Goal: Task Accomplishment & Management: Manage account settings

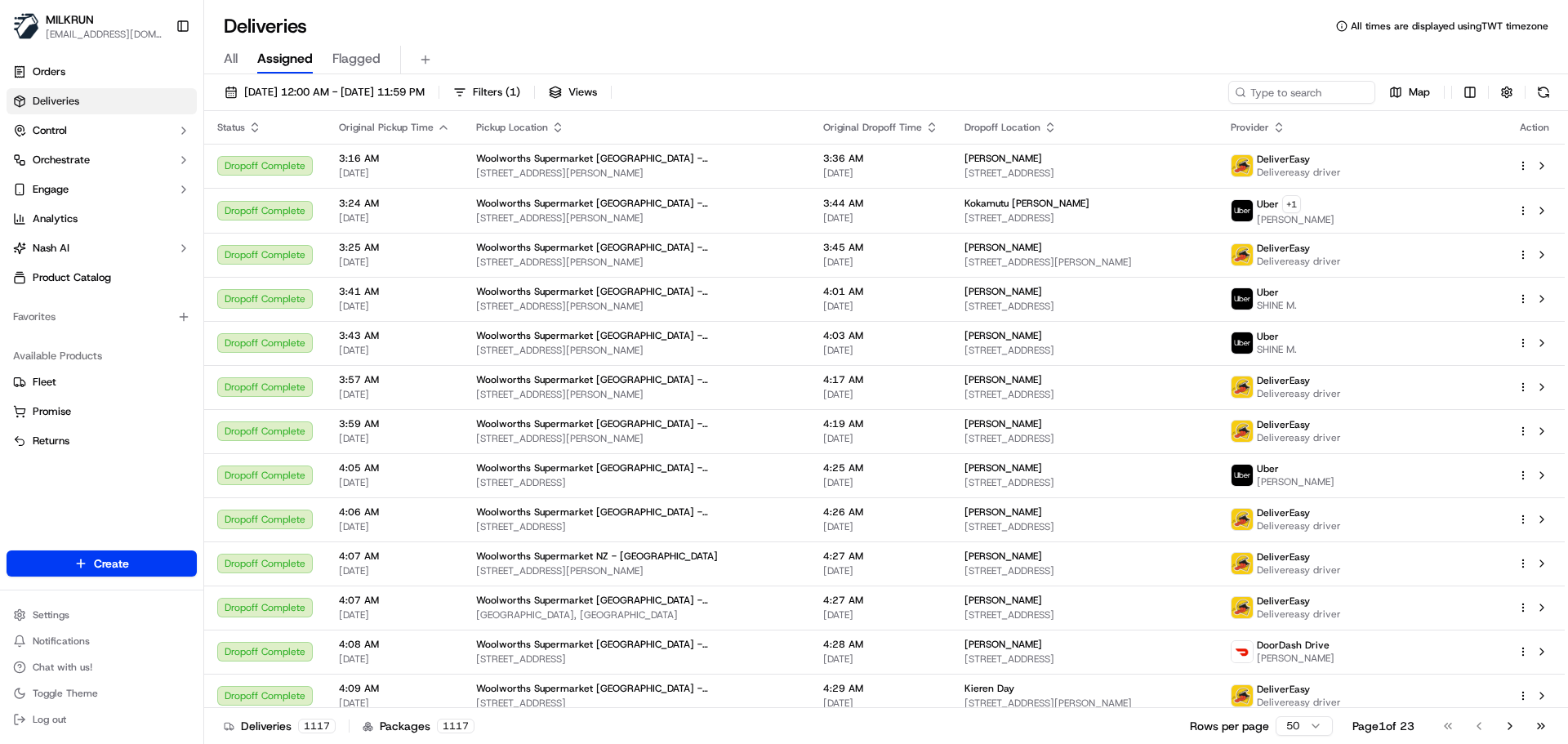
click at [285, 34] on h1 "Deliveries" at bounding box center [265, 26] width 83 height 26
click at [403, 5] on div "Deliveries All times are displayed using TWT timezone All Assigned Flagged 17/0…" at bounding box center [886, 372] width 1364 height 744
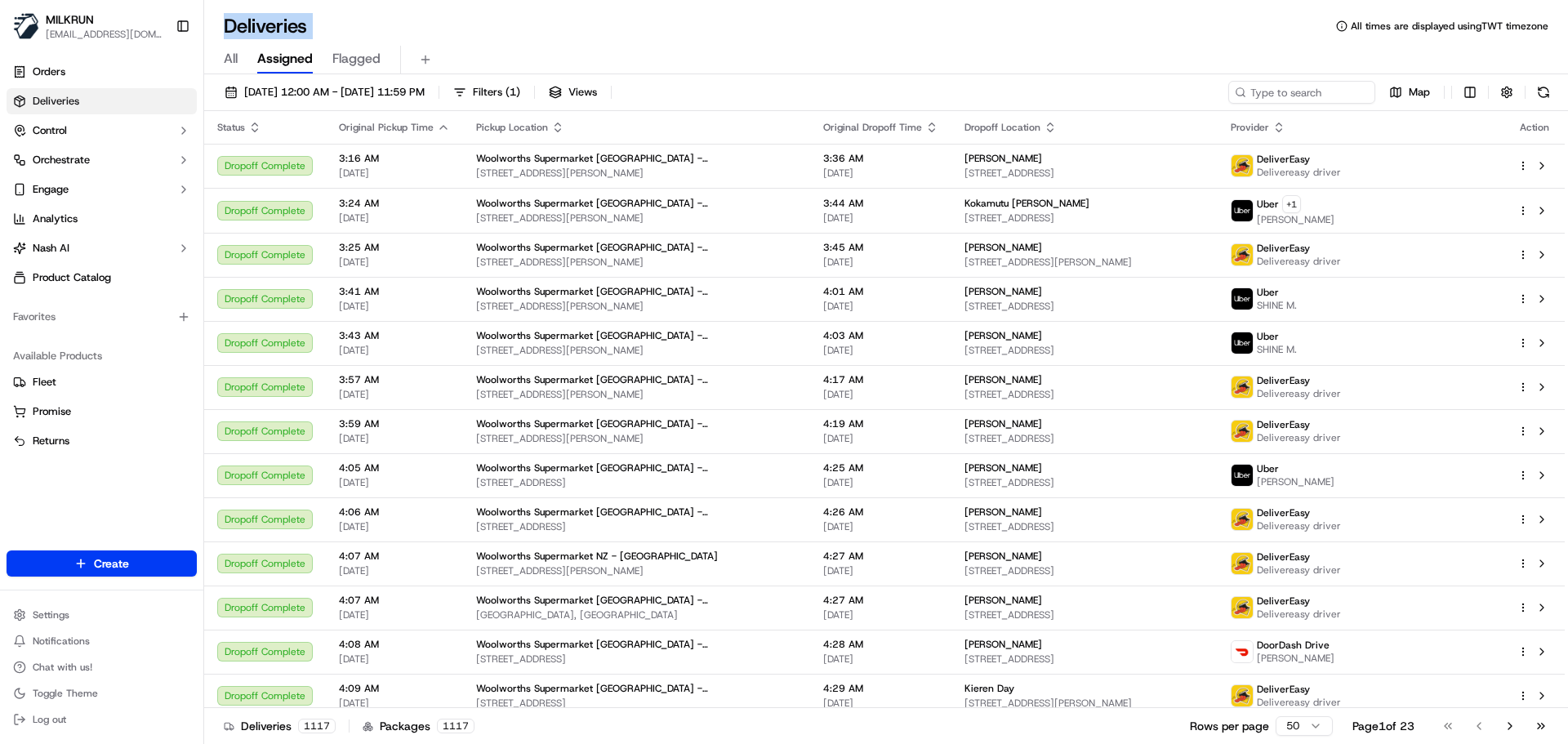
drag, startPoint x: 403, startPoint y: 5, endPoint x: 567, endPoint y: 46, distance: 169.0
click at [566, 46] on div "Deliveries All times are displayed using TWT timezone All Assigned Flagged 17/0…" at bounding box center [886, 372] width 1364 height 744
click at [589, 45] on div "All Assigned Flagged" at bounding box center [886, 56] width 1364 height 35
drag, startPoint x: 585, startPoint y: 44, endPoint x: 814, endPoint y: 76, distance: 231.2
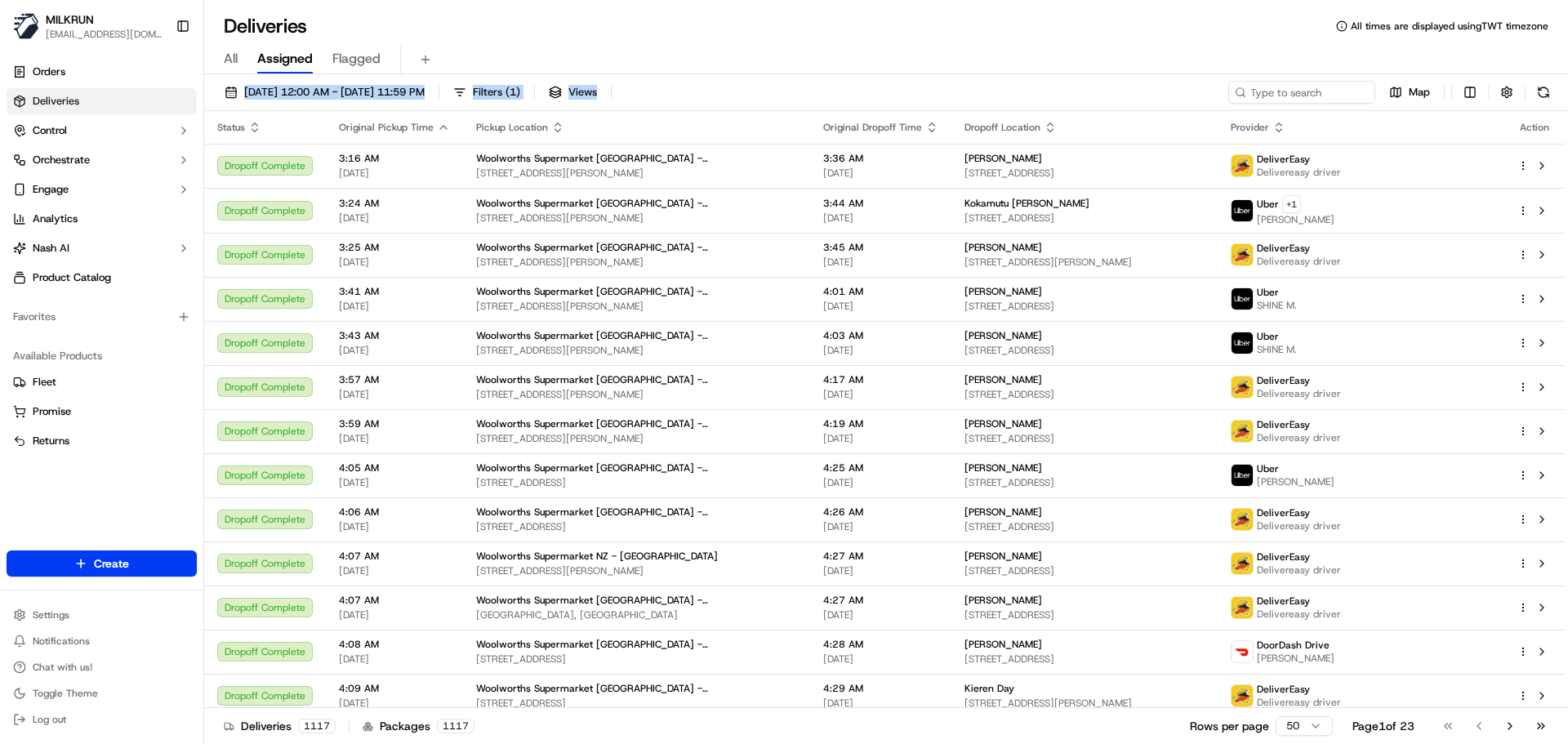
click at [814, 76] on div "Deliveries All times are displayed using TWT timezone All Assigned Flagged 17/0…" at bounding box center [886, 372] width 1364 height 744
click at [814, 90] on div "17/09/2025 12:00 AM - 17/09/2025 11:59 PM Filters ( 1 ) Views Map" at bounding box center [886, 96] width 1364 height 30
click at [813, 90] on div "17/09/2025 12:00 AM - 17/09/2025 11:59 PM Filters ( 1 ) Views Map" at bounding box center [886, 96] width 1364 height 30
click at [792, 89] on div "17/09/2025 12:00 AM - 17/09/2025 11:59 PM Filters ( 1 ) Views Map" at bounding box center [886, 96] width 1364 height 30
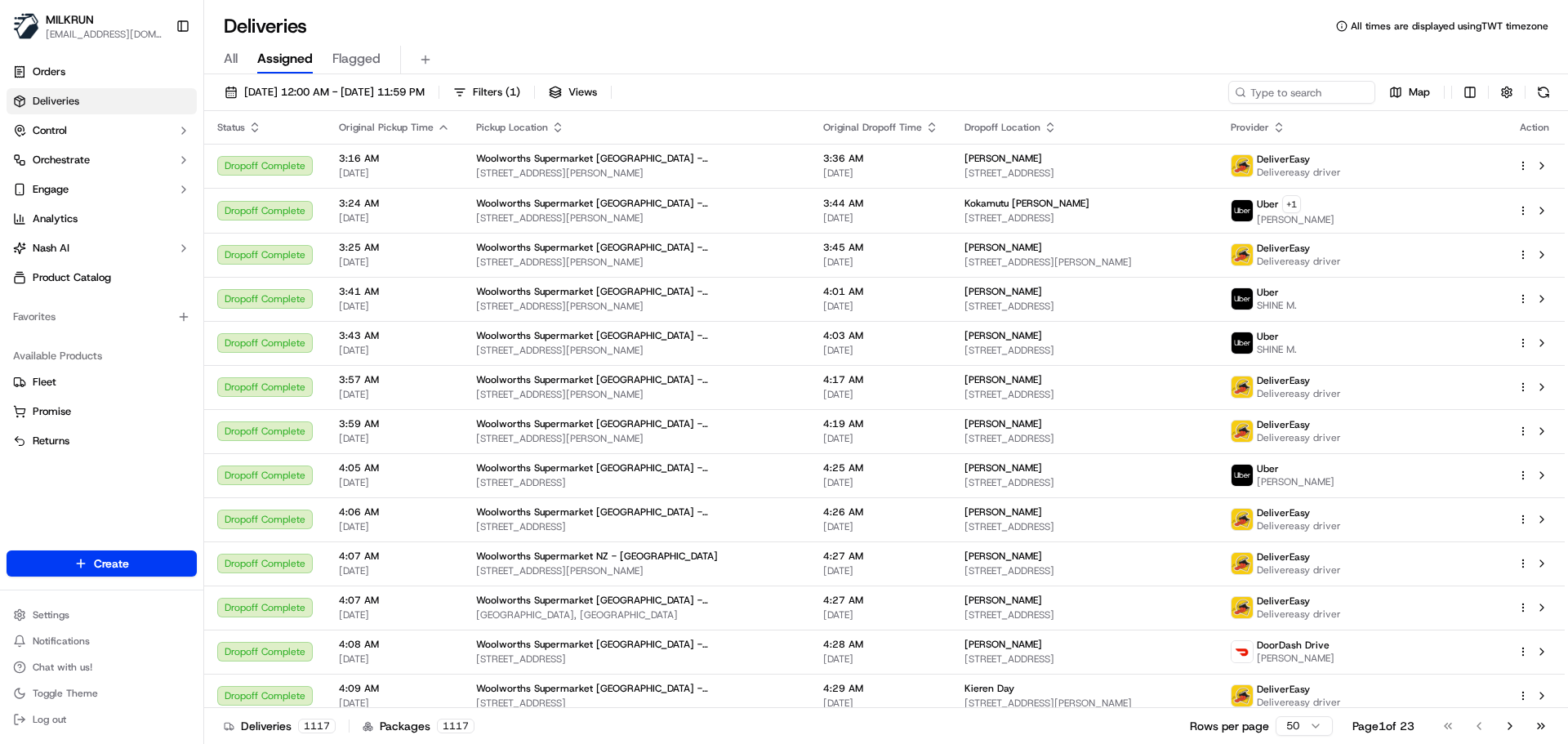
drag, startPoint x: 792, startPoint y: 89, endPoint x: 793, endPoint y: 63, distance: 26.0
click at [793, 63] on div "Deliveries All times are displayed using TWT timezone All Assigned Flagged 17/0…" at bounding box center [886, 372] width 1364 height 744
click at [790, 50] on div "All Assigned Flagged" at bounding box center [886, 60] width 1364 height 29
drag, startPoint x: 790, startPoint y: 50, endPoint x: 807, endPoint y: 104, distance: 56.6
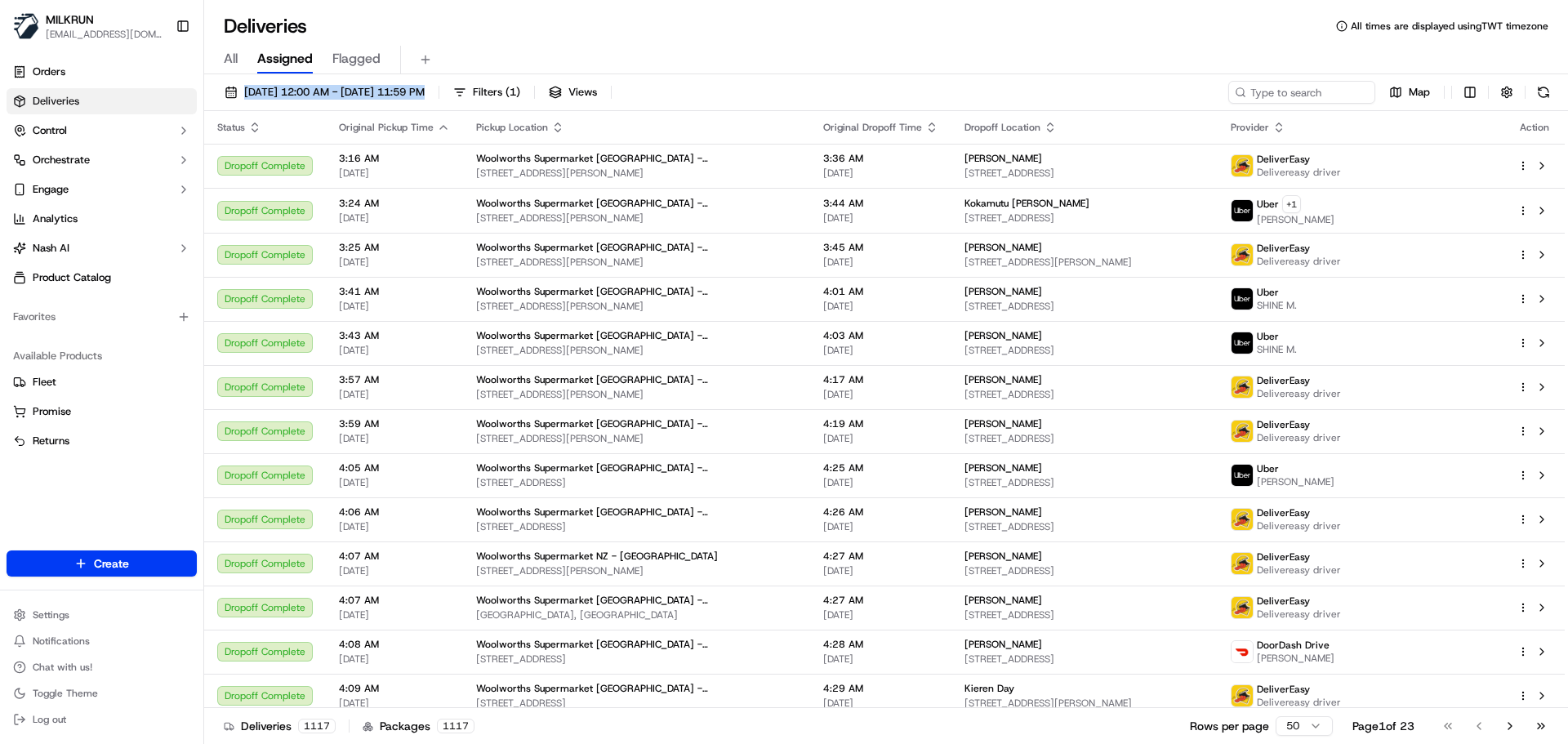
click at [807, 104] on div "Deliveries All times are displayed using TWT timezone All Assigned Flagged 17/0…" at bounding box center [886, 372] width 1364 height 744
click at [809, 95] on div "17/09/2025 12:00 AM - 17/09/2025 11:59 PM Filters ( 1 ) Views Map" at bounding box center [886, 96] width 1364 height 30
drag, startPoint x: 809, startPoint y: 95, endPoint x: 815, endPoint y: 16, distance: 79.2
click at [814, 16] on div "Deliveries All times are displayed using TWT timezone All Assigned Flagged 17/0…" at bounding box center [886, 372] width 1364 height 744
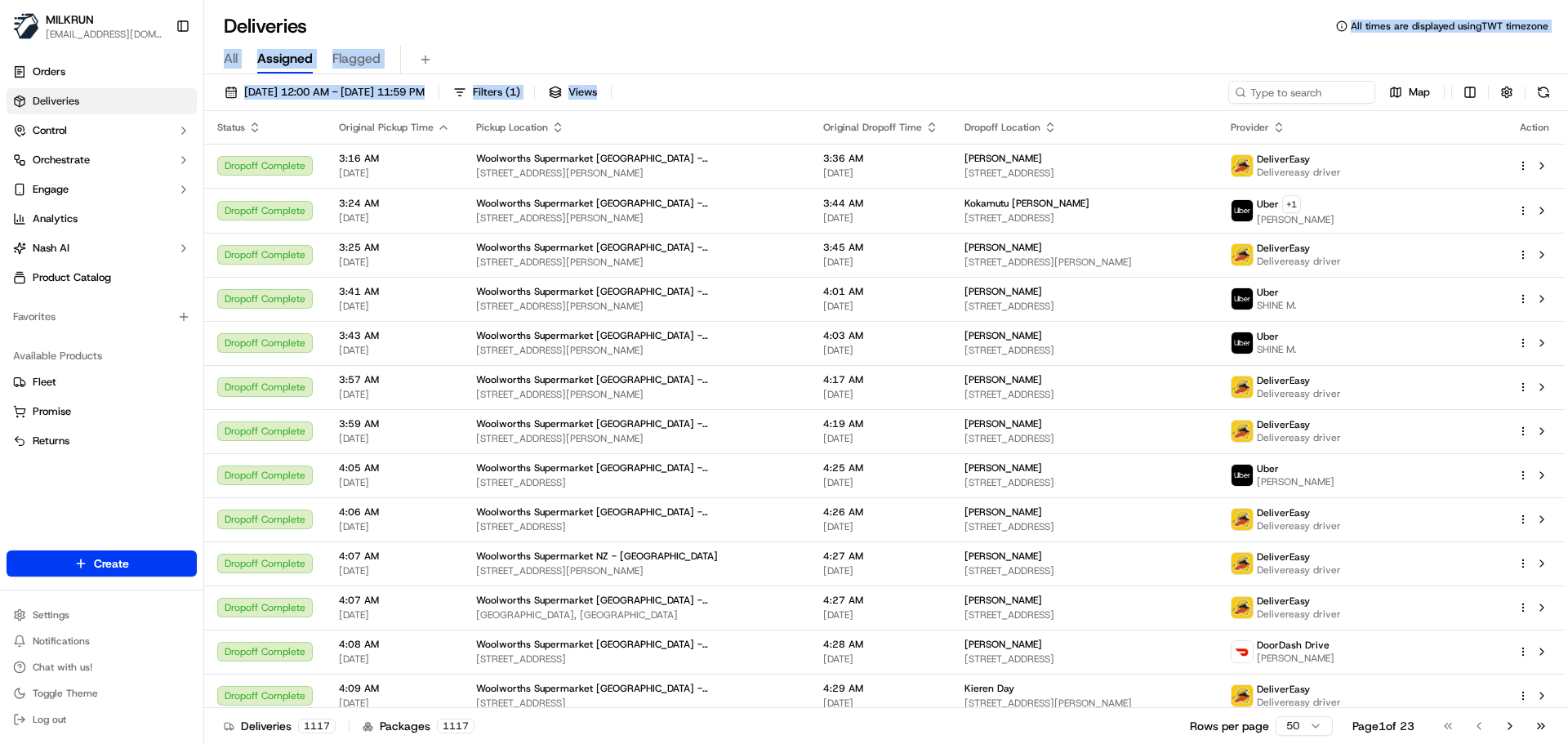
click at [774, 21] on div "Deliveries All times are displayed using TWT timezone" at bounding box center [886, 26] width 1364 height 26
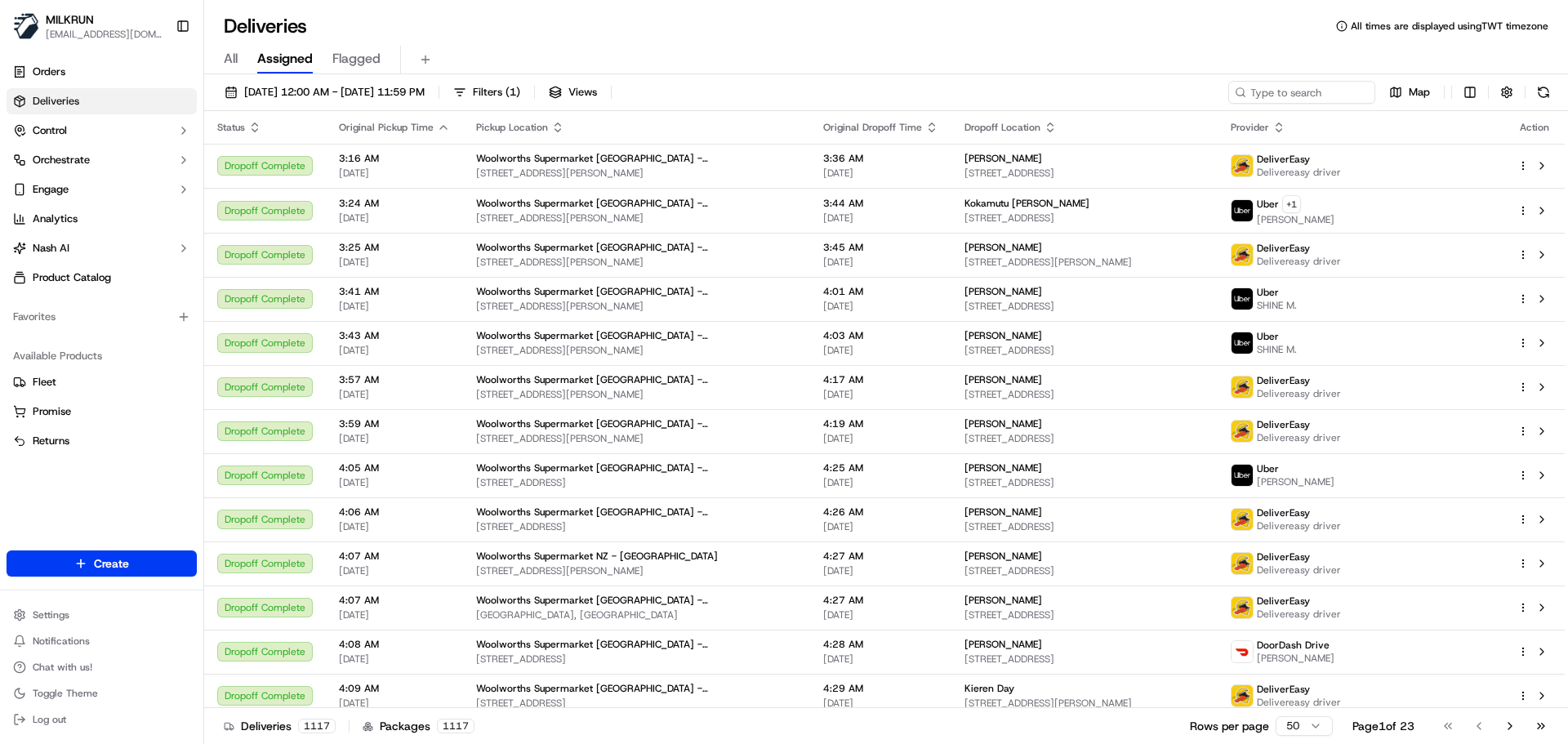
click at [774, 21] on div "Deliveries All times are displayed using TWT timezone" at bounding box center [886, 26] width 1364 height 26
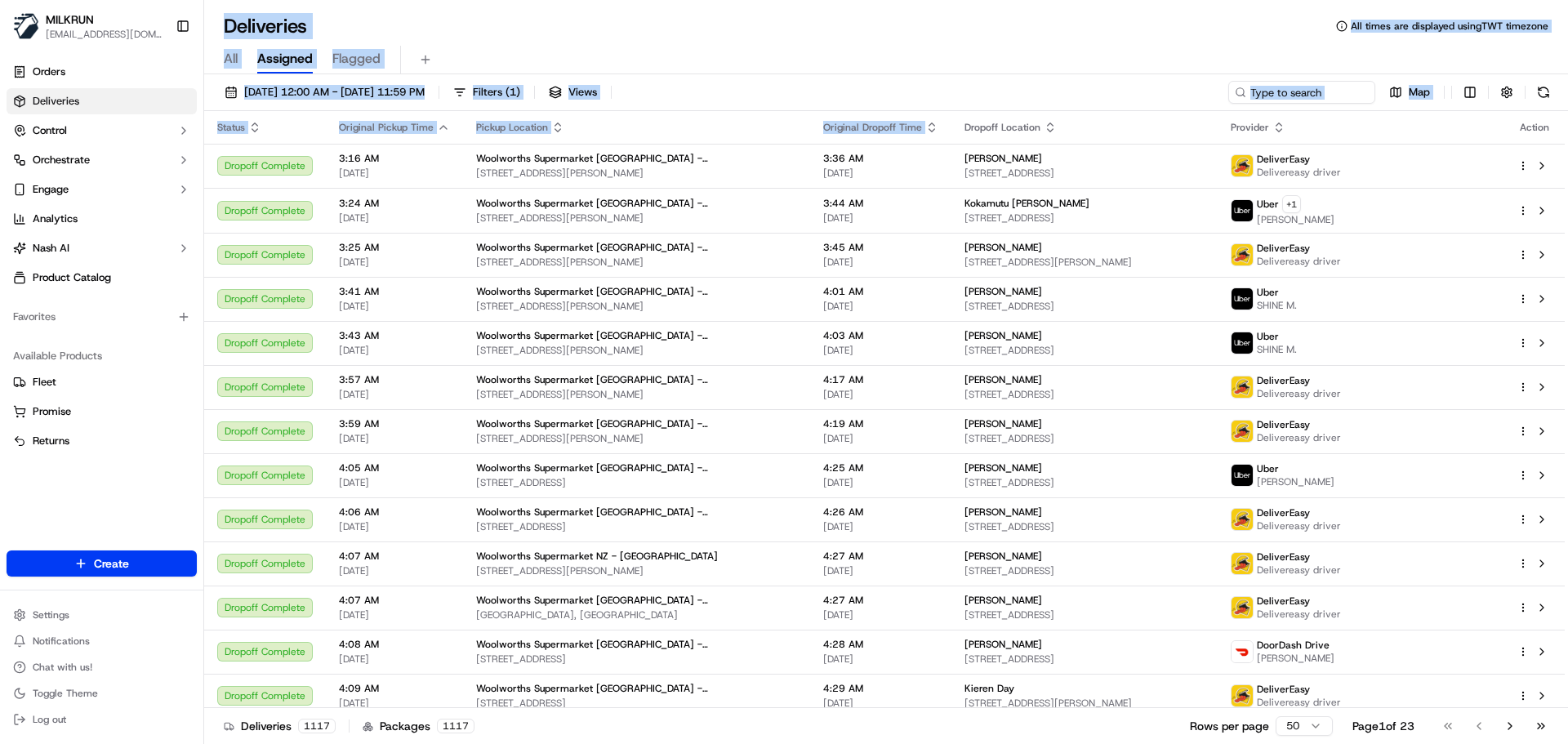
drag, startPoint x: 774, startPoint y: 21, endPoint x: 818, endPoint y: 132, distance: 119.4
click at [818, 132] on div "Deliveries All times are displayed using TWT timezone All Assigned Flagged 17/0…" at bounding box center [886, 372] width 1364 height 744
click at [805, 85] on div "17/09/2025 12:00 AM - 17/09/2025 11:59 PM Filters ( 1 ) Views Map" at bounding box center [886, 96] width 1364 height 30
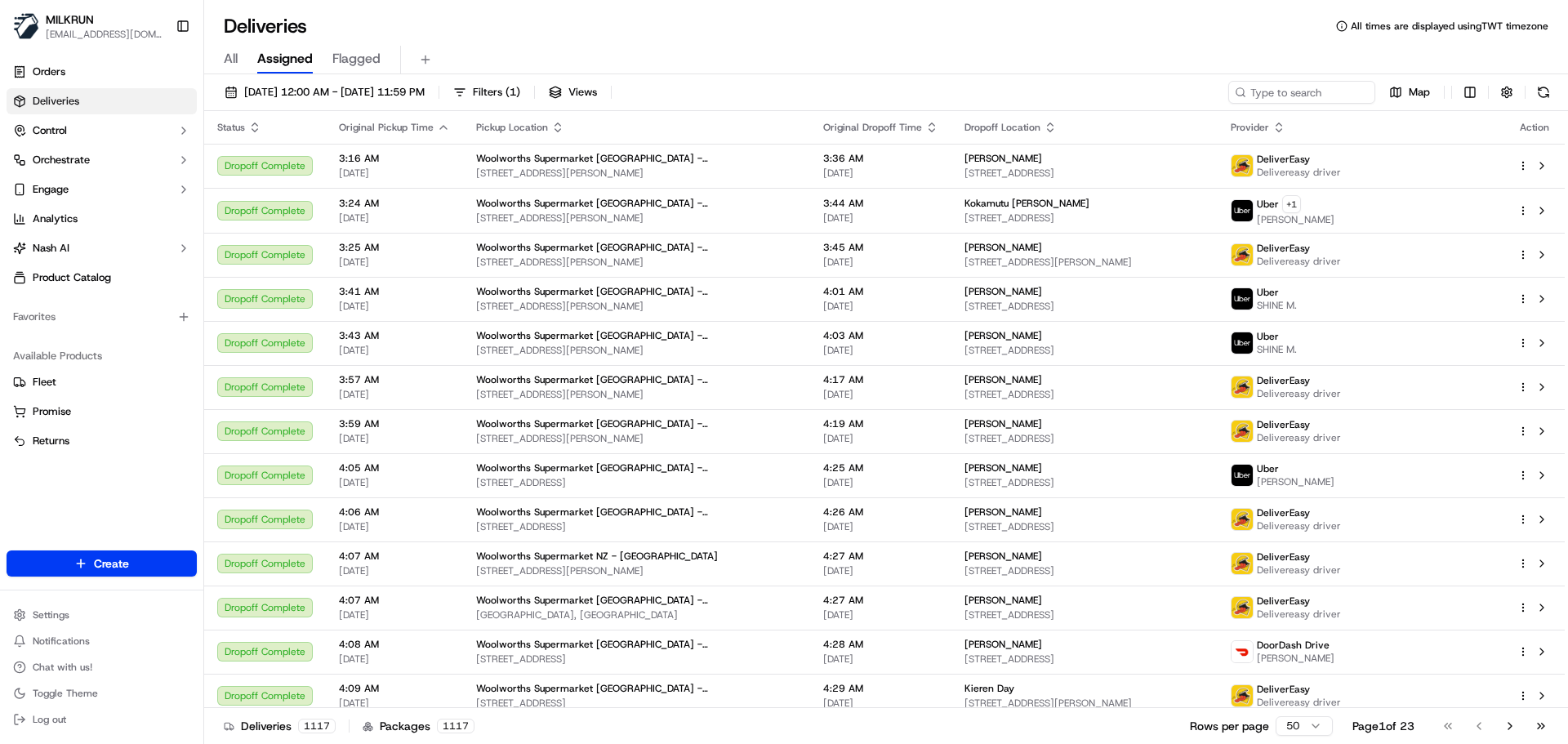
click at [805, 85] on div "17/09/2025 12:00 AM - 17/09/2025 11:59 PM Filters ( 1 ) Views Map" at bounding box center [886, 96] width 1364 height 30
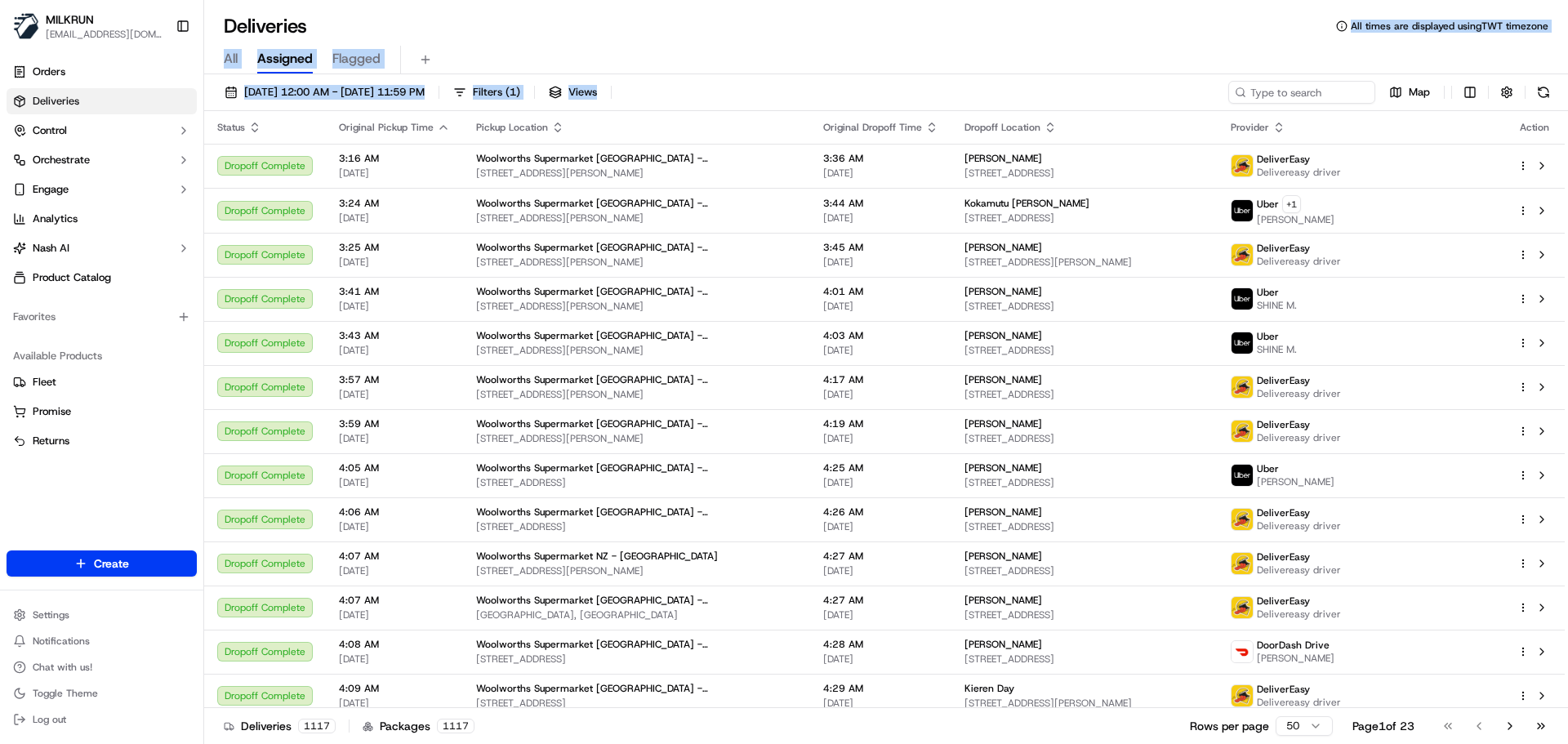
drag, startPoint x: 805, startPoint y: 85, endPoint x: 808, endPoint y: 15, distance: 70.1
click at [808, 16] on div "Deliveries All times are displayed using TWT timezone All Assigned Flagged 17/0…" at bounding box center [886, 372] width 1364 height 744
click at [785, 94] on div "17/09/2025 12:00 AM - 17/09/2025 11:59 PM Filters ( 1 ) Views Map" at bounding box center [886, 96] width 1364 height 30
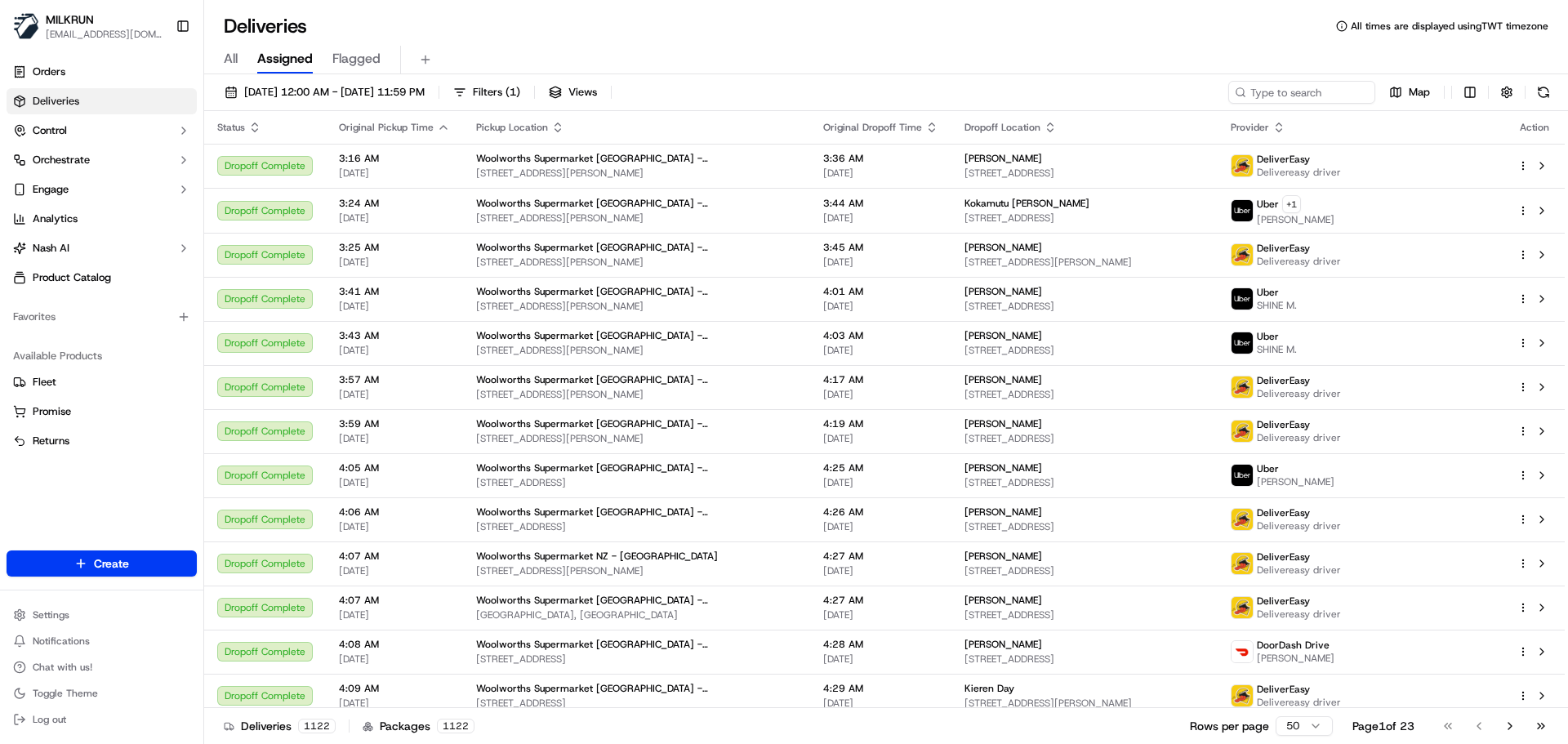
drag, startPoint x: 785, startPoint y: 94, endPoint x: 788, endPoint y: 67, distance: 27.2
click at [788, 56] on div "Deliveries All times are displayed using TWT timezone All Assigned Flagged 17/0…" at bounding box center [886, 372] width 1364 height 744
click at [748, 49] on div "All Assigned Flagged" at bounding box center [886, 60] width 1364 height 29
drag, startPoint x: 748, startPoint y: 49, endPoint x: 761, endPoint y: 99, distance: 51.7
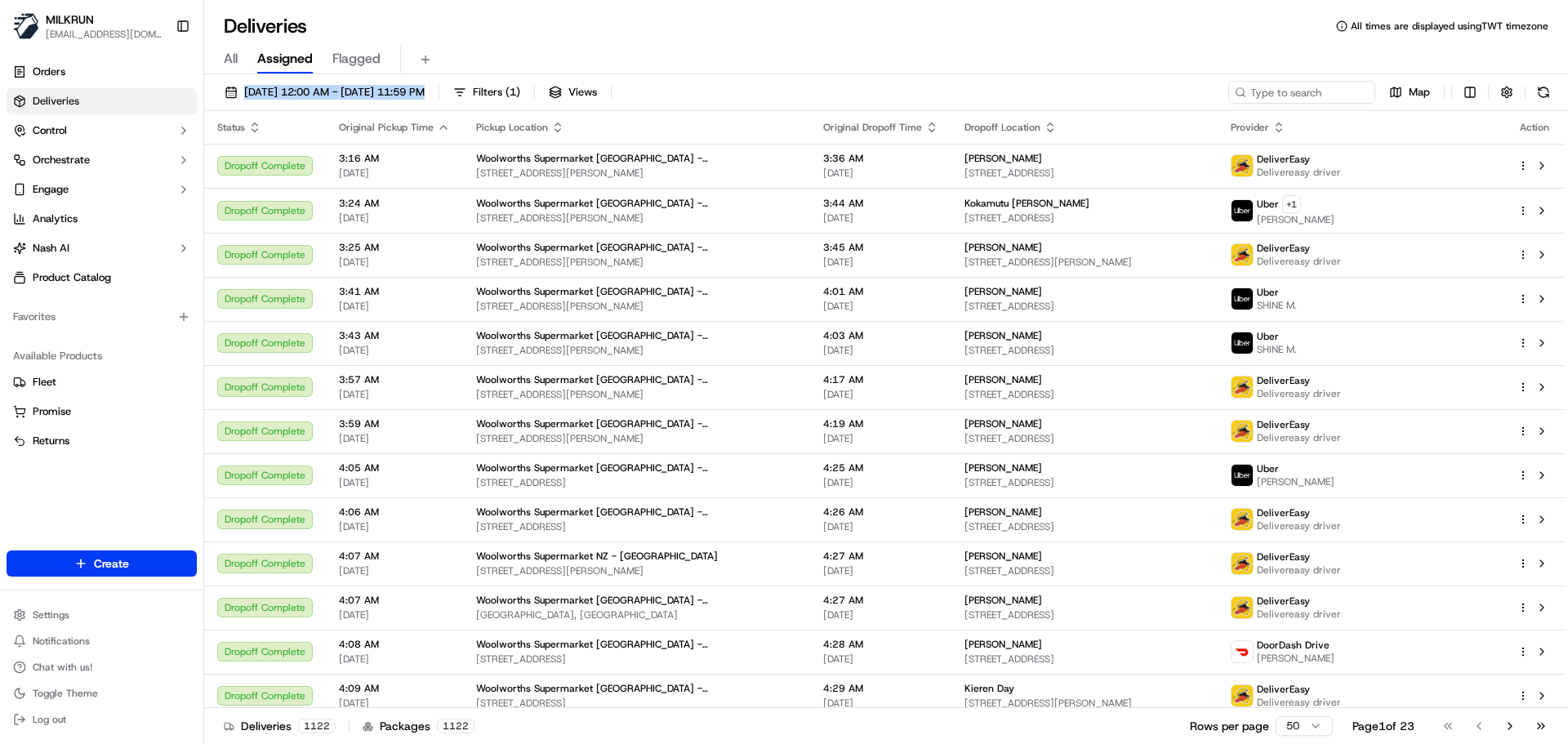
click at [761, 99] on div "Deliveries All times are displayed using TWT timezone All Assigned Flagged 17/0…" at bounding box center [886, 372] width 1364 height 744
click at [761, 99] on div "17/09/2025 12:00 AM - 17/09/2025 11:59 PM Filters ( 1 ) Views Map" at bounding box center [886, 96] width 1364 height 30
click at [285, 27] on h1 "Deliveries" at bounding box center [265, 26] width 83 height 26
drag, startPoint x: 285, startPoint y: 27, endPoint x: 386, endPoint y: 27, distance: 101.0
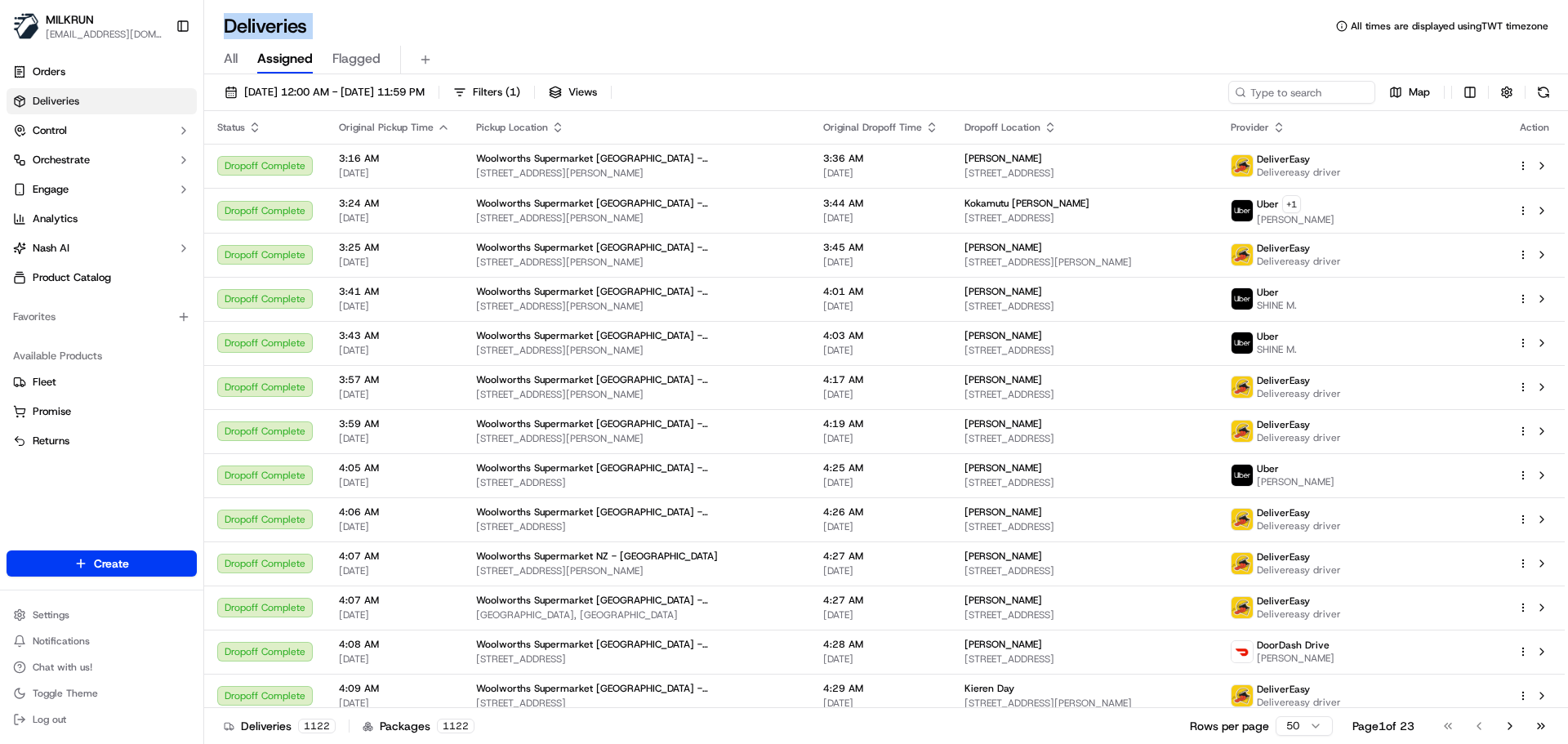
click at [291, 27] on h1 "Deliveries" at bounding box center [265, 26] width 83 height 26
click at [388, 27] on div "Deliveries All times are displayed using TWT timezone" at bounding box center [886, 26] width 1364 height 26
drag, startPoint x: 388, startPoint y: 27, endPoint x: 742, endPoint y: 74, distance: 357.1
click at [742, 74] on div "Deliveries All times are displayed using TWT timezone All Assigned Flagged 17/0…" at bounding box center [886, 372] width 1364 height 744
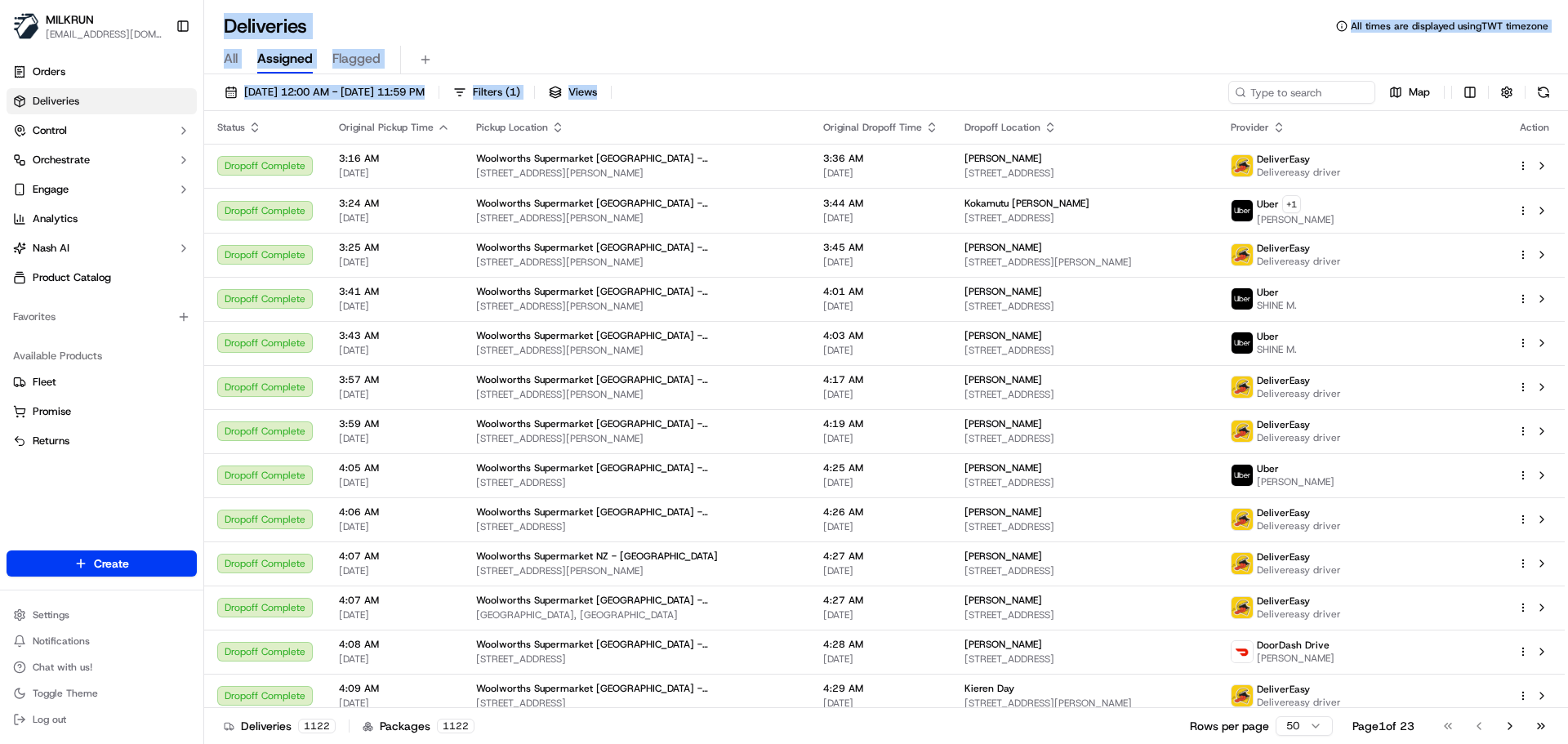
click at [869, 86] on div "17/09/2025 12:00 AM - 17/09/2025 11:59 PM Filters ( 1 ) Views Map" at bounding box center [886, 96] width 1364 height 30
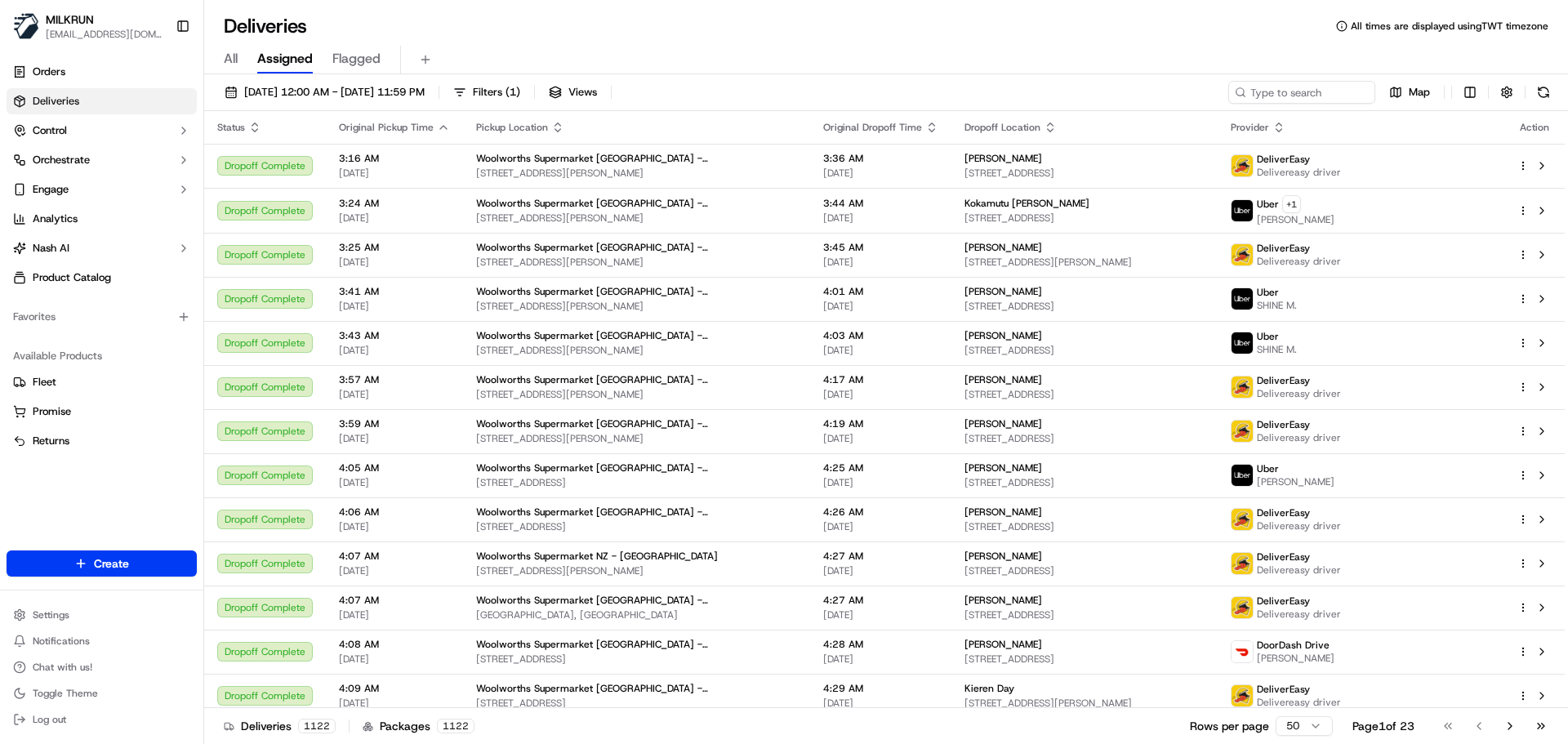
click at [869, 86] on div "17/09/2025 12:00 AM - 17/09/2025 11:59 PM Filters ( 1 ) Views Map" at bounding box center [886, 96] width 1364 height 30
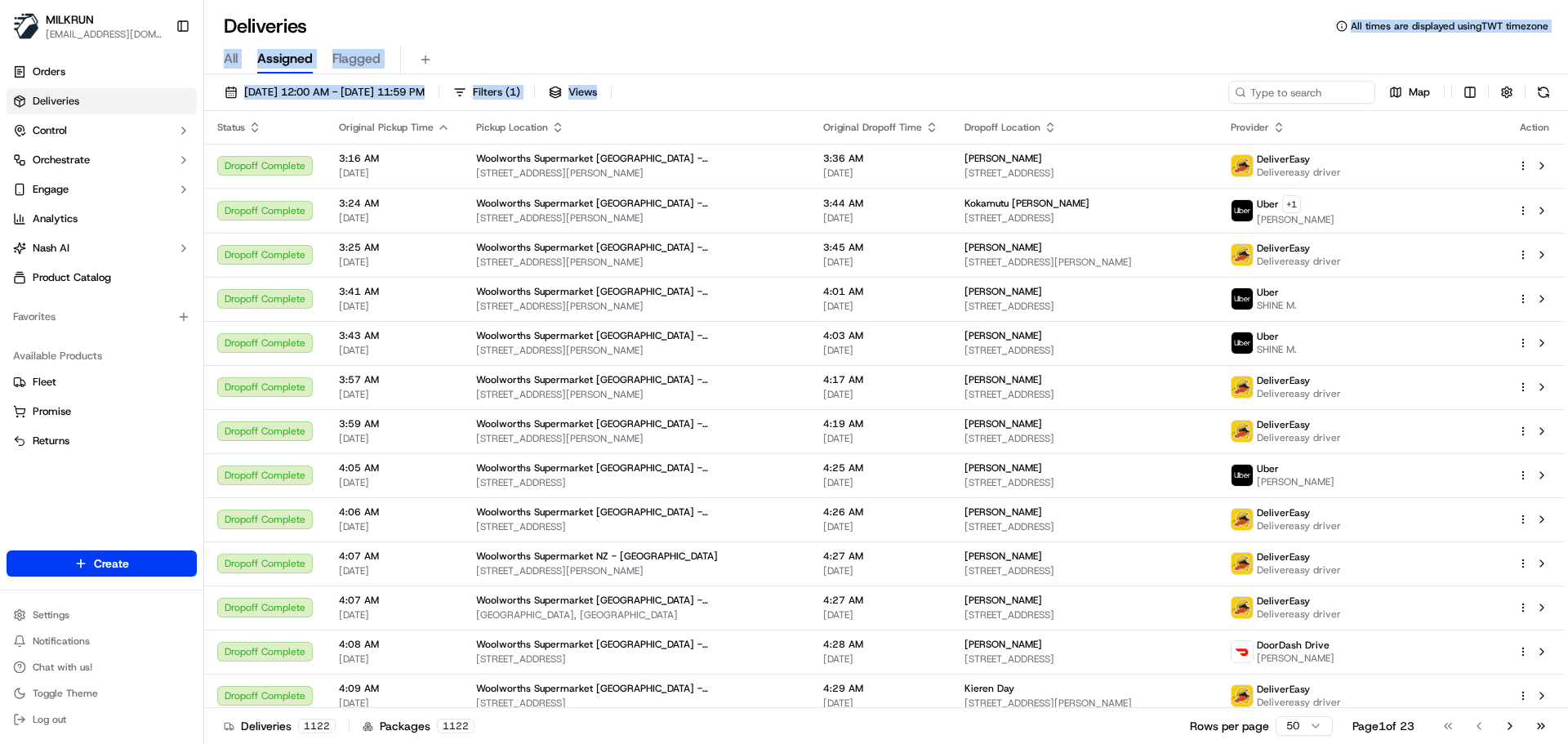
drag, startPoint x: 869, startPoint y: 86, endPoint x: 865, endPoint y: 21, distance: 65.1
click at [865, 21] on div "Deliveries All times are displayed using TWT timezone All Assigned Flagged 17/0…" at bounding box center [886, 372] width 1364 height 744
click at [873, 73] on div "All Assigned Flagged" at bounding box center [886, 60] width 1364 height 29
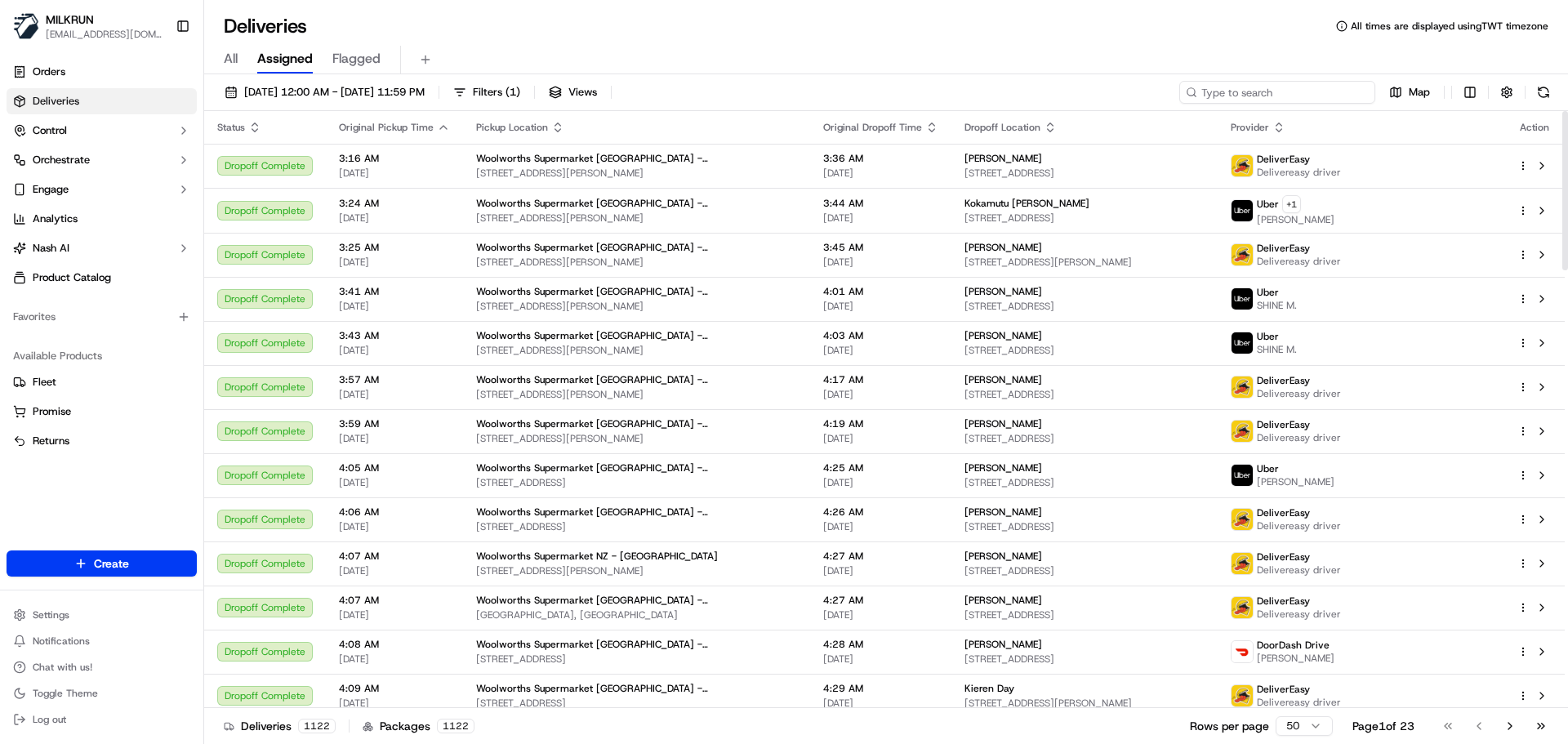
click at [1262, 91] on input at bounding box center [1277, 92] width 196 height 23
paste input "Nathan Rollings"
type input "Nathan Rollings"
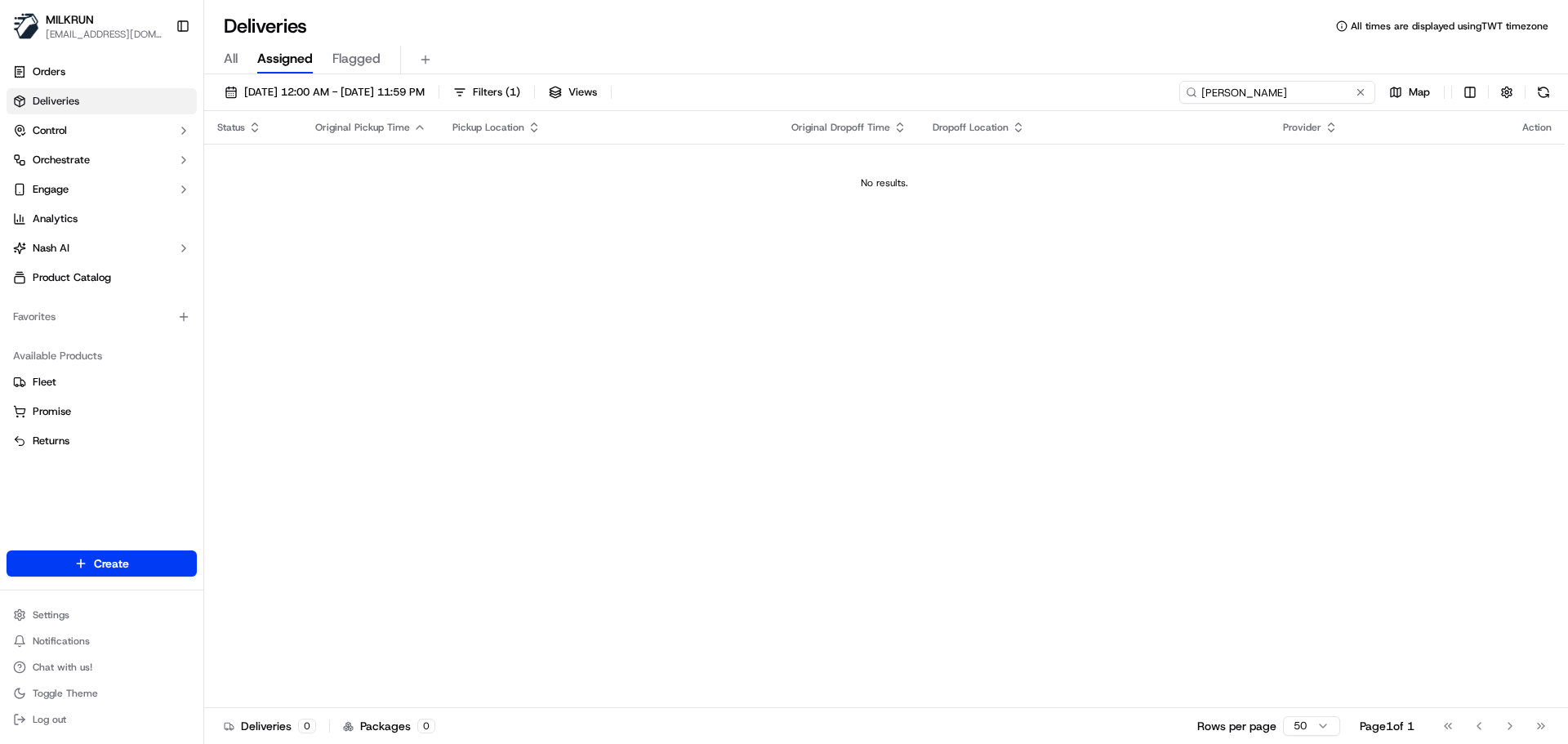
click at [1230, 103] on input "Nathan Rollings" at bounding box center [1277, 92] width 196 height 23
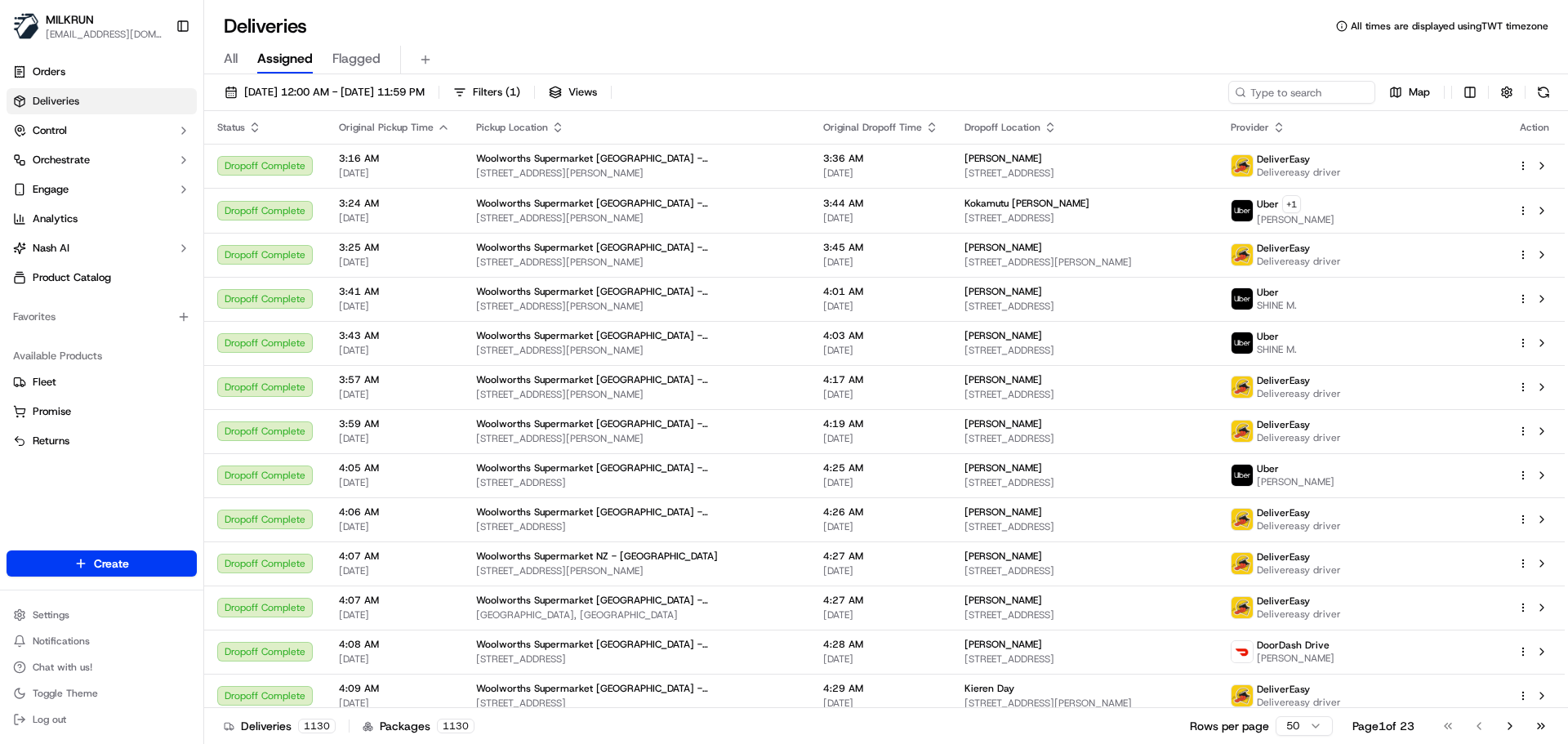
click at [931, 94] on div "17/09/2025 12:00 AM - 17/09/2025 11:59 PM Filters ( 1 ) Views Map" at bounding box center [886, 96] width 1364 height 30
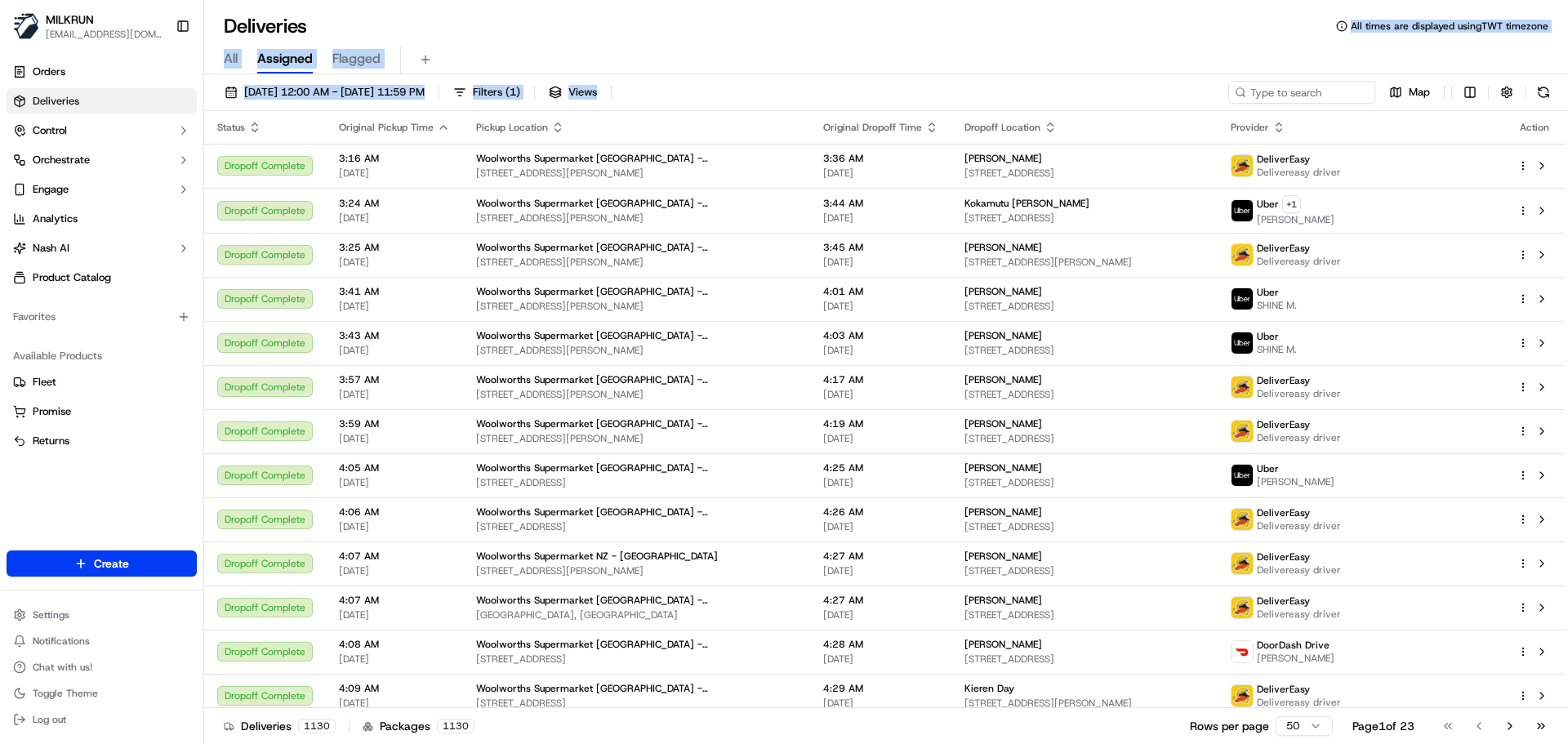
drag, startPoint x: 931, startPoint y: 94, endPoint x: 966, endPoint y: 55, distance: 52.4
click at [953, 23] on div "Deliveries All times are displayed using TWT timezone All Assigned Flagged 17/0…" at bounding box center [886, 372] width 1364 height 744
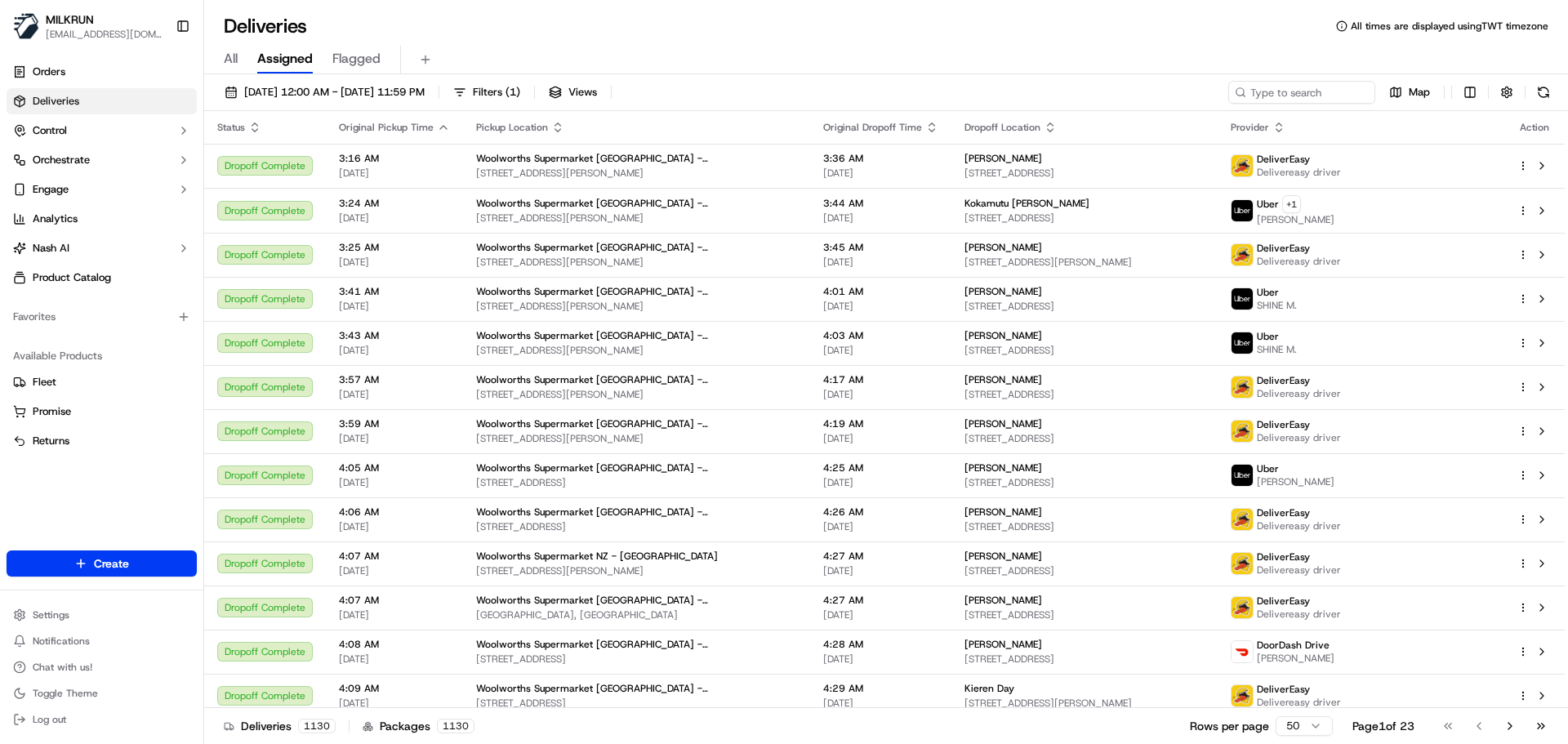
click at [1000, 78] on div "17/09/2025 12:00 AM - 17/09/2025 11:59 PM Filters ( 1 ) Views Map Status Origin…" at bounding box center [886, 411] width 1364 height 673
click at [1278, 95] on input at bounding box center [1277, 92] width 196 height 23
paste input "[PERSON_NAME]"
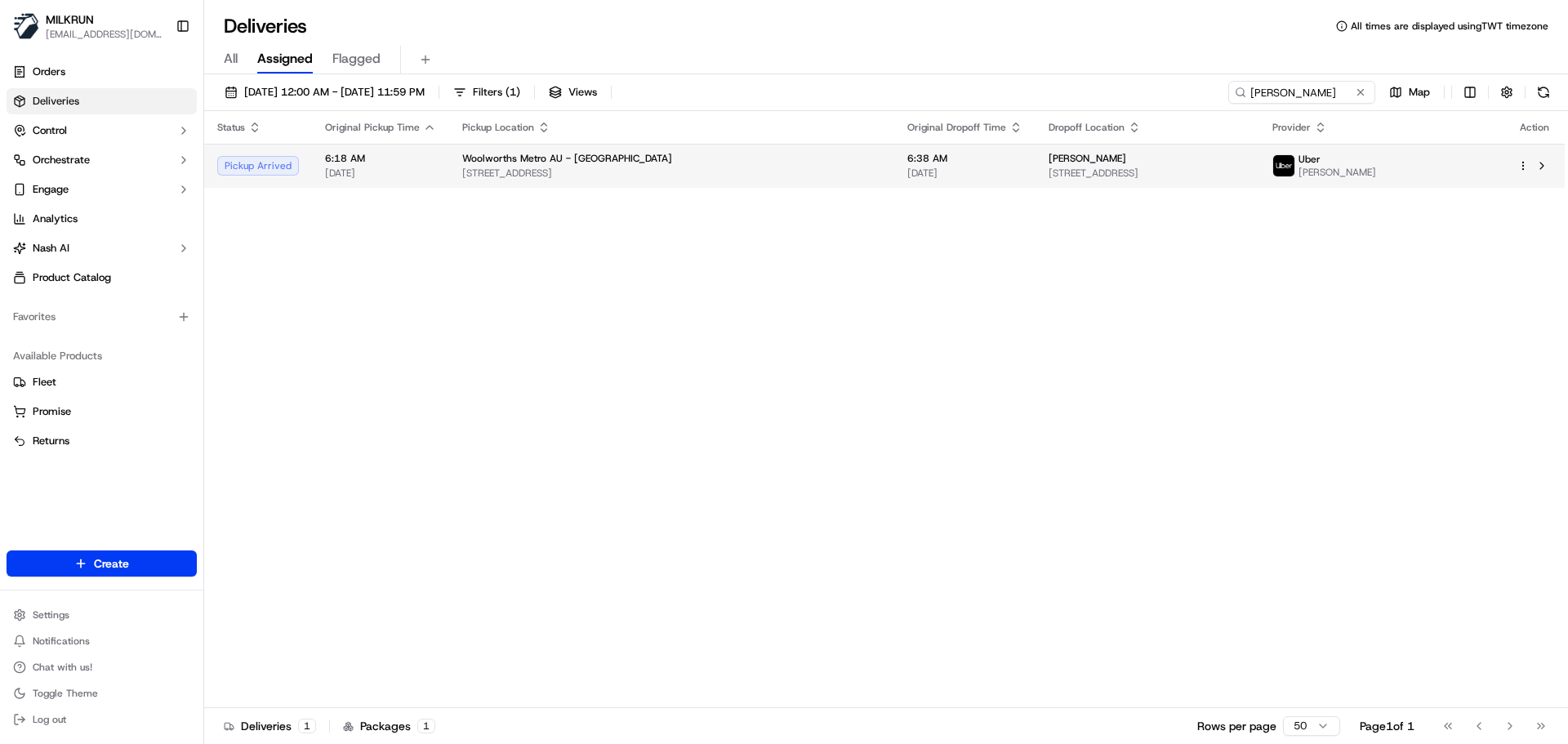
click at [545, 169] on span "[STREET_ADDRESS]" at bounding box center [672, 173] width 419 height 13
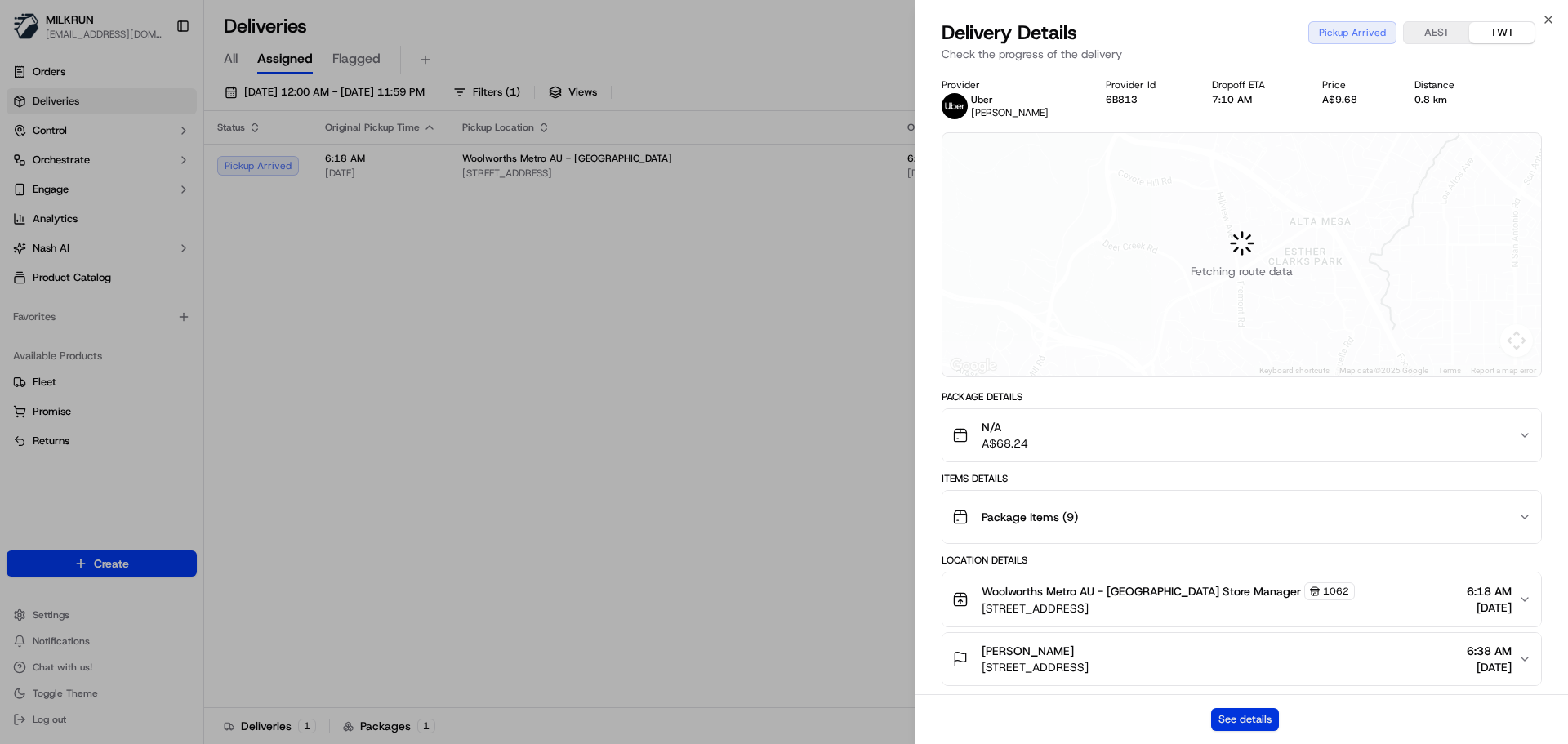
click at [1224, 728] on button "See details" at bounding box center [1245, 720] width 68 height 23
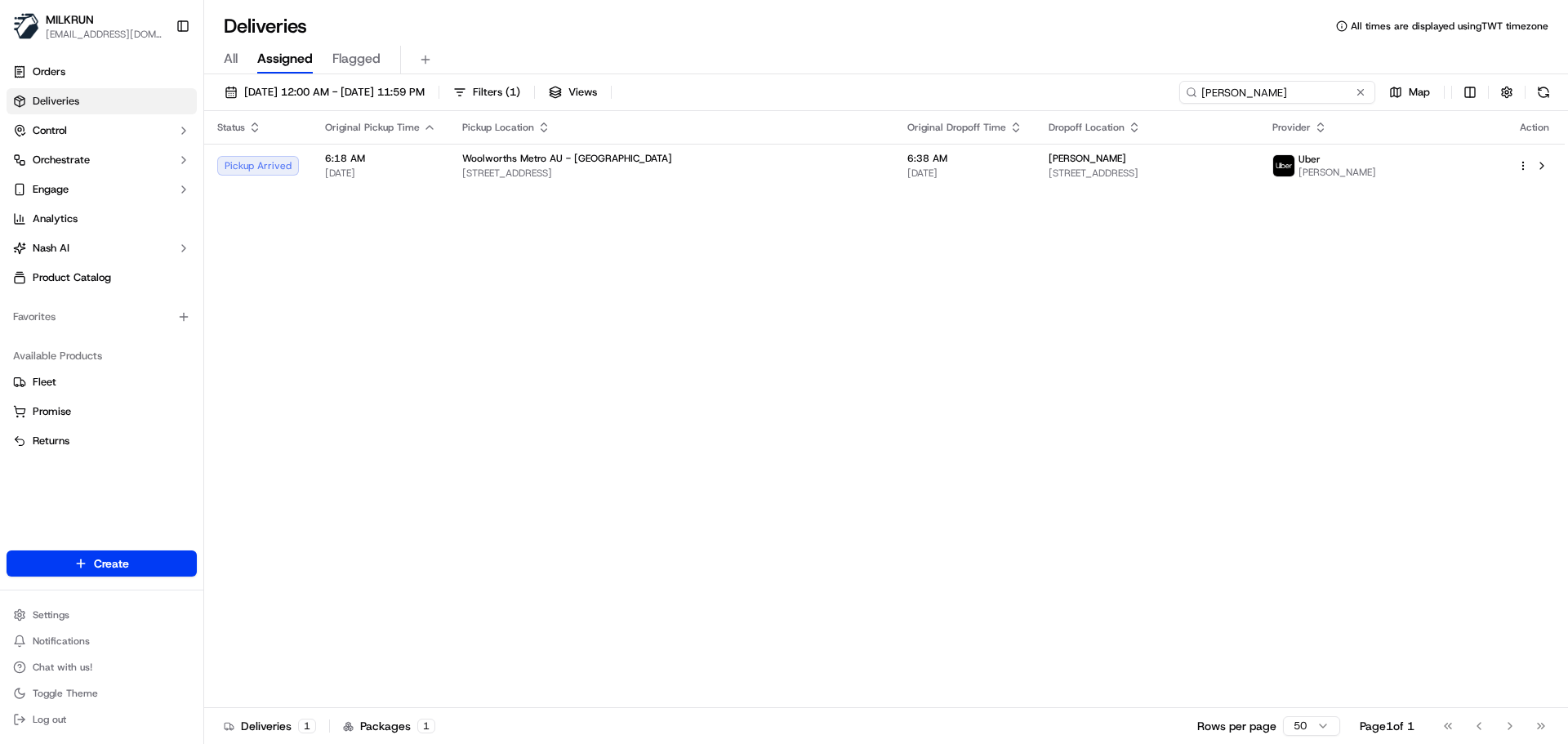
click at [1305, 98] on input "[PERSON_NAME]" at bounding box center [1277, 92] width 196 height 23
paste input "Melinda Saxby"
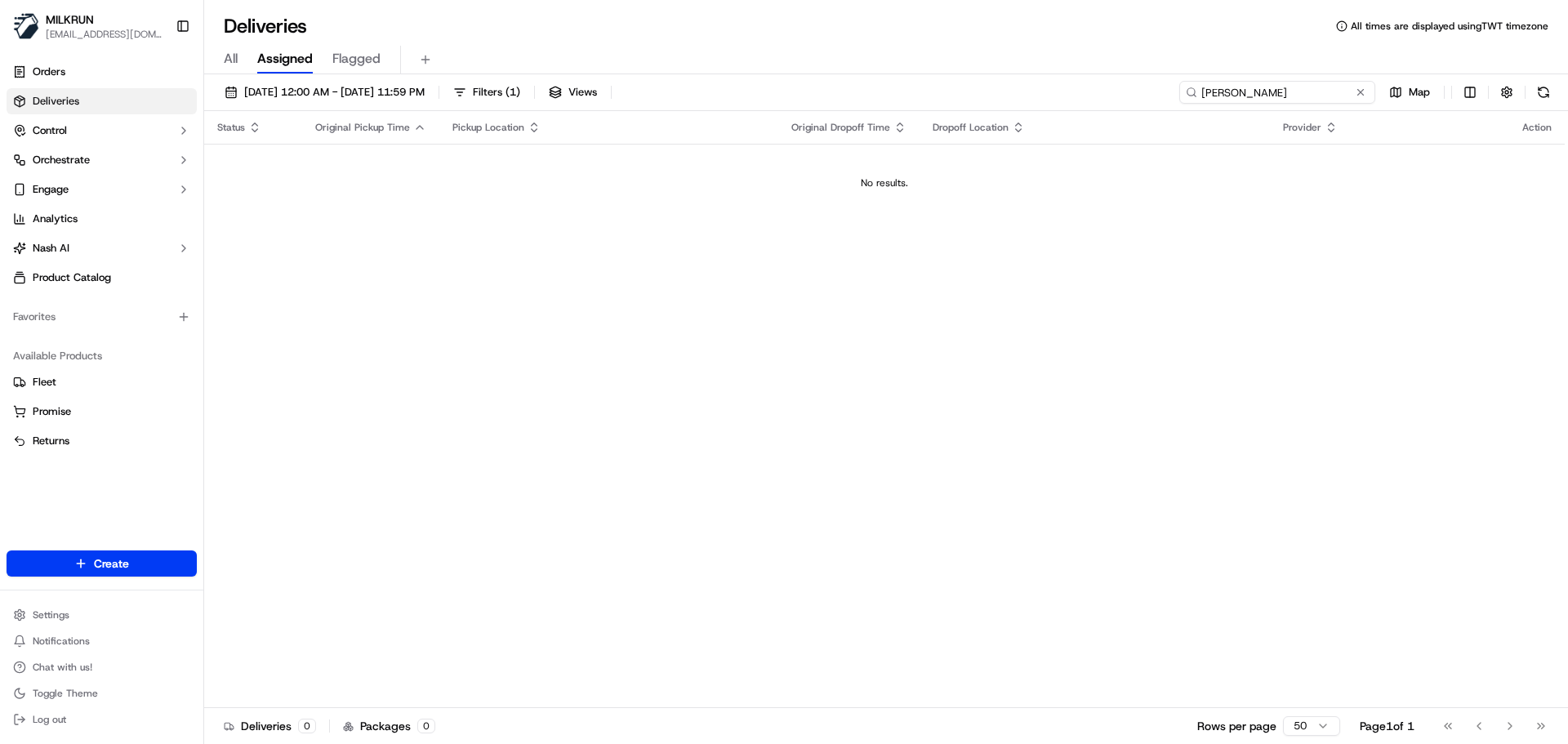
click at [1202, 83] on input "Melinda Saxby" at bounding box center [1277, 92] width 196 height 23
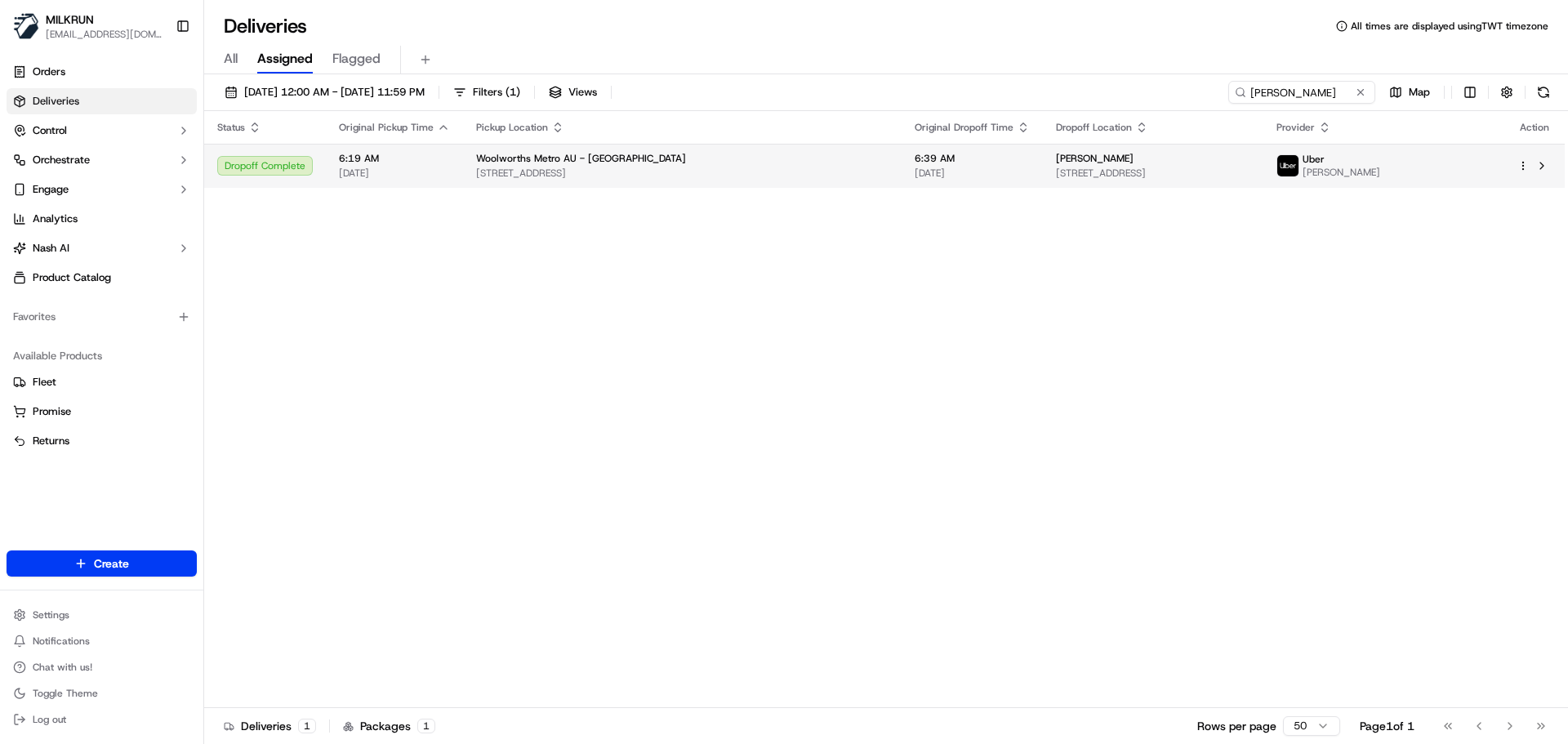
click at [719, 181] on td "Woolworths Metro AU - Glenmore Village 90-98 Glenmore Ridge Dr, Glenmore Park, …" at bounding box center [682, 166] width 439 height 44
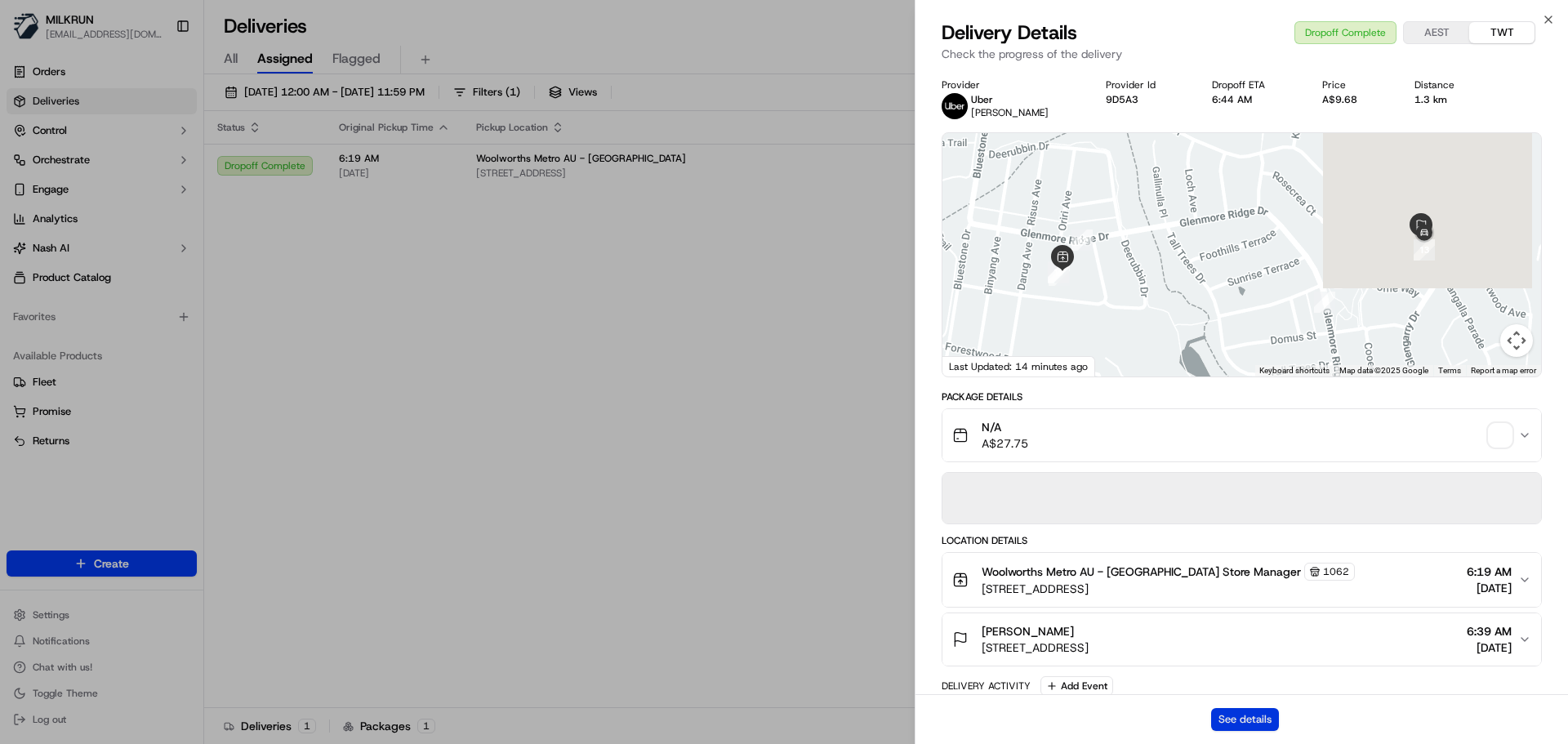
click at [1243, 717] on button "See details" at bounding box center [1245, 720] width 68 height 23
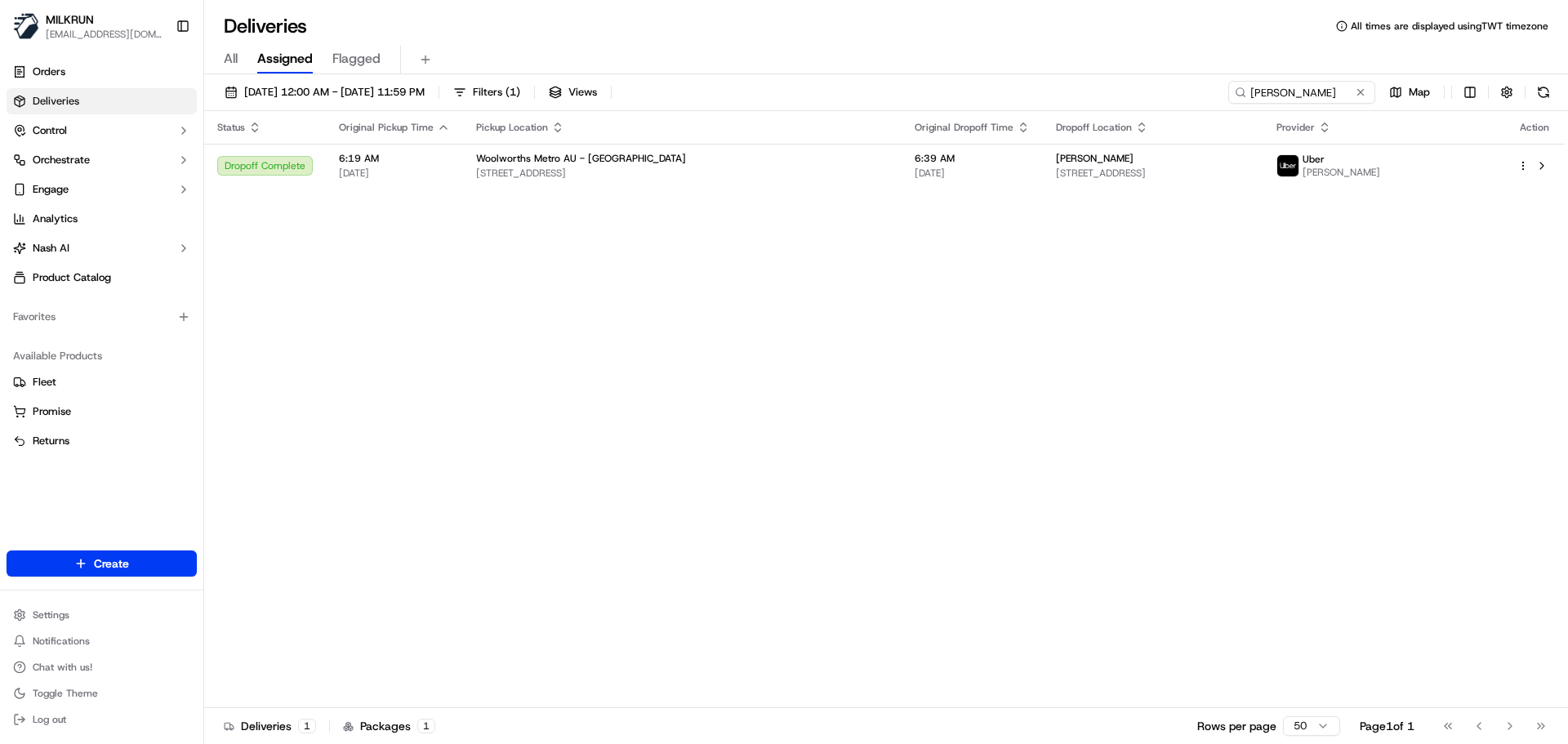
click at [1248, 111] on th "Dropoff Location" at bounding box center [1153, 127] width 220 height 33
click at [1262, 100] on input "Melinda Saxby" at bounding box center [1277, 92] width 196 height 23
paste input "Amaris Wi"
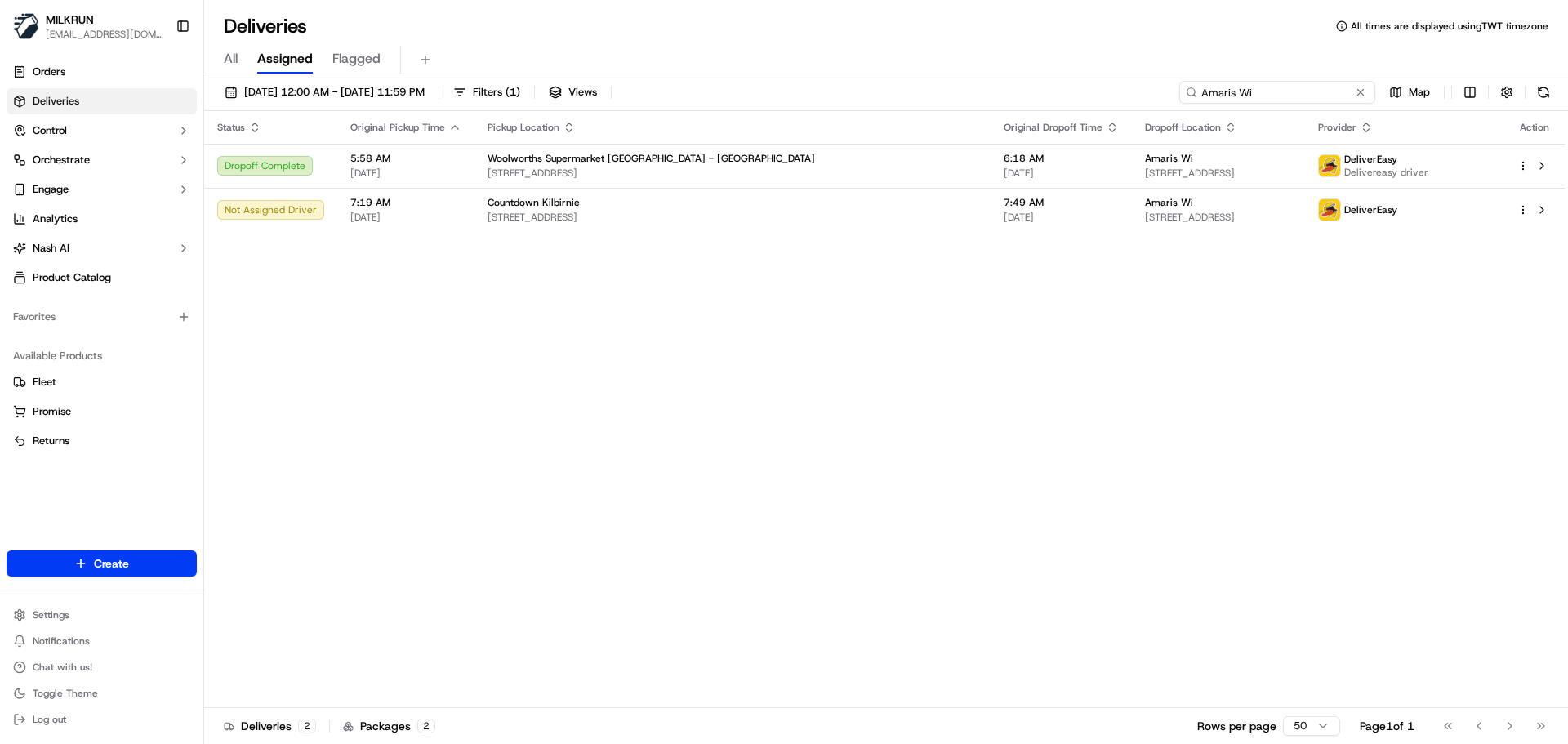
click at [1203, 95] on input "Amaris Wi" at bounding box center [1277, 92] width 196 height 23
click at [634, 454] on div "Status Original Pickup Time Pickup Location Original Dropoff Time Dropoff Locat…" at bounding box center [884, 409] width 1360 height 597
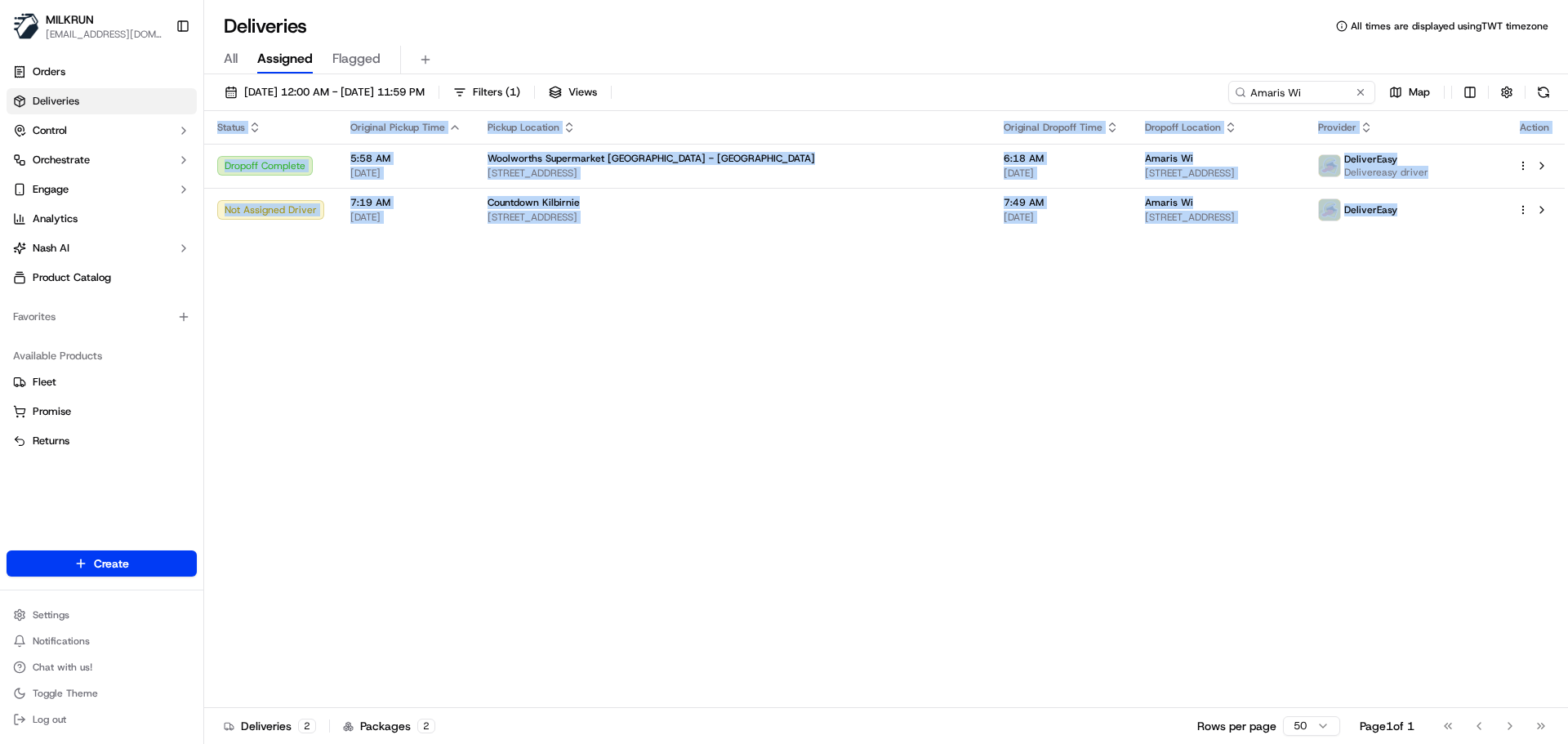
drag, startPoint x: 634, startPoint y: 454, endPoint x: 812, endPoint y: 33, distance: 457.1
click at [765, 55] on div "Deliveries All times are displayed using TWT timezone All Assigned Flagged 17/0…" at bounding box center [886, 372] width 1364 height 744
click at [965, 525] on div "Status Original Pickup Time Pickup Location Original Dropoff Time Dropoff Locat…" at bounding box center [884, 409] width 1360 height 597
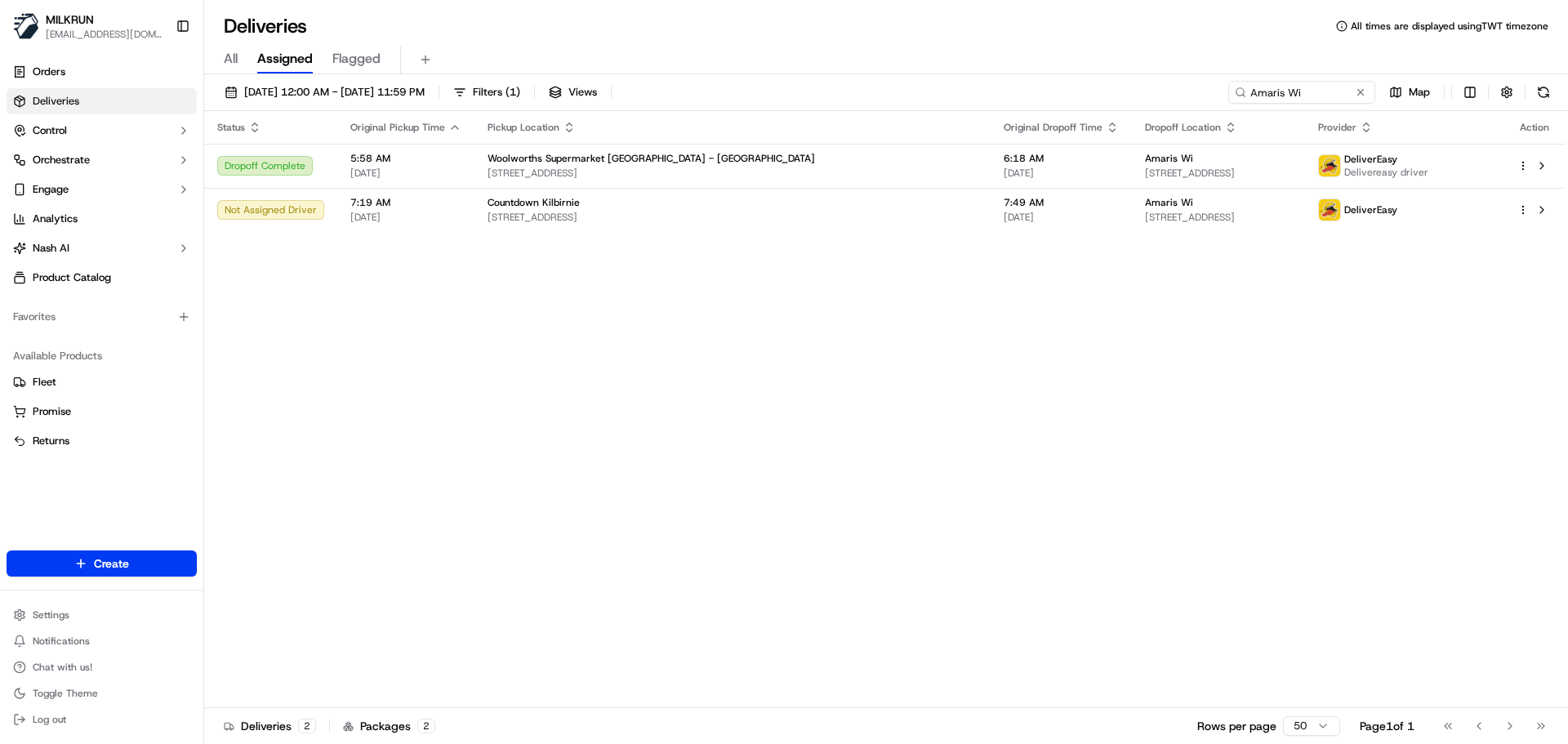
click at [296, 18] on h1 "Deliveries" at bounding box center [265, 26] width 83 height 26
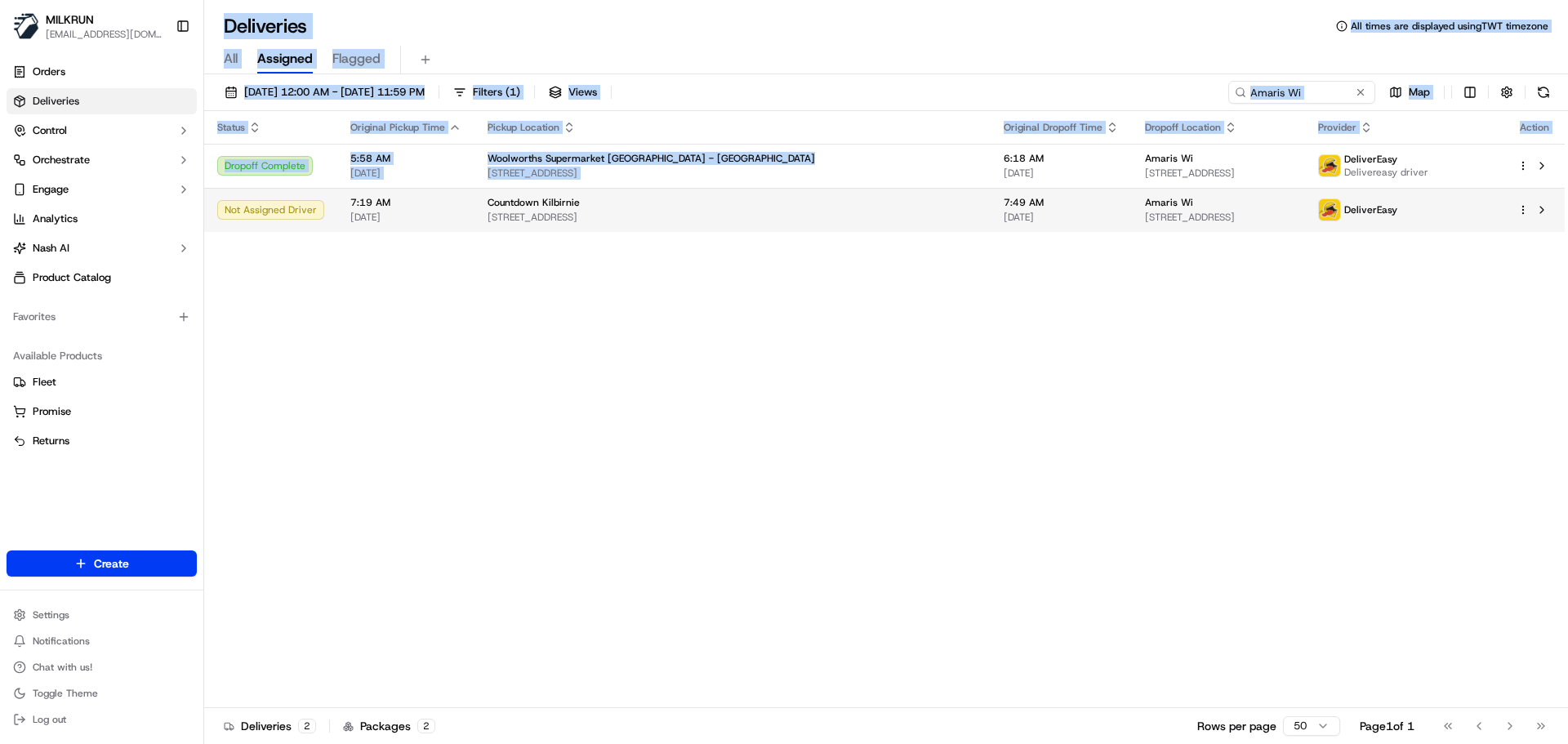
drag, startPoint x: 296, startPoint y: 18, endPoint x: 575, endPoint y: 229, distance: 349.8
click at [545, 191] on div "Deliveries All times are displayed using TWT timezone All Assigned Flagged 17/0…" at bounding box center [886, 372] width 1364 height 744
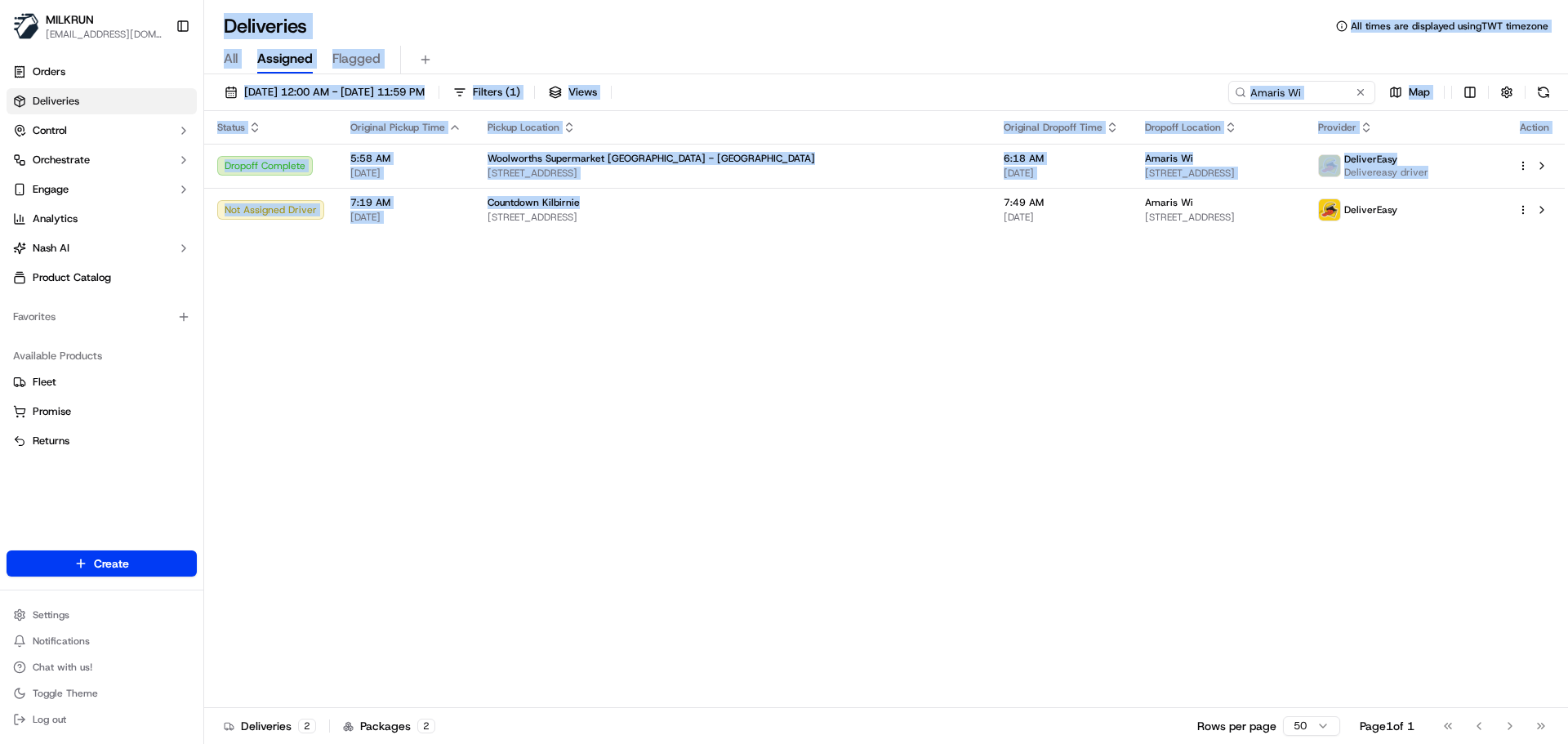
click at [598, 322] on div "Status Original Pickup Time Pickup Location Original Dropoff Time Dropoff Locat…" at bounding box center [884, 409] width 1360 height 597
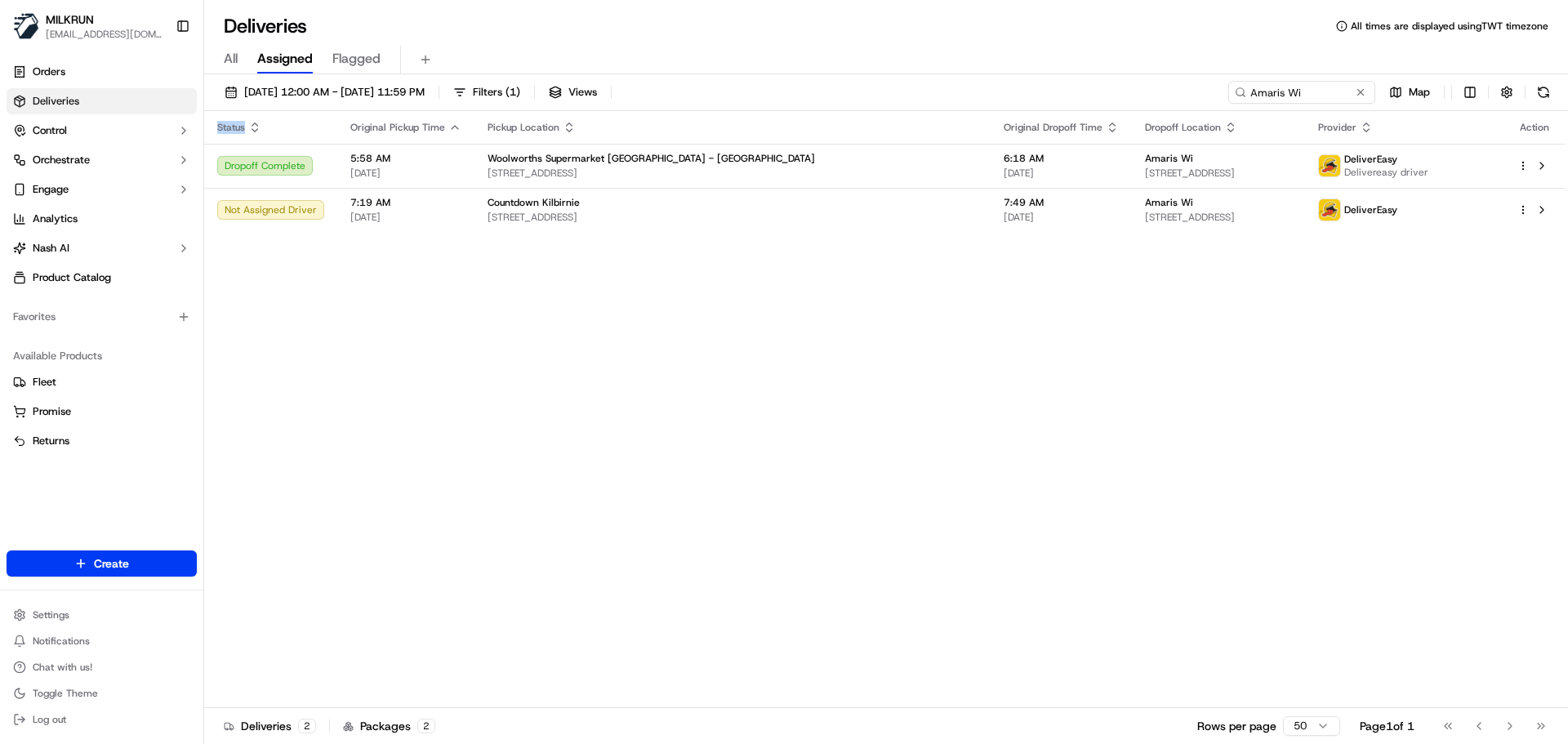
click at [598, 322] on div "Status Original Pickup Time Pickup Location Original Dropoff Time Dropoff Locat…" at bounding box center [884, 409] width 1360 height 597
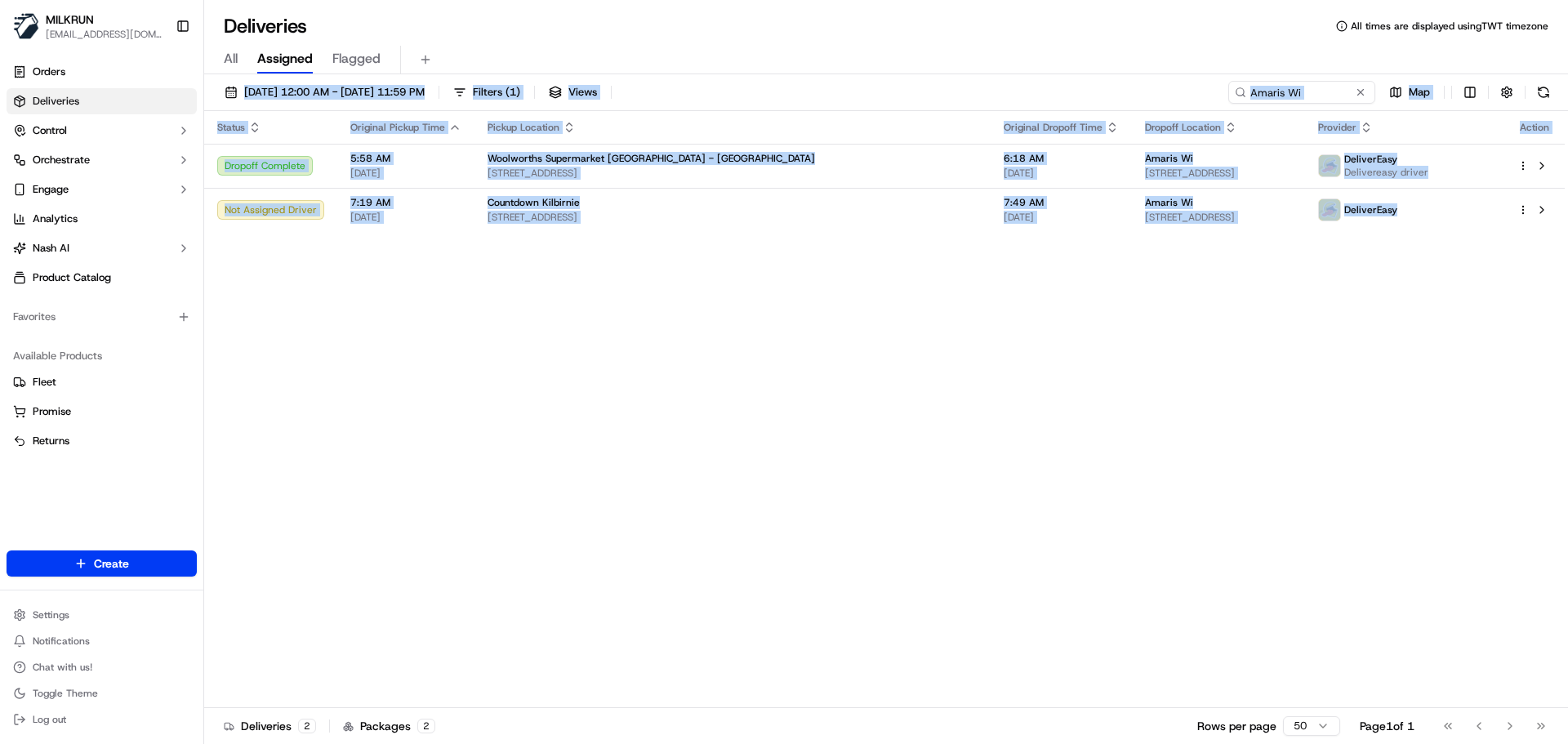
drag, startPoint x: 598, startPoint y: 322, endPoint x: 628, endPoint y: 15, distance: 308.5
click at [622, 17] on div "Deliveries All times are displayed using TWT timezone All Assigned Flagged 17/0…" at bounding box center [886, 372] width 1364 height 744
click at [1121, 406] on div "Status Original Pickup Time Pickup Location Original Dropoff Time Dropoff Locat…" at bounding box center [884, 409] width 1360 height 597
drag, startPoint x: 1121, startPoint y: 406, endPoint x: 1023, endPoint y: -80, distance: 495.8
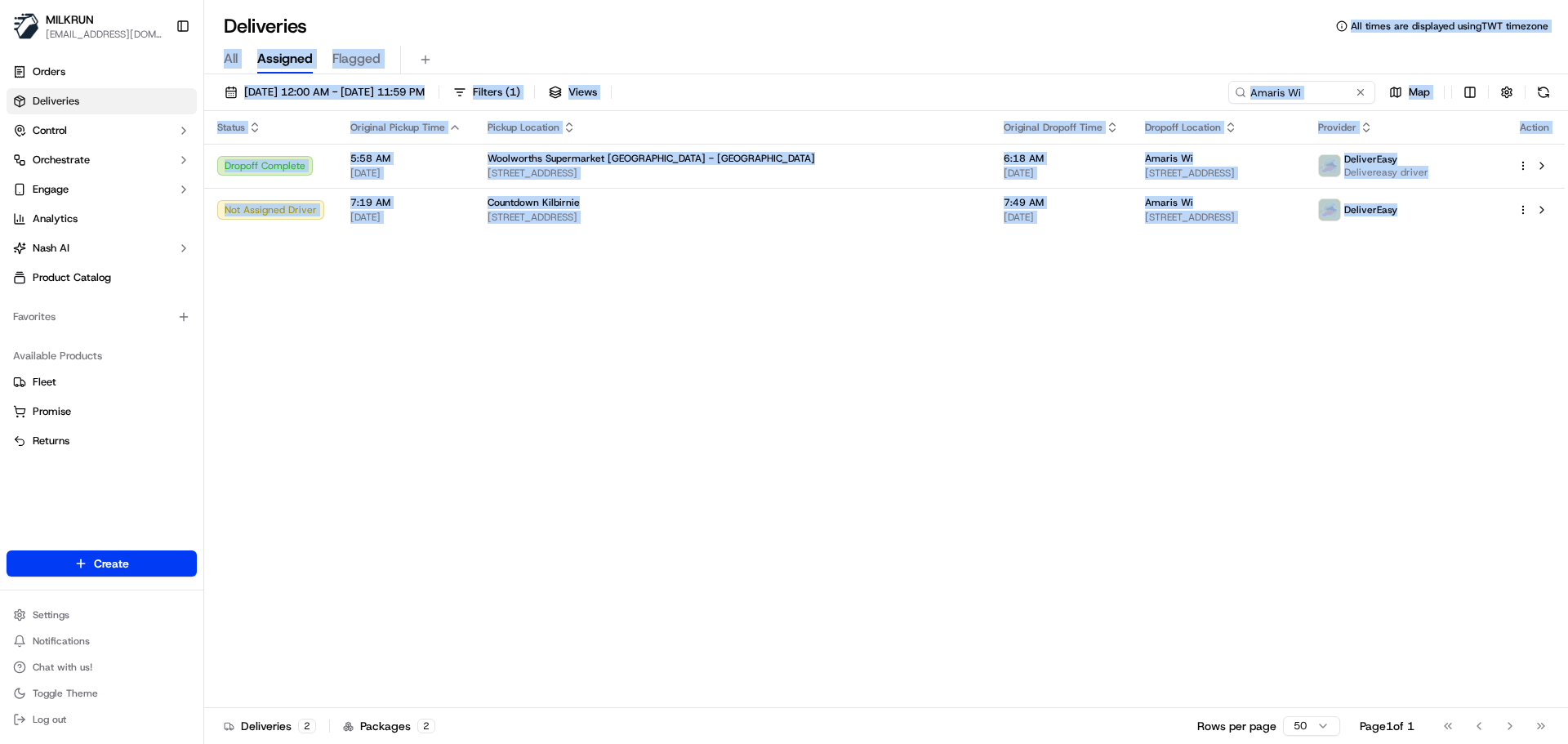
click at [1023, 0] on html "MILKRUN snatividad@woolworths.com.au Toggle Sidebar Orders Deliveries Control O…" at bounding box center [784, 372] width 1568 height 744
click at [1041, 464] on div "Status Original Pickup Time Pickup Location Original Dropoff Time Dropoff Locat…" at bounding box center [884, 409] width 1360 height 597
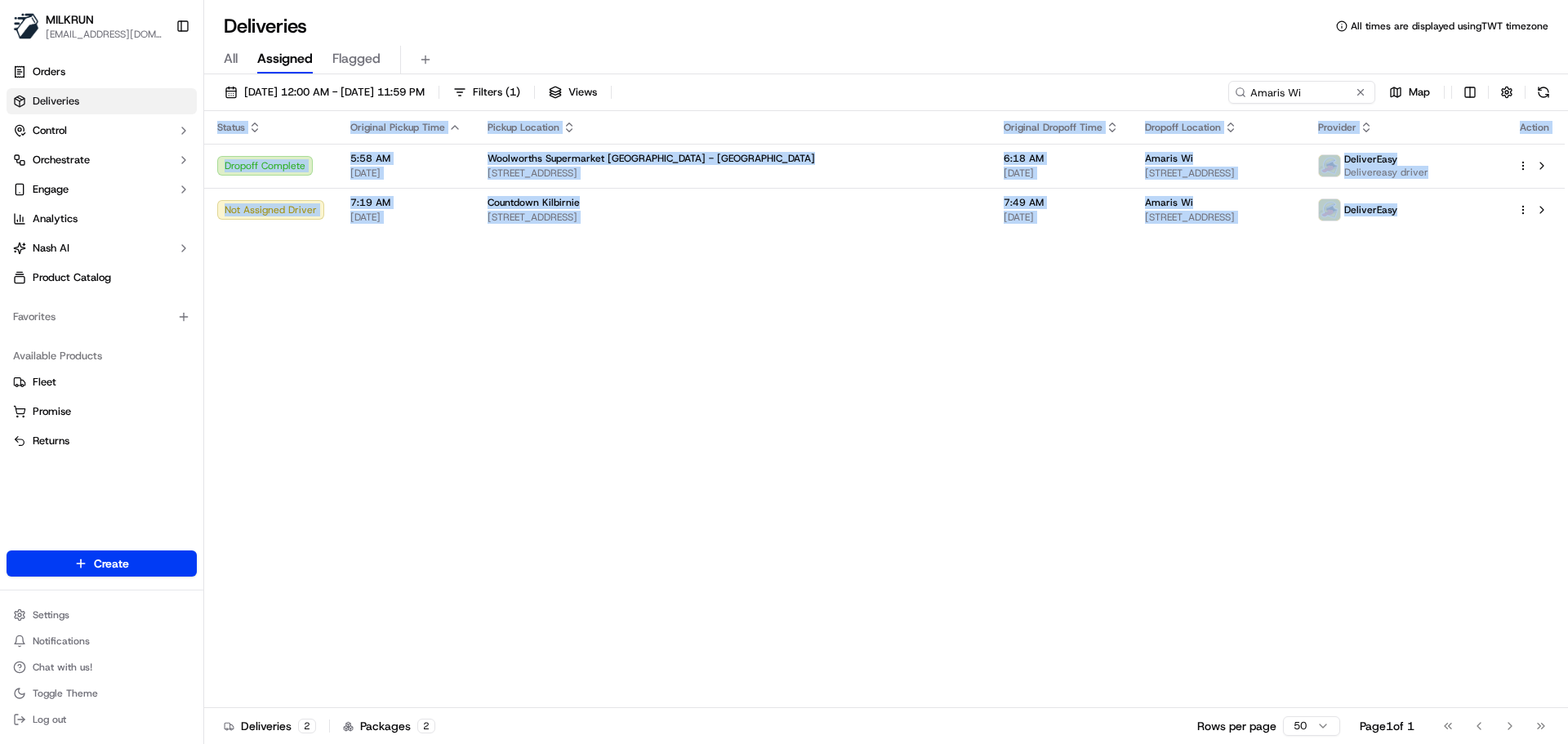
click at [1042, 466] on div "Status Original Pickup Time Pickup Location Original Dropoff Time Dropoff Locat…" at bounding box center [884, 409] width 1360 height 597
drag, startPoint x: 1042, startPoint y: 466, endPoint x: 391, endPoint y: -30, distance: 818.4
click at [391, 0] on html "MILKRUN snatividad@woolworths.com.au Toggle Sidebar Orders Deliveries Control O…" at bounding box center [784, 372] width 1568 height 744
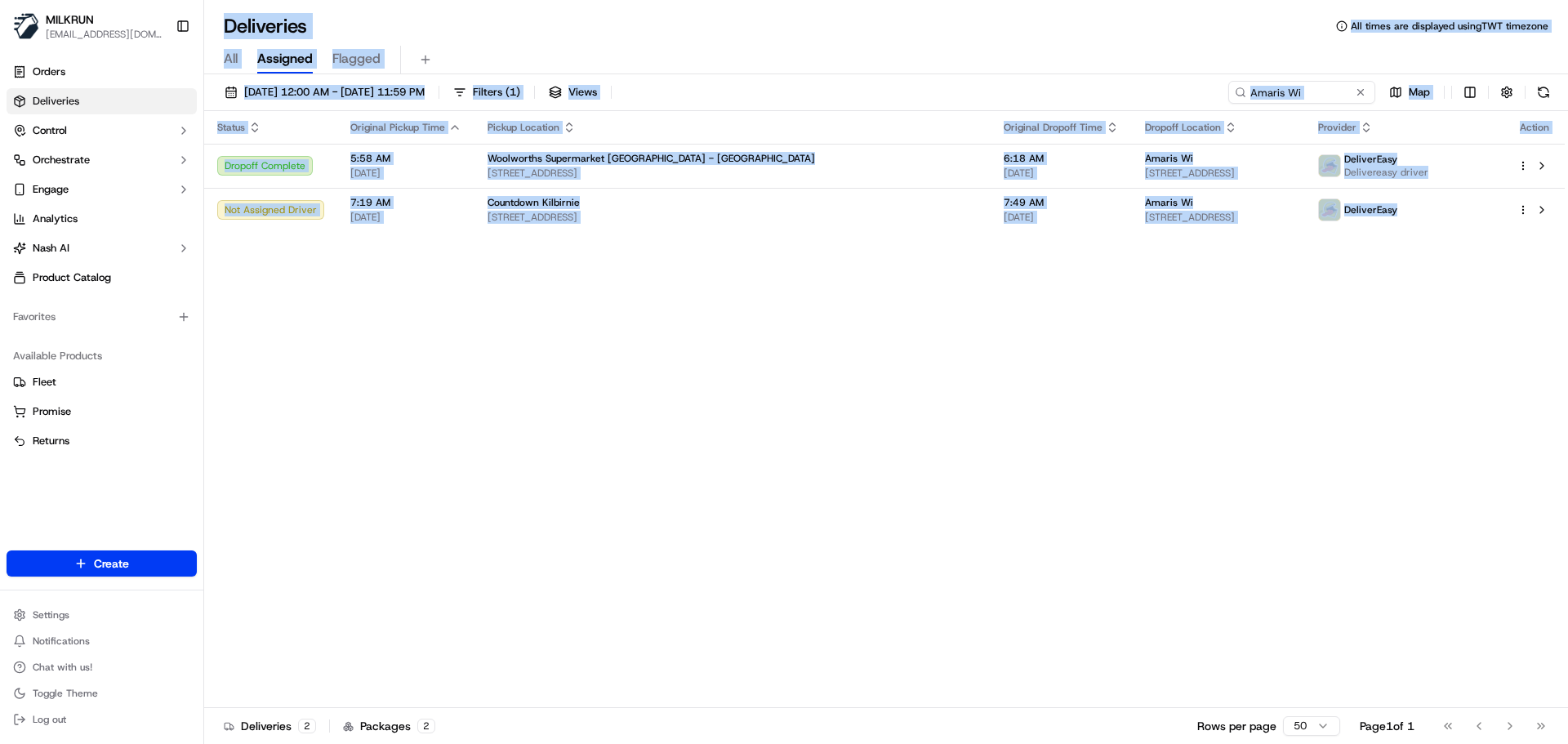
click at [883, 532] on div "Status Original Pickup Time Pickup Location Original Dropoff Time Dropoff Locat…" at bounding box center [884, 409] width 1360 height 597
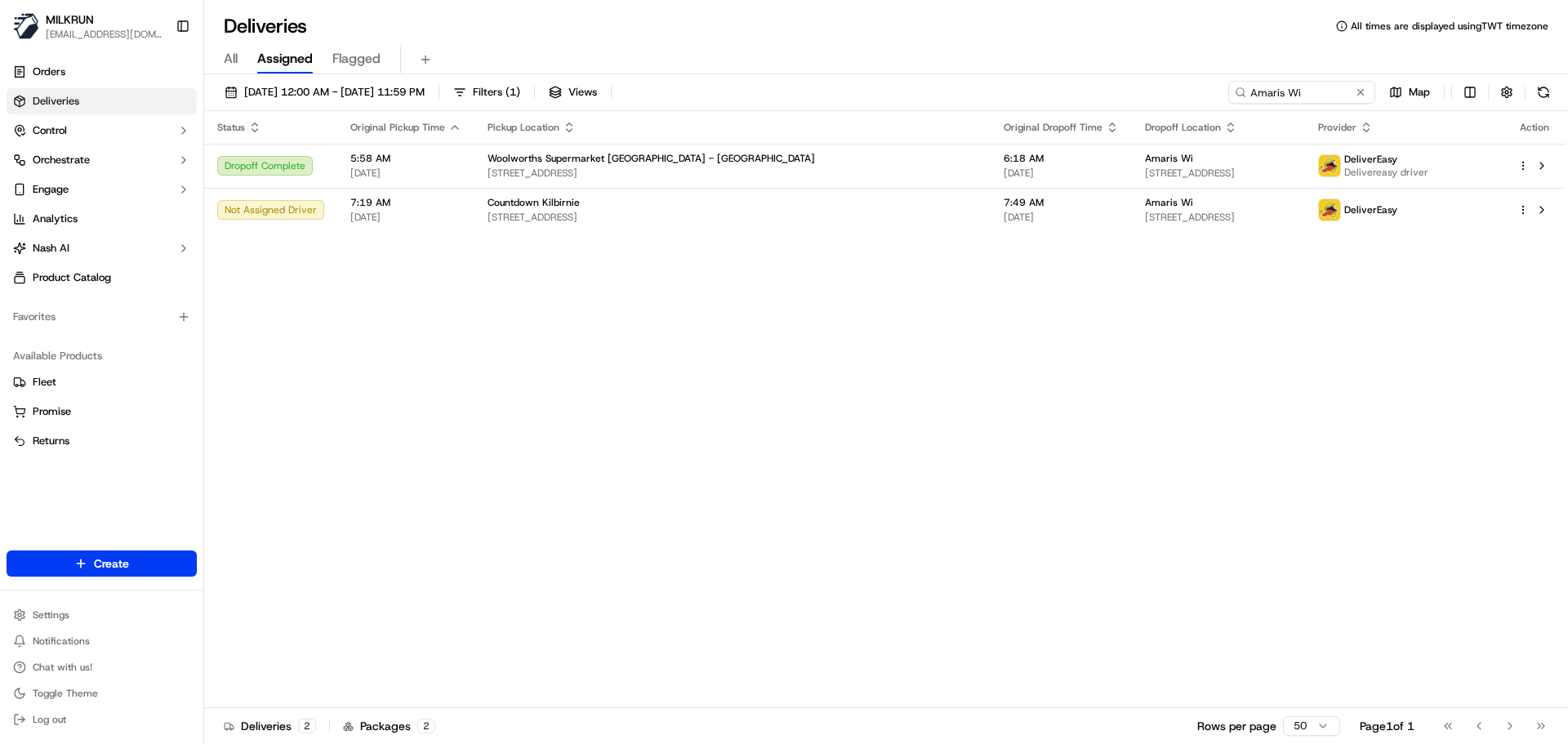
click at [609, 243] on div "Status Original Pickup Time Pickup Location Original Dropoff Time Dropoff Locat…" at bounding box center [884, 409] width 1360 height 597
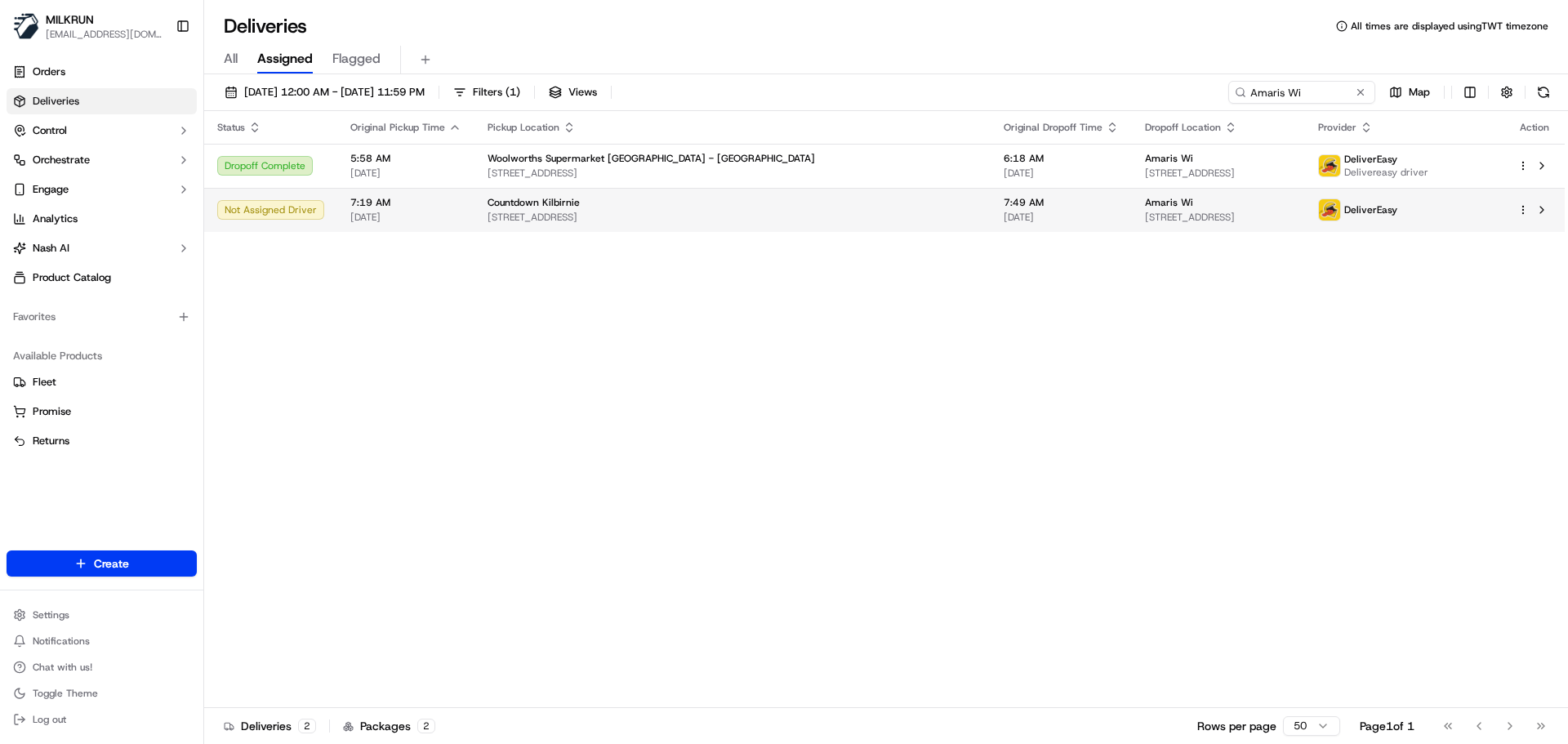
click at [612, 227] on td "Countdown Kilbirnie 47 Bay Rd, Wellington, Wellington 6022, NZ" at bounding box center [732, 210] width 516 height 44
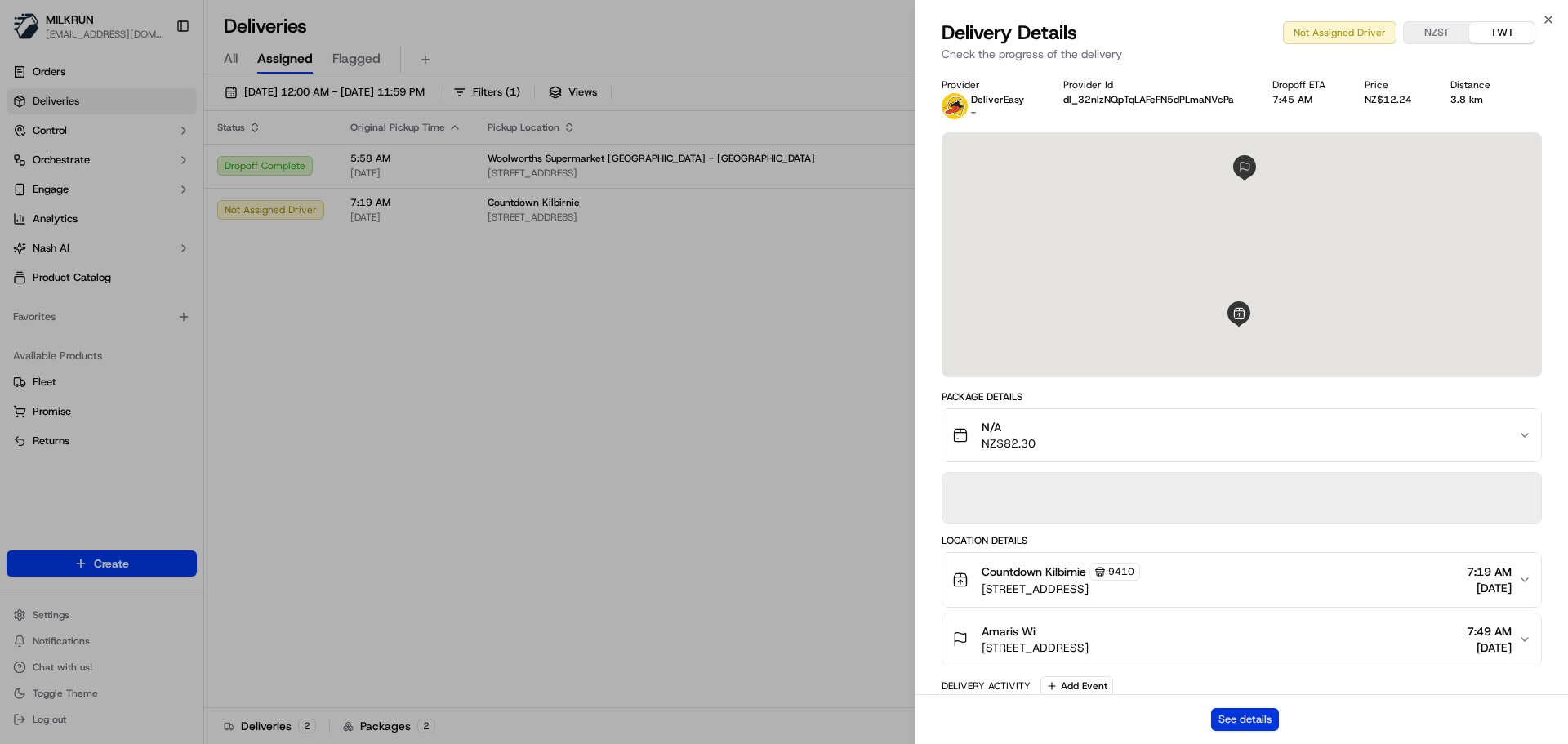
click at [1223, 709] on button "See details" at bounding box center [1245, 720] width 68 height 23
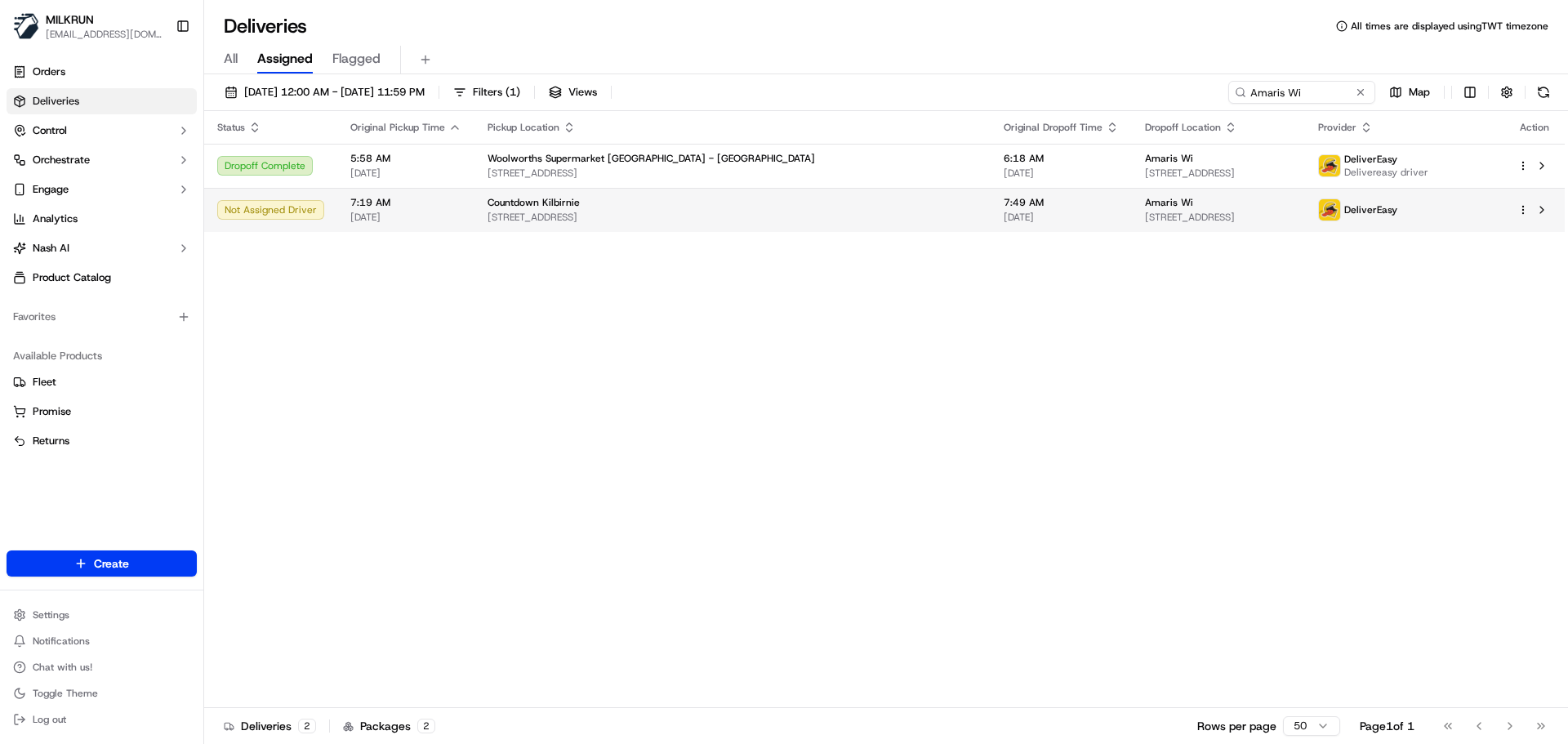
click at [541, 212] on span "47 Bay Rd, Wellington, Wellington 6022, NZ" at bounding box center [733, 217] width 490 height 13
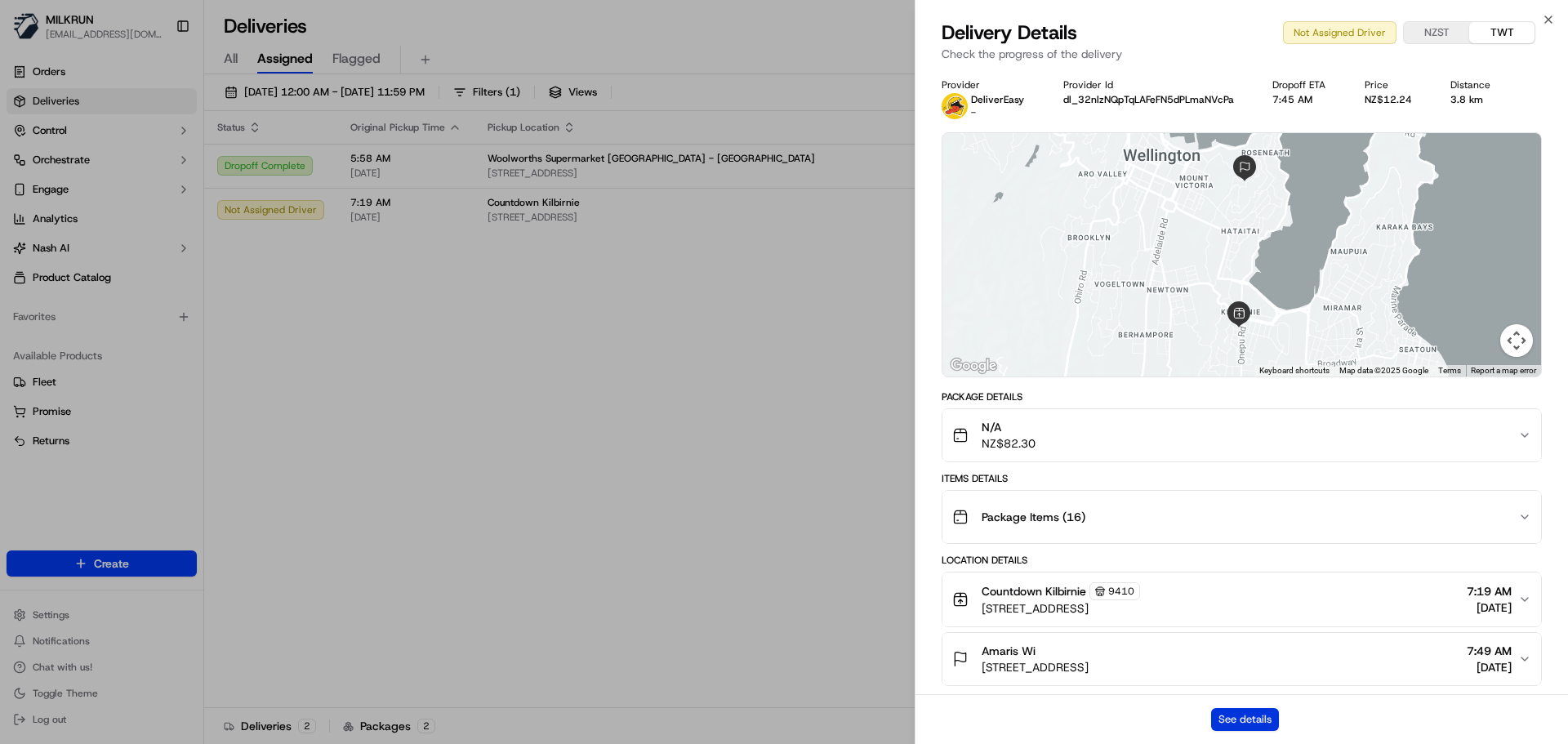
click at [1267, 718] on button "See details" at bounding box center [1245, 720] width 68 height 23
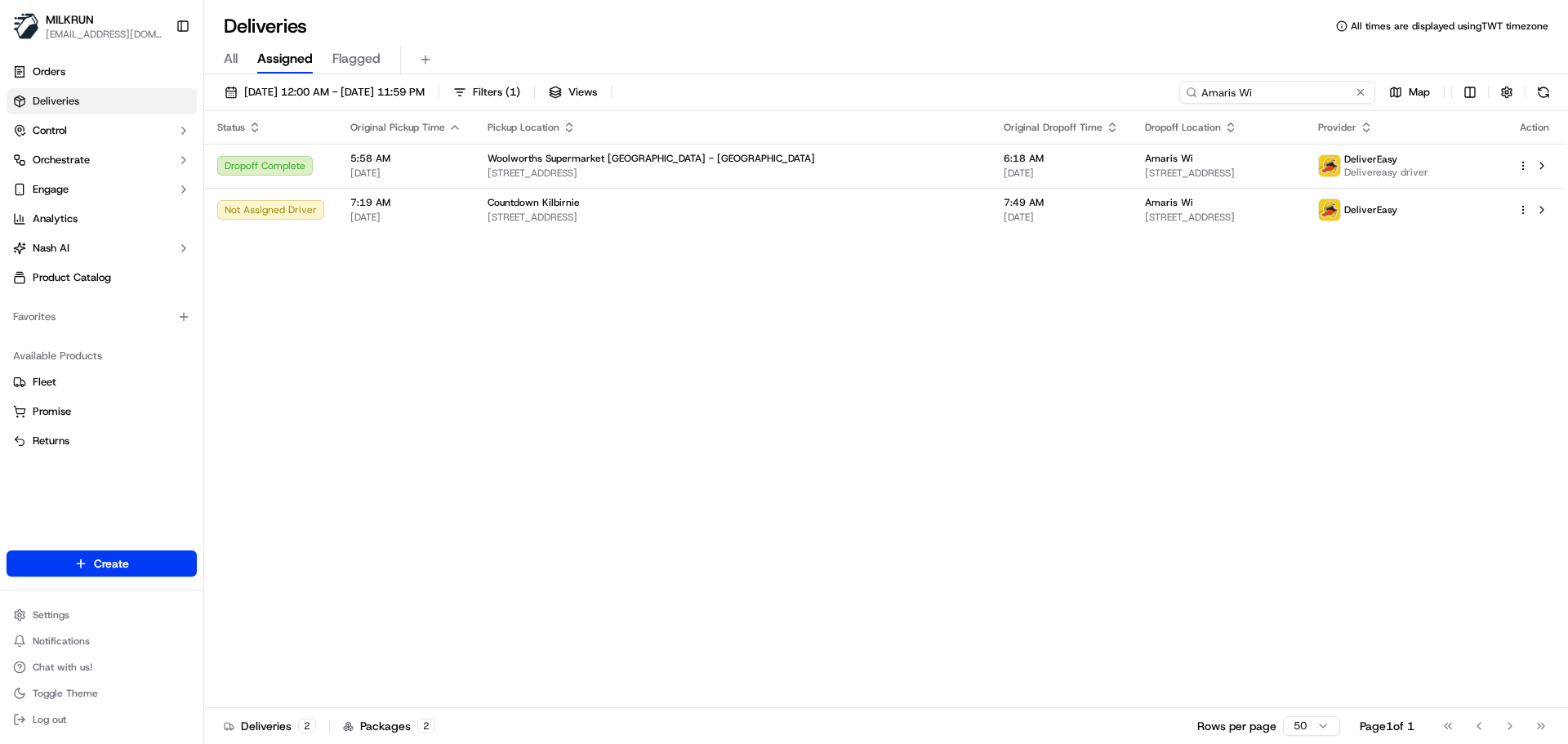
click at [1293, 89] on input "Amaris Wi" at bounding box center [1277, 92] width 196 height 23
paste input "Reecha Gogna"
type input "Reecha Gogna"
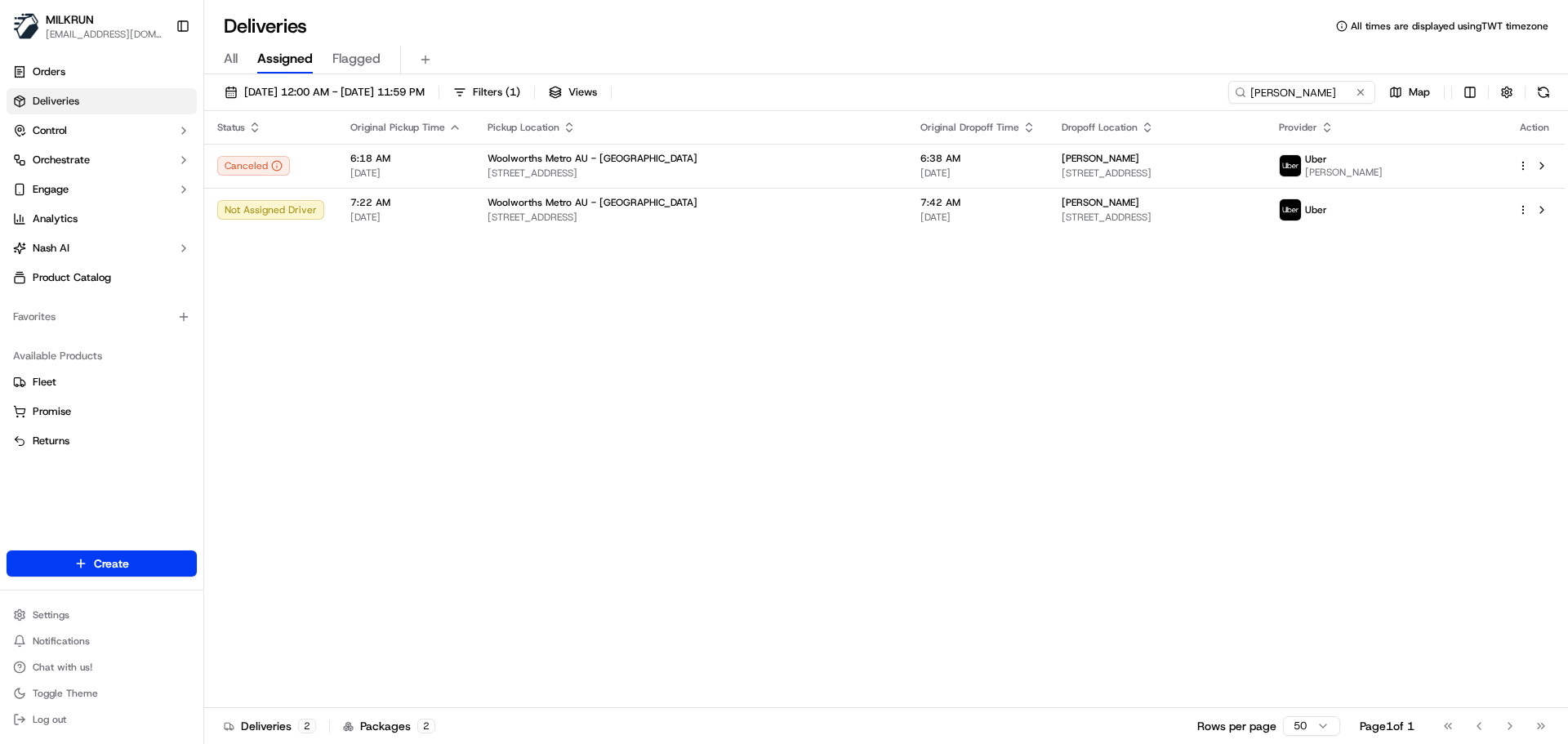
click at [593, 238] on div "Status Original Pickup Time Pickup Location Original Dropoff Time Dropoff Locat…" at bounding box center [884, 409] width 1360 height 597
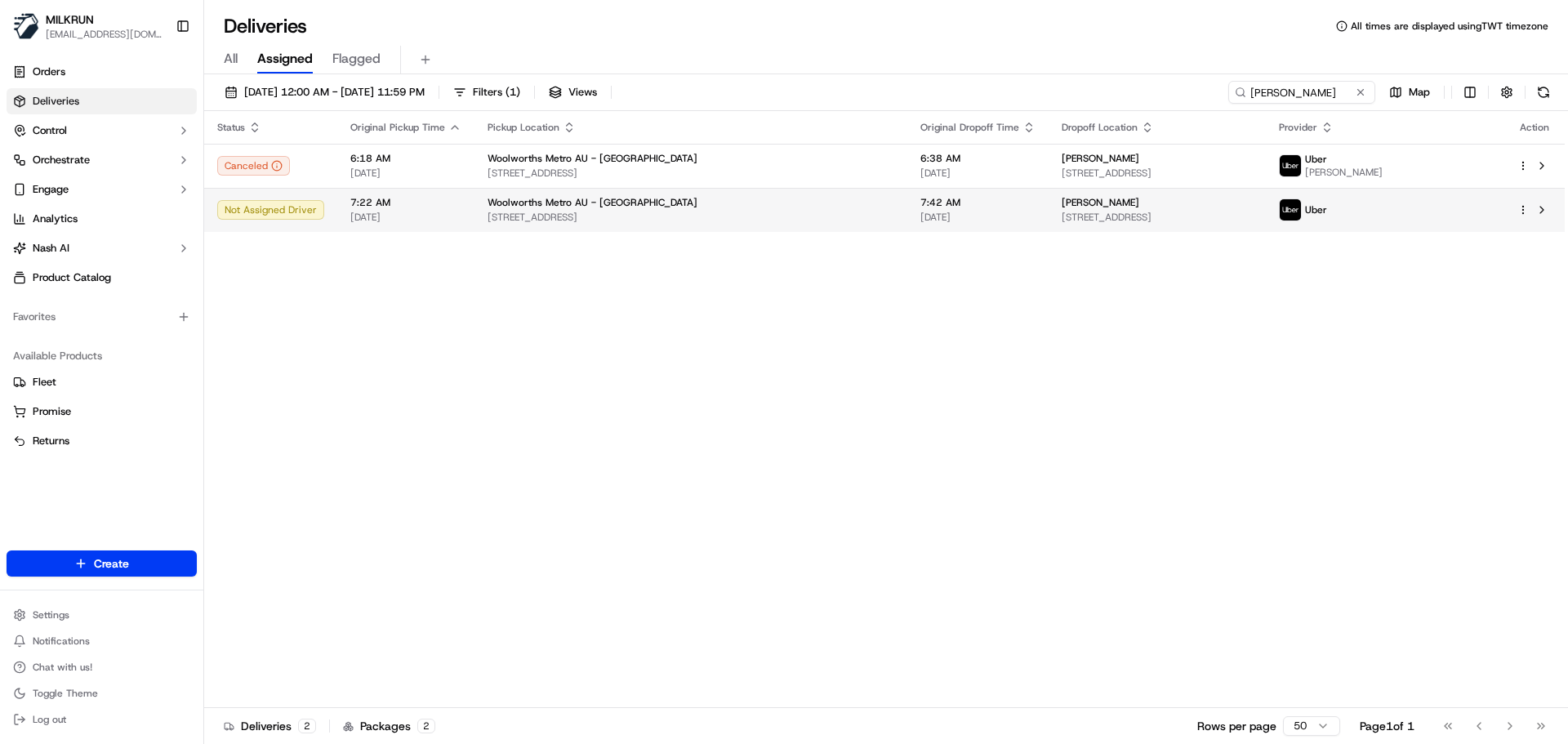
click at [598, 222] on span "90-98 Glenmore Ridge Dr, Glenmore Park, NSW 2745, AU" at bounding box center [691, 217] width 406 height 13
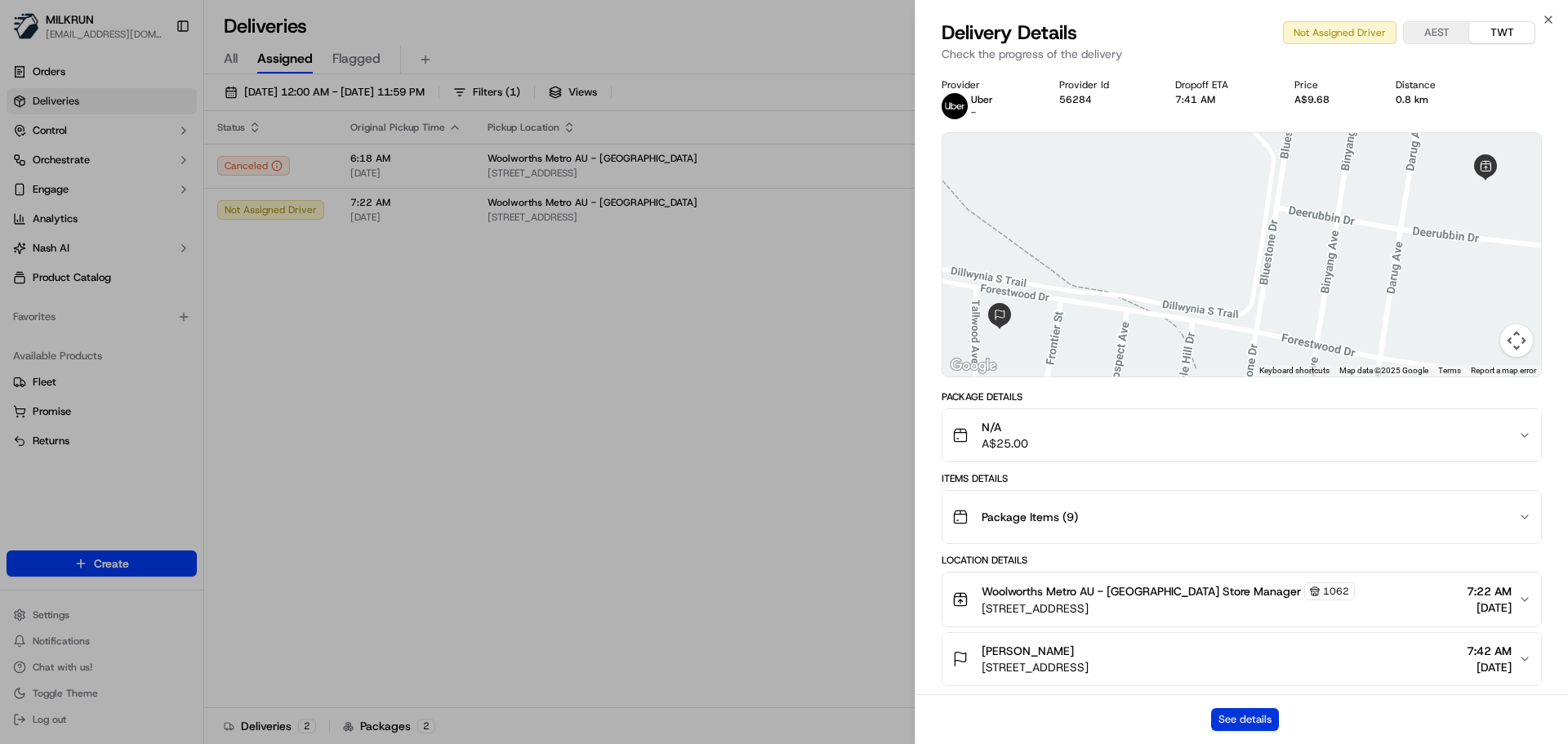
click at [1252, 725] on button "See details" at bounding box center [1245, 720] width 68 height 23
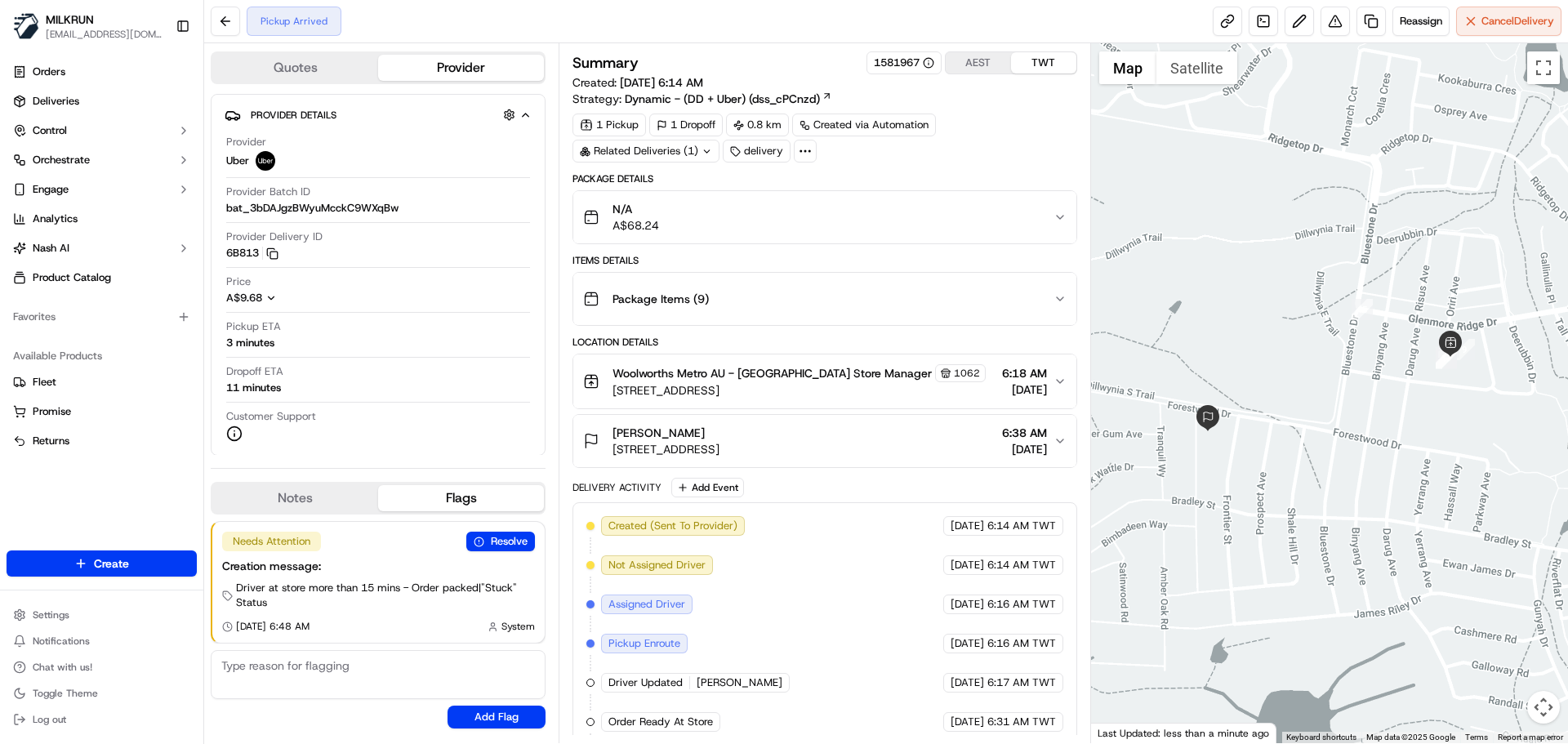
click at [828, 594] on div "Created (Sent To Provider) Uber [DATE] 6:14 AM TWT Not Assigned Driver Uber [DA…" at bounding box center [824, 683] width 476 height 333
drag, startPoint x: 828, startPoint y: 594, endPoint x: 866, endPoint y: 663, distance: 78.8
click at [866, 662] on div "Created (Sent To Provider) Uber [DATE] 6:14 AM TWT Not Assigned Driver Uber [DA…" at bounding box center [824, 683] width 476 height 333
click at [865, 663] on div "Created (Sent To Provider) Uber [DATE] 6:14 AM TWT Not Assigned Driver Uber [DA…" at bounding box center [824, 683] width 476 height 333
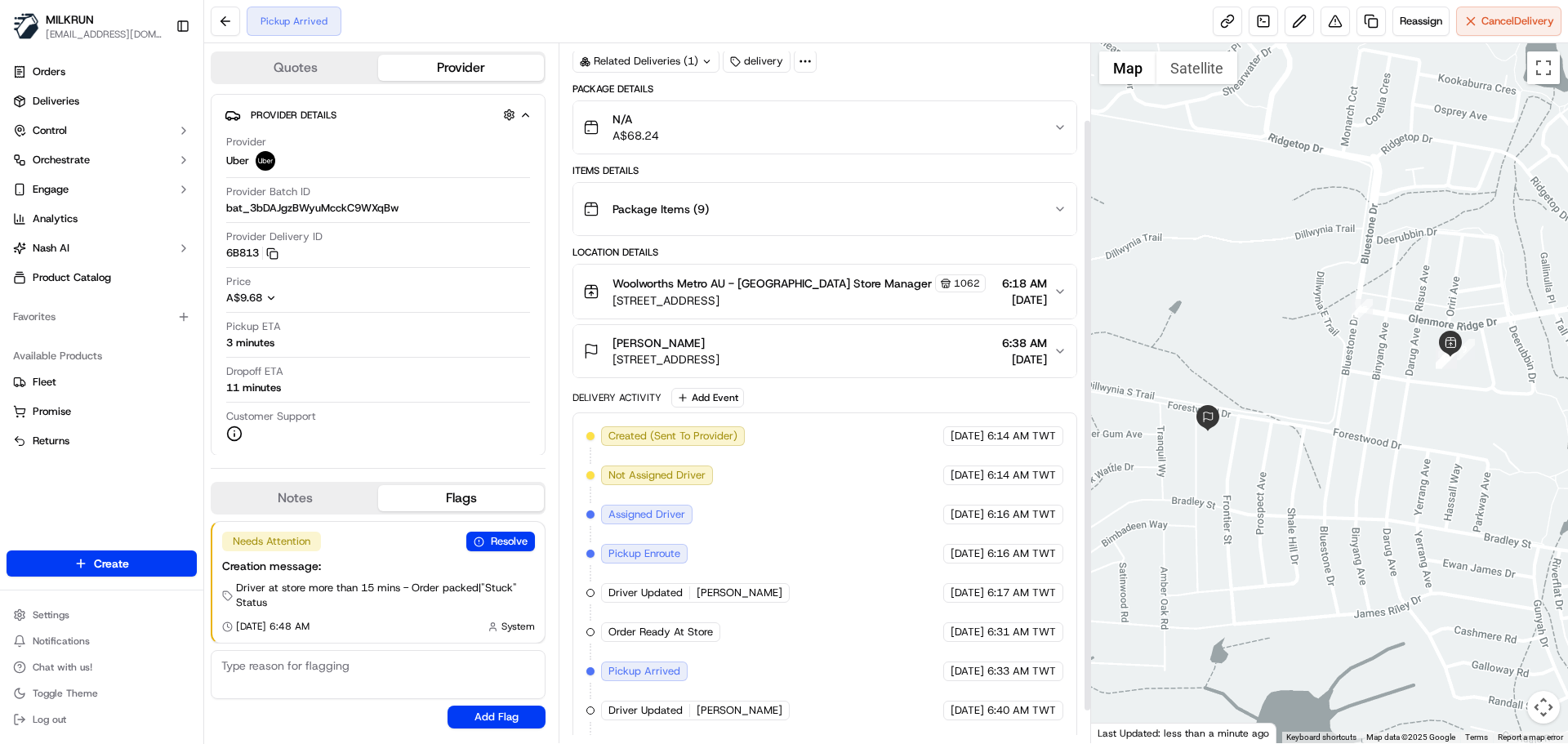
scroll to position [128, 0]
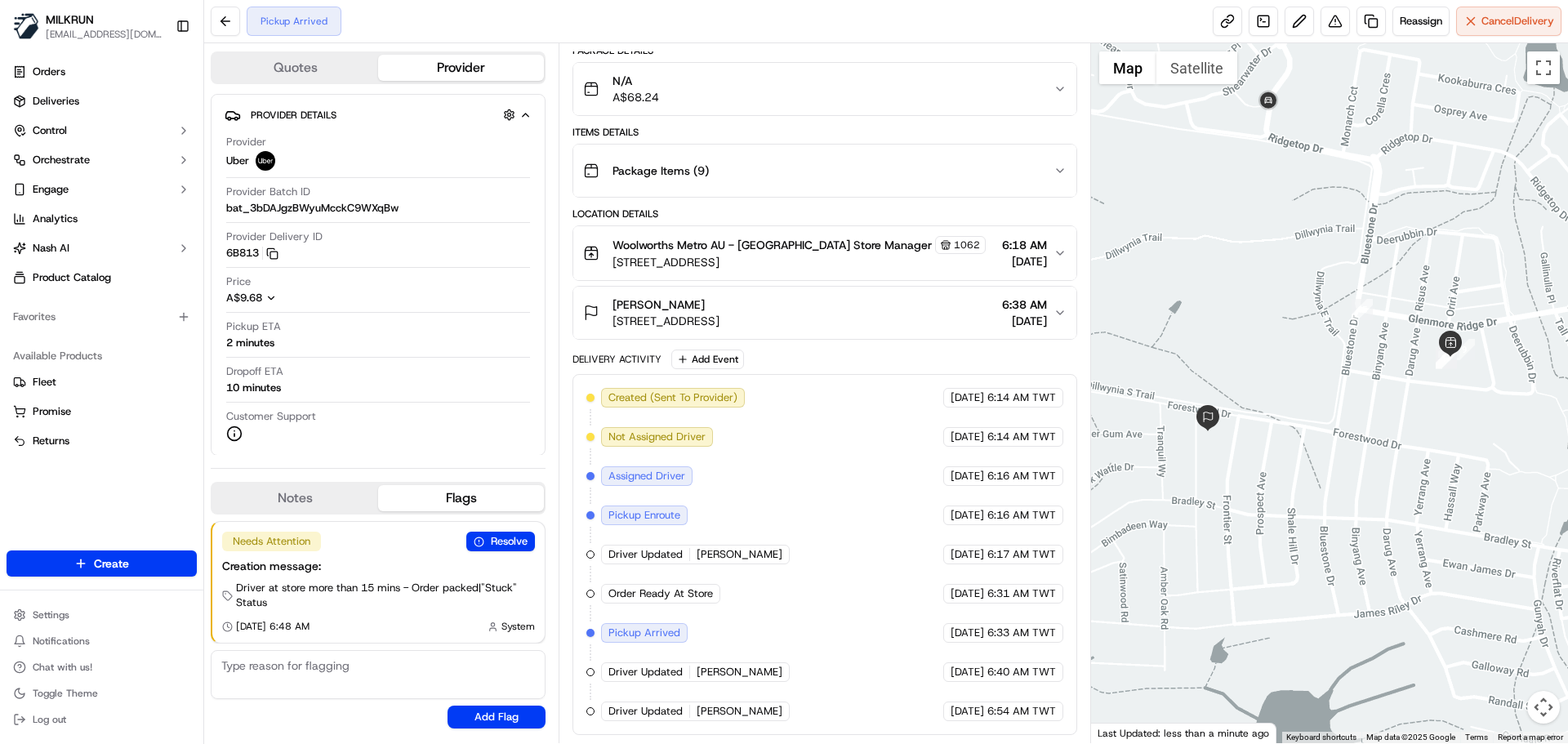
click at [617, 561] on span "Driver Updated" at bounding box center [645, 554] width 74 height 14
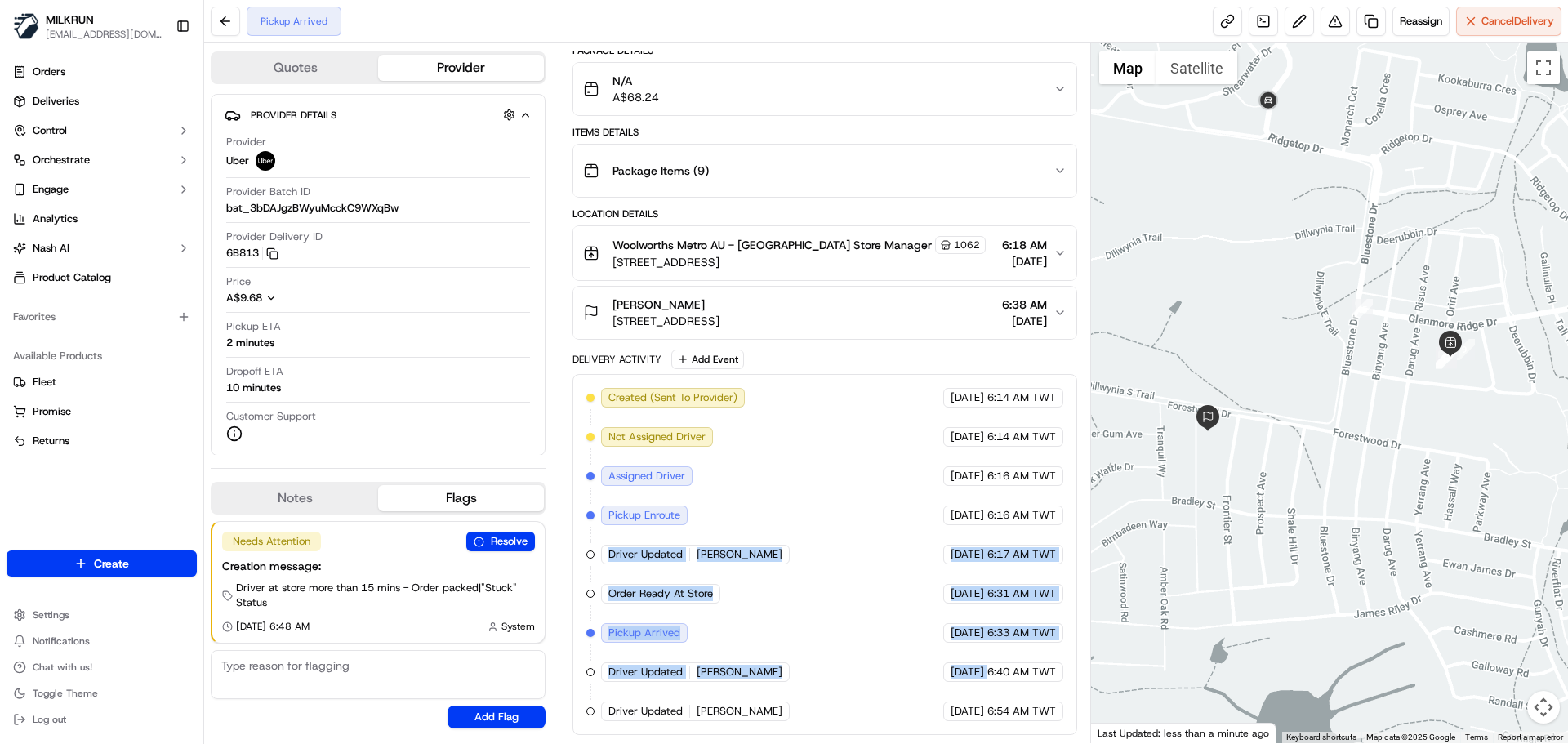
drag, startPoint x: 617, startPoint y: 561, endPoint x: 1080, endPoint y: 735, distance: 494.6
click at [1079, 733] on div "Summary 1581967 AEST TWT Created: 17/09/2025 6:14 AM Strategy: Dynamic - (DD + …" at bounding box center [824, 393] width 532 height 700
click at [1044, 721] on div "17/09/2025 6:54 AM TWT" at bounding box center [1003, 712] width 120 height 20
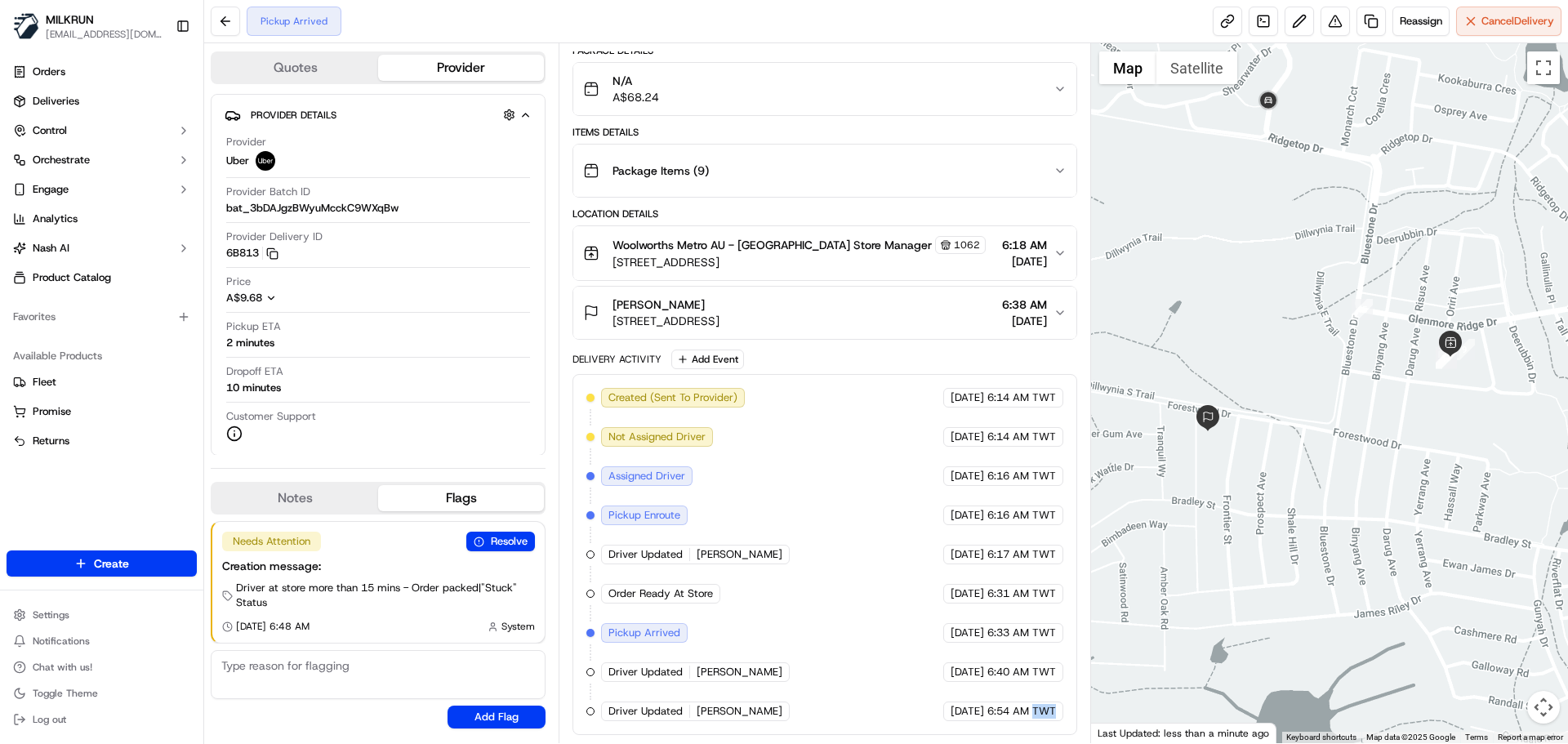
click at [1044, 721] on div "17/09/2025 6:54 AM TWT" at bounding box center [1003, 712] width 120 height 20
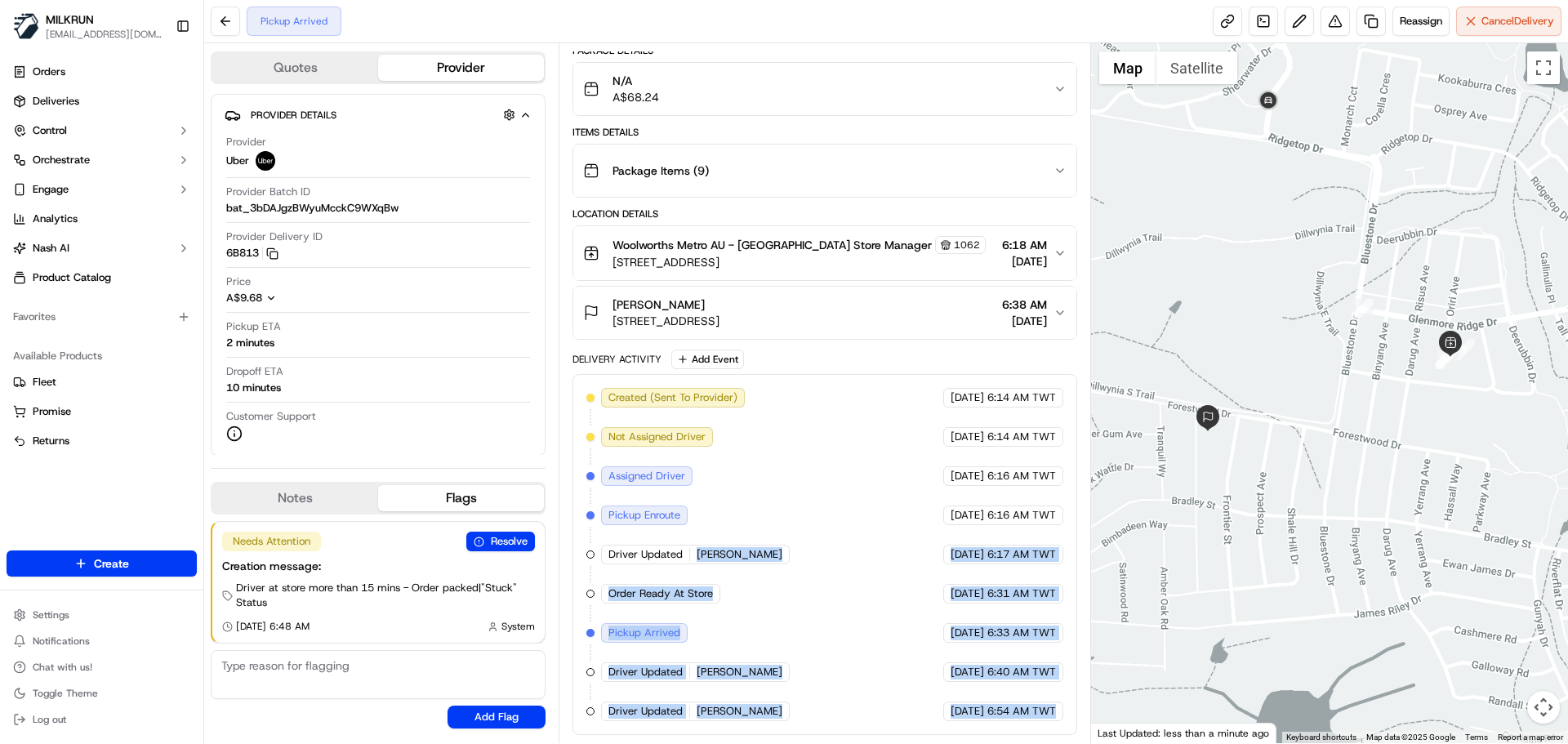
drag, startPoint x: 1044, startPoint y: 721, endPoint x: 647, endPoint y: 407, distance: 506.2
click at [647, 407] on div "Created (Sent To Provider) Uber 17/09/2025 6:14 AM TWT Not Assigned Driver Uber…" at bounding box center [824, 555] width 476 height 333
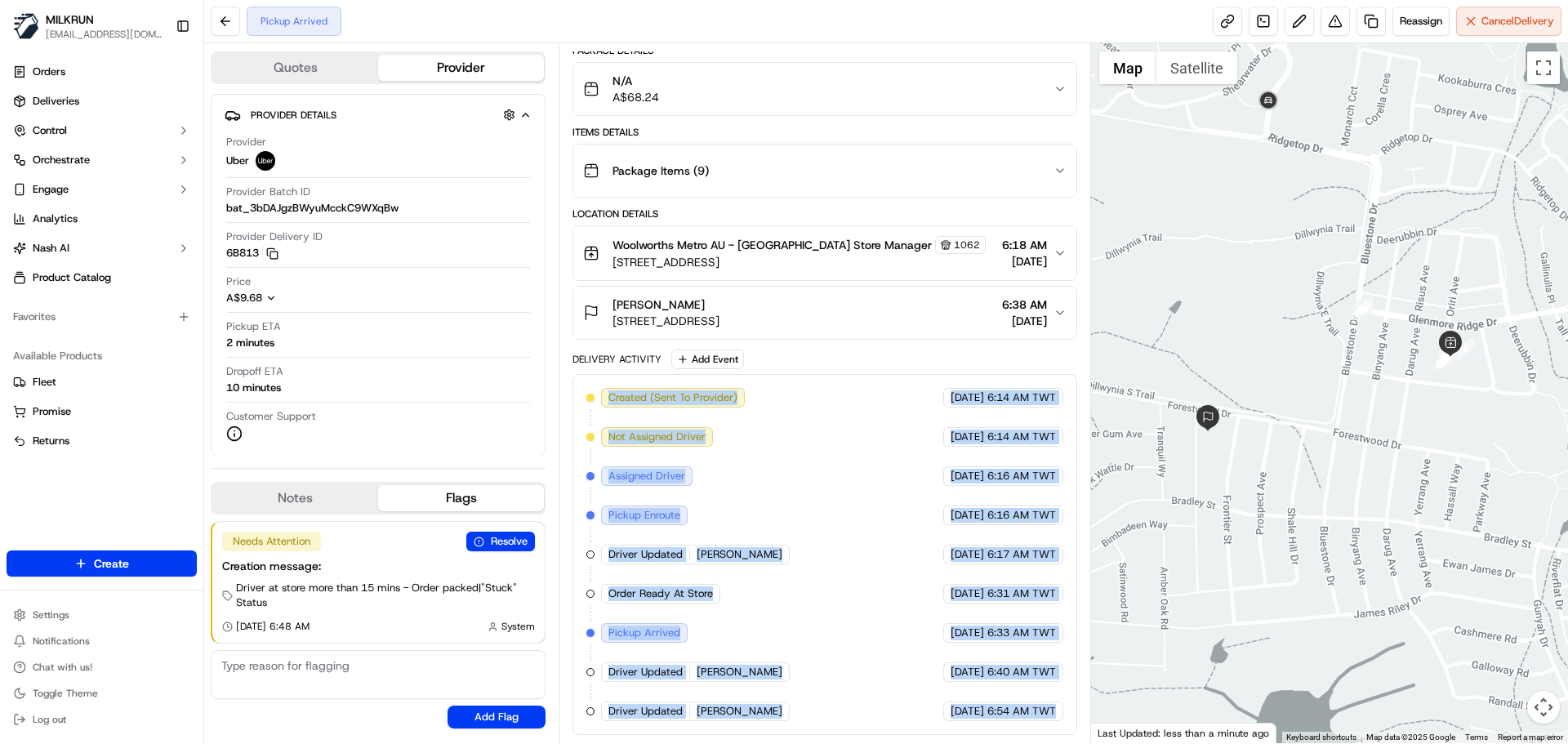
click at [866, 591] on div "Created (Sent To Provider) Uber 17/09/2025 6:14 AM TWT Not Assigned Driver Uber…" at bounding box center [824, 555] width 476 height 333
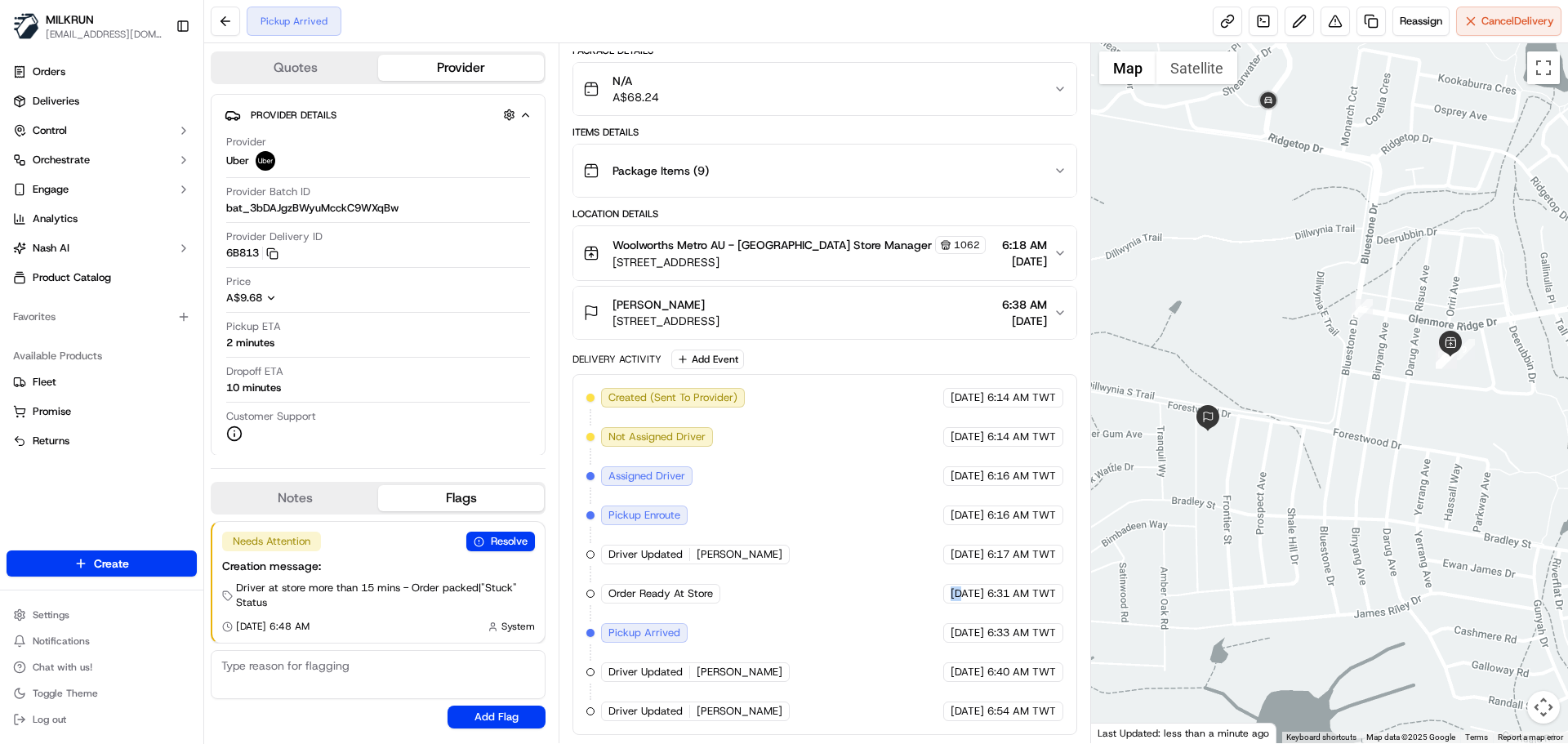
click at [866, 591] on div "Created (Sent To Provider) Uber 17/09/2025 6:14 AM TWT Not Assigned Driver Uber…" at bounding box center [824, 555] width 476 height 333
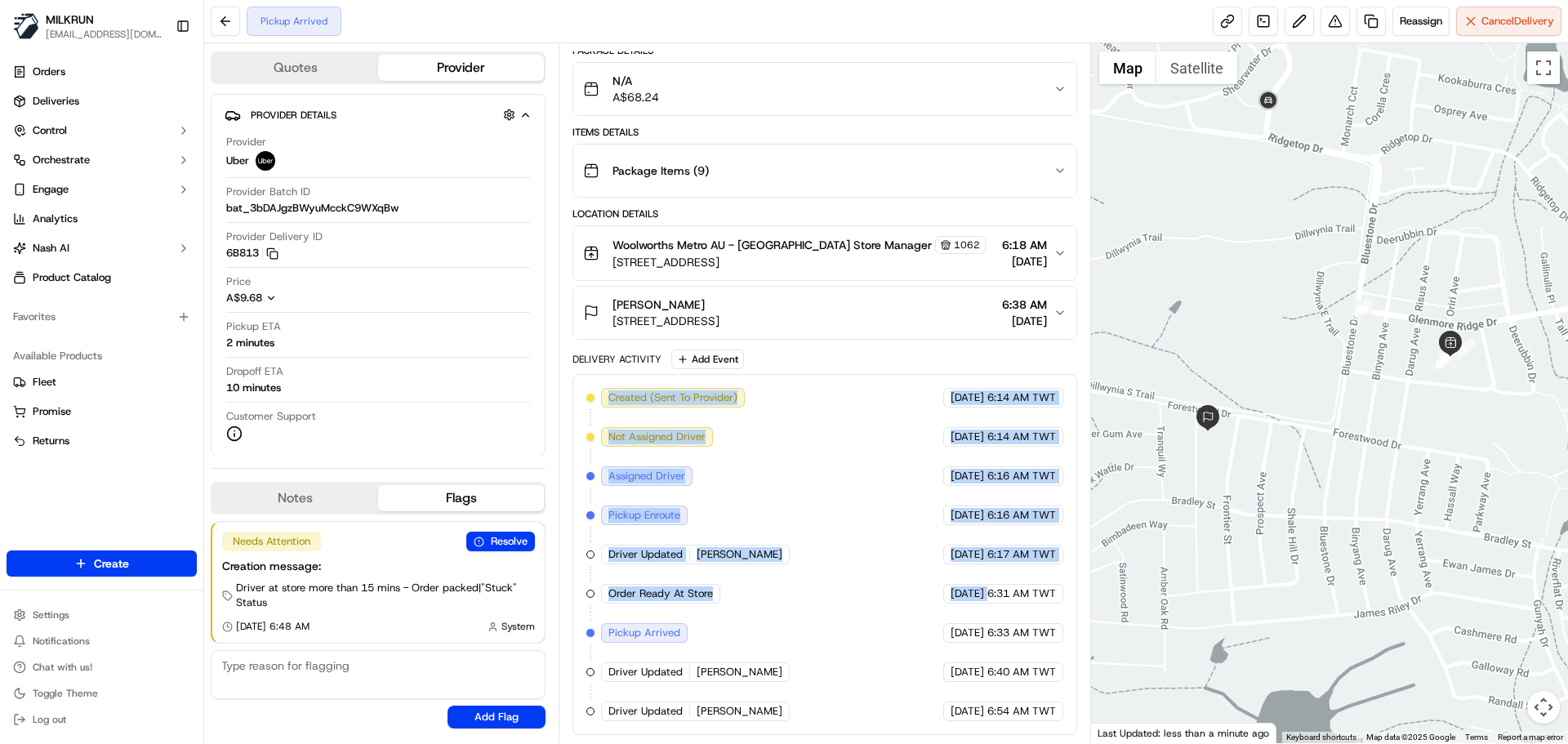
drag, startPoint x: 866, startPoint y: 591, endPoint x: 782, endPoint y: 400, distance: 208.7
click at [783, 403] on div "Created (Sent To Provider) Uber 17/09/2025 6:14 AM TWT Not Assigned Driver Uber…" at bounding box center [824, 555] width 476 height 333
click at [835, 599] on div "Created (Sent To Provider) Uber 17/09/2025 6:14 AM TWT Not Assigned Driver Uber…" at bounding box center [824, 555] width 476 height 333
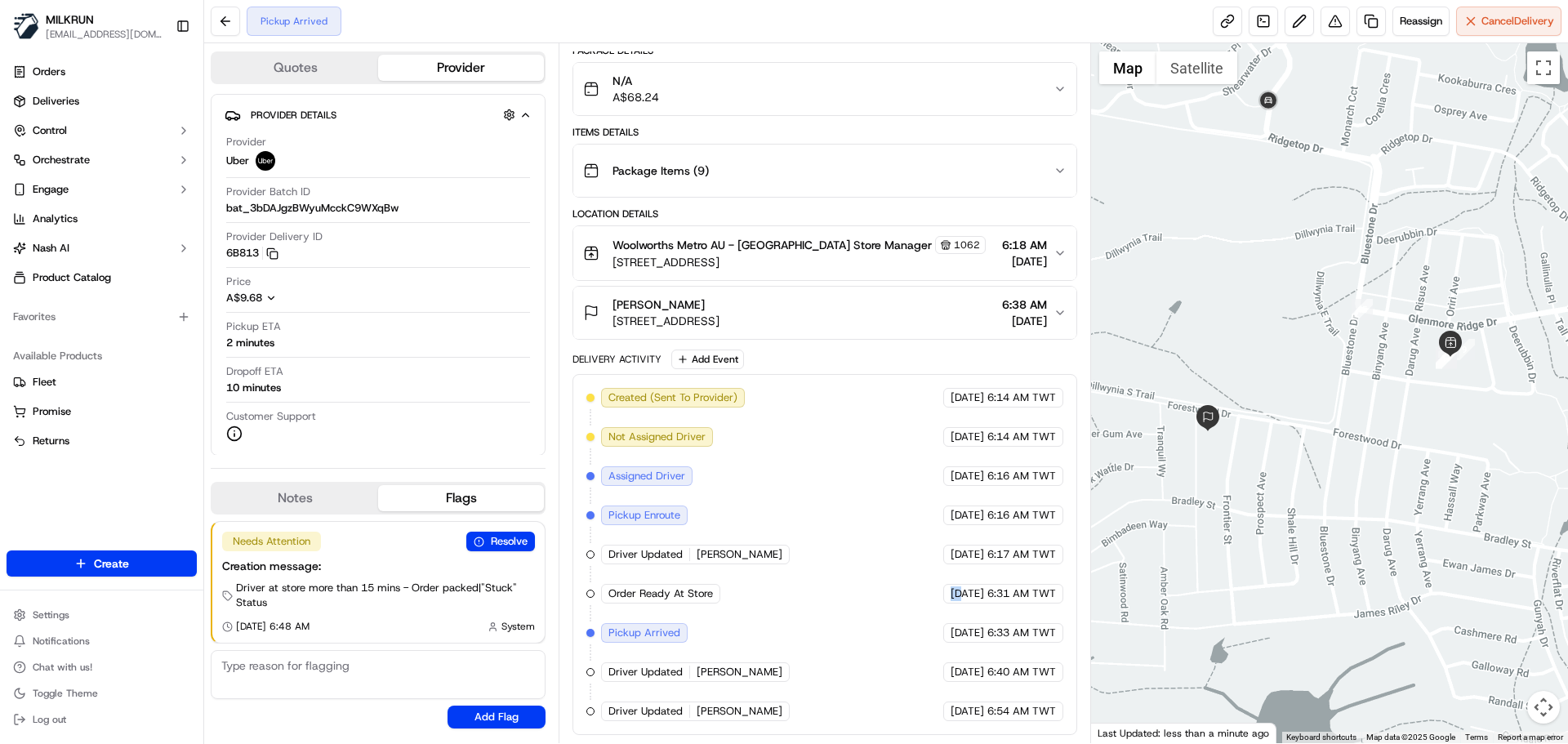
click at [835, 599] on div "Created (Sent To Provider) Uber 17/09/2025 6:14 AM TWT Not Assigned Driver Uber…" at bounding box center [824, 555] width 476 height 333
drag, startPoint x: 835, startPoint y: 599, endPoint x: 1029, endPoint y: 703, distance: 220.1
click at [1012, 703] on div "Created (Sent To Provider) Uber 17/09/2025 6:14 AM TWT Not Assigned Driver Uber…" at bounding box center [824, 555] width 476 height 333
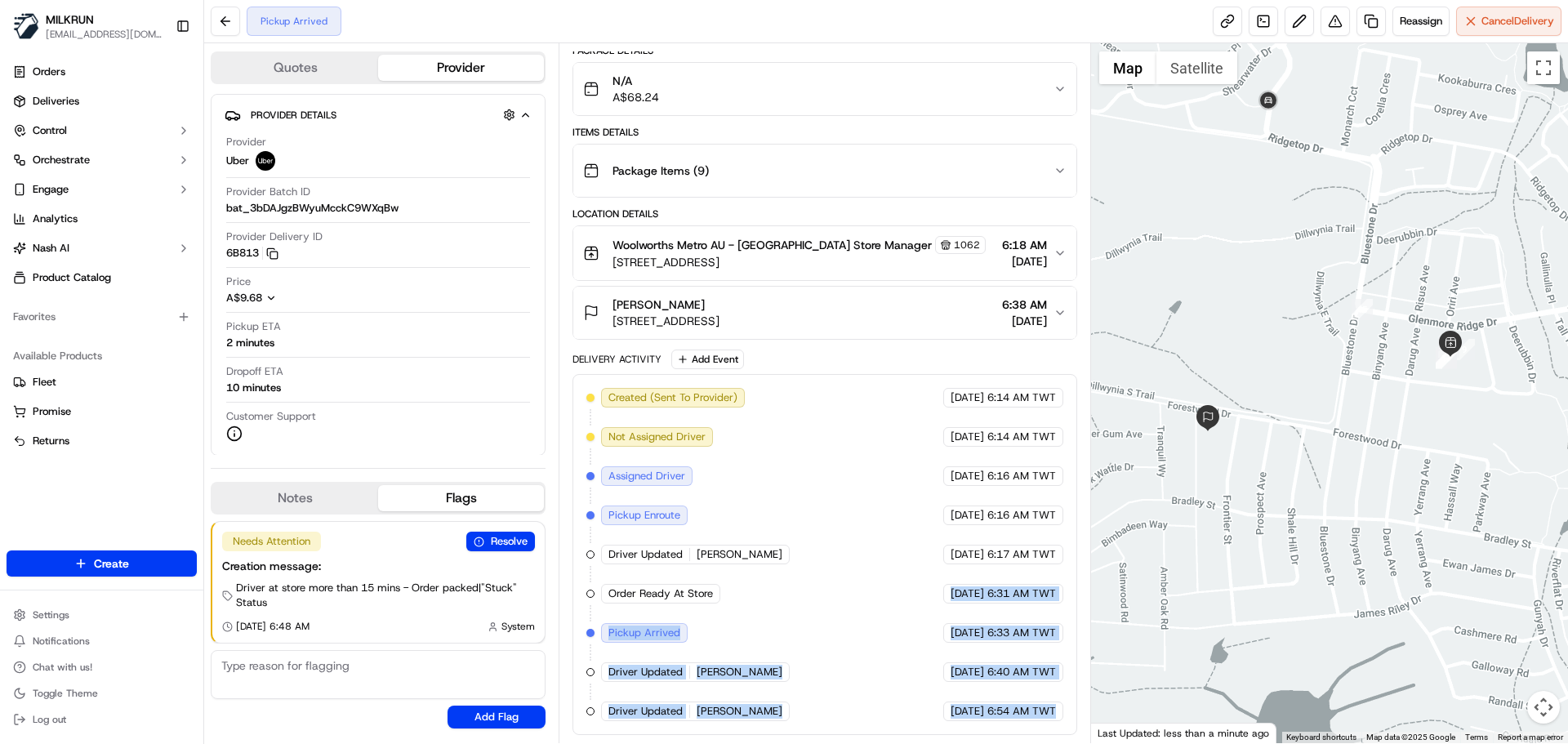
click at [1051, 706] on span "6:54 AM TWT" at bounding box center [1021, 712] width 69 height 14
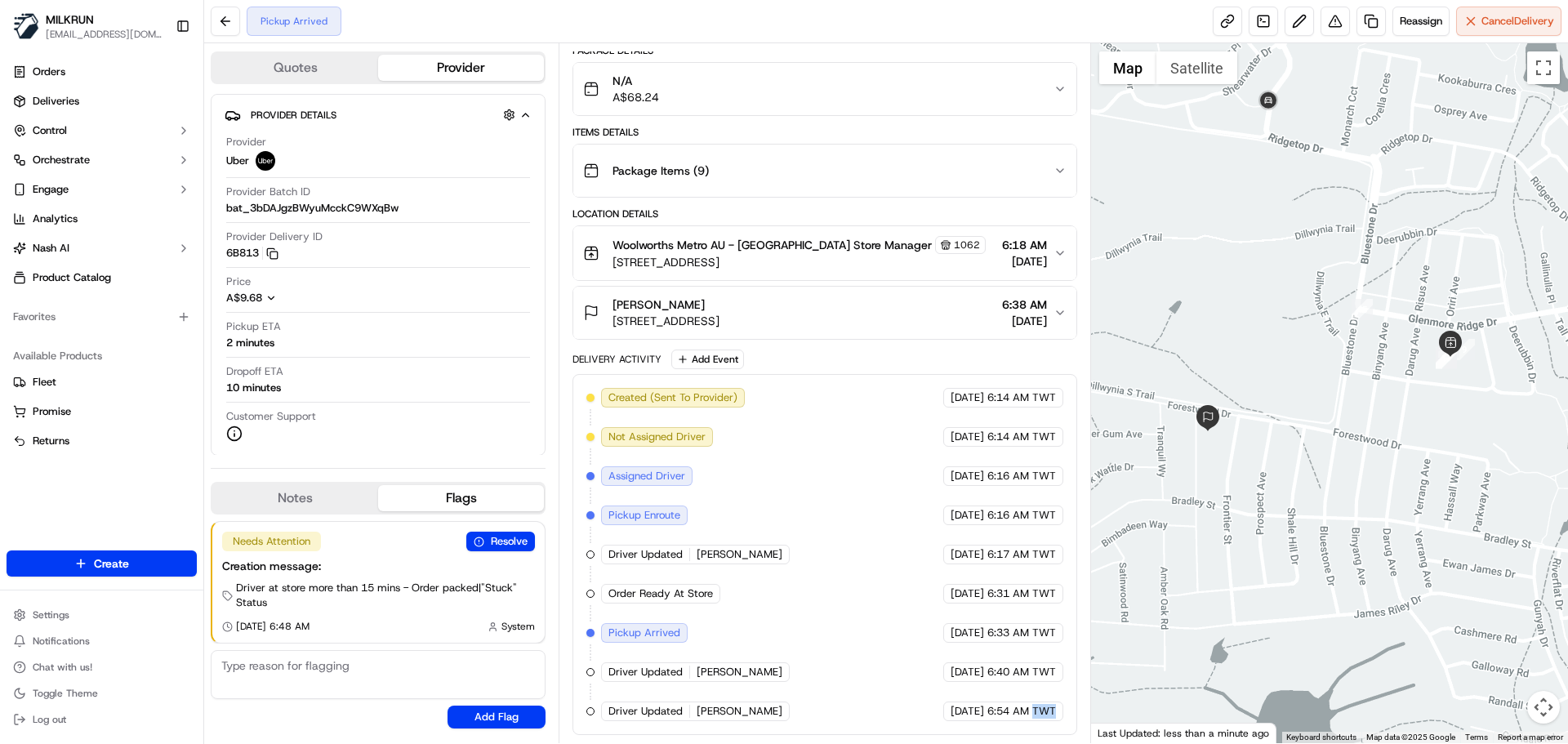
click at [1051, 706] on span "6:54 AM TWT" at bounding box center [1021, 712] width 69 height 14
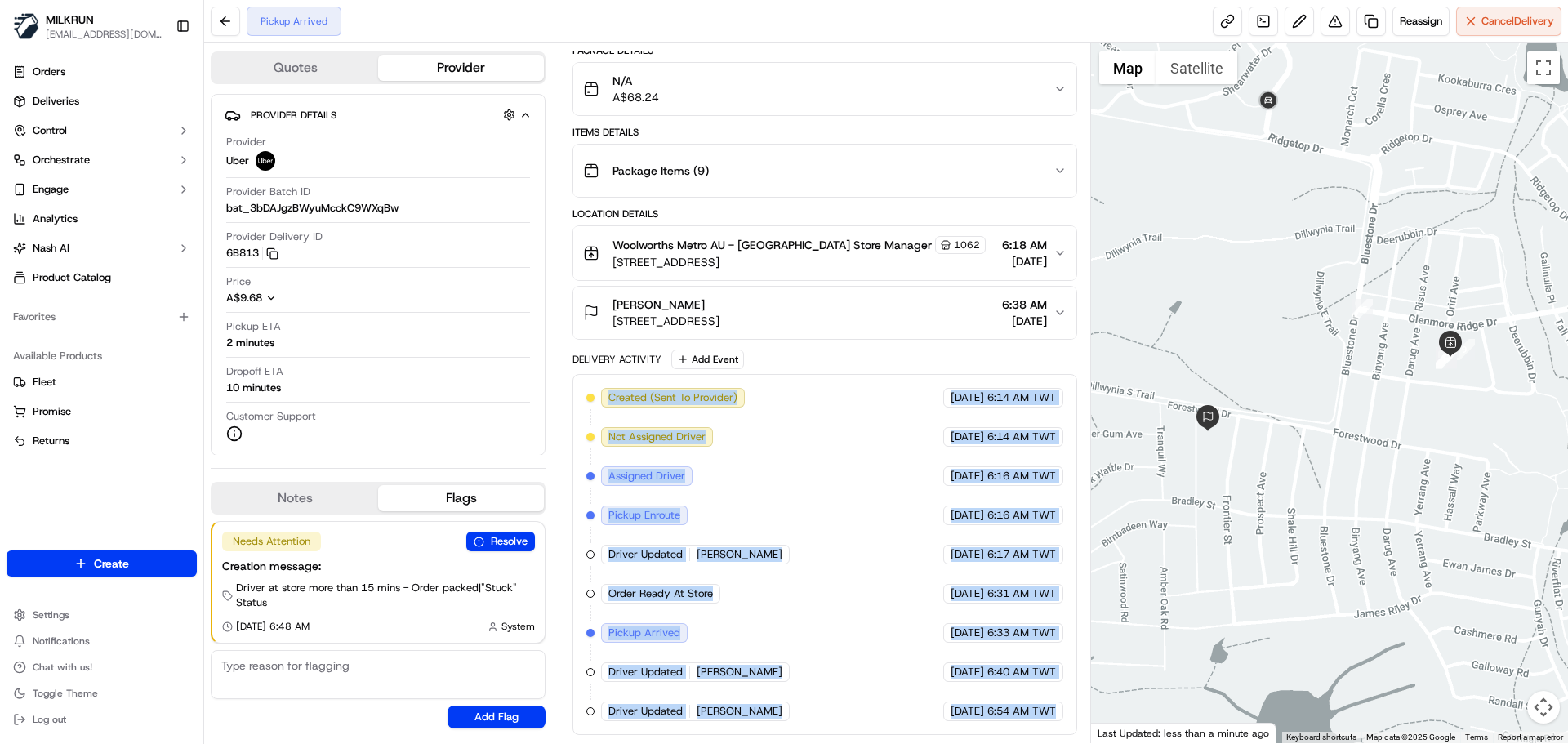
drag, startPoint x: 1051, startPoint y: 706, endPoint x: 662, endPoint y: 390, distance: 501.2
click at [667, 393] on div "Created (Sent To Provider) Uber 17/09/2025 6:14 AM TWT Not Assigned Driver Uber…" at bounding box center [824, 555] width 476 height 333
click at [731, 516] on div "Created (Sent To Provider) Uber 17/09/2025 6:14 AM TWT Not Assigned Driver Uber…" at bounding box center [824, 555] width 476 height 333
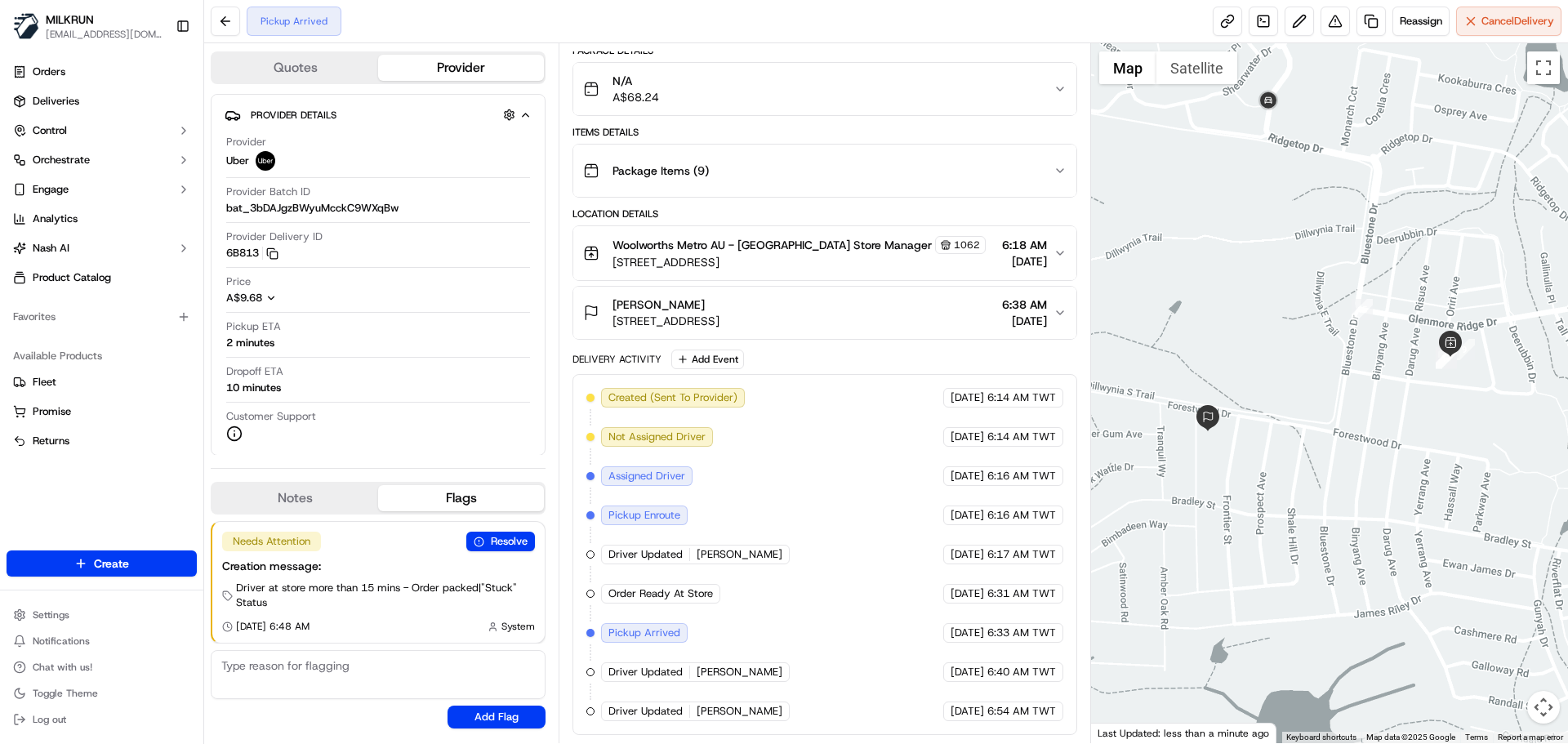
click at [609, 360] on div "Delivery Activity" at bounding box center [617, 359] width 89 height 13
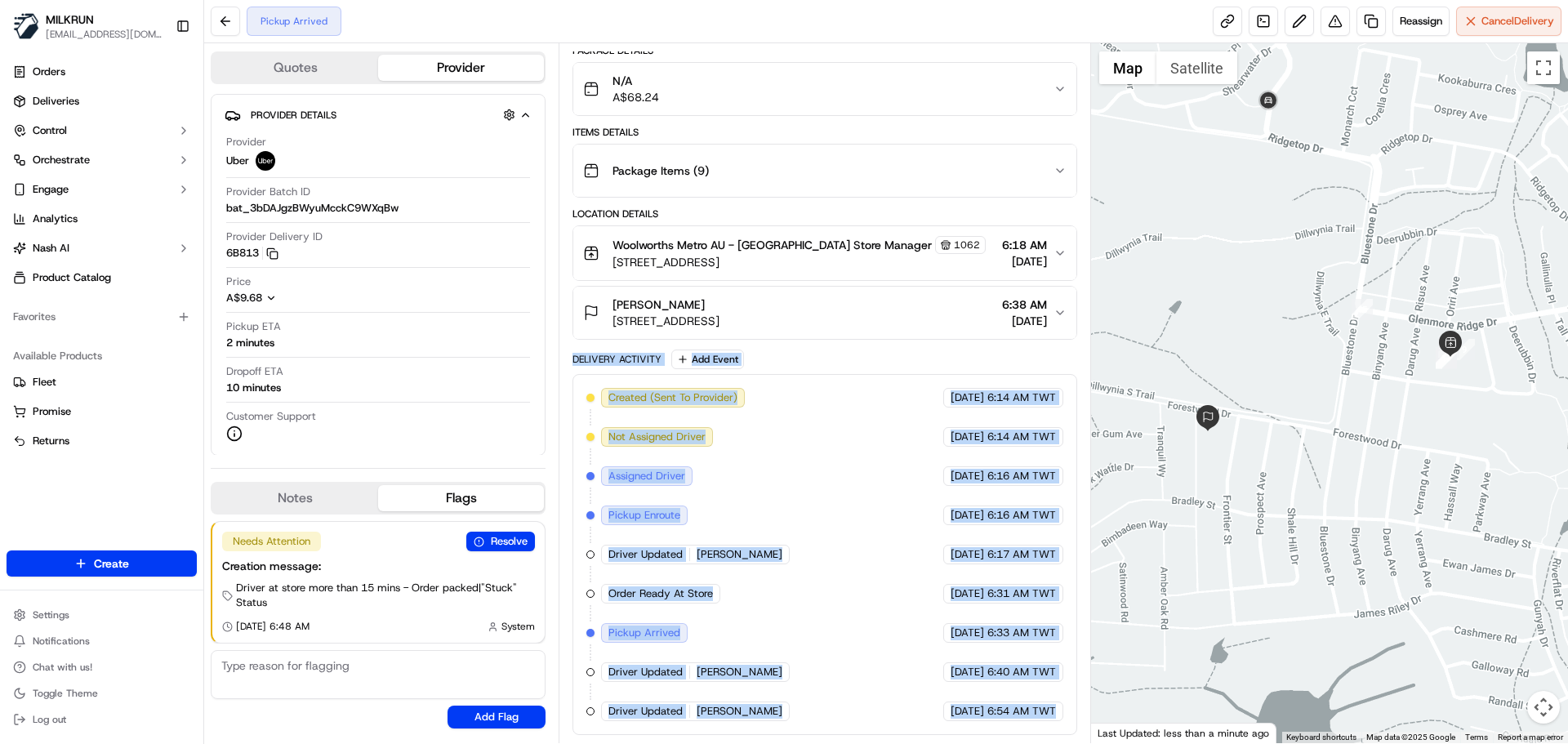
drag, startPoint x: 609, startPoint y: 360, endPoint x: 1083, endPoint y: 703, distance: 585.1
click at [1082, 703] on div "Summary 1581967 AEST TWT Created: 17/09/2025 6:14 AM Strategy: Dynamic - (DD + …" at bounding box center [824, 393] width 532 height 700
click at [1053, 708] on span "6:54 AM TWT" at bounding box center [1021, 712] width 69 height 14
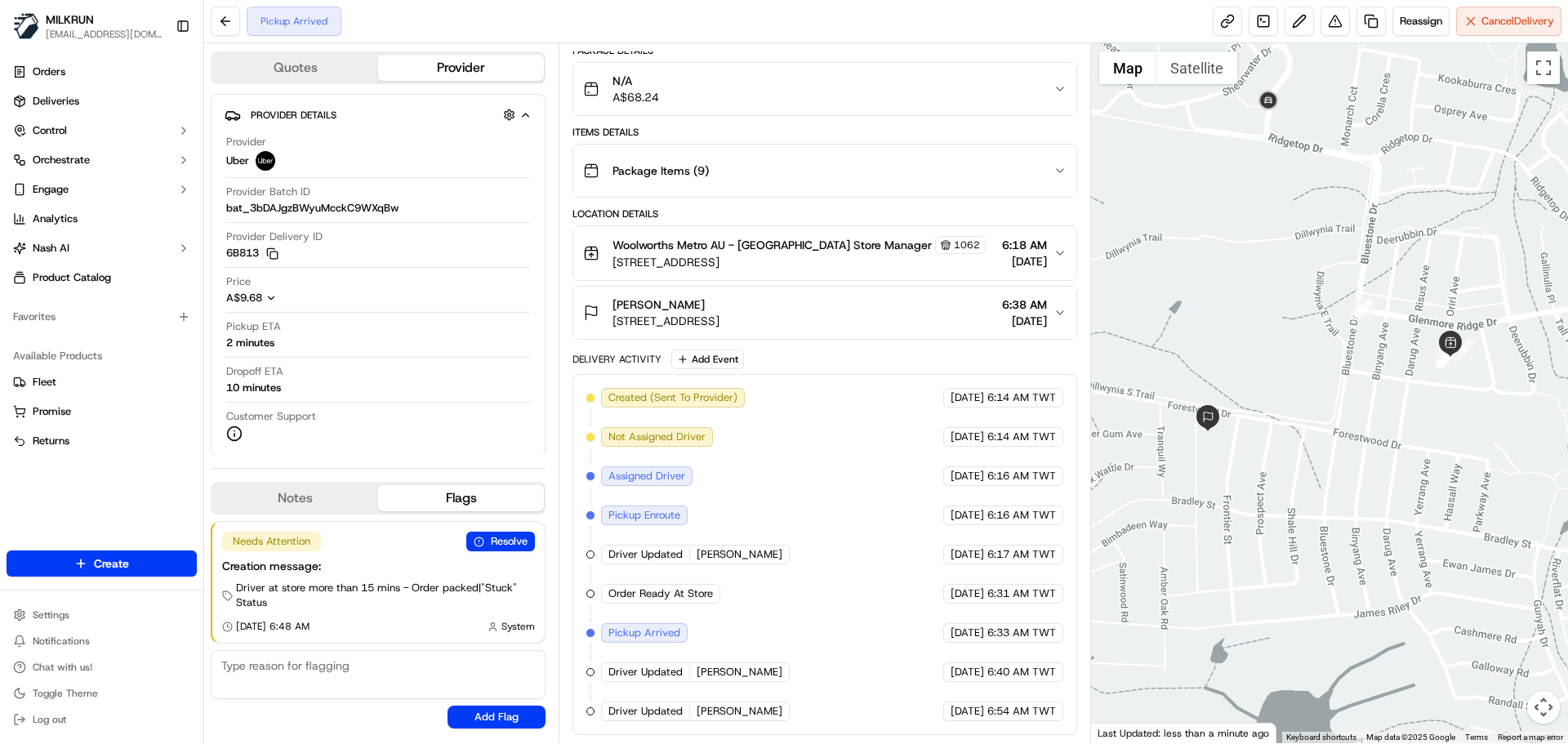
click at [1053, 708] on span "6:54 AM TWT" at bounding box center [1021, 712] width 69 height 14
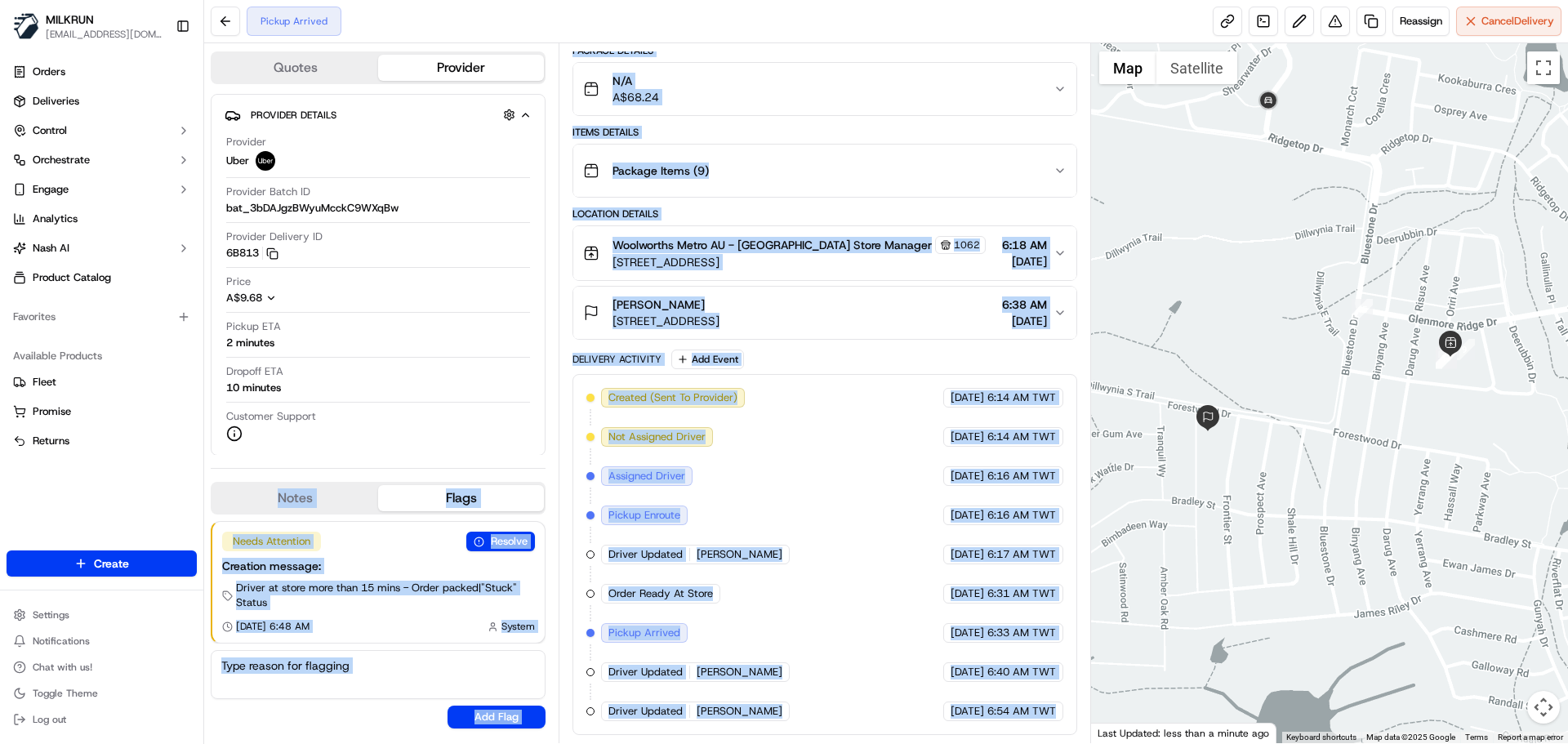
drag, startPoint x: 1053, startPoint y: 708, endPoint x: 550, endPoint y: 295, distance: 650.8
click at [550, 295] on div "Quotes Provider Provider Details Hidden ( 1 ) Provider Uber Provider Batch ID b…" at bounding box center [647, 393] width 887 height 700
click at [996, 716] on span "6:54 AM TWT" at bounding box center [1021, 712] width 69 height 14
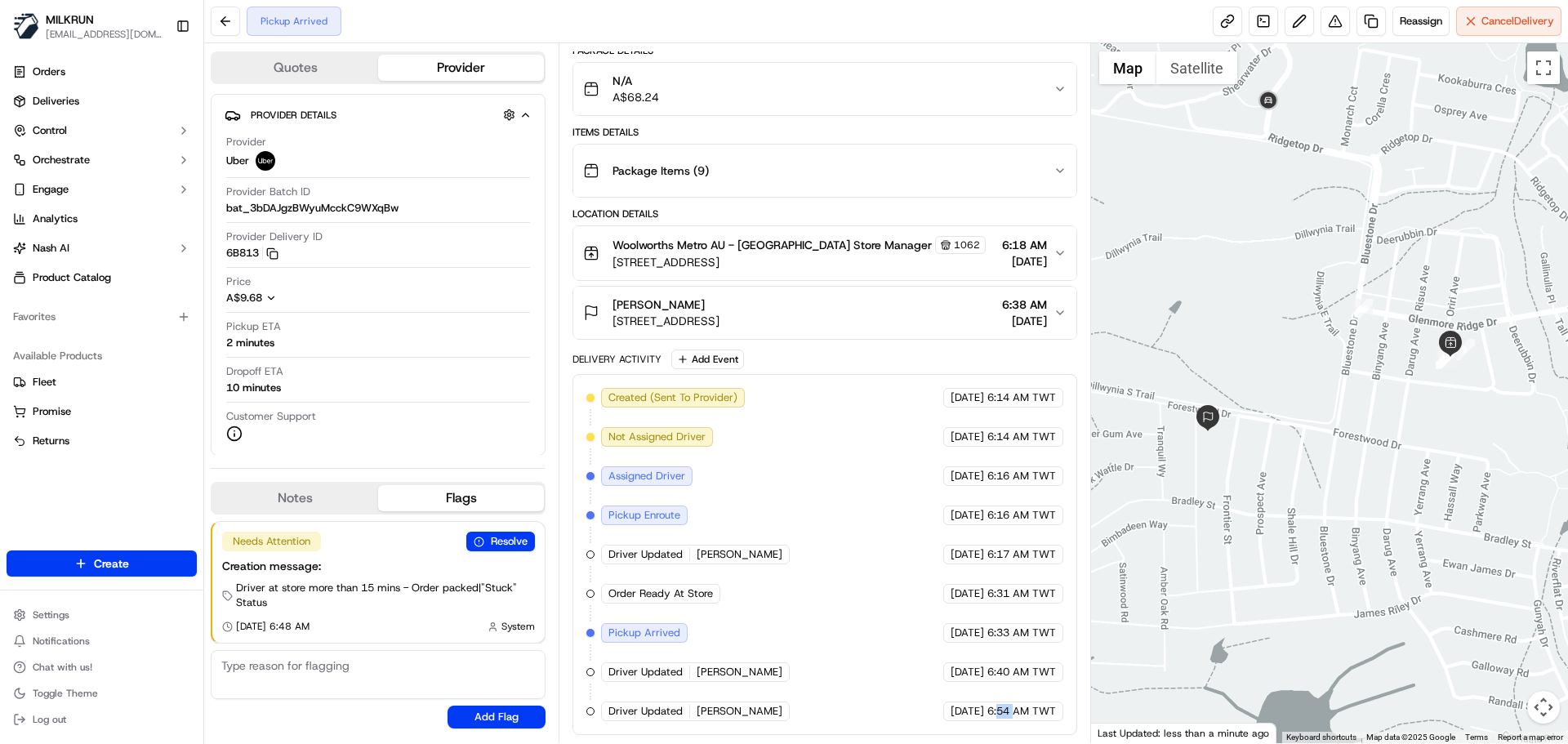
click at [996, 716] on span "6:54 AM TWT" at bounding box center [1021, 712] width 69 height 14
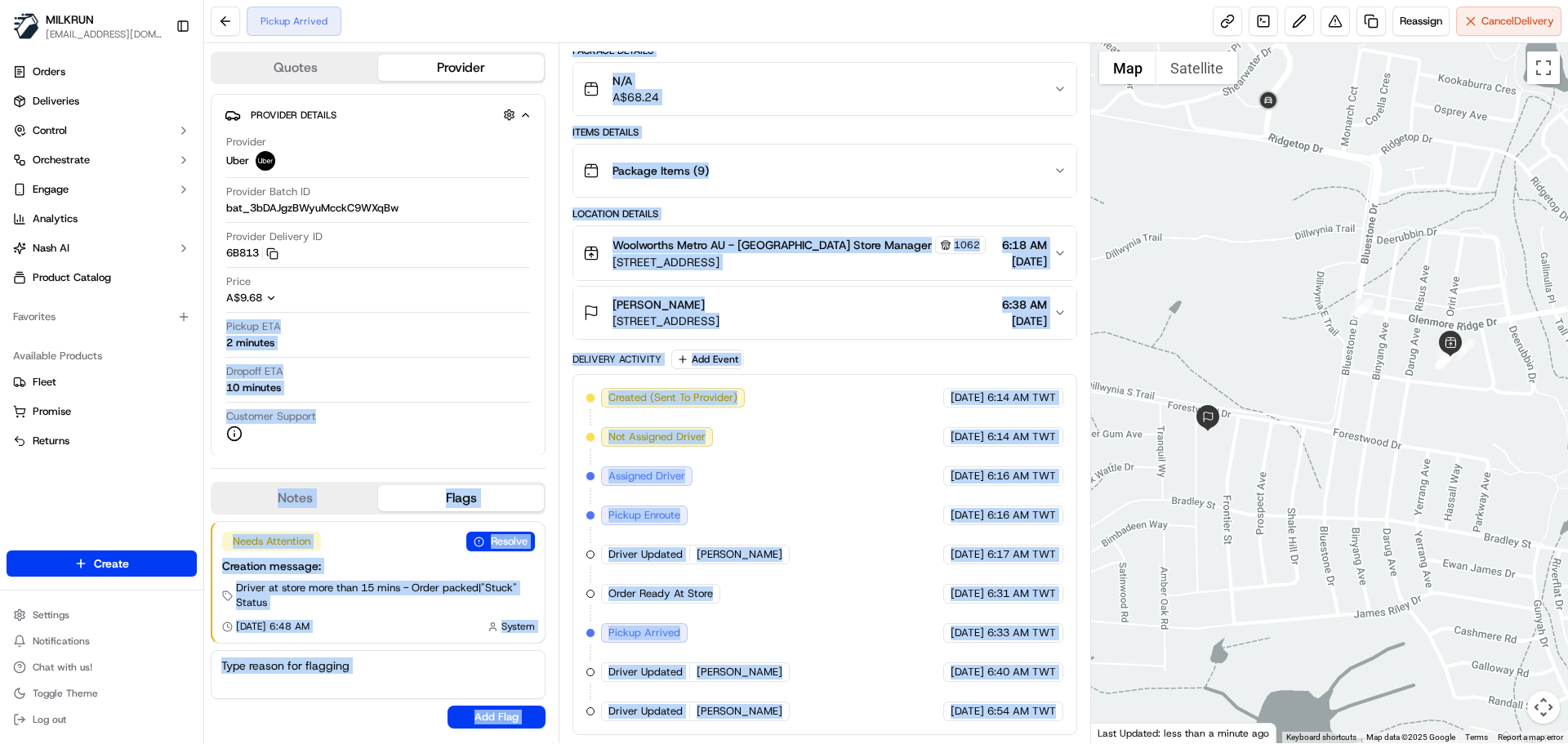
drag, startPoint x: 996, startPoint y: 716, endPoint x: -8, endPoint y: 99, distance: 1178.4
click at [0, 99] on html "MILKRUN snatividad@woolworths.com.au Toggle Sidebar Orders Deliveries Control O…" at bounding box center [784, 372] width 1568 height 744
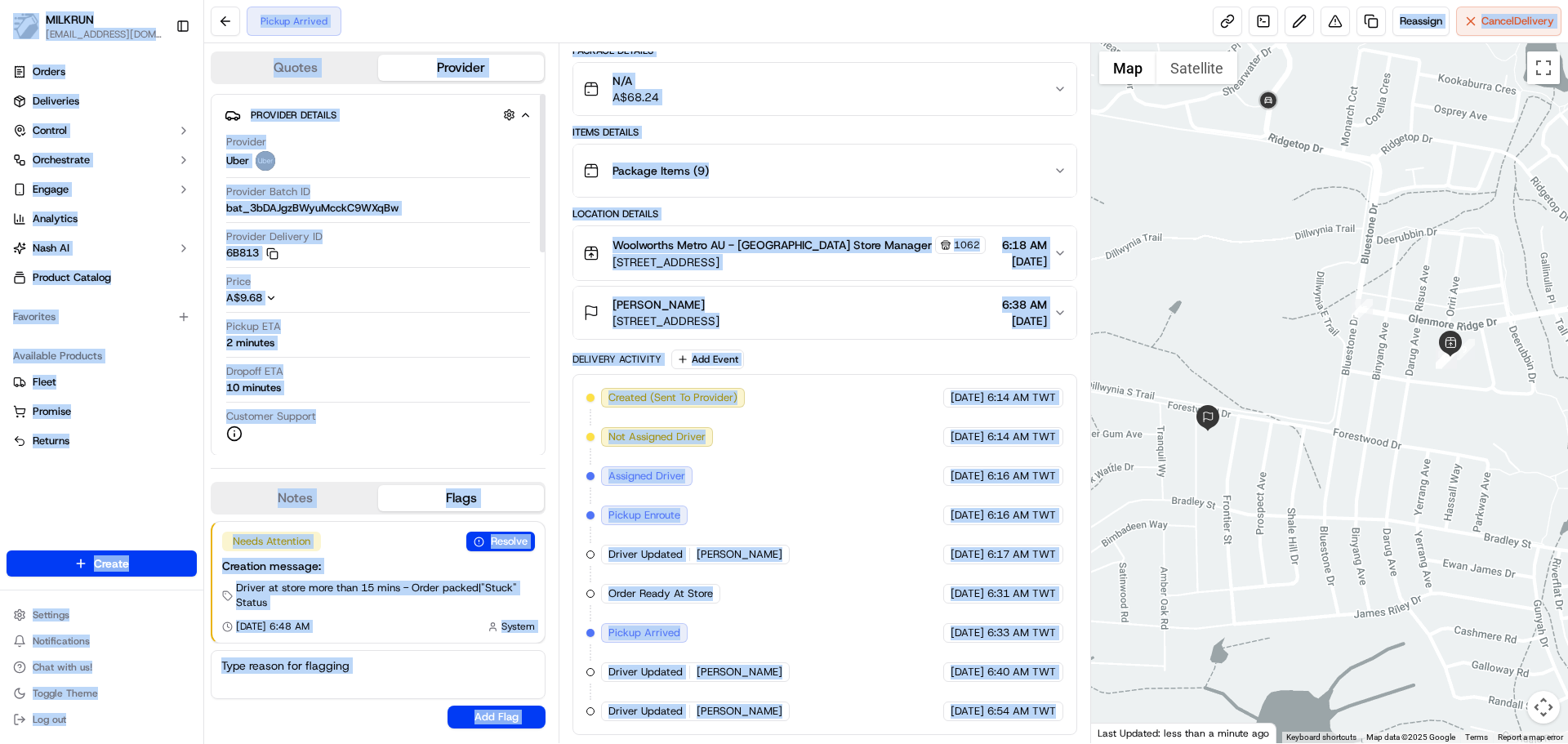
click at [893, 649] on div "Created (Sent To Provider) Uber 17/09/2025 6:14 AM TWT Not Assigned Driver Uber…" at bounding box center [824, 555] width 476 height 333
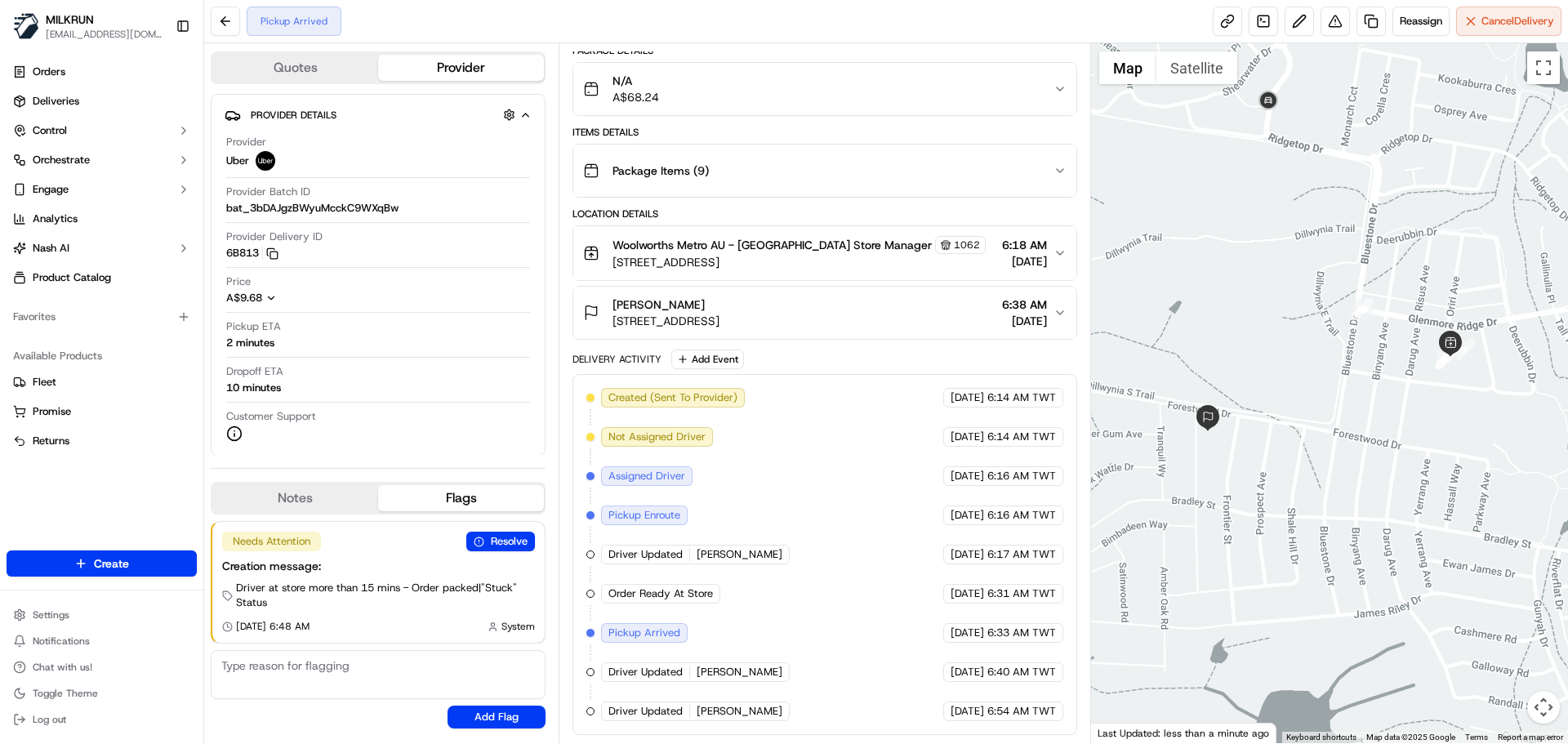
click at [593, 137] on div "Items Details" at bounding box center [824, 133] width 504 height 13
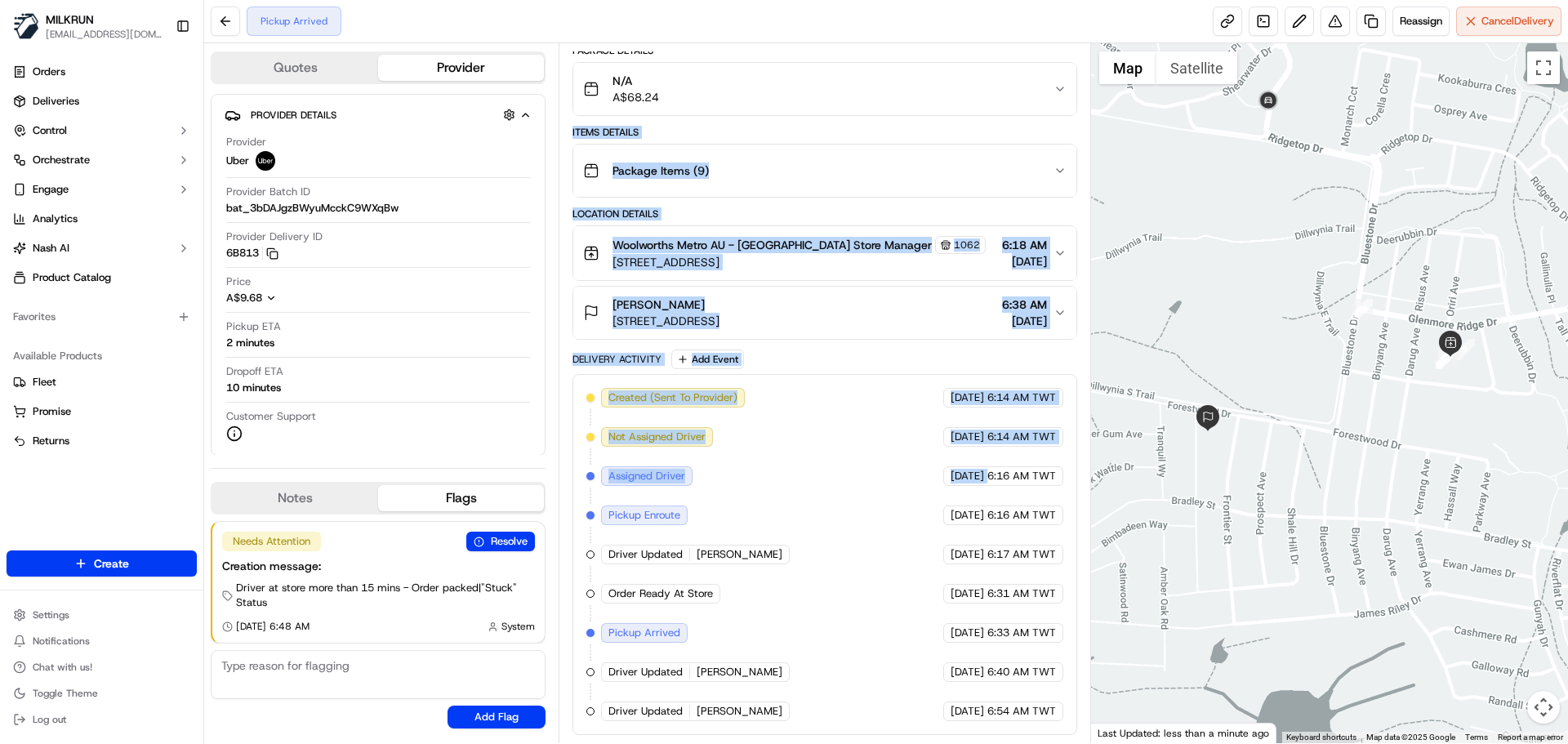
drag, startPoint x: 593, startPoint y: 137, endPoint x: 986, endPoint y: 651, distance: 647.0
click at [986, 651] on div "Package Details N/A A$68.24 Items Details Package Items ( 9 ) Location Details …" at bounding box center [824, 389] width 504 height 691
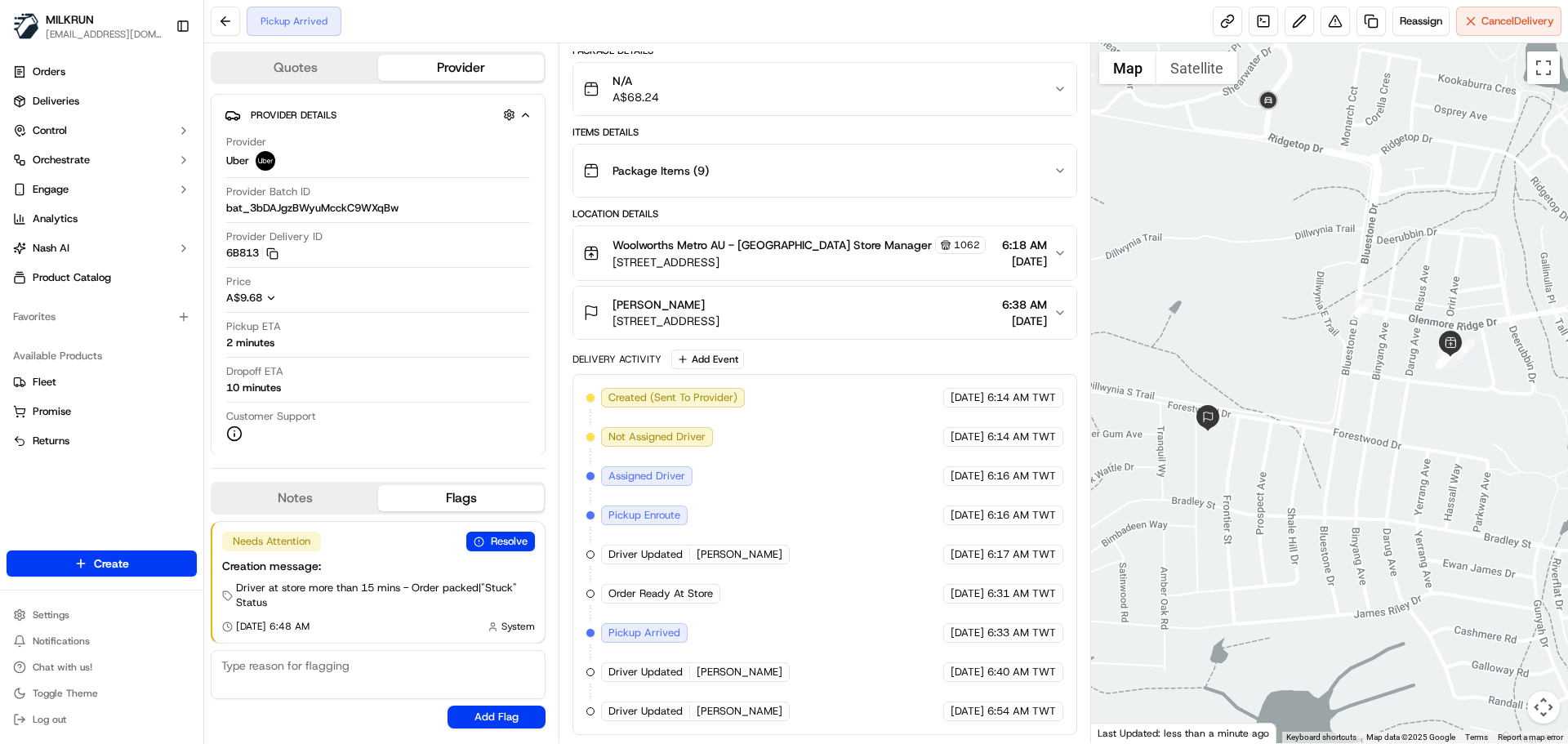
click at [1076, 729] on div "Created (Sent To Provider) Uber 17/09/2025 6:14 AM TWT Not Assigned Driver Uber…" at bounding box center [824, 554] width 504 height 361
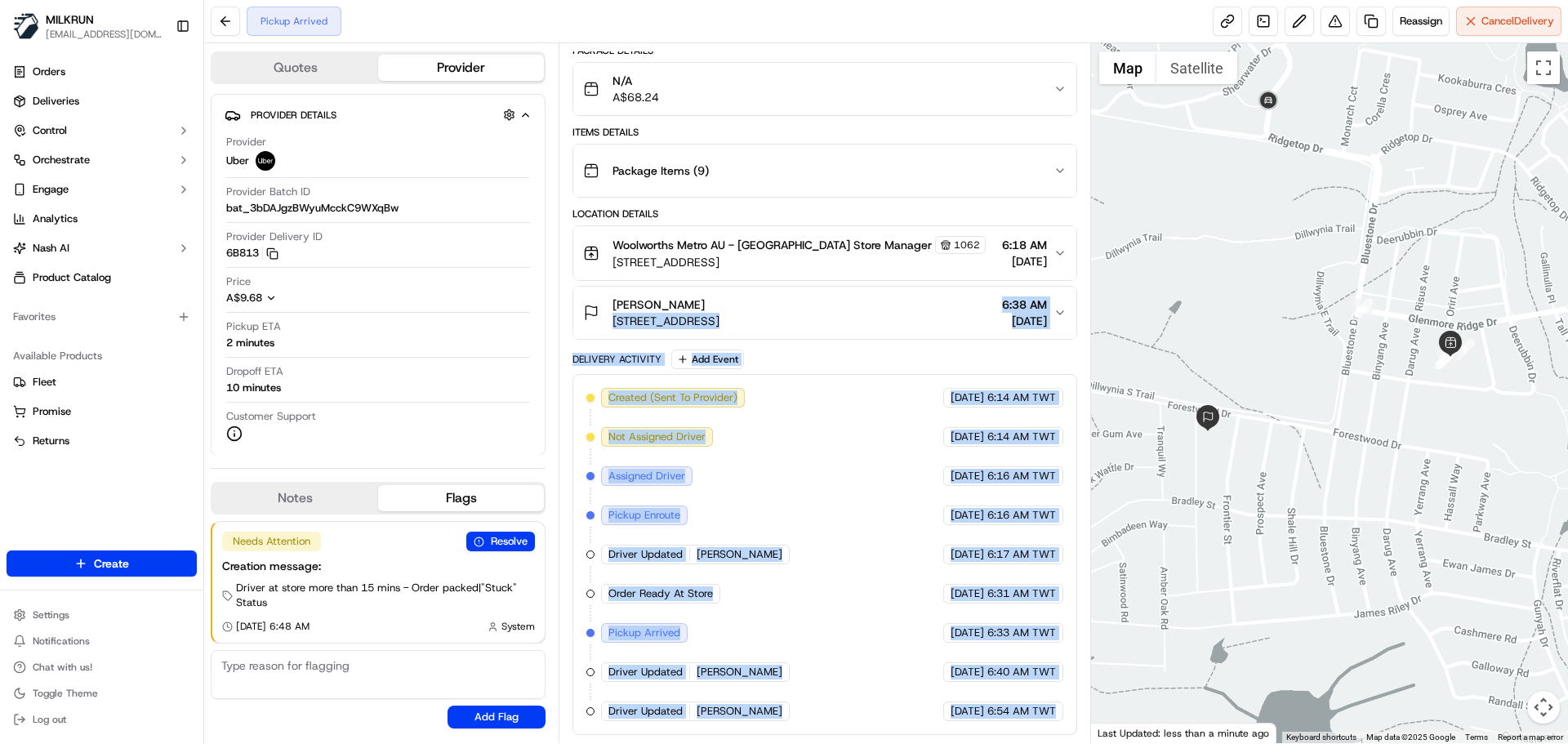
drag, startPoint x: 1076, startPoint y: 729, endPoint x: 721, endPoint y: 252, distance: 594.6
click at [719, 245] on div "Package Details N/A A$68.24 Items Details Package Items ( 9 ) Location Details …" at bounding box center [824, 389] width 504 height 691
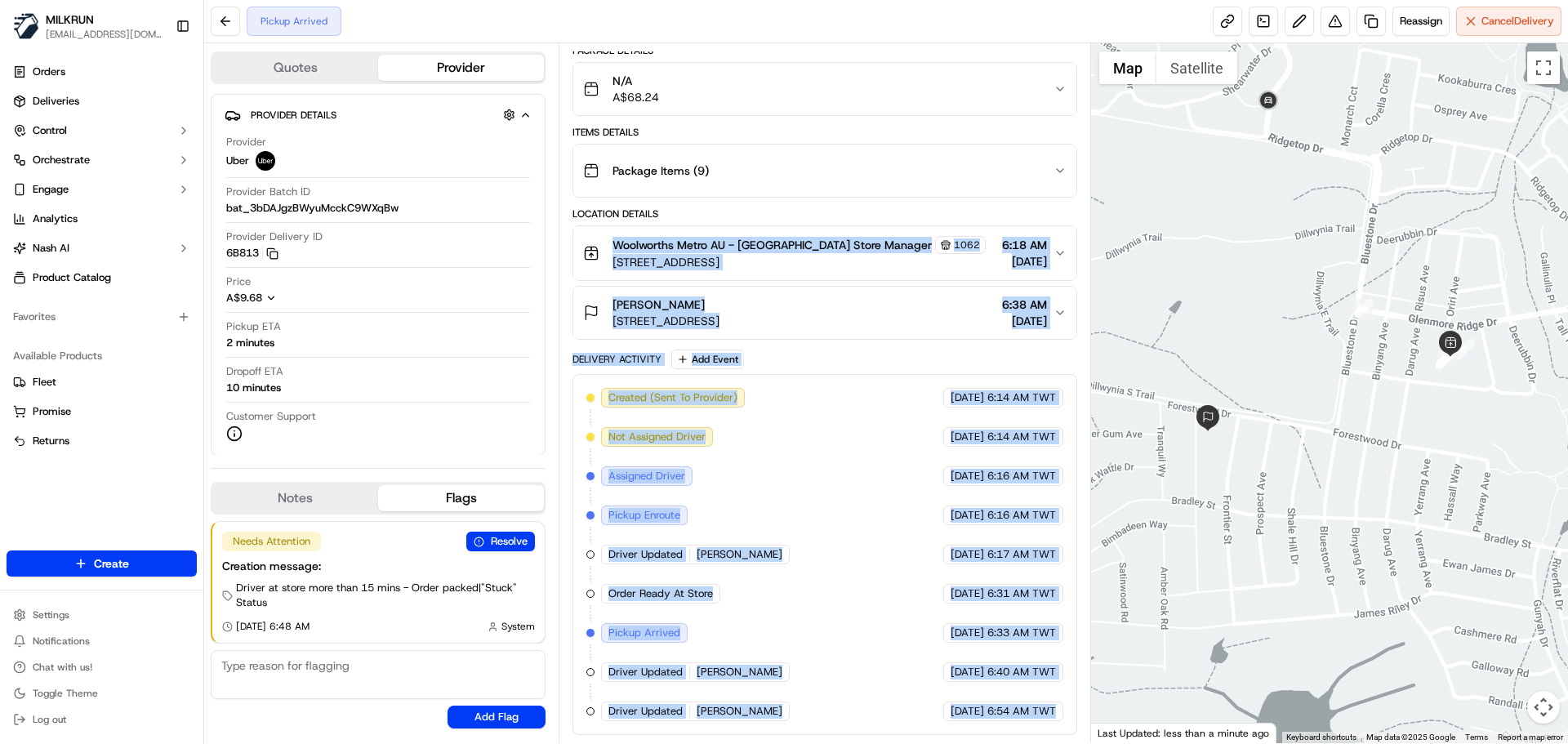
click at [1001, 735] on div "Summary 1581967 AEST TWT Created: 17/09/2025 6:14 AM Strategy: Dynamic - (DD + …" at bounding box center [824, 393] width 532 height 700
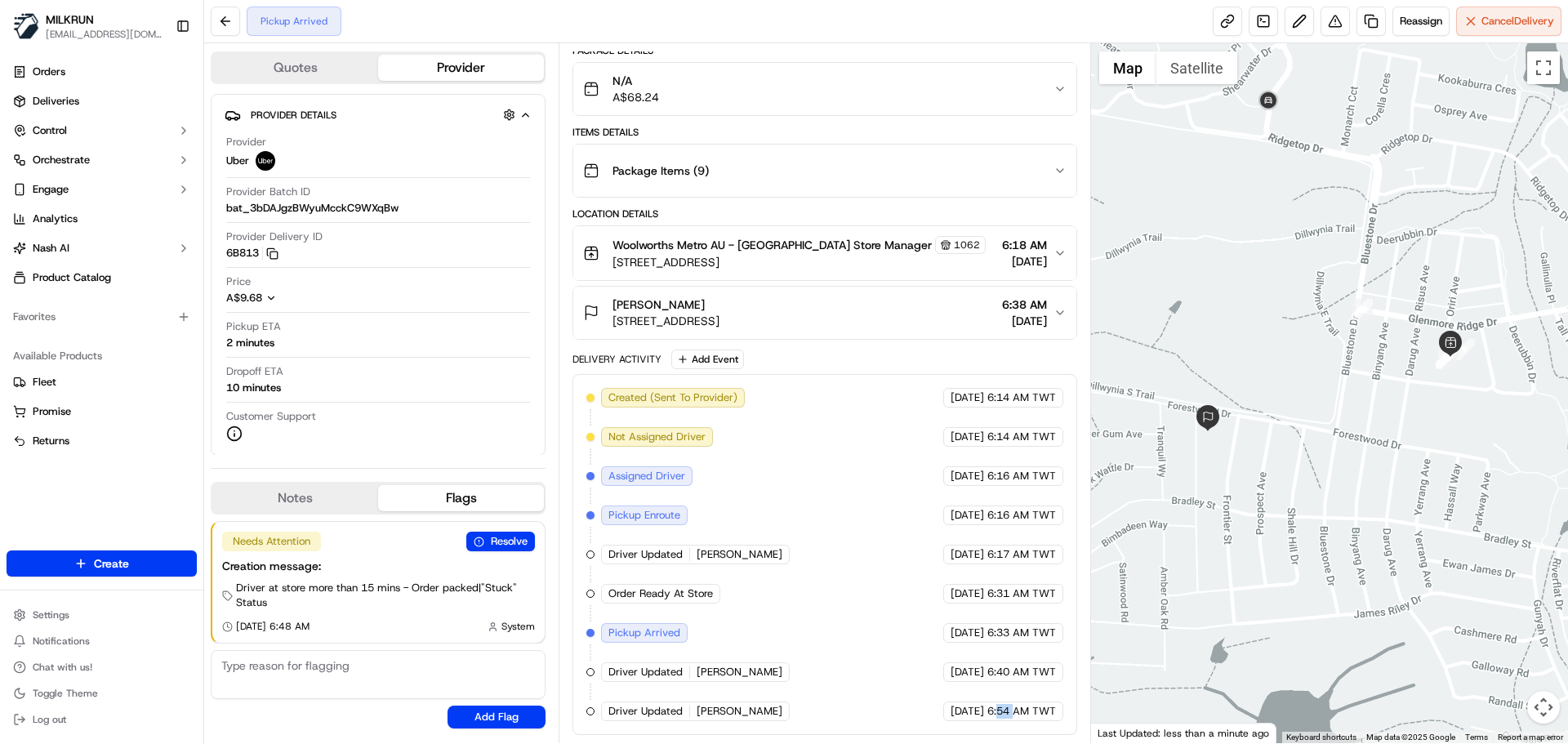
click at [1001, 735] on div "Summary 1581967 AEST TWT Created: 17/09/2025 6:14 AM Strategy: Dynamic - (DD + …" at bounding box center [824, 393] width 532 height 700
drag, startPoint x: 1001, startPoint y: 735, endPoint x: 997, endPoint y: 549, distance: 186.0
click at [997, 557] on div "Summary 1581967 AEST TWT Created: 17/09/2025 6:14 AM Strategy: Dynamic - (DD + …" at bounding box center [824, 393] width 532 height 700
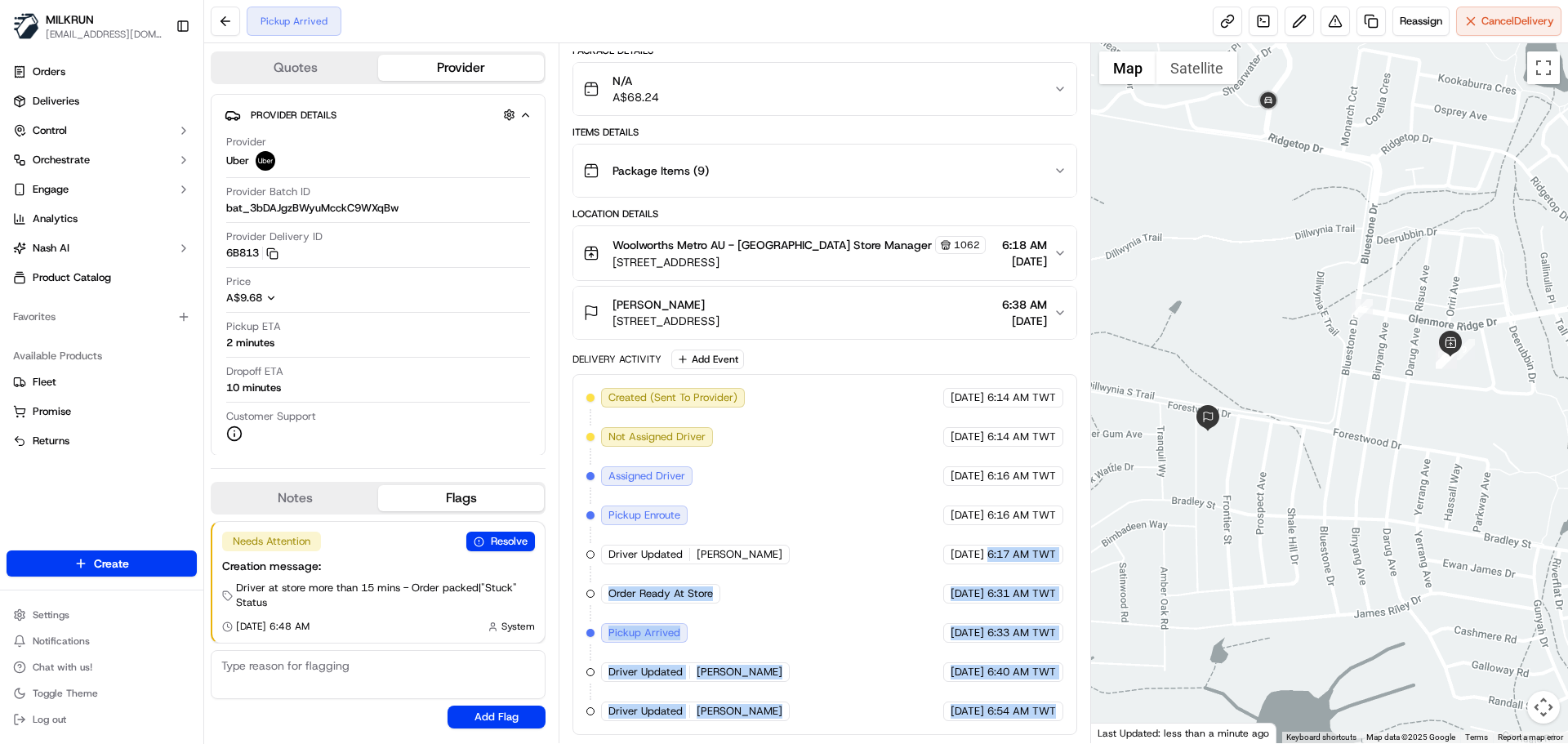
click at [1044, 717] on span "6:54 AM TWT" at bounding box center [1021, 712] width 69 height 14
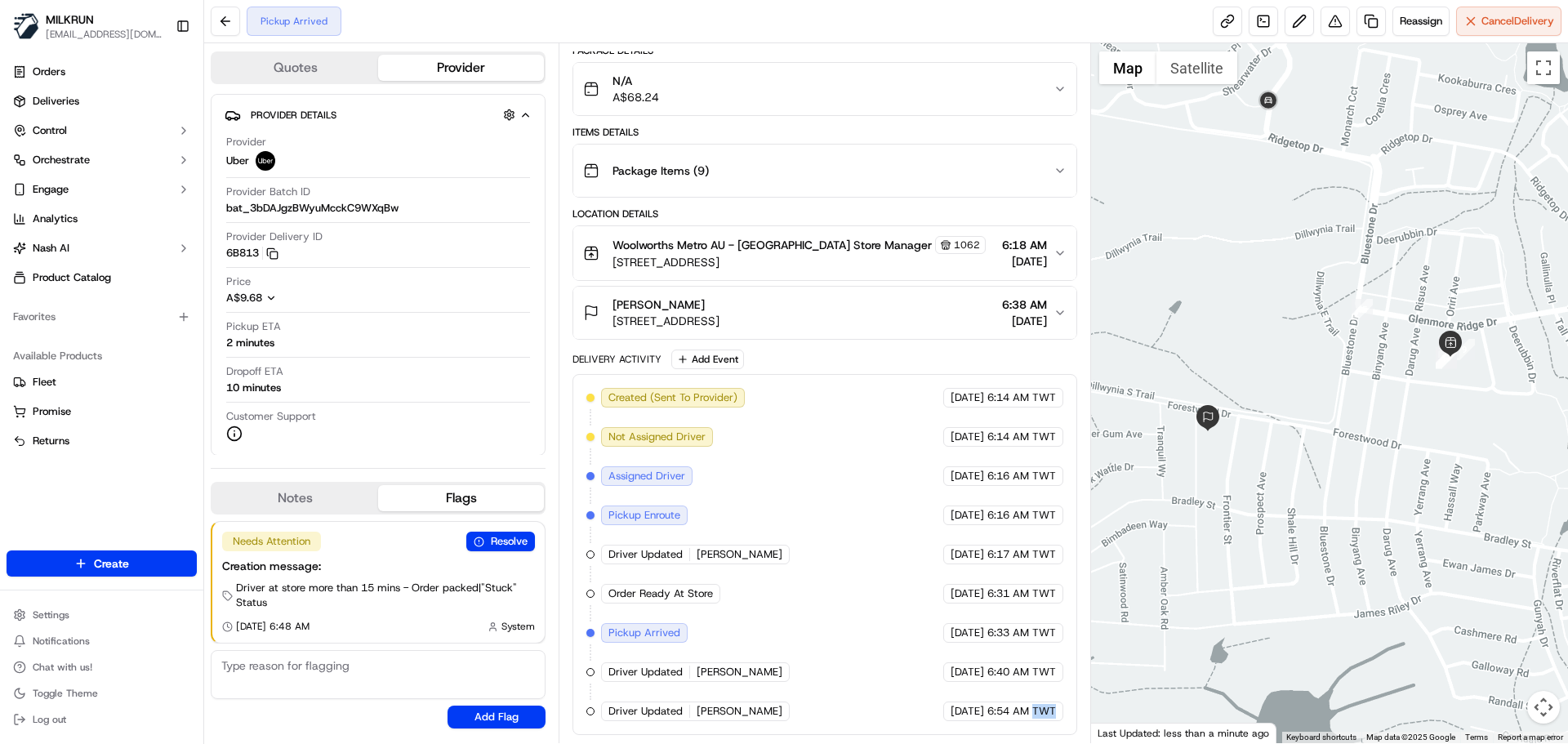
click at [1044, 717] on span "6:54 AM TWT" at bounding box center [1021, 712] width 69 height 14
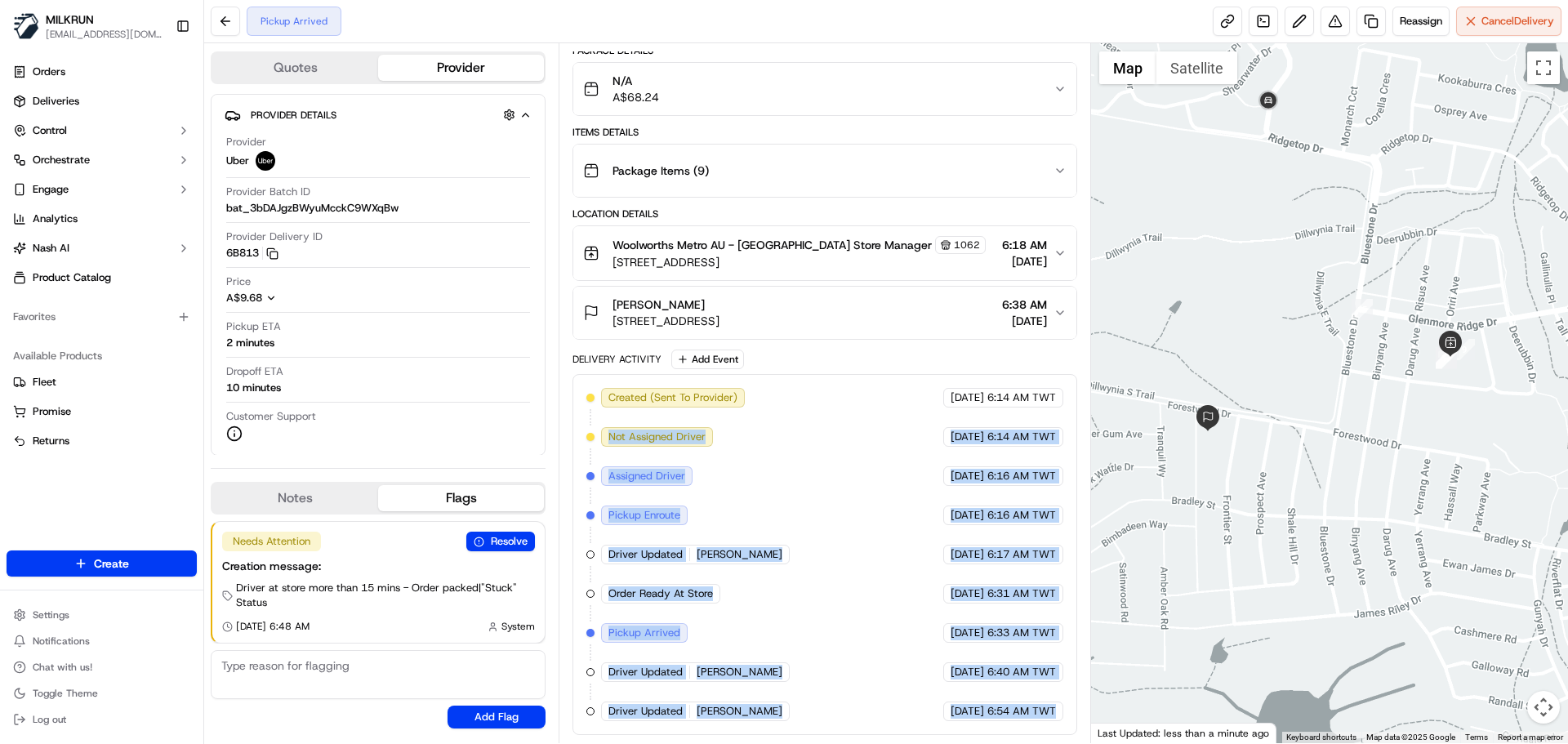
drag, startPoint x: 1044, startPoint y: 717, endPoint x: 650, endPoint y: 386, distance: 514.6
click at [658, 389] on div "Created (Sent To Provider) Uber 17/09/2025 6:14 AM TWT Not Assigned Driver Uber…" at bounding box center [824, 555] width 476 height 333
click at [643, 363] on div "Delivery Activity" at bounding box center [617, 359] width 89 height 13
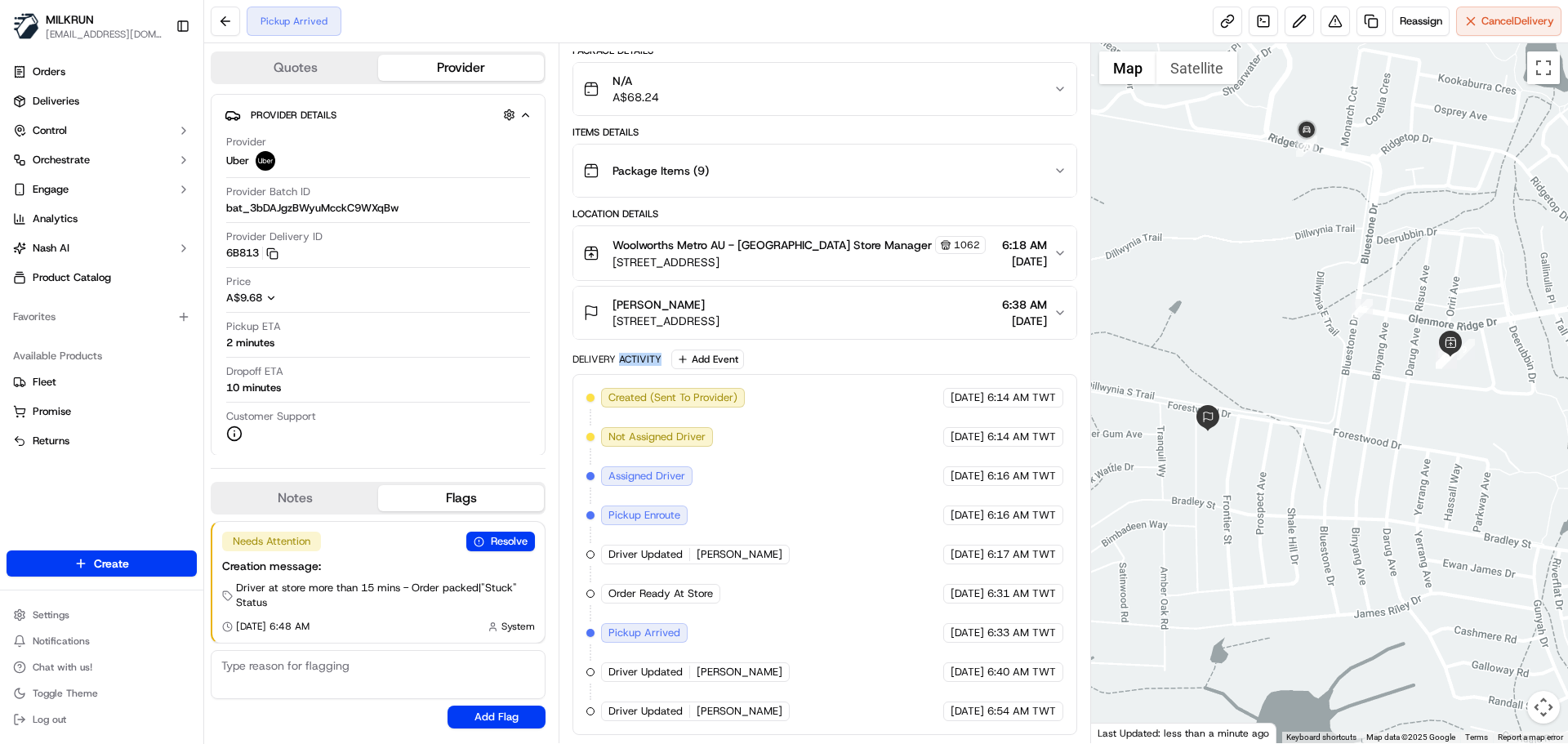
click at [643, 363] on div "Delivery Activity" at bounding box center [617, 359] width 89 height 13
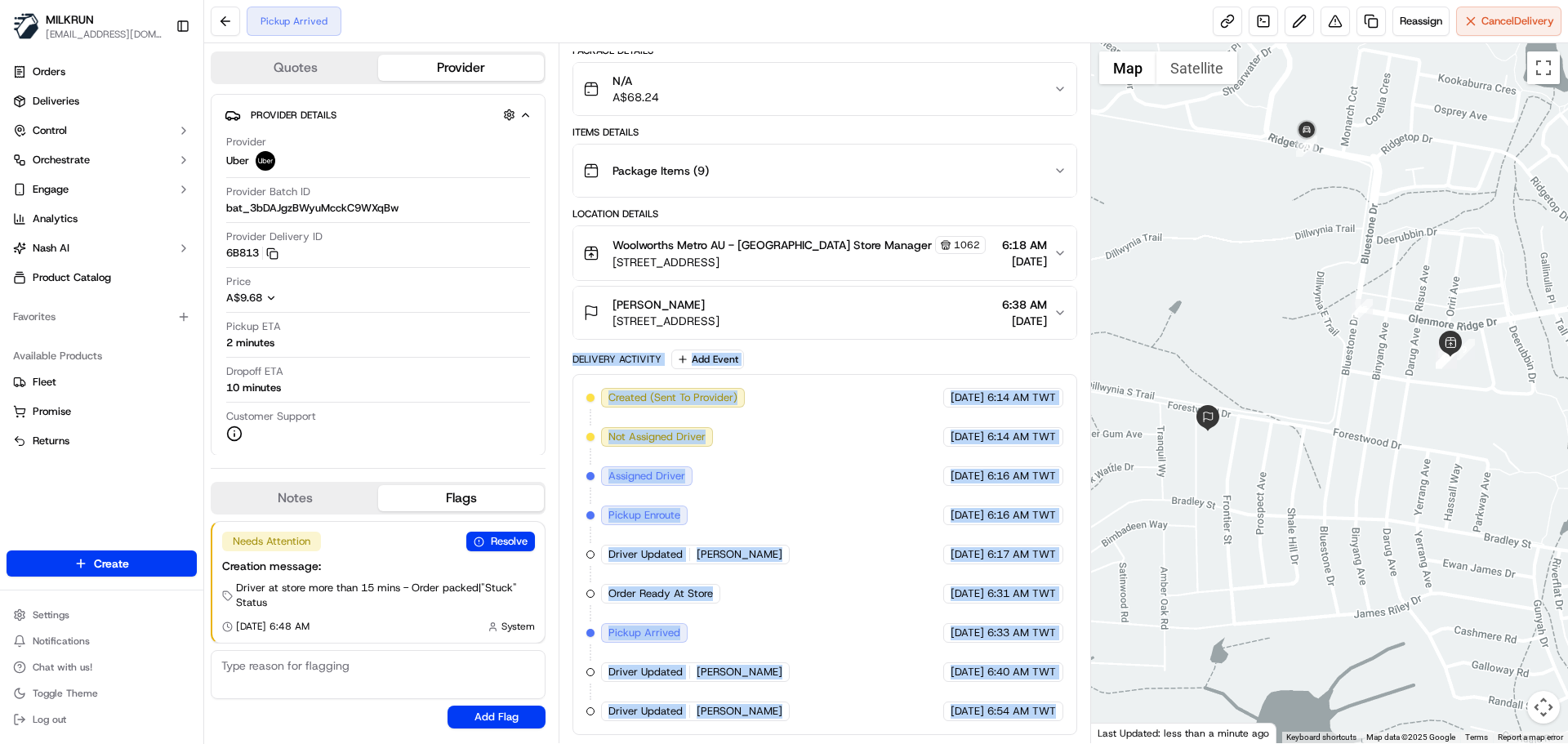
drag, startPoint x: 643, startPoint y: 363, endPoint x: 1052, endPoint y: 747, distance: 561.0
click at [1052, 744] on html "MILKRUN snatividad@woolworths.com.au Toggle Sidebar Orders Deliveries Control O…" at bounding box center [784, 372] width 1568 height 744
click at [1059, 740] on div "Summary 1581967 AEST TWT Created: 17/09/2025 6:14 AM Strategy: Dynamic - (DD + …" at bounding box center [824, 393] width 532 height 700
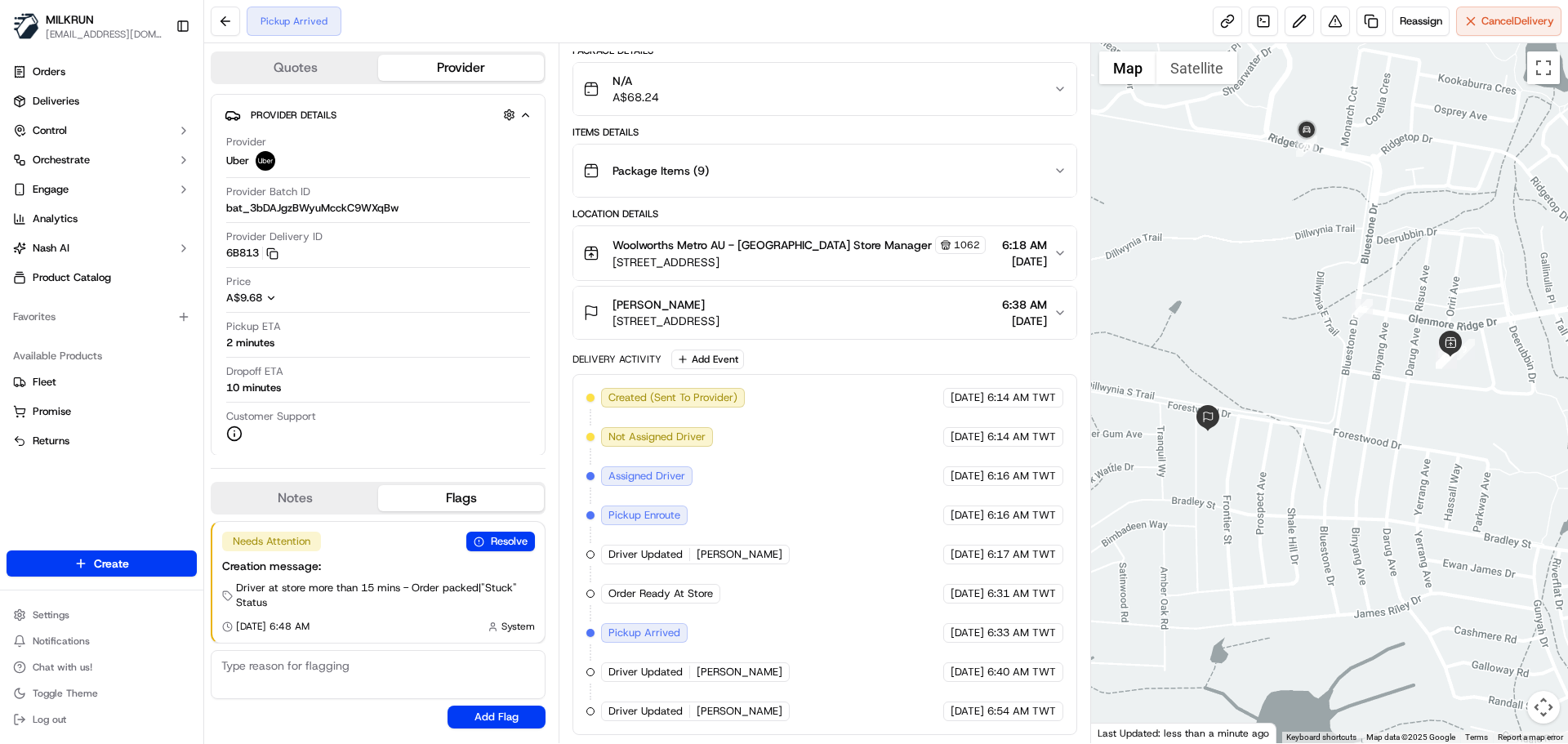
click at [1059, 740] on div "Summary 1581967 AEST TWT Created: 17/09/2025 6:14 AM Strategy: Dynamic - (DD + …" at bounding box center [824, 393] width 532 height 700
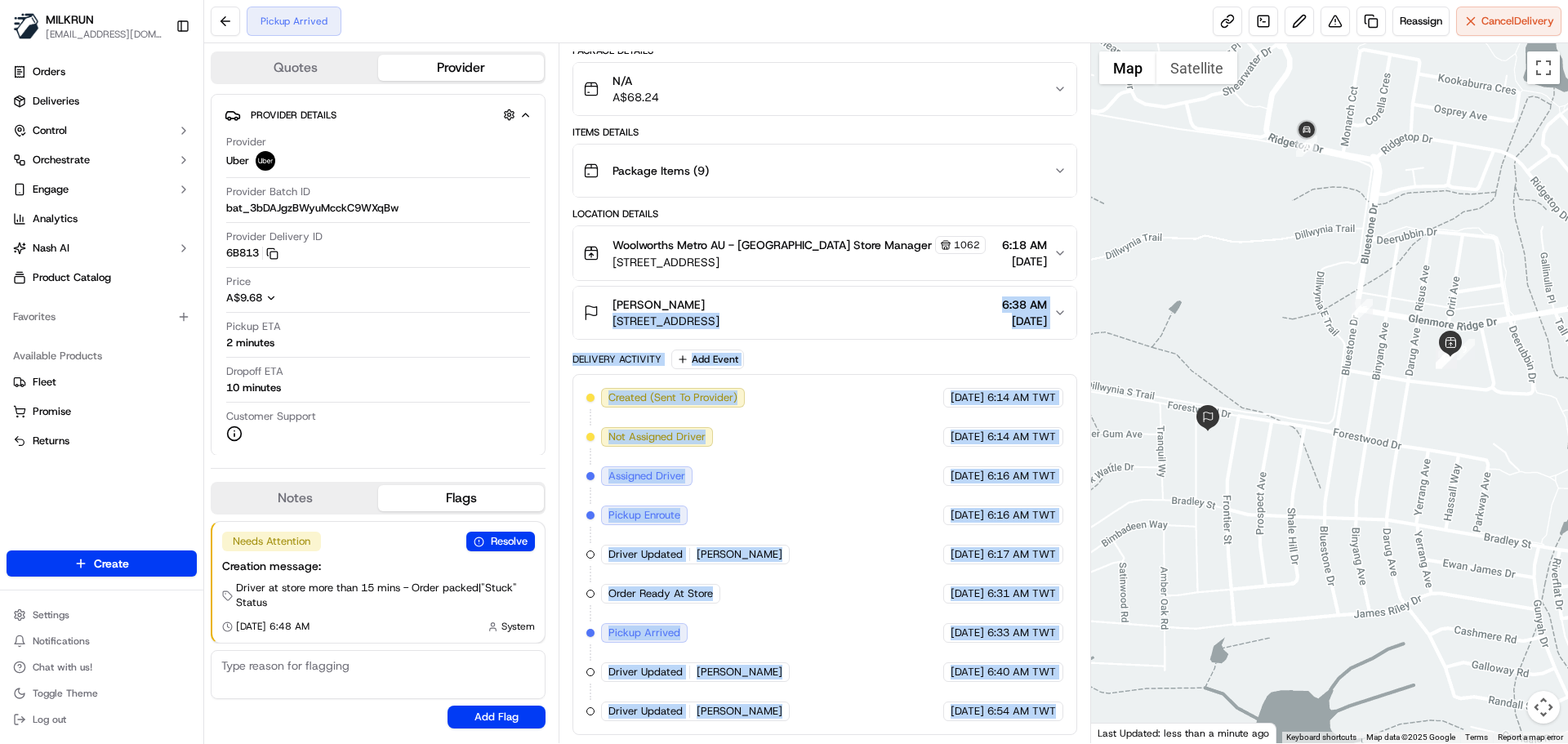
drag, startPoint x: 1059, startPoint y: 740, endPoint x: 594, endPoint y: 192, distance: 718.7
click at [600, 199] on div "Summary 1581967 AEST TWT Created: 17/09/2025 6:14 AM Strategy: Dynamic - (DD + …" at bounding box center [824, 393] width 532 height 700
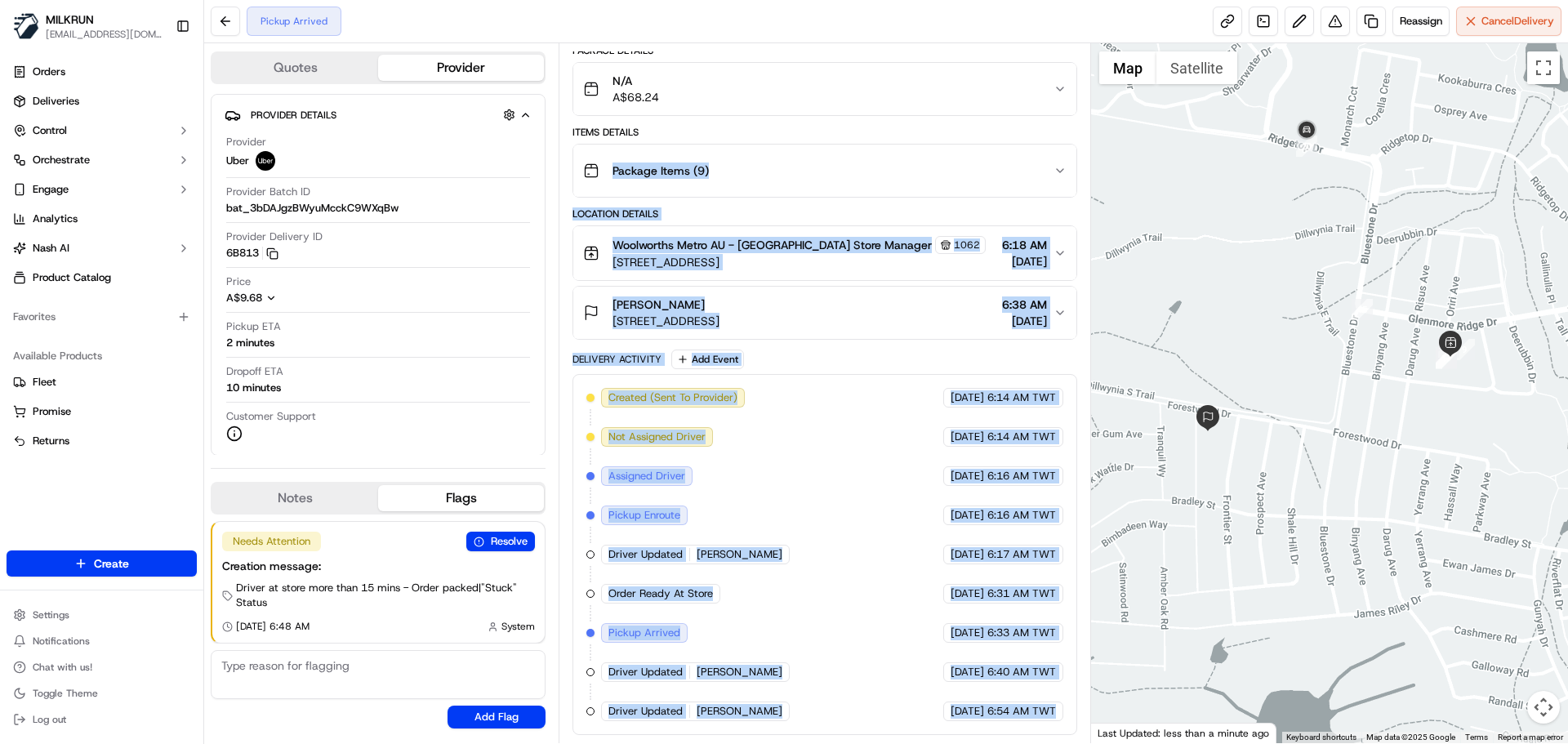
click at [943, 680] on div "17/09/2025 6:40 AM TWT" at bounding box center [1003, 672] width 120 height 20
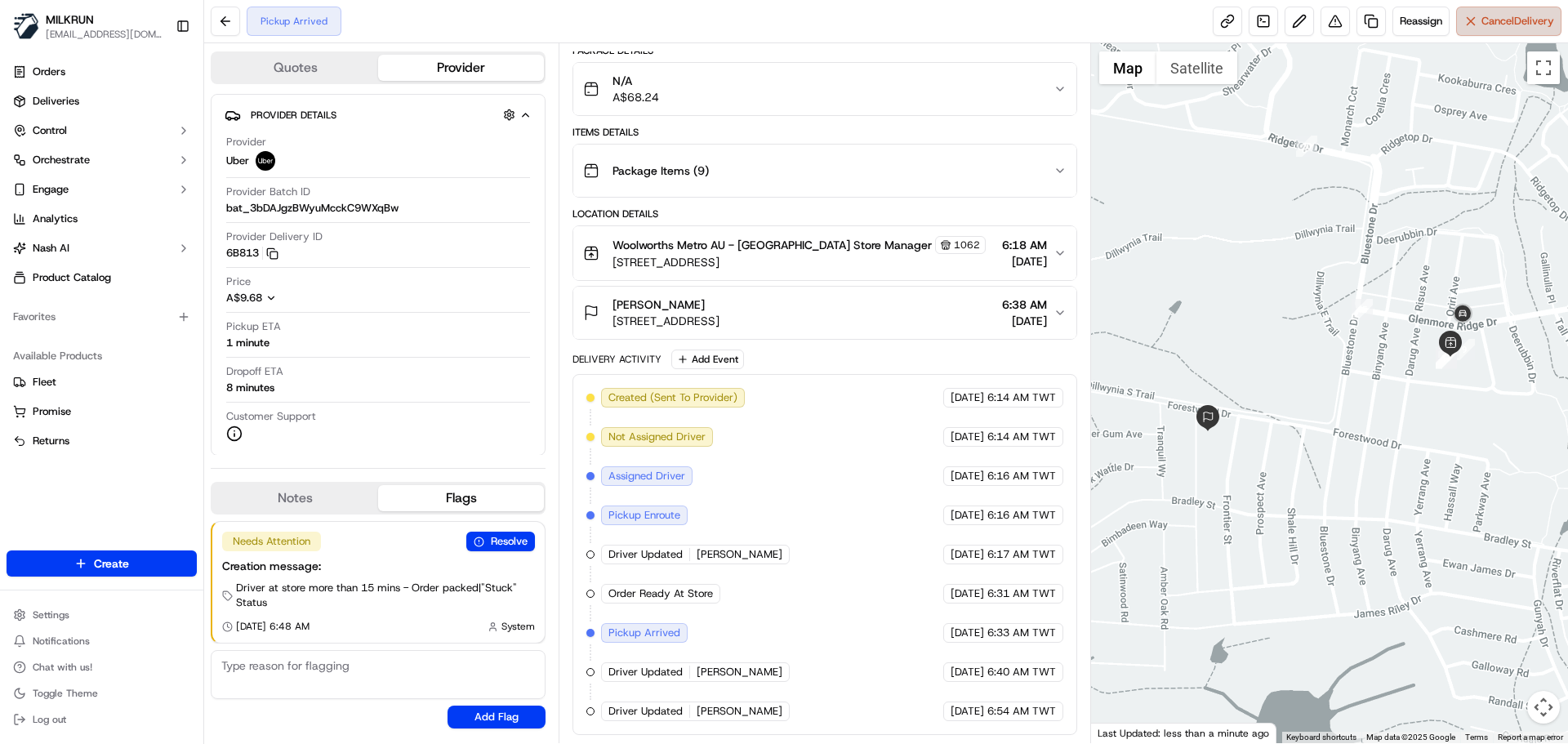
click at [1468, 14] on button "Cancel Delivery" at bounding box center [1509, 21] width 106 height 30
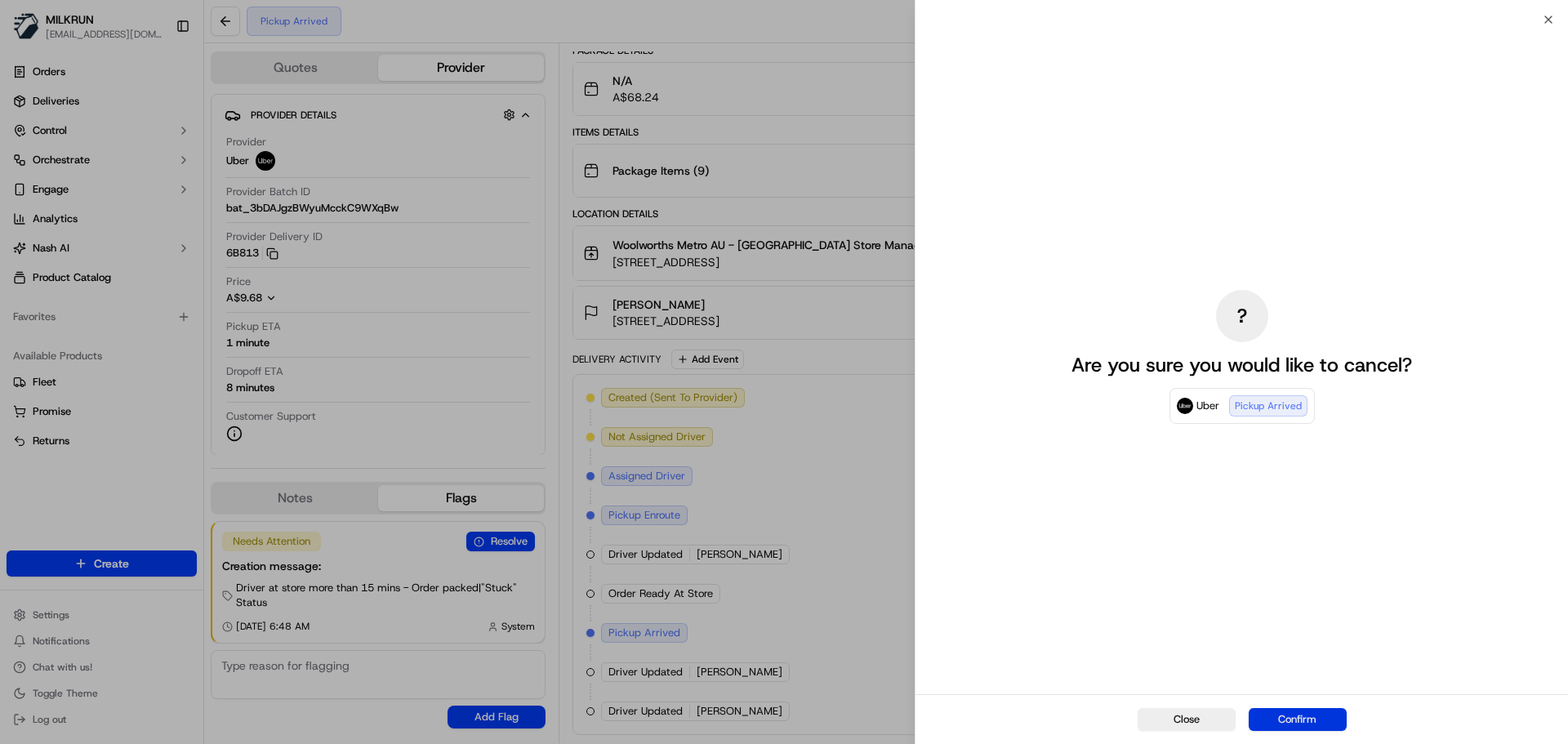
click at [1265, 729] on button "Confirm" at bounding box center [1298, 720] width 98 height 23
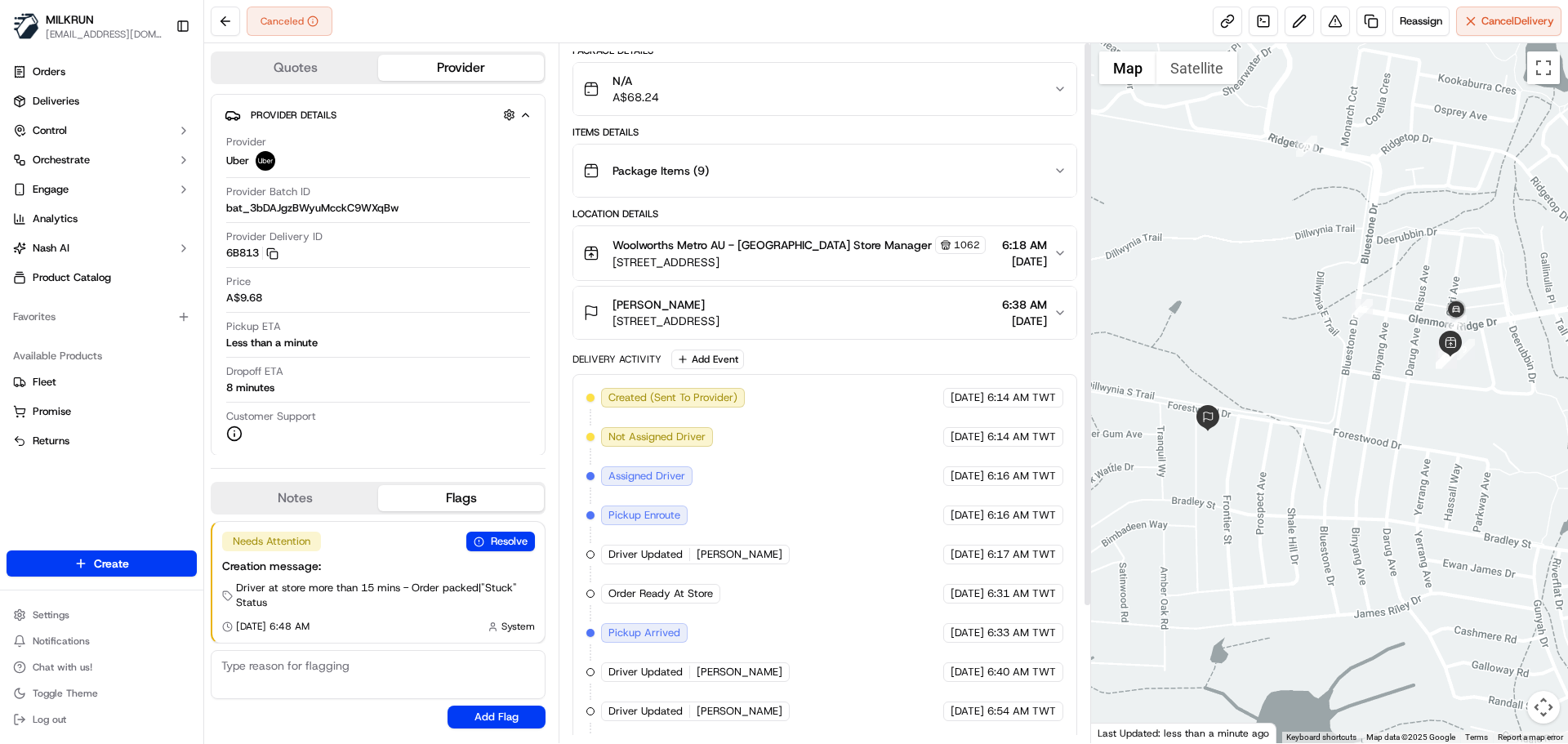
scroll to position [0, 0]
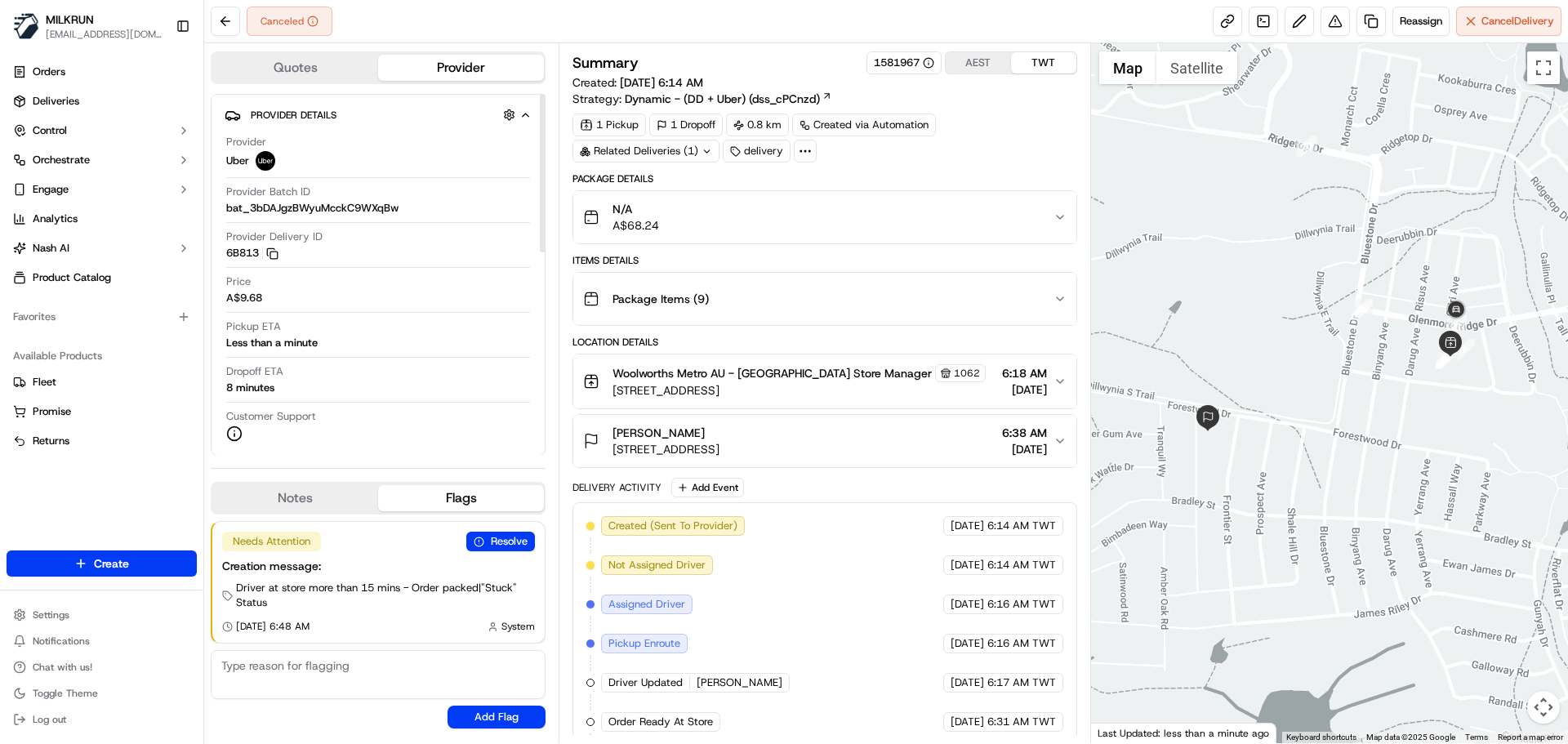
click at [222, 254] on div "Provider Details Hidden ( 1 ) Provider Uber Provider Batch ID bat_3bDAJgzBWyuMc…" at bounding box center [378, 275] width 335 height 362
click at [865, 598] on div "Created (Sent To Provider) Uber 17/09/2025 6:14 AM TWT Not Assigned Driver Uber…" at bounding box center [824, 703] width 476 height 372
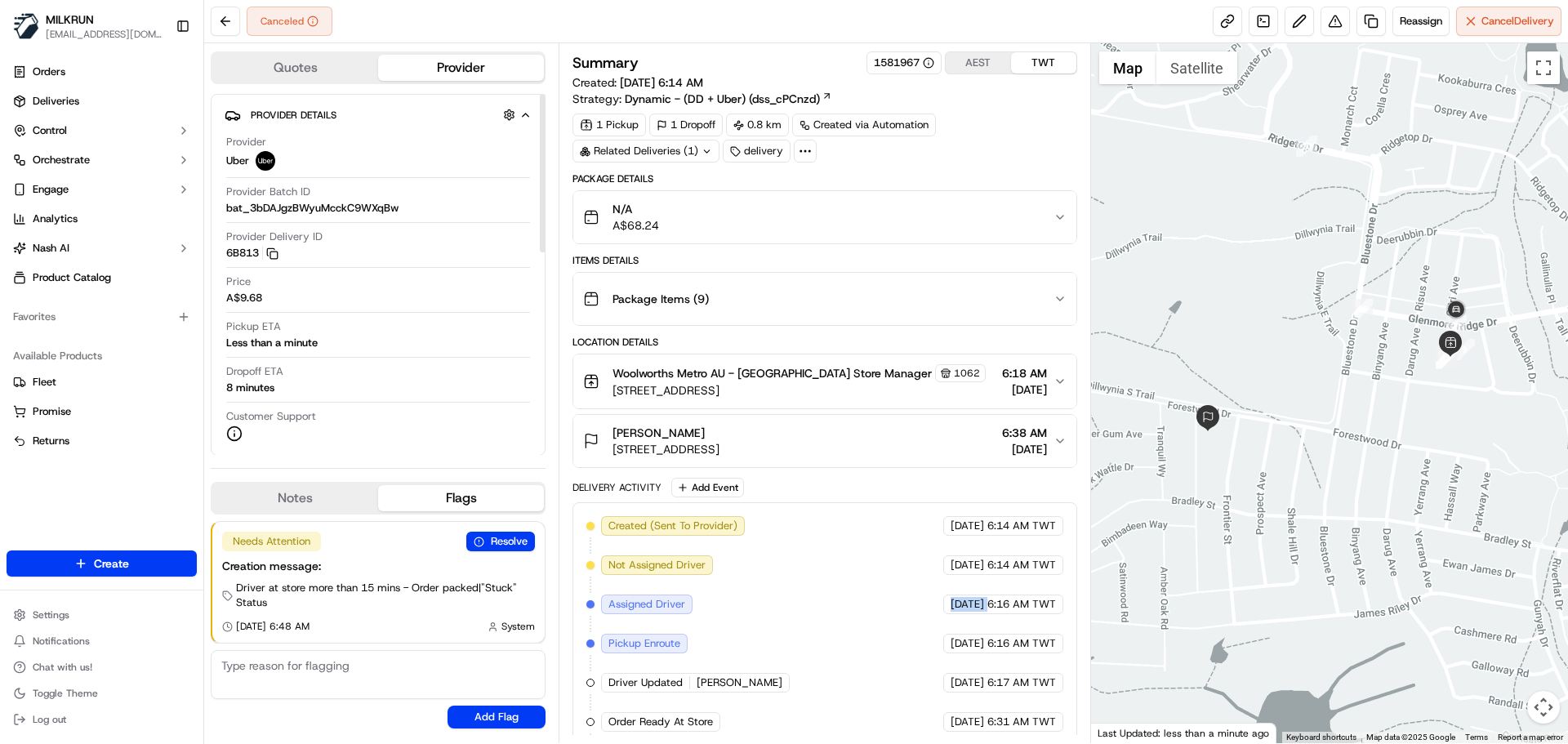
drag, startPoint x: 865, startPoint y: 598, endPoint x: 902, endPoint y: 285, distance: 315.2
click at [901, 309] on div "Package Details N/A A$68.24 Items Details Package Items ( 9 ) Location Details …" at bounding box center [824, 538] width 504 height 731
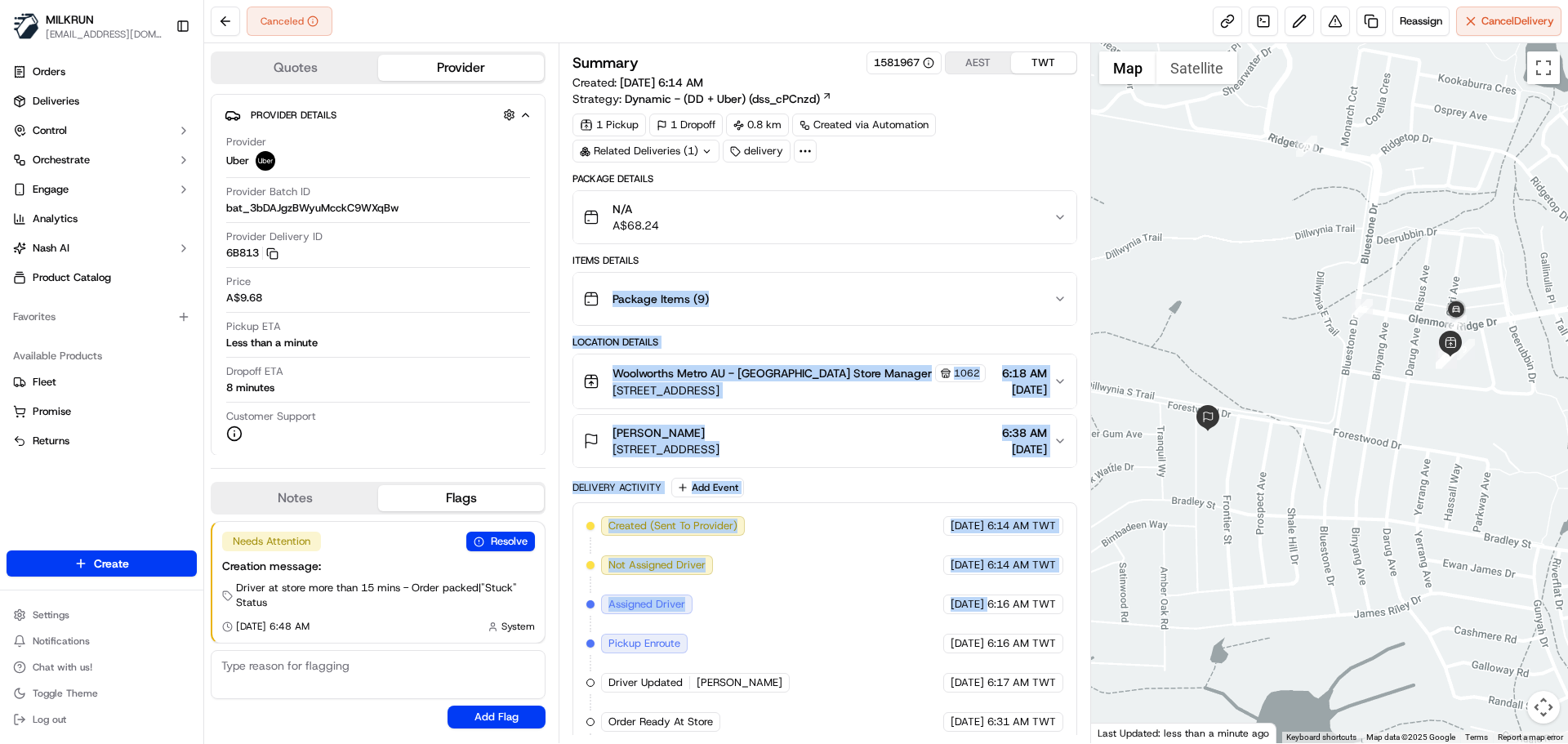
click at [950, 560] on span "[DATE]" at bounding box center [967, 565] width 33 height 14
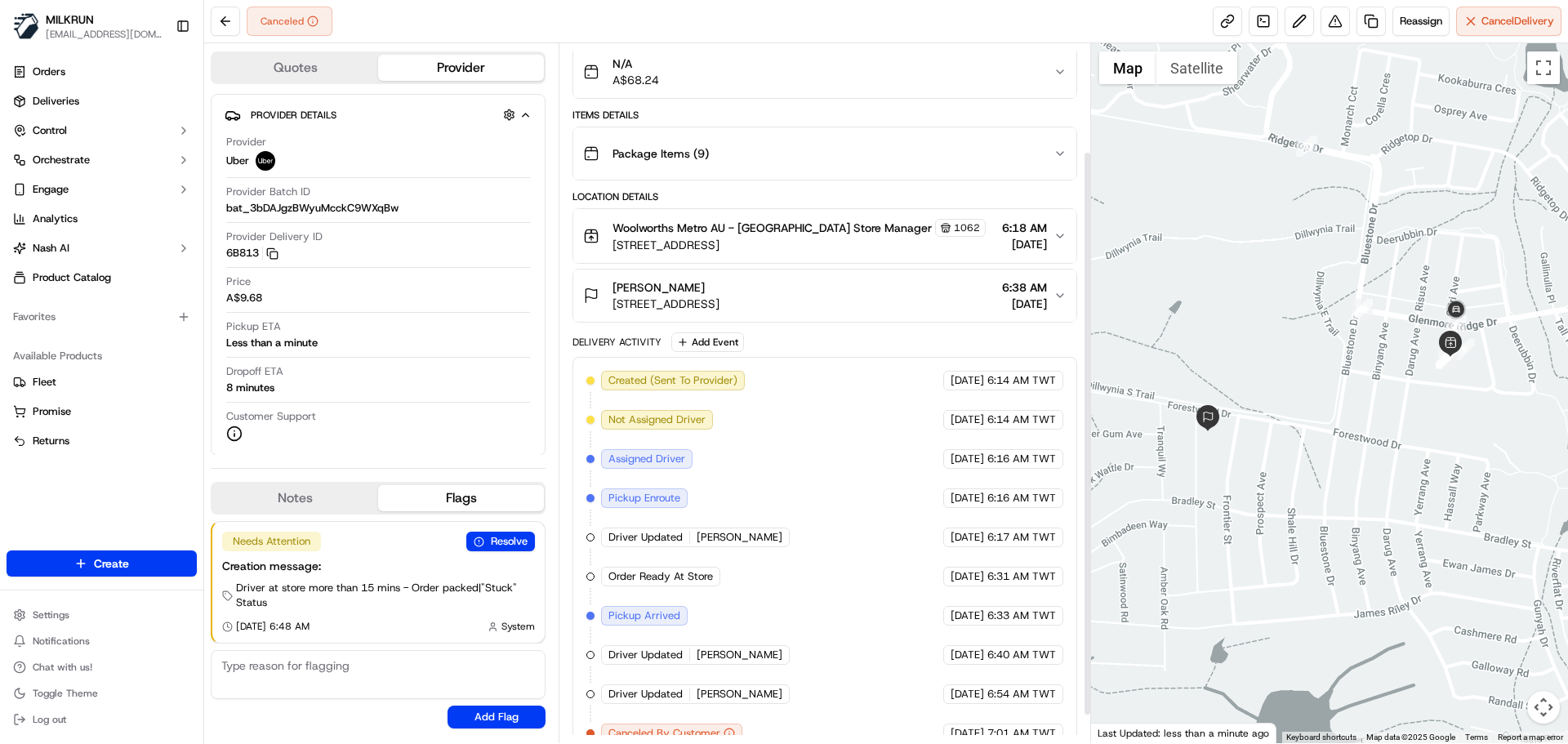
scroll to position [167, 0]
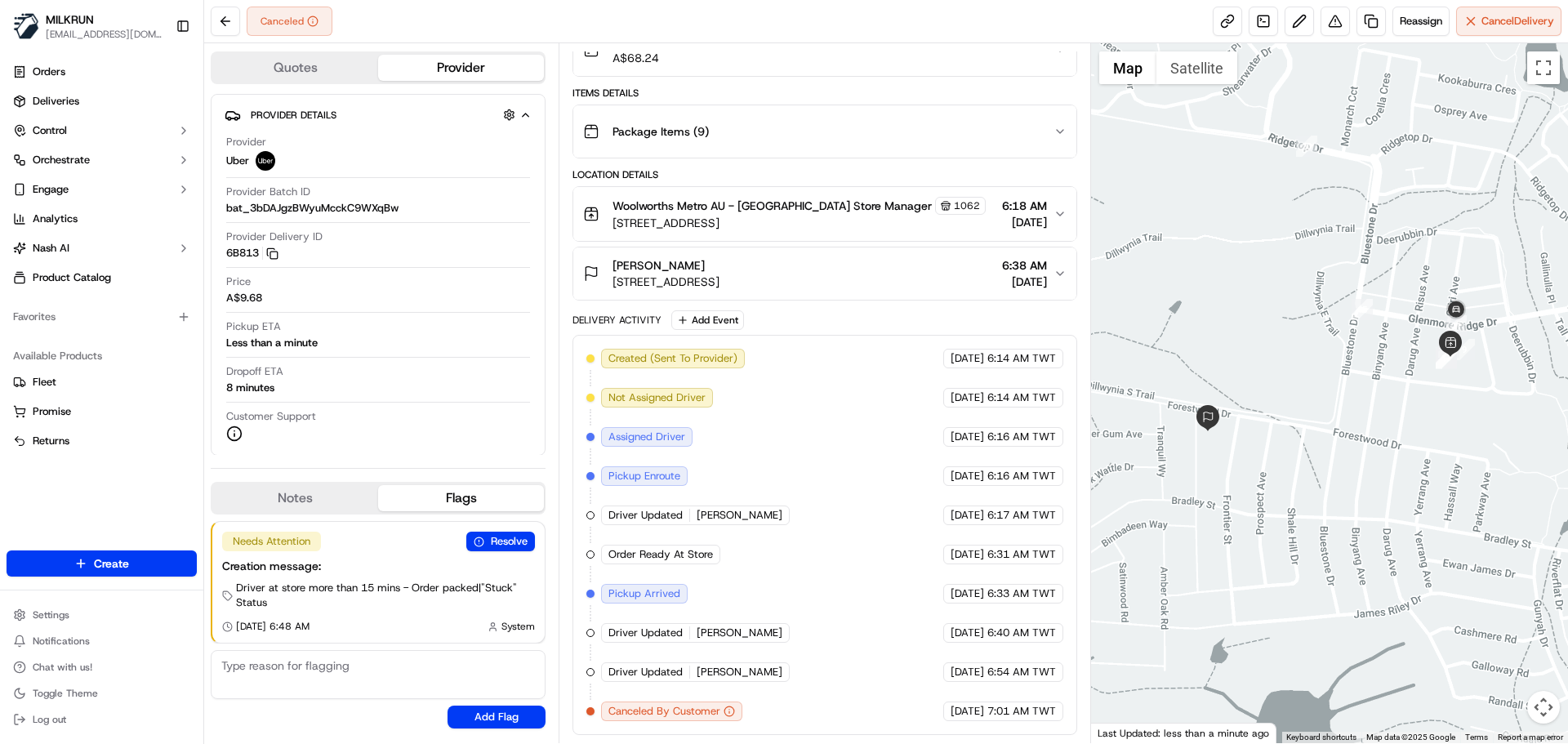
click at [699, 572] on div "Created (Sent To Provider) Uber 17/09/2025 6:14 AM TWT Not Assigned Driver Uber…" at bounding box center [824, 535] width 476 height 372
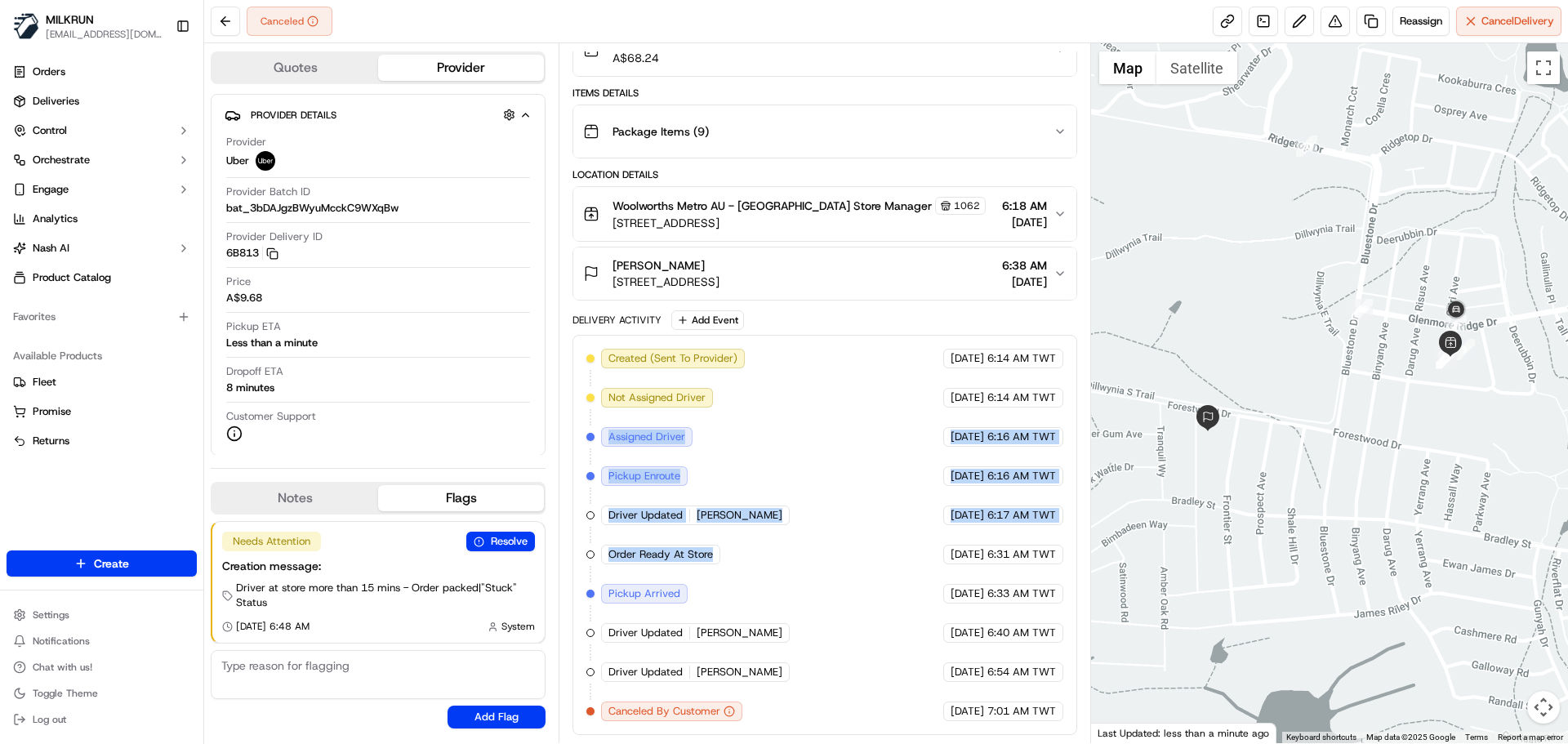
drag, startPoint x: 699, startPoint y: 572, endPoint x: 737, endPoint y: 459, distance: 119.2
click at [735, 456] on div "Created (Sent To Provider) Uber 17/09/2025 6:14 AM TWT Not Assigned Driver Uber…" at bounding box center [824, 535] width 476 height 372
click at [746, 512] on div "Created (Sent To Provider) Uber 17/09/2025 6:14 AM TWT Not Assigned Driver Uber…" at bounding box center [824, 535] width 476 height 372
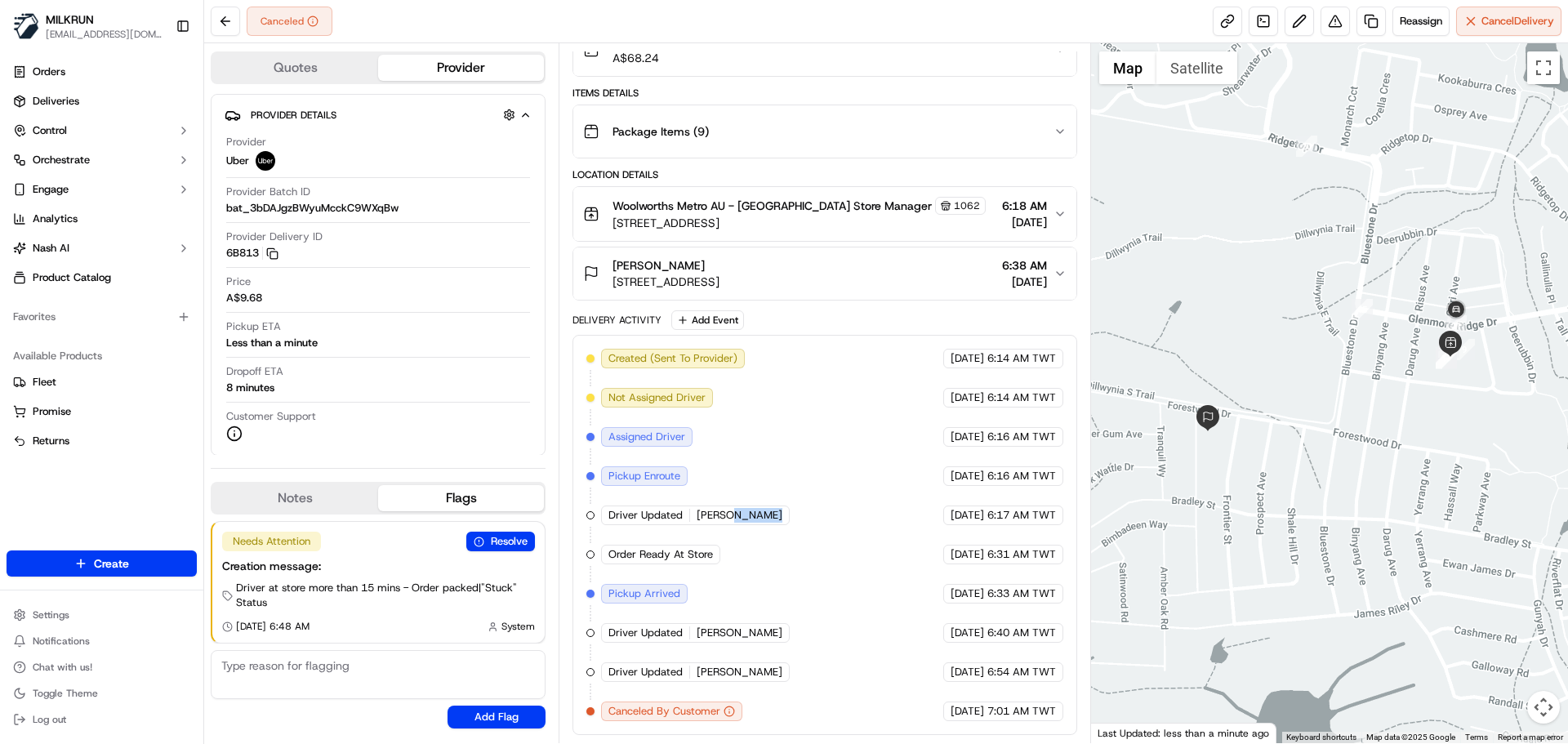
click at [746, 512] on div "Created (Sent To Provider) Uber 17/09/2025 6:14 AM TWT Not Assigned Driver Uber…" at bounding box center [824, 535] width 476 height 372
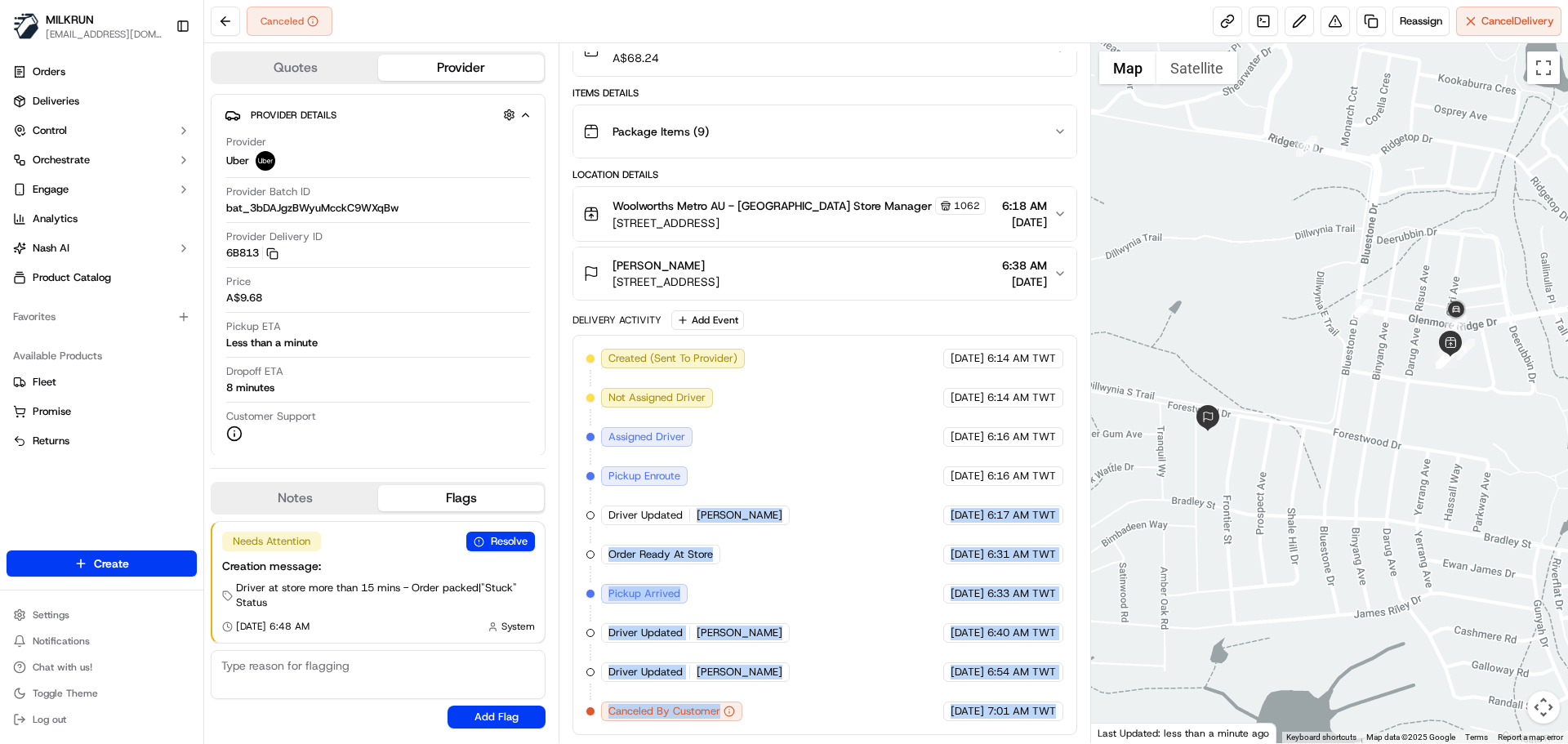
drag, startPoint x: 746, startPoint y: 512, endPoint x: 1061, endPoint y: 725, distance: 380.3
click at [1061, 725] on div "Created (Sent To Provider) Uber 17/09/2025 6:14 AM TWT Not Assigned Driver Uber…" at bounding box center [824, 534] width 504 height 400
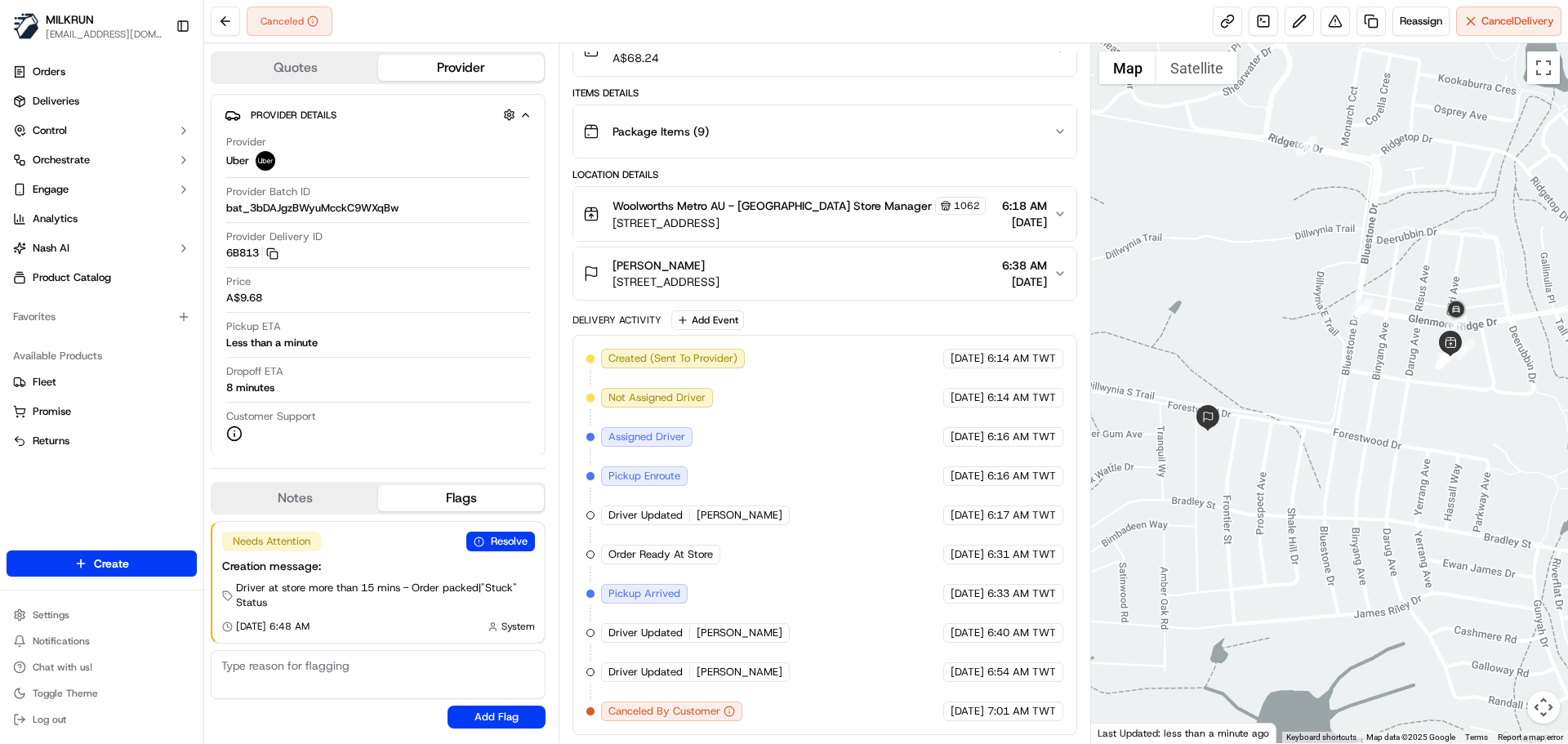
click at [1061, 725] on div "Created (Sent To Provider) Uber 17/09/2025 6:14 AM TWT Not Assigned Driver Uber…" at bounding box center [824, 534] width 504 height 400
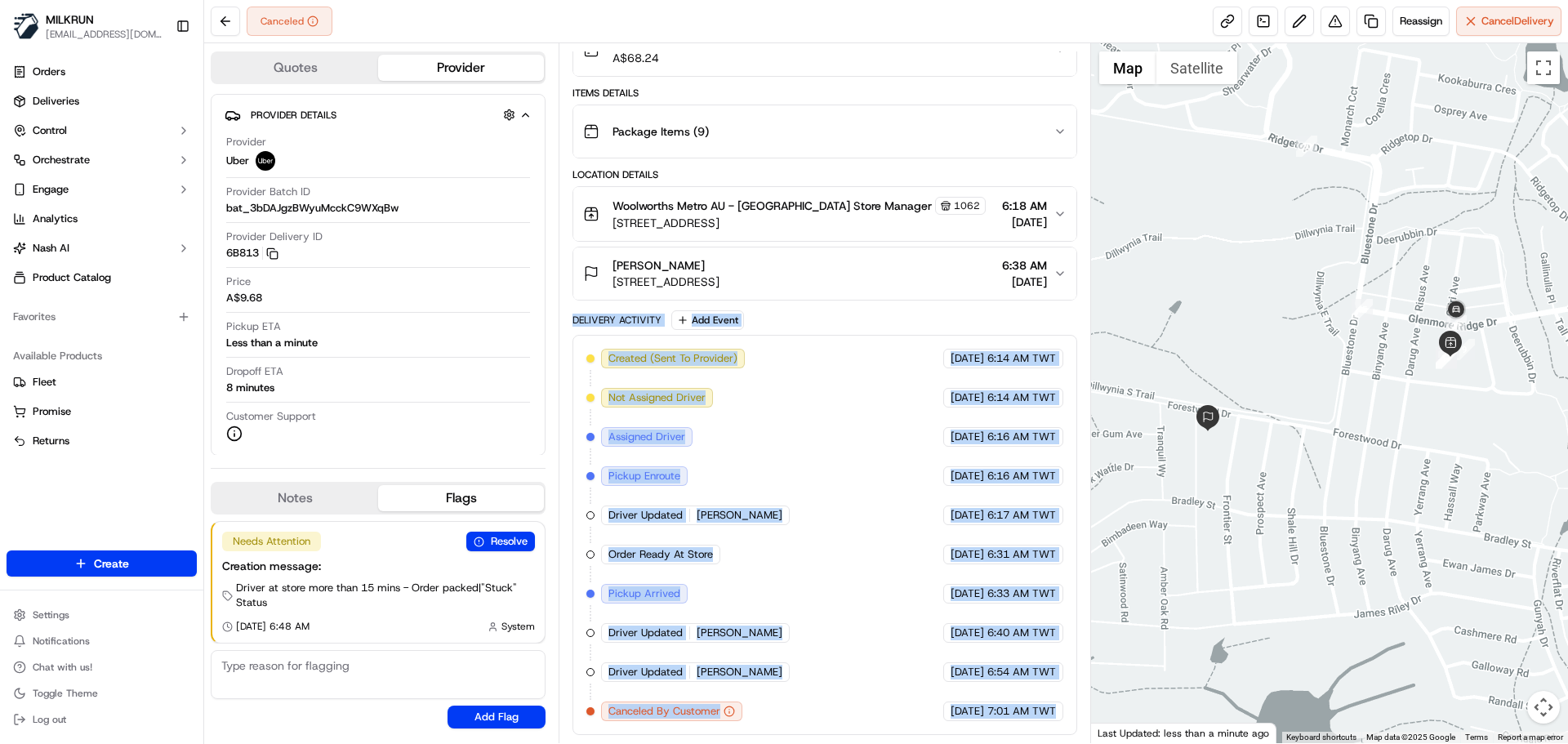
drag, startPoint x: 1061, startPoint y: 725, endPoint x: 594, endPoint y: 316, distance: 620.8
click at [594, 316] on div "Delivery Activity Add Event Created (Sent To Provider) Uber 17/09/2025 6:14 AM …" at bounding box center [824, 523] width 504 height 425
click at [594, 316] on div "Delivery Activity" at bounding box center [617, 320] width 89 height 13
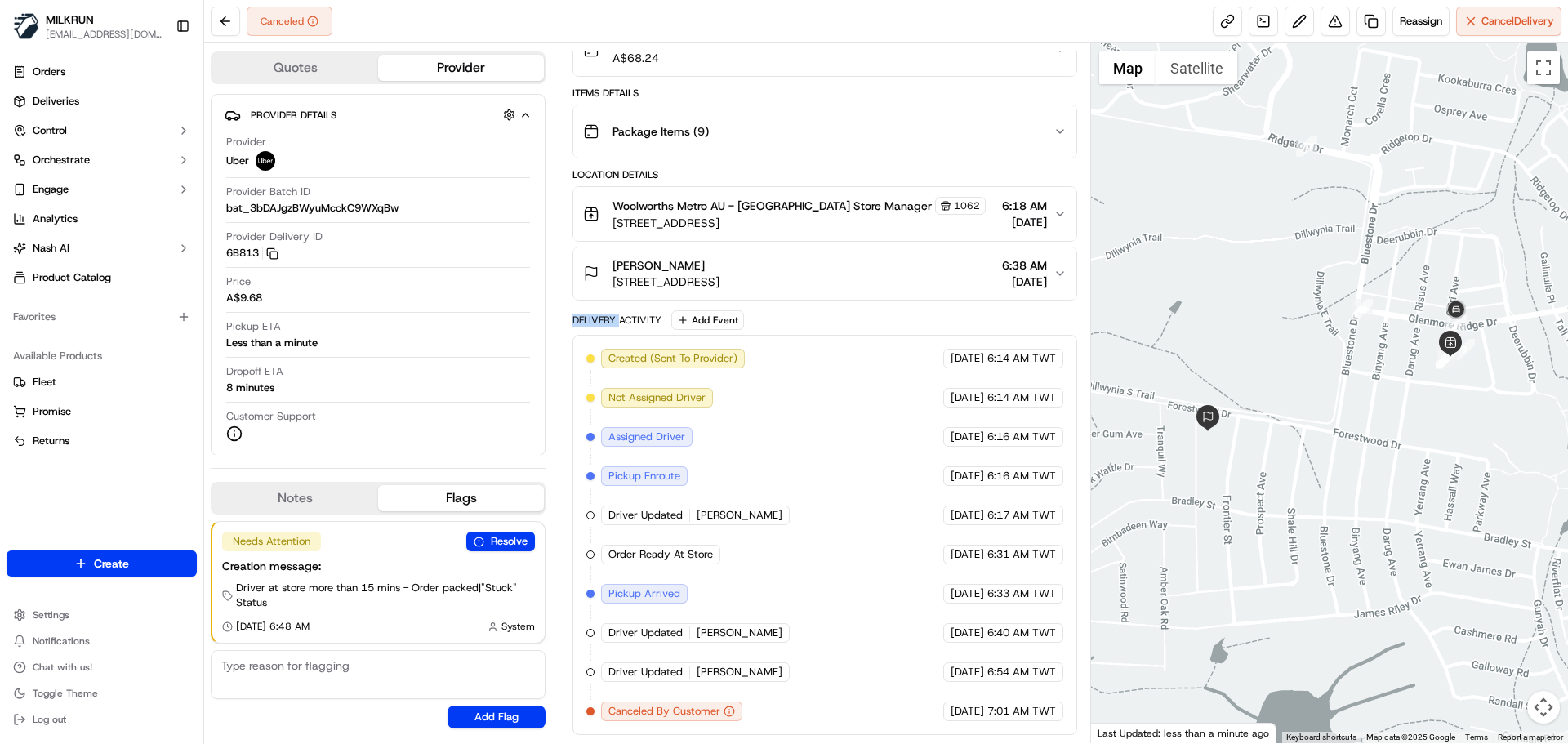
click at [594, 316] on div "Delivery Activity" at bounding box center [617, 320] width 89 height 13
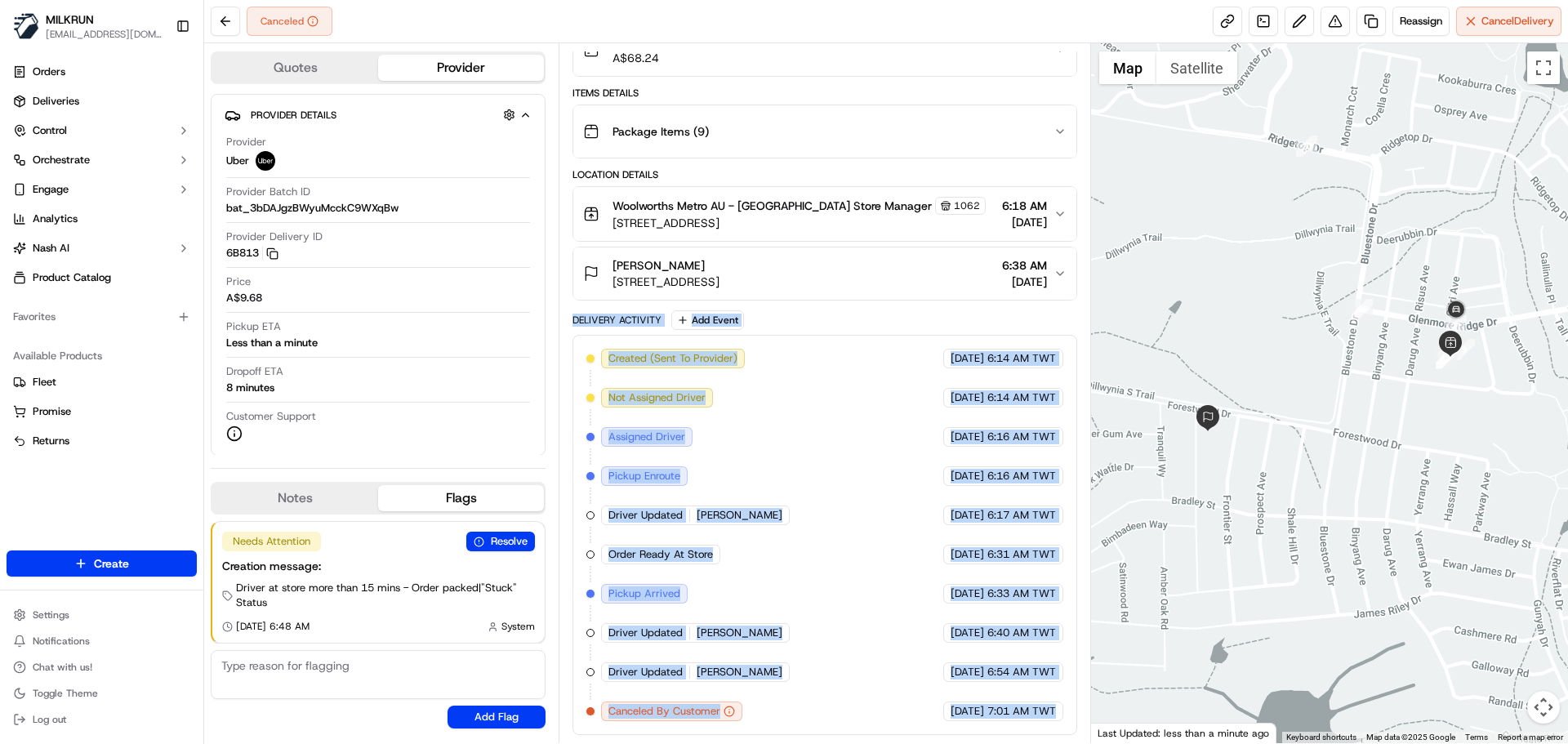
drag, startPoint x: 594, startPoint y: 316, endPoint x: 1045, endPoint y: 744, distance: 621.8
click at [1045, 744] on div "Canceled Reassign Cancel Delivery Quotes Provider Provider Details Hidden ( 1 )…" at bounding box center [886, 372] width 1364 height 744
click at [1047, 731] on div "Created (Sent To Provider) Uber 17/09/2025 6:14 AM TWT Not Assigned Driver Uber…" at bounding box center [824, 534] width 504 height 400
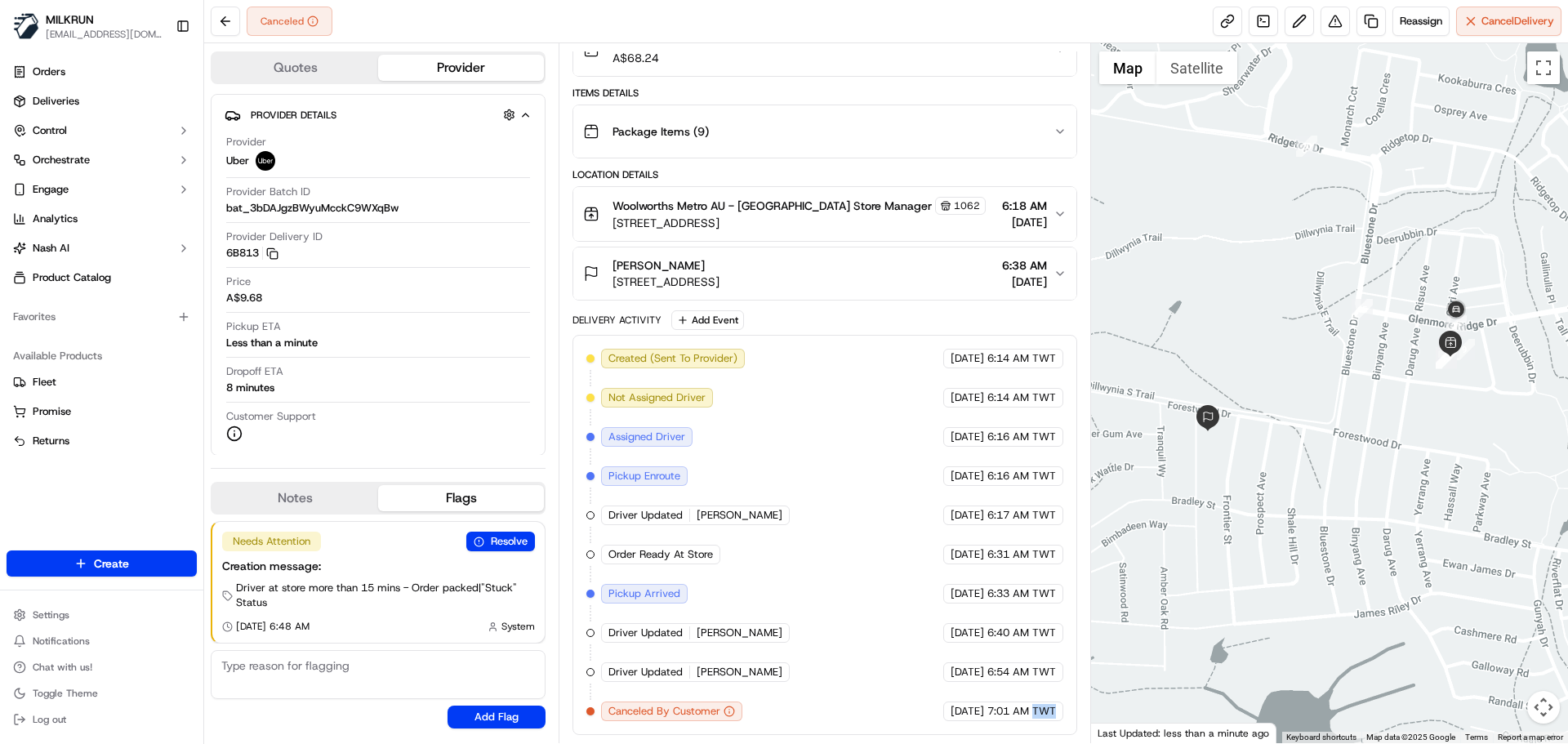
click at [1047, 731] on div "Created (Sent To Provider) Uber 17/09/2025 6:14 AM TWT Not Assigned Driver Uber…" at bounding box center [824, 534] width 504 height 400
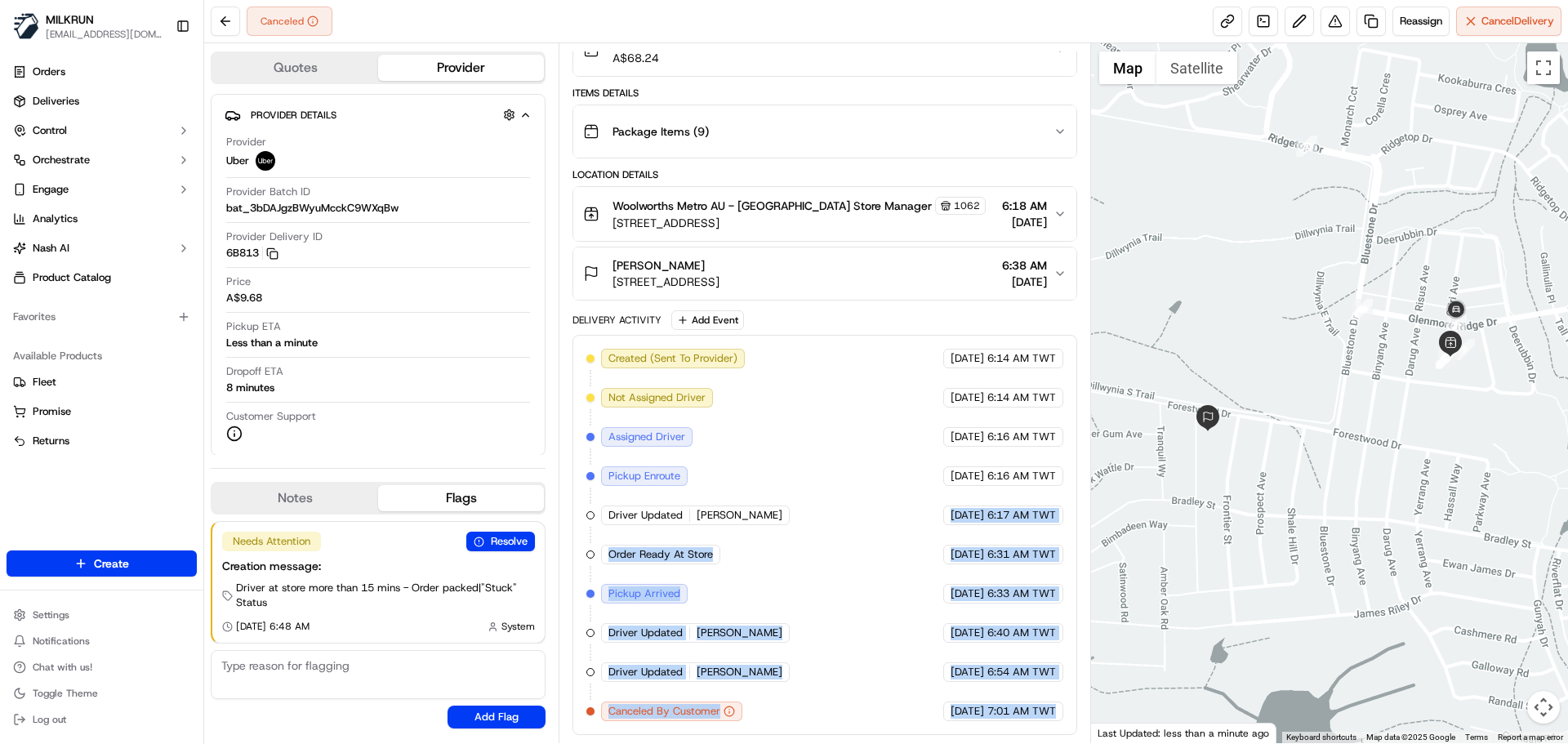
drag, startPoint x: 1047, startPoint y: 731, endPoint x: 762, endPoint y: 429, distance: 415.2
click at [762, 429] on div "Created (Sent To Provider) Uber 17/09/2025 6:14 AM TWT Not Assigned Driver Uber…" at bounding box center [824, 534] width 504 height 400
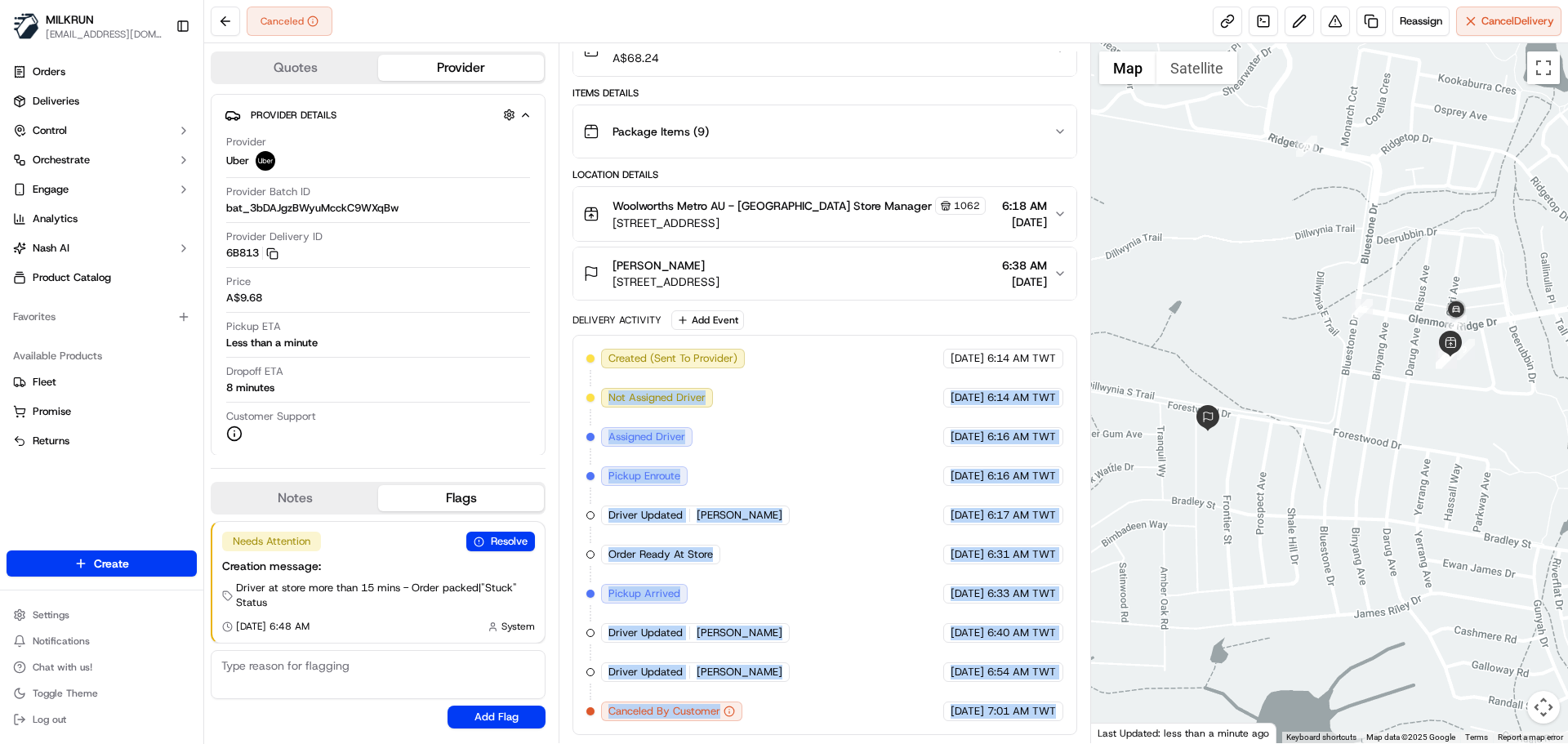
click at [801, 522] on div "Created (Sent To Provider) Uber 17/09/2025 6:14 AM TWT Not Assigned Driver Uber…" at bounding box center [824, 535] width 476 height 372
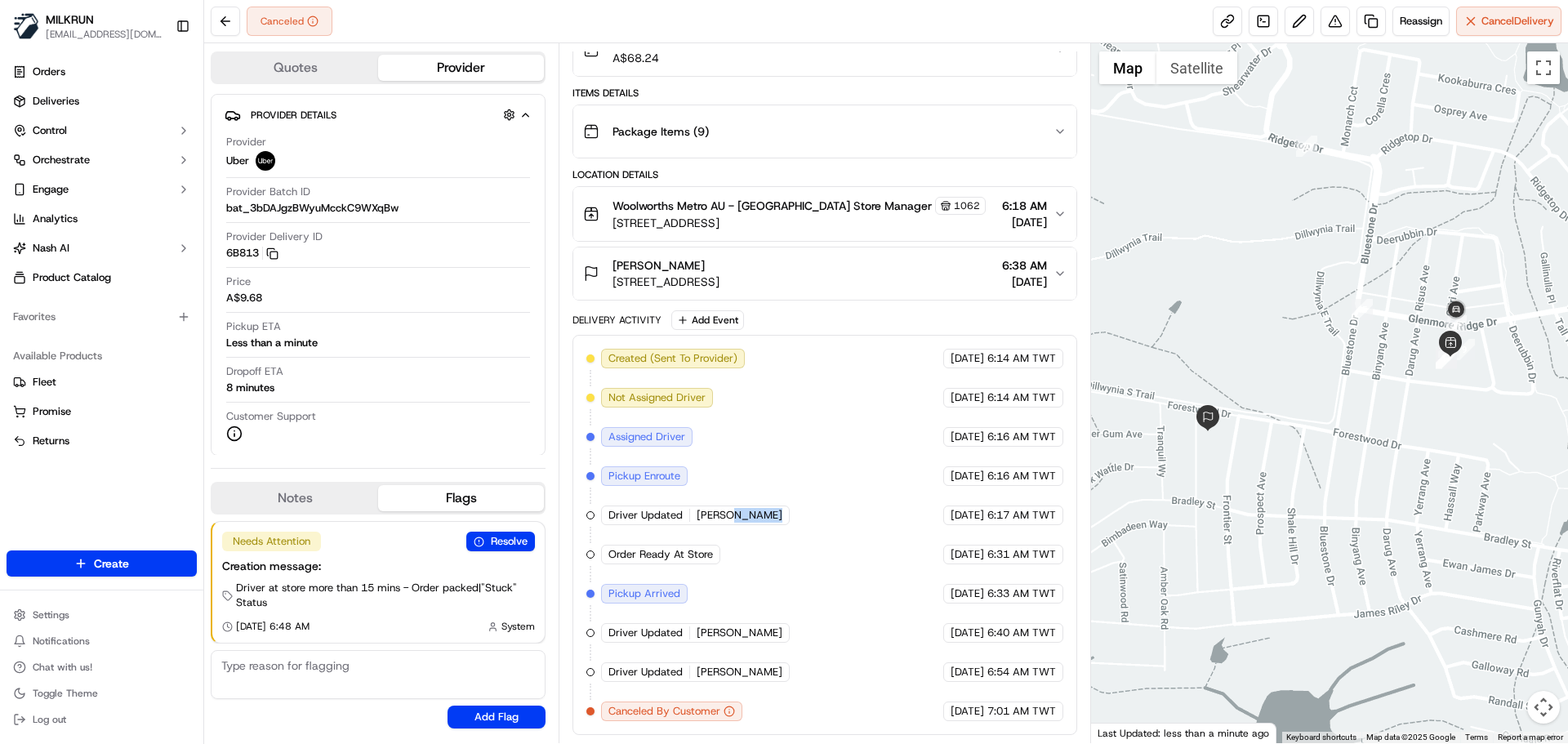
click at [801, 522] on div "Created (Sent To Provider) Uber 17/09/2025 6:14 AM TWT Not Assigned Driver Uber…" at bounding box center [824, 535] width 476 height 372
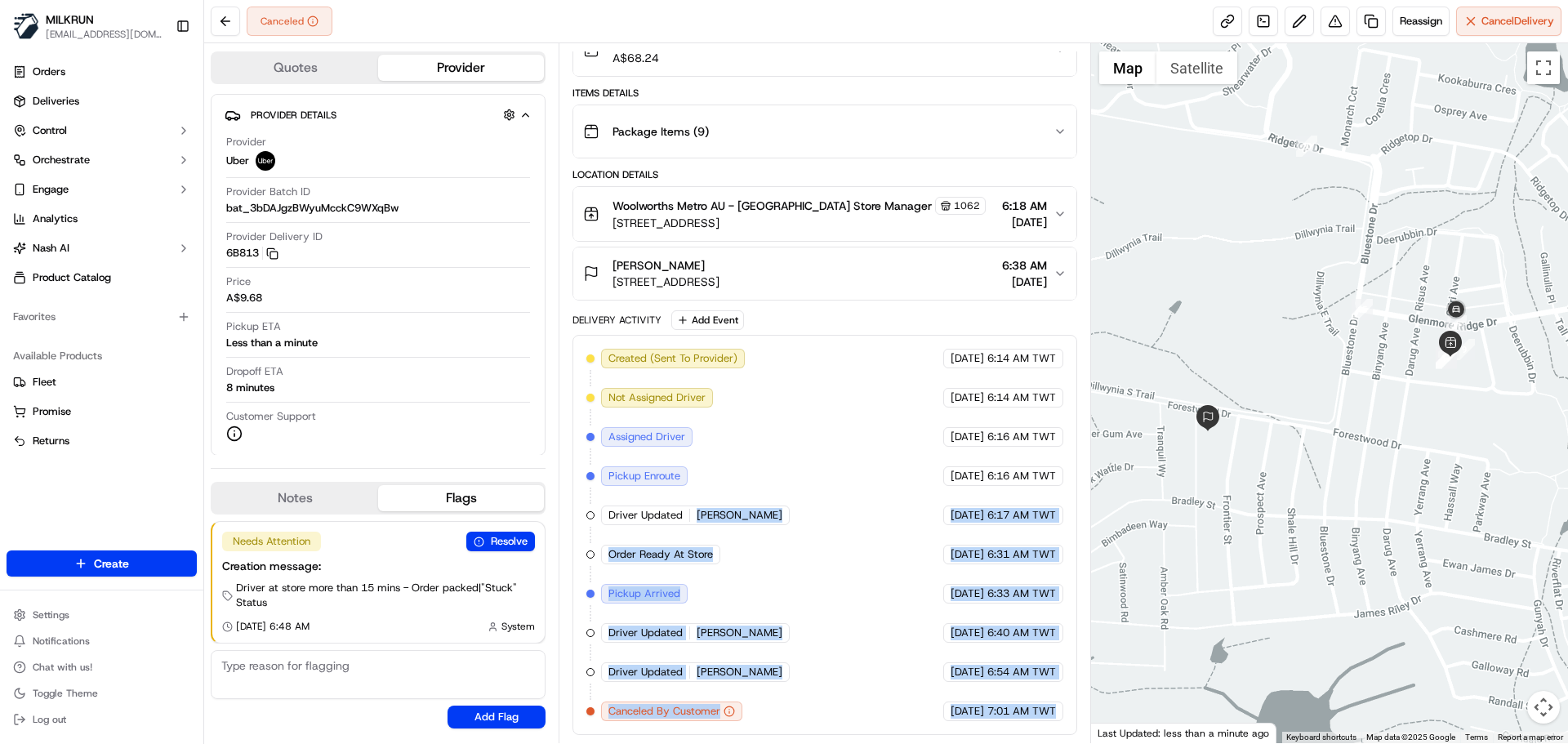
drag, startPoint x: 801, startPoint y: 522, endPoint x: 1043, endPoint y: 740, distance: 325.7
click at [1043, 739] on div "Summary 1581967 AEST TWT Created: 17/09/2025 6:14 AM Strategy: Dynamic - (DD + …" at bounding box center [824, 393] width 532 height 700
click at [1043, 740] on div "Summary 1581967 AEST TWT Created: 17/09/2025 6:14 AM Strategy: Dynamic - (DD + …" at bounding box center [824, 393] width 532 height 700
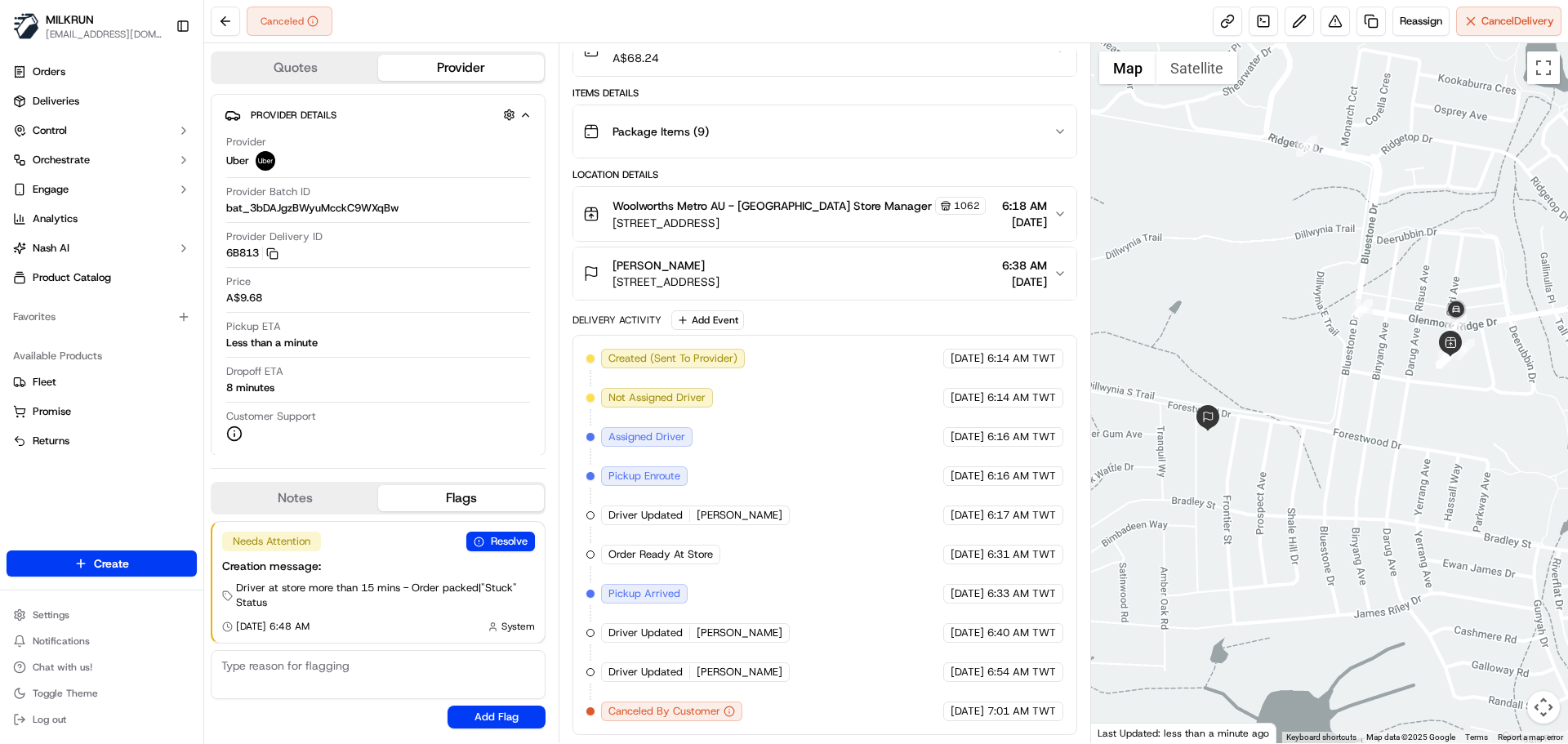
click at [1043, 740] on div "Summary 1581967 AEST TWT Created: 17/09/2025 6:14 AM Strategy: Dynamic - (DD + …" at bounding box center [824, 393] width 532 height 700
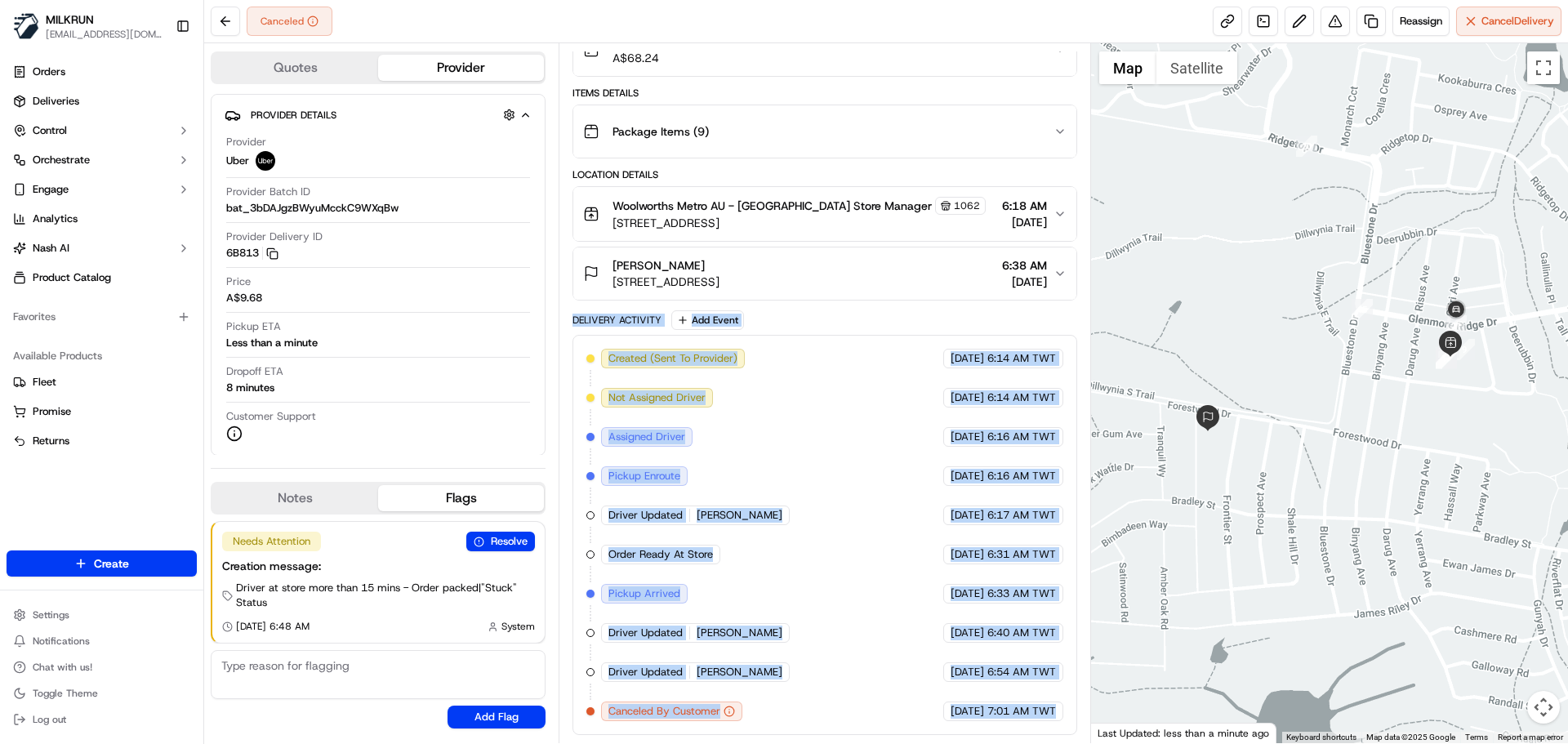
drag, startPoint x: 1043, startPoint y: 740, endPoint x: 598, endPoint y: 327, distance: 607.1
click at [598, 327] on div "Summary 1581967 AEST TWT Created: 17/09/2025 6:14 AM Strategy: Dynamic - (DD + …" at bounding box center [824, 393] width 532 height 700
click at [598, 327] on div "Delivery Activity Add Event" at bounding box center [824, 321] width 504 height 20
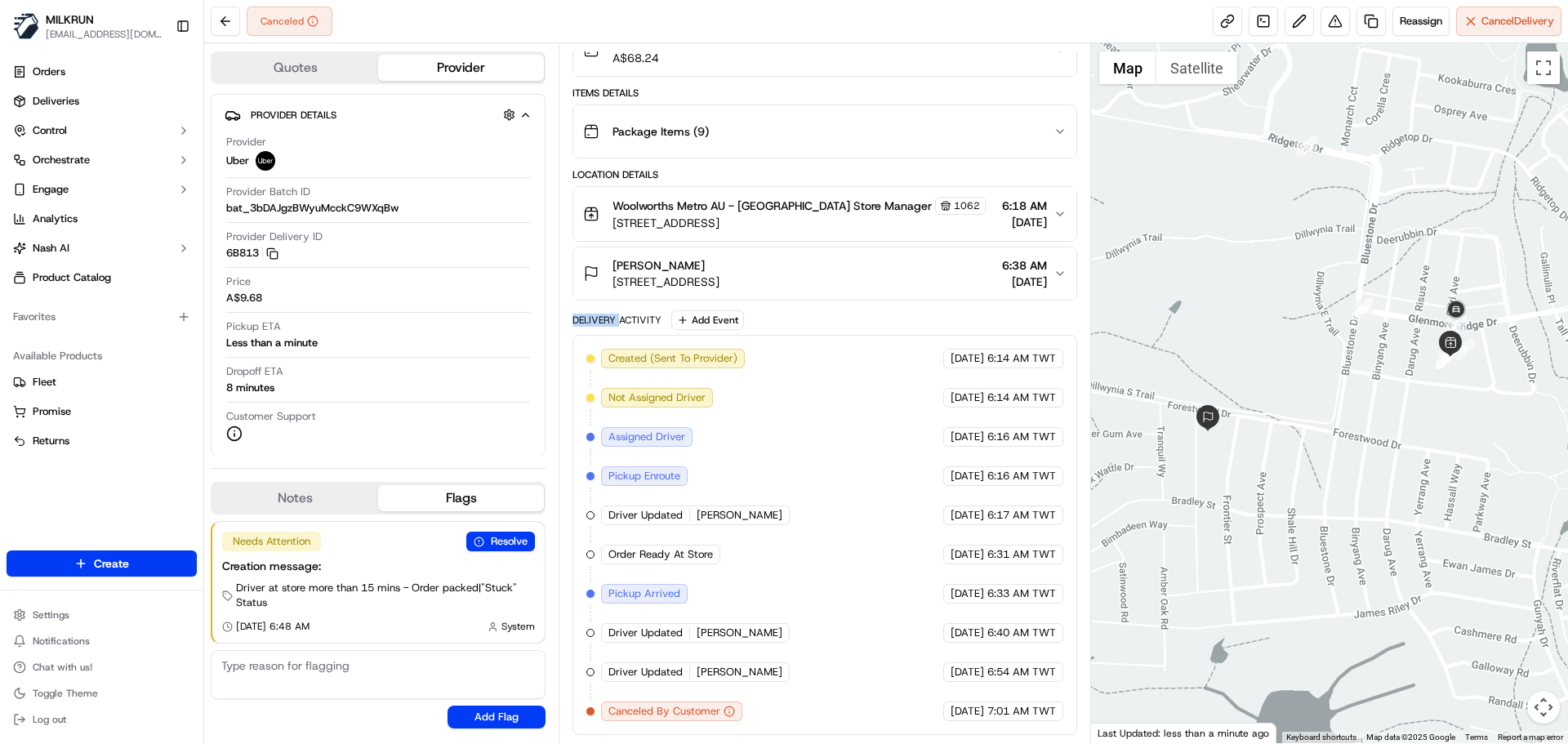
click at [598, 327] on div "Delivery Activity Add Event" at bounding box center [824, 321] width 504 height 20
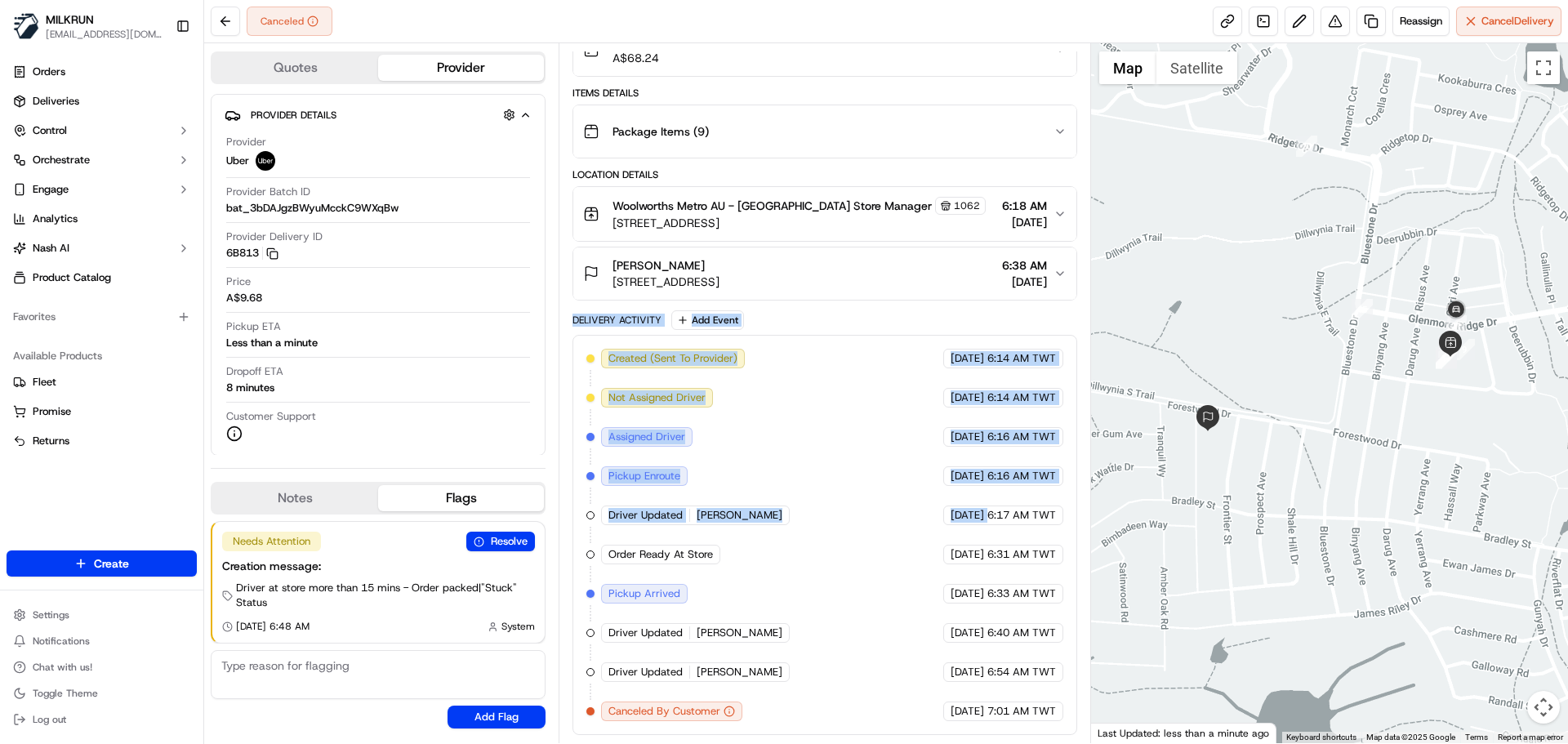
drag, startPoint x: 598, startPoint y: 327, endPoint x: 1057, endPoint y: 685, distance: 582.1
click at [1029, 650] on div "Delivery Activity Add Event Created (Sent To Provider) Uber 17/09/2025 6:14 AM …" at bounding box center [824, 523] width 504 height 425
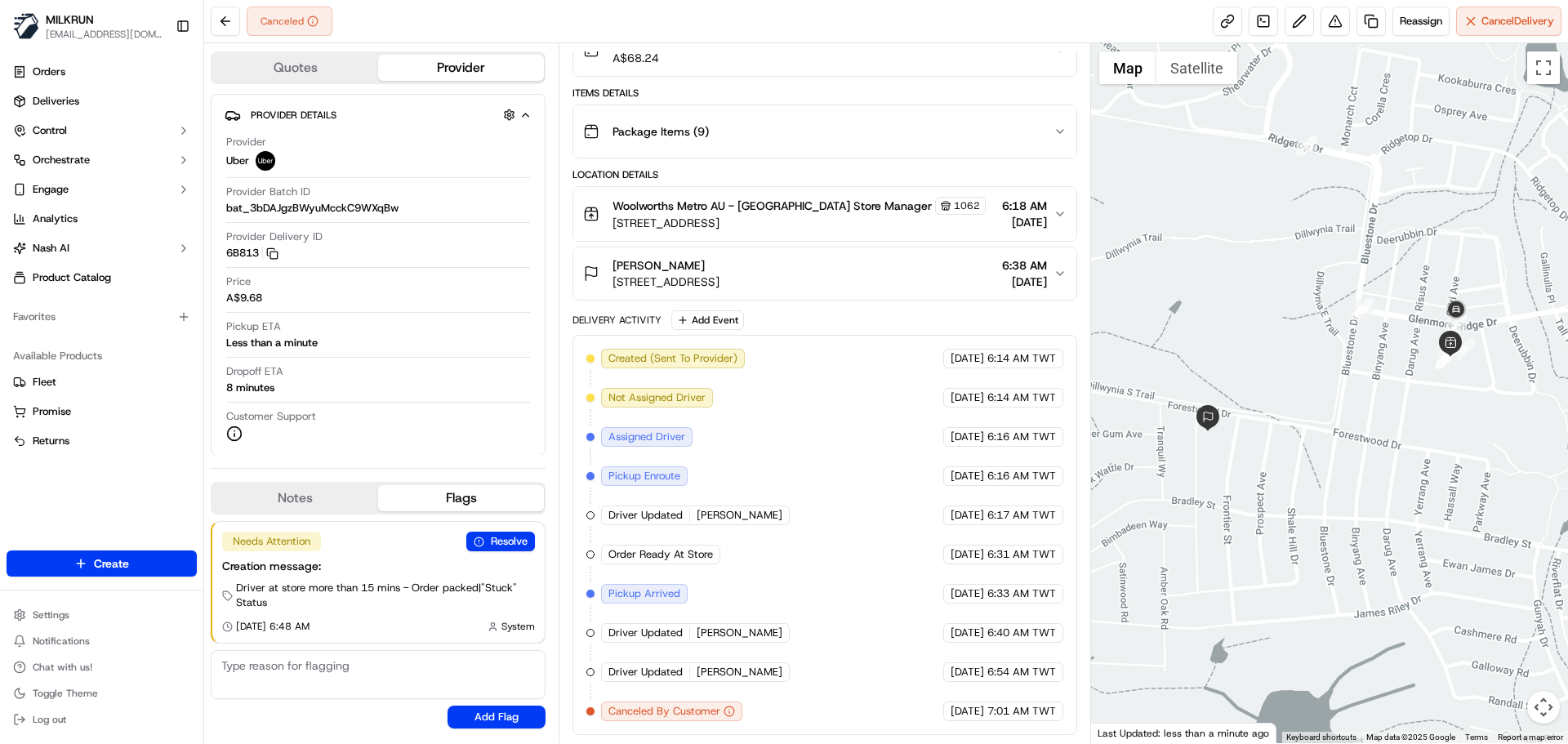
click at [1057, 692] on div "Created (Sent To Provider) Uber 17/09/2025 6:14 AM TWT Not Assigned Driver Uber…" at bounding box center [824, 535] width 476 height 372
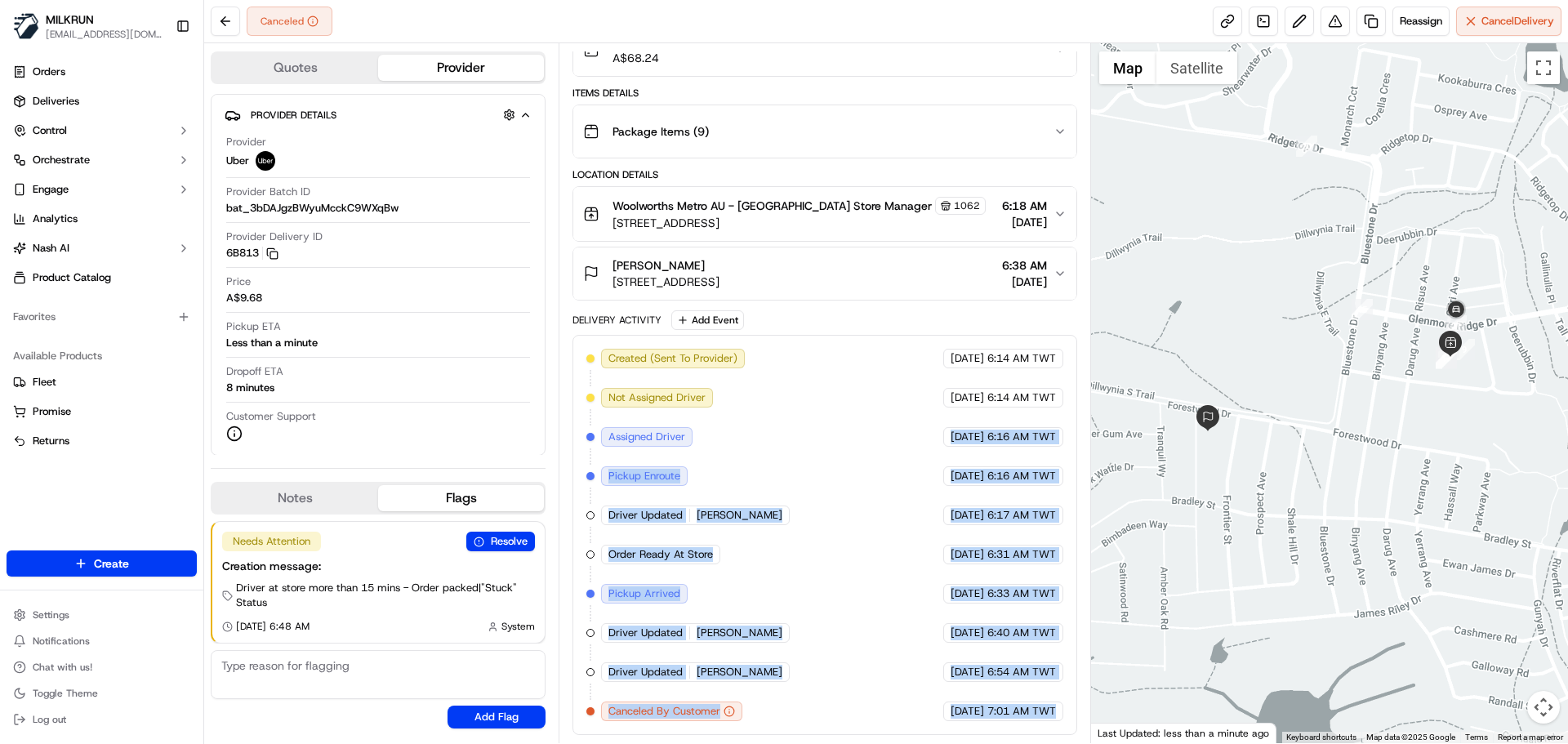
drag, startPoint x: 1057, startPoint y: 692, endPoint x: 758, endPoint y: 255, distance: 529.5
click at [772, 267] on div "Package Details N/A A$68.24 Items Details Package Items ( 9 ) Location Details …" at bounding box center [824, 370] width 504 height 731
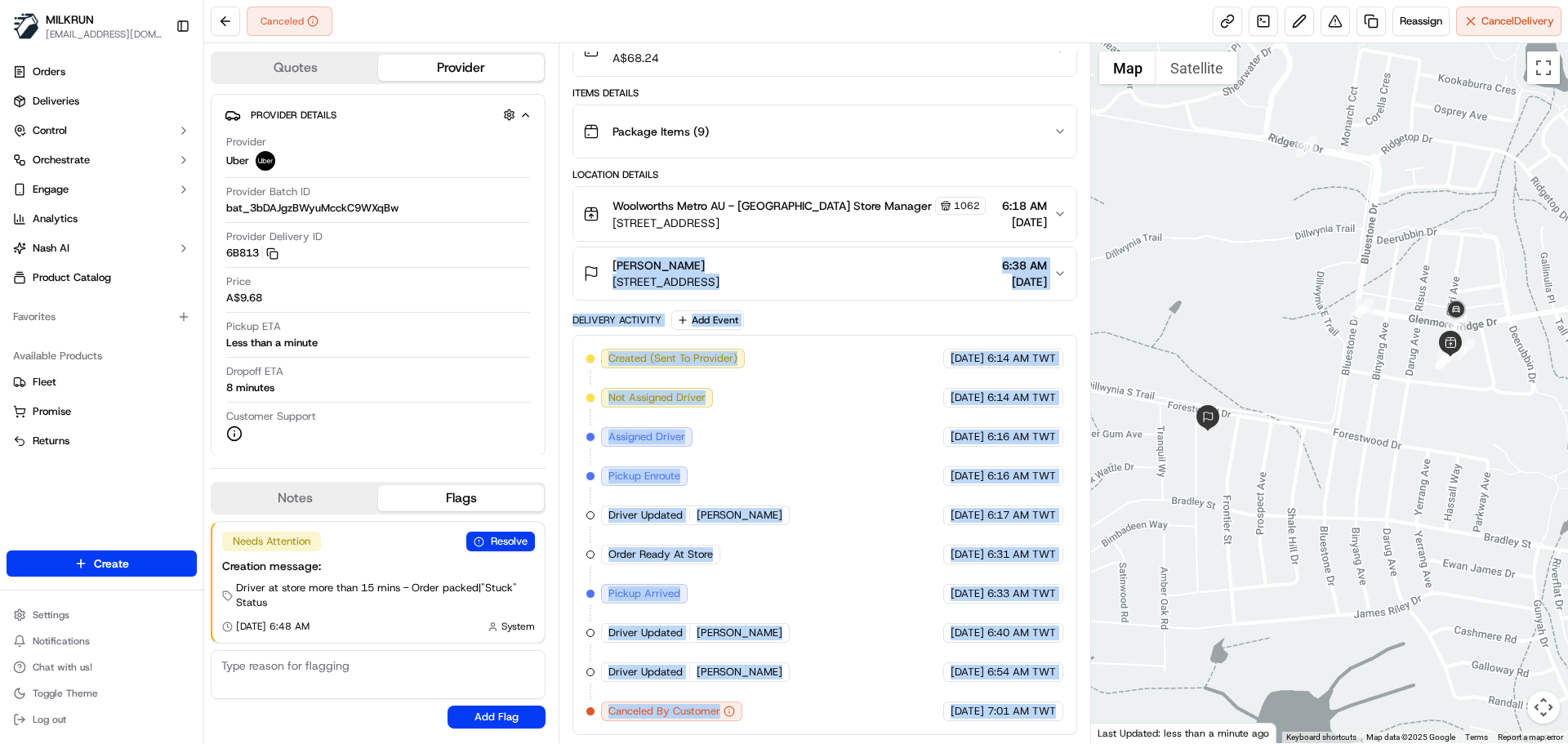
click at [988, 684] on div "Created (Sent To Provider) Uber 17/09/2025 6:14 AM TWT Not Assigned Driver Uber…" at bounding box center [824, 535] width 476 height 372
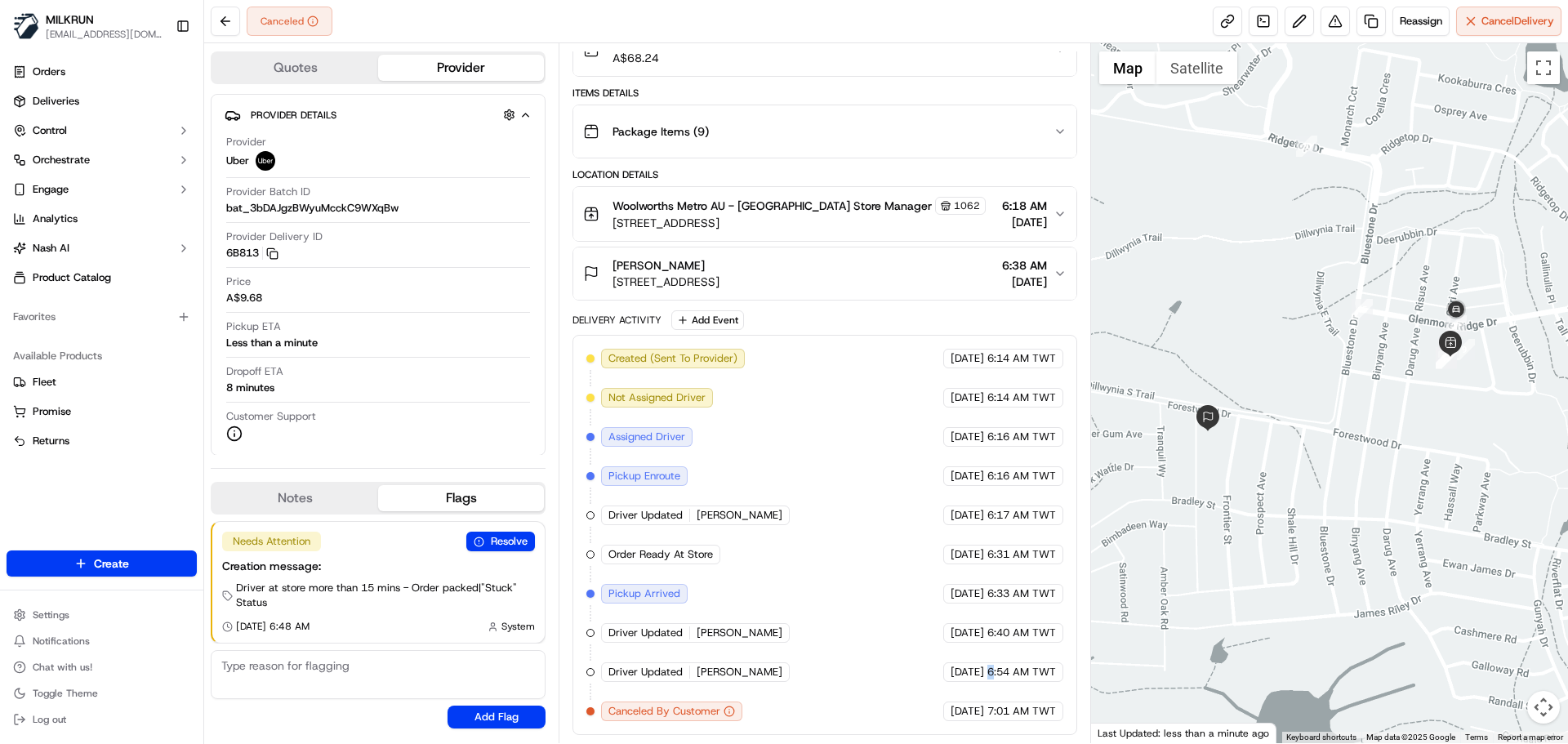
click at [988, 684] on div "Created (Sent To Provider) Uber 17/09/2025 6:14 AM TWT Not Assigned Driver Uber…" at bounding box center [824, 535] width 476 height 372
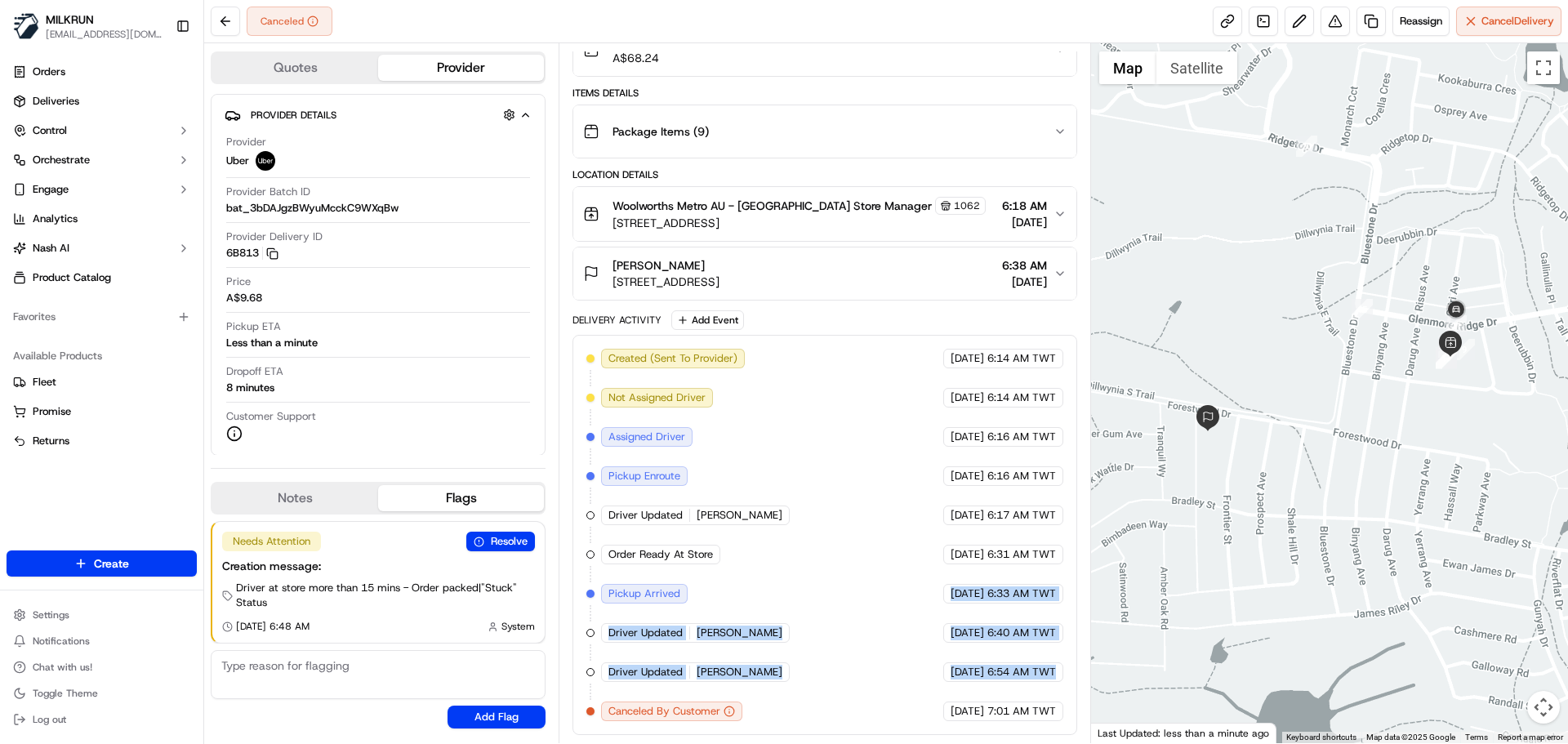
drag, startPoint x: 988, startPoint y: 684, endPoint x: 840, endPoint y: 566, distance: 189.3
click at [841, 566] on div "Created (Sent To Provider) Uber 17/09/2025 6:14 AM TWT Not Assigned Driver Uber…" at bounding box center [824, 535] width 476 height 372
click at [854, 595] on div "Created (Sent To Provider) Uber 17/09/2025 6:14 AM TWT Not Assigned Driver Uber…" at bounding box center [824, 535] width 476 height 372
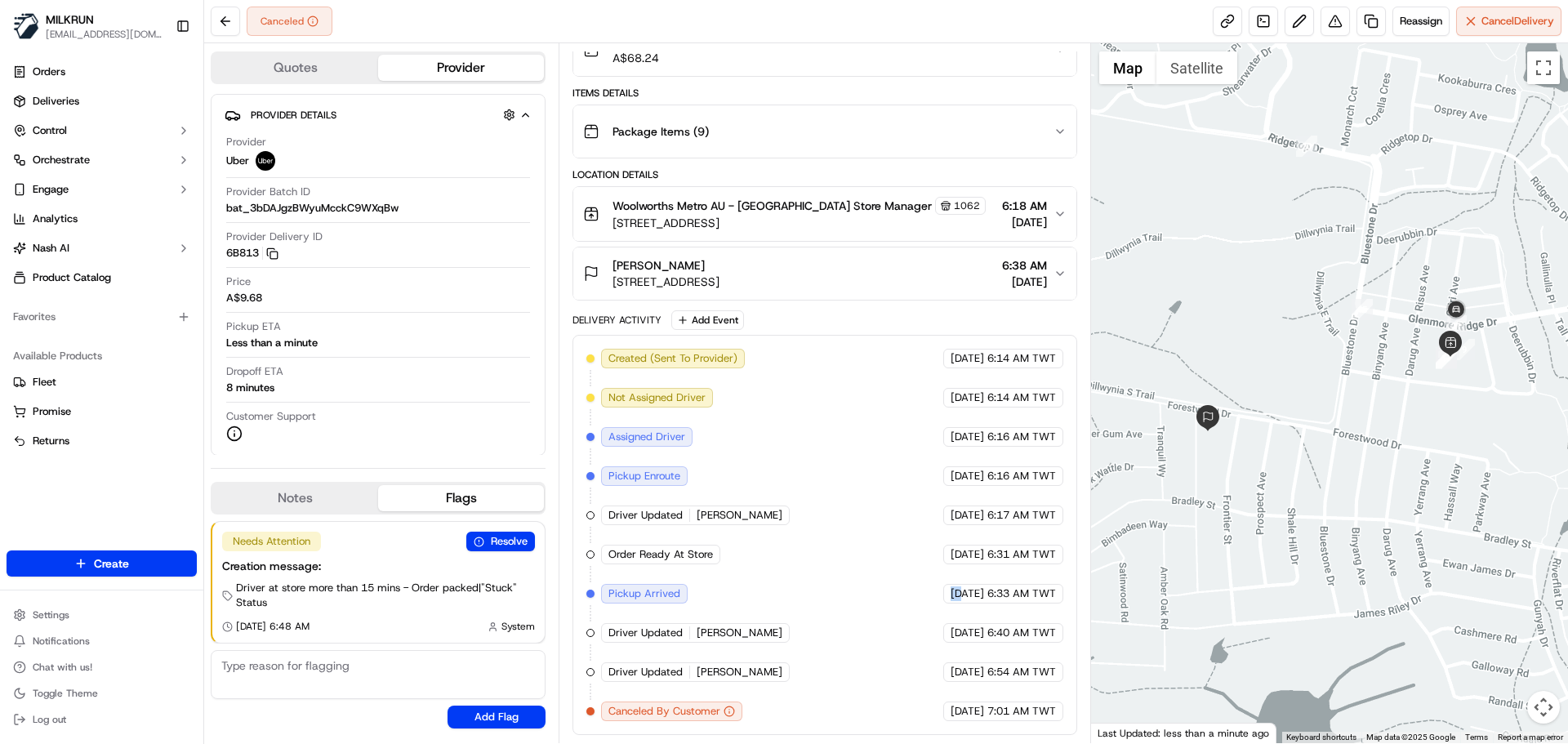
click at [854, 595] on div "Created (Sent To Provider) Uber 17/09/2025 6:14 AM TWT Not Assigned Driver Uber…" at bounding box center [824, 535] width 476 height 372
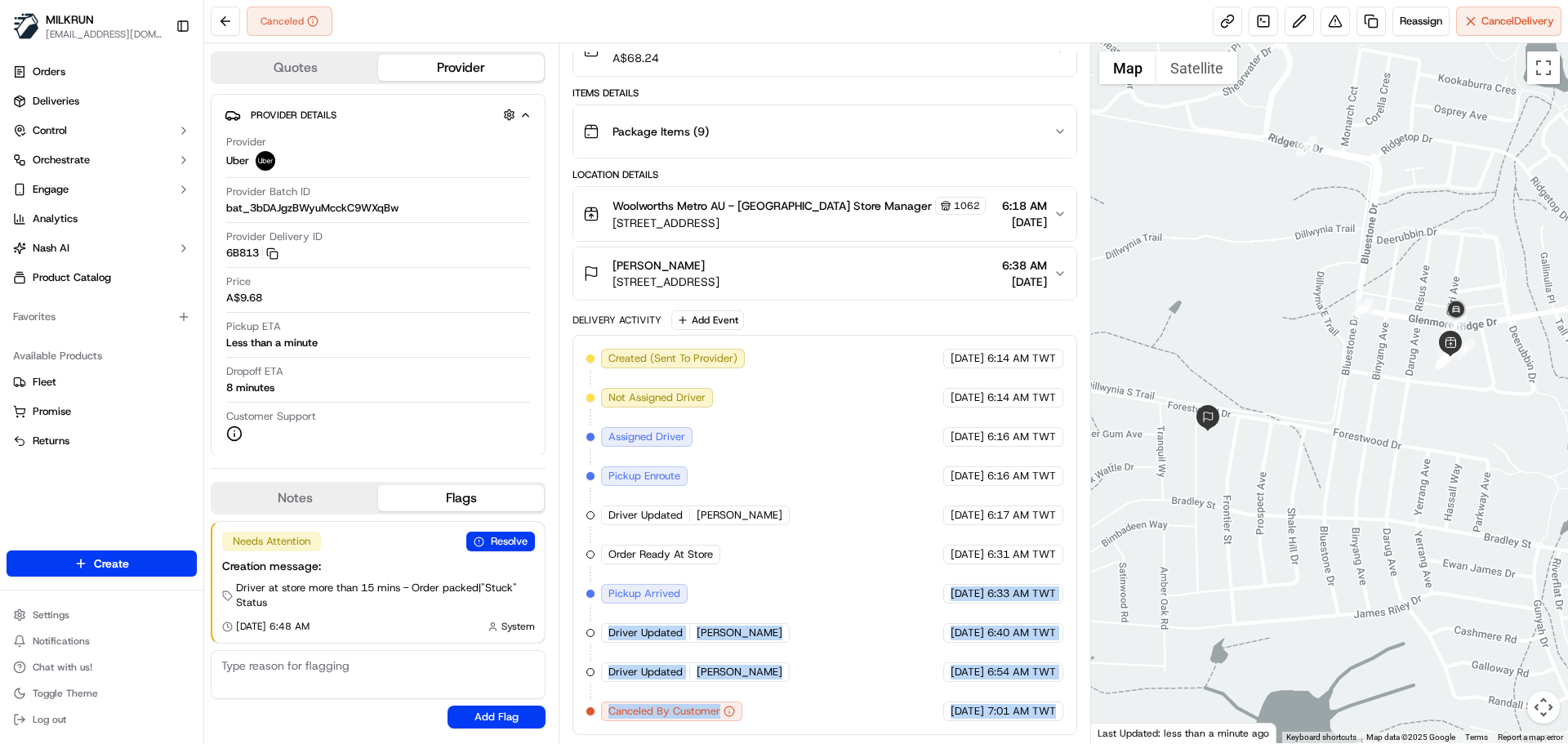
drag, startPoint x: 854, startPoint y: 595, endPoint x: 1012, endPoint y: 727, distance: 205.9
click at [1012, 727] on div "Created (Sent To Provider) Uber 17/09/2025 6:14 AM TWT Not Assigned Driver Uber…" at bounding box center [824, 534] width 504 height 400
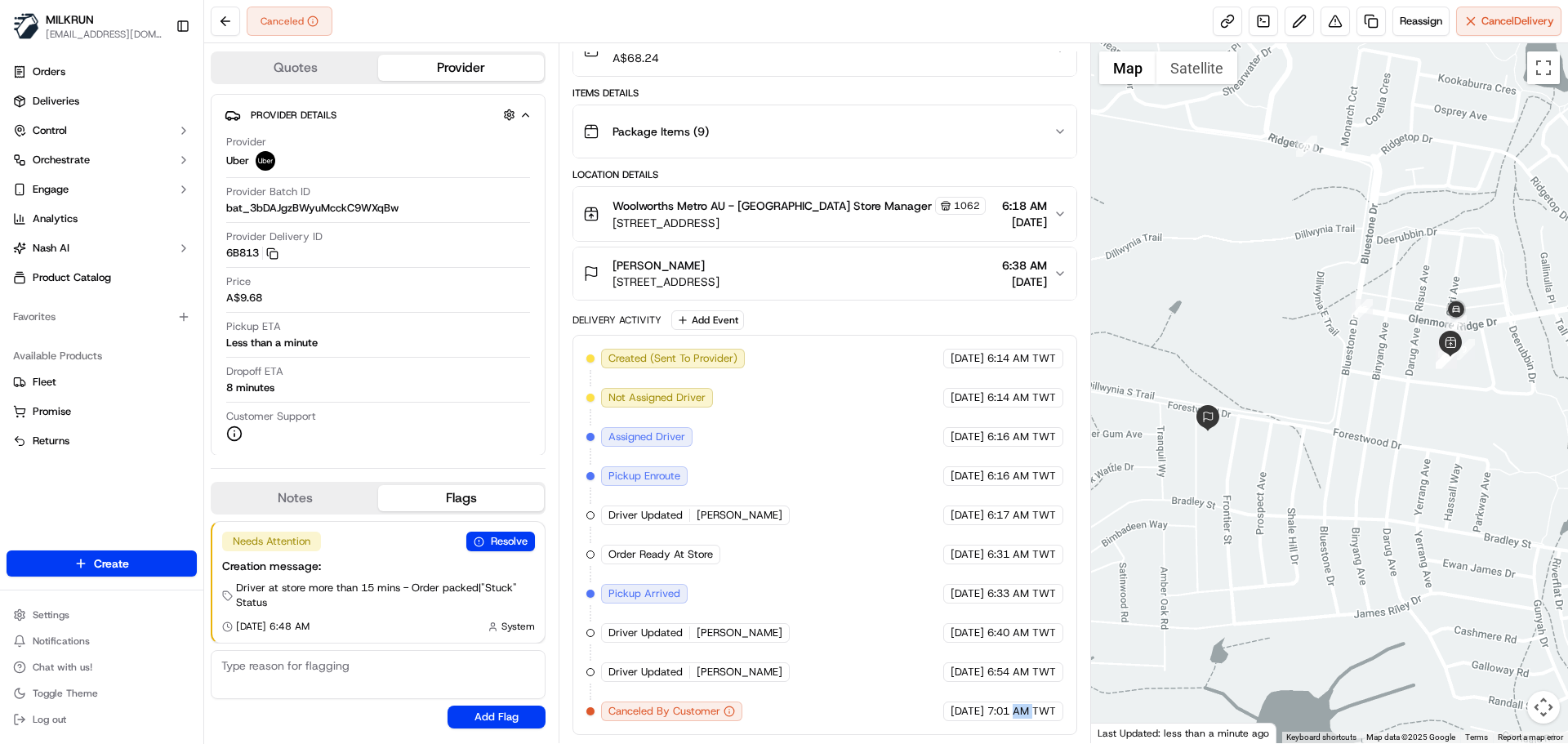
click at [1012, 727] on div "Created (Sent To Provider) Uber 17/09/2025 6:14 AM TWT Not Assigned Driver Uber…" at bounding box center [824, 534] width 504 height 400
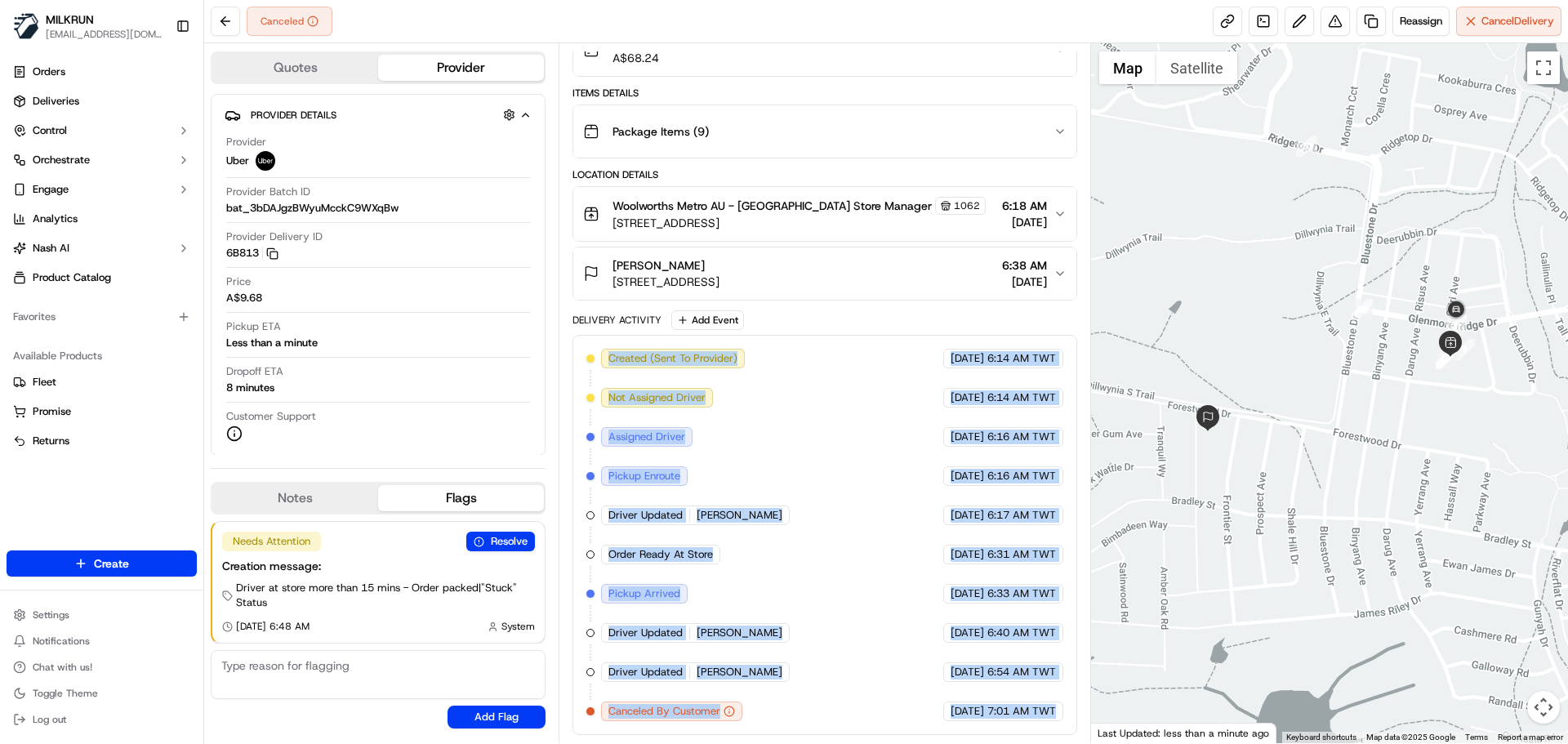
drag, startPoint x: 1012, startPoint y: 727, endPoint x: 584, endPoint y: 252, distance: 639.4
click at [589, 256] on div "Package Details N/A A$68.24 Items Details Package Items ( 9 ) Location Details …" at bounding box center [824, 370] width 504 height 731
click at [790, 454] on div "Created (Sent To Provider) Uber 17/09/2025 6:14 AM TWT Not Assigned Driver Uber…" at bounding box center [824, 535] width 476 height 372
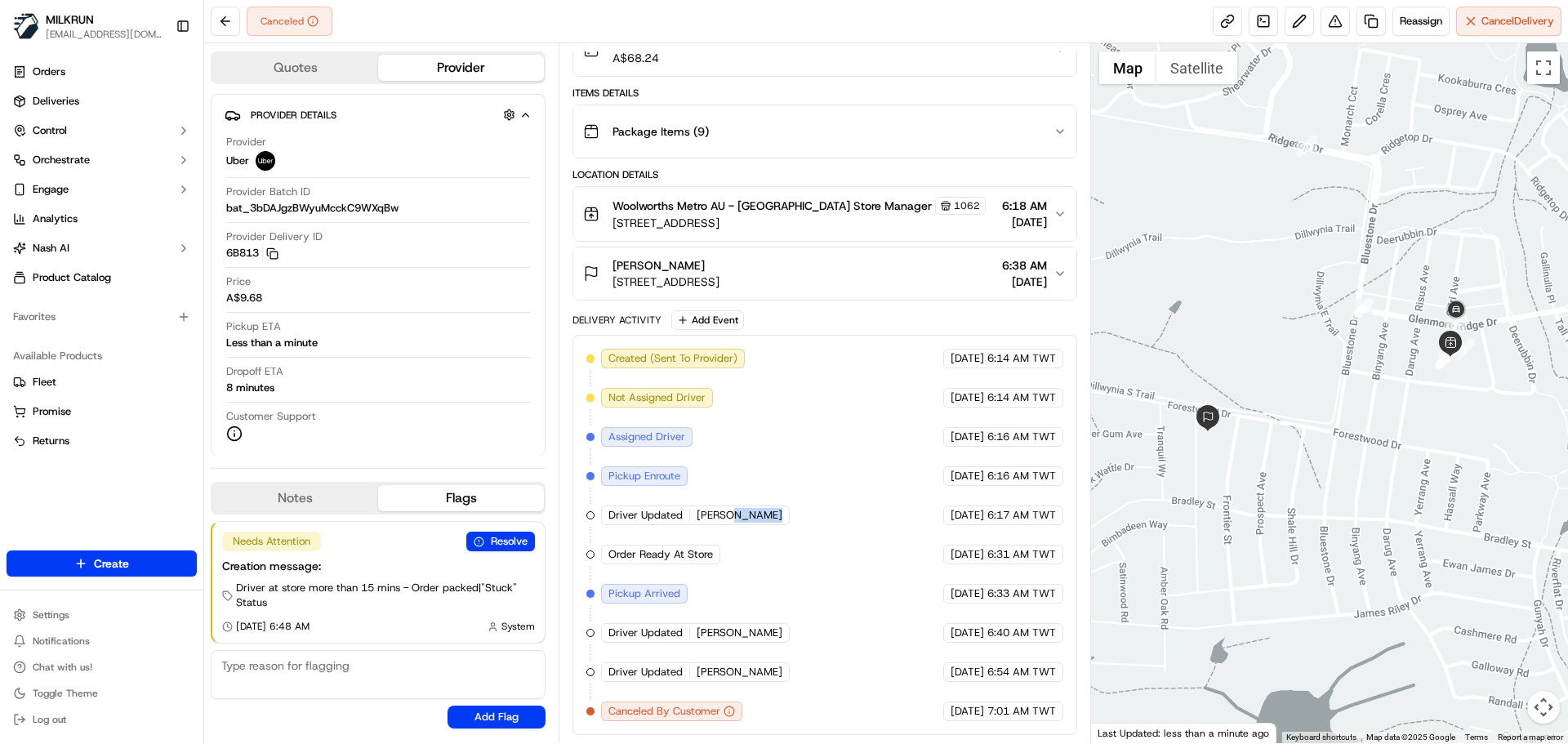
click at [790, 454] on div "Created (Sent To Provider) Uber 17/09/2025 6:14 AM TWT Not Assigned Driver Uber…" at bounding box center [824, 535] width 476 height 372
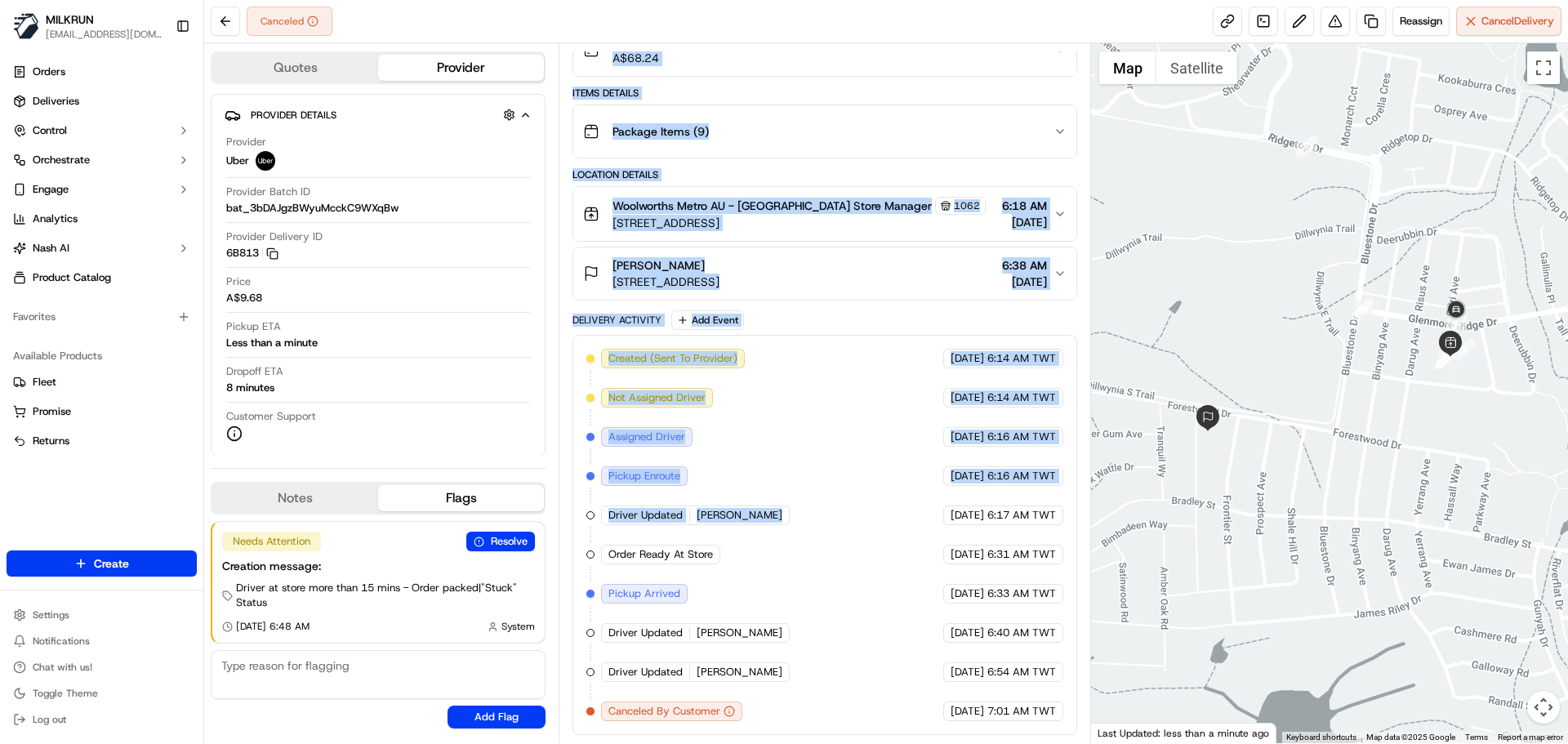
drag, startPoint x: 790, startPoint y: 454, endPoint x: 570, endPoint y: 278, distance: 281.7
click at [570, 278] on div "Summary 1581967 AEST TWT Created: 17/09/2025 6:14 AM Strategy: Dynamic - (DD + …" at bounding box center [824, 393] width 532 height 700
click at [608, 313] on div "Delivery Activity" at bounding box center [617, 320] width 89 height 13
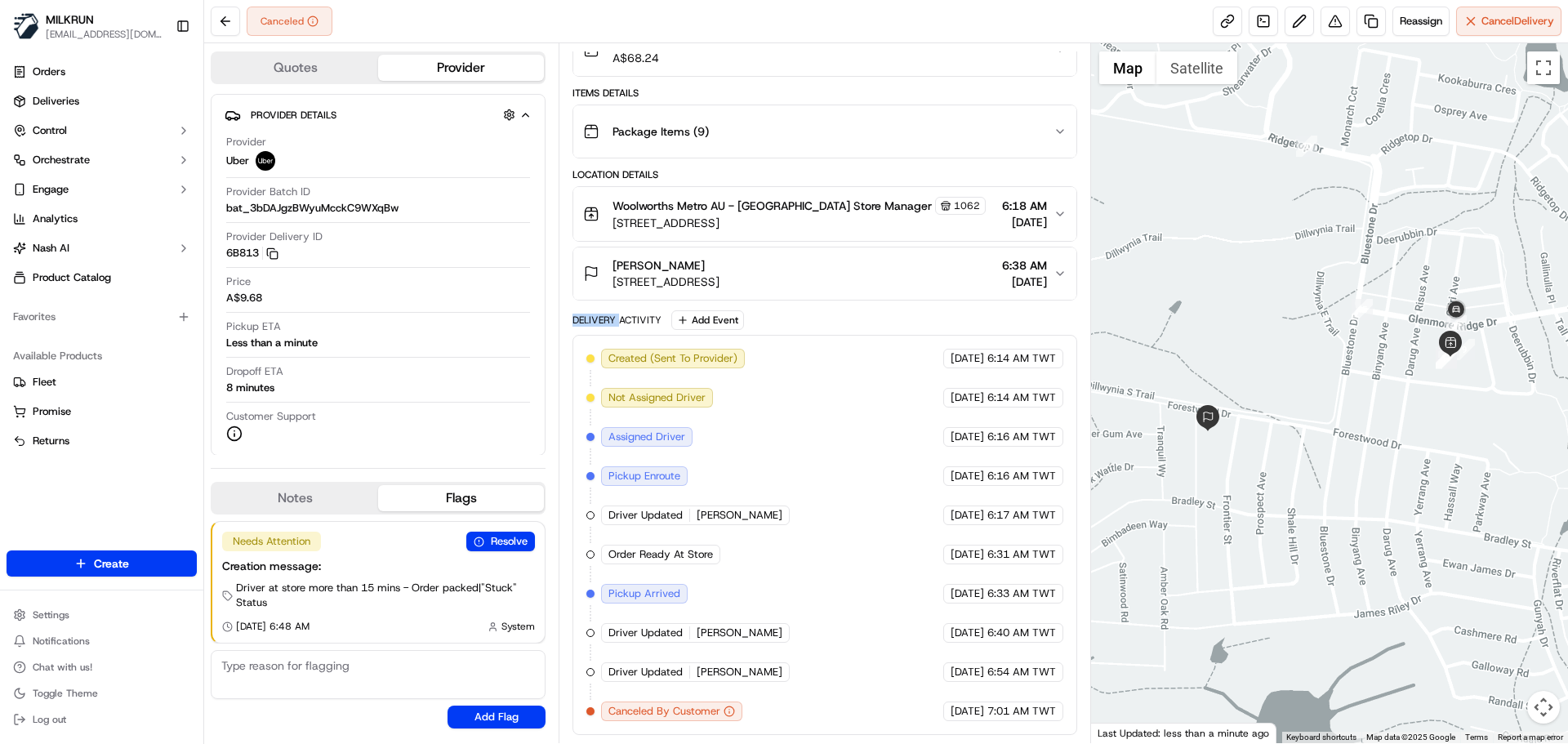
click at [608, 313] on div "Delivery Activity" at bounding box center [617, 320] width 89 height 13
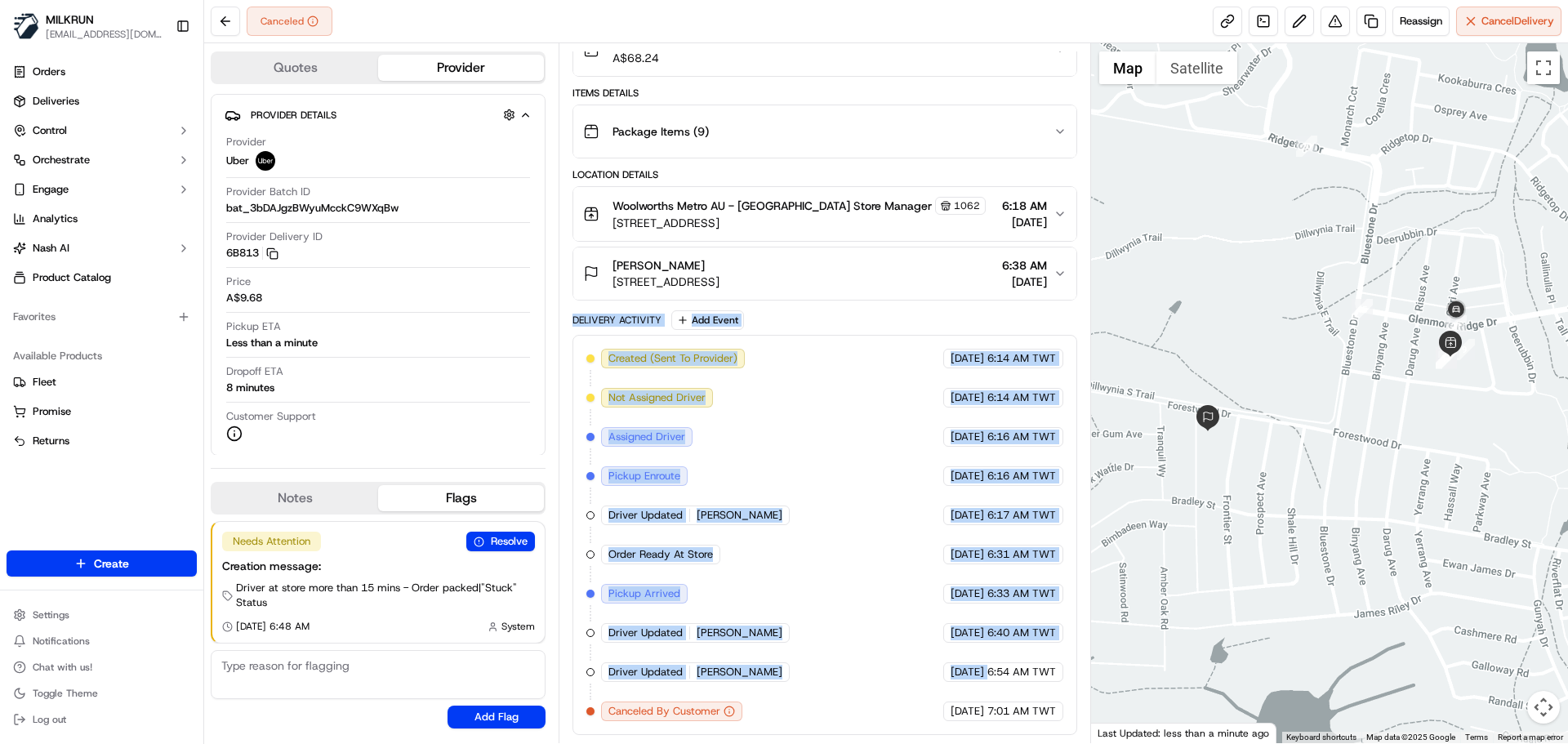
drag, startPoint x: 608, startPoint y: 313, endPoint x: 956, endPoint y: 679, distance: 505.0
click at [953, 675] on div "Delivery Activity Add Event Created (Sent To Provider) Uber 17/09/2025 6:14 AM …" at bounding box center [824, 523] width 504 height 425
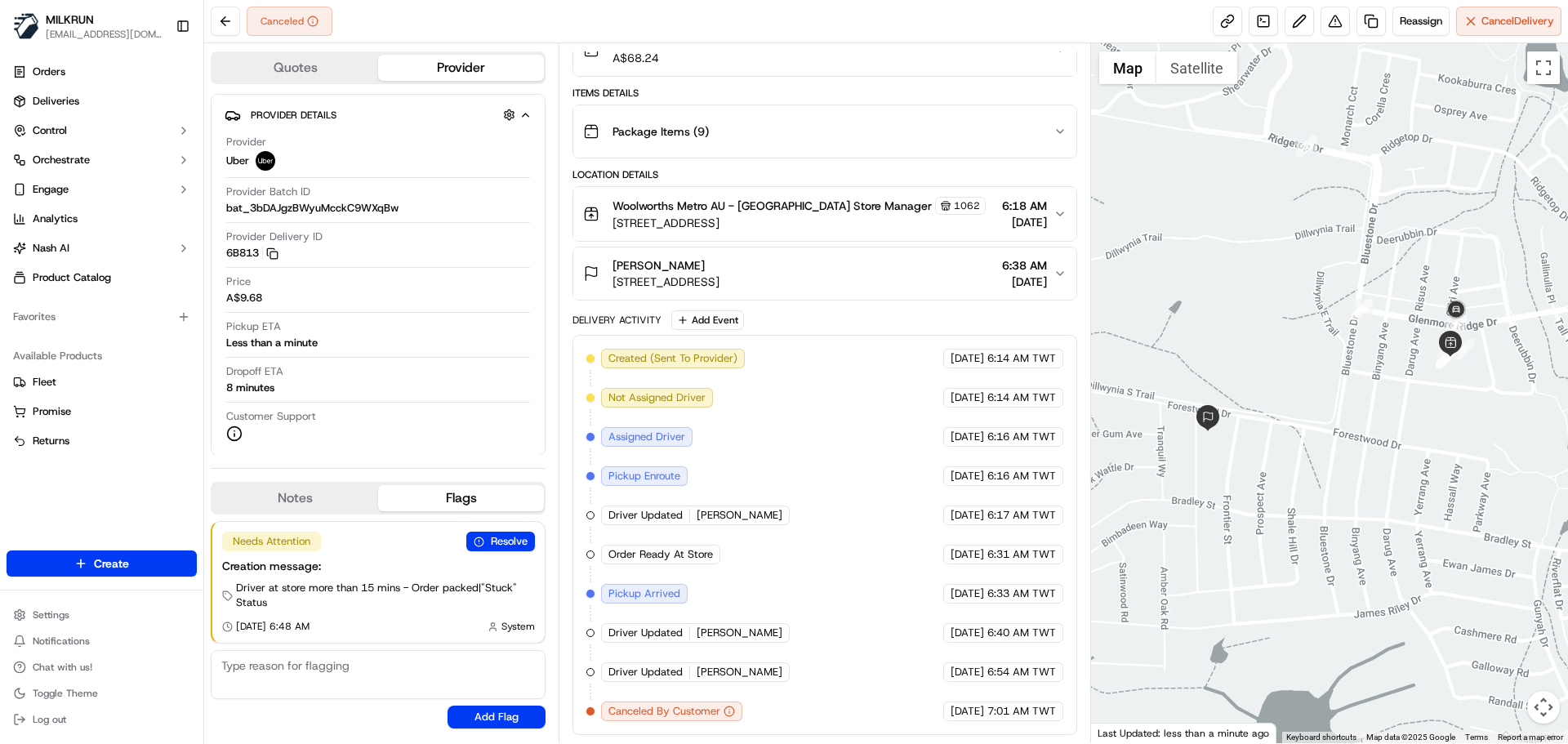
click at [992, 702] on div "17/09/2025 7:01 AM TWT" at bounding box center [1003, 712] width 120 height 20
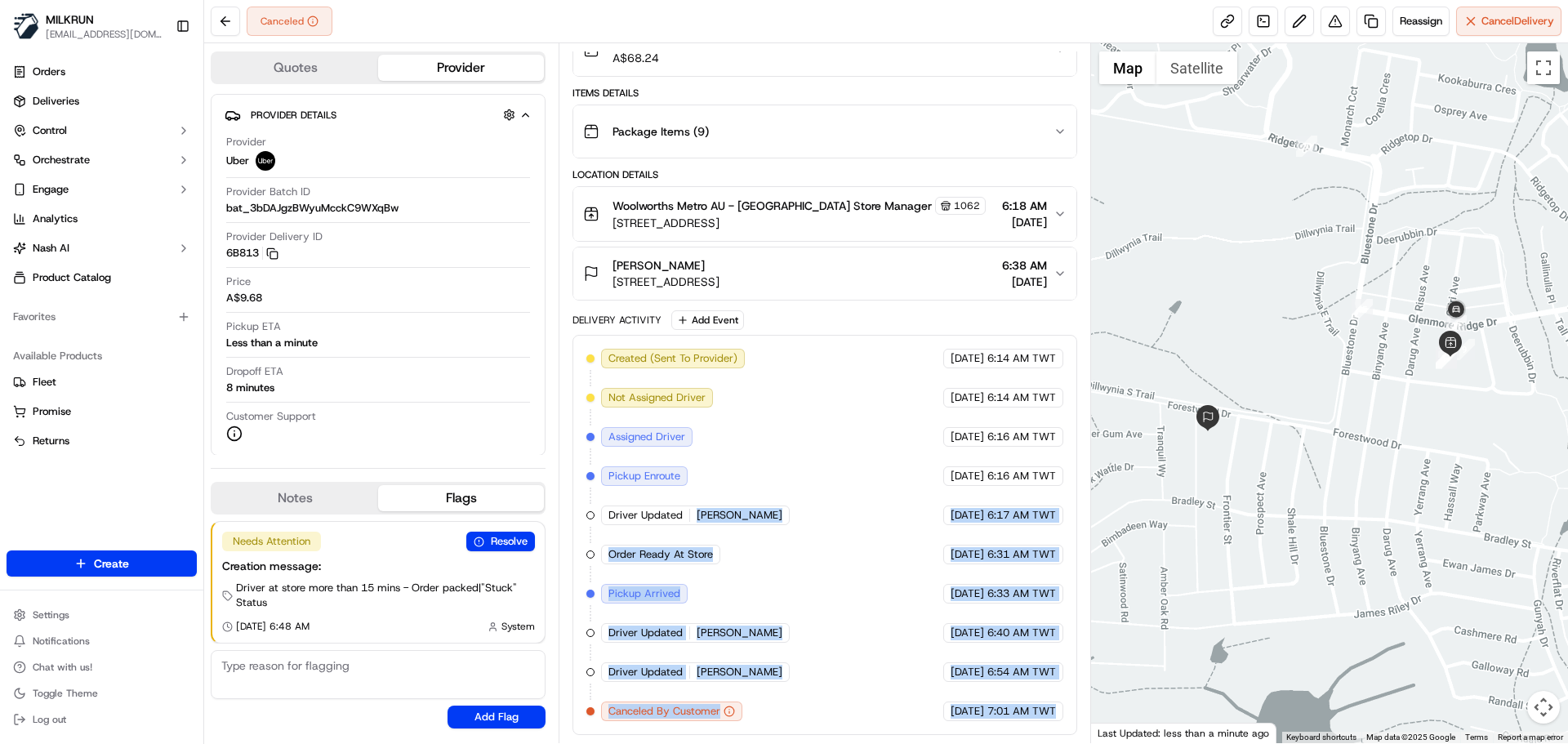
drag, startPoint x: 992, startPoint y: 702, endPoint x: 767, endPoint y: 513, distance: 293.8
click at [767, 513] on div "Created (Sent To Provider) Uber 17/09/2025 6:14 AM TWT Not Assigned Driver Uber…" at bounding box center [824, 535] width 476 height 372
click at [1010, 737] on div "Summary 1581967 AEST TWT Created: 17/09/2025 6:14 AM Strategy: Dynamic - (DD + …" at bounding box center [824, 393] width 532 height 700
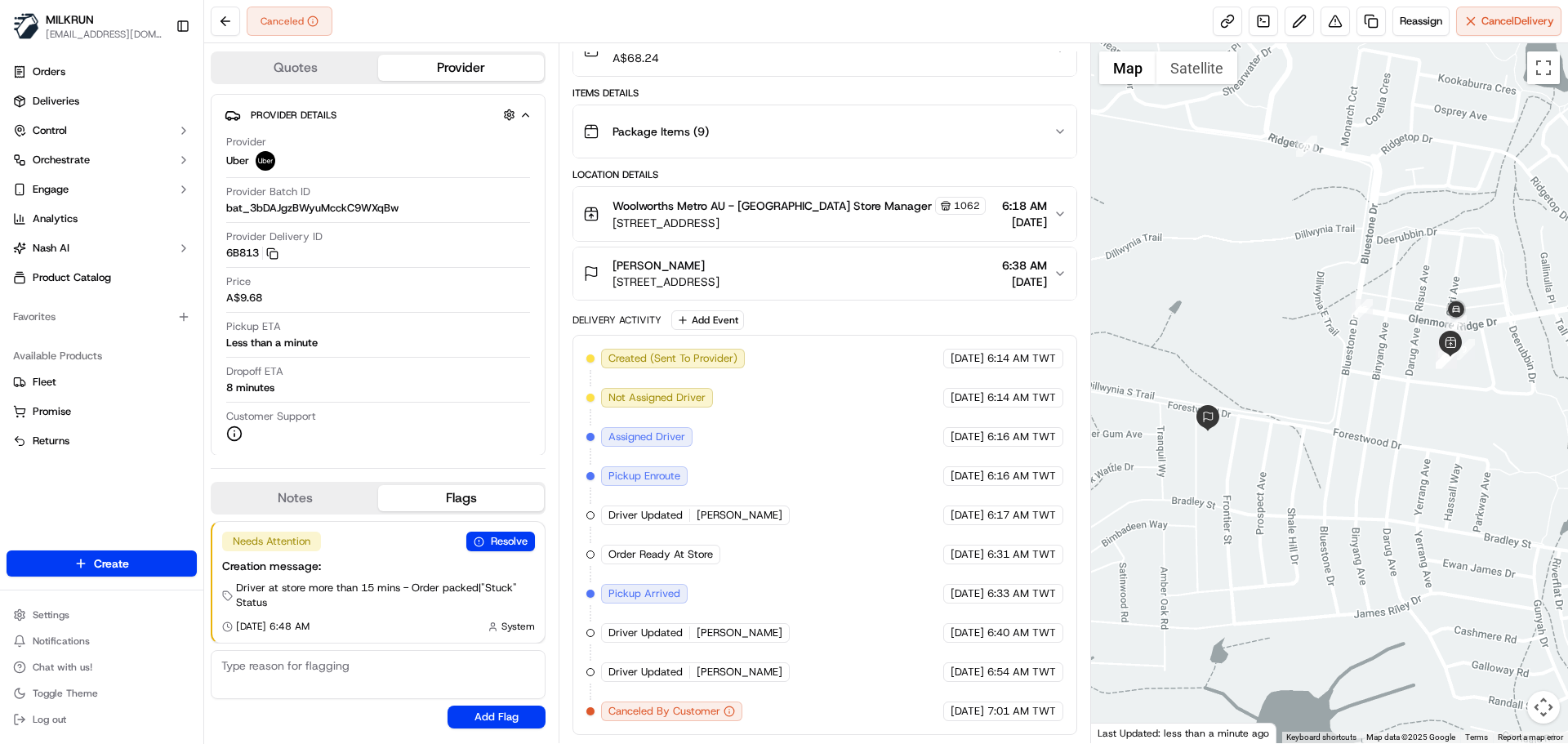
click at [1010, 737] on div "Summary 1581967 AEST TWT Created: 17/09/2025 6:14 AM Strategy: Dynamic - (DD + …" at bounding box center [824, 393] width 532 height 700
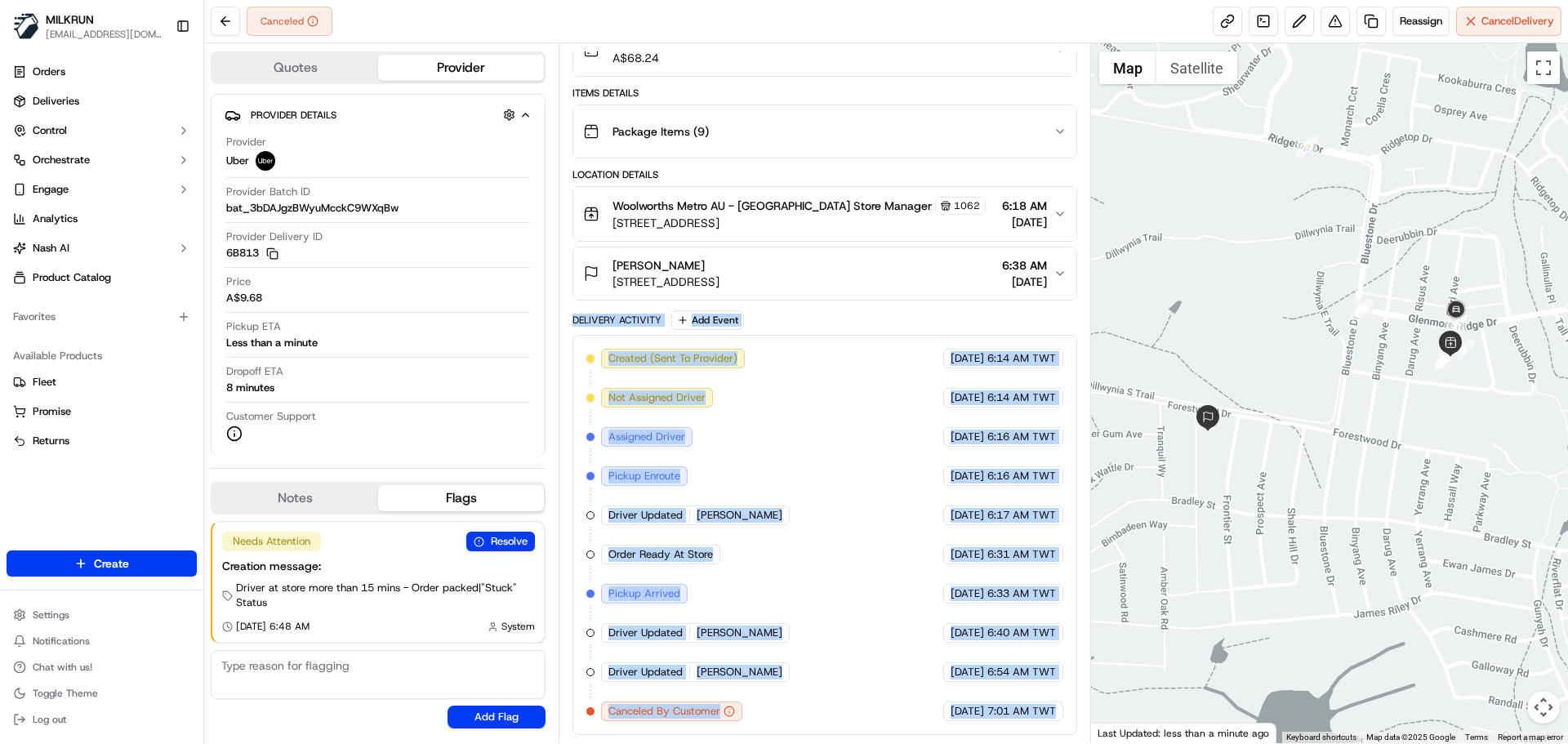
drag, startPoint x: 1010, startPoint y: 737, endPoint x: 643, endPoint y: 311, distance: 562.3
click at [643, 311] on div "Summary 1581967 AEST TWT Created: 17/09/2025 6:14 AM Strategy: Dynamic - (DD + …" at bounding box center [824, 393] width 532 height 700
click at [644, 314] on div "Delivery Activity" at bounding box center [617, 320] width 89 height 13
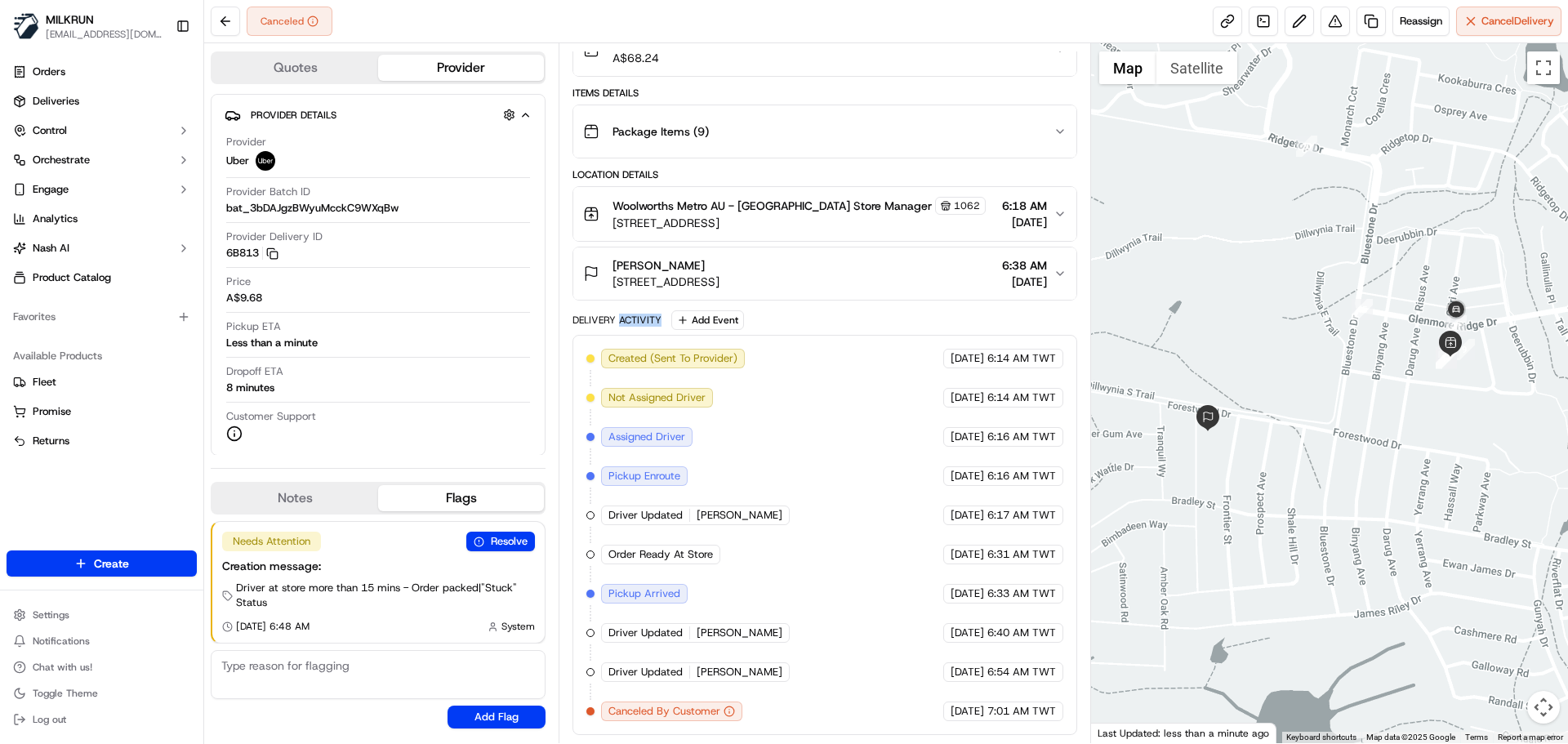
click at [644, 314] on div "Delivery Activity" at bounding box center [617, 320] width 89 height 13
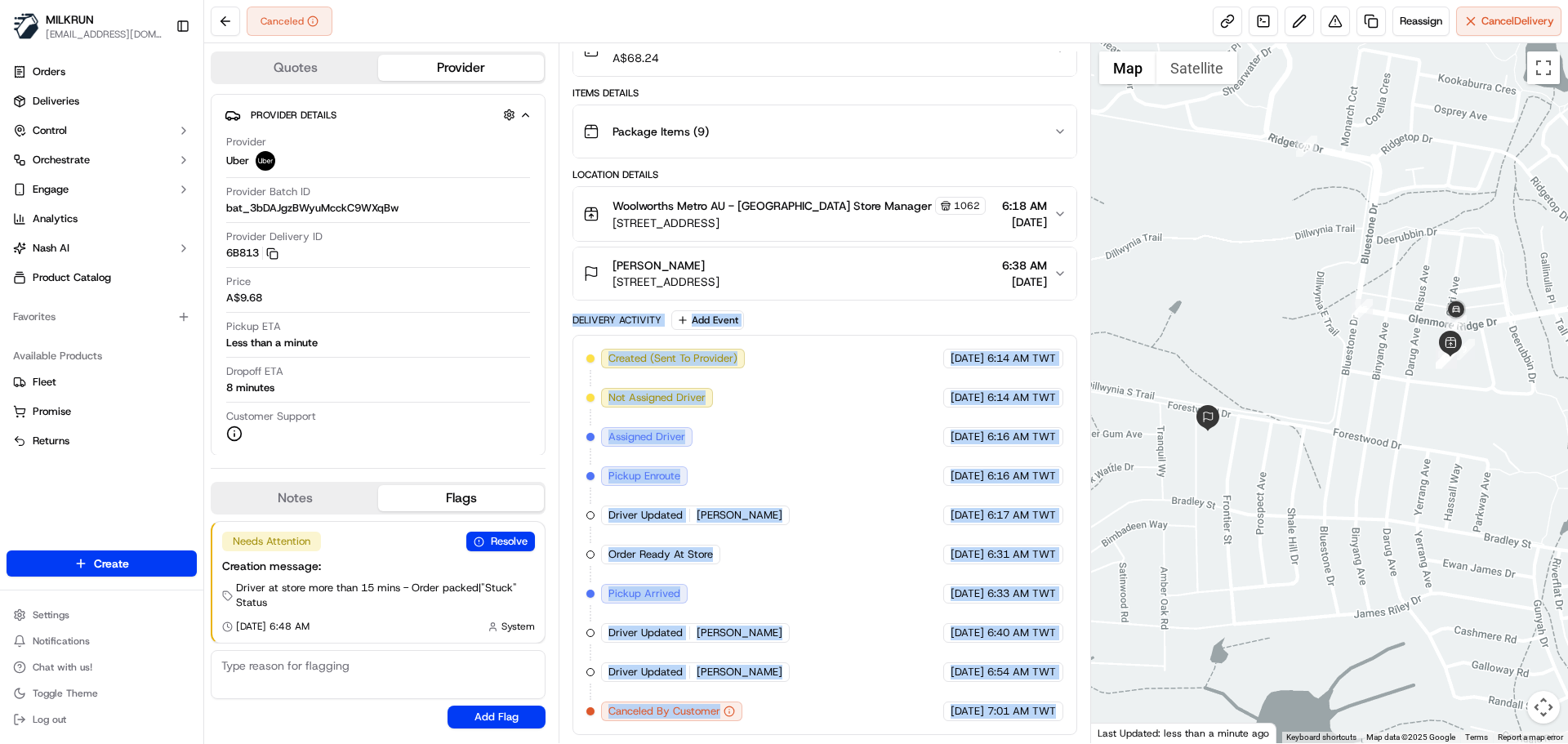
drag, startPoint x: 644, startPoint y: 314, endPoint x: 1024, endPoint y: 765, distance: 589.7
click at [1024, 744] on html "MILKRUN snatividad@woolworths.com.au Toggle Sidebar Orders Deliveries Control O…" at bounding box center [784, 372] width 1568 height 744
click at [1035, 713] on span "7:01 AM TWT" at bounding box center [1021, 712] width 69 height 14
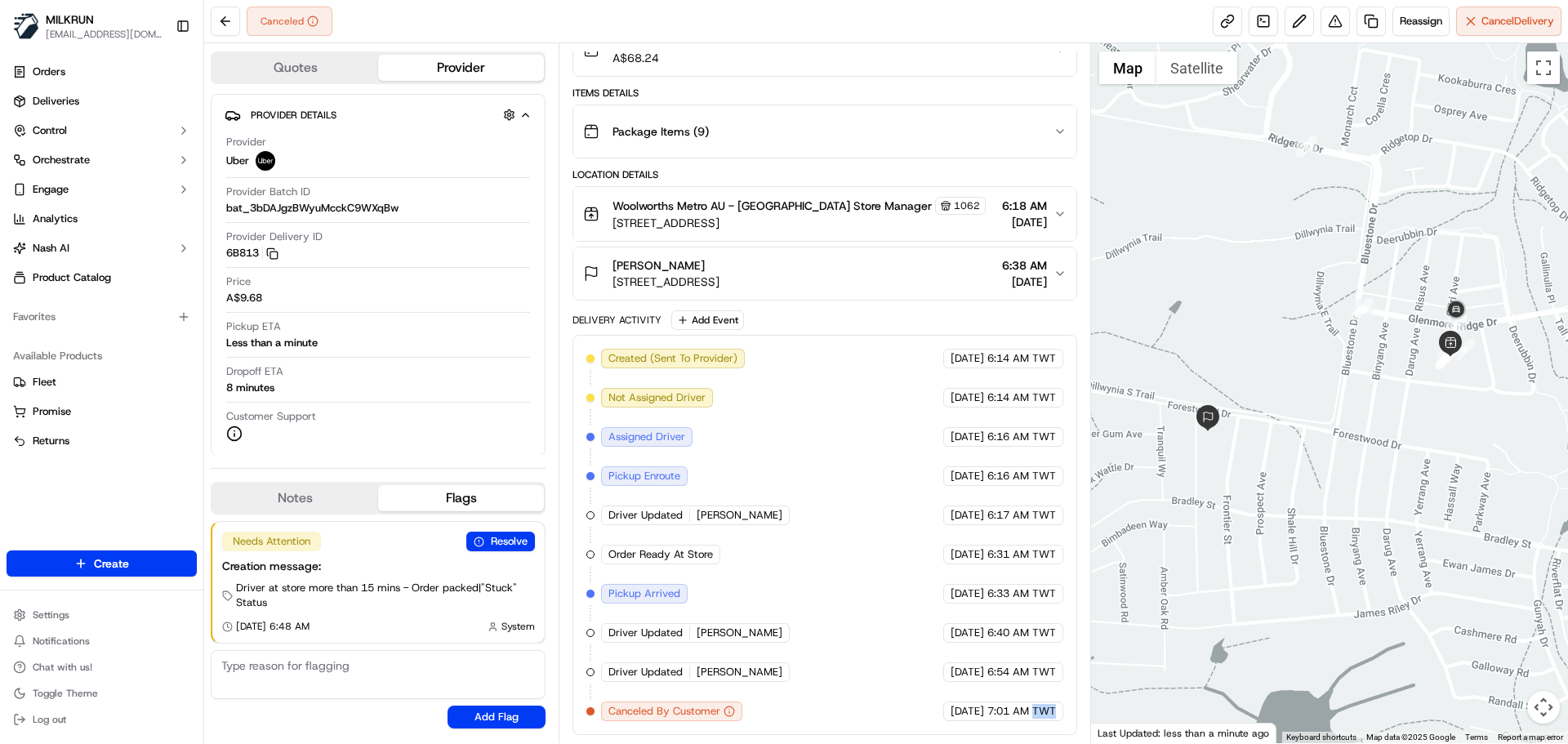
click at [1035, 713] on span "7:01 AM TWT" at bounding box center [1021, 712] width 69 height 14
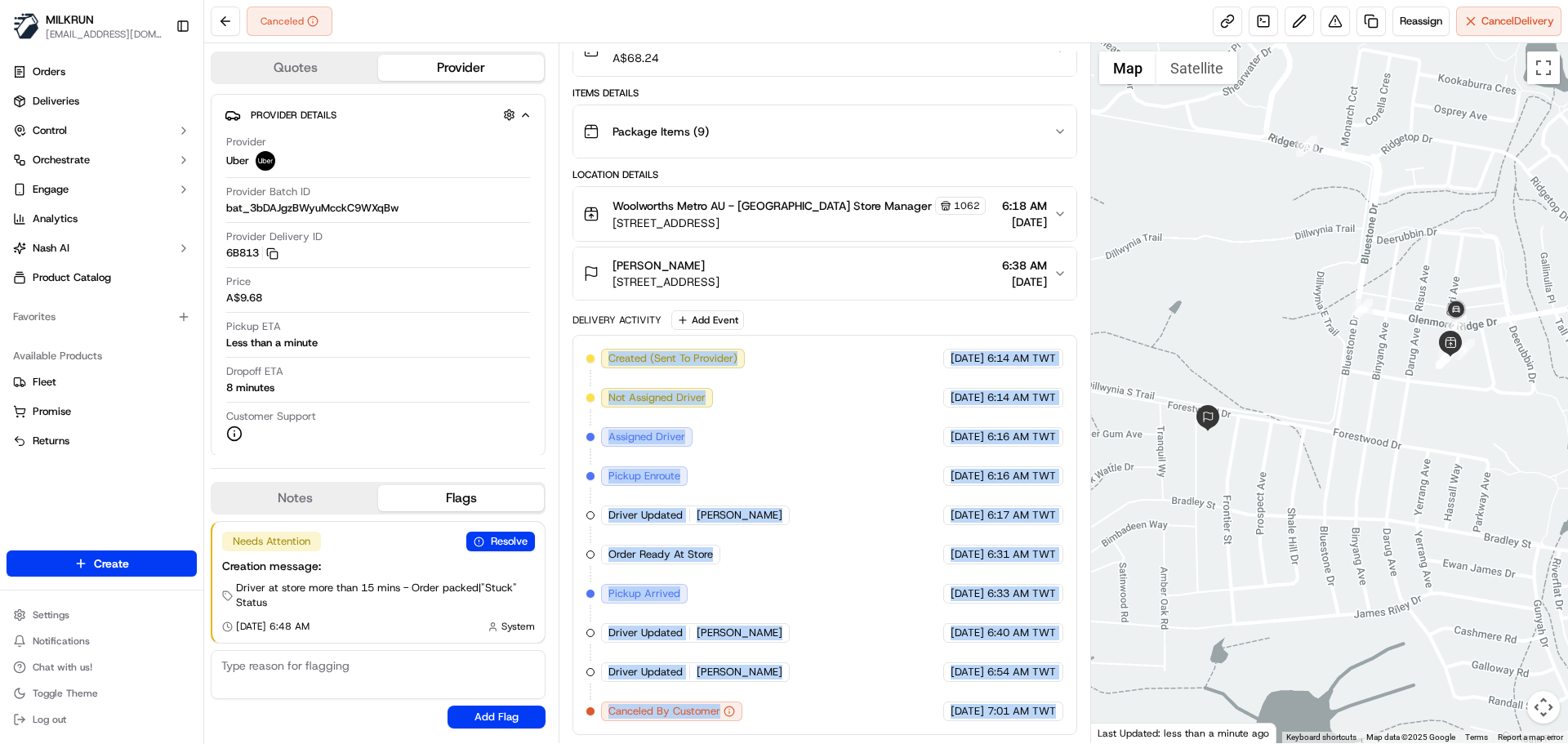
drag, startPoint x: 1035, startPoint y: 713, endPoint x: 527, endPoint y: 235, distance: 697.5
click at [527, 235] on div "Quotes Provider Provider Details Hidden ( 1 ) Provider Uber Provider Batch ID b…" at bounding box center [647, 393] width 887 height 700
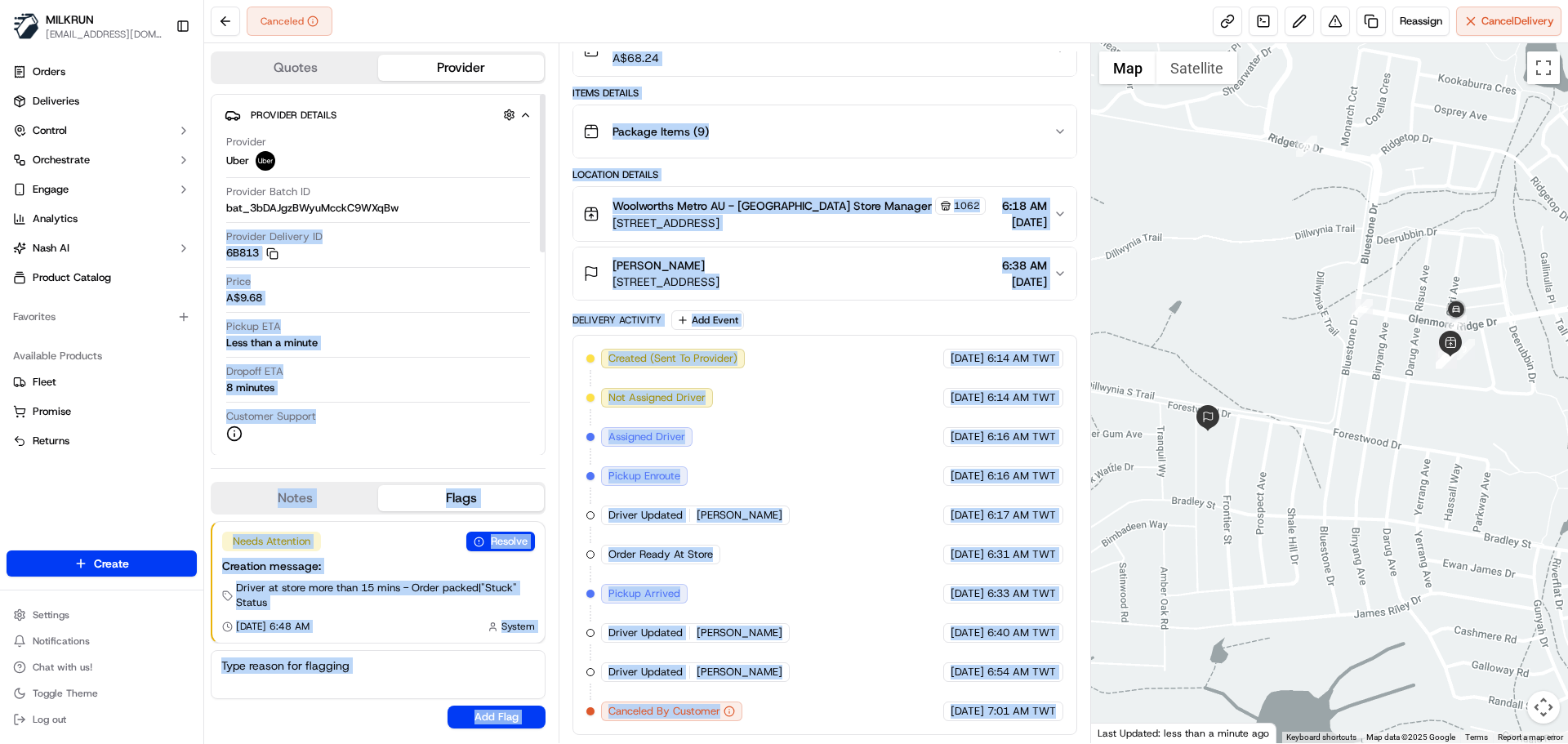
click at [904, 570] on div "Created (Sent To Provider) Uber 17/09/2025 6:14 AM TWT Not Assigned Driver Uber…" at bounding box center [824, 535] width 476 height 372
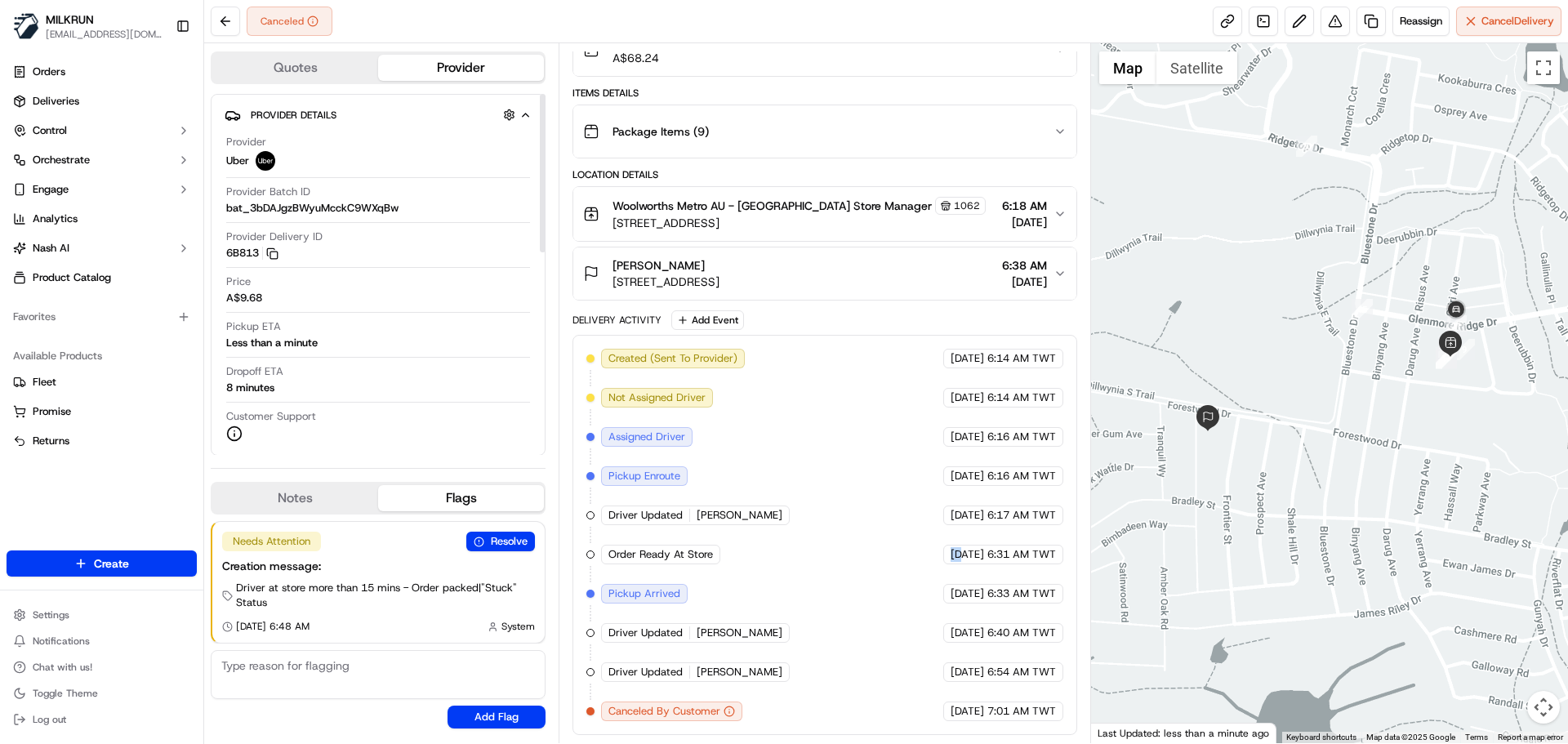
click at [904, 570] on div "Created (Sent To Provider) Uber 17/09/2025 6:14 AM TWT Not Assigned Driver Uber…" at bounding box center [824, 535] width 476 height 372
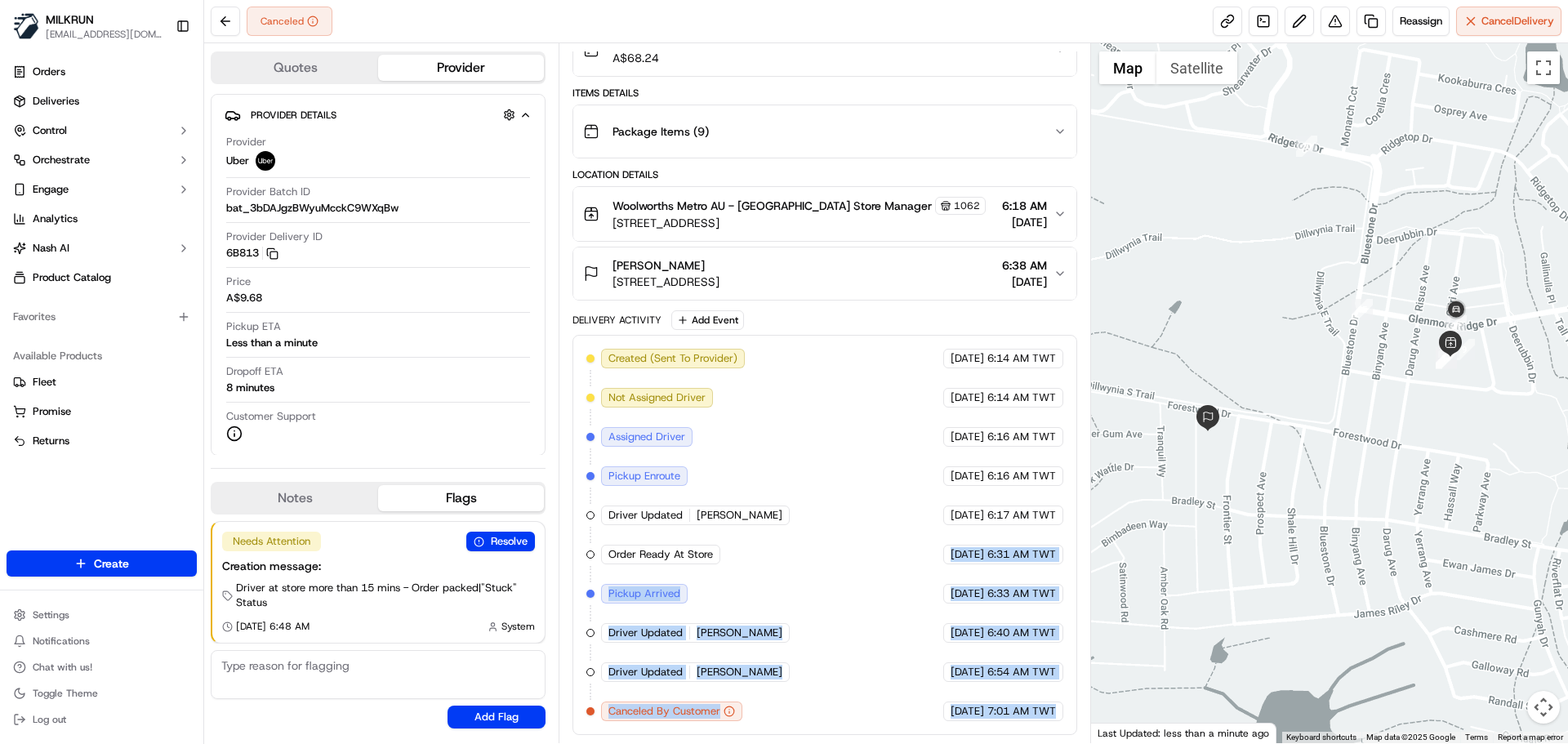
drag, startPoint x: 904, startPoint y: 570, endPoint x: 1017, endPoint y: 715, distance: 183.8
click at [1017, 715] on div "Created (Sent To Provider) Uber 17/09/2025 6:14 AM TWT Not Assigned Driver Uber…" at bounding box center [824, 535] width 476 height 372
click at [1017, 715] on span "7:01 AM TWT" at bounding box center [1021, 712] width 69 height 14
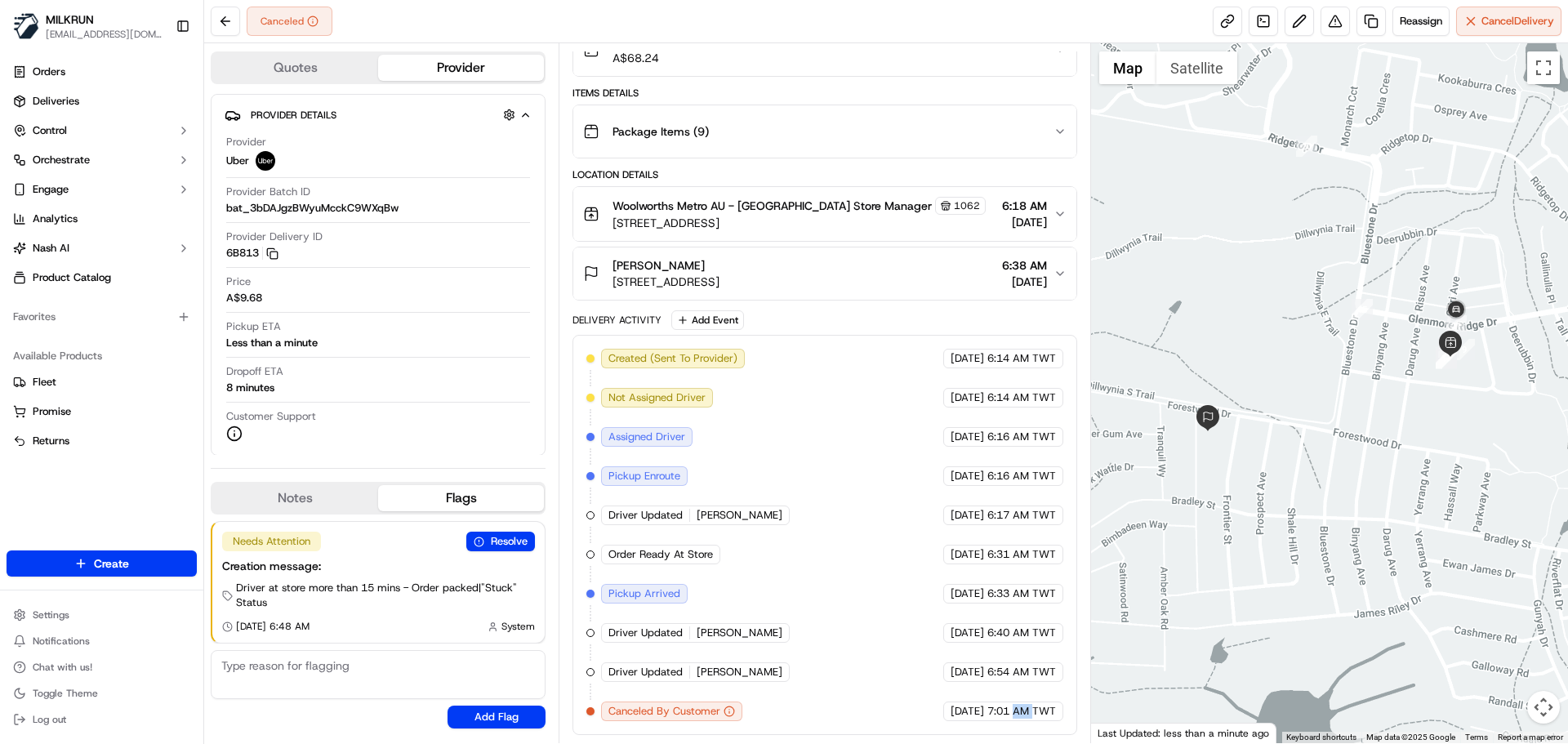
click at [1017, 715] on span "7:01 AM TWT" at bounding box center [1021, 712] width 69 height 14
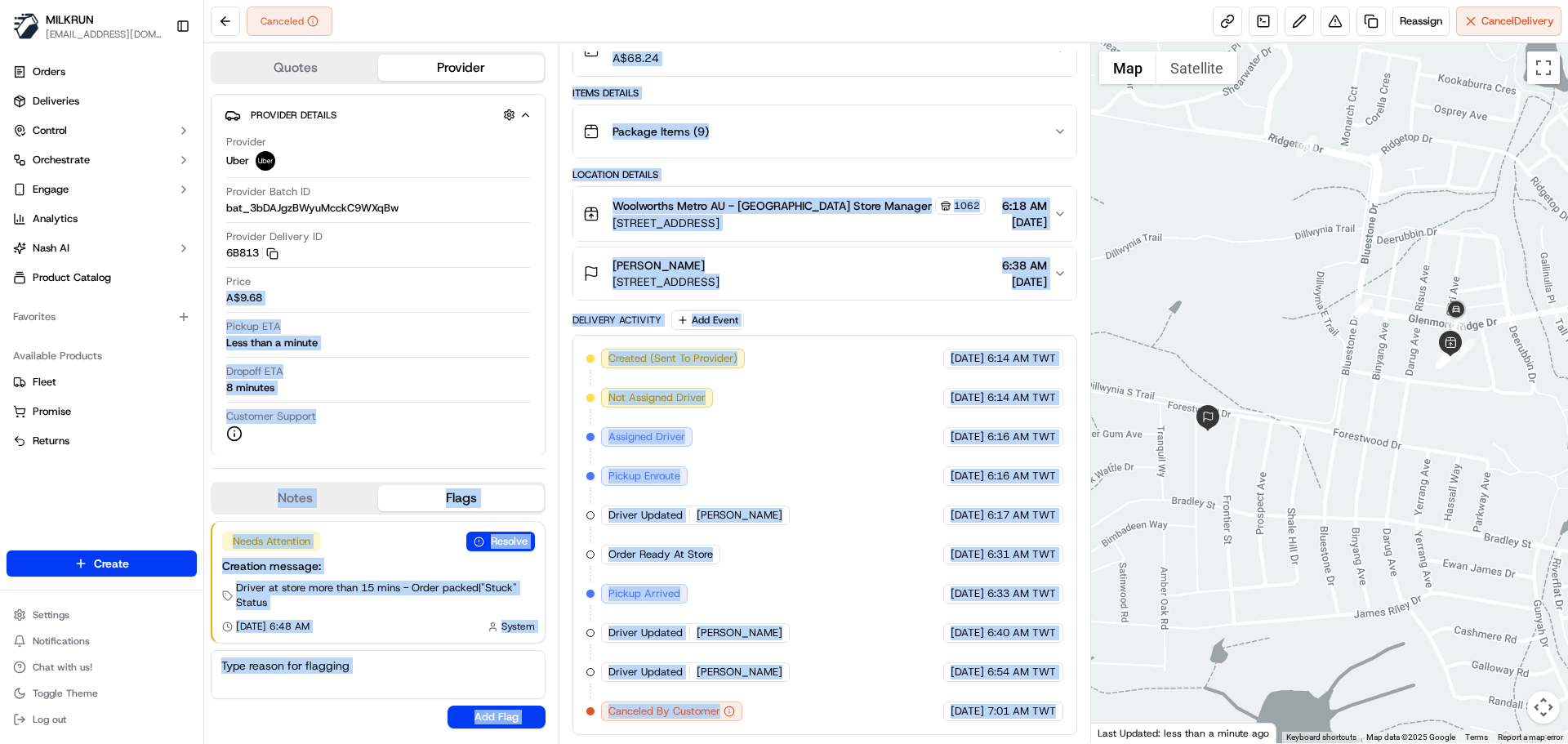
drag, startPoint x: 1017, startPoint y: 715, endPoint x: 414, endPoint y: 214, distance: 784.0
click at [414, 214] on div "Quotes Provider Provider Details Hidden ( 1 ) Provider Uber Provider Batch ID b…" at bounding box center [647, 393] width 887 height 700
click at [789, 560] on div "Created (Sent To Provider) Uber 17/09/2025 6:14 AM TWT Not Assigned Driver Uber…" at bounding box center [824, 535] width 476 height 372
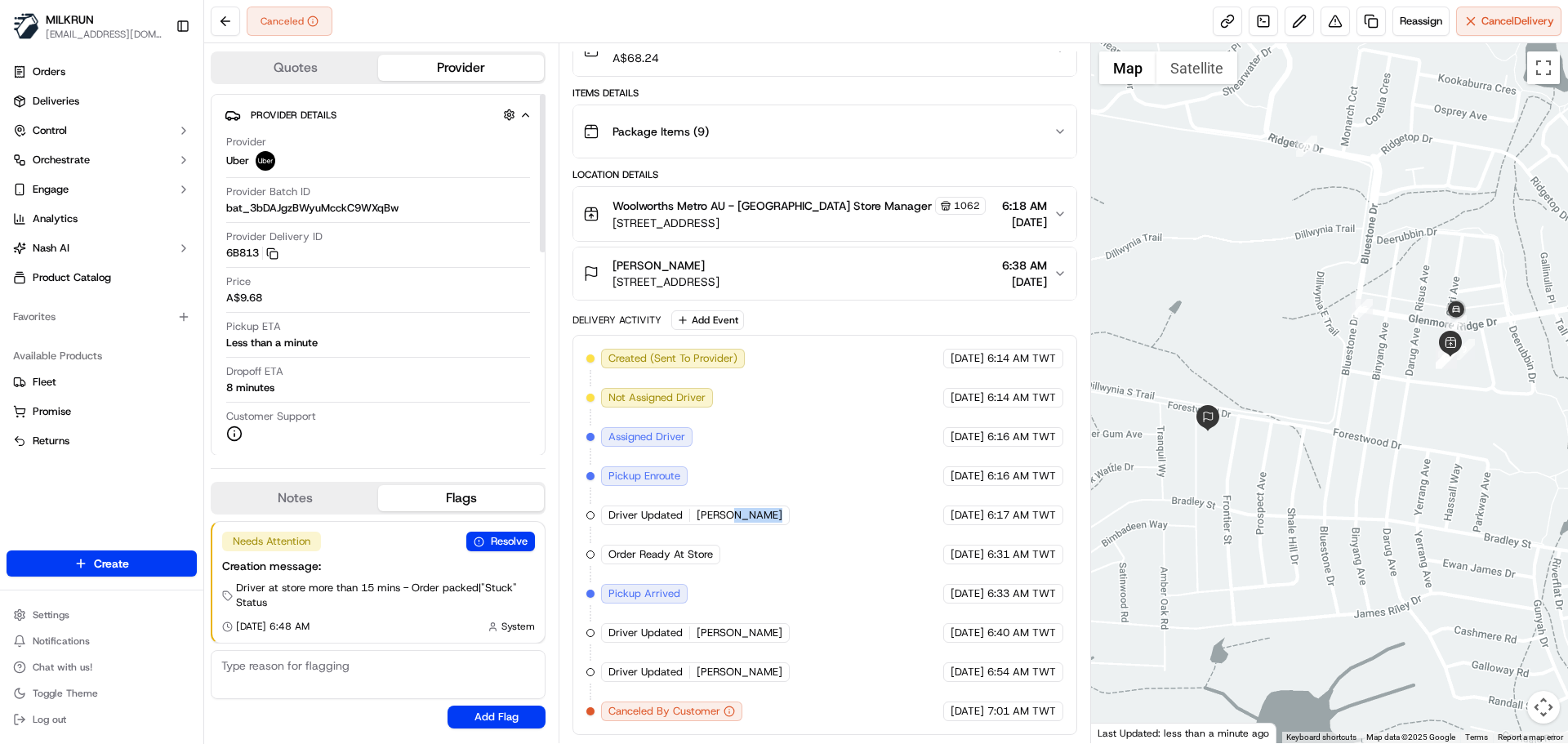
click at [789, 560] on div "Created (Sent To Provider) Uber 17/09/2025 6:14 AM TWT Not Assigned Driver Uber…" at bounding box center [824, 535] width 476 height 372
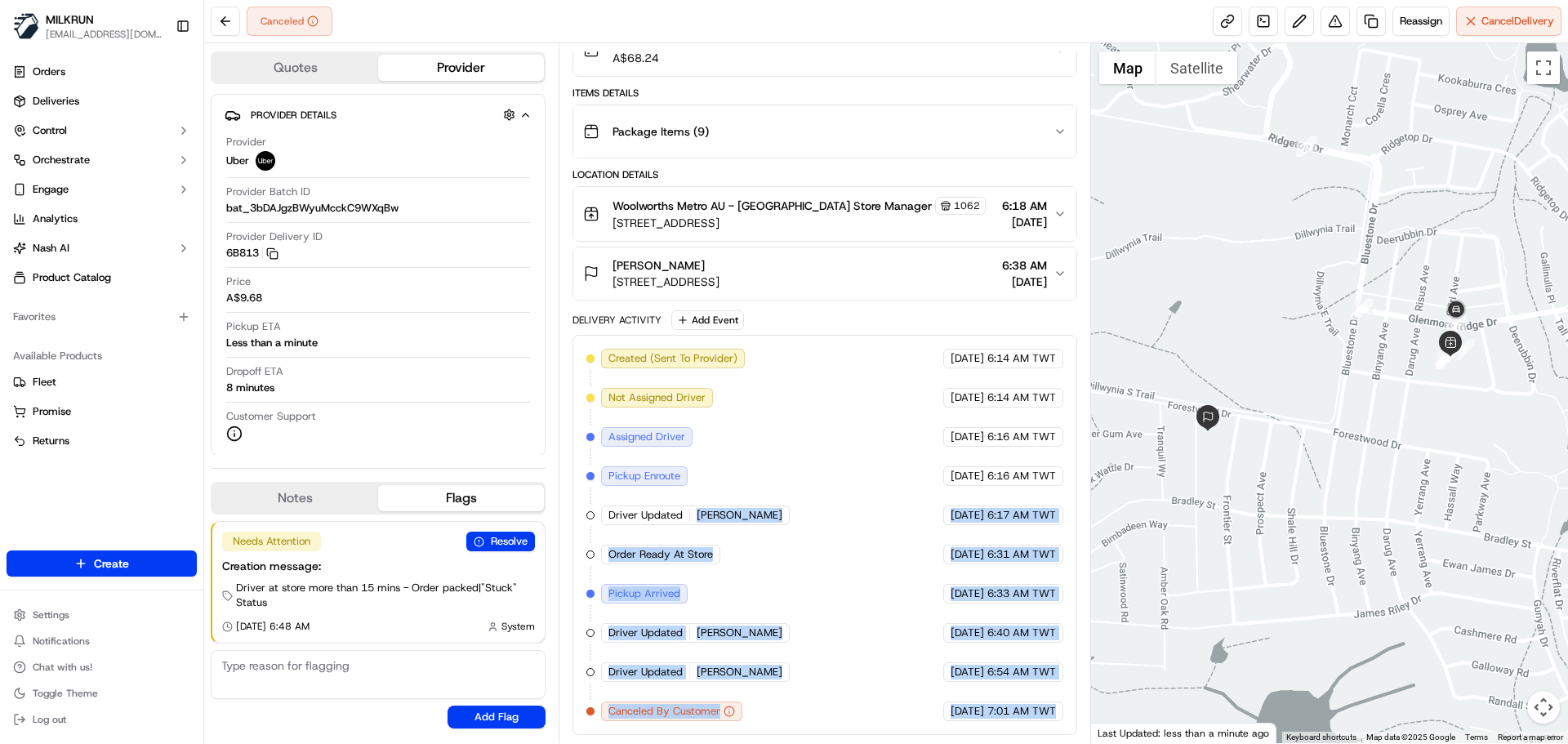
drag, startPoint x: 789, startPoint y: 560, endPoint x: 1057, endPoint y: 782, distance: 348.0
click at [1057, 744] on html "MILKRUN snatividad@woolworths.com.au Toggle Sidebar Orders Deliveries Control O…" at bounding box center [784, 372] width 1568 height 744
click at [1010, 717] on span "7:01 AM TWT" at bounding box center [1021, 712] width 69 height 14
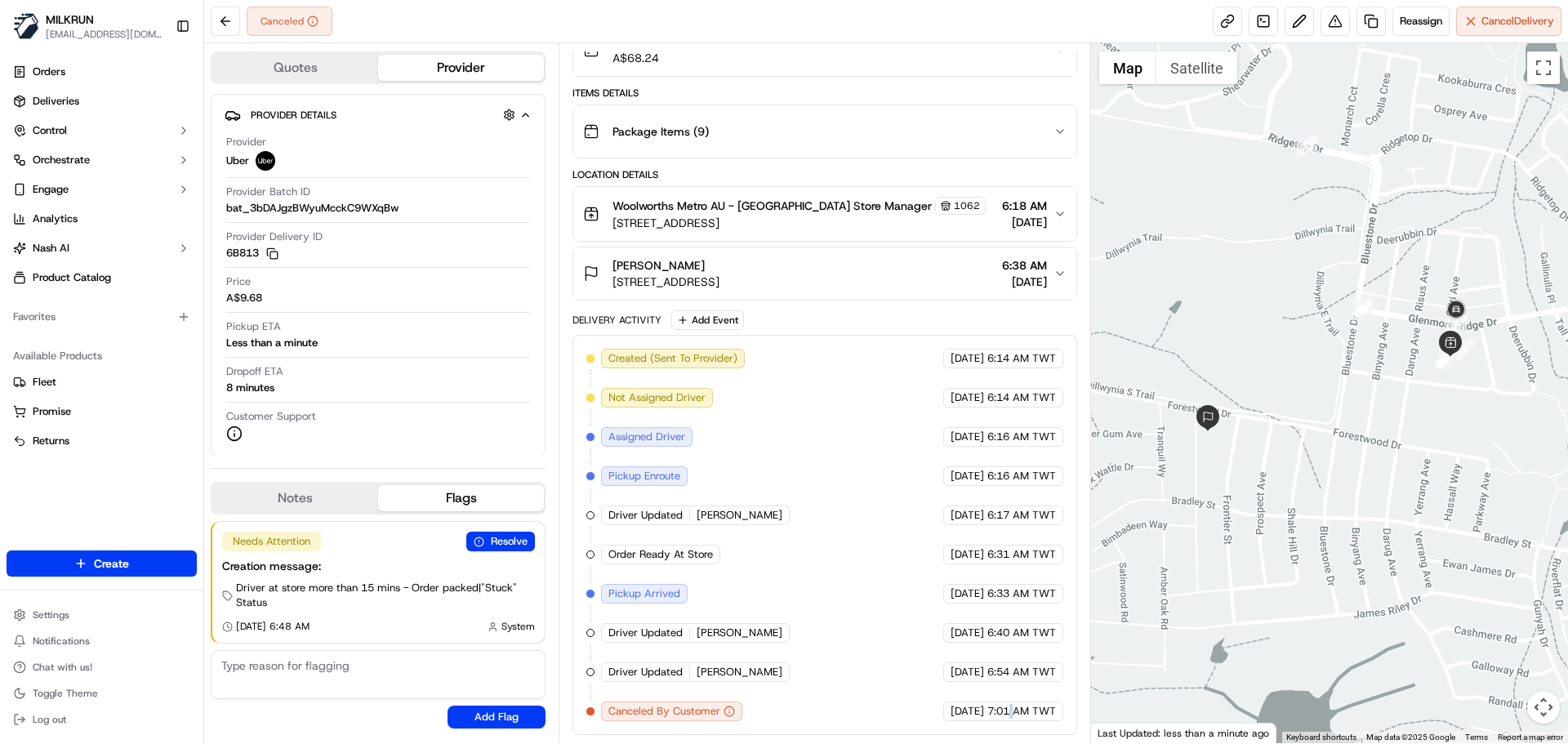
click at [1010, 717] on span "7:01 AM TWT" at bounding box center [1021, 712] width 69 height 14
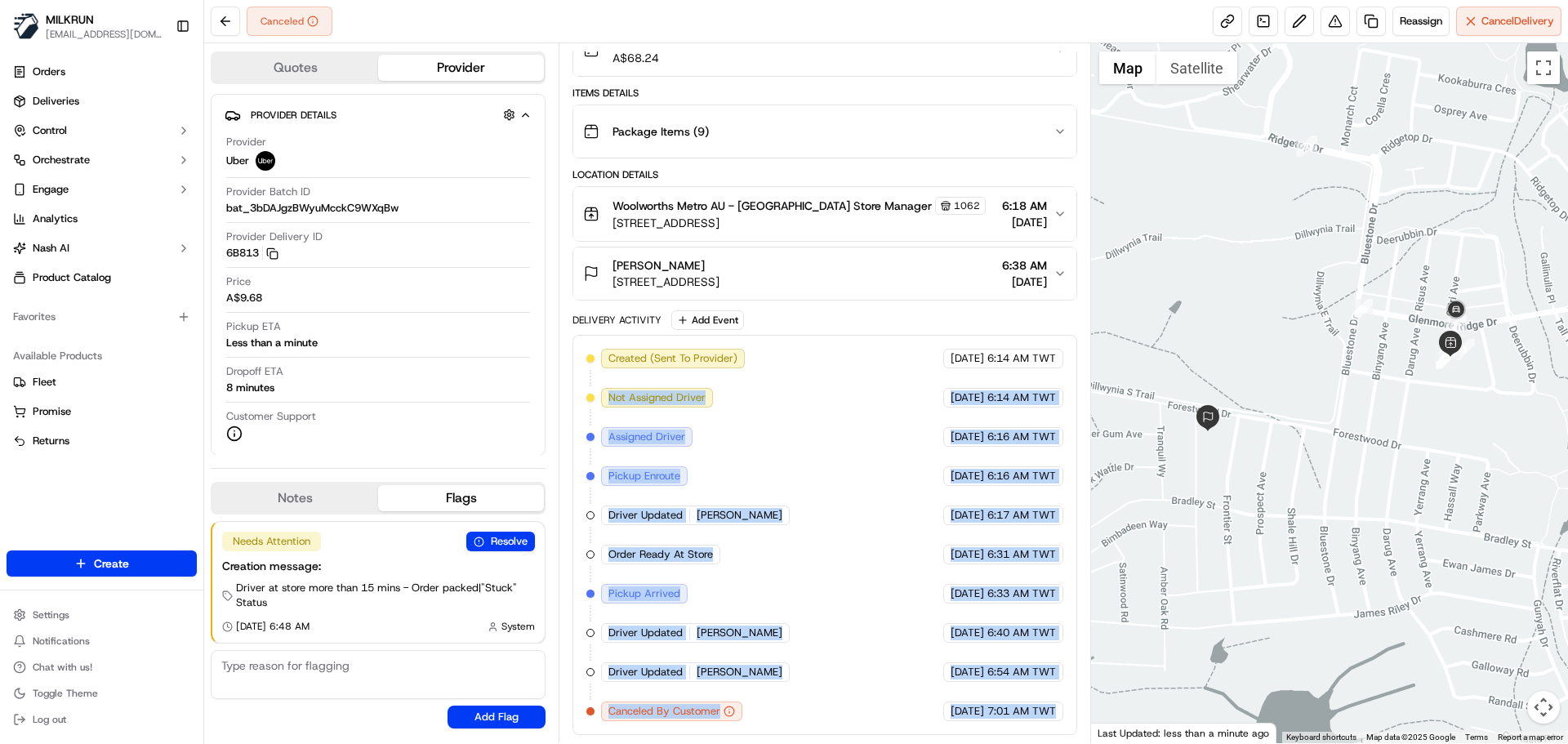
drag, startPoint x: 1010, startPoint y: 717, endPoint x: 602, endPoint y: 359, distance: 542.8
click at [602, 359] on div "Created (Sent To Provider) Uber 17/09/2025 6:14 AM TWT Not Assigned Driver Uber…" at bounding box center [824, 535] width 476 height 372
click at [1012, 723] on div "Created (Sent To Provider) Uber 17/09/2025 6:14 AM TWT Not Assigned Driver Uber…" at bounding box center [824, 534] width 504 height 400
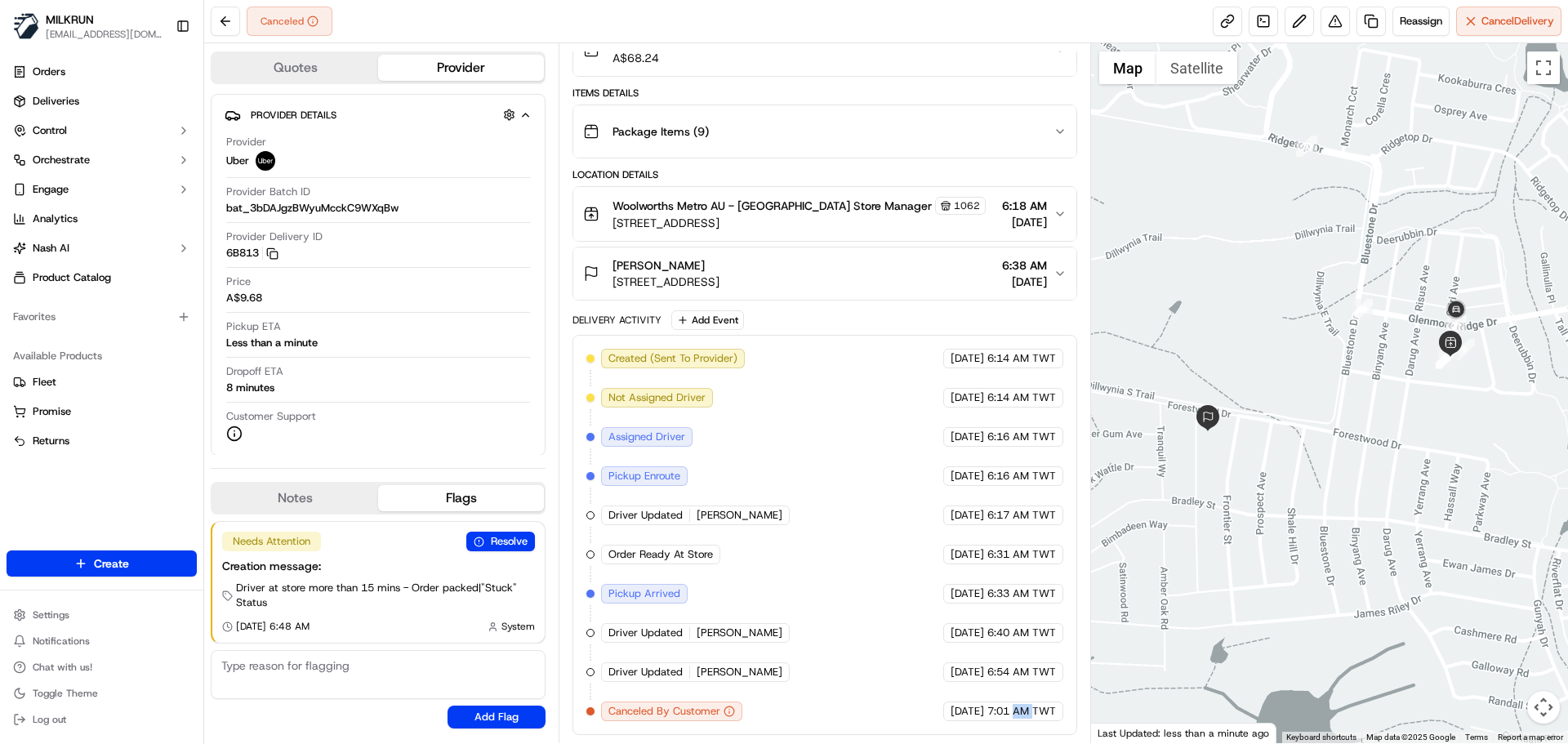
click at [1012, 723] on div "Created (Sent To Provider) Uber 17/09/2025 6:14 AM TWT Not Assigned Driver Uber…" at bounding box center [824, 534] width 504 height 400
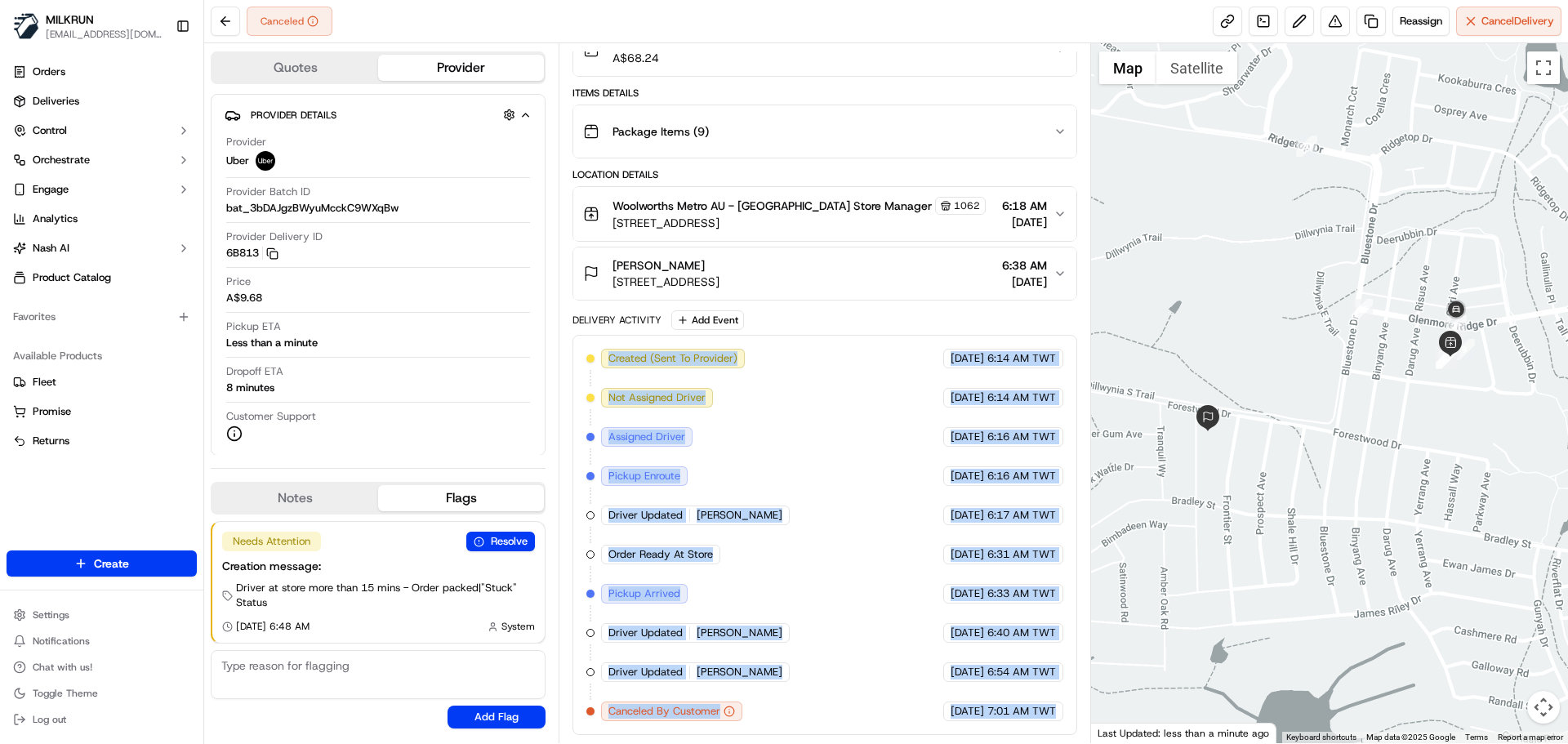
drag, startPoint x: 1012, startPoint y: 723, endPoint x: 614, endPoint y: 351, distance: 544.8
click at [614, 351] on div "Created (Sent To Provider) Uber 17/09/2025 6:14 AM TWT Not Assigned Driver Uber…" at bounding box center [824, 534] width 504 height 400
click at [620, 352] on span "Created (Sent To Provider)" at bounding box center [673, 358] width 129 height 14
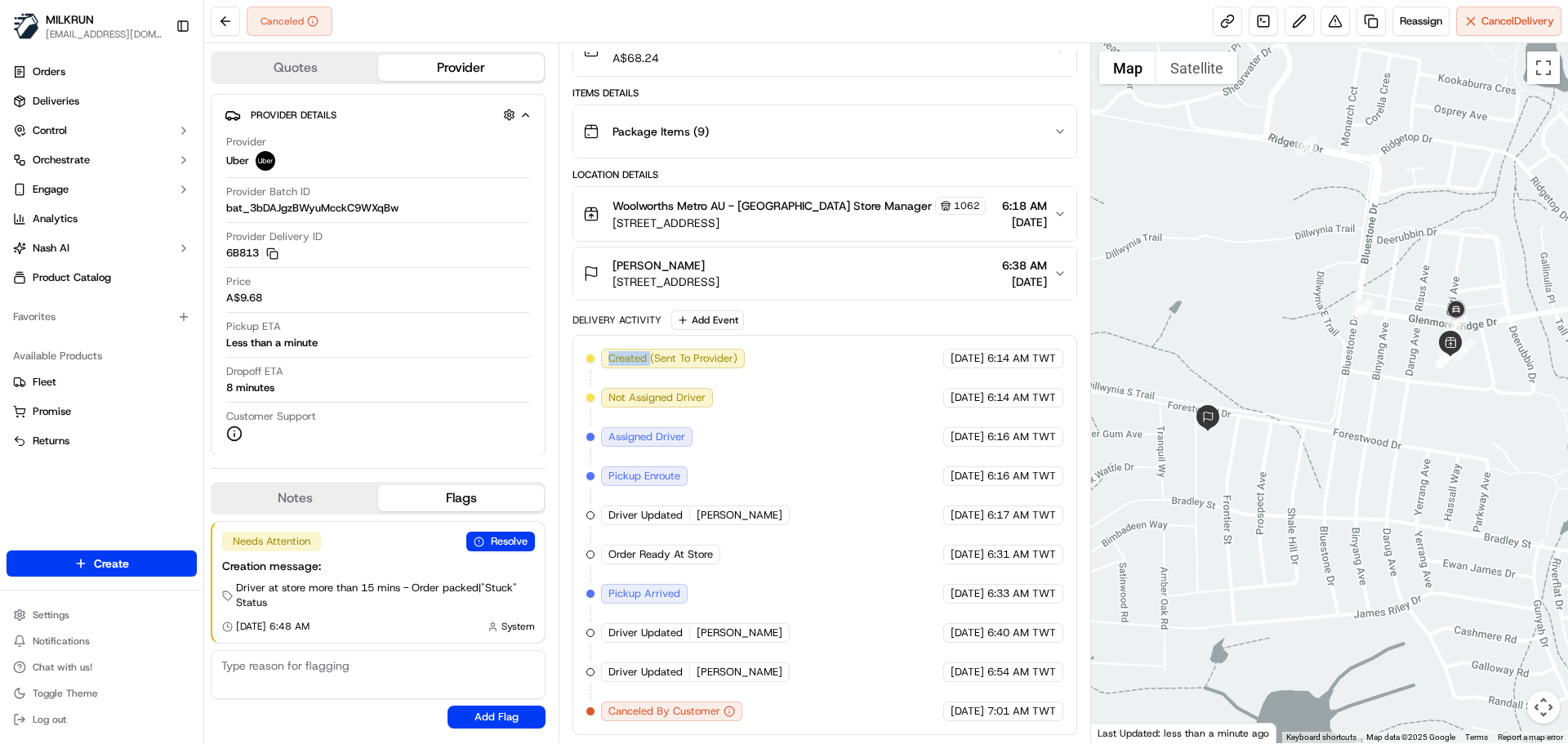
click at [620, 352] on span "Created (Sent To Provider)" at bounding box center [673, 358] width 129 height 14
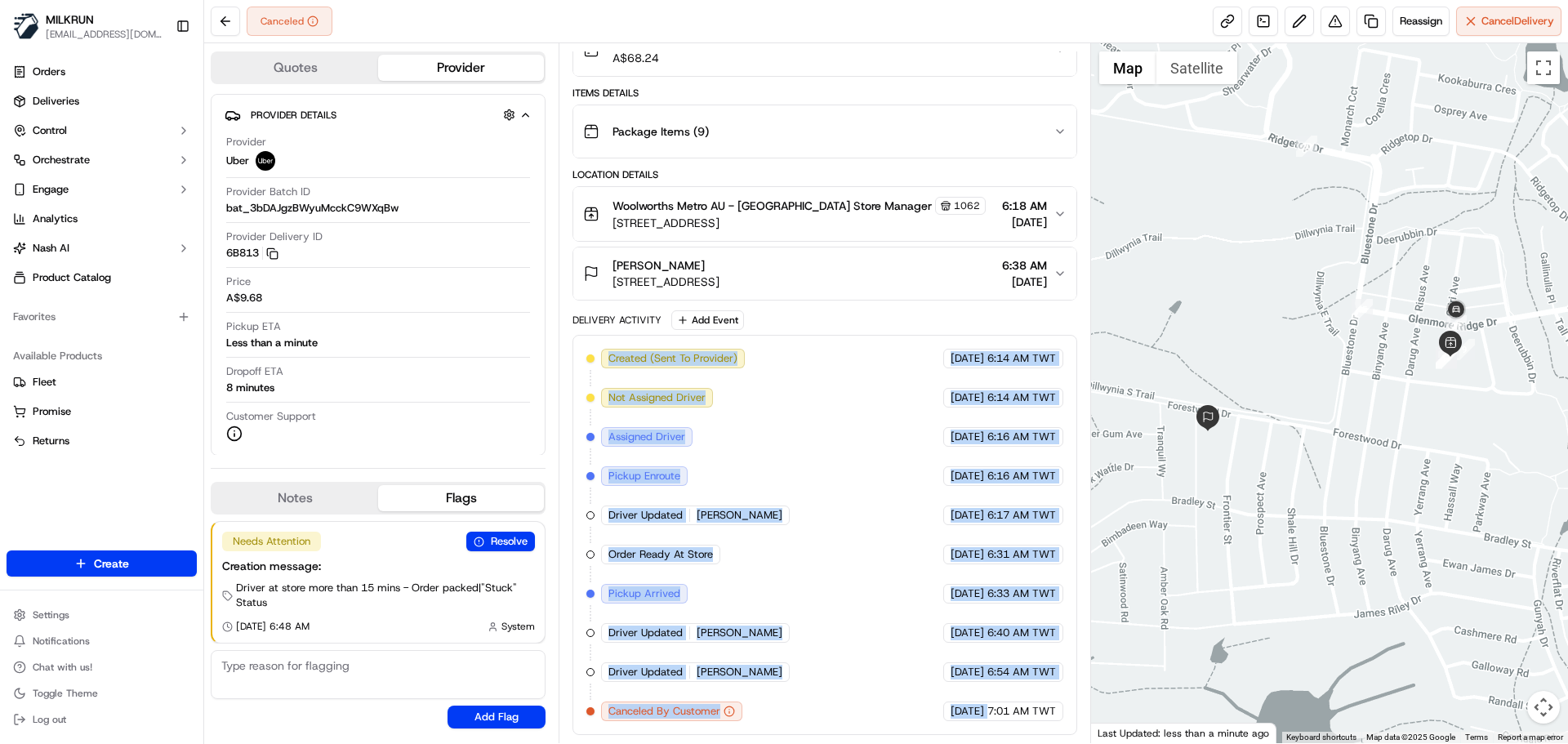
drag, startPoint x: 620, startPoint y: 352, endPoint x: 979, endPoint y: 734, distance: 524.2
click at [979, 734] on div "Created (Sent To Provider) Uber 17/09/2025 6:14 AM TWT Not Assigned Driver Uber…" at bounding box center [824, 534] width 504 height 400
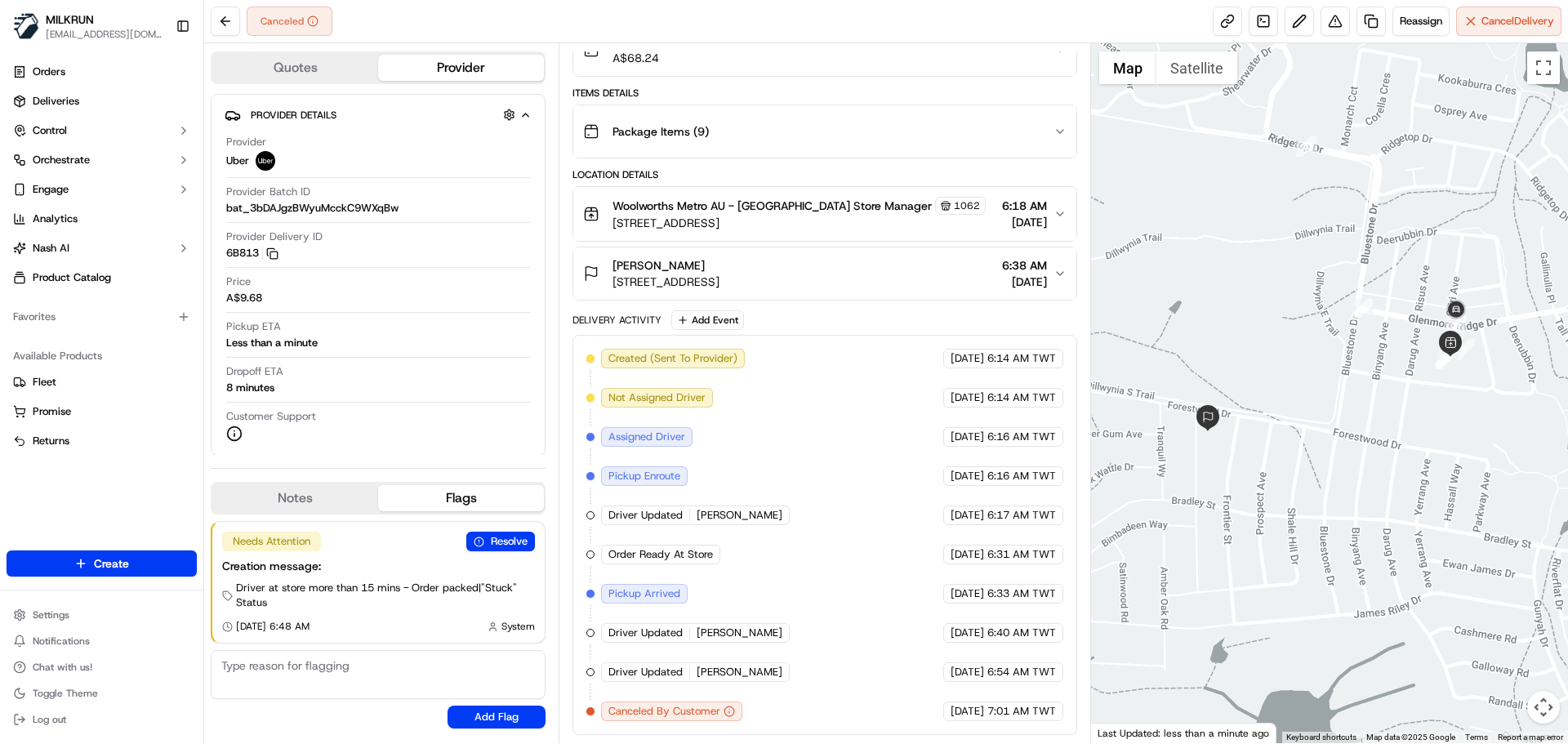
click at [1020, 725] on div "Created (Sent To Provider) Uber 17/09/2025 6:14 AM TWT Not Assigned Driver Uber…" at bounding box center [824, 534] width 504 height 400
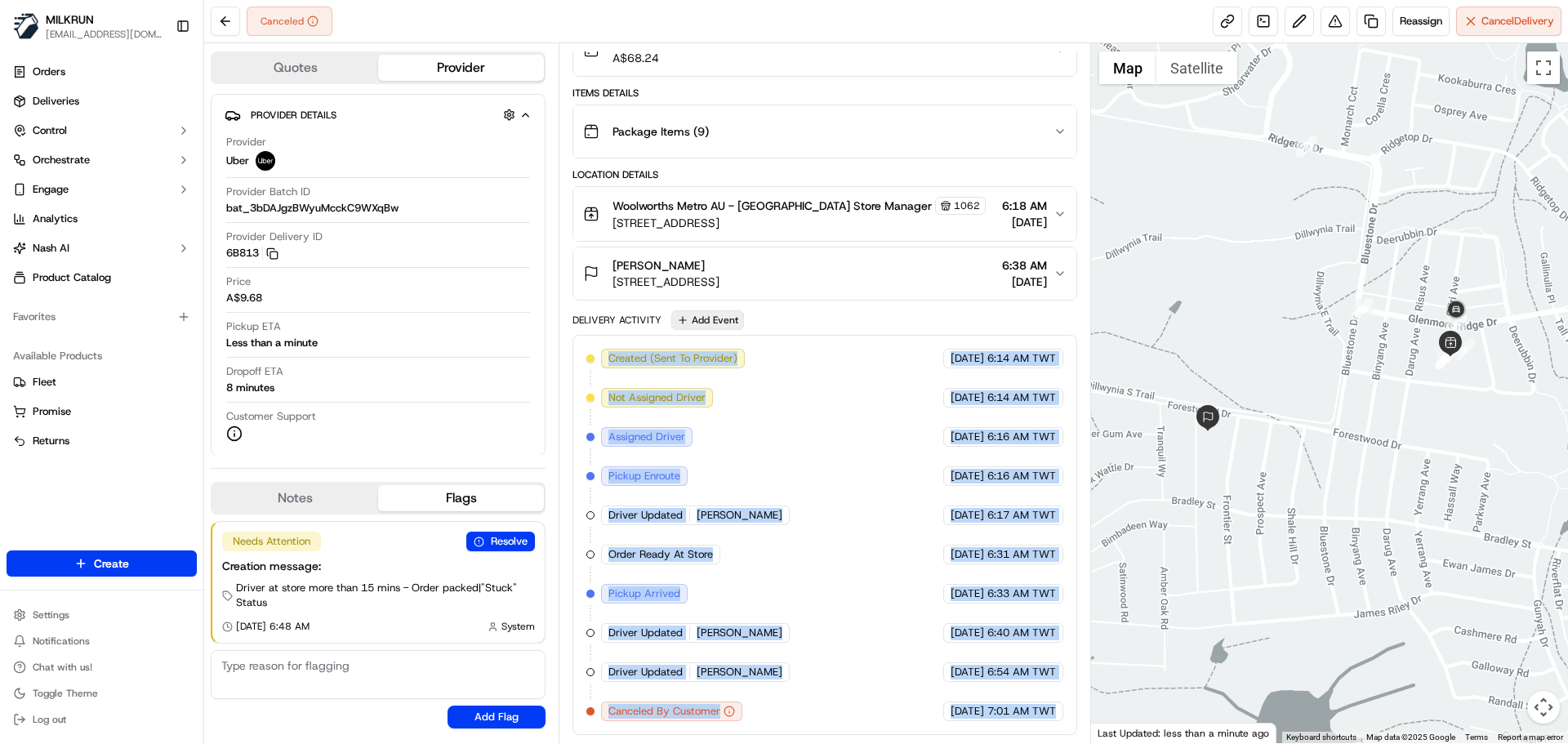
drag, startPoint x: 1020, startPoint y: 725, endPoint x: 700, endPoint y: 324, distance: 513.0
click at [614, 304] on div "Package Details N/A A$68.24 Items Details Package Items ( 9 ) Location Details …" at bounding box center [824, 370] width 504 height 731
click at [922, 489] on div "Created (Sent To Provider) Uber 17/09/2025 6:14 AM TWT Not Assigned Driver Uber…" at bounding box center [824, 535] width 476 height 372
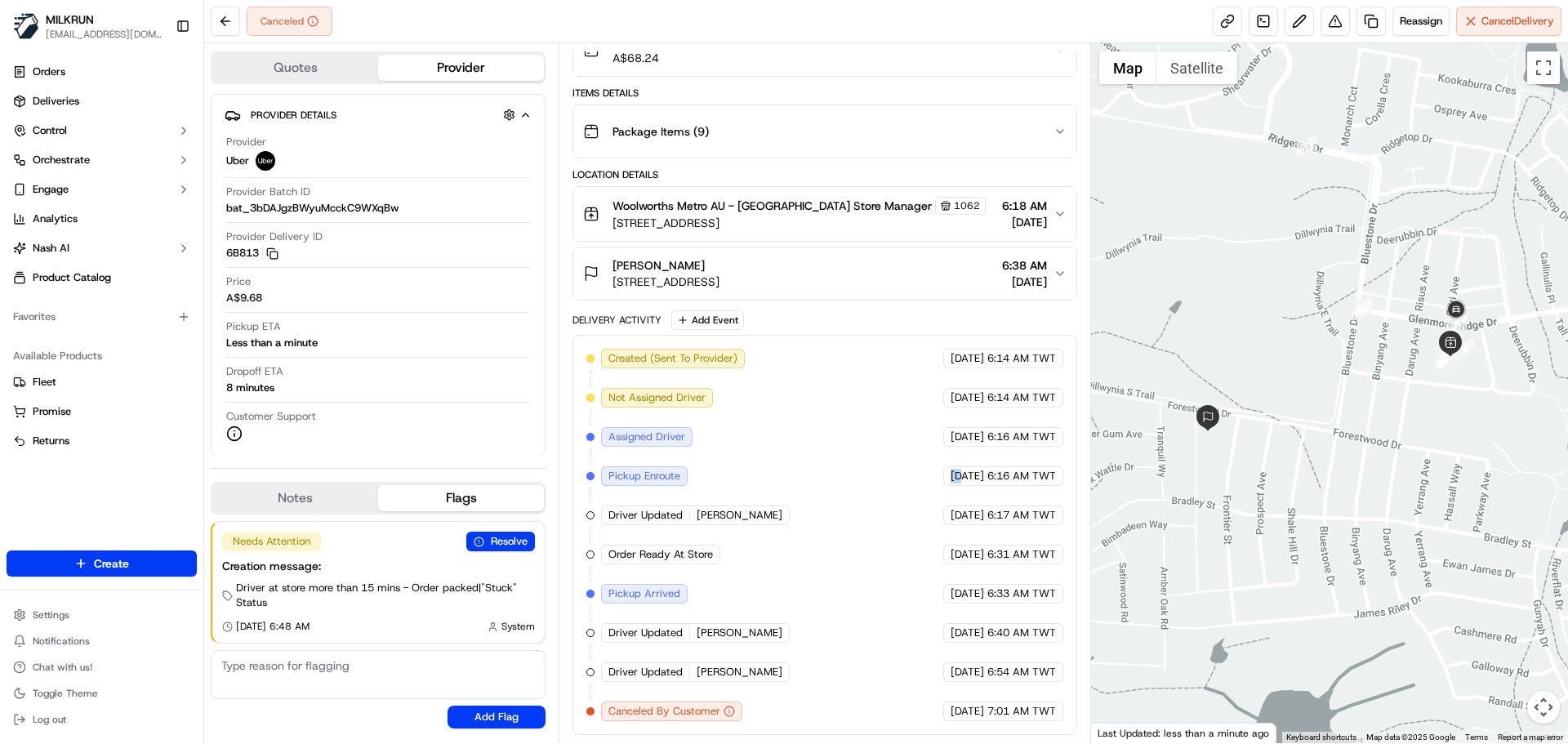
click at [922, 489] on div "Created (Sent To Provider) Uber 17/09/2025 6:14 AM TWT Not Assigned Driver Uber…" at bounding box center [824, 535] width 476 height 372
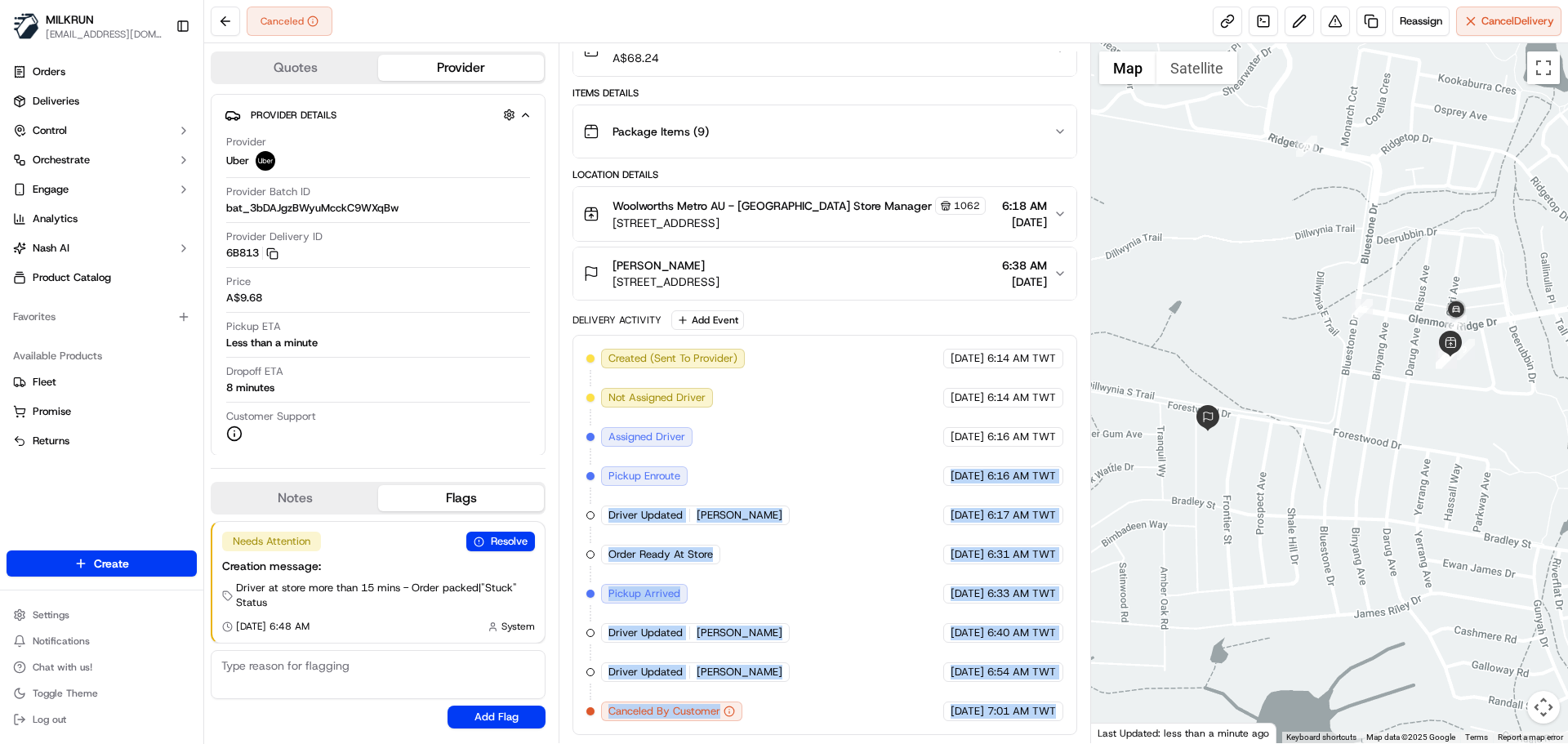
drag, startPoint x: 922, startPoint y: 489, endPoint x: 1075, endPoint y: 782, distance: 330.5
click at [1075, 744] on html "MILKRUN snatividad@woolworths.com.au Toggle Sidebar Orders Deliveries Control O…" at bounding box center [784, 372] width 1568 height 744
click at [1010, 707] on span "7:01 AM TWT" at bounding box center [1021, 712] width 69 height 14
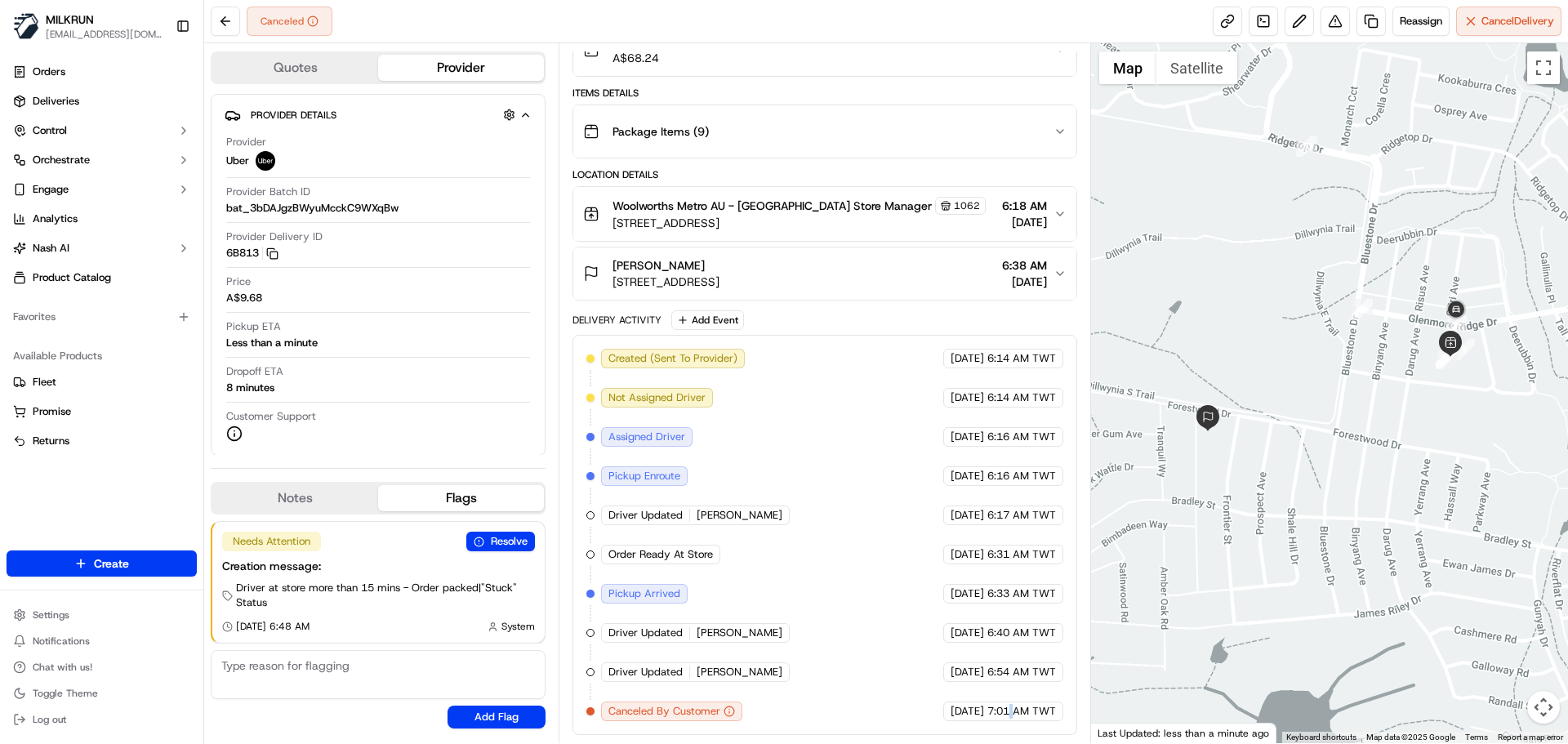
click at [1010, 707] on span "7:01 AM TWT" at bounding box center [1021, 712] width 69 height 14
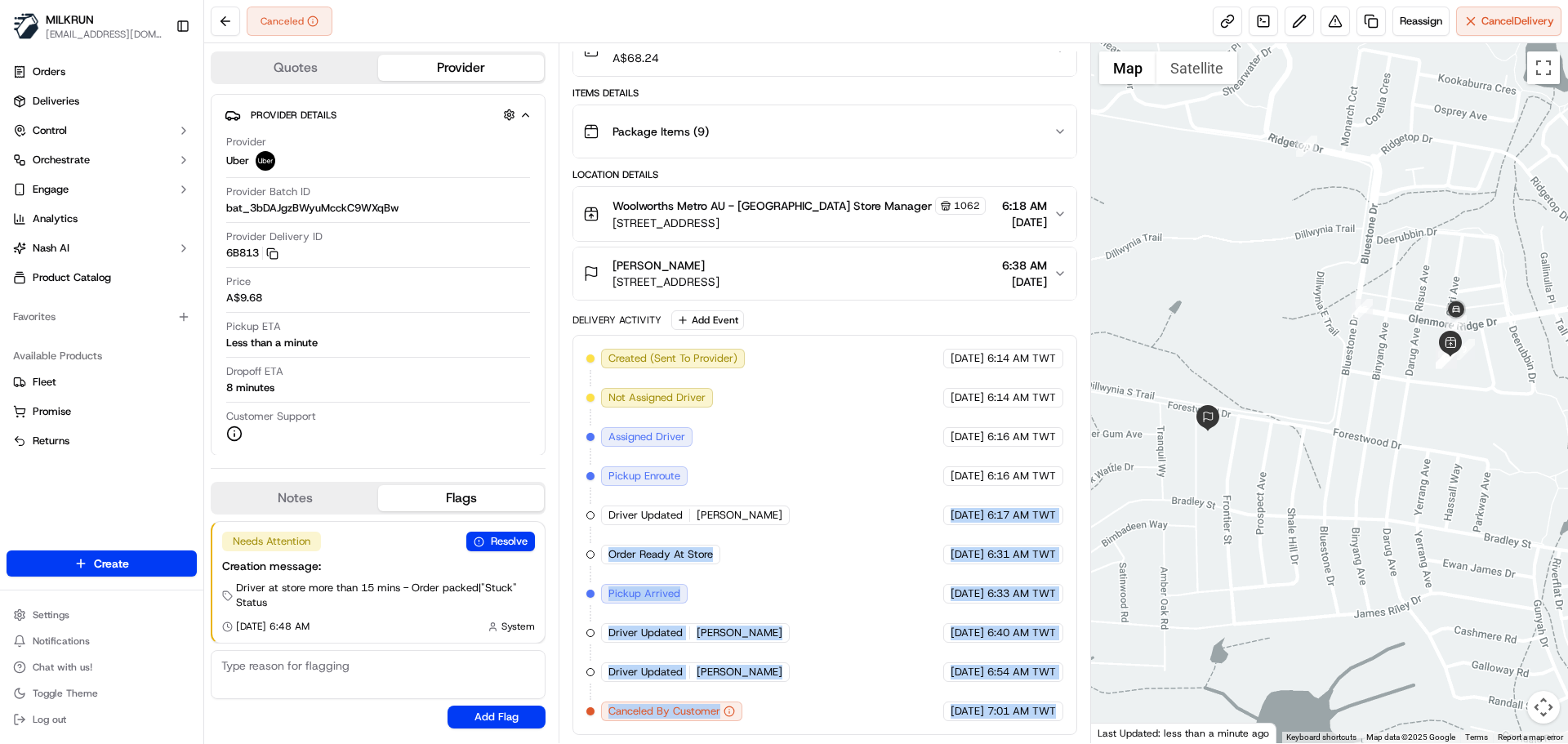
drag, startPoint x: 1010, startPoint y: 707, endPoint x: 647, endPoint y: 369, distance: 496.0
click at [647, 369] on div "Created (Sent To Provider) Uber 17/09/2025 6:14 AM TWT Not Assigned Driver Uber…" at bounding box center [824, 535] width 476 height 372
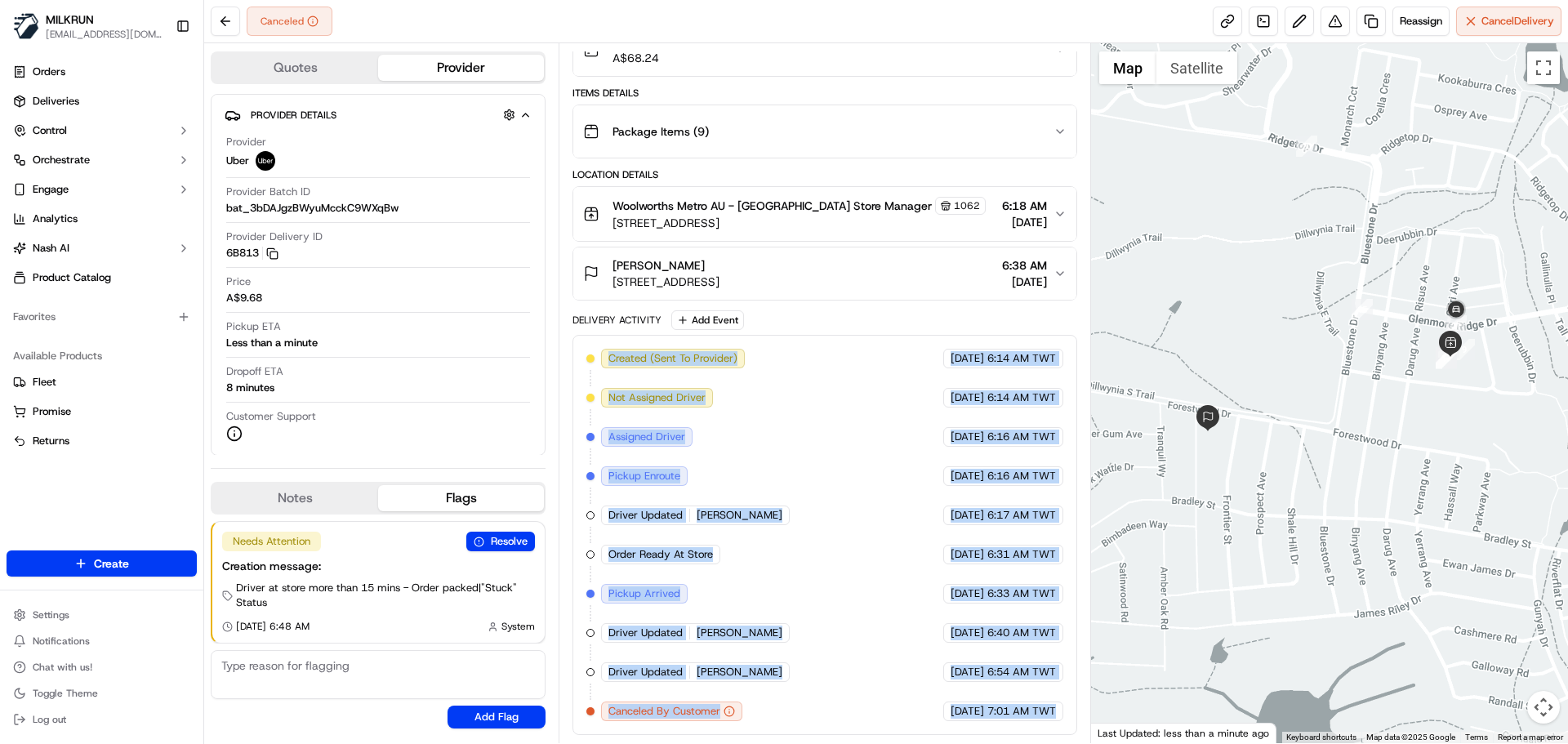
click at [693, 516] on div "Driver Updated ALI H." at bounding box center [695, 516] width 189 height 20
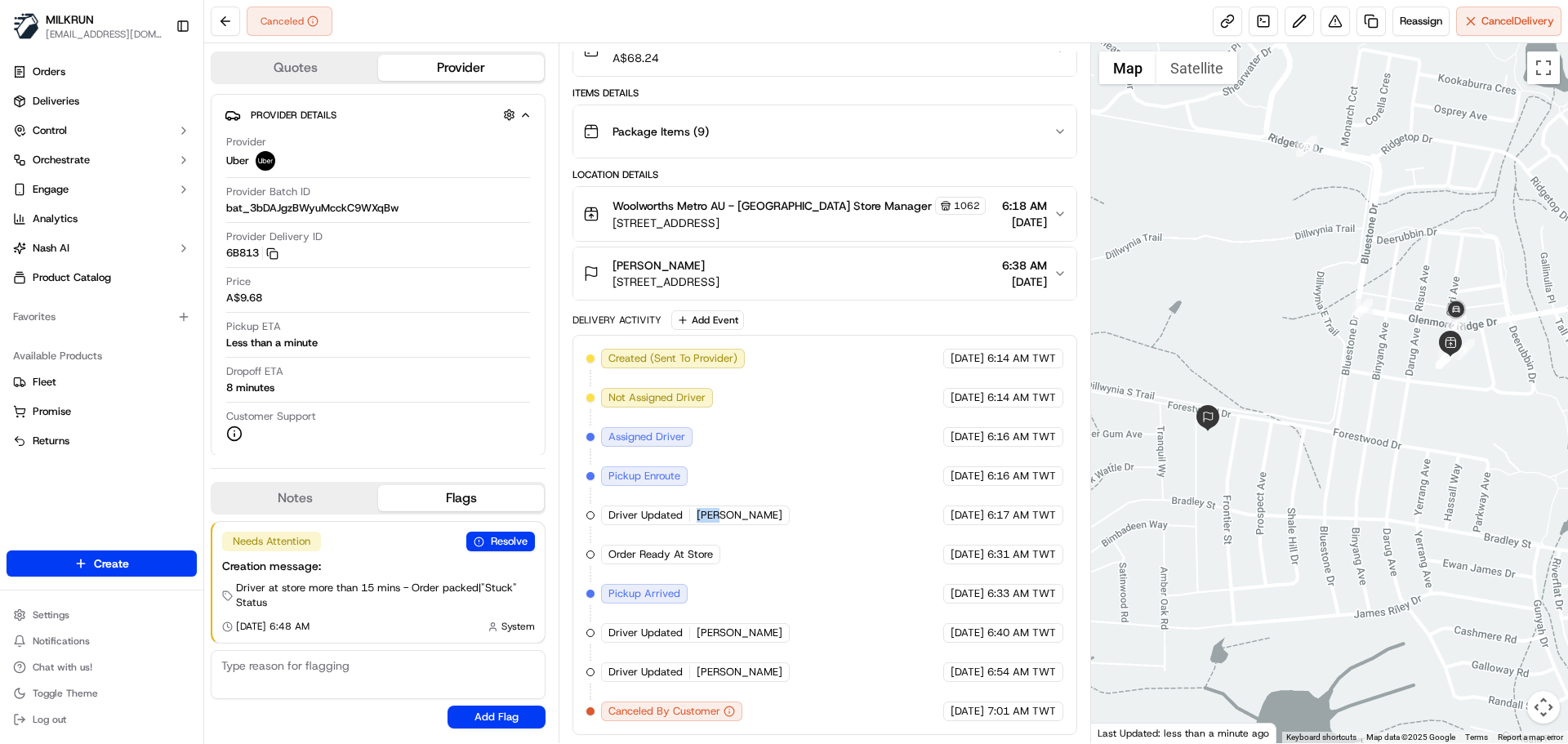
click at [693, 516] on div "Driver Updated ALI H." at bounding box center [695, 516] width 189 height 20
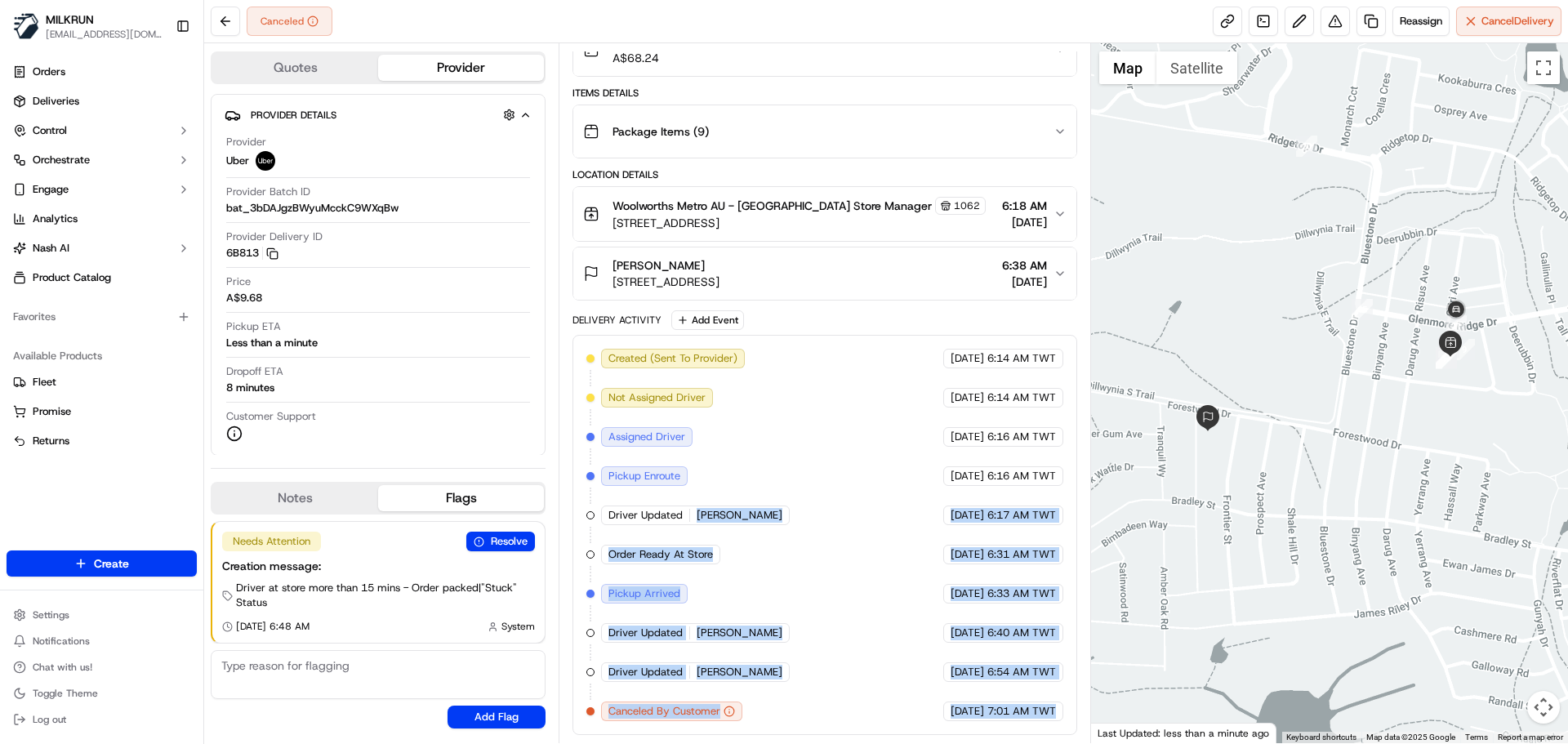
drag, startPoint x: 693, startPoint y: 516, endPoint x: 1002, endPoint y: 708, distance: 363.8
click at [1002, 707] on div "Created (Sent To Provider) Uber 17/09/2025 6:14 AM TWT Not Assigned Driver Uber…" at bounding box center [824, 535] width 476 height 372
click at [1012, 713] on span "7:01 AM TWT" at bounding box center [1021, 712] width 69 height 14
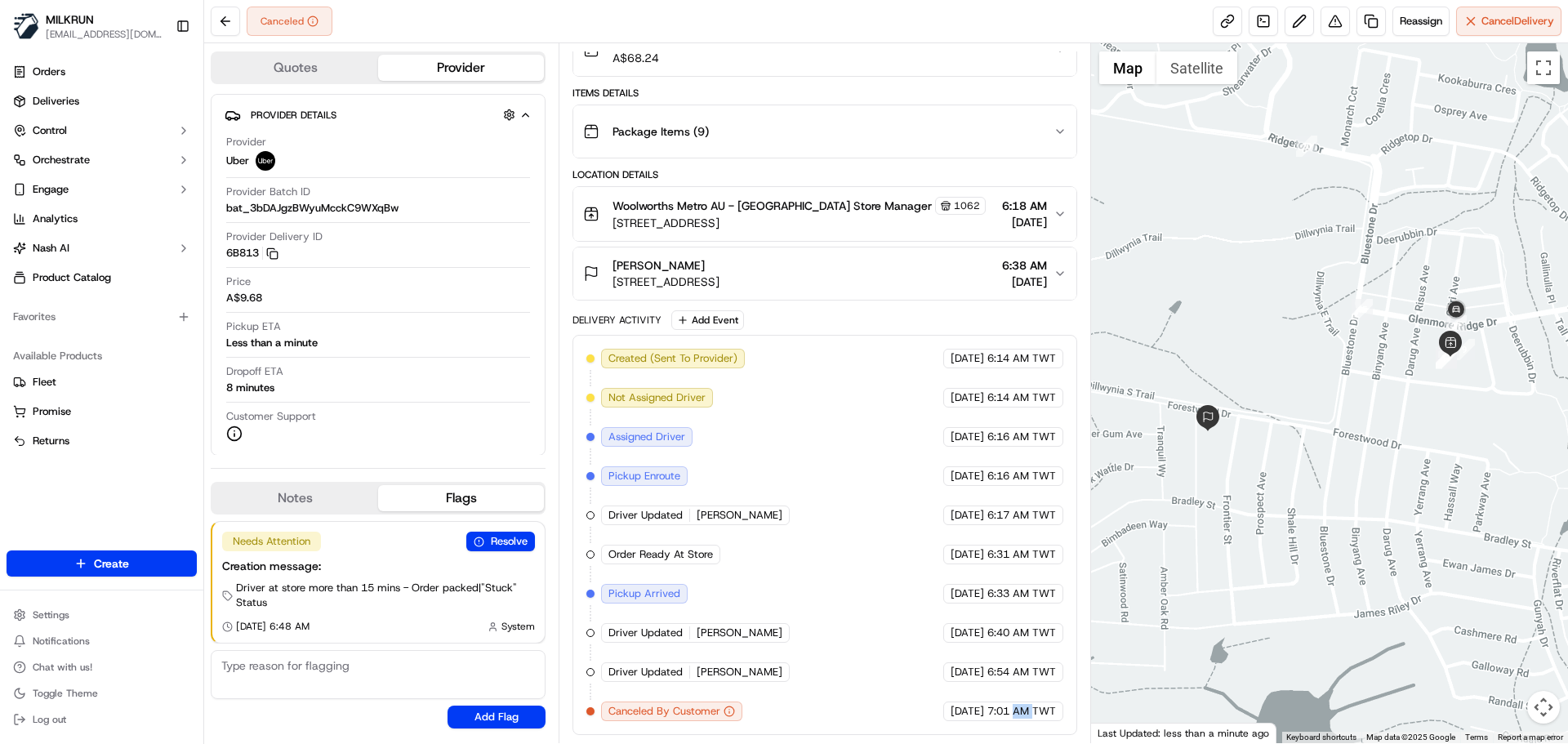
click at [1012, 713] on span "7:01 AM TWT" at bounding box center [1021, 712] width 69 height 14
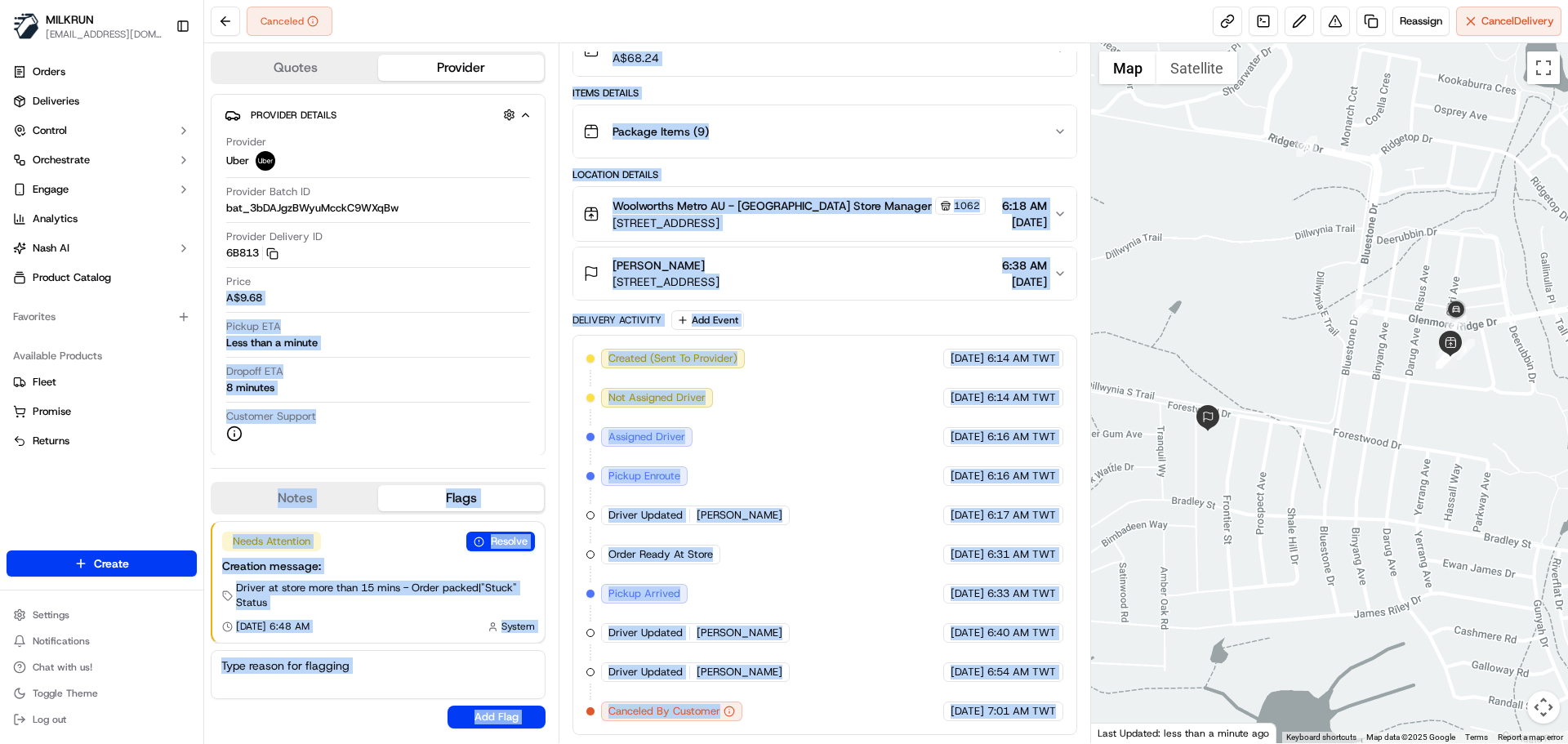
drag, startPoint x: 1012, startPoint y: 713, endPoint x: 367, endPoint y: 235, distance: 802.8
click at [362, 235] on div "Quotes Provider Provider Details Hidden ( 1 ) Provider Uber Provider Batch ID b…" at bounding box center [647, 393] width 887 height 700
click at [629, 313] on div "Delivery Activity Add Event" at bounding box center [824, 321] width 504 height 20
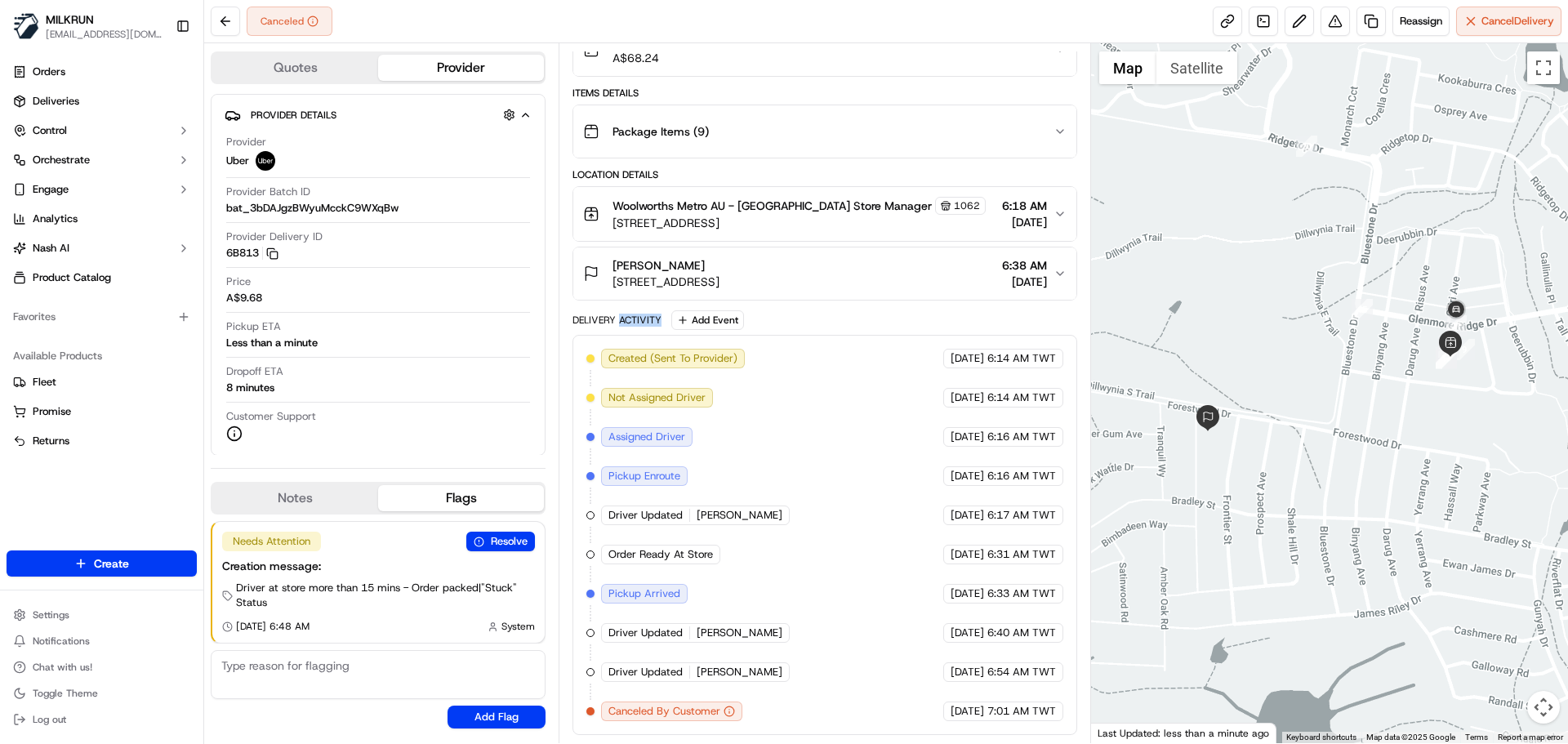
click at [629, 313] on div "Delivery Activity Add Event" at bounding box center [824, 321] width 504 height 20
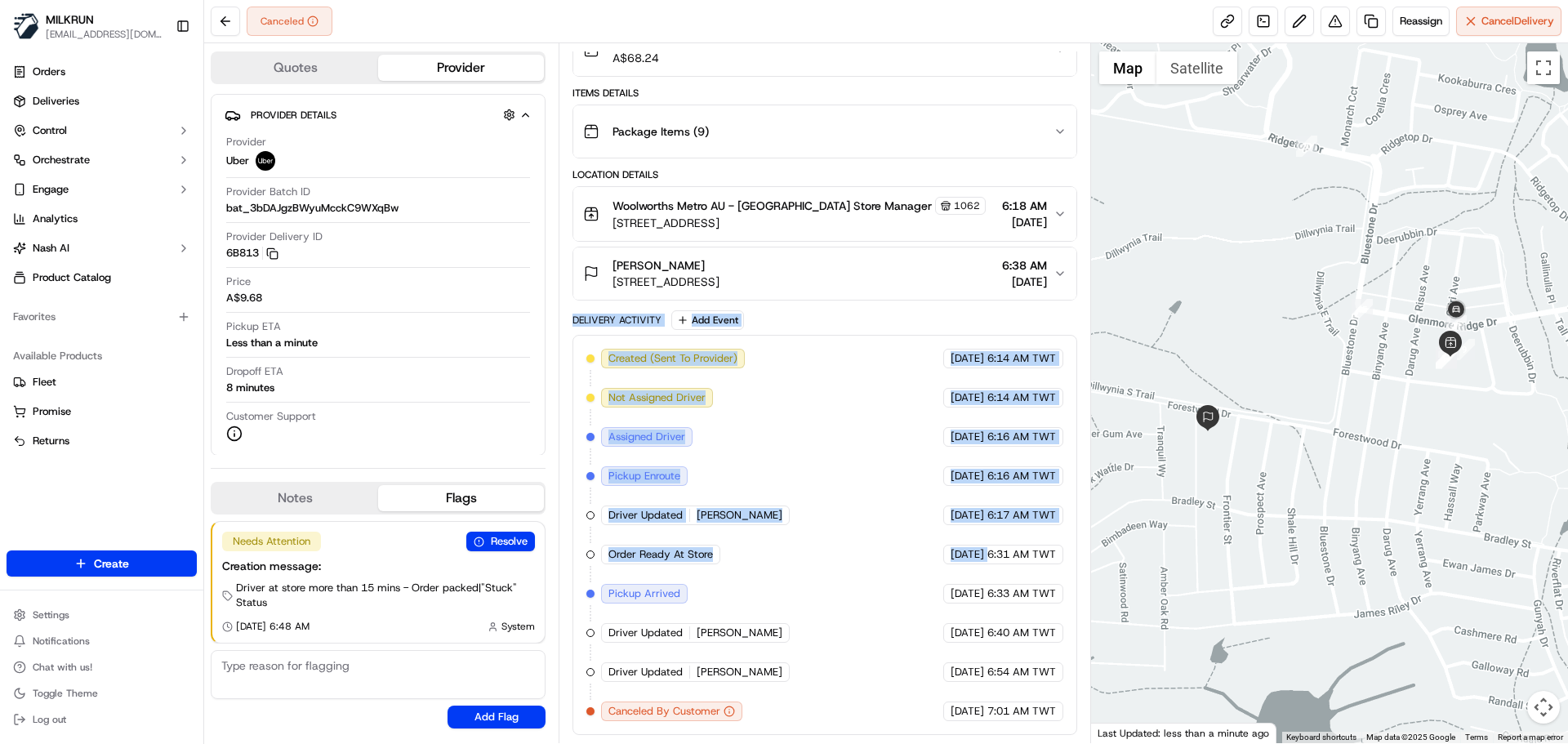
drag
click at [976, 725] on div "Delivery Activity Add Event Created (Sent To Provider) Uber 17/09/2025 6:14 AM …" at bounding box center [824, 523] width 504 height 425
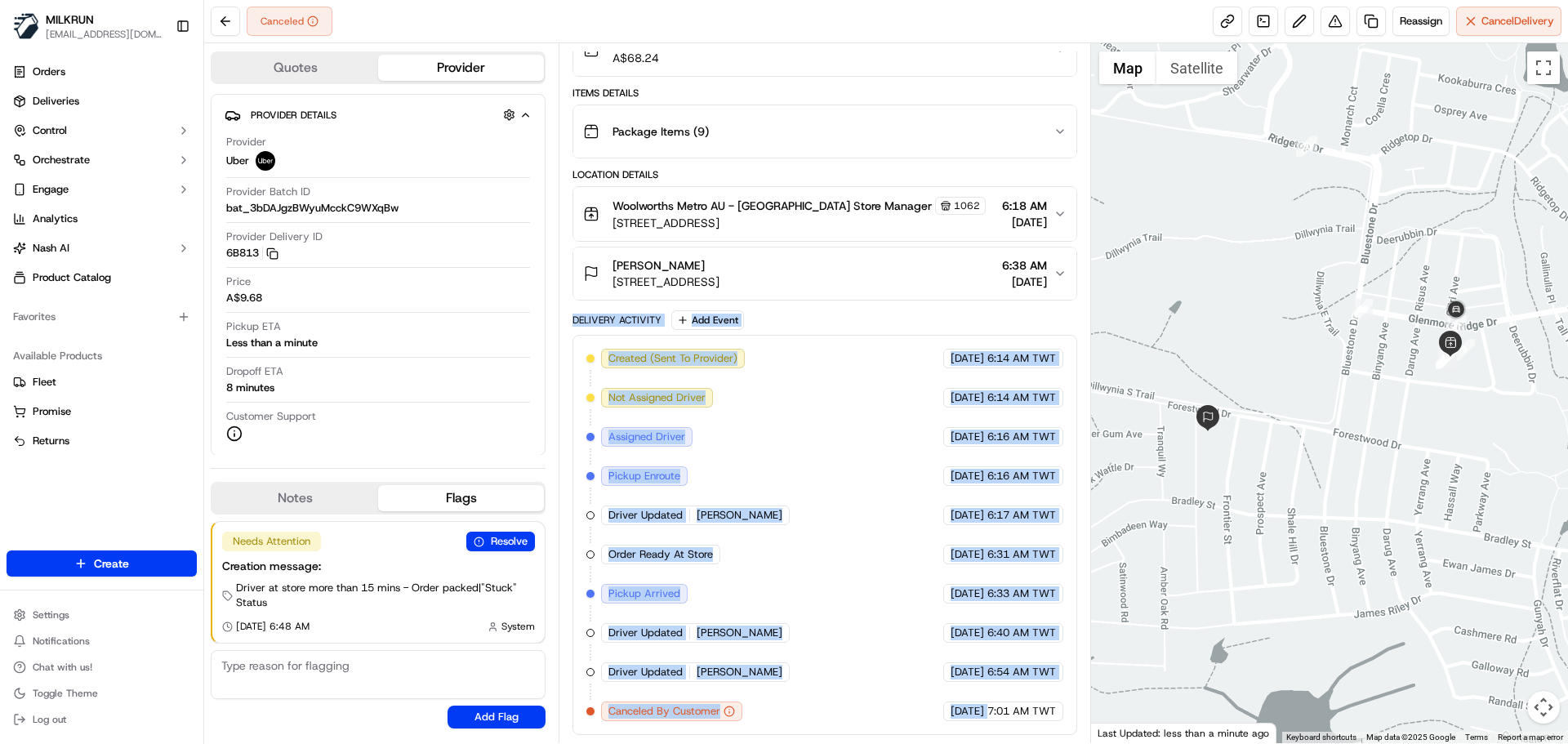
click at [943, 640] on div "17/09/2025 6:40 AM TWT" at bounding box center [1003, 633] width 120 height 20
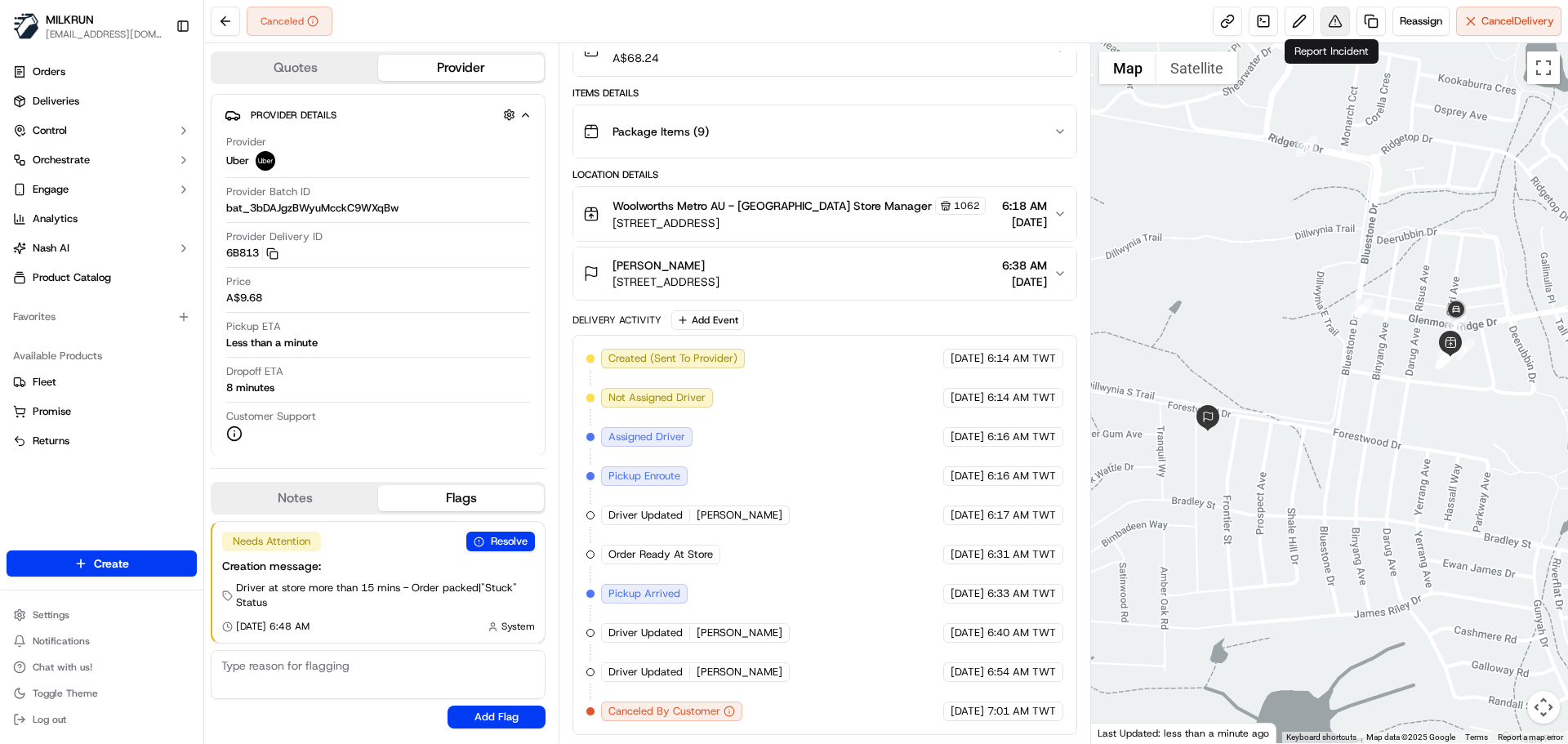
click at [1329, 30] on button at bounding box center [1335, 21] width 30 height 30
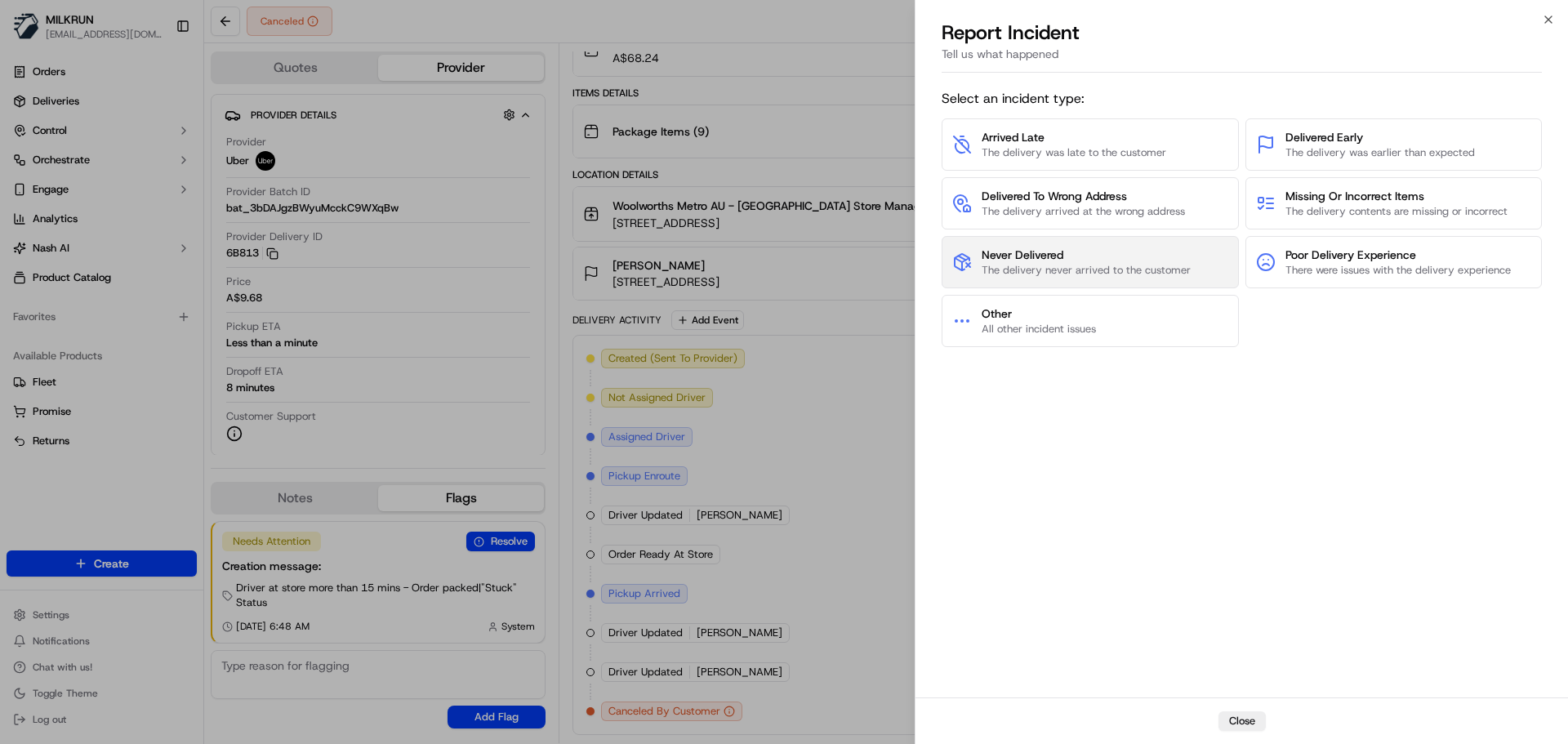
click at [1112, 286] on button "Never Delivered The delivery never arrived to the customer" at bounding box center [1090, 262] width 297 height 52
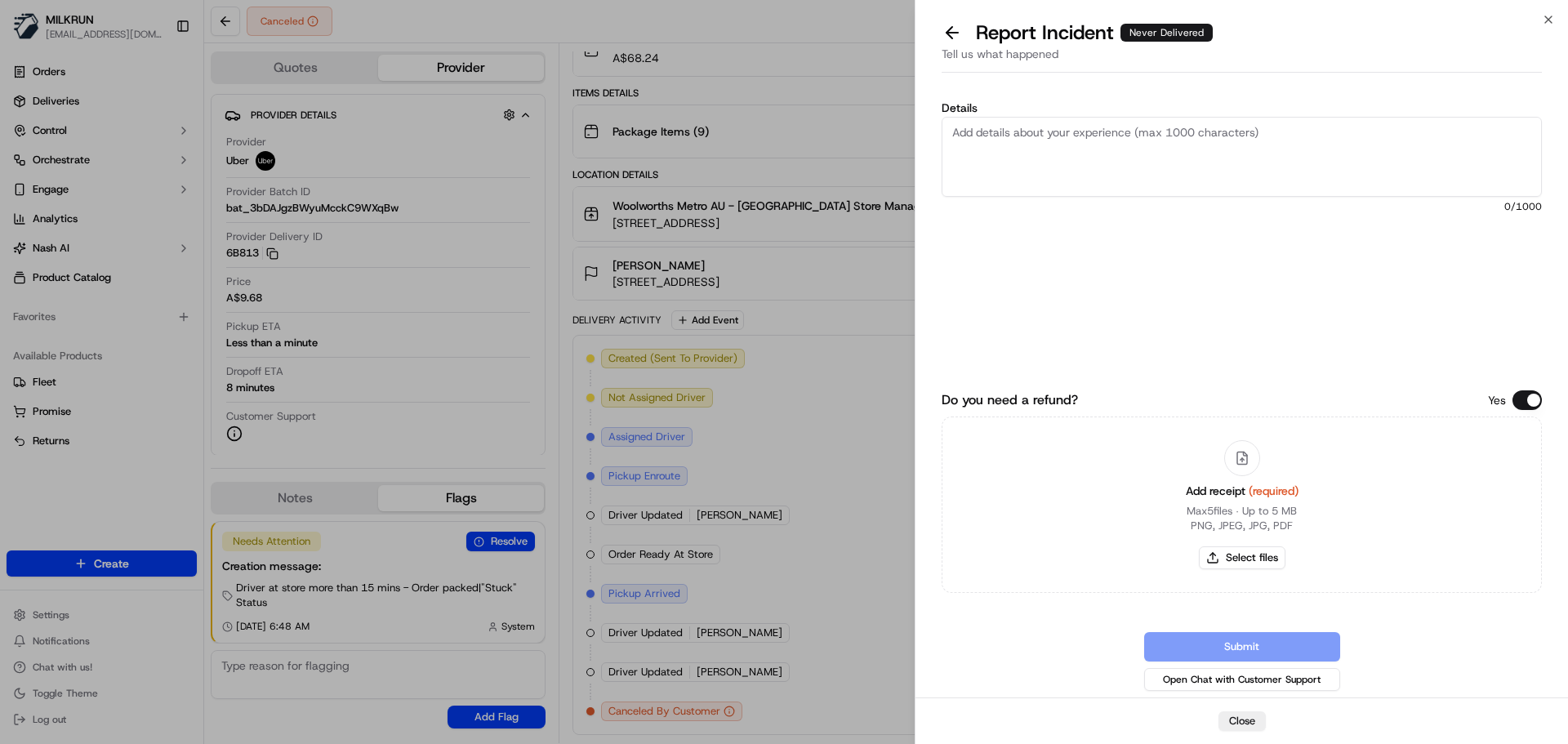
click at [1089, 181] on textarea "Details" at bounding box center [1241, 157] width 601 height 80
click at [1208, 563] on button "Select files" at bounding box center [1242, 559] width 87 height 23
type input "C:\fakepath\ReechaG - Invoice.pdf"
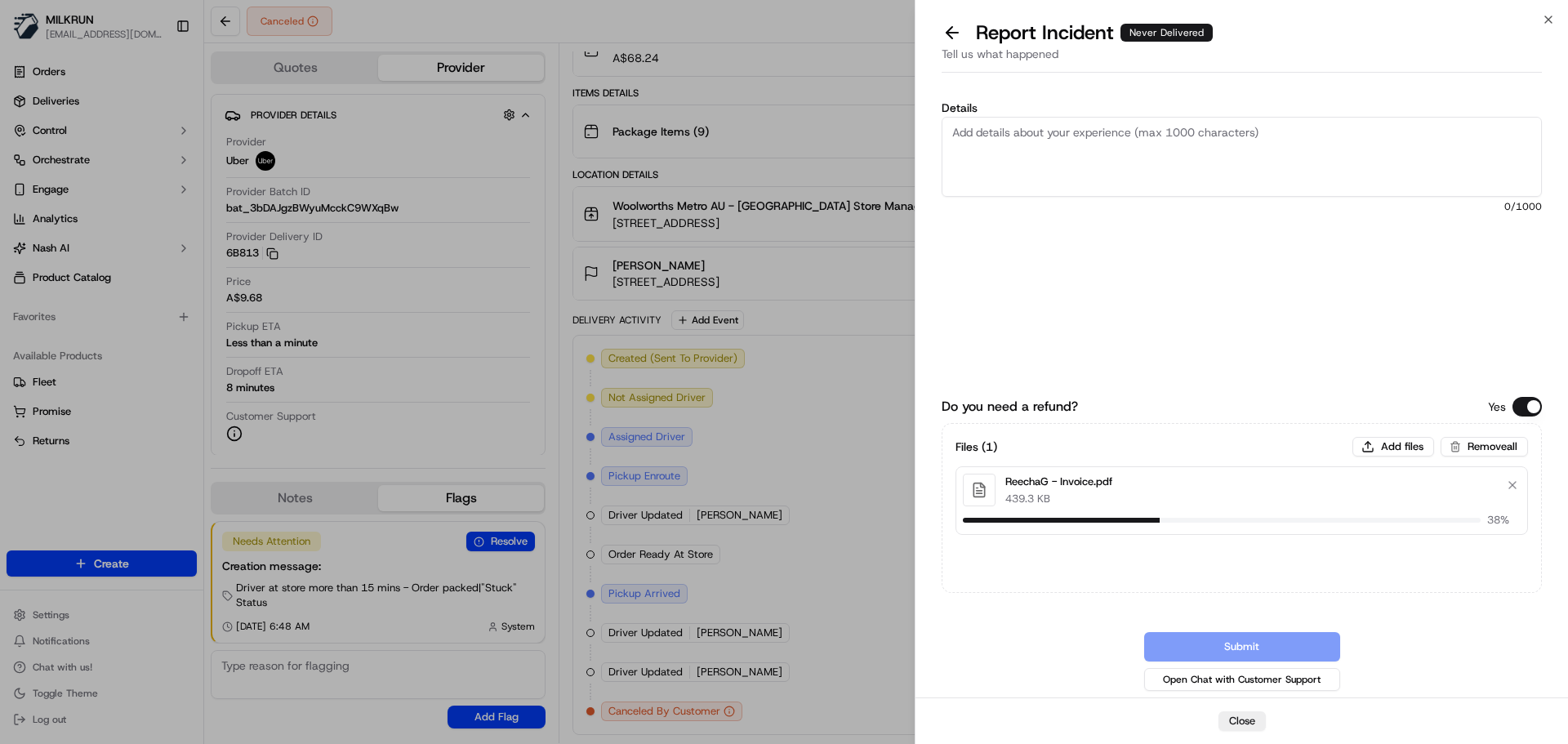
click at [1153, 157] on textarea "Details" at bounding box center [1241, 157] width 601 height 80
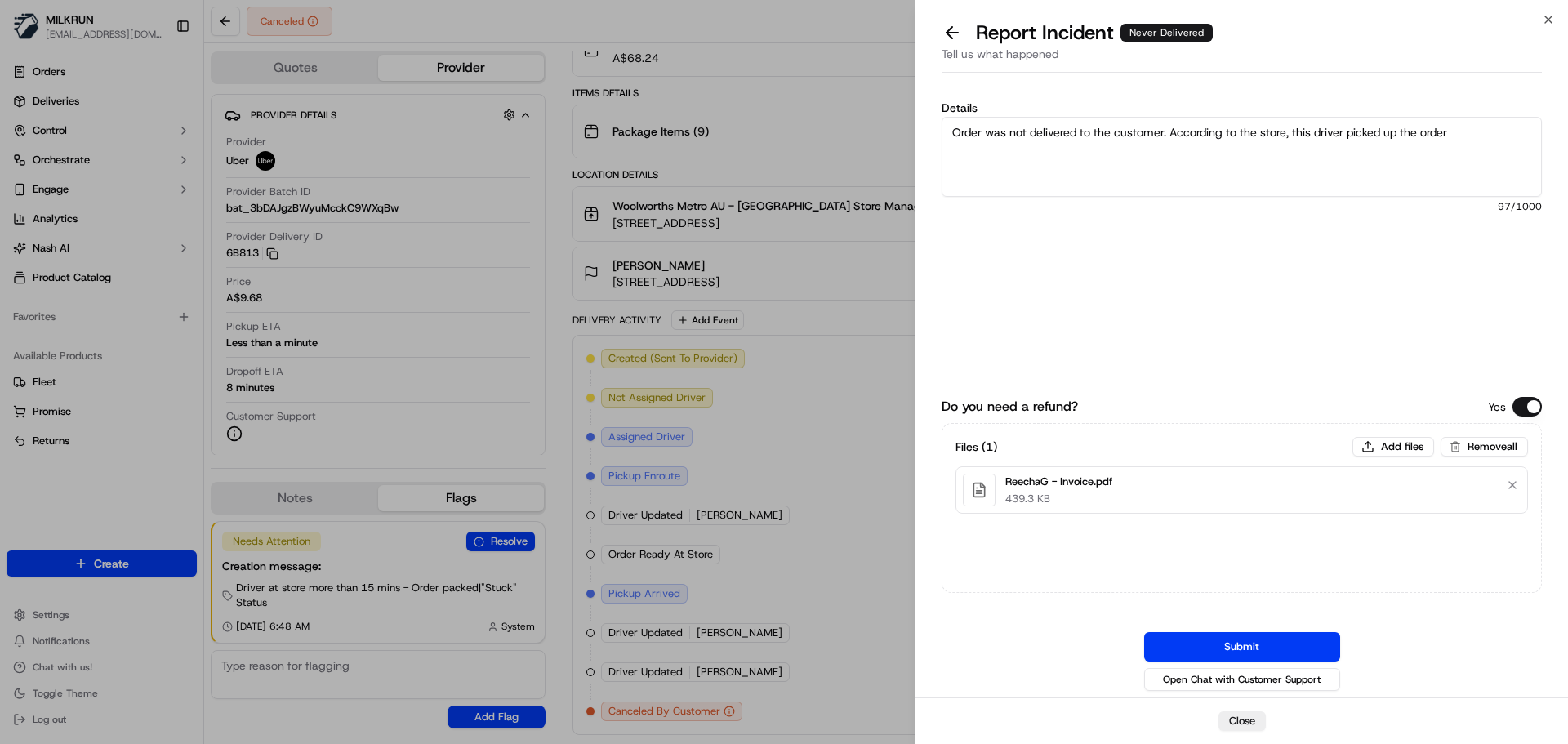
click at [1491, 138] on textarea "Order was not delivered to the customer. According to the store, this driver pi…" at bounding box center [1241, 157] width 601 height 80
paste textarea "9D5A3"
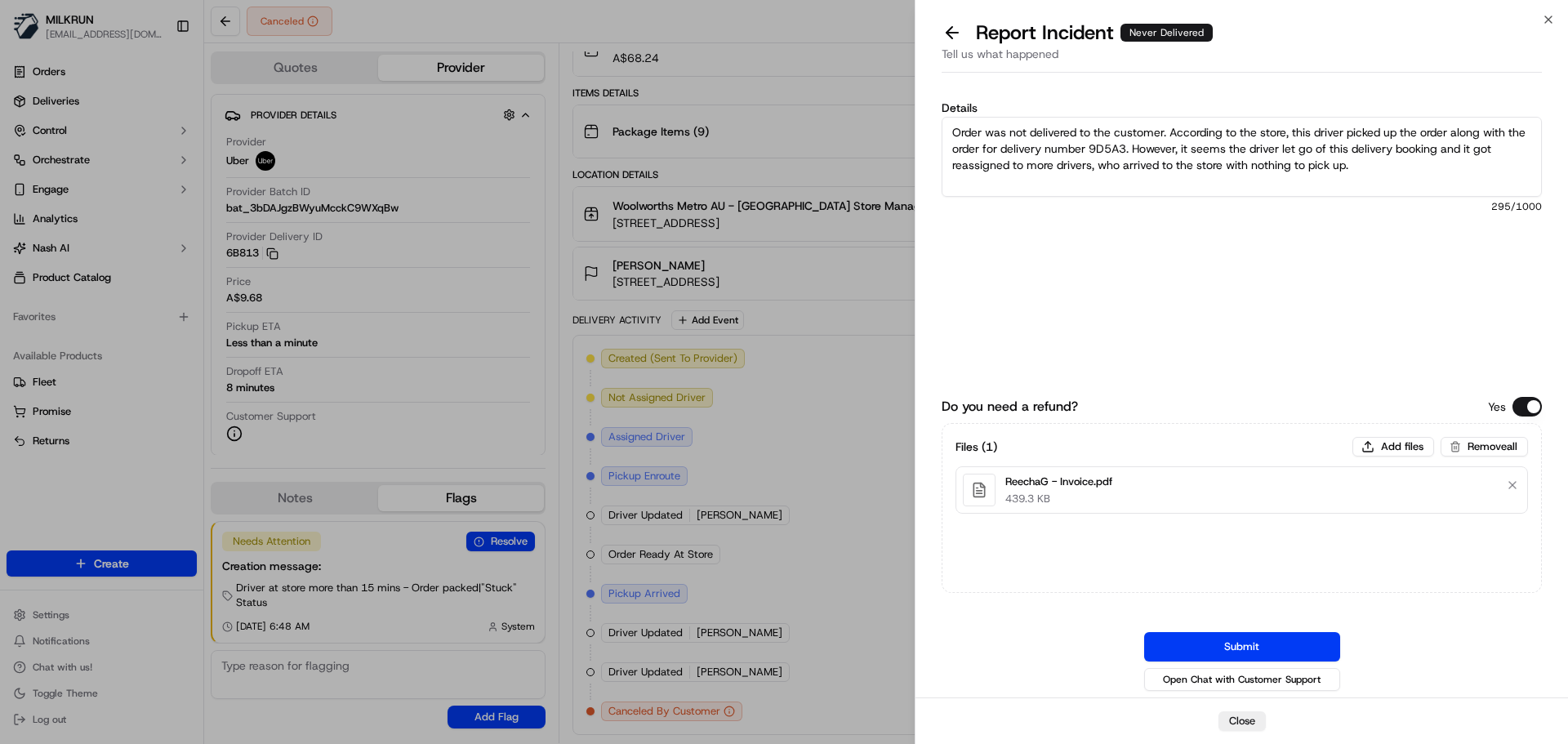
click at [1265, 183] on textarea "Order was not delivered to the customer. According to the store, this driver pi…" at bounding box center [1241, 157] width 601 height 80
click at [1417, 180] on textarea "Order was not delivered to the customer. According to the store, this driver pi…" at bounding box center [1241, 157] width 601 height 80
type textarea "Order was not delivered to the customer. According to the store, this driver pi…"
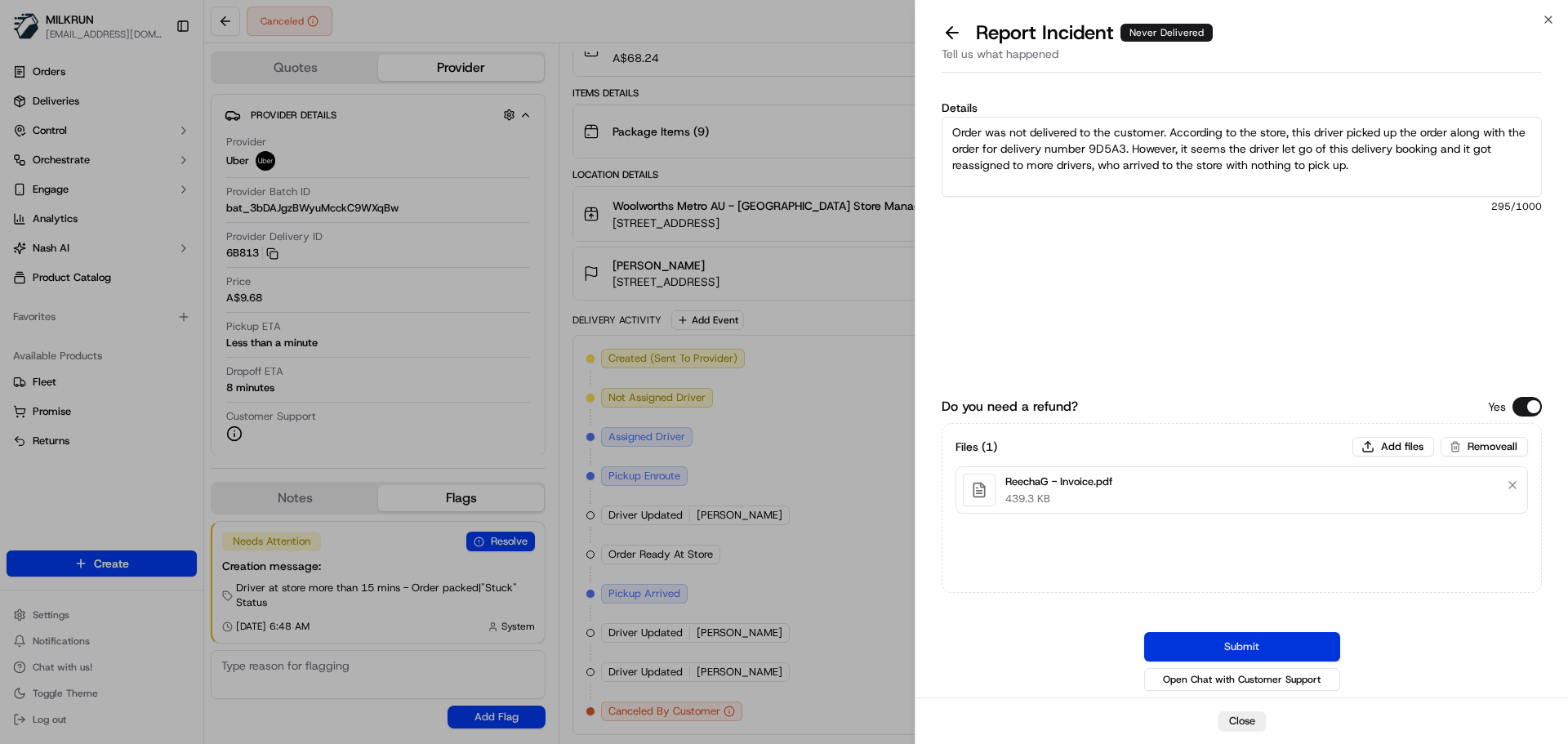
click at [1230, 646] on button "Submit" at bounding box center [1242, 646] width 196 height 30
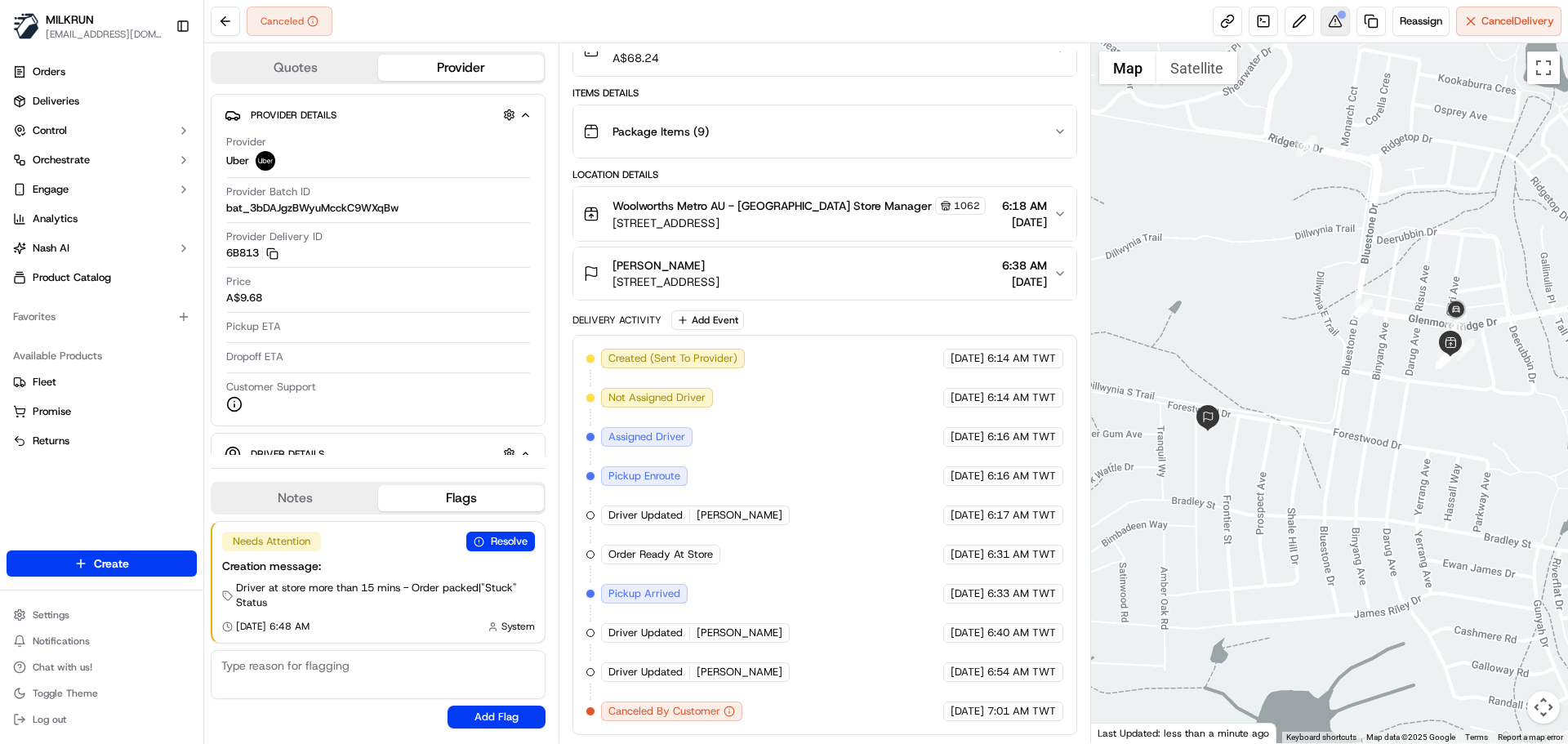
click at [1333, 24] on button at bounding box center [1335, 21] width 30 height 30
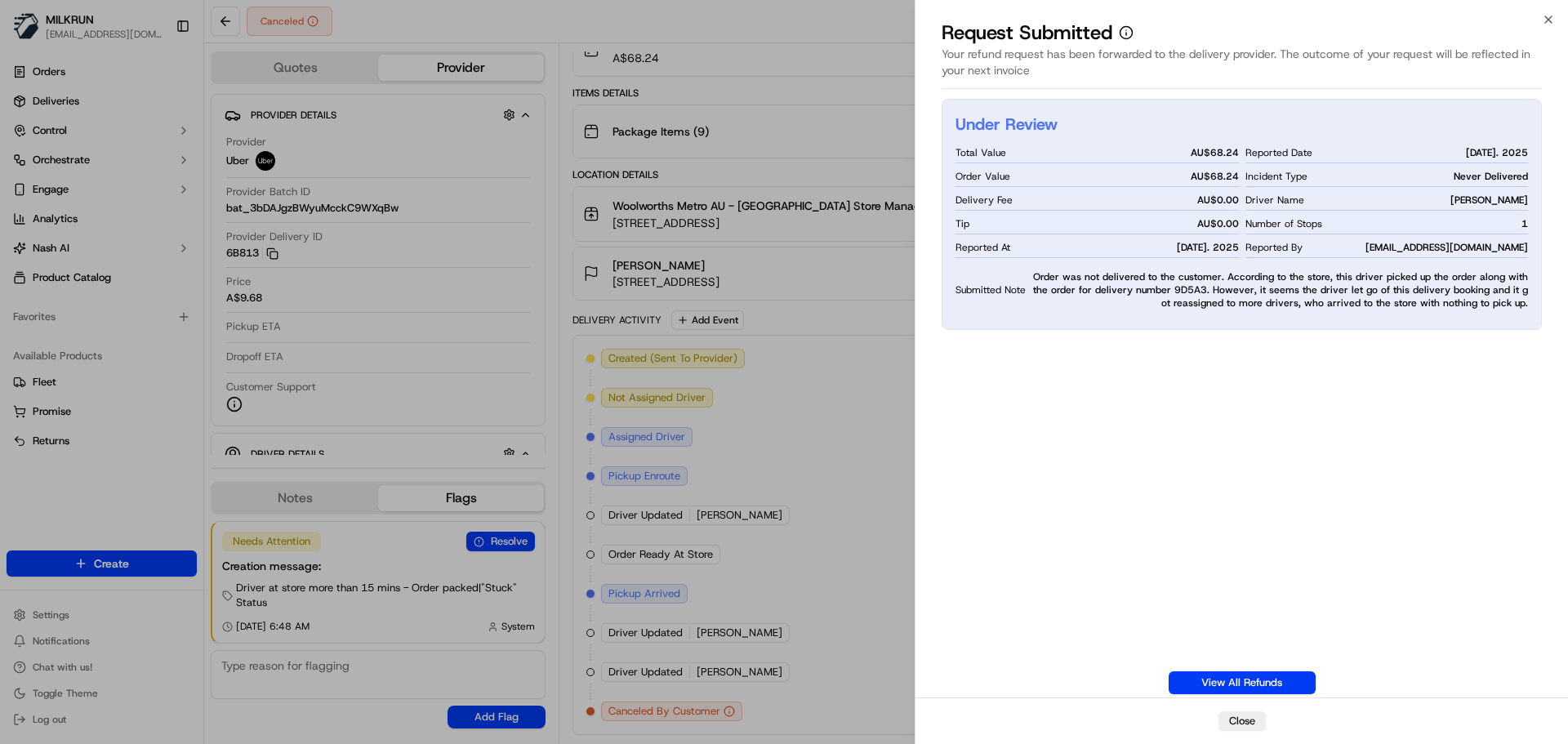
click at [1115, 532] on div "Under Review Total Value AU$ 68.24 Order Value AU$ 68.24 Delivery Fee AU$ 0.00 …" at bounding box center [1241, 396] width 601 height 595
click at [1440, 454] on div "Under Review Total Value AU$ 68.24 Order Value AU$ 68.24 Delivery Fee AU$ 0.00 …" at bounding box center [1241, 396] width 601 height 595
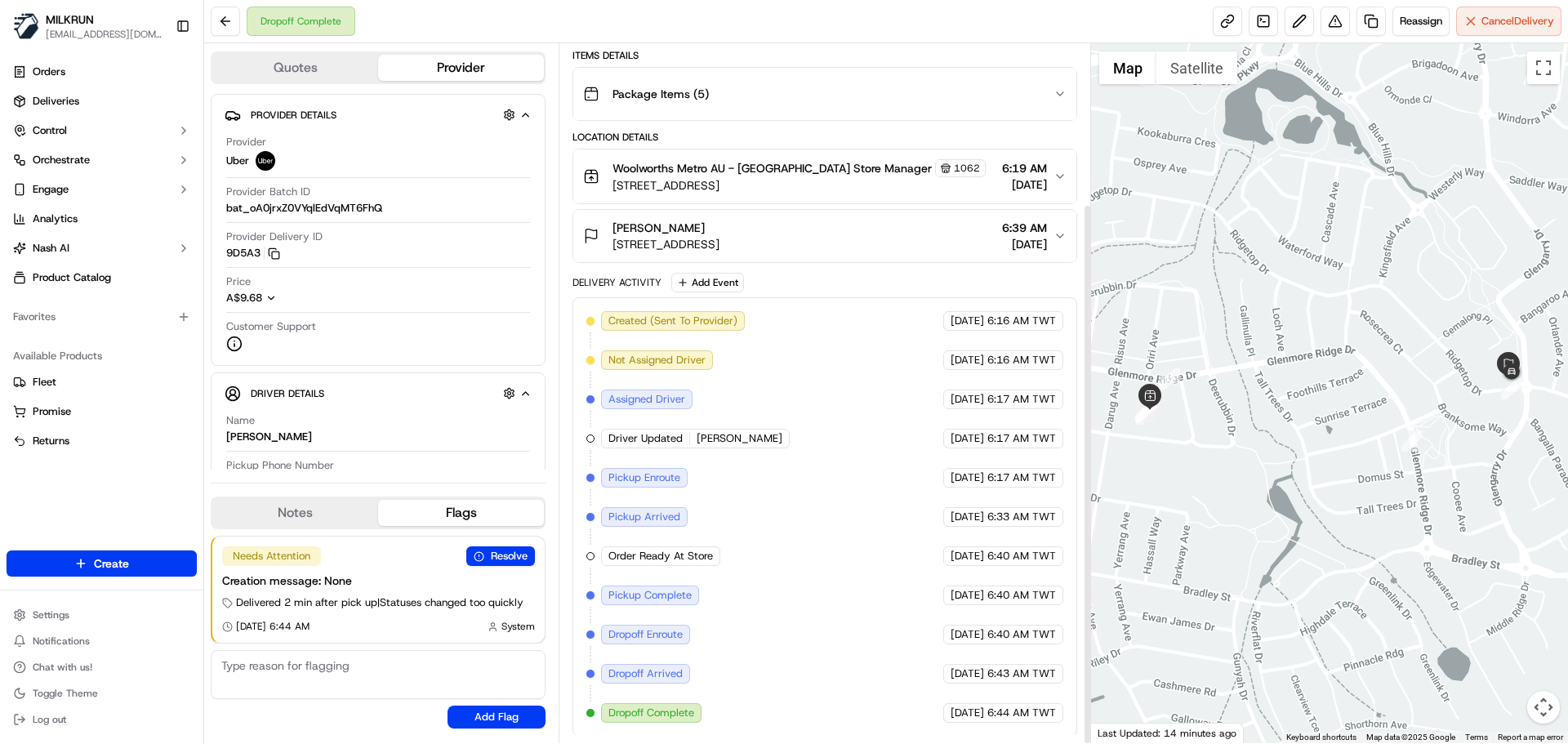
scroll to position [207, 0]
click at [789, 445] on div "Created (Sent To Provider) Uber 17/09/2025 6:16 AM TWT Not Assigned Driver Uber…" at bounding box center [824, 516] width 476 height 412
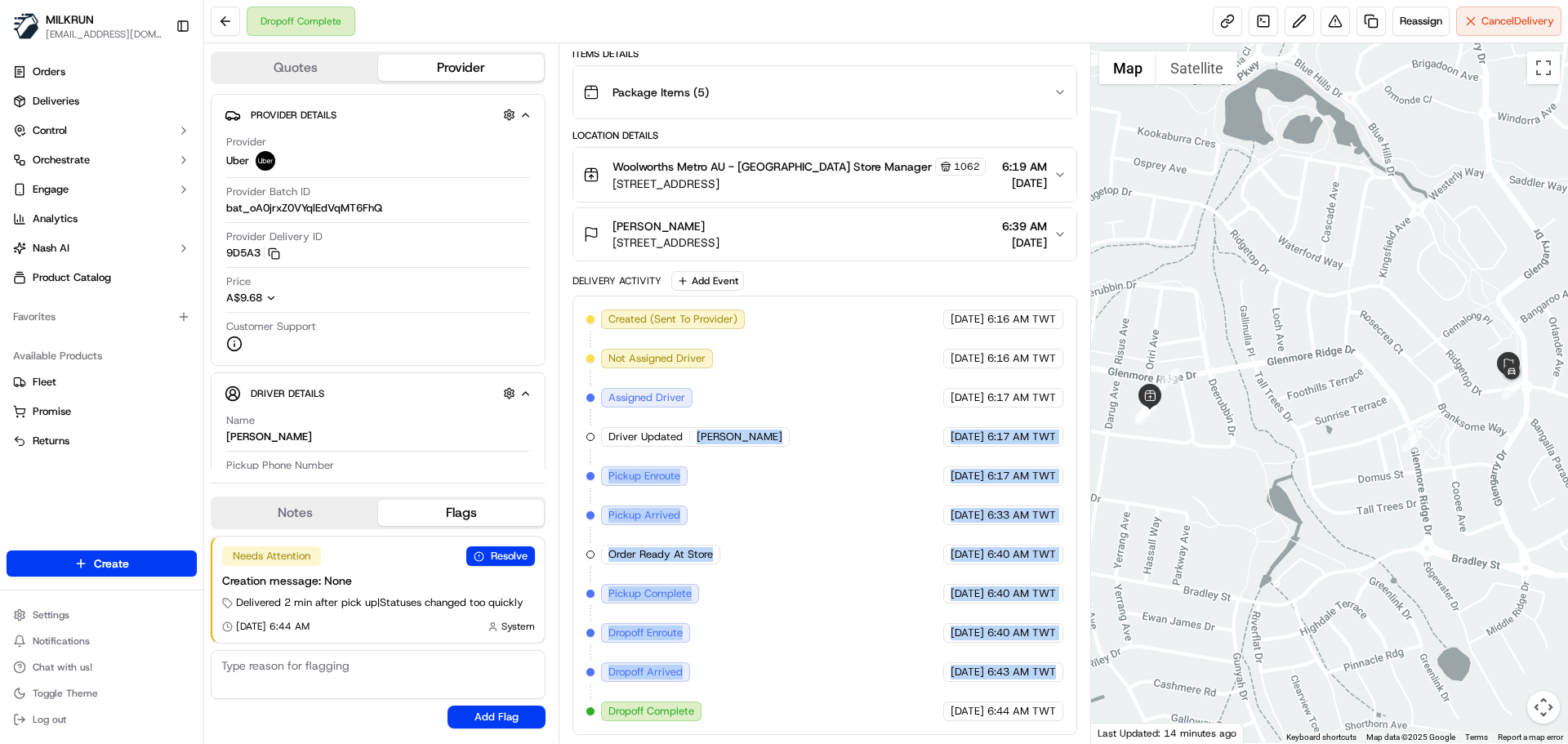
drag, startPoint x: 789, startPoint y: 445, endPoint x: 1021, endPoint y: 695, distance: 341.1
click at [1016, 681] on div "Created (Sent To Provider) Uber 17/09/2025 6:16 AM TWT Not Assigned Driver Uber…" at bounding box center [824, 516] width 476 height 412
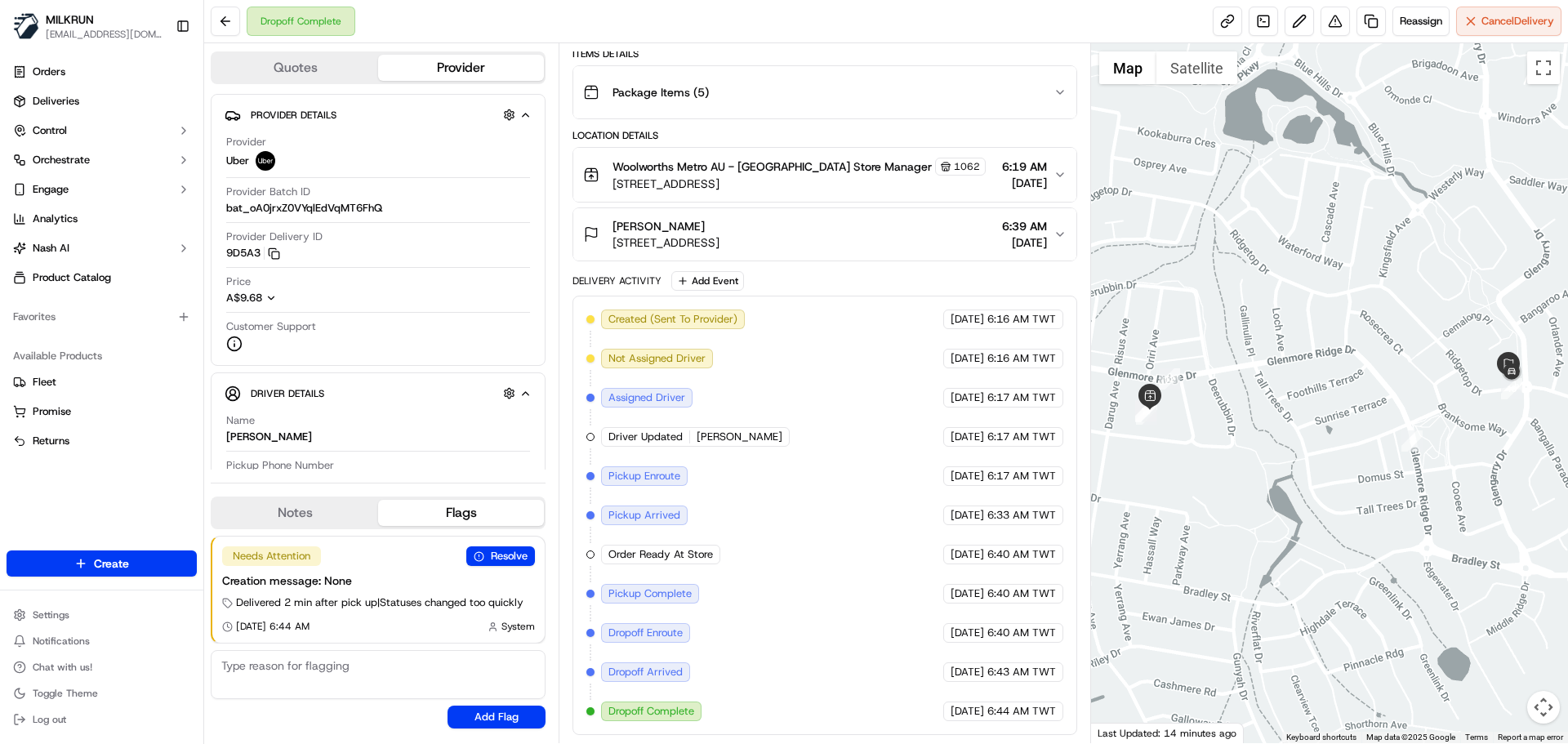
click at [1028, 706] on span "6:44 AM TWT" at bounding box center [1021, 712] width 69 height 14
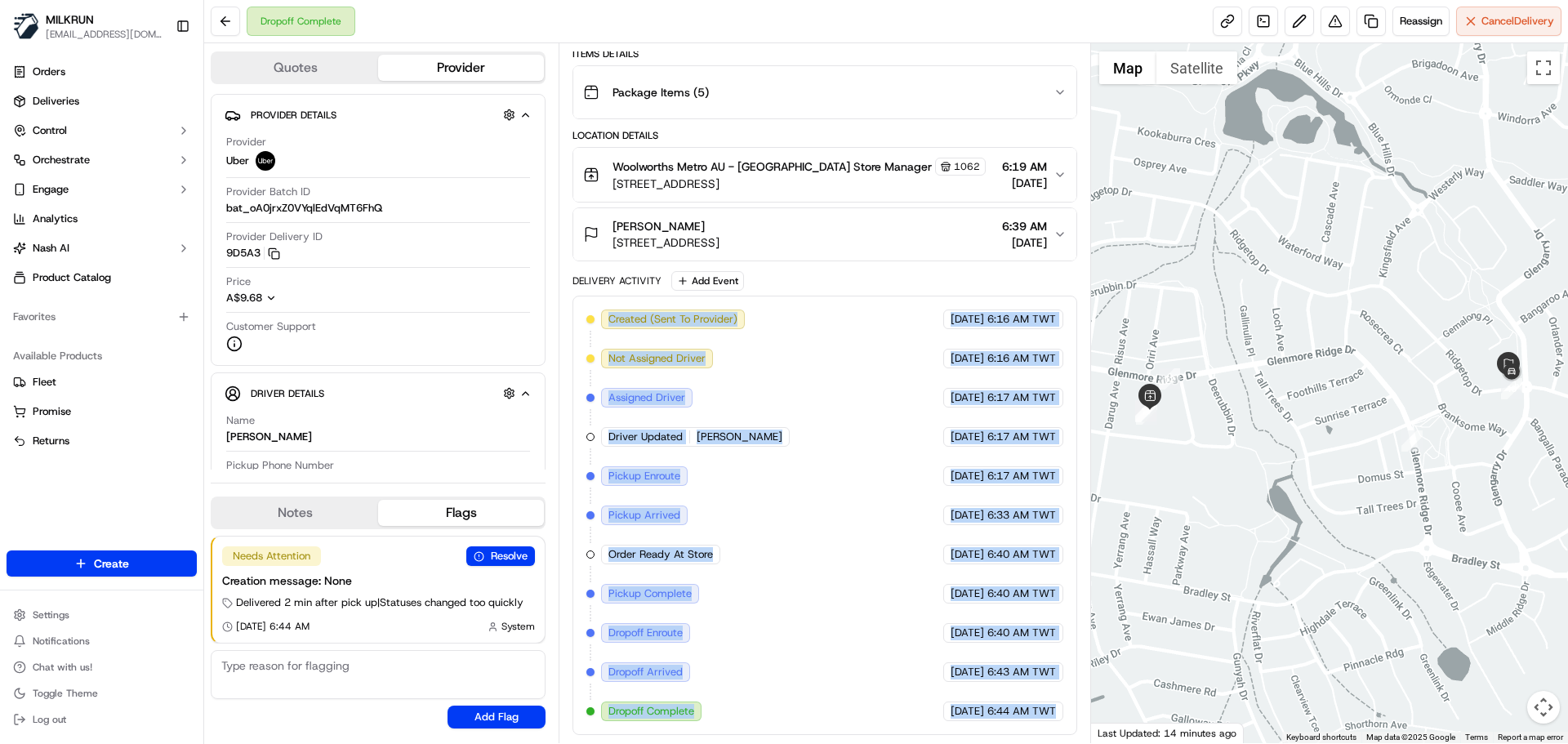
drag, startPoint x: 1028, startPoint y: 706, endPoint x: 643, endPoint y: 307, distance: 554.5
click at [643, 307] on div "Created (Sent To Provider) Uber 17/09/2025 6:16 AM TWT Not Assigned Driver Uber…" at bounding box center [824, 515] width 504 height 440
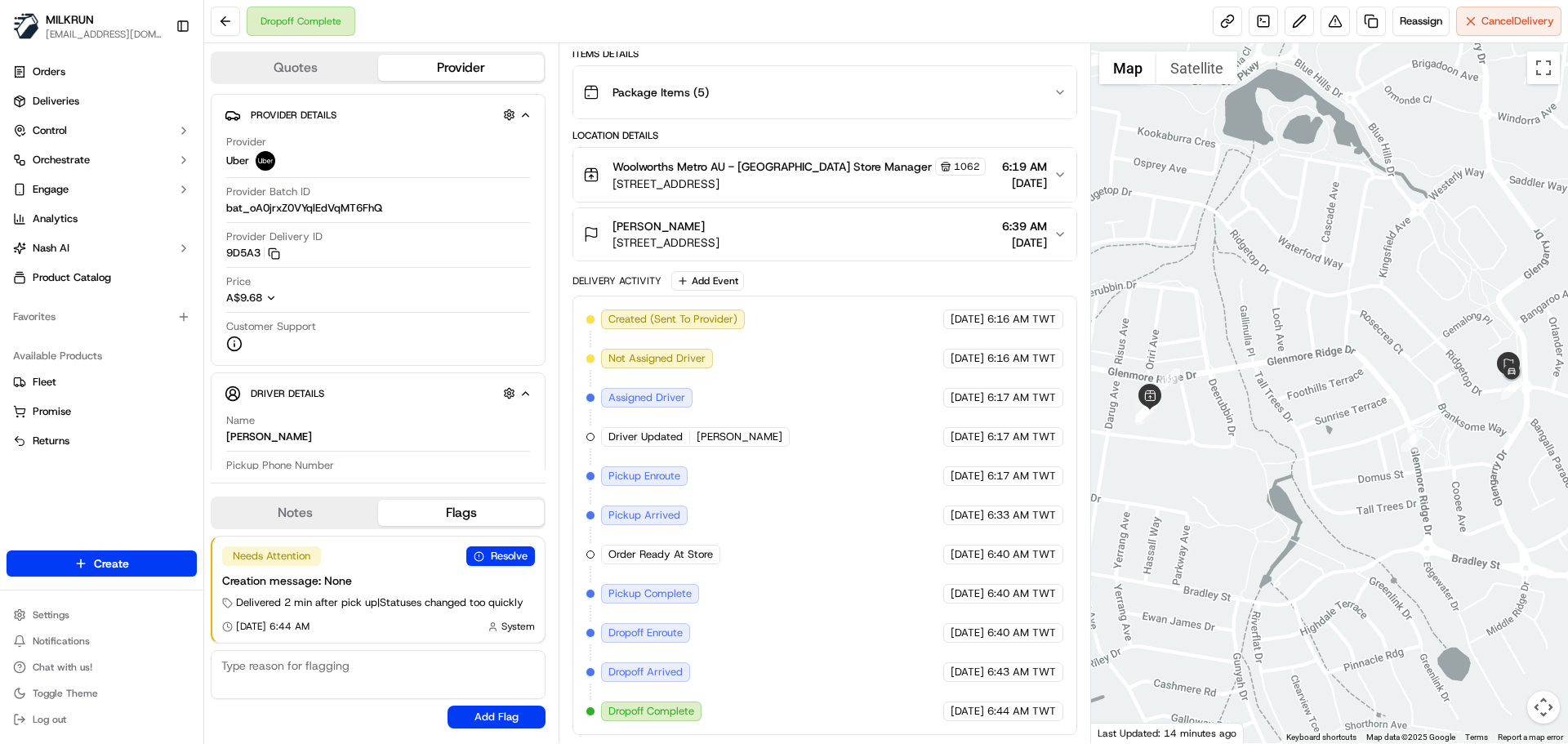
click at [621, 285] on div "Delivery Activity" at bounding box center [617, 281] width 89 height 13
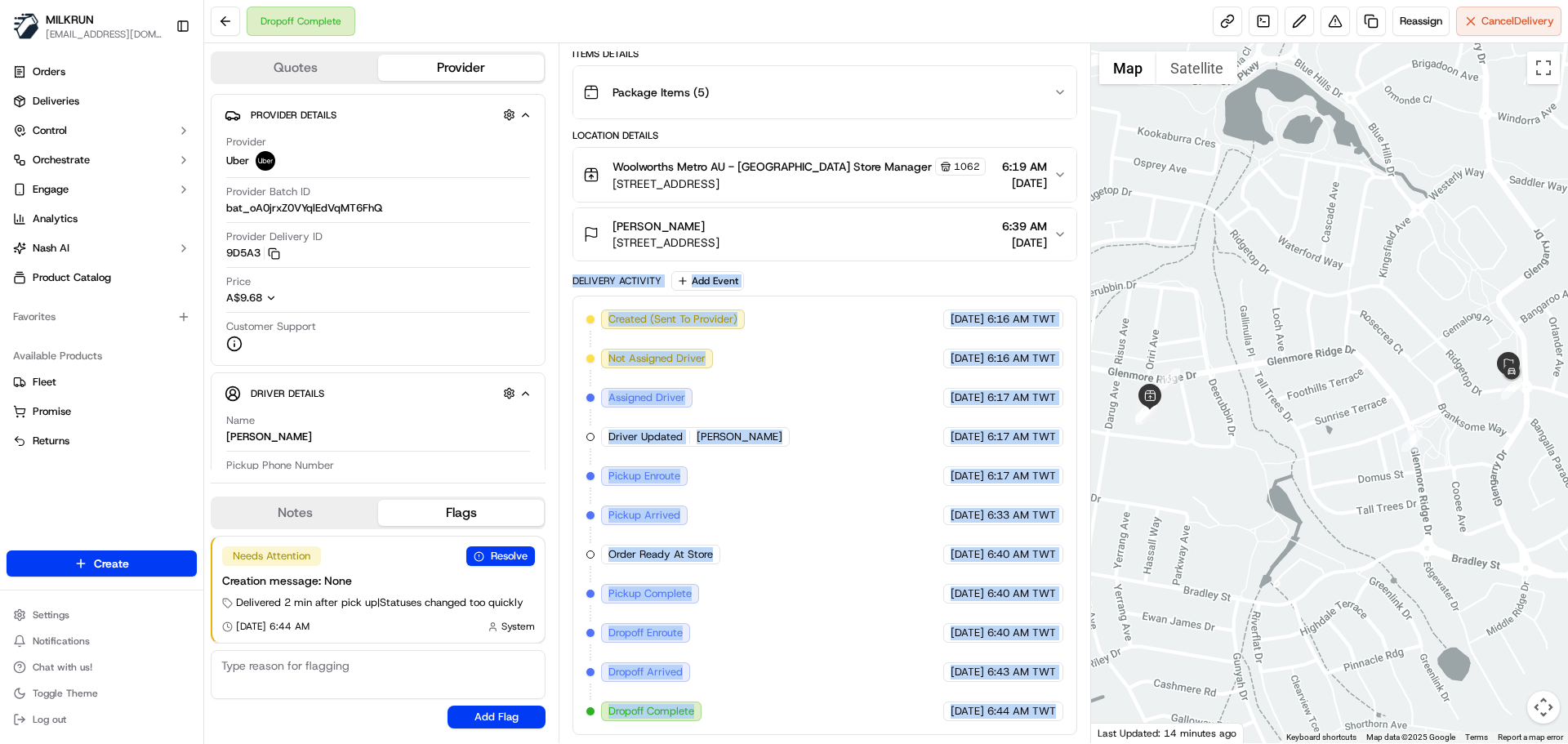
drag, startPoint x: 621, startPoint y: 285, endPoint x: 1029, endPoint y: 714, distance: 592.0
click at [1018, 710] on div "Delivery Activity Add Event Created (Sent To Provider) Uber 17/09/2025 6:16 AM …" at bounding box center [824, 503] width 504 height 464
click at [1037, 717] on span "6:44 AM TWT" at bounding box center [1021, 712] width 69 height 14
drag, startPoint x: 1037, startPoint y: 717, endPoint x: 622, endPoint y: 269, distance: 610.7
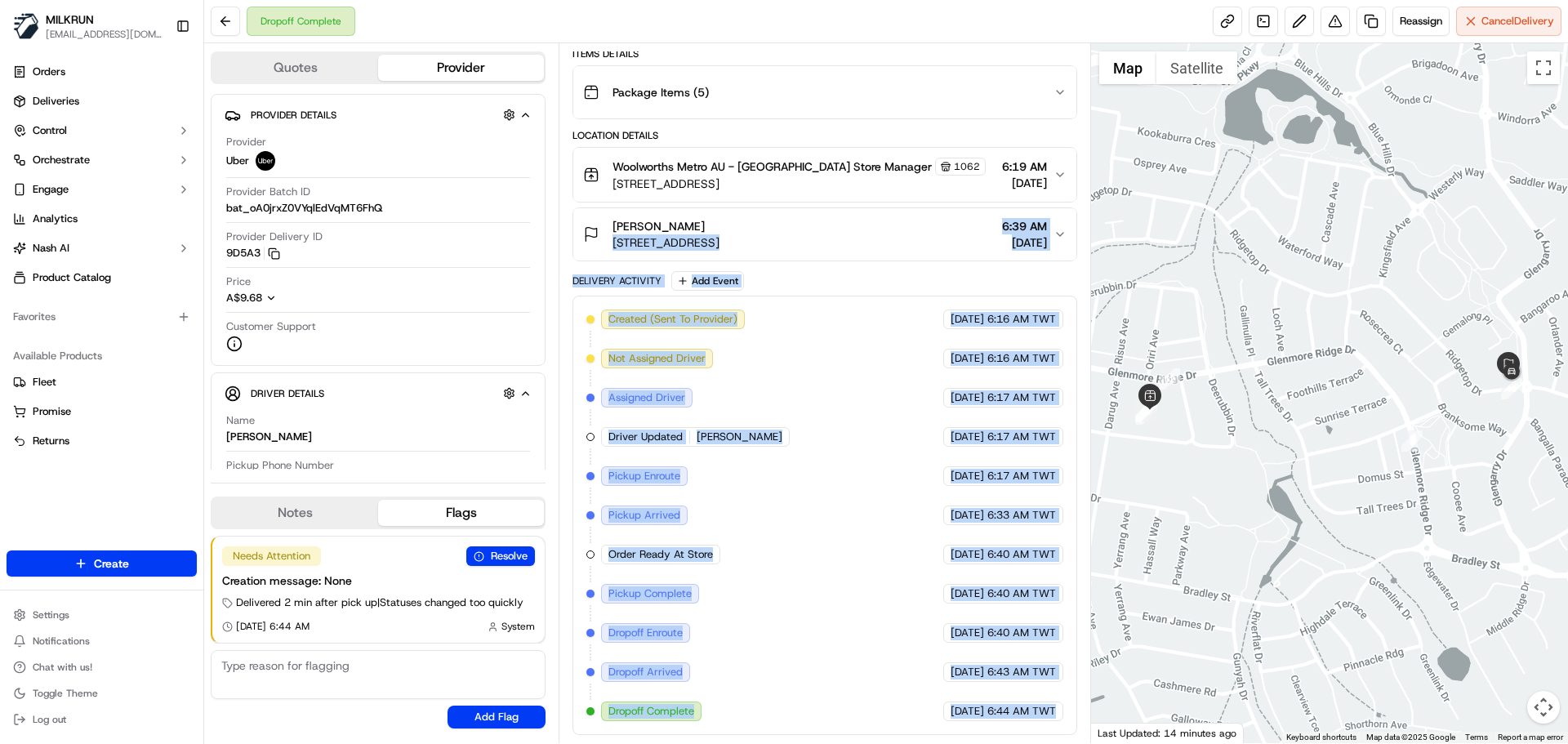
click at [618, 256] on div "Package Details N/A A$27.75 Items Details Package Items ( 5 ) Location Details …" at bounding box center [824, 351] width 504 height 770
click at [624, 278] on div "Delivery Activity" at bounding box center [617, 281] width 89 height 13
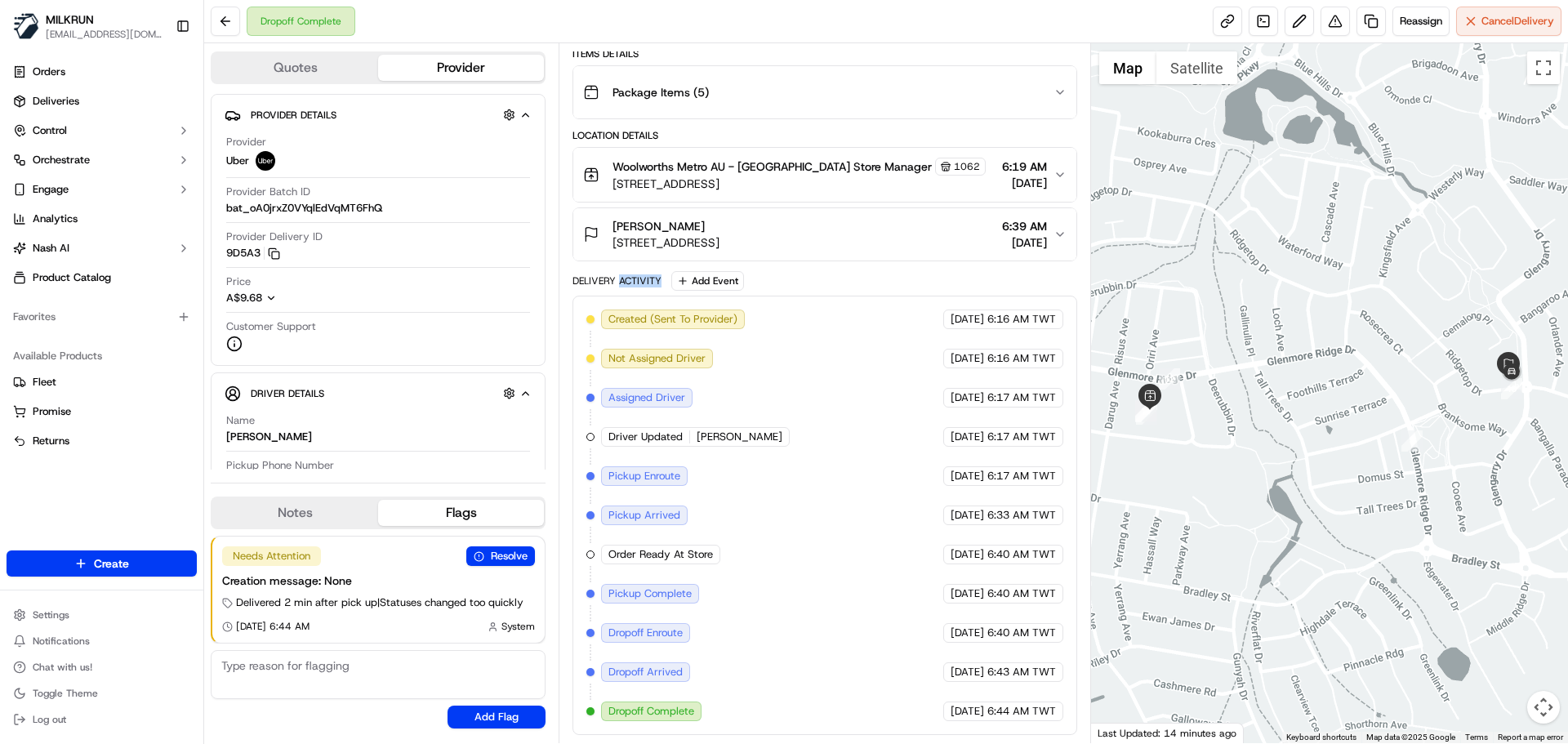
click at [624, 278] on div "Delivery Activity" at bounding box center [617, 281] width 89 height 13
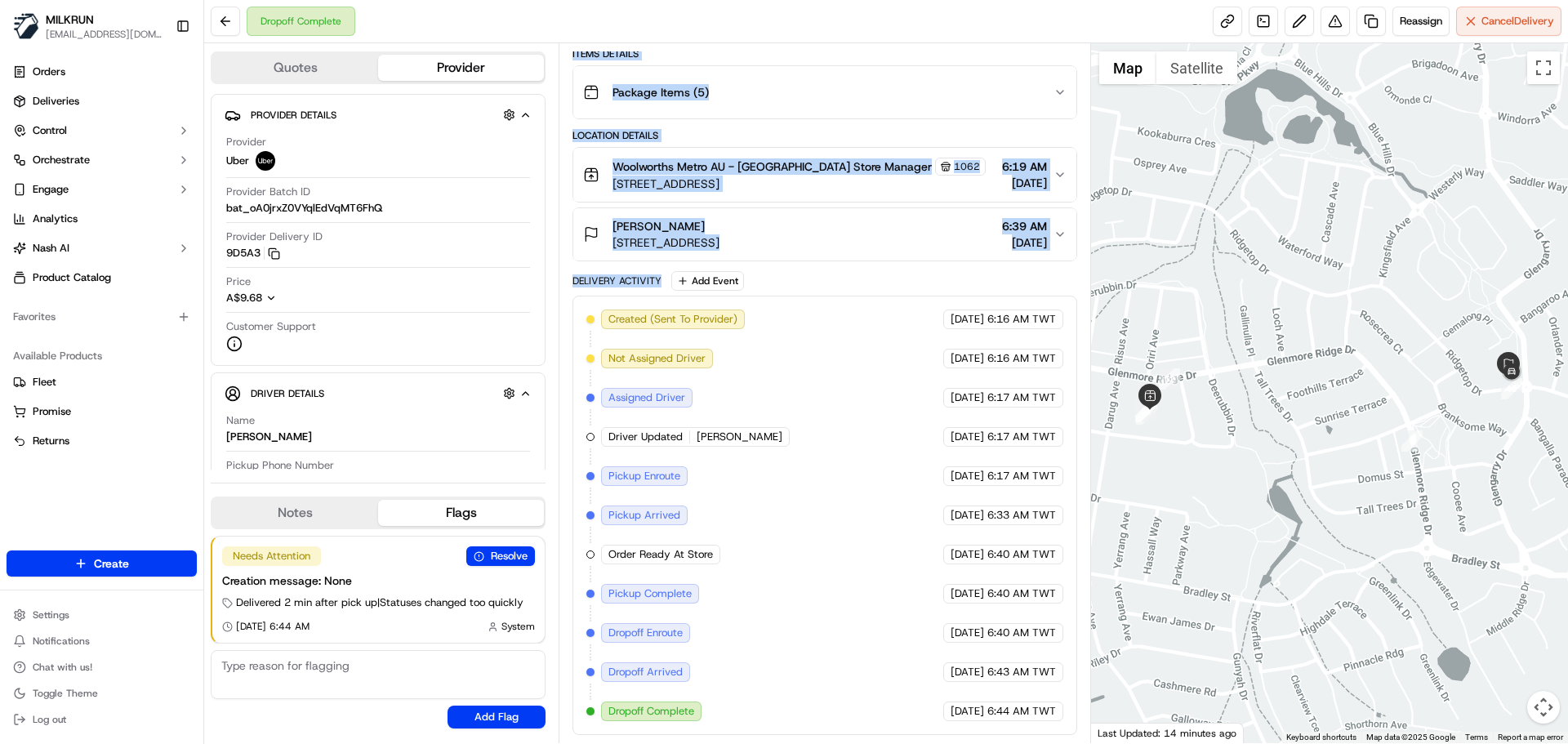
drag, startPoint x: 624, startPoint y: 278, endPoint x: 665, endPoint y: 12, distance: 269.1
click at [660, 11] on div "Dropoff Complete Reassign Cancel Delivery Quotes Provider Provider Details Hidd…" at bounding box center [886, 372] width 1364 height 744
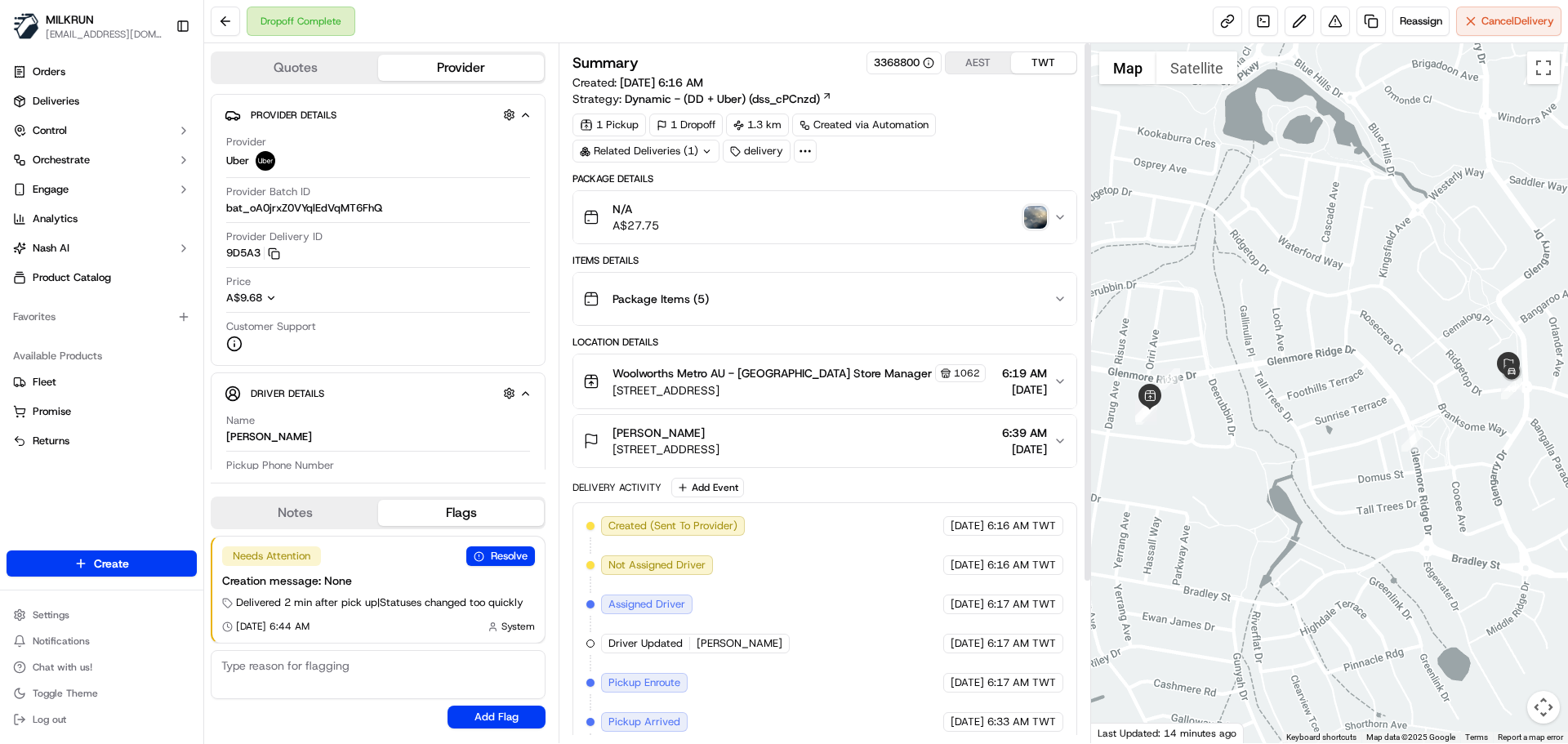
click at [931, 585] on div "Created (Sent To Provider) Uber 17/09/2025 6:16 AM TWT Not Assigned Driver Uber…" at bounding box center [824, 723] width 476 height 412
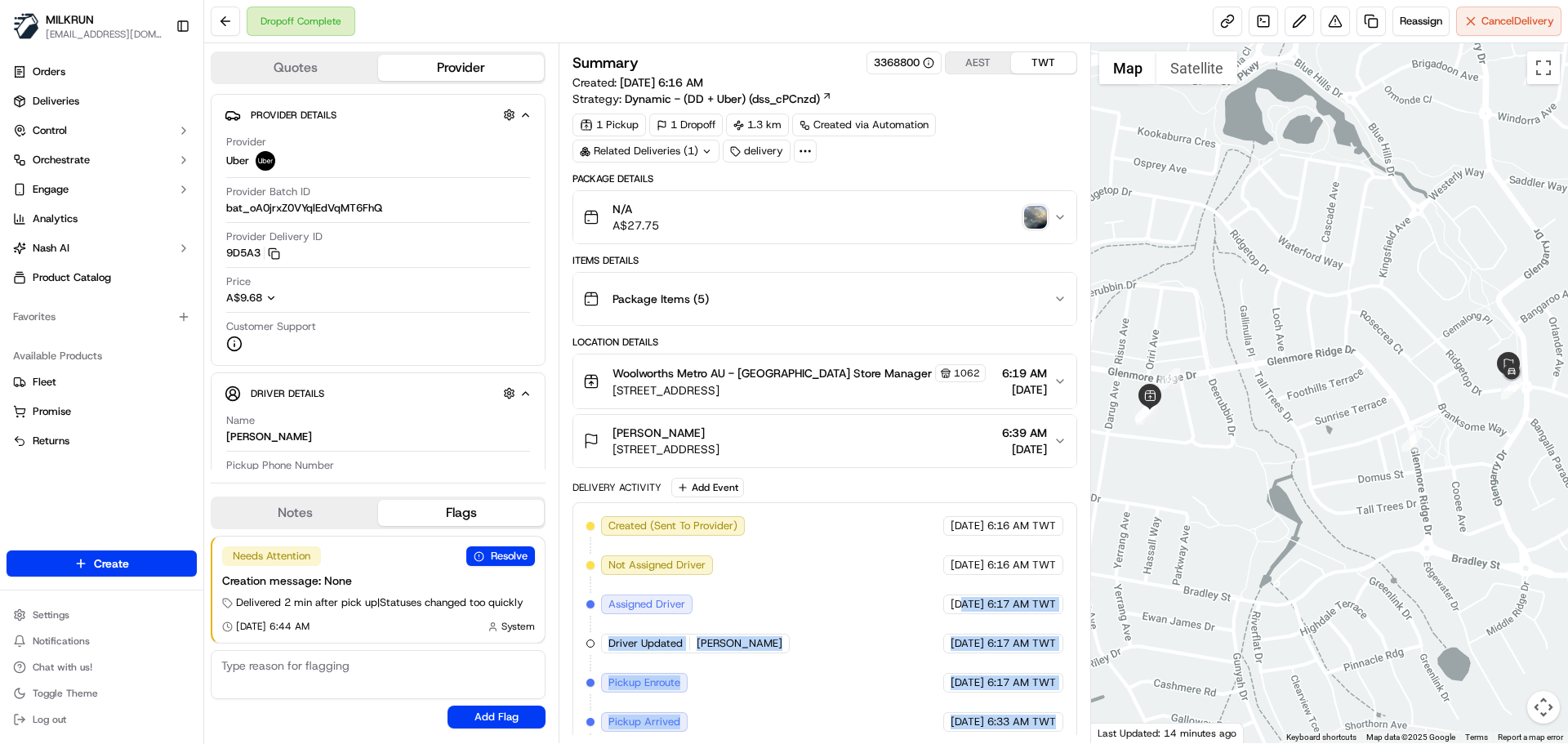
scroll to position [207, 0]
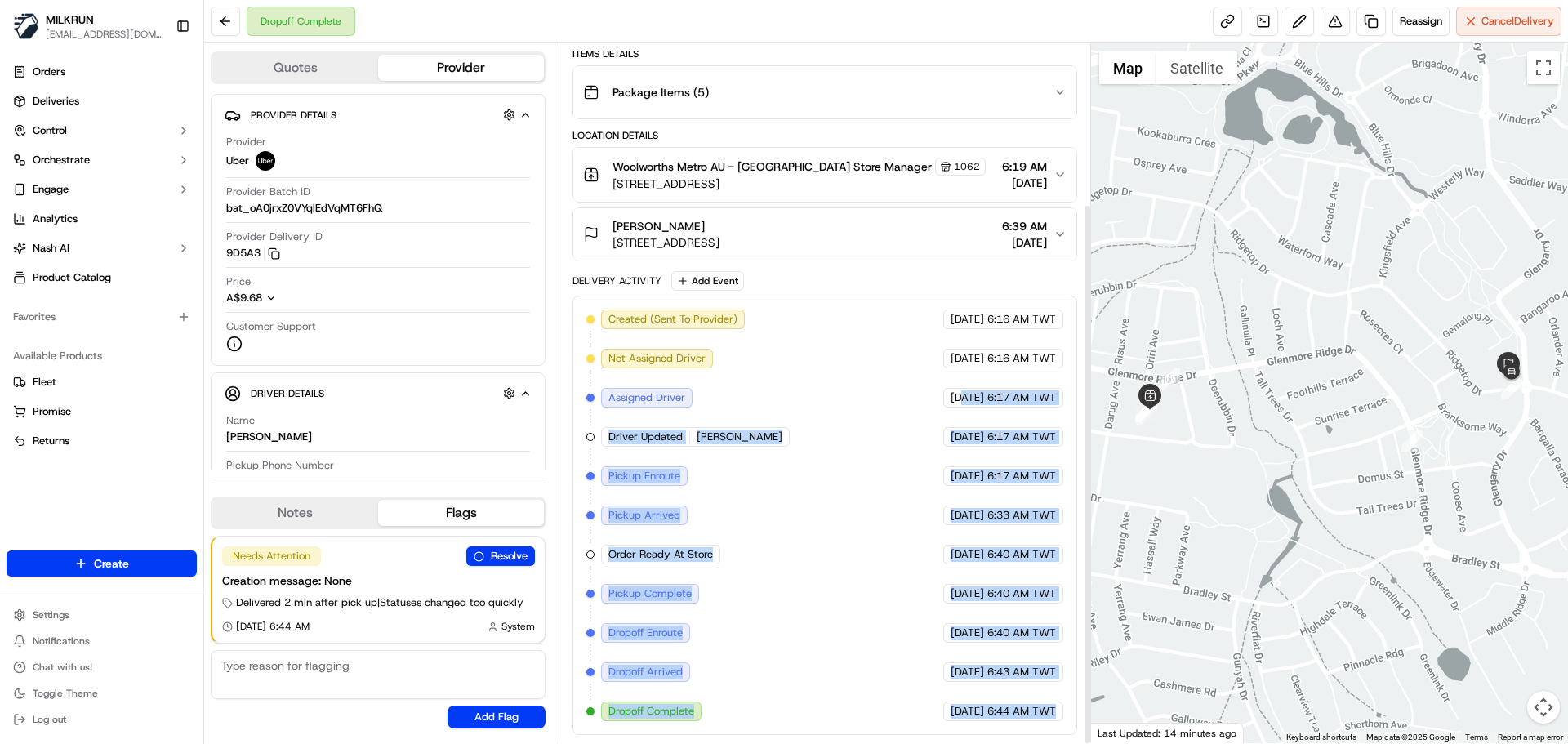
drag, startPoint x: 931, startPoint y: 585, endPoint x: 1052, endPoint y: 734, distance: 191.9
click at [1052, 734] on div "Created (Sent To Provider) Uber 17/09/2025 6:16 AM TWT Not Assigned Driver Uber…" at bounding box center [824, 515] width 504 height 440
click at [1055, 734] on div "Created (Sent To Provider) Uber 17/09/2025 6:16 AM TWT Not Assigned Driver Uber…" at bounding box center [824, 515] width 504 height 440
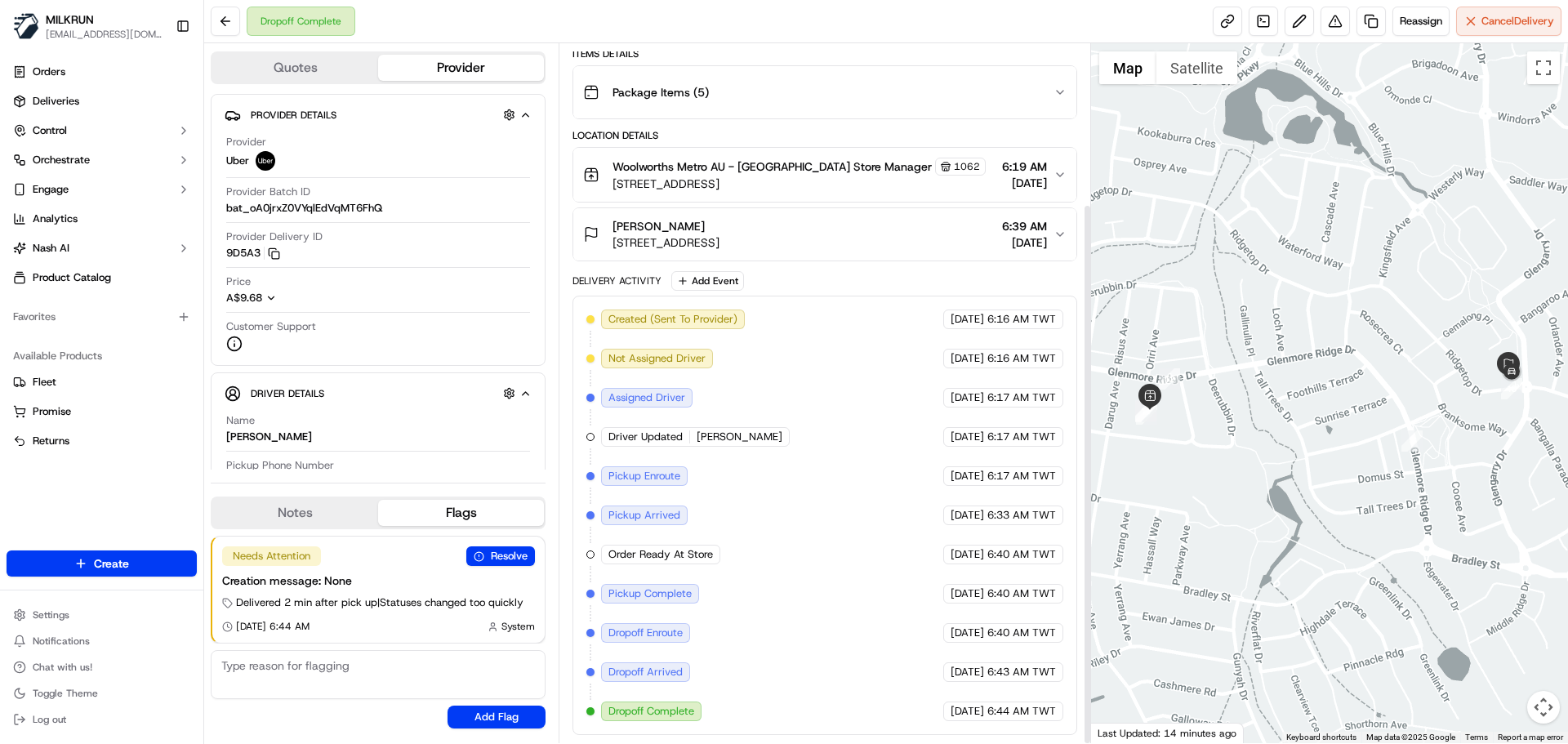
click at [1055, 734] on div "Created (Sent To Provider) Uber 17/09/2025 6:16 AM TWT Not Assigned Driver Uber…" at bounding box center [824, 515] width 504 height 440
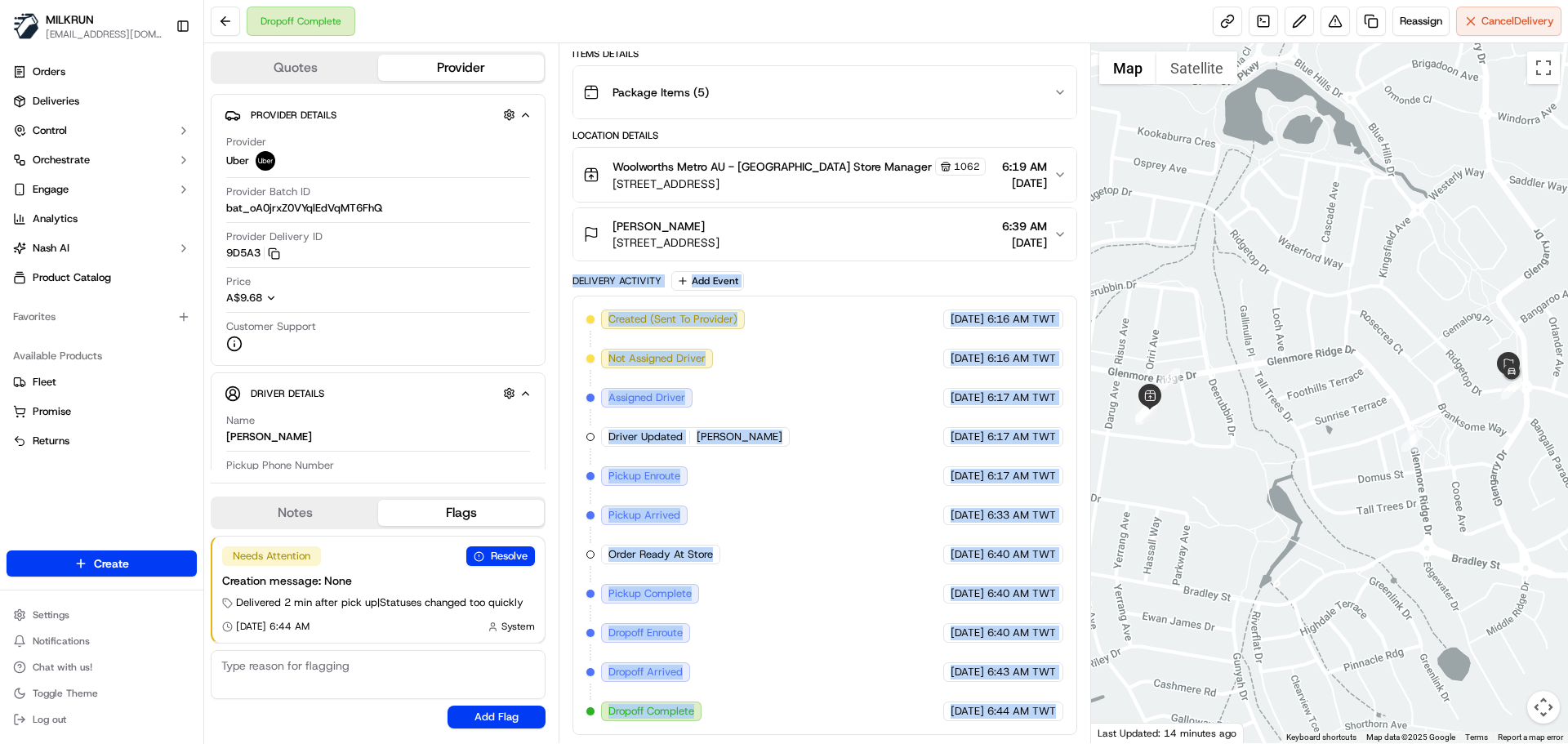
drag, startPoint x: 1055, startPoint y: 734, endPoint x: 614, endPoint y: 278, distance: 634.4
click at [614, 278] on div "Delivery Activity Add Event Created (Sent To Provider) Uber 17/09/2025 6:16 AM …" at bounding box center [824, 503] width 504 height 464
click at [614, 278] on div "Delivery Activity" at bounding box center [617, 281] width 89 height 13
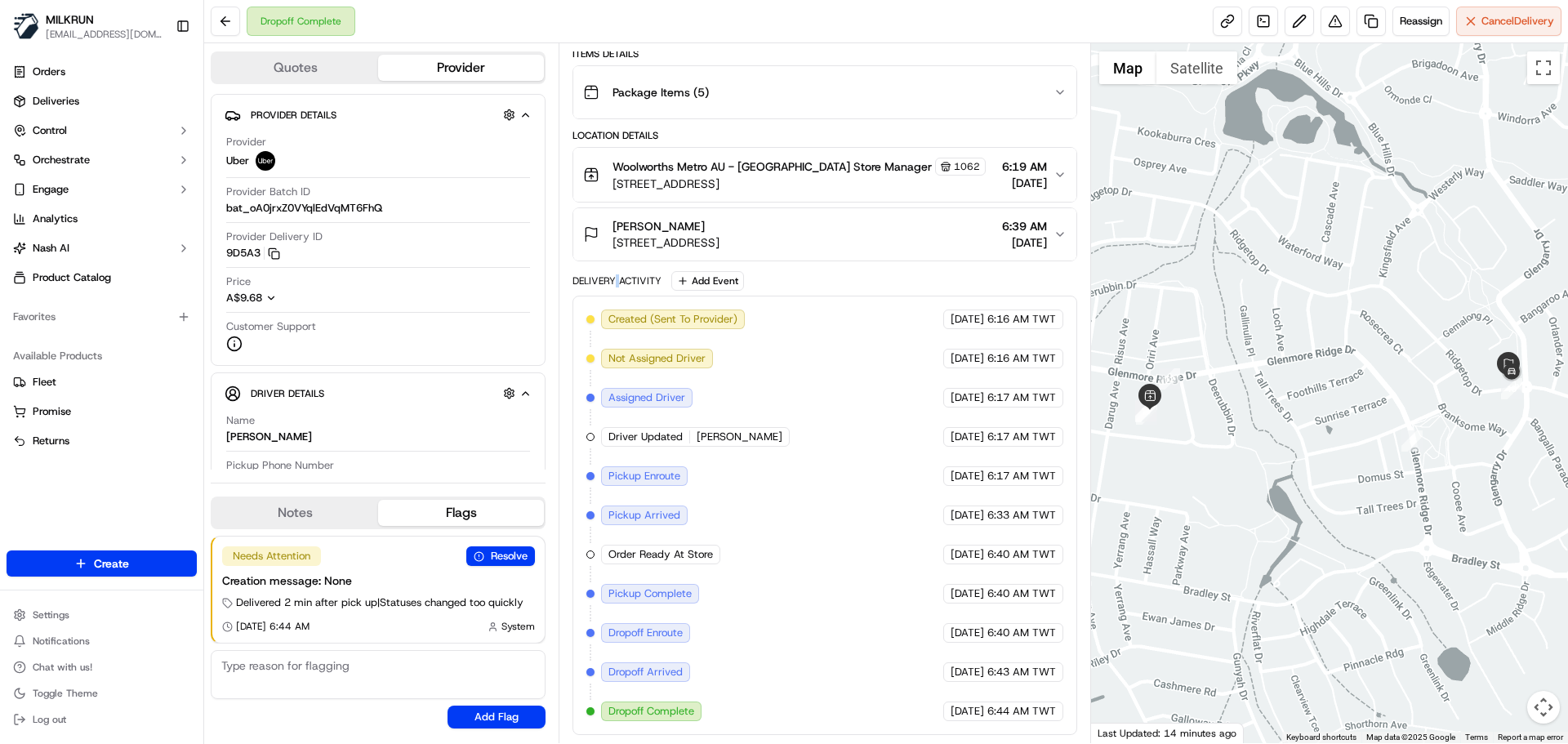
click at [614, 278] on div "Delivery Activity" at bounding box center [617, 281] width 89 height 13
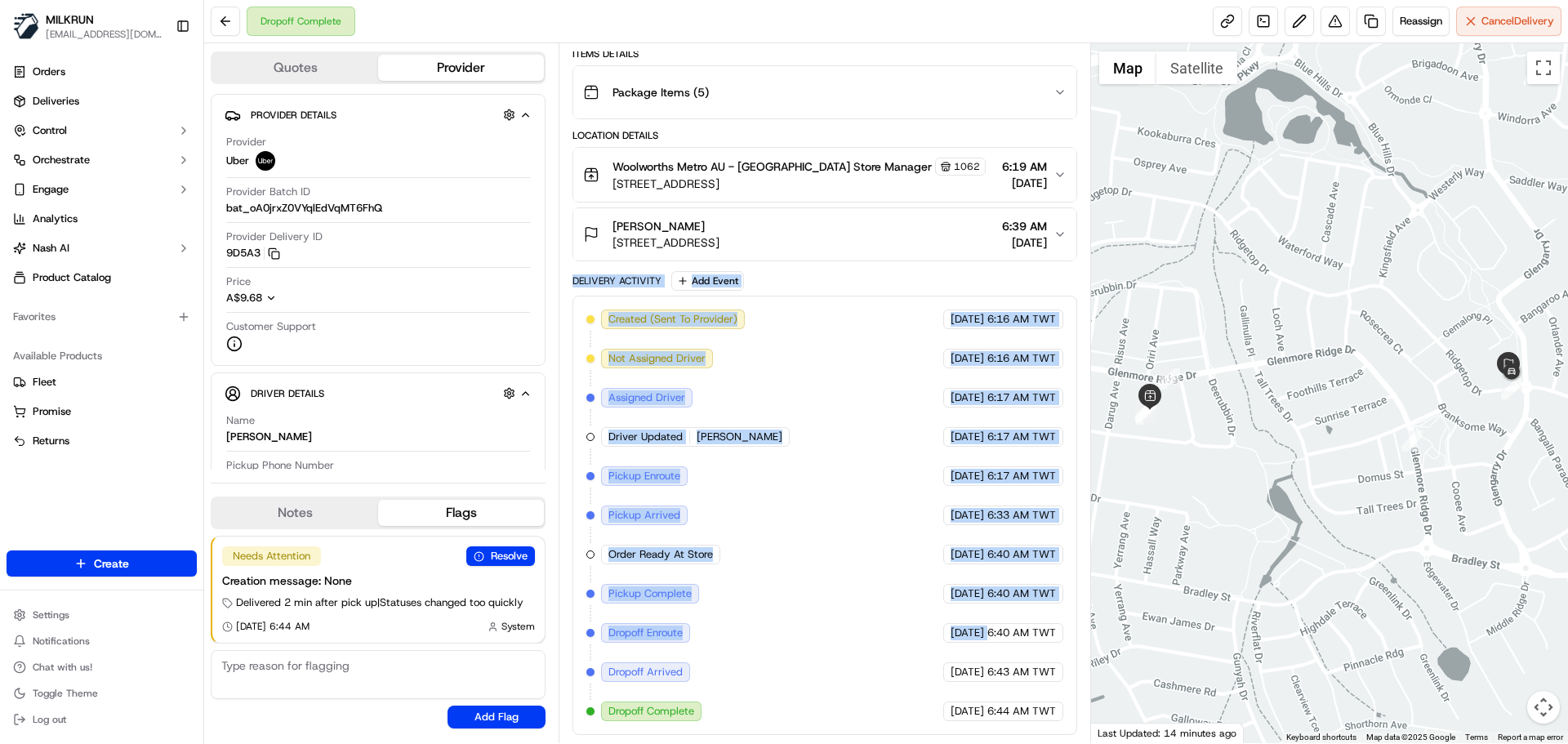
drag, startPoint x: 614, startPoint y: 278, endPoint x: 1061, endPoint y: 714, distance: 624.4
click at [1053, 706] on div "Delivery Activity Add Event Created (Sent To Provider) Uber 17/09/2025 6:16 AM …" at bounding box center [824, 503] width 504 height 464
click at [1061, 714] on div "17/09/2025 6:44 AM TWT" at bounding box center [1003, 712] width 120 height 20
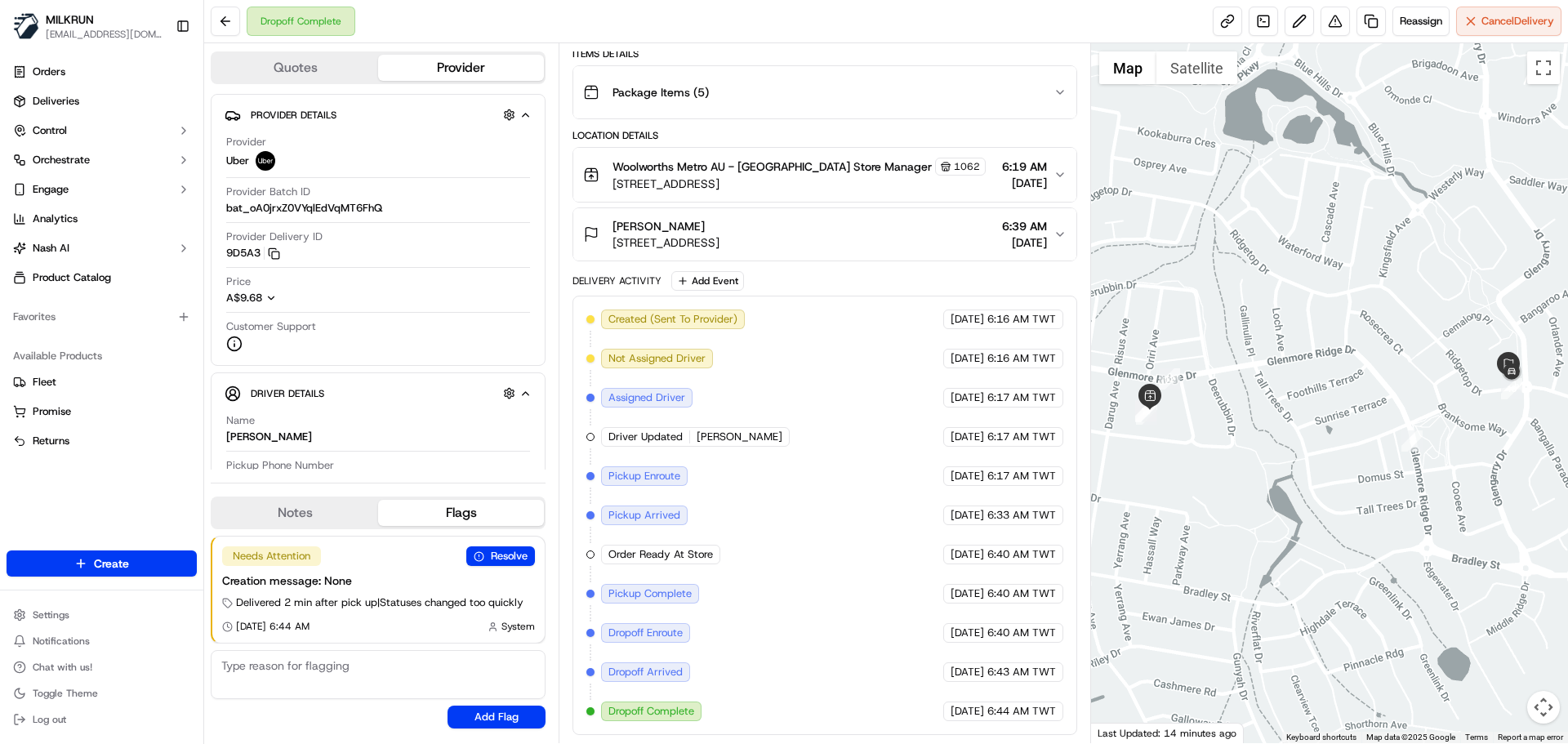
click at [1061, 714] on div "17/09/2025 6:44 AM TWT" at bounding box center [1003, 712] width 120 height 20
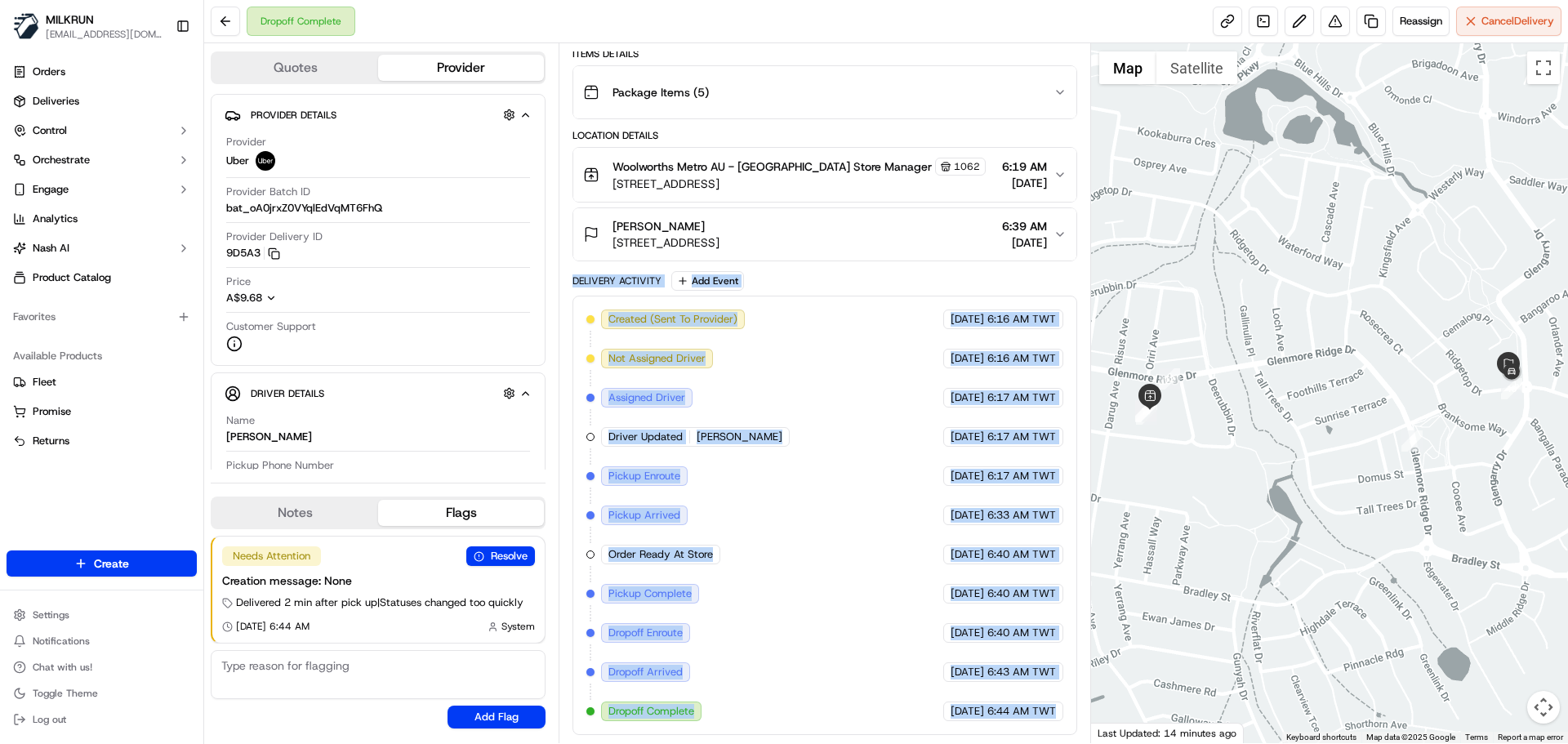
drag, startPoint x: 1061, startPoint y: 714, endPoint x: 580, endPoint y: 195, distance: 707.6
click at [572, 192] on div "Summary 3368800 AEST TWT Created: 17/09/2025 6:16 AM Strategy: Dynamic - (DD + …" at bounding box center [824, 393] width 532 height 700
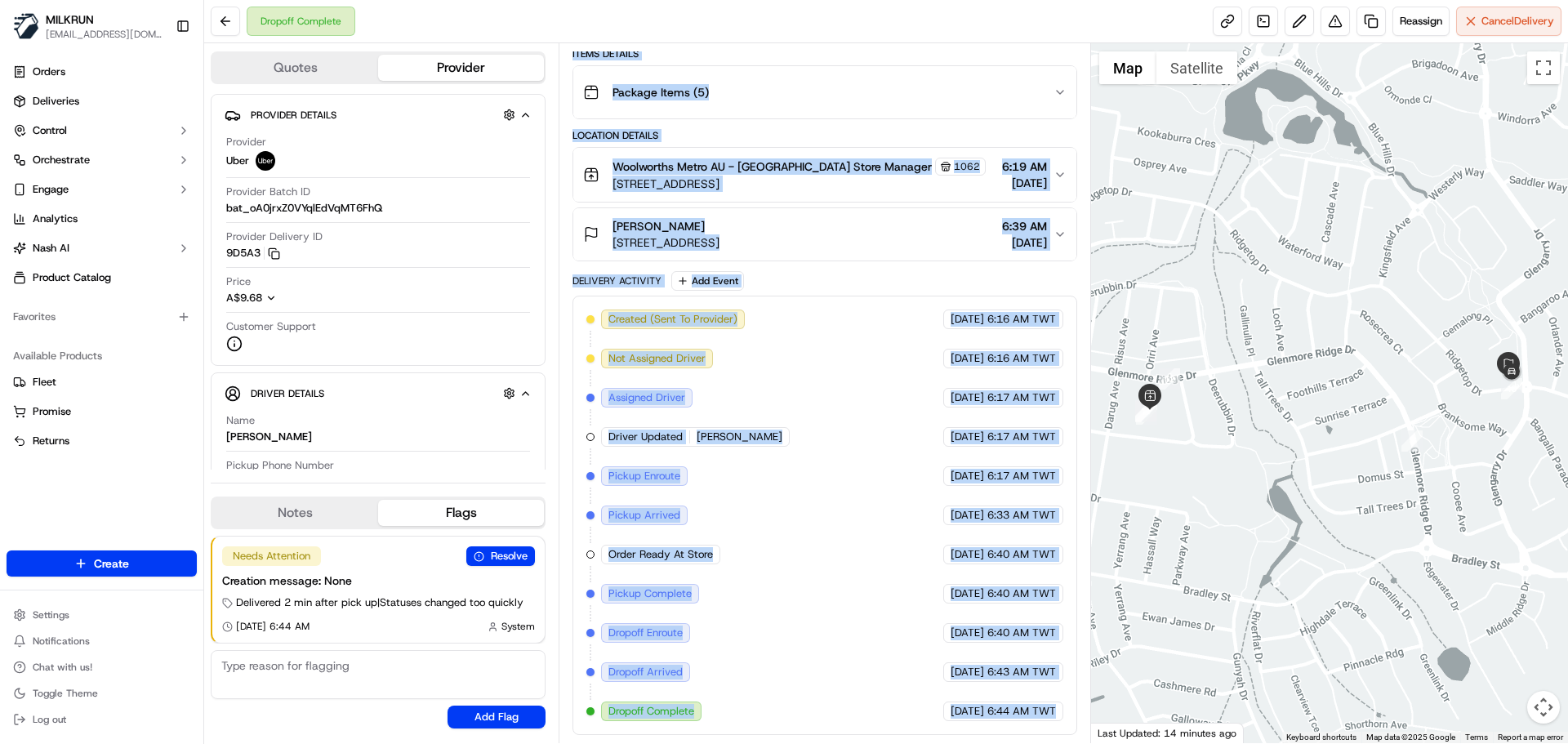
click at [782, 474] on div "Created (Sent To Provider) Uber 17/09/2025 6:16 AM TWT Not Assigned Driver Uber…" at bounding box center [824, 516] width 476 height 412
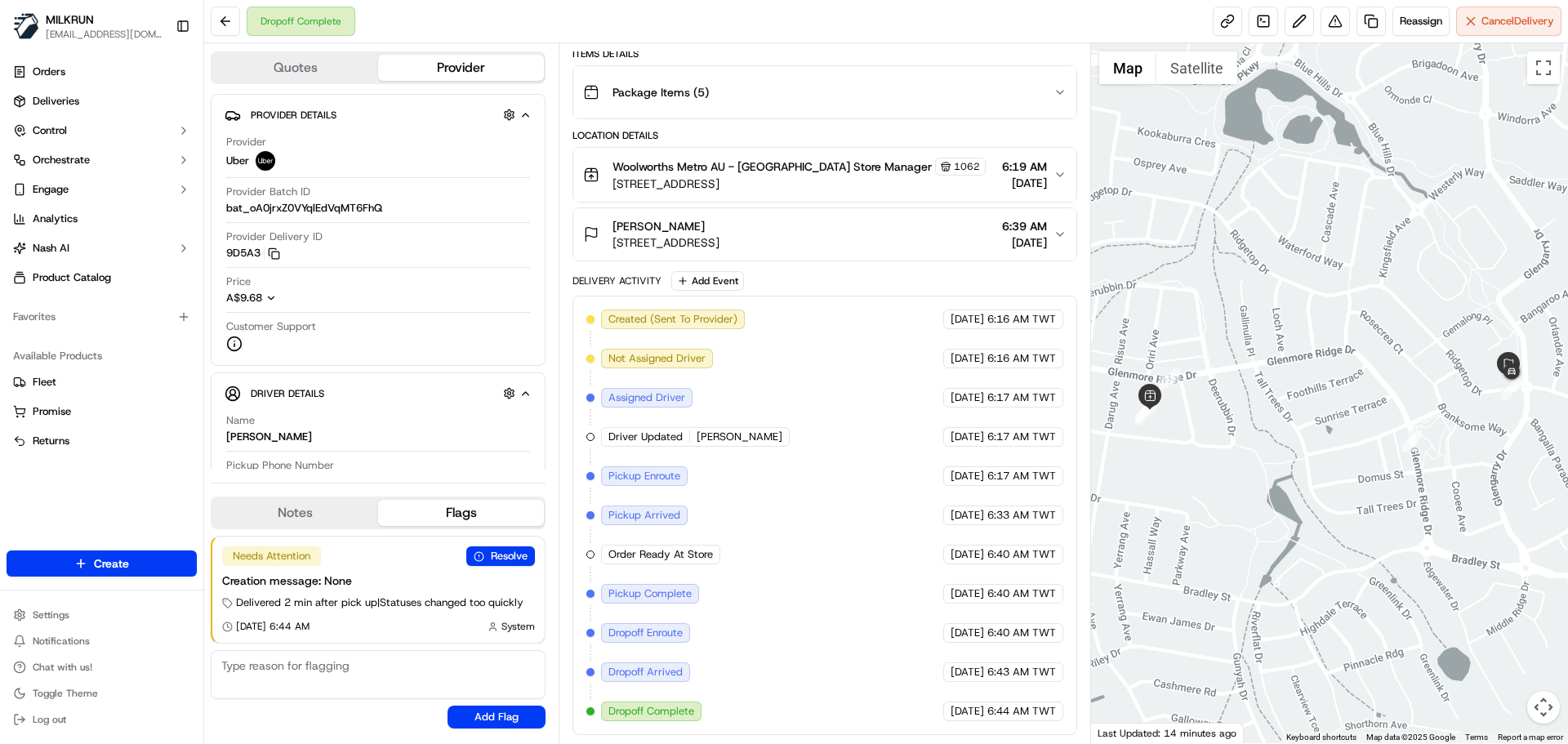
click at [753, 411] on div "Created (Sent To Provider) Uber 17/09/2025 6:16 AM TWT Not Assigned Driver Uber…" at bounding box center [824, 516] width 476 height 412
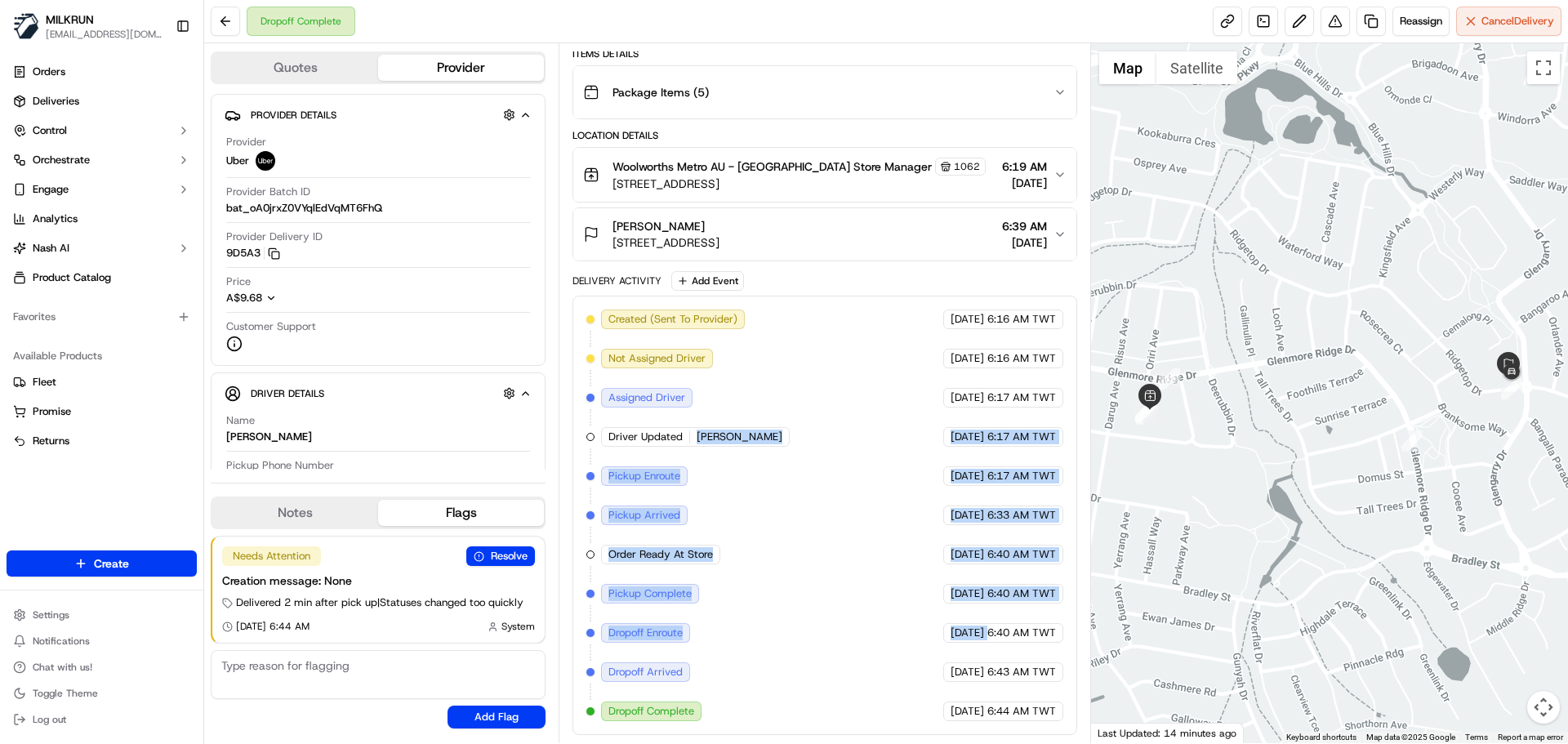
drag, startPoint x: 753, startPoint y: 411, endPoint x: 986, endPoint y: 650, distance: 333.8
click at [986, 647] on div "Created (Sent To Provider) Uber 17/09/2025 6:16 AM TWT Not Assigned Driver Uber…" at bounding box center [824, 516] width 476 height 412
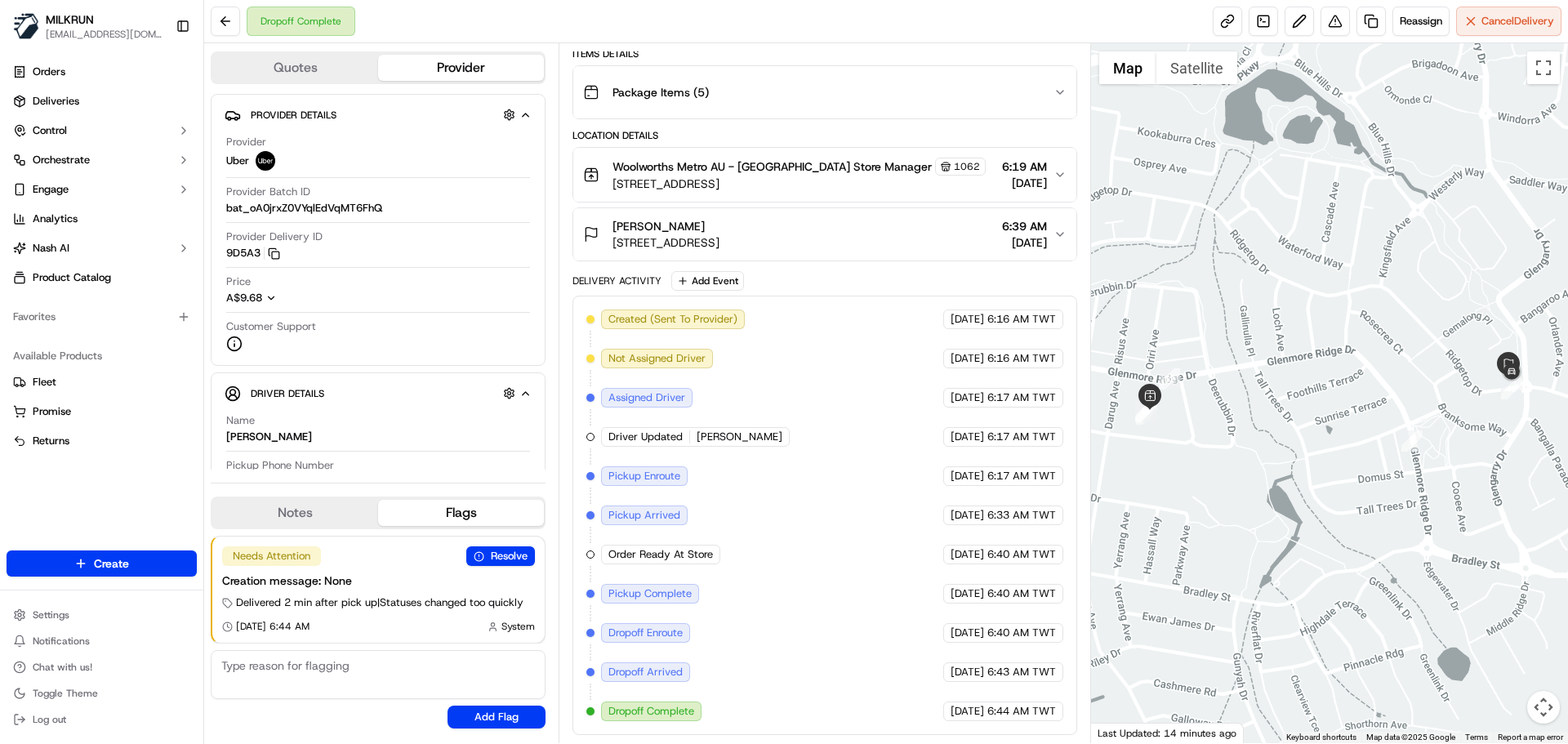
click at [1033, 715] on span "6:44 AM TWT" at bounding box center [1021, 712] width 69 height 14
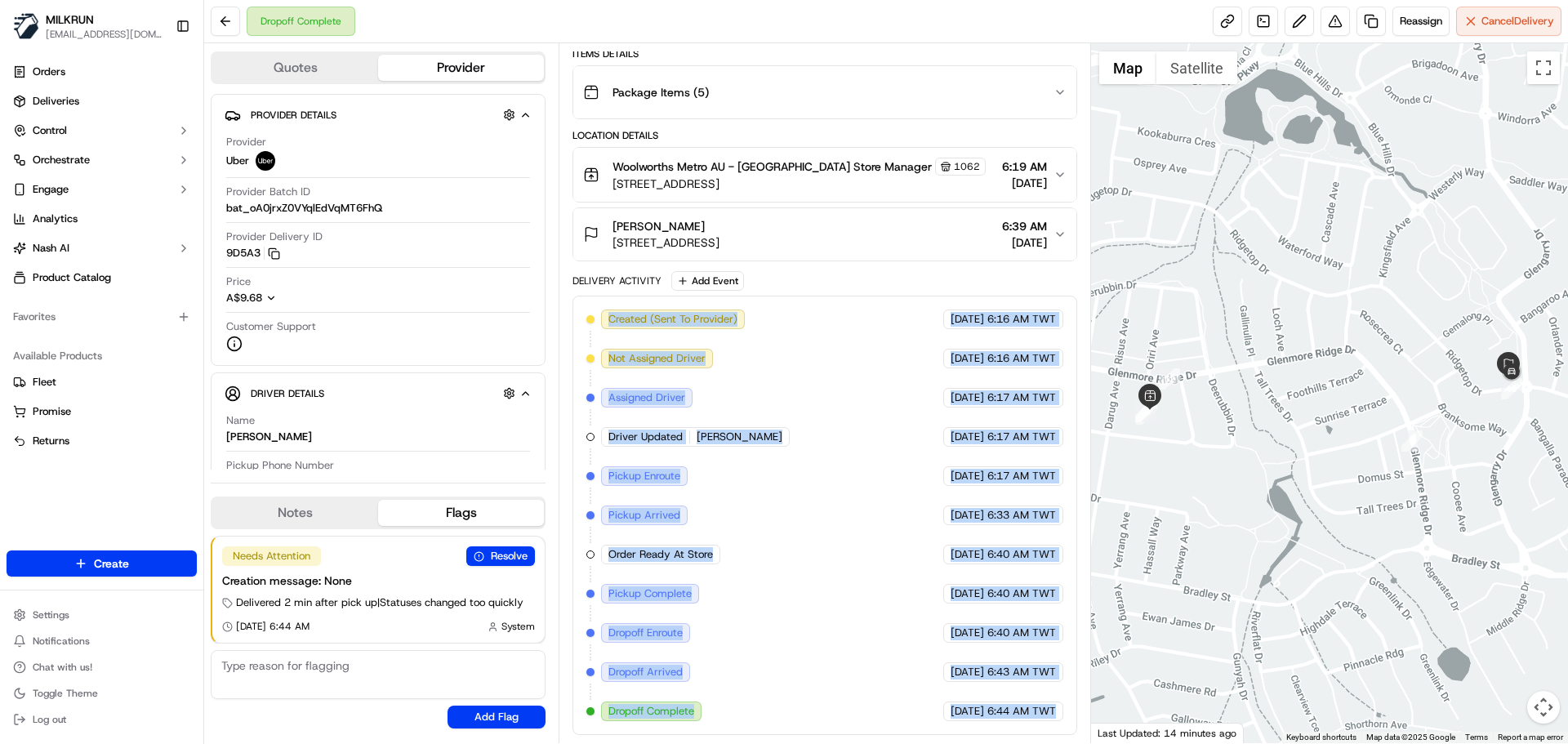
drag, startPoint x: 1033, startPoint y: 715, endPoint x: 674, endPoint y: 370, distance: 497.9
click at [654, 287] on div "Delivery Activity Add Event Created (Sent To Provider) Uber 17/09/2025 6:16 AM …" at bounding box center [824, 503] width 504 height 464
click at [643, 335] on div "Created (Sent To Provider) Uber 17/09/2025 6:16 AM TWT Not Assigned Driver Uber…" at bounding box center [824, 516] width 476 height 412
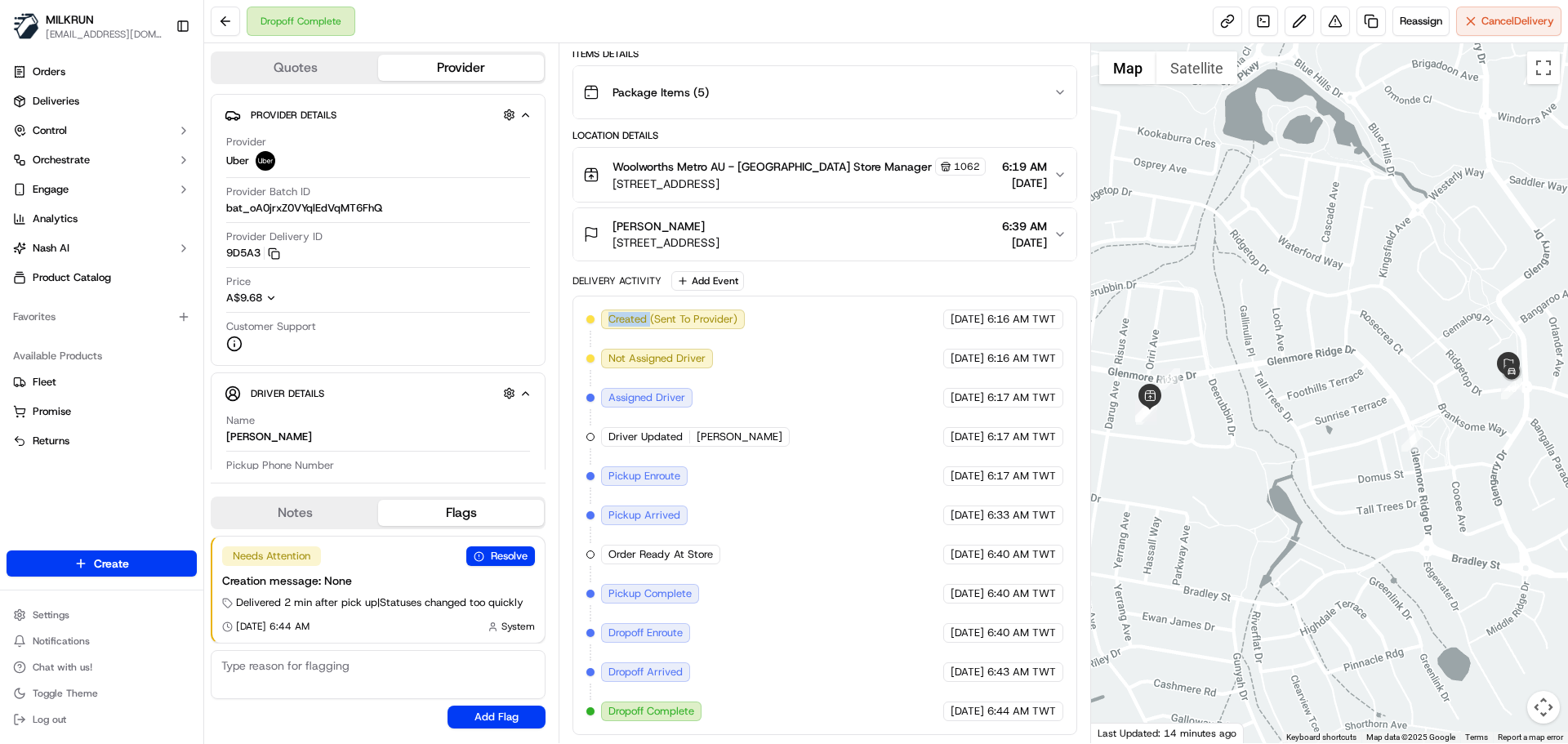
click at [643, 335] on div "Created (Sent To Provider) Uber 17/09/2025 6:16 AM TWT Not Assigned Driver Uber…" at bounding box center [824, 516] width 476 height 412
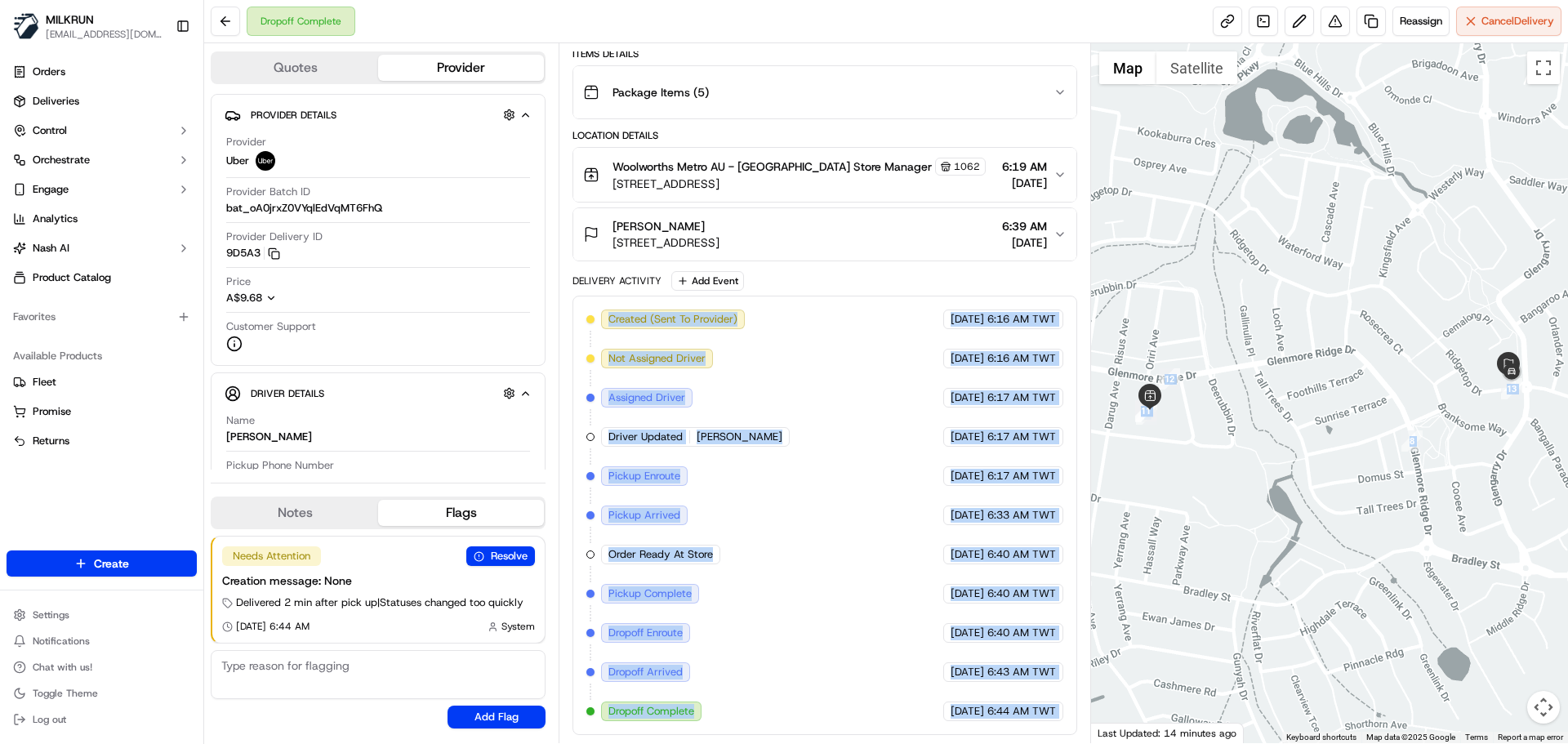
drag, startPoint x: 643, startPoint y: 335, endPoint x: 1085, endPoint y: 685, distance: 563.8
click at [1129, 699] on div "Quotes Provider Provider Details Hidden ( 3 ) Provider Uber Provider Batch ID b…" at bounding box center [886, 393] width 1364 height 700
click at [1061, 682] on div "Created (Sent To Provider) Uber 17/09/2025 6:16 AM TWT Not Assigned Driver Uber…" at bounding box center [824, 516] width 476 height 412
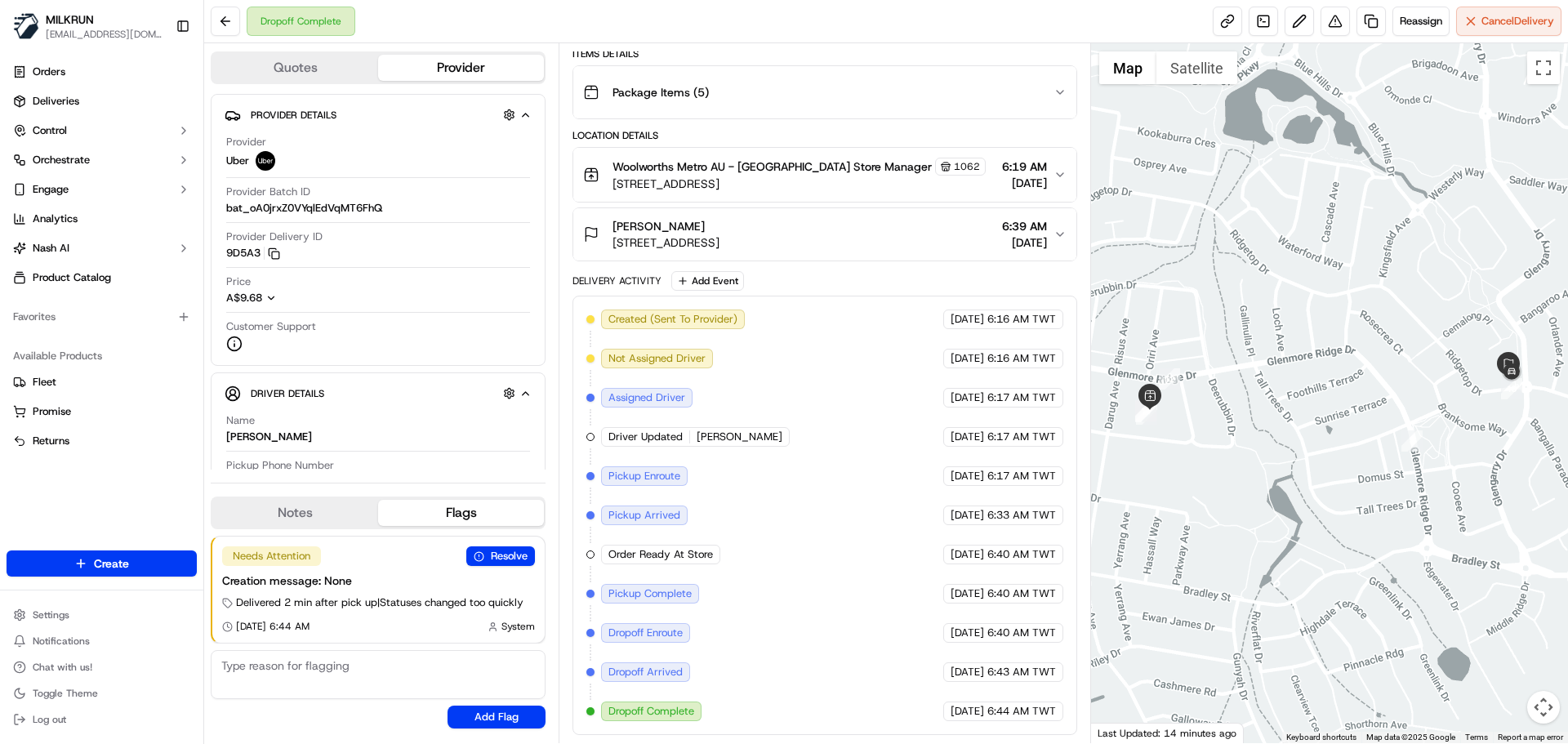
click at [1061, 682] on div "Created (Sent To Provider) Uber 17/09/2025 6:16 AM TWT Not Assigned Driver Uber…" at bounding box center [824, 516] width 476 height 412
drag, startPoint x: 1061, startPoint y: 682, endPoint x: 775, endPoint y: 286, distance: 488.5
click at [744, 231] on div "Package Details N/A A$27.75 Items Details Package Items ( 5 ) Location Details …" at bounding box center [824, 351] width 504 height 770
click at [1005, 706] on span "6:44 AM TWT" at bounding box center [1021, 712] width 69 height 14
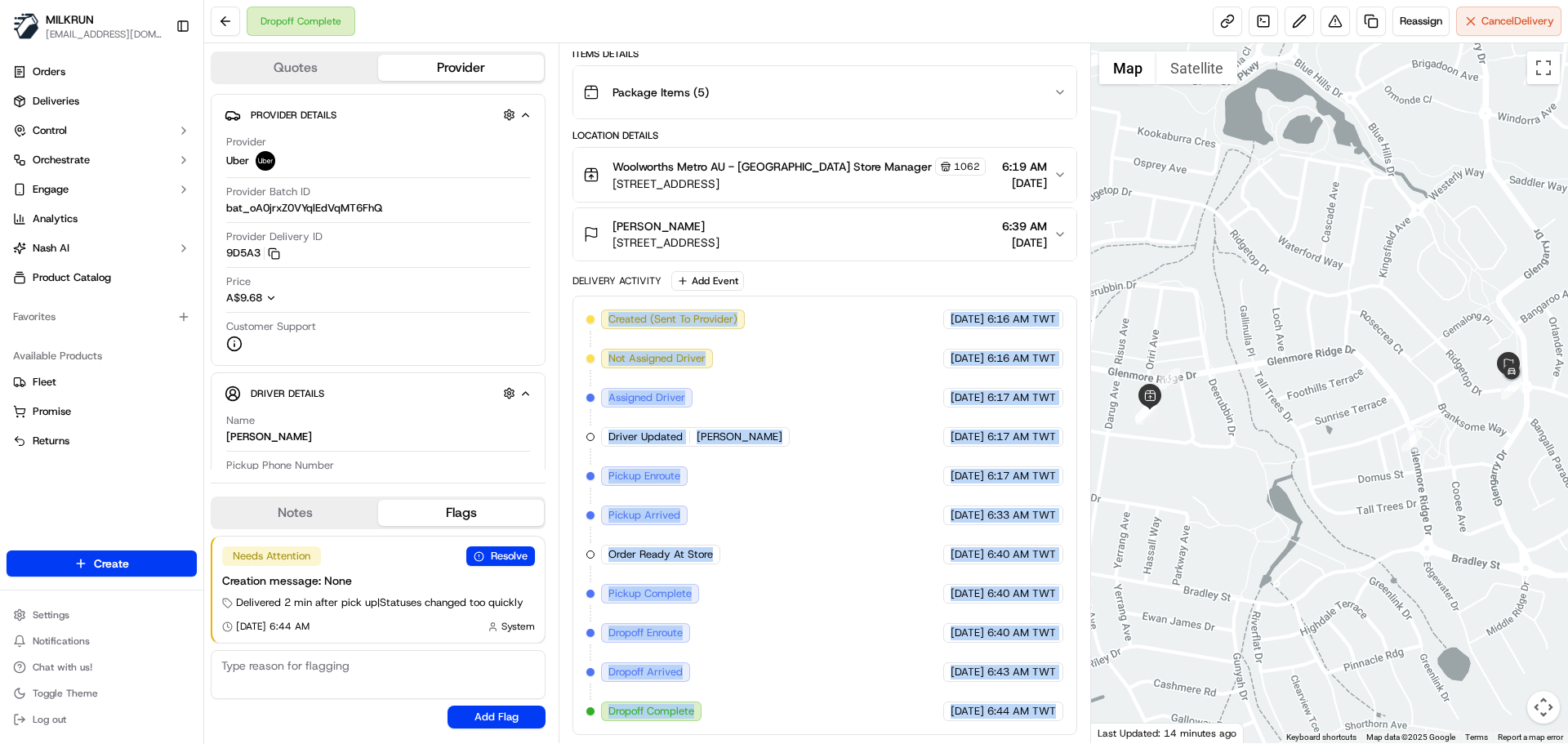
drag, startPoint x: 1005, startPoint y: 706, endPoint x: 635, endPoint y: 205, distance: 622.8
click at [636, 208] on div "Package Details N/A A$27.75 Items Details Package Items ( 5 ) Location Details …" at bounding box center [824, 351] width 504 height 770
click at [831, 641] on div "Created (Sent To Provider) Uber 17/09/2025 6:16 AM TWT Not Assigned Driver Uber…" at bounding box center [824, 516] width 476 height 412
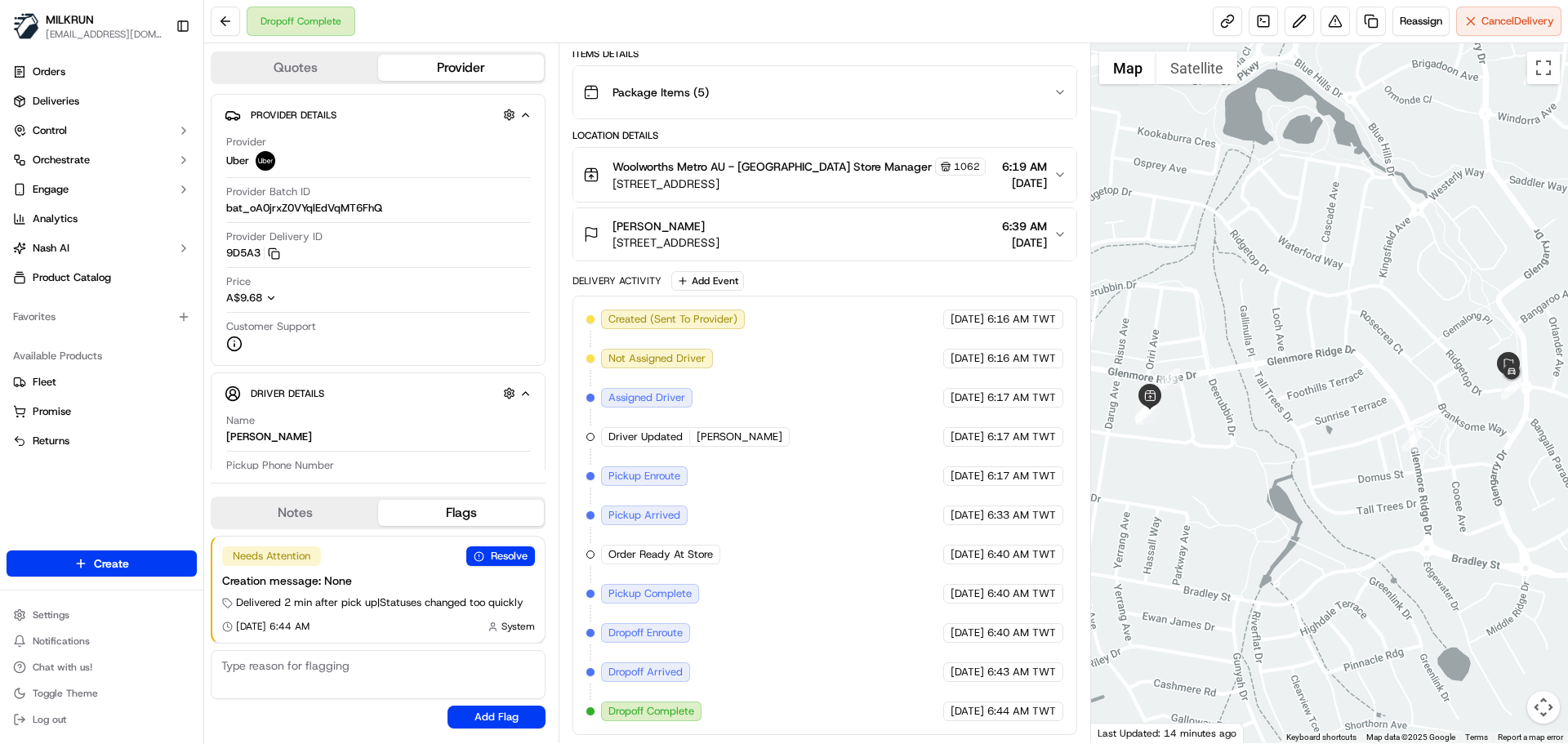
click at [692, 430] on div "Driver Updated ALI H." at bounding box center [695, 437] width 189 height 20
drag, startPoint x: 692, startPoint y: 430, endPoint x: 822, endPoint y: 451, distance: 131.7
click at [713, 436] on div "Driver Updated ALI H." at bounding box center [695, 437] width 189 height 20
click at [856, 458] on div "Created (Sent To Provider) Uber 17/09/2025 6:16 AM TWT Not Assigned Driver Uber…" at bounding box center [824, 516] width 476 height 412
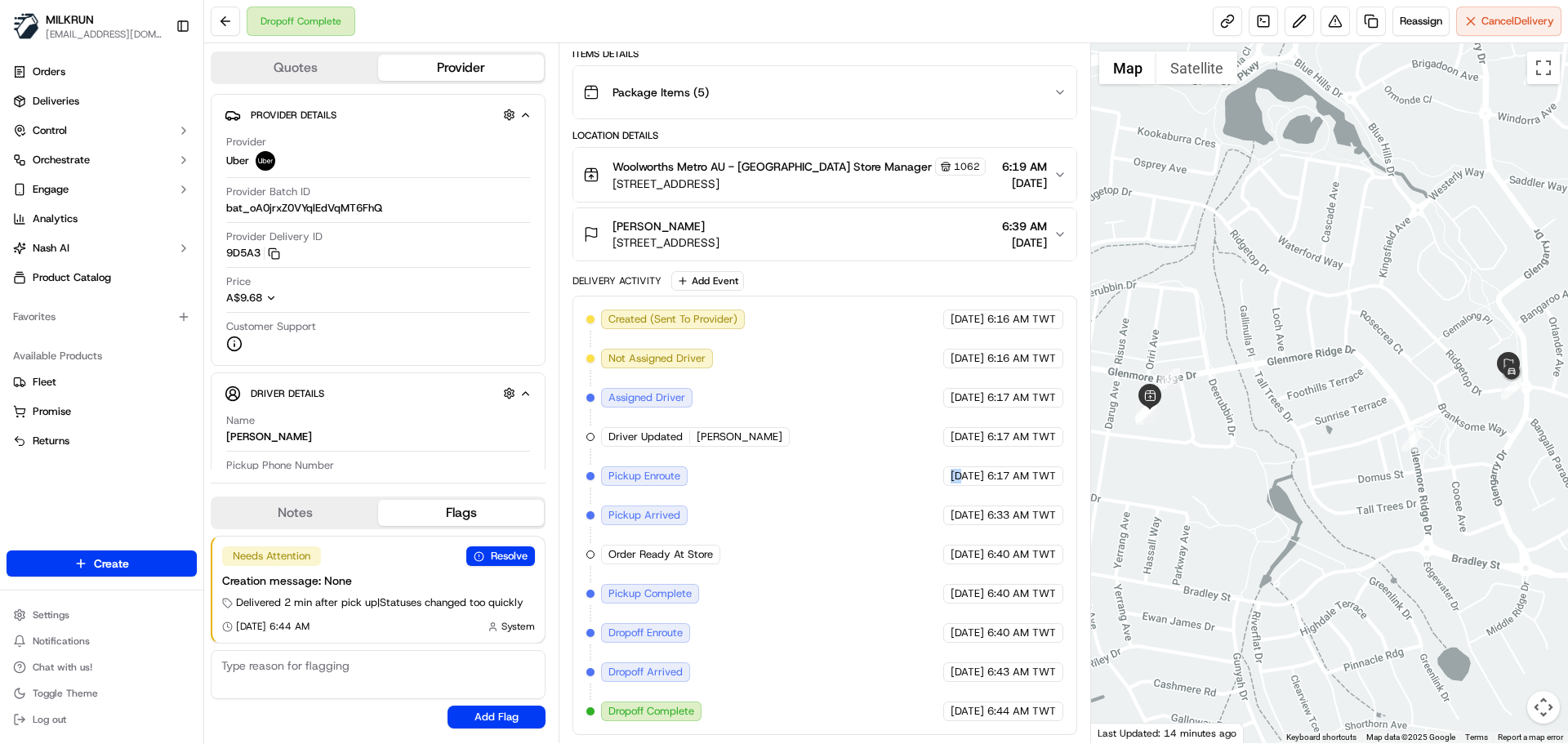
click at [856, 458] on div "Created (Sent To Provider) Uber 17/09/2025 6:16 AM TWT Not Assigned Driver Uber…" at bounding box center [824, 516] width 476 height 412
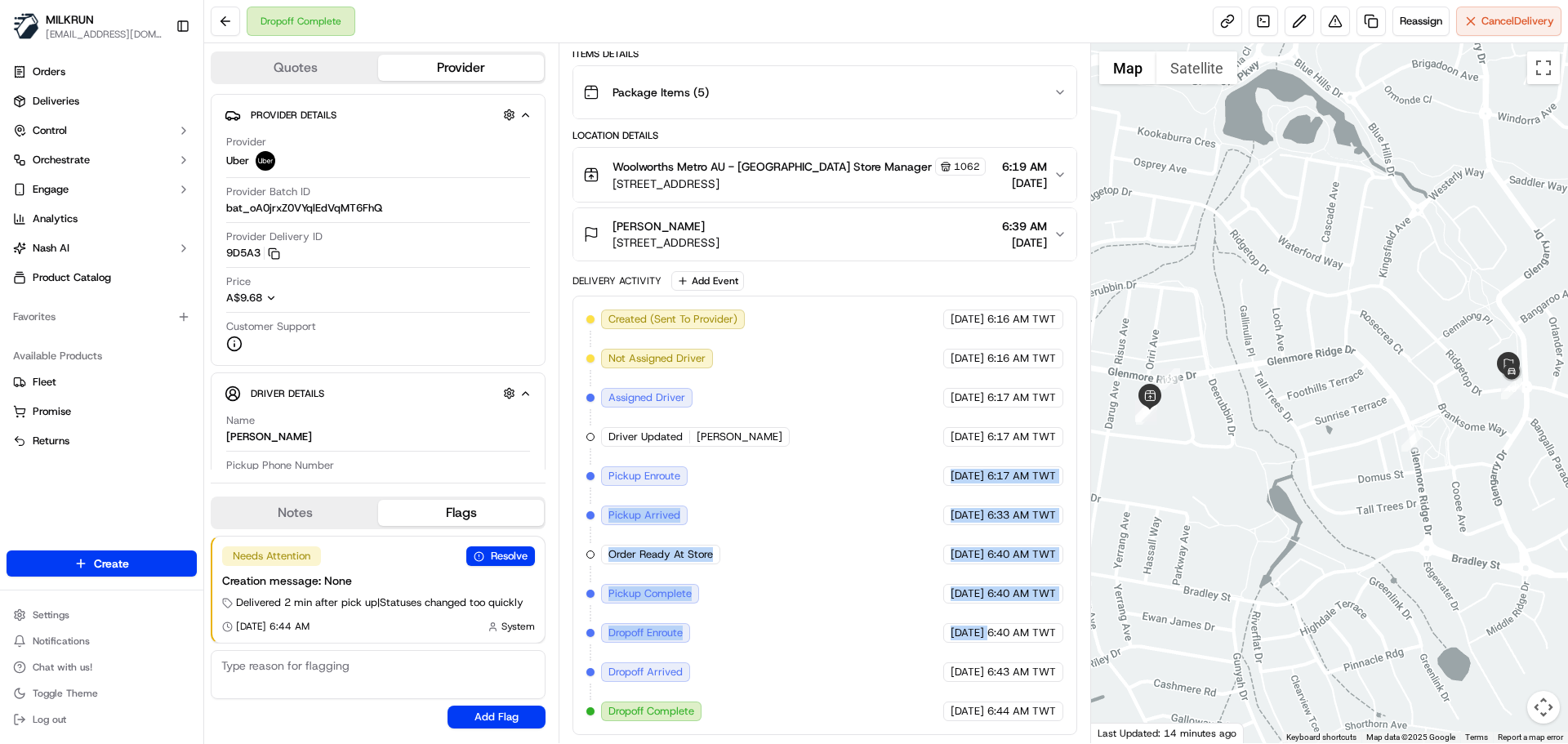
drag, startPoint x: 856, startPoint y: 458, endPoint x: 1003, endPoint y: 706, distance: 288.3
click at [1003, 706] on div "Created (Sent To Provider) Uber 17/09/2025 6:16 AM TWT Not Assigned Driver Uber…" at bounding box center [824, 516] width 476 height 412
click at [1033, 711] on span "6:44 AM TWT" at bounding box center [1021, 712] width 69 height 14
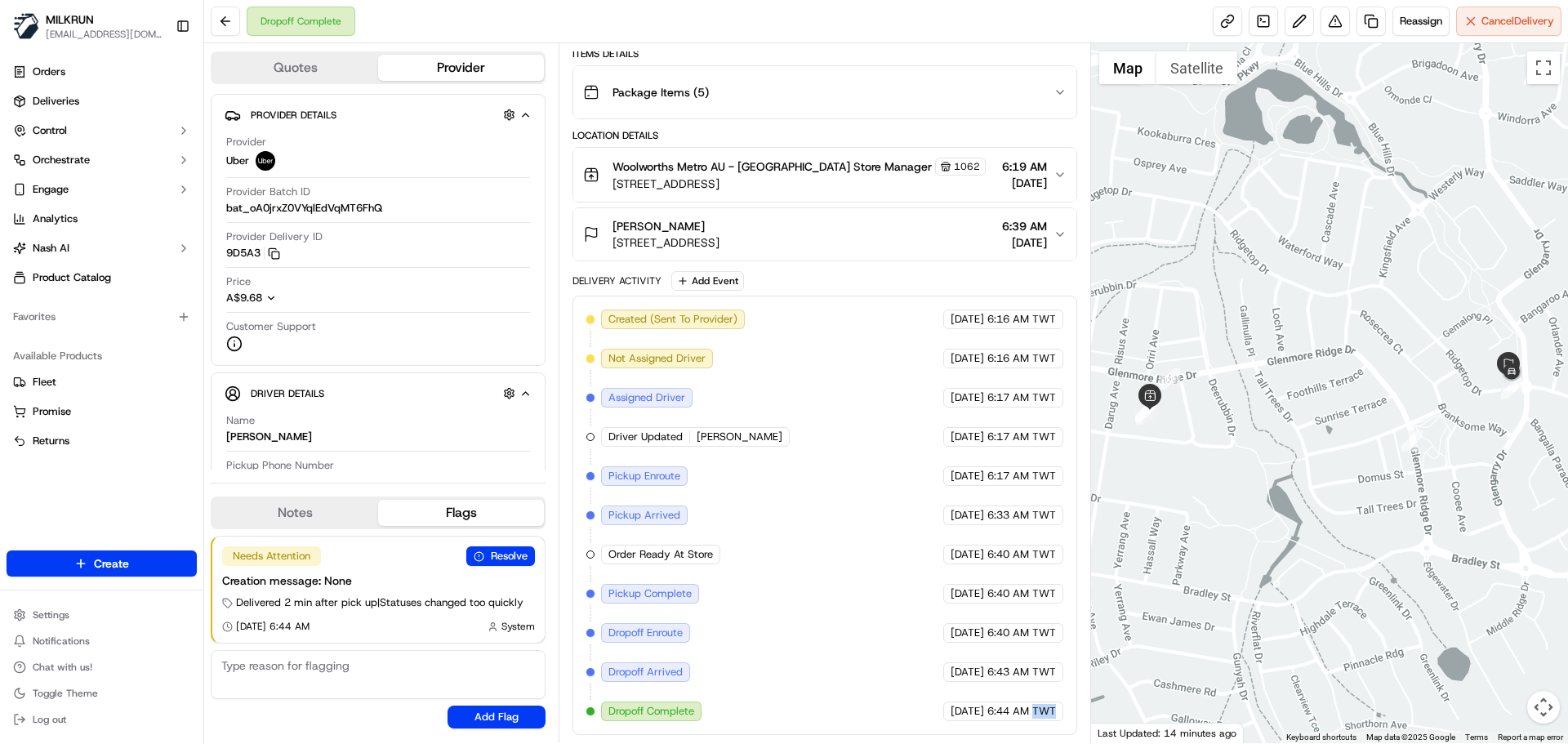
click at [1033, 711] on span "6:44 AM TWT" at bounding box center [1021, 712] width 69 height 14
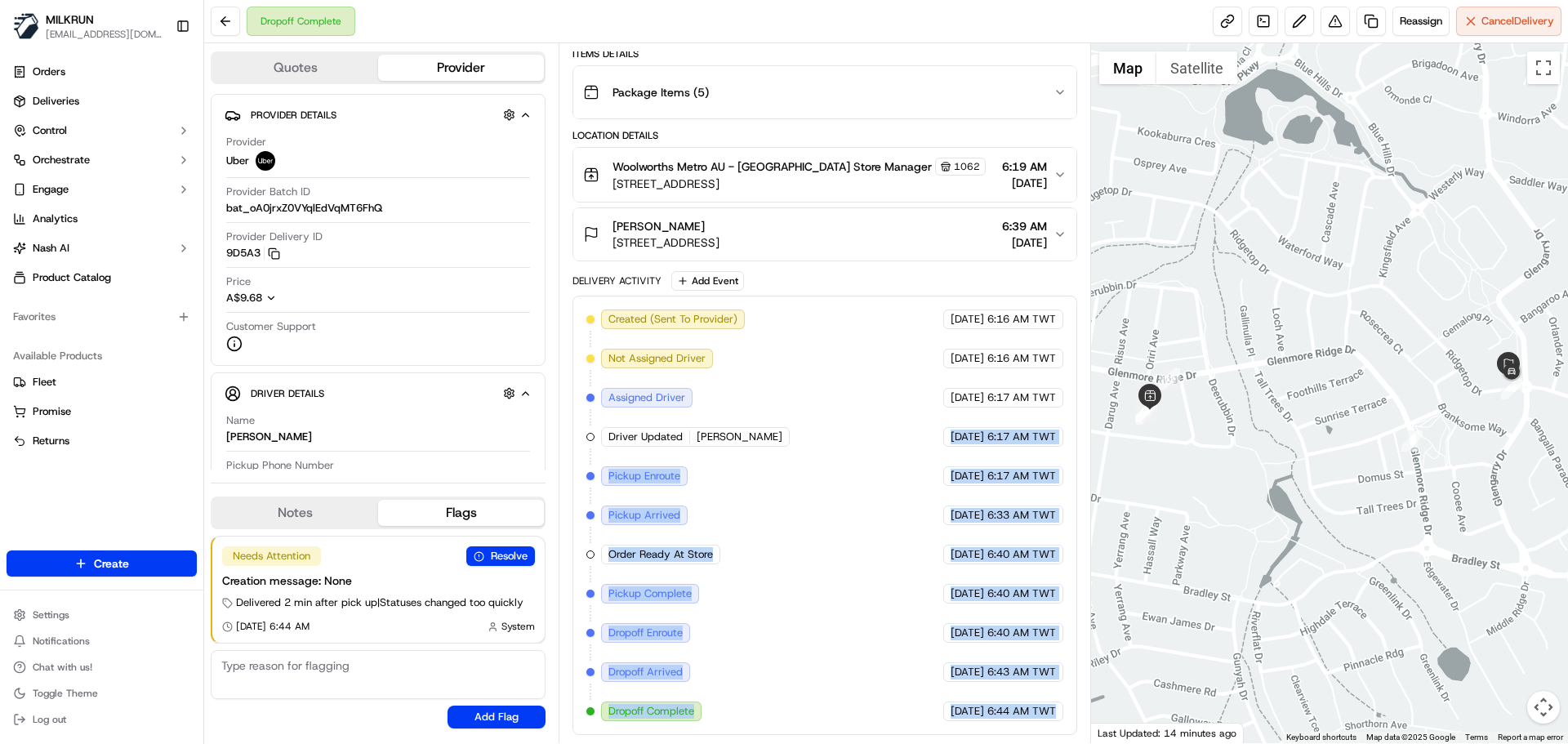
drag, startPoint x: 1033, startPoint y: 711, endPoint x: 775, endPoint y: 366, distance: 430.8
click at [775, 366] on div "Created (Sent To Provider) Uber 17/09/2025 6:16 AM TWT Not Assigned Driver Uber…" at bounding box center [824, 516] width 476 height 412
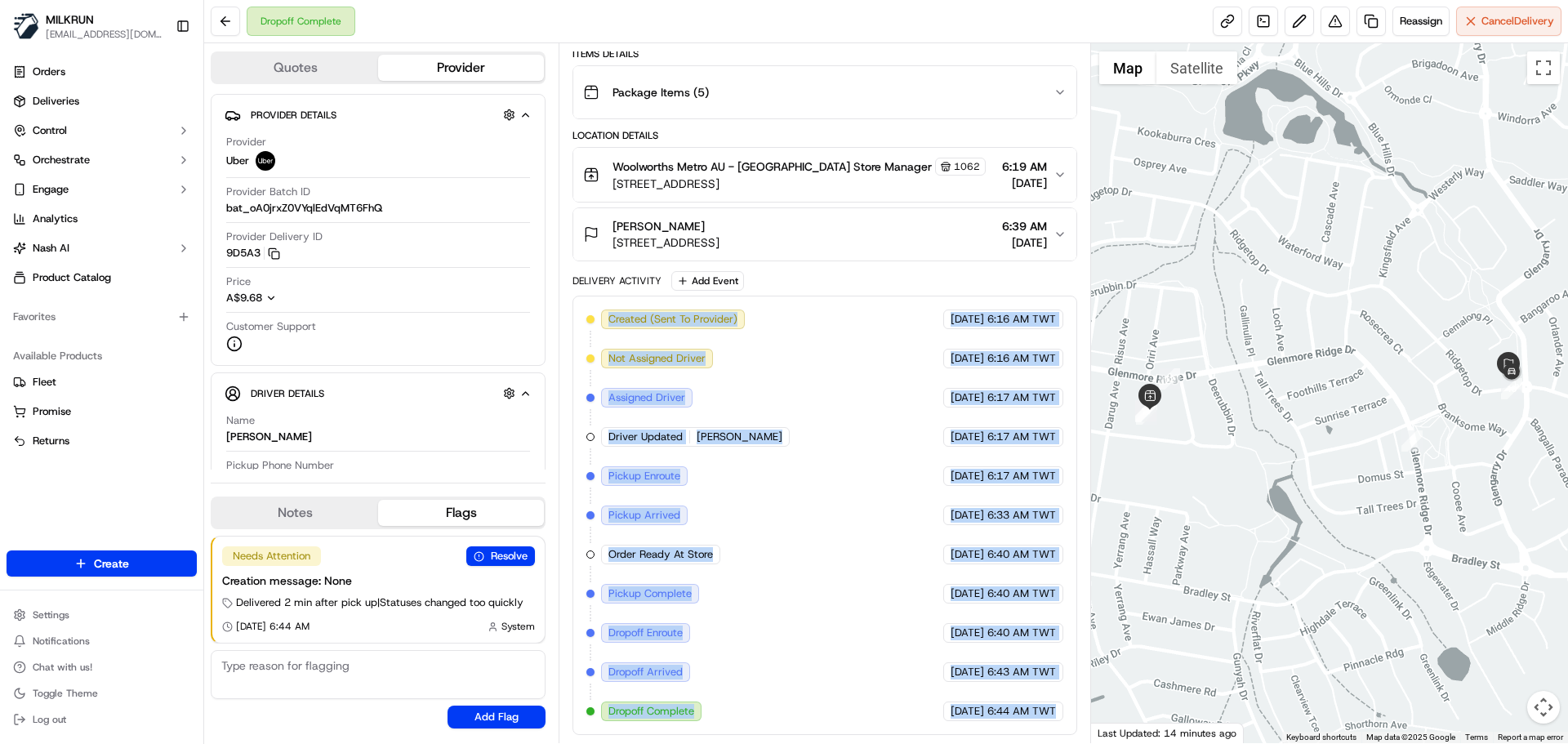
click at [876, 522] on div "Created (Sent To Provider) Uber 17/09/2025 6:16 AM TWT Not Assigned Driver Uber…" at bounding box center [824, 516] width 476 height 412
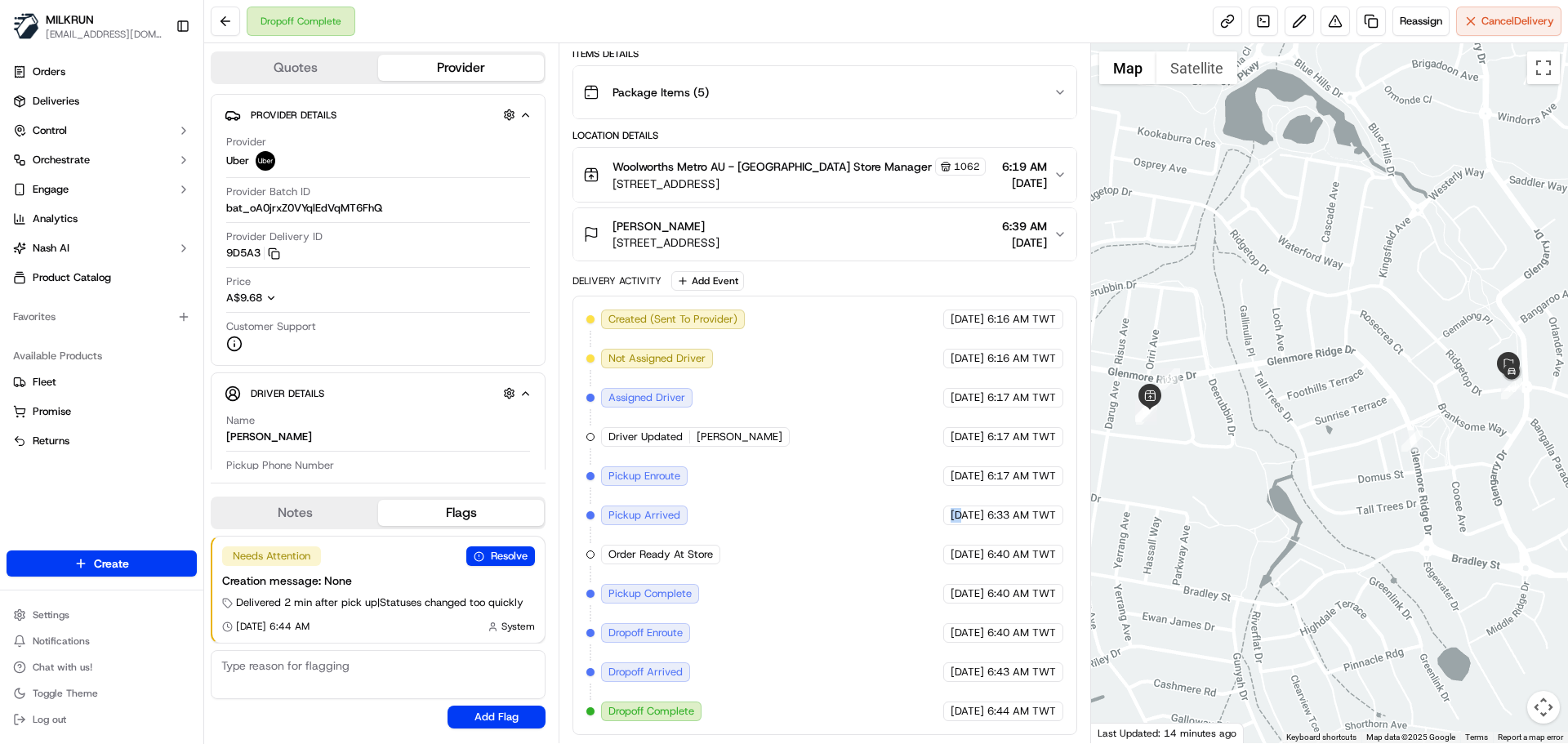
click at [876, 522] on div "Created (Sent To Provider) Uber 17/09/2025 6:16 AM TWT Not Assigned Driver Uber…" at bounding box center [824, 516] width 476 height 412
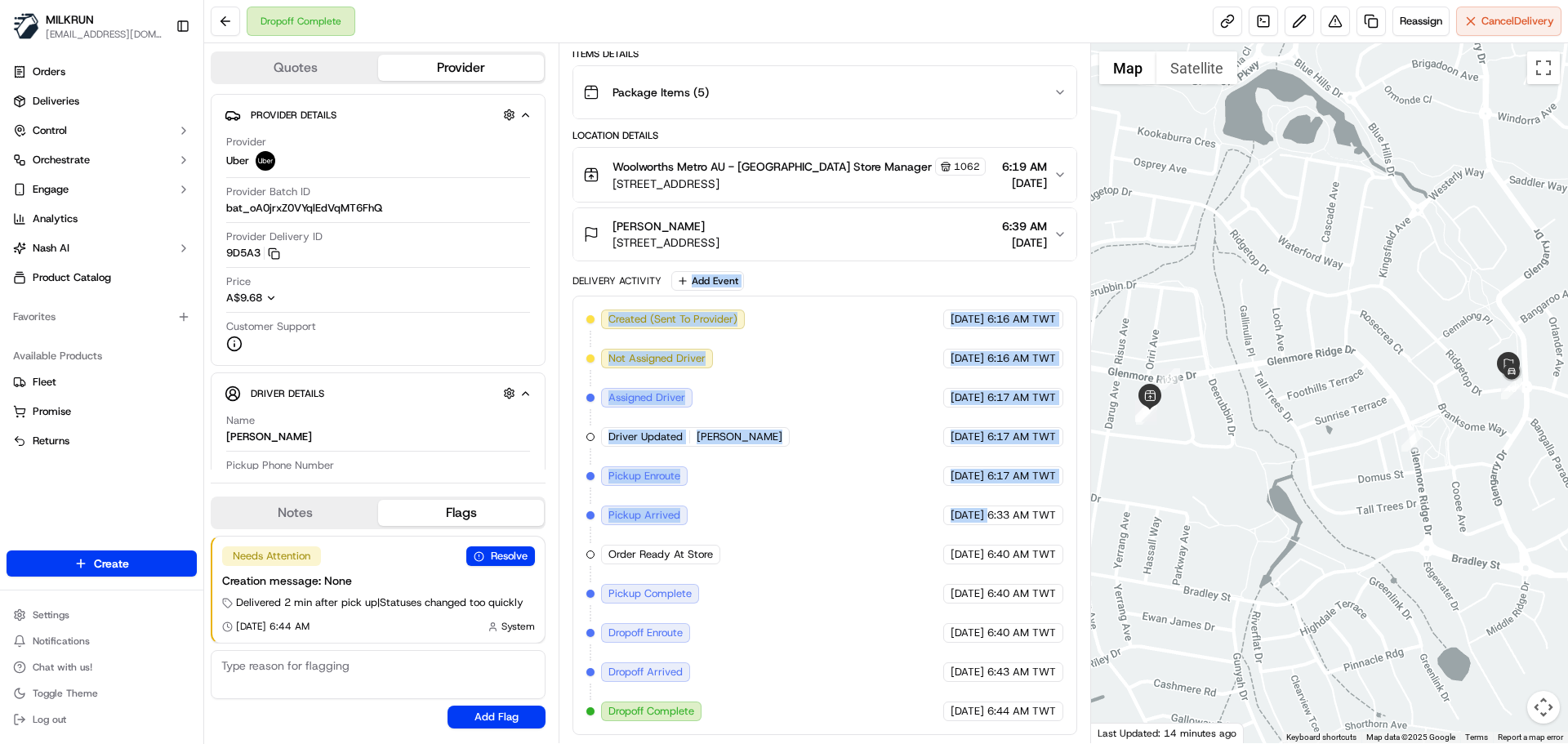
drag, startPoint x: 876, startPoint y: 522, endPoint x: 705, endPoint y: 246, distance: 324.7
click at [706, 248] on div "Package Details N/A A$27.75 Items Details Package Items ( 5 ) Location Details …" at bounding box center [824, 351] width 504 height 770
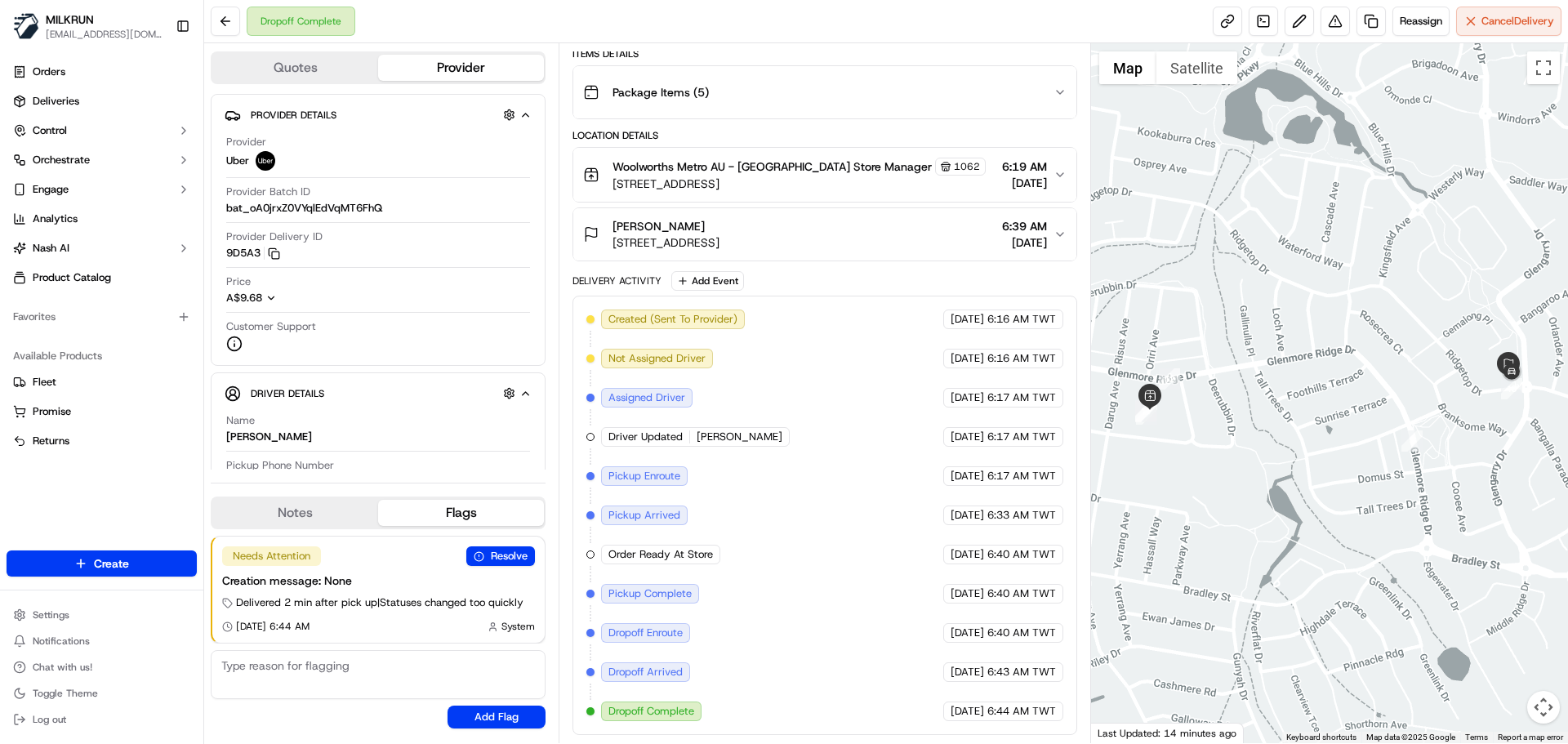
click at [904, 594] on div "Created (Sent To Provider) Uber 17/09/2025 6:16 AM TWT Not Assigned Driver Uber…" at bounding box center [824, 516] width 476 height 412
click at [822, 510] on div "Created (Sent To Provider) Uber 17/09/2025 6:16 AM TWT Not Assigned Driver Uber…" at bounding box center [824, 516] width 476 height 412
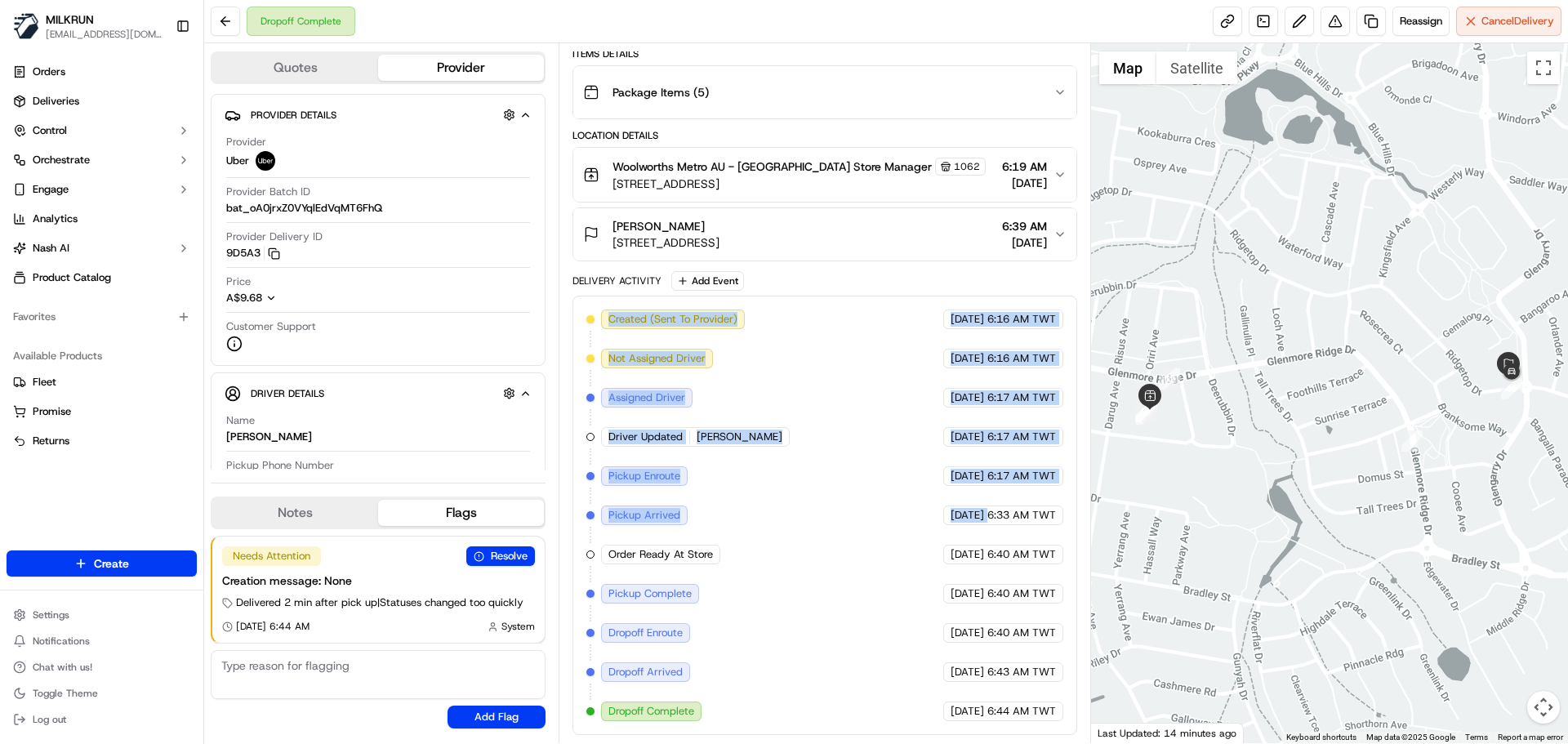
drag, startPoint x: 822, startPoint y: 510, endPoint x: 814, endPoint y: 179, distance: 331.1
click at [815, 185] on div "Package Details N/A A$27.75 Items Details Package Items ( 5 ) Location Details …" at bounding box center [824, 351] width 504 height 770
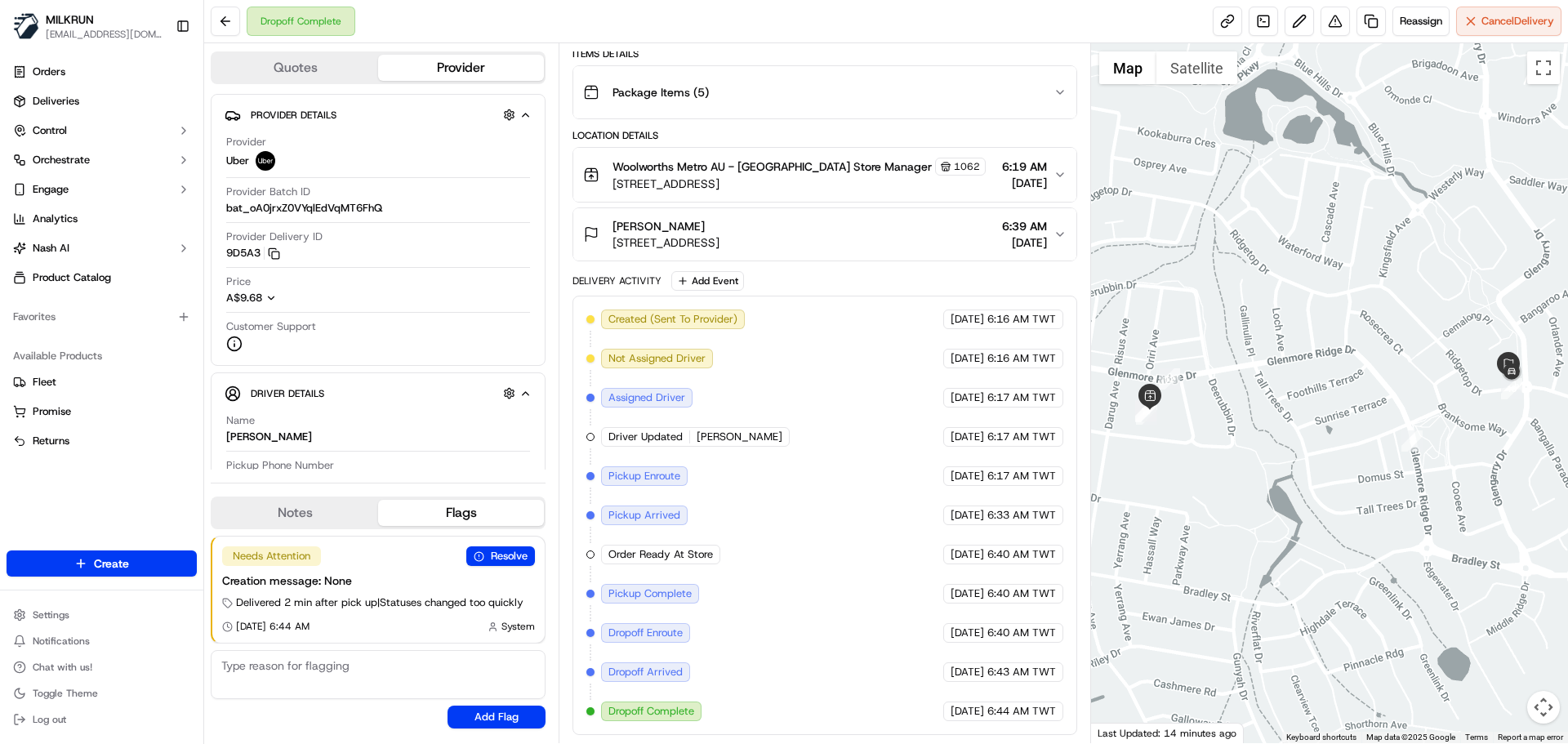
click at [842, 541] on div "Created (Sent To Provider) Uber 17/09/2025 6:16 AM TWT Not Assigned Driver Uber…" at bounding box center [824, 516] width 476 height 412
drag, startPoint x: 215, startPoint y: 249, endPoint x: 261, endPoint y: 260, distance: 47.3
click at [261, 260] on div "Provider Details Hidden ( 3 ) Provider Uber Provider Batch ID bat_oA0jrxZ0VYqlE…" at bounding box center [378, 230] width 335 height 272
copy button "9D5A3"
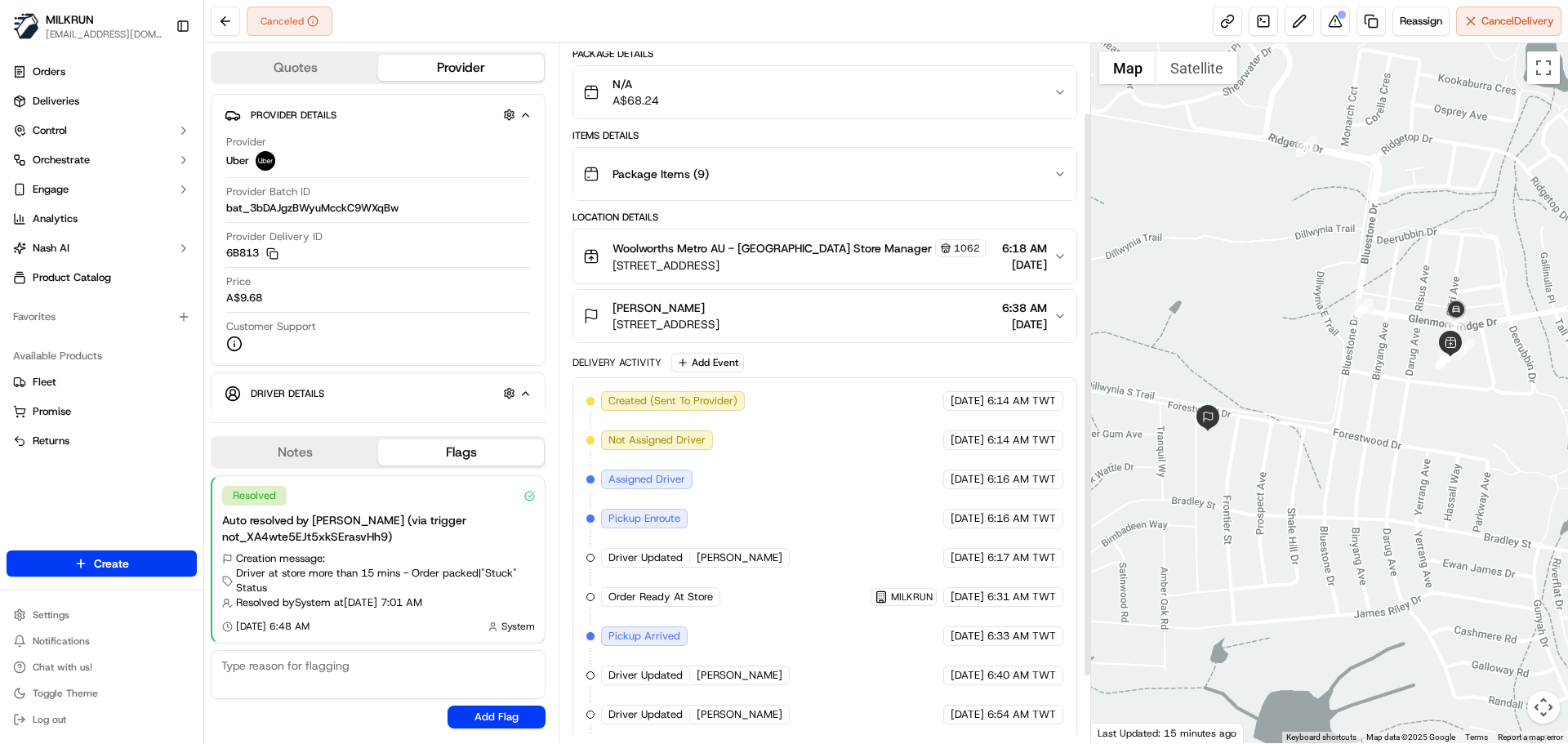
scroll to position [86, 0]
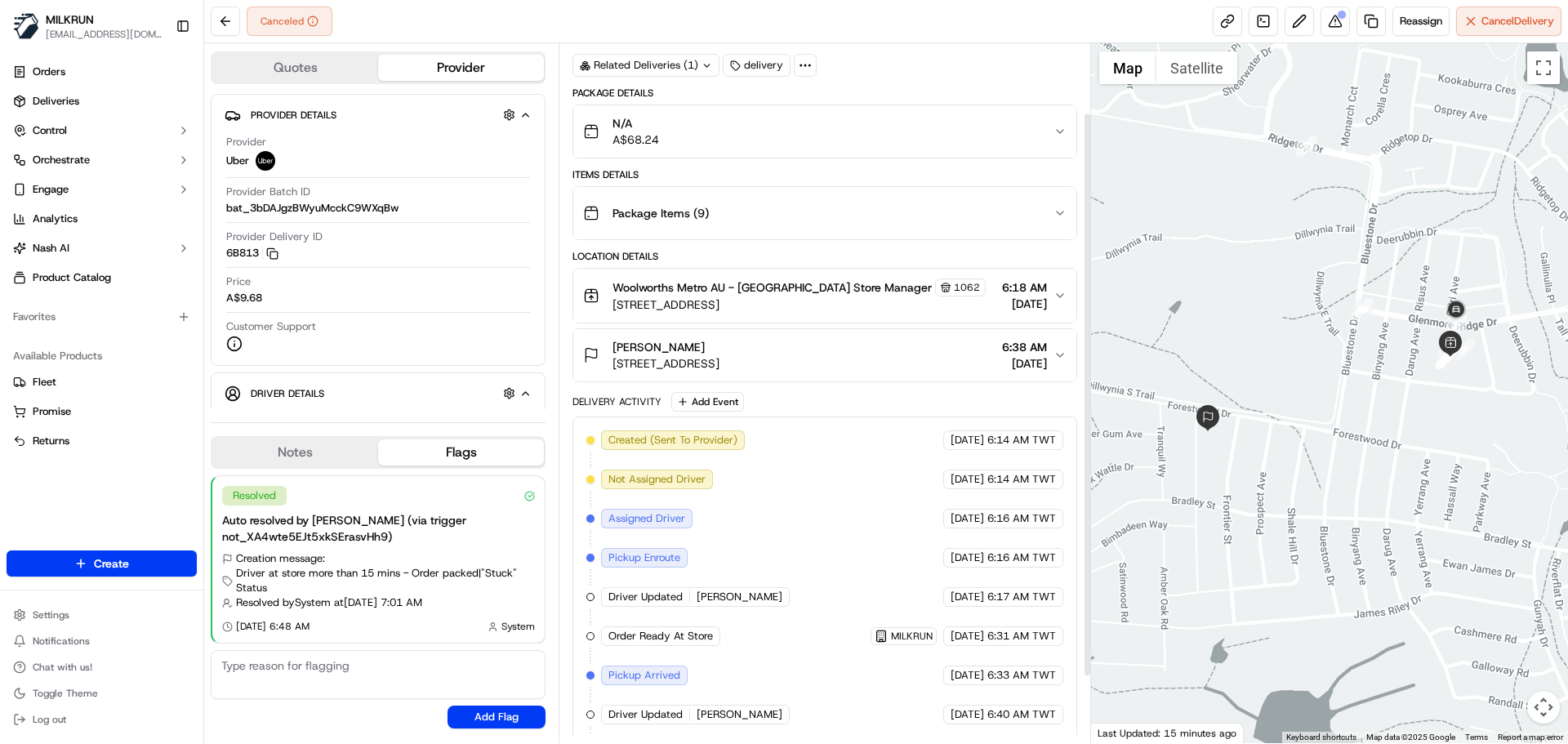
click at [1093, 620] on div at bounding box center [1330, 393] width 478 height 700
click at [1008, 645] on div "[DATE] 6:31 AM TWT" at bounding box center [1003, 637] width 120 height 20
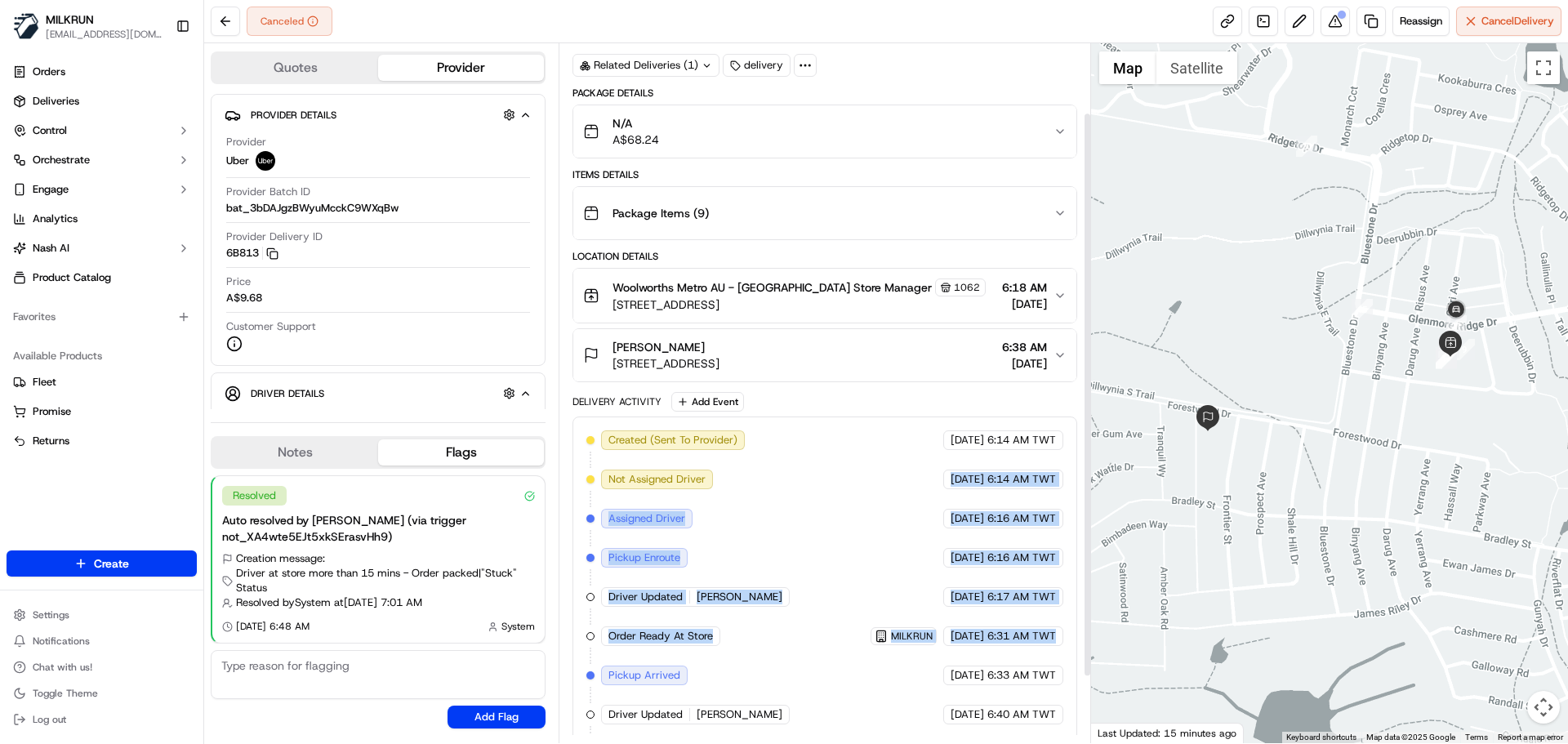
drag, startPoint x: 1008, startPoint y: 645, endPoint x: 971, endPoint y: 480, distance: 169.1
click at [970, 454] on div "Created (Sent To Provider) Uber [DATE] 6:14 AM TWT Not Assigned Driver Uber [DA…" at bounding box center [824, 617] width 476 height 372
click at [976, 615] on div "Created (Sent To Provider) Uber [DATE] 6:14 AM TWT Not Assigned Driver Uber [DA…" at bounding box center [824, 617] width 476 height 372
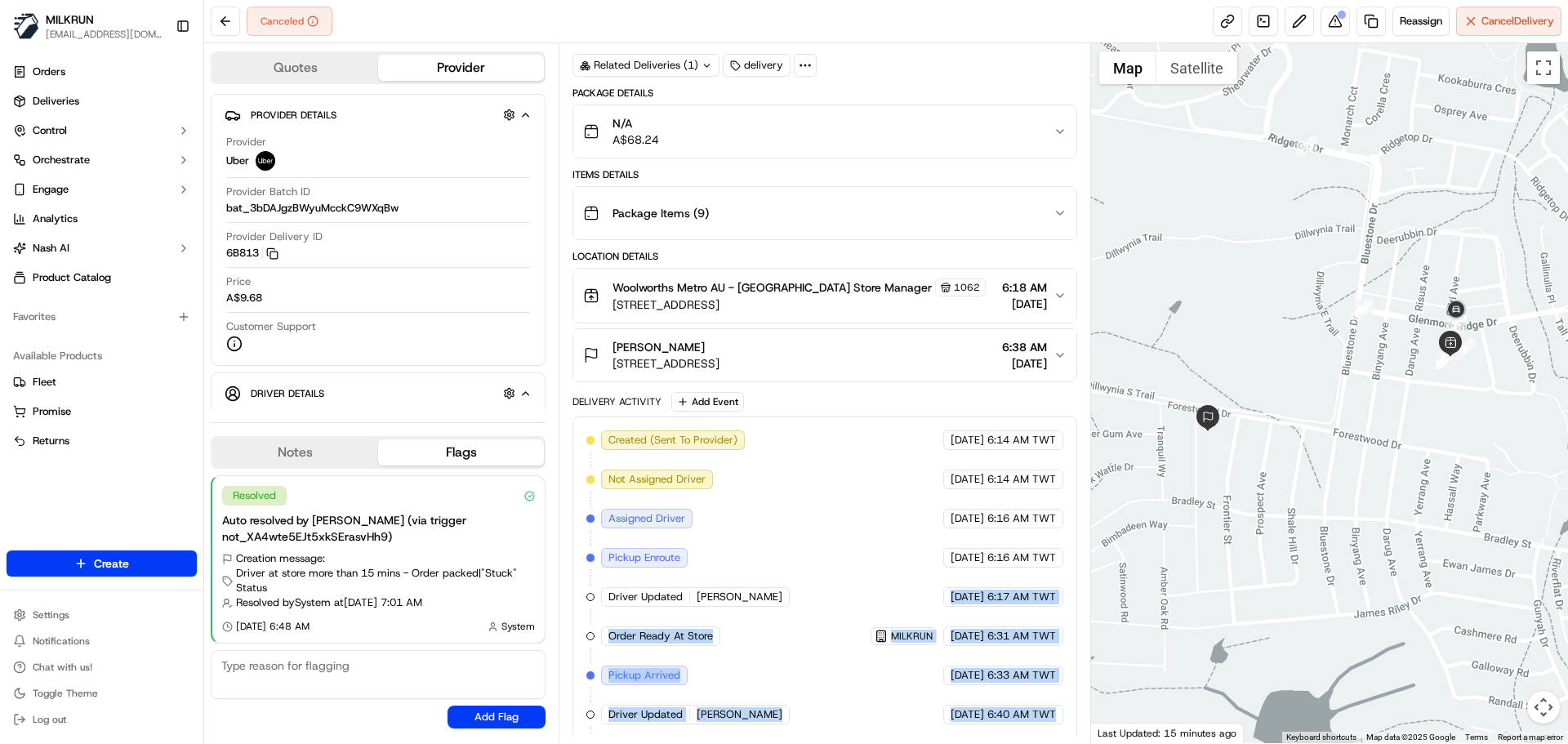
drag, startPoint x: 976, startPoint y: 615, endPoint x: 1010, endPoint y: 706, distance: 97.1
click at [1010, 706] on div "Created (Sent To Provider) Uber [DATE] 6:14 AM TWT Not Assigned Driver Uber [DA…" at bounding box center [824, 617] width 476 height 372
click at [1011, 706] on div "[DATE] 6:40 AM TWT" at bounding box center [1003, 715] width 120 height 20
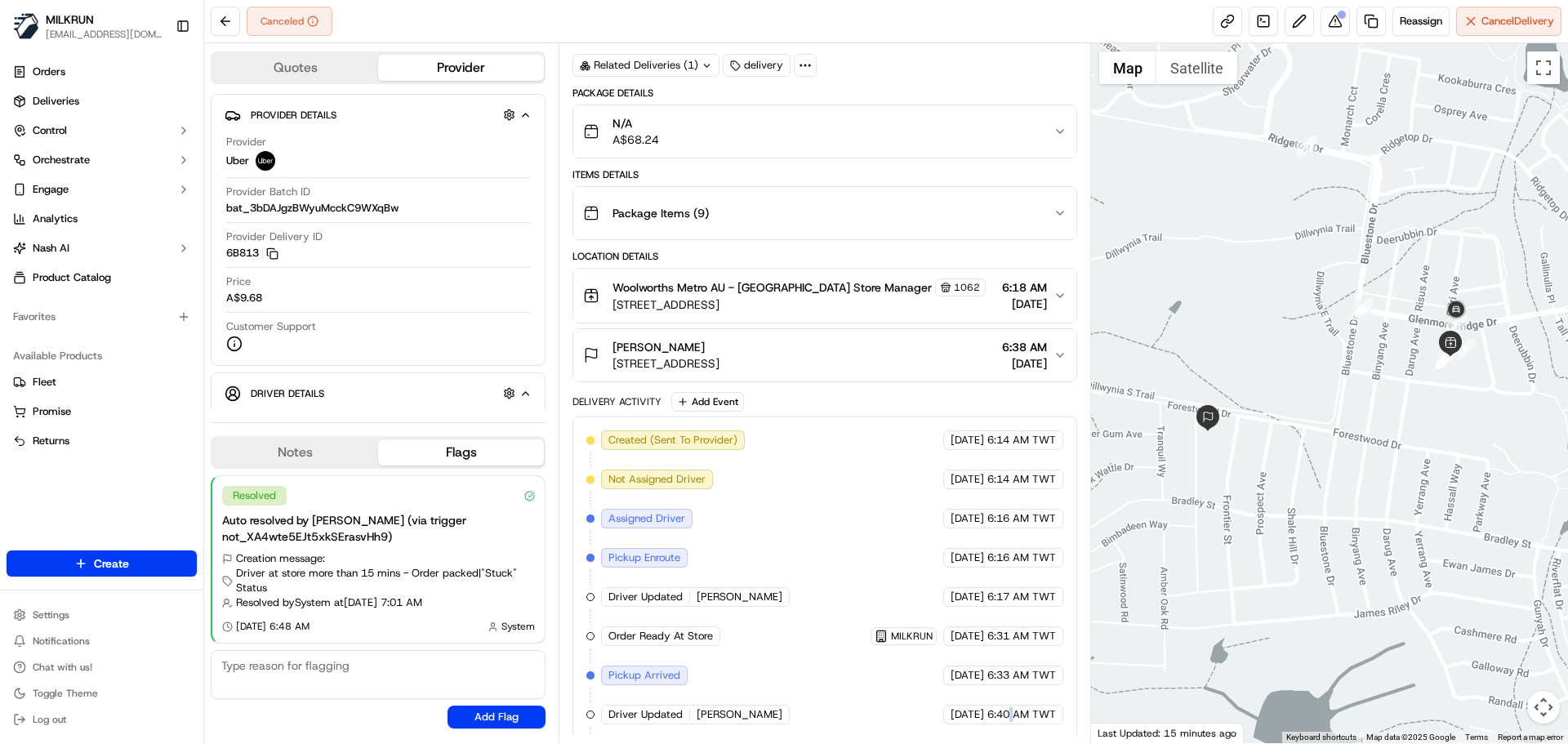
click at [1011, 706] on div "[DATE] 6:40 AM TWT" at bounding box center [1003, 715] width 120 height 20
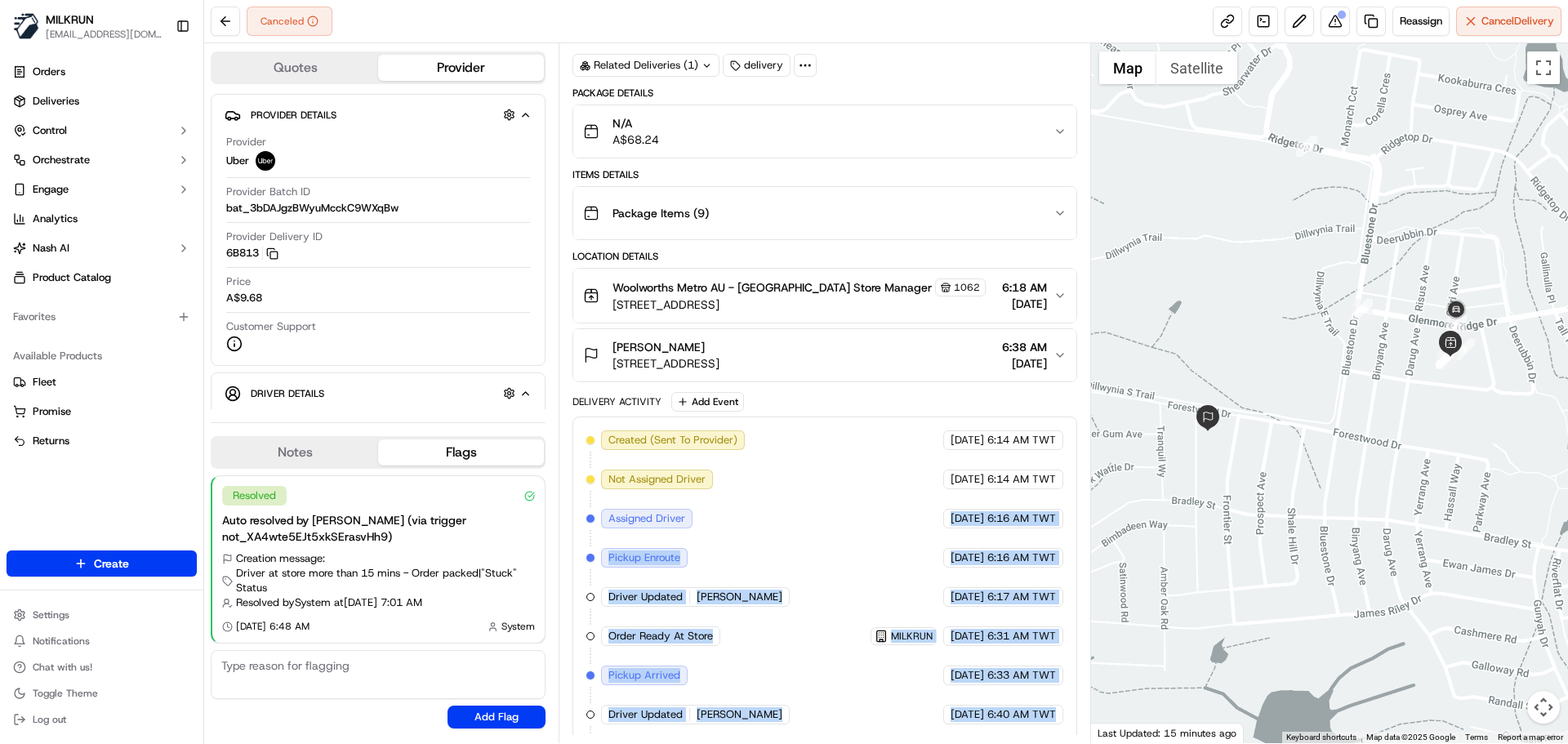
drag, startPoint x: 1011, startPoint y: 706, endPoint x: 732, endPoint y: 434, distance: 389.6
click at [757, 444] on div "Created (Sent To Provider) Uber [DATE] 6:14 AM TWT Not Assigned Driver Uber [DA…" at bounding box center [824, 617] width 476 height 372
click at [711, 500] on div "Created (Sent To Provider) Uber [DATE] 6:14 AM TWT Not Assigned Driver Uber [DA…" at bounding box center [824, 617] width 476 height 372
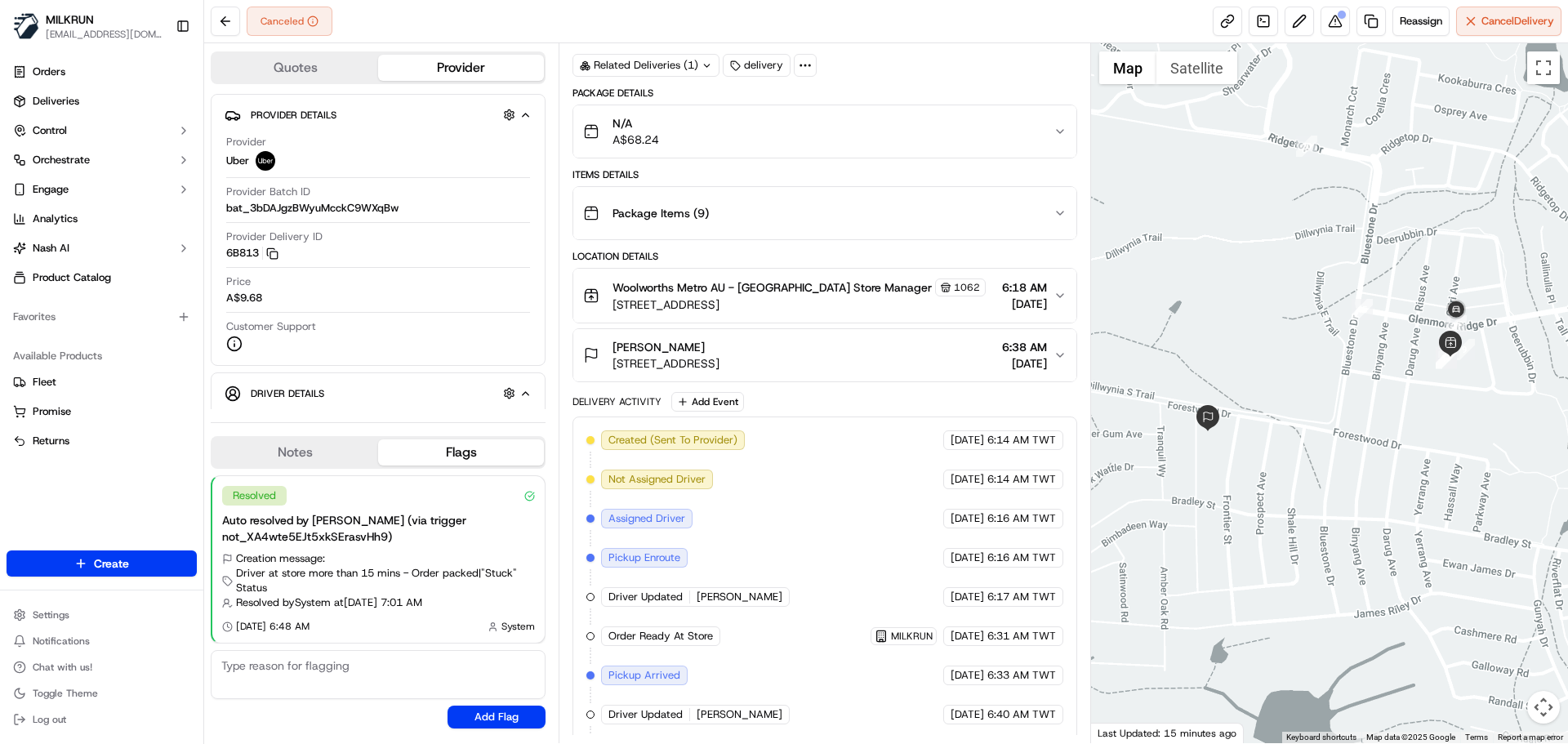
click at [711, 500] on div "Created (Sent To Provider) Uber [DATE] 6:14 AM TWT Not Assigned Driver Uber [DA…" at bounding box center [824, 617] width 476 height 372
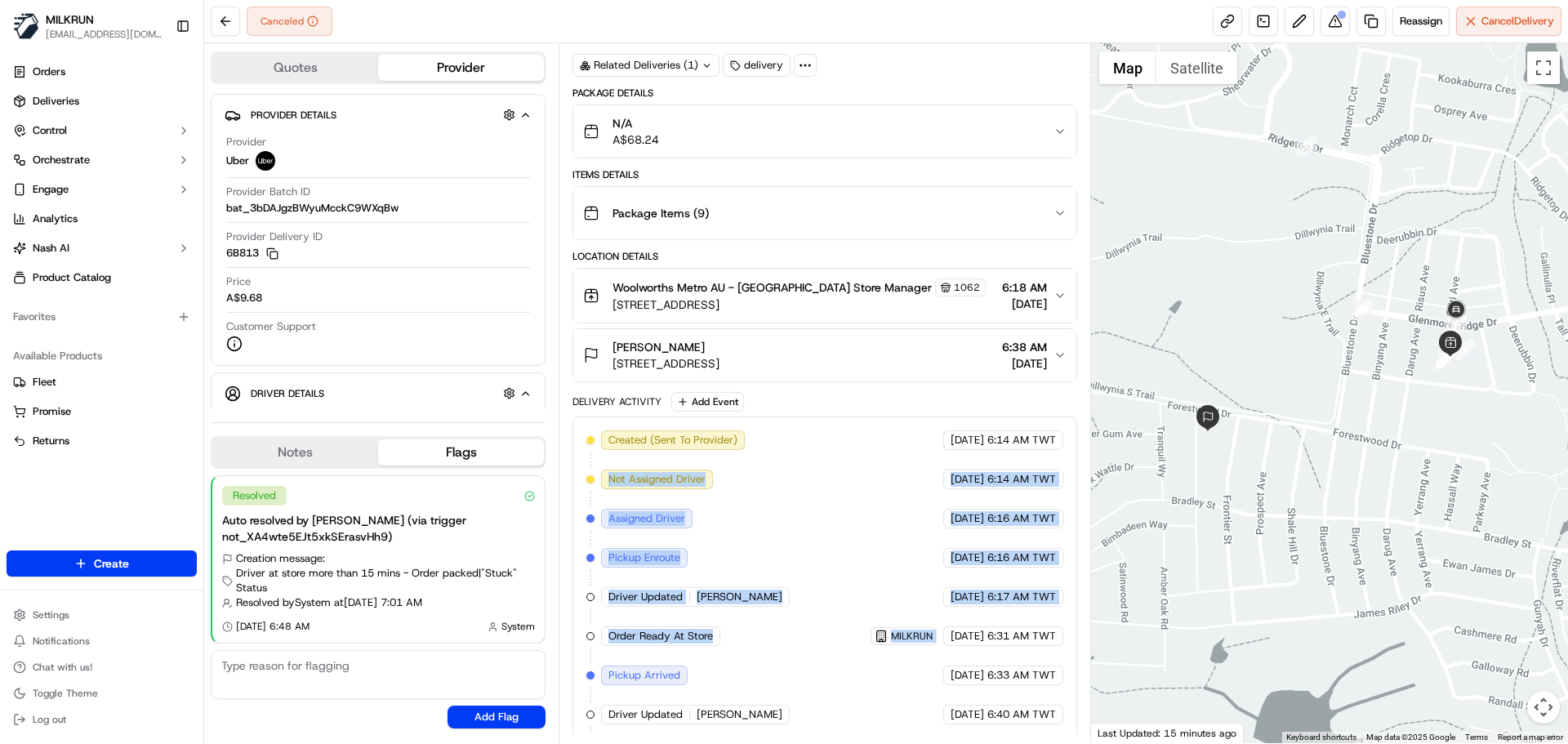
drag, startPoint x: 711, startPoint y: 500, endPoint x: 1113, endPoint y: 715, distance: 455.9
click at [1081, 716] on div "Summary 1581967 AEST TWT Created: [DATE] 6:14 AM Strategy: Dynamic - (DD + Uber…" at bounding box center [824, 393] width 532 height 700
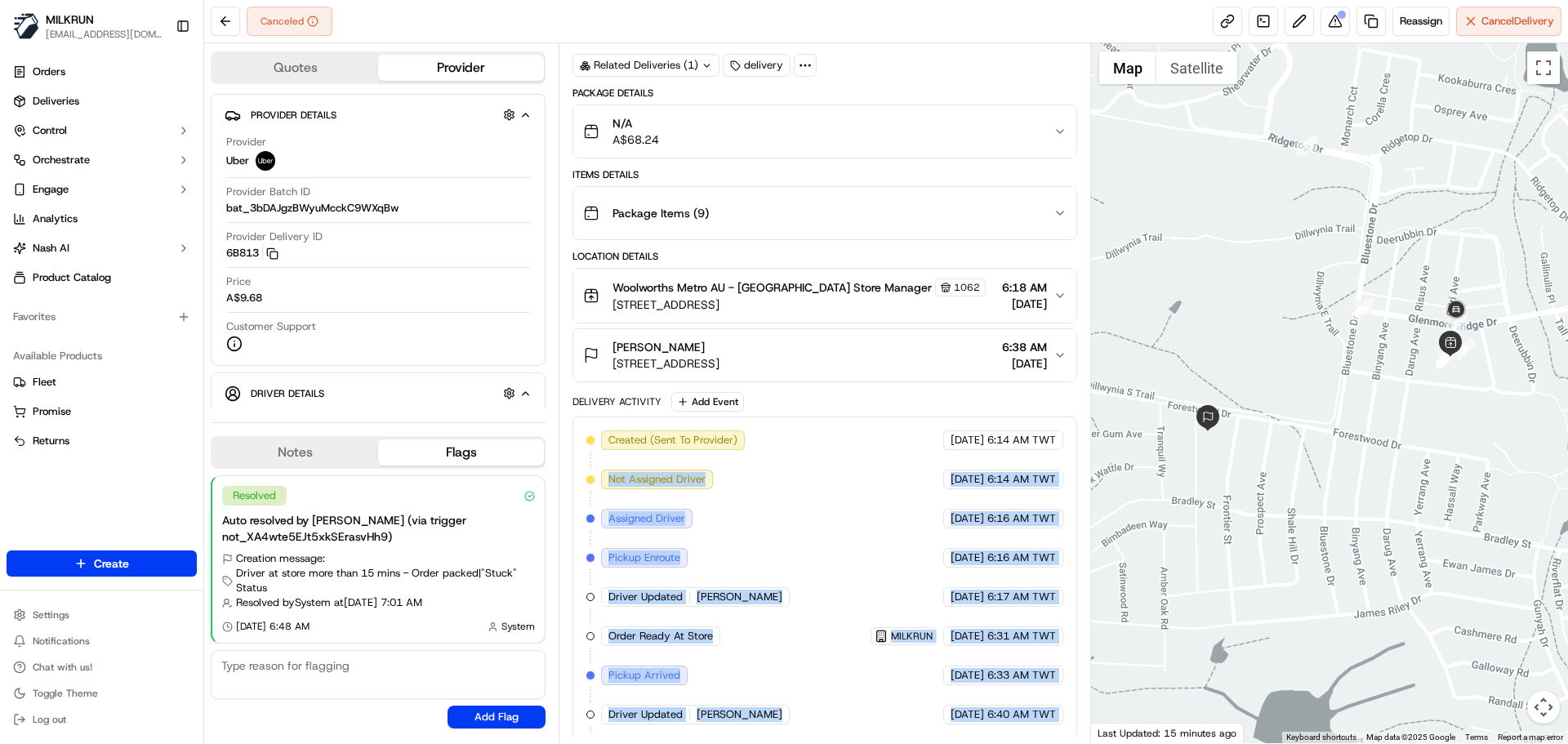
click at [1024, 704] on div "Created (Sent To Provider) Uber [DATE] 6:14 AM TWT Not Assigned Driver Uber [DA…" at bounding box center [824, 617] width 476 height 372
drag, startPoint x: 1024, startPoint y: 704, endPoint x: 951, endPoint y: 529, distance: 189.6
click at [950, 514] on div "Created (Sent To Provider) Uber [DATE] 6:14 AM TWT Not Assigned Driver Uber [DA…" at bounding box center [824, 617] width 476 height 372
click at [948, 570] on div "Created (Sent To Provider) Uber [DATE] 6:14 AM TWT Not Assigned Driver Uber [DA…" at bounding box center [824, 617] width 476 height 372
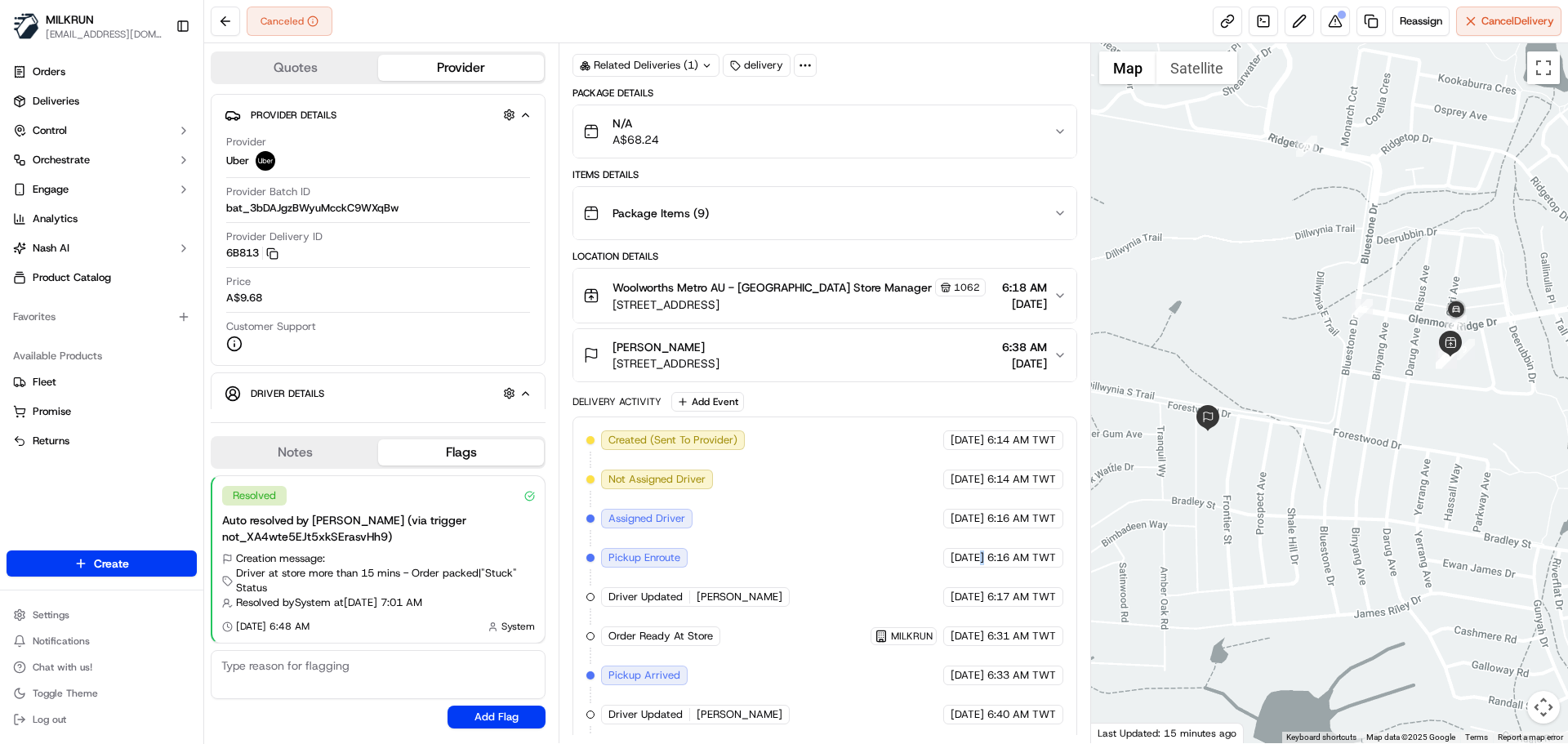
click at [948, 570] on div "Created (Sent To Provider) Uber [DATE] 6:14 AM TWT Not Assigned Driver Uber [DA…" at bounding box center [824, 617] width 476 height 372
drag, startPoint x: 948, startPoint y: 570, endPoint x: 923, endPoint y: 499, distance: 75.3
click at [927, 477] on div "Created (Sent To Provider) Uber [DATE] 6:14 AM TWT Not Assigned Driver Uber [DA…" at bounding box center [824, 617] width 476 height 372
click at [834, 607] on div "Created (Sent To Provider) Uber [DATE] 6:14 AM TWT Not Assigned Driver Uber [DA…" at bounding box center [824, 617] width 476 height 372
click at [828, 617] on div "Created (Sent To Provider) Uber [DATE] 6:14 AM TWT Not Assigned Driver Uber [DA…" at bounding box center [824, 617] width 476 height 372
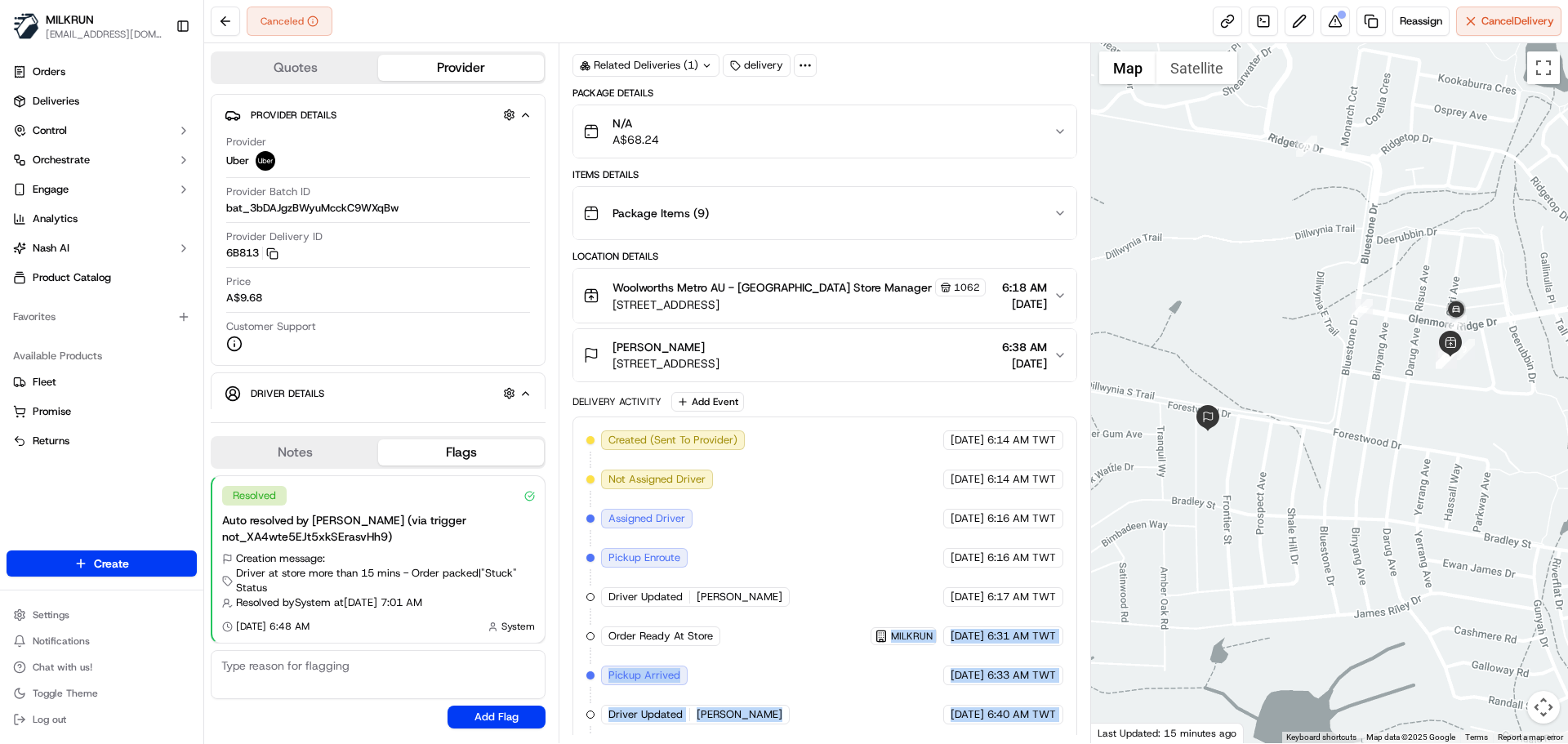
drag, startPoint x: 839, startPoint y: 627, endPoint x: 999, endPoint y: 772, distance: 215.9
click at [999, 744] on html "MILKRUN [EMAIL_ADDRESS][DOMAIN_NAME] Toggle Sidebar Orders Deliveries Control O…" at bounding box center [784, 372] width 1568 height 744
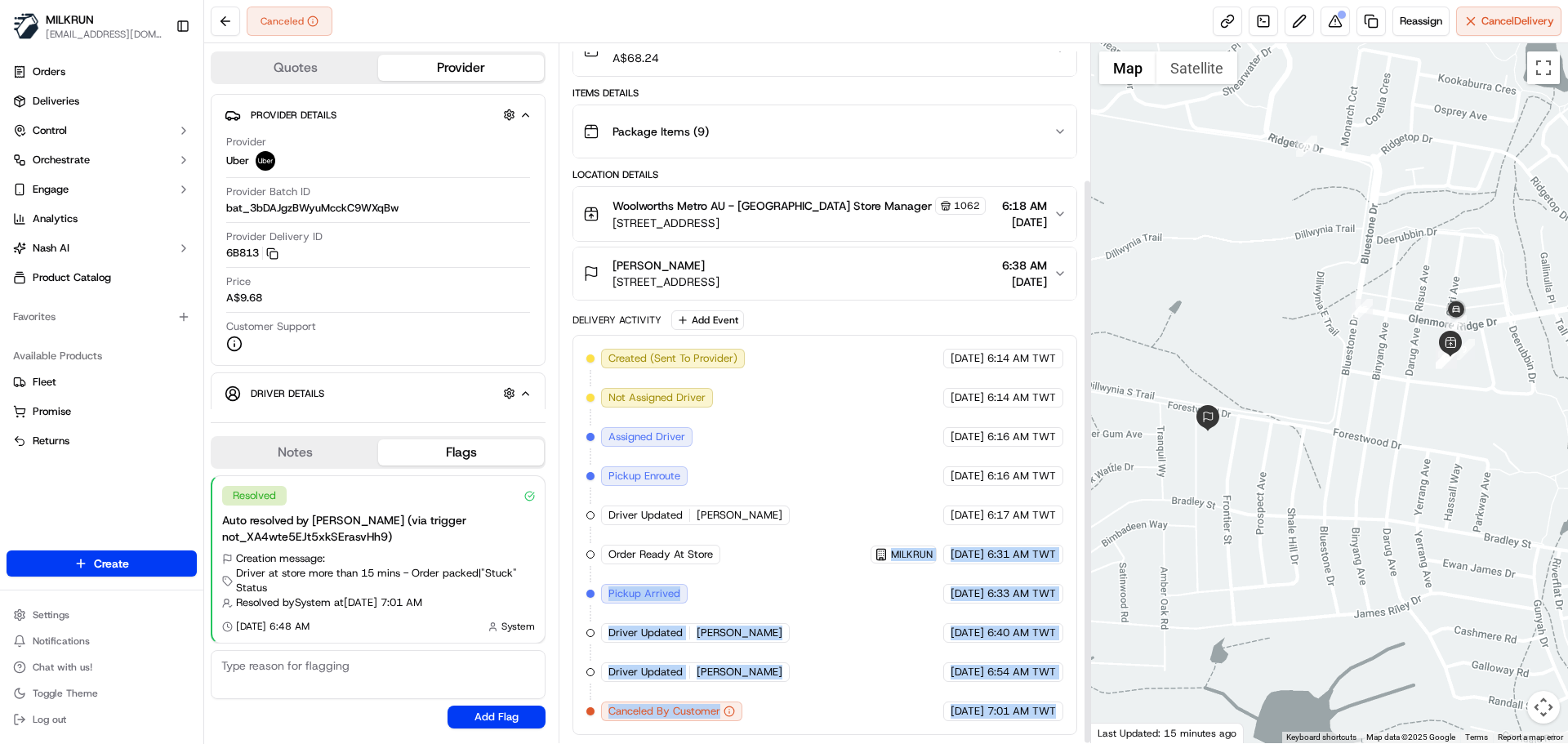
click at [999, 697] on div "Created (Sent To Provider) Uber [DATE] 6:14 AM TWT Not Assigned Driver Uber [DA…" at bounding box center [824, 535] width 476 height 372
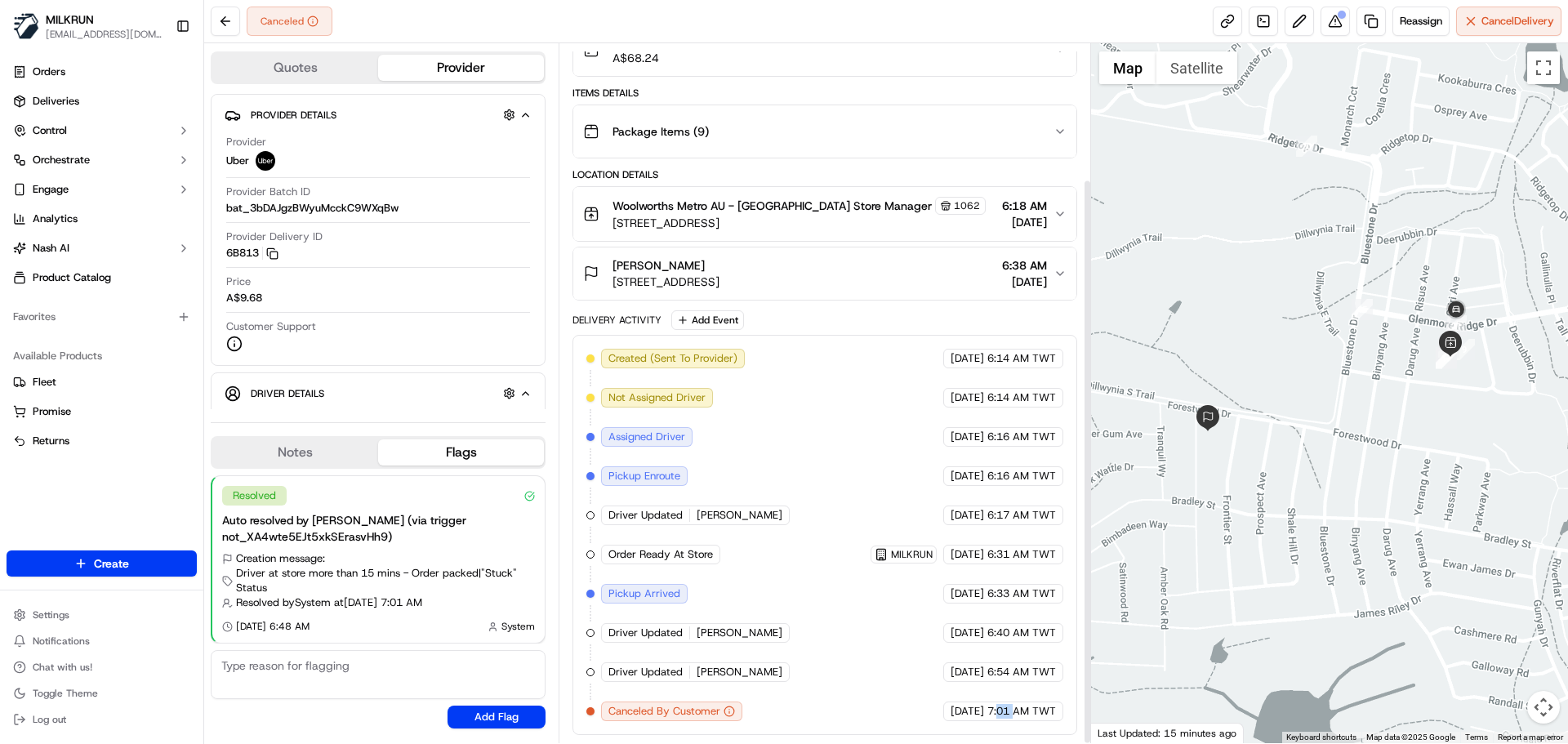
click at [999, 697] on div "Created (Sent To Provider) Uber [DATE] 6:14 AM TWT Not Assigned Driver Uber [DA…" at bounding box center [824, 535] width 476 height 372
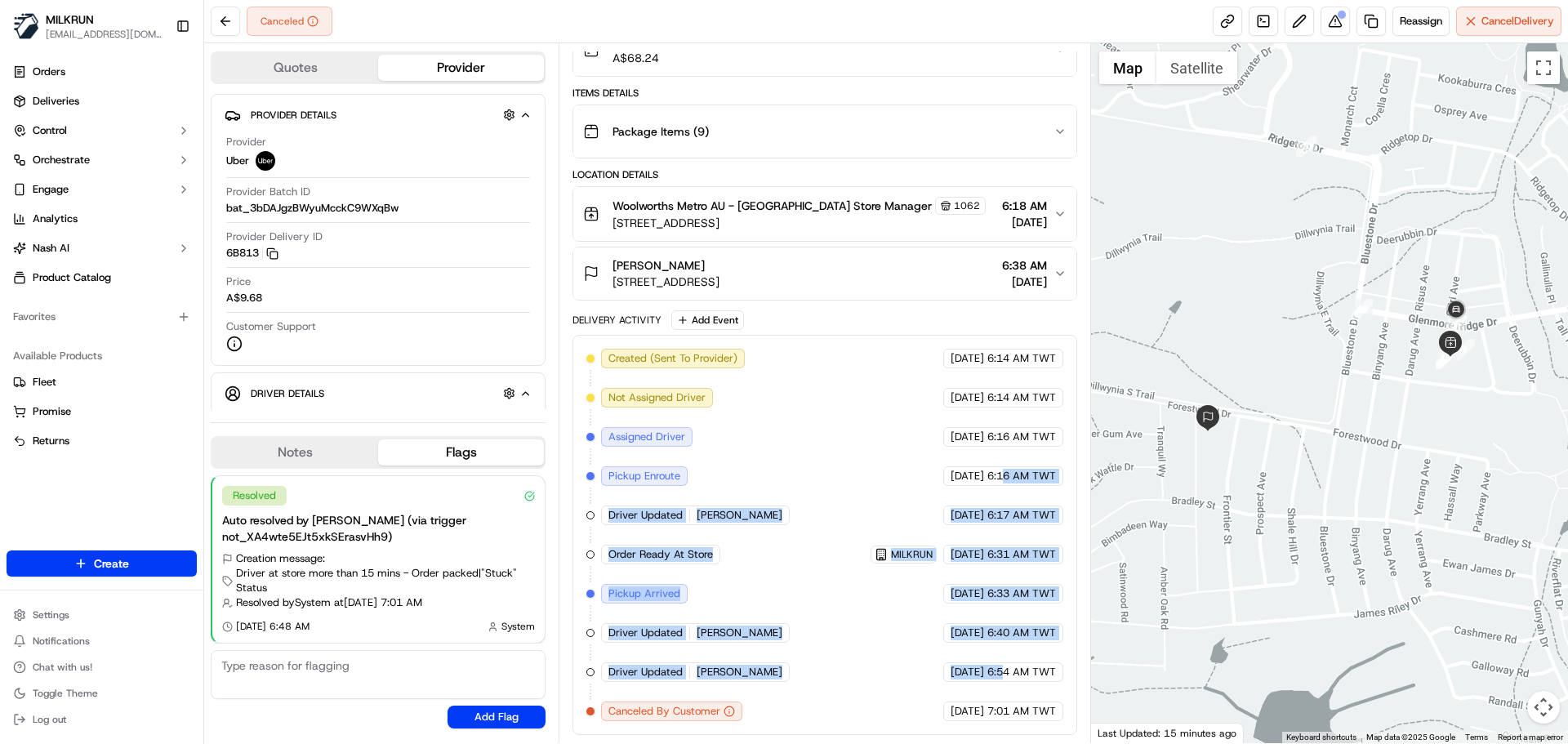
drag, startPoint x: 1010, startPoint y: 625, endPoint x: 994, endPoint y: 528, distance: 98.3
click at [1001, 449] on div "Created (Sent To Provider) Uber [DATE] 6:14 AM TWT Not Assigned Driver Uber [DA…" at bounding box center [824, 535] width 476 height 372
click at [758, 688] on div "Created (Sent To Provider) Uber [DATE] 6:14 AM TWT Not Assigned Driver Uber [DA…" at bounding box center [824, 535] width 476 height 372
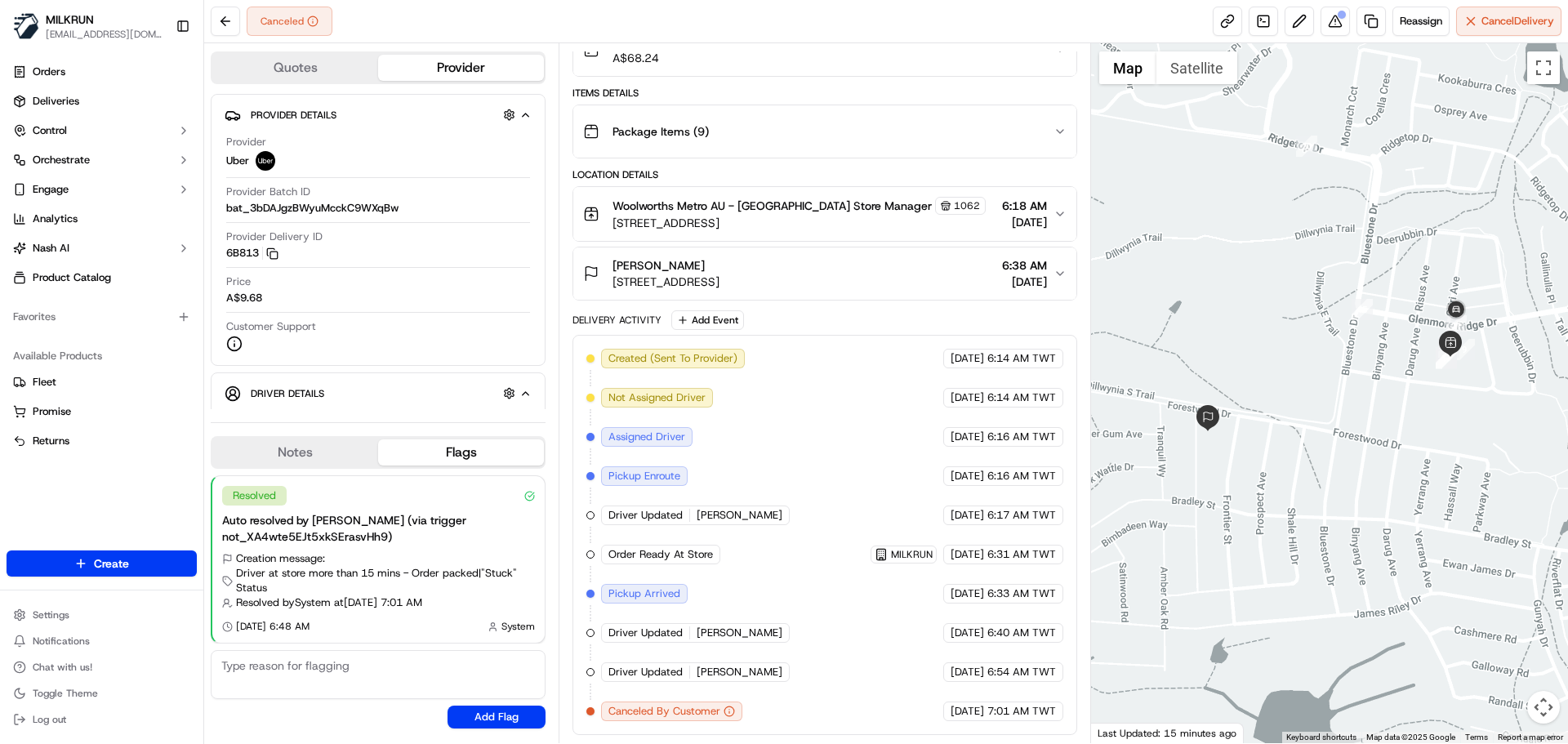
click at [715, 370] on div "Created (Sent To Provider) Uber [DATE] 6:14 AM TWT Not Assigned Driver Uber [DA…" at bounding box center [824, 535] width 476 height 372
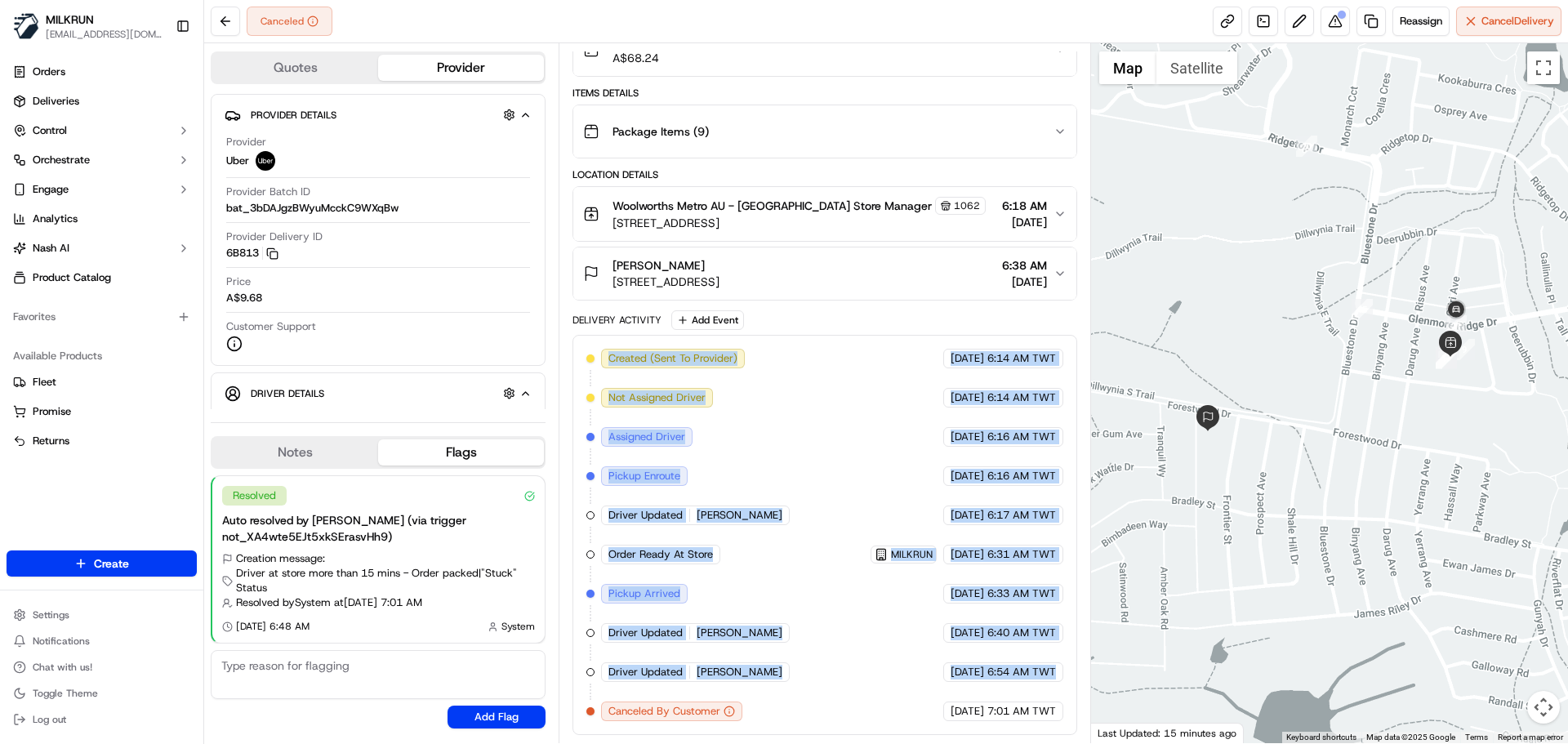
drag, startPoint x: 715, startPoint y: 370, endPoint x: 1020, endPoint y: 690, distance: 442.1
click at [1020, 690] on div "Created (Sent To Provider) Uber [DATE] 6:14 AM TWT Not Assigned Driver Uber [DA…" at bounding box center [824, 535] width 476 height 372
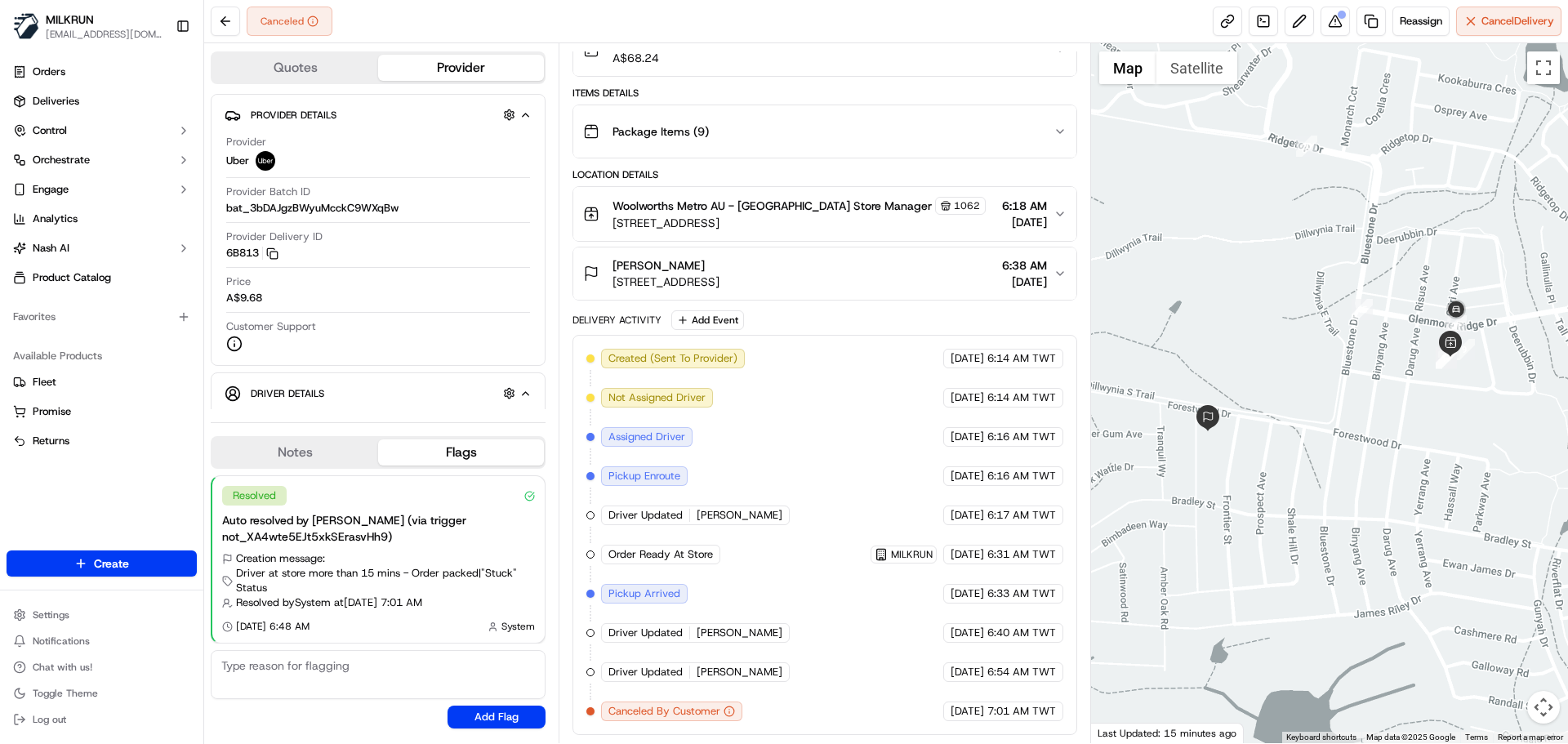
click at [1022, 693] on div "Created (Sent To Provider) Uber [DATE] 6:14 AM TWT Not Assigned Driver Uber [DA…" at bounding box center [824, 535] width 476 height 372
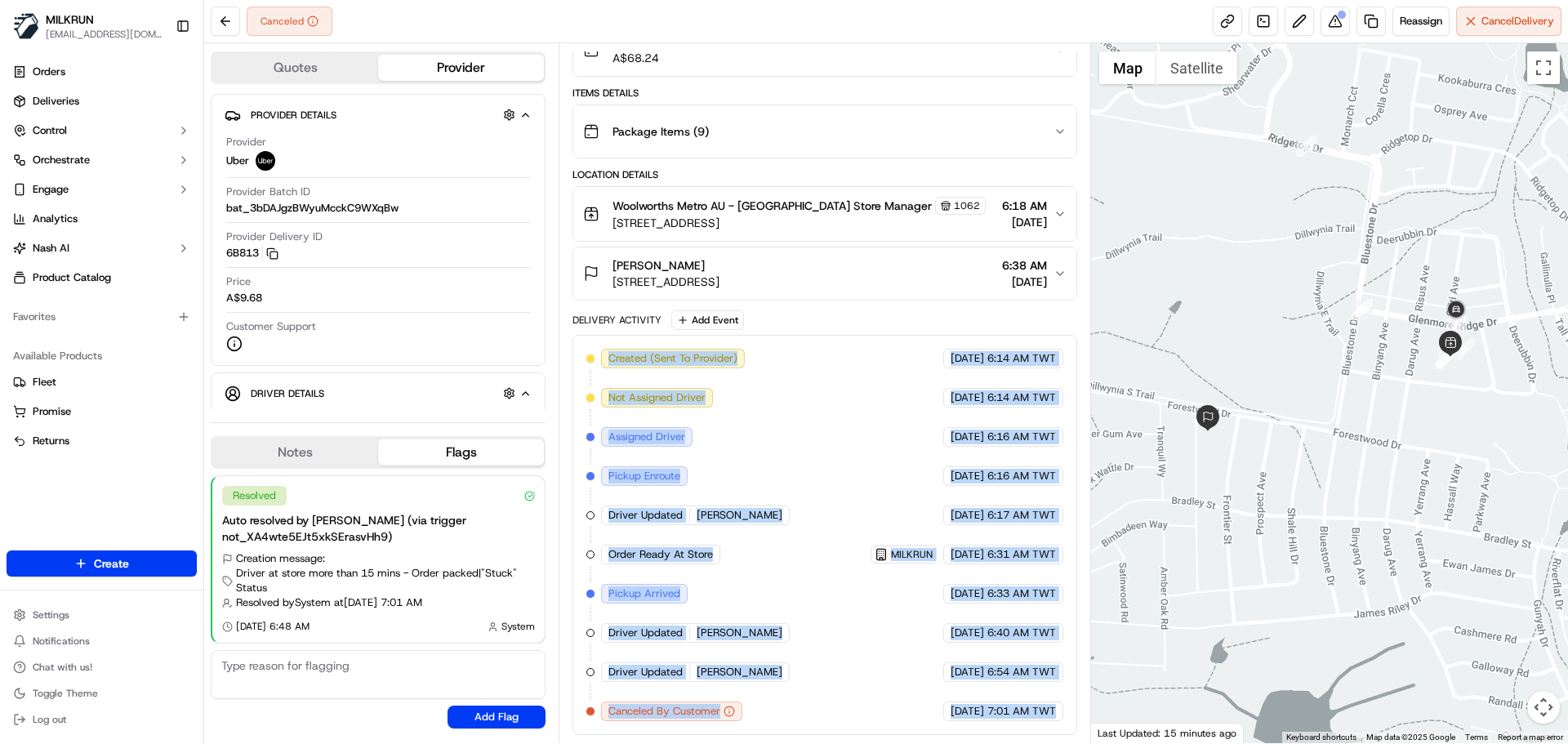
drag, startPoint x: 1022, startPoint y: 693, endPoint x: 714, endPoint y: 381, distance: 438.4
click at [706, 353] on div "Created (Sent To Provider) Uber [DATE] 6:14 AM TWT Not Assigned Driver Uber [DA…" at bounding box center [824, 535] width 476 height 372
click at [720, 387] on div "Created (Sent To Provider) Uber [DATE] 6:14 AM TWT Not Assigned Driver Uber [DA…" at bounding box center [824, 535] width 476 height 372
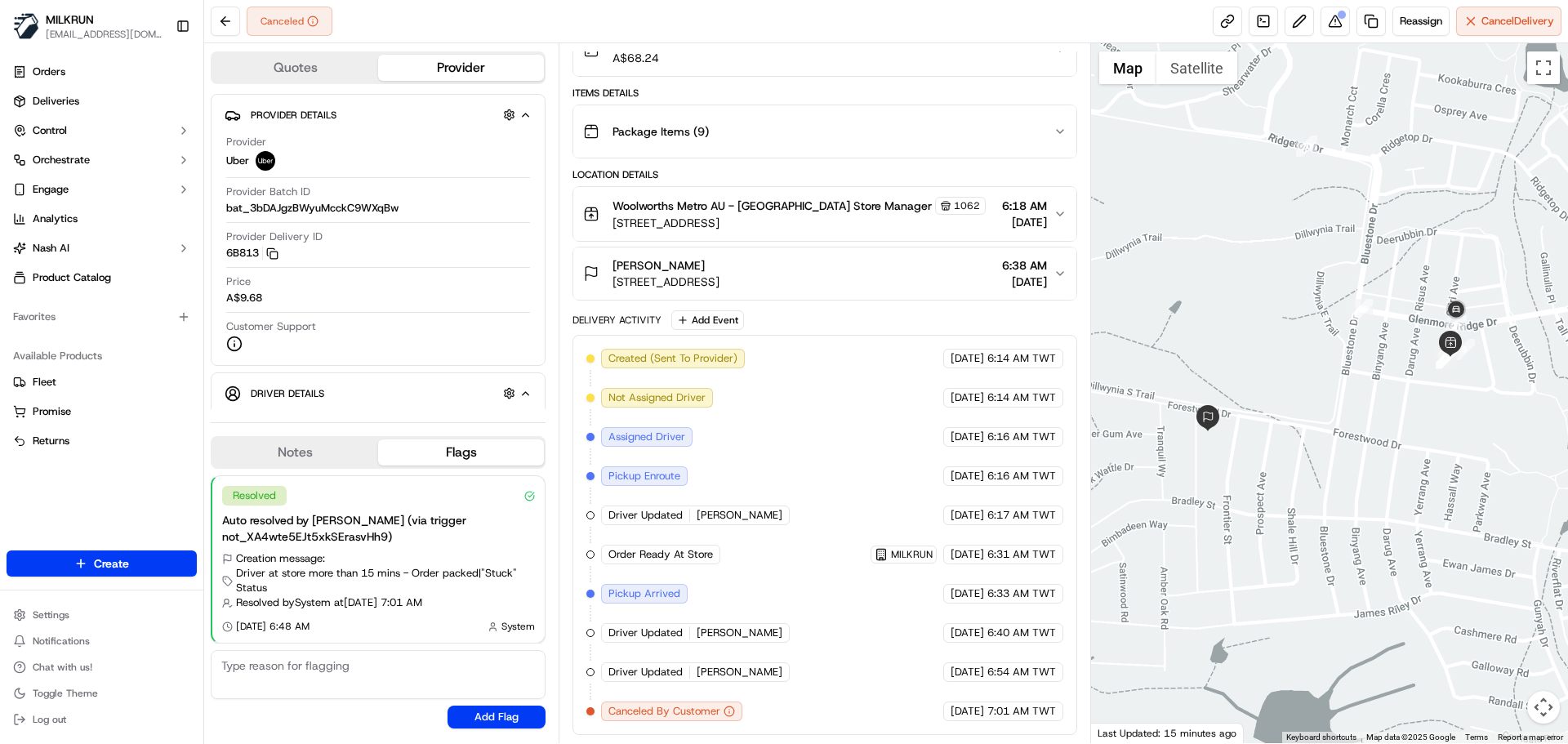
click at [720, 387] on div "Created (Sent To Provider) Uber [DATE] 6:14 AM TWT Not Assigned Driver Uber [DA…" at bounding box center [824, 535] width 476 height 372
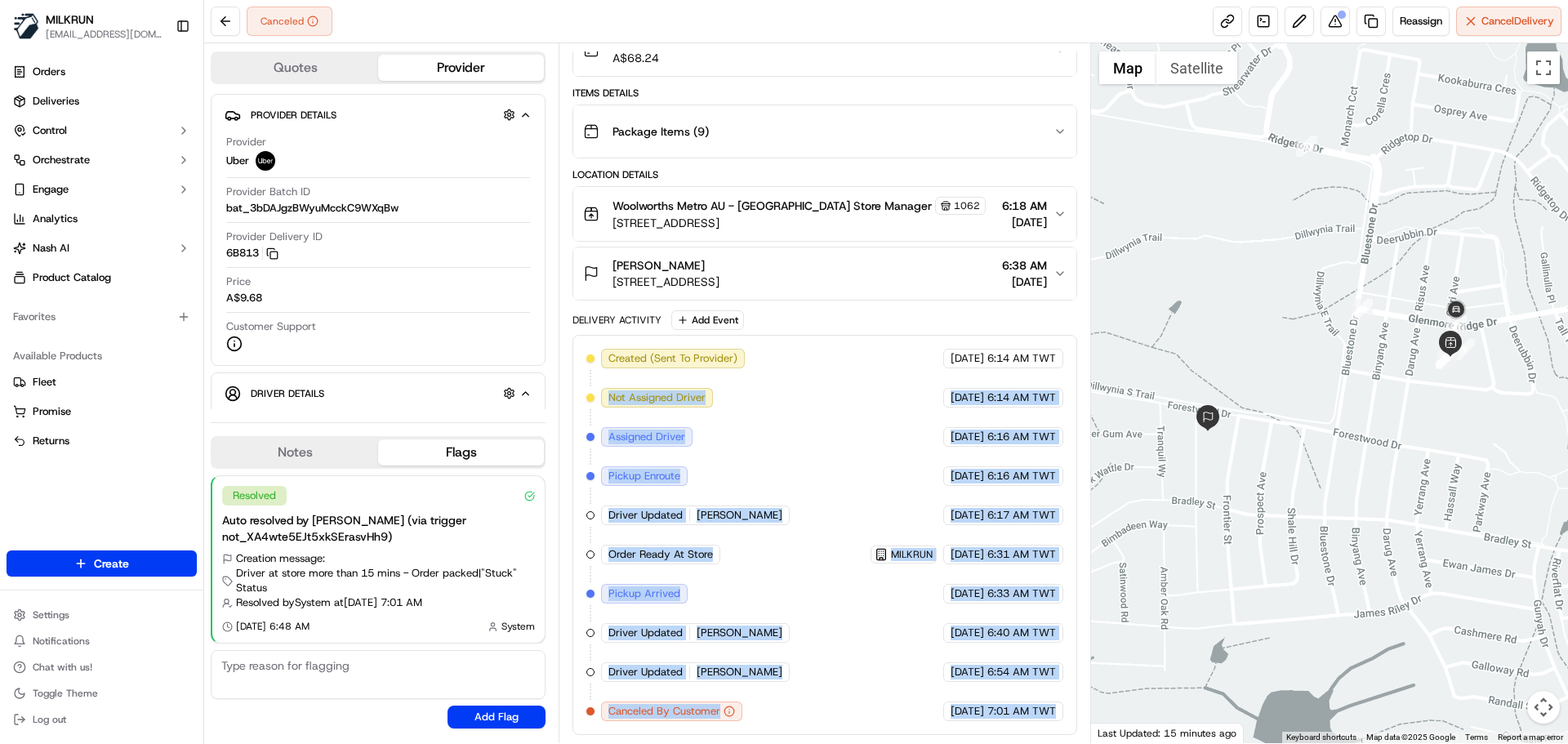
drag, startPoint x: 720, startPoint y: 387, endPoint x: 1052, endPoint y: 721, distance: 470.9
click at [1052, 721] on div "Created (Sent To Provider) Uber [DATE] 6:14 AM TWT Not Assigned Driver Uber [DA…" at bounding box center [824, 535] width 476 height 372
click at [1053, 723] on div "Created (Sent To Provider) Uber [DATE] 6:14 AM TWT Not Assigned Driver Uber [DA…" at bounding box center [824, 534] width 504 height 400
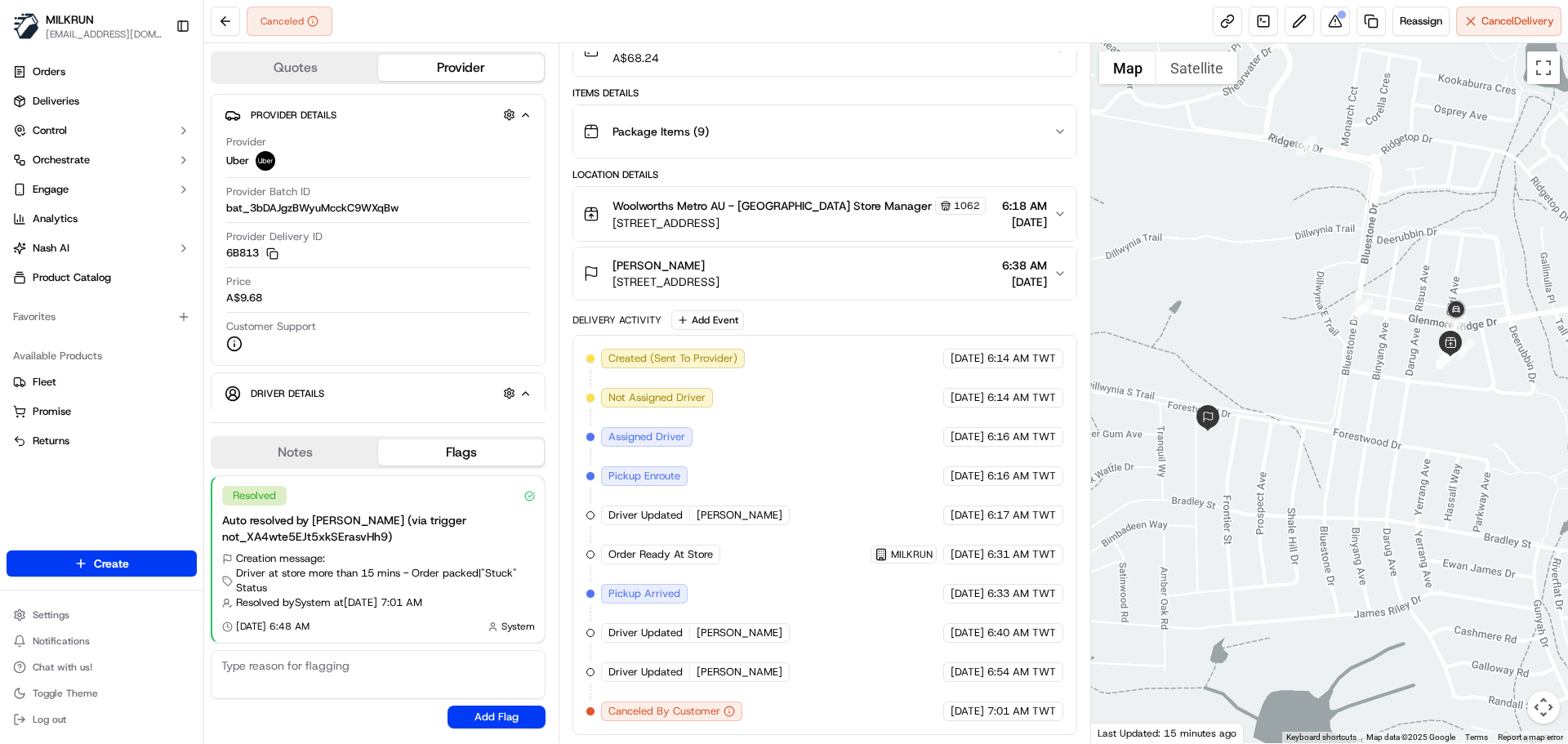
click at [1053, 723] on div "Created (Sent To Provider) Uber [DATE] 6:14 AM TWT Not Assigned Driver Uber [DA…" at bounding box center [824, 534] width 504 height 400
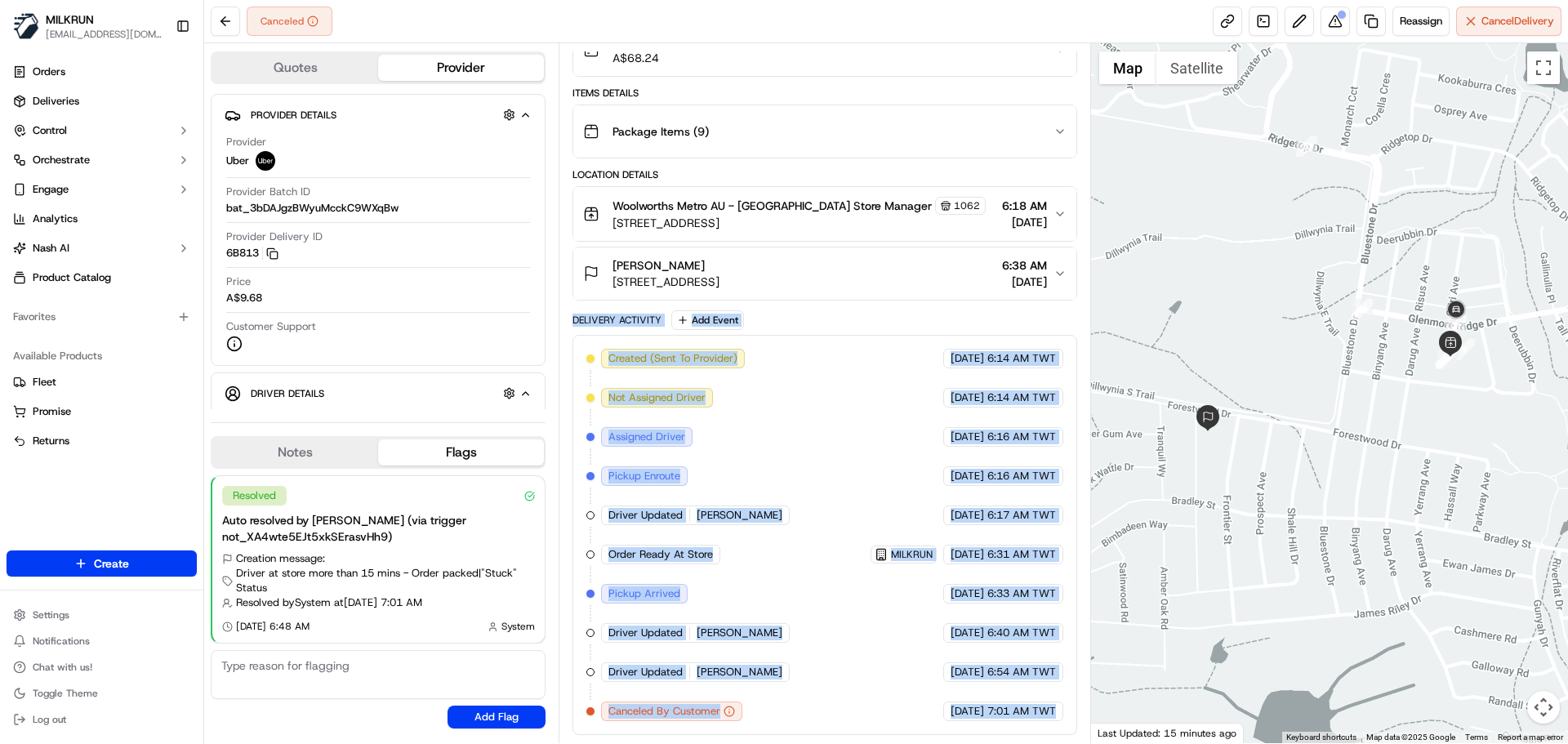
drag, startPoint x: 1053, startPoint y: 723, endPoint x: 631, endPoint y: 322, distance: 582.1
click at [631, 322] on div "Delivery Activity Add Event Created (Sent To Provider) Uber [DATE] 6:14 AM TWT …" at bounding box center [824, 523] width 504 height 425
click at [637, 331] on div "Delivery Activity Add Event Created (Sent To Provider) Uber [DATE] 6:14 AM TWT …" at bounding box center [824, 523] width 504 height 425
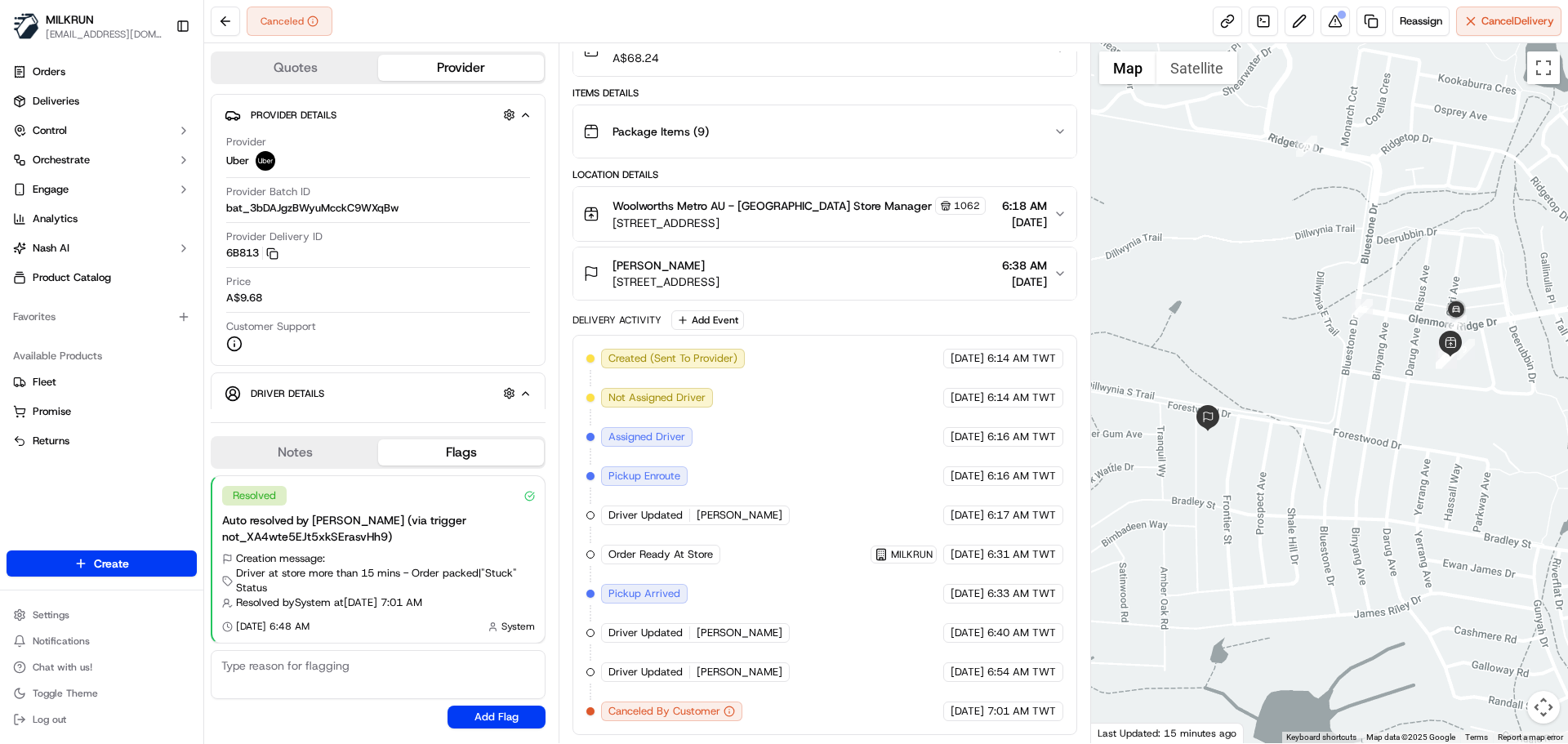
click at [637, 331] on div "Delivery Activity Add Event Created (Sent To Provider) Uber [DATE] 6:14 AM TWT …" at bounding box center [824, 523] width 504 height 425
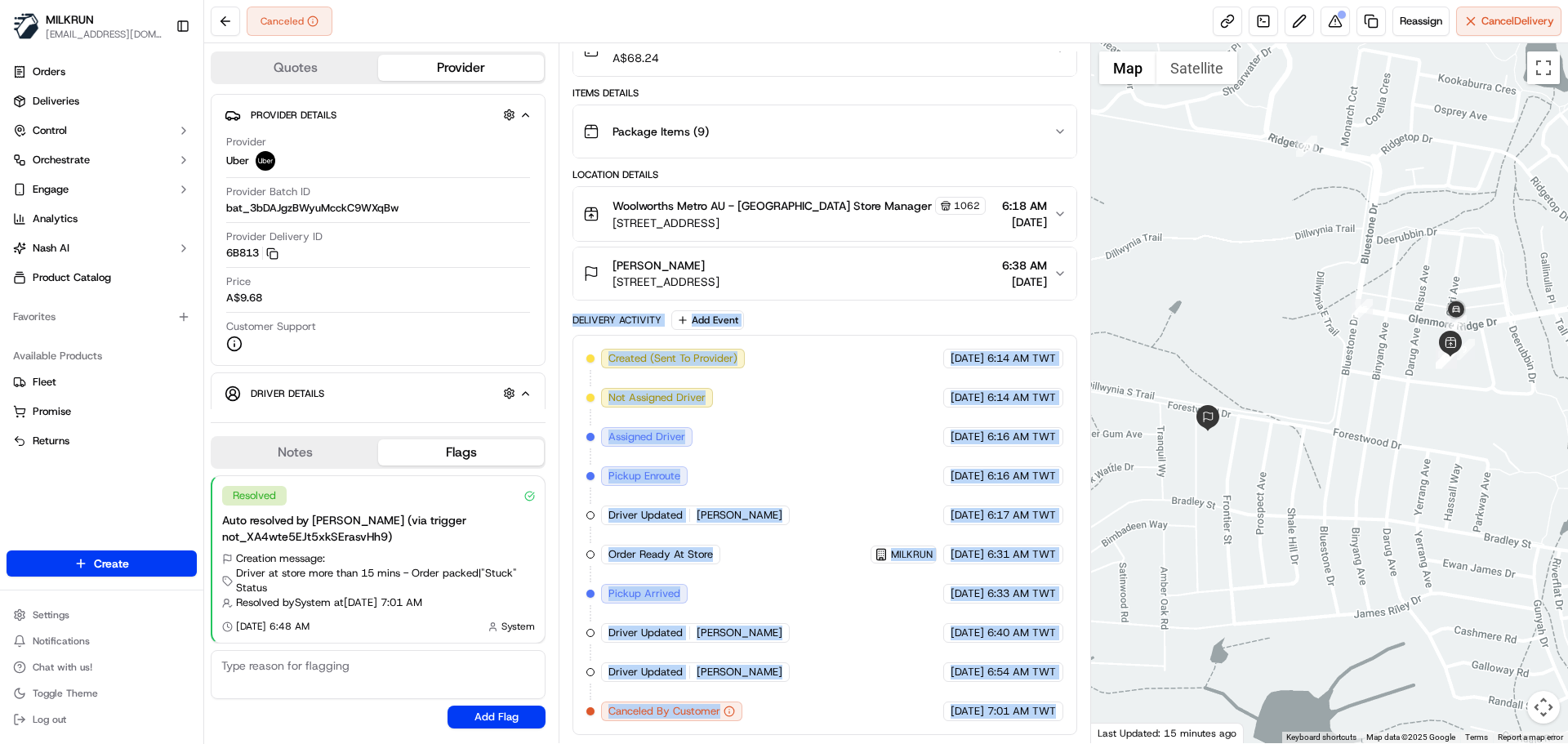
drag, startPoint x: 637, startPoint y: 331, endPoint x: 1067, endPoint y: 740, distance: 593.4
click at [1068, 740] on div "Summary 1581967 AEST TWT Created: [DATE] 6:14 AM Strategy: Dynamic - (DD + Uber…" at bounding box center [824, 393] width 532 height 700
click at [990, 700] on div "Created (Sent To Provider) Uber [DATE] 6:14 AM TWT Not Assigned Driver Uber [DA…" at bounding box center [824, 535] width 476 height 372
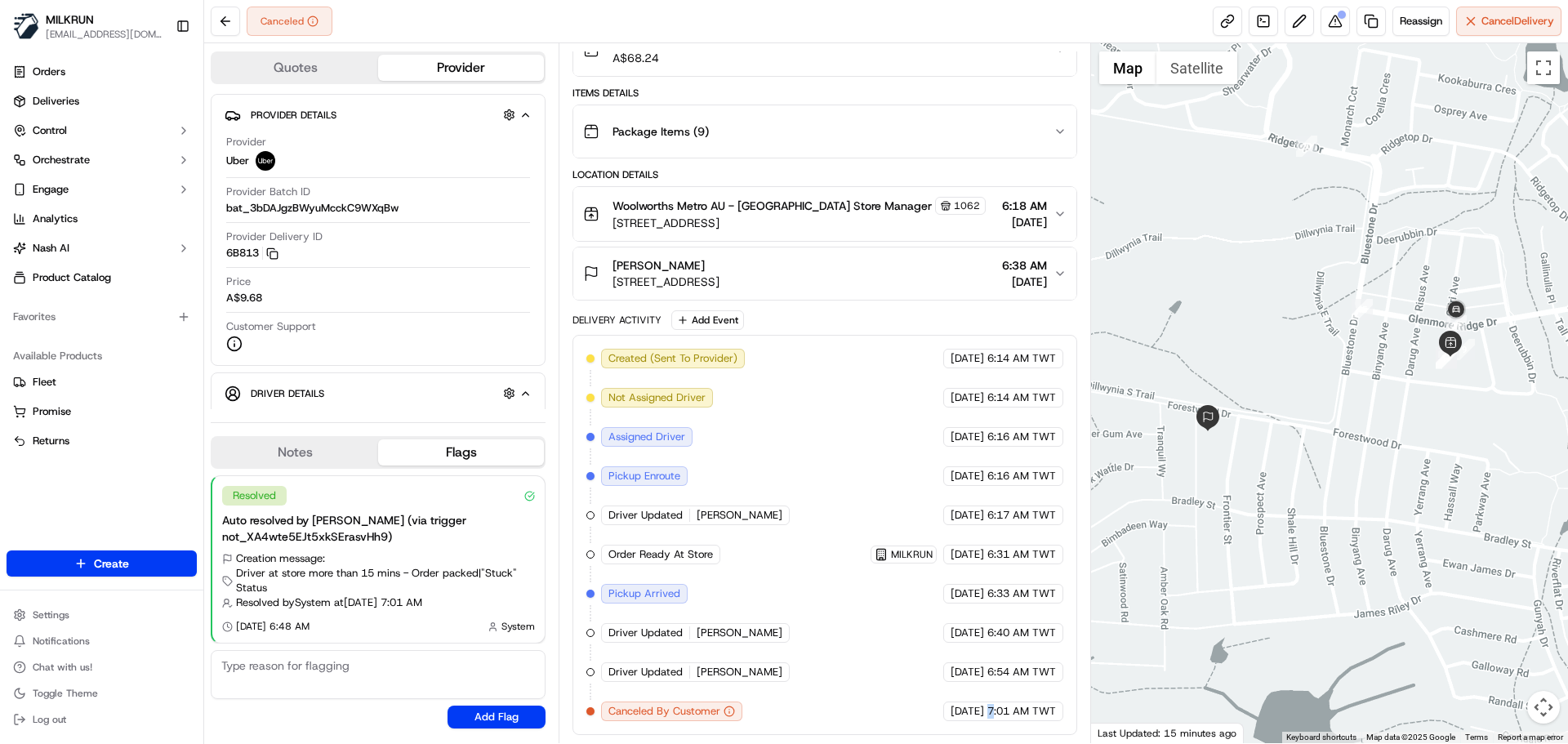
click at [990, 700] on div "Created (Sent To Provider) Uber [DATE] 6:14 AM TWT Not Assigned Driver Uber [DA…" at bounding box center [824, 535] width 476 height 372
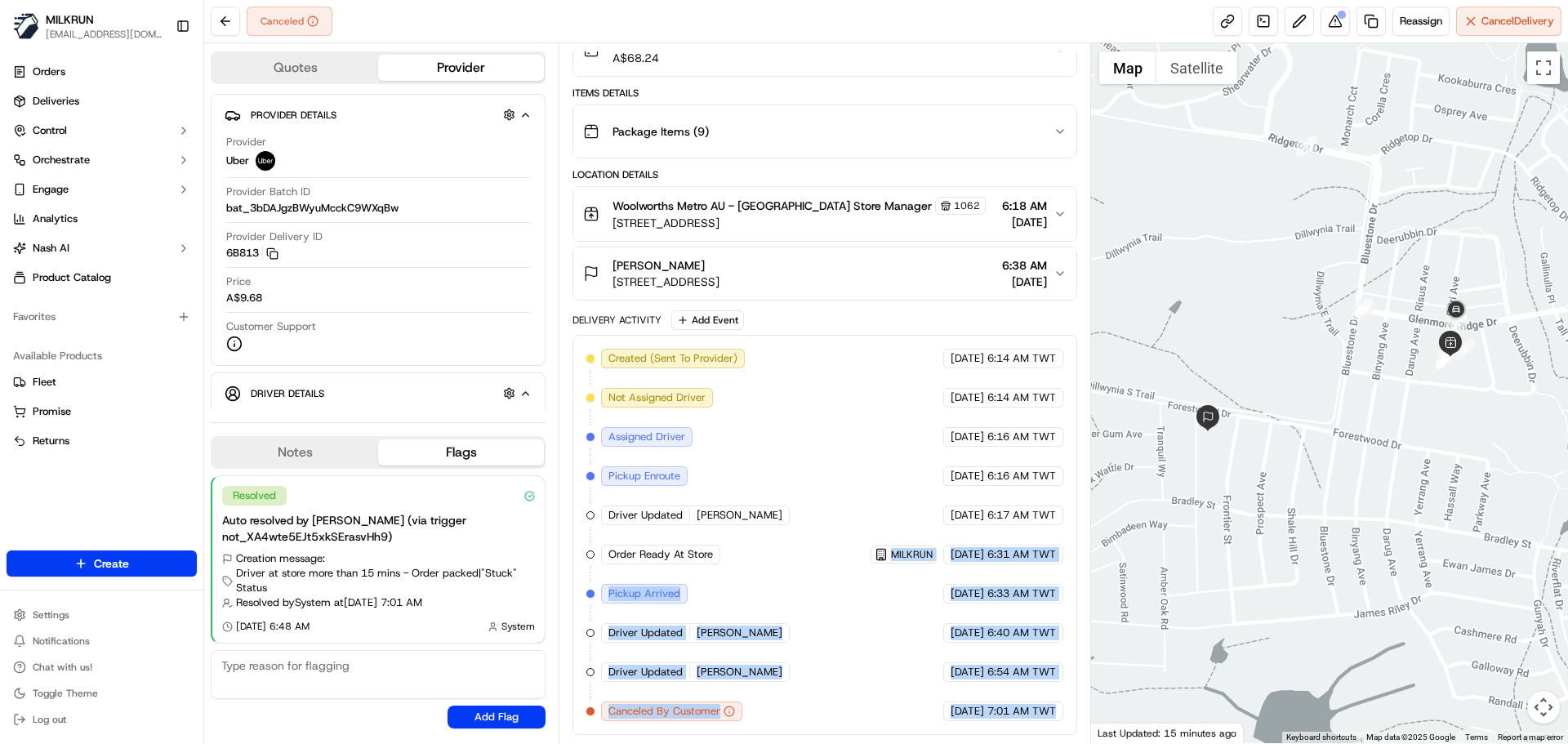
drag, startPoint x: 990, startPoint y: 700, endPoint x: 605, endPoint y: 329, distance: 534.7
click at [605, 329] on div "Delivery Activity Add Event Created (Sent To Provider) Uber [DATE] 6:14 AM TWT …" at bounding box center [824, 523] width 504 height 425
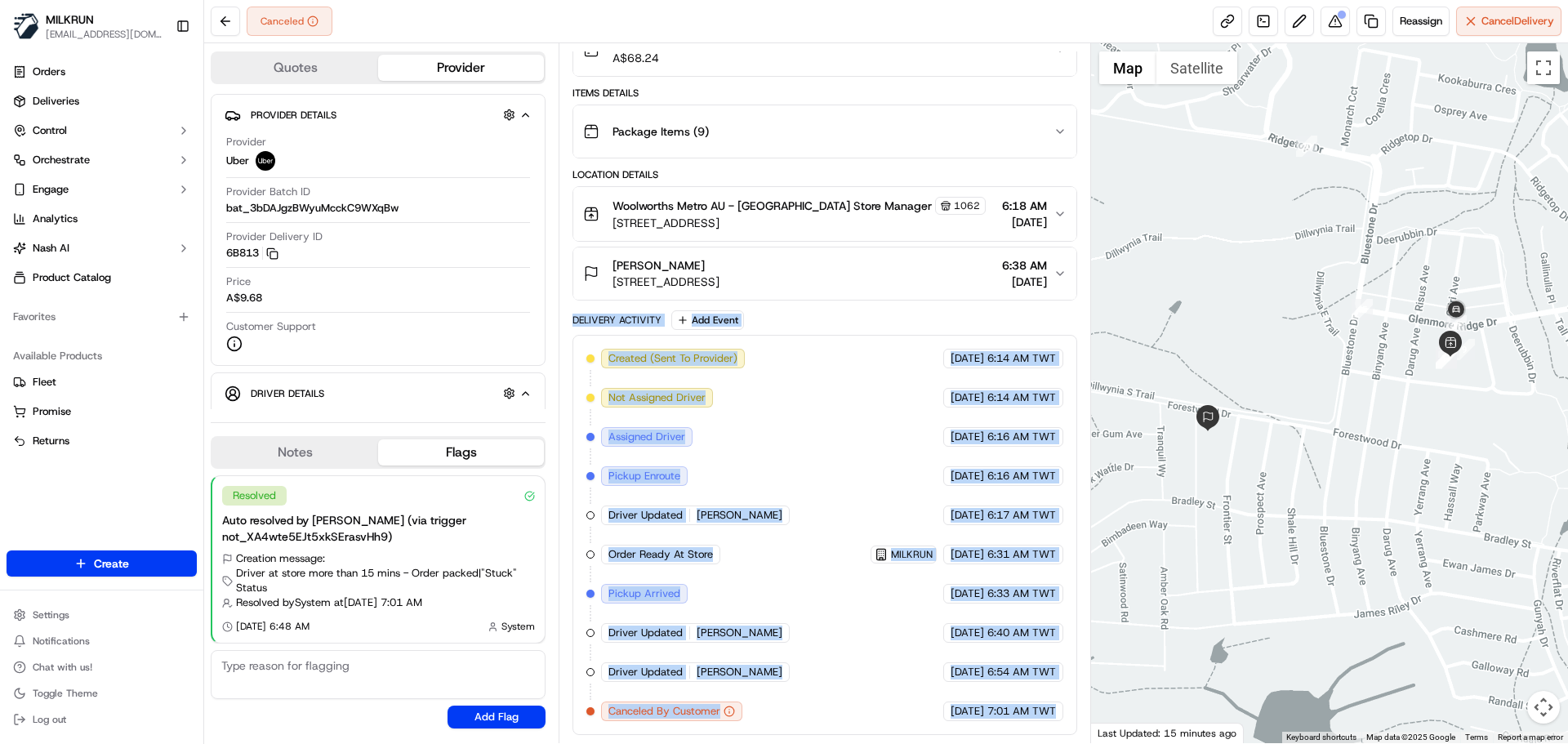
click at [676, 414] on div "Created (Sent To Provider) Uber [DATE] 6:14 AM TWT Not Assigned Driver Uber [DA…" at bounding box center [824, 535] width 476 height 372
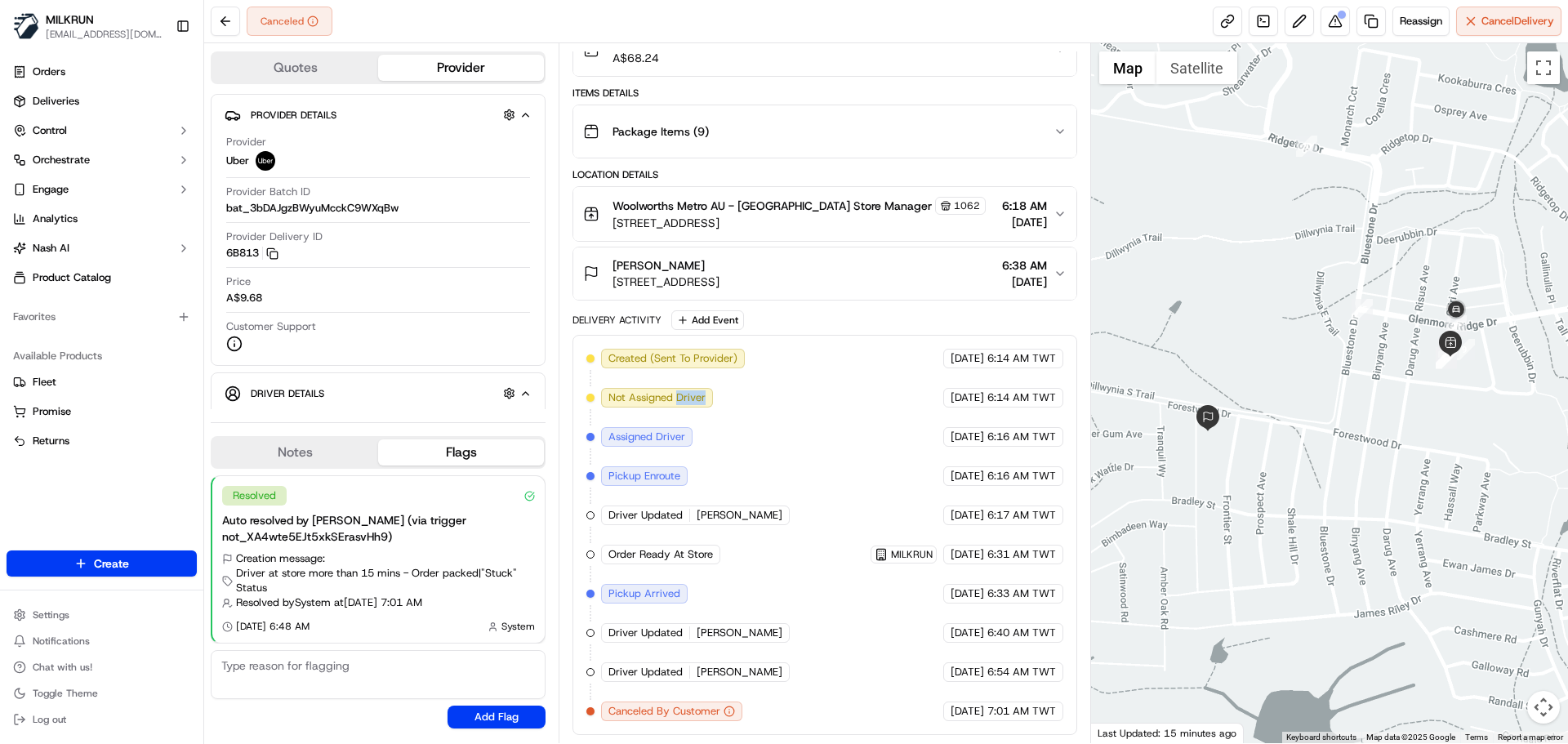
click at [676, 414] on div "Created (Sent To Provider) Uber [DATE] 6:14 AM TWT Not Assigned Driver Uber [DA…" at bounding box center [824, 535] width 476 height 372
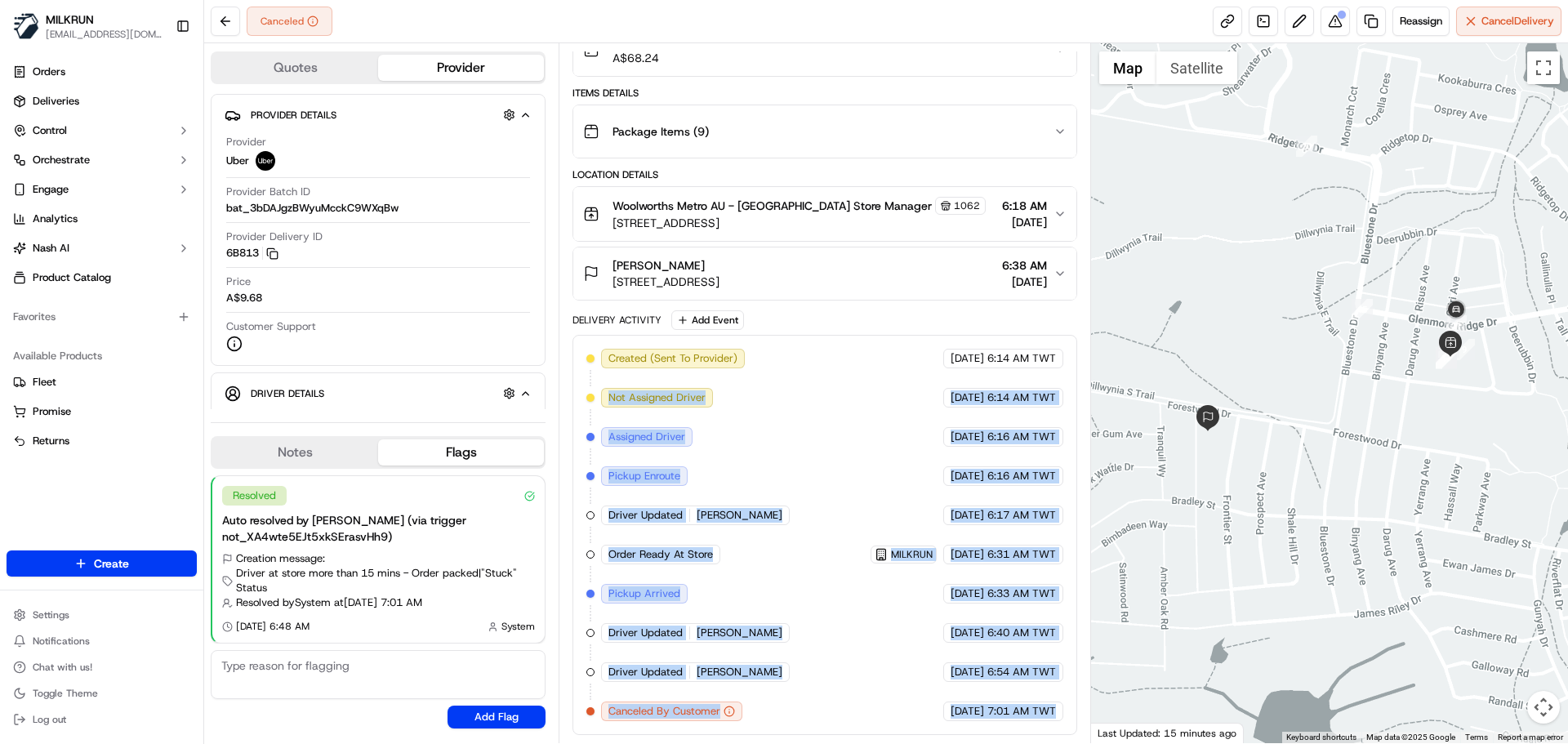
drag, startPoint x: 676, startPoint y: 414, endPoint x: 993, endPoint y: 752, distance: 463.4
click at [993, 744] on html "MILKRUN [EMAIL_ADDRESS][DOMAIN_NAME] Toggle Sidebar Orders Deliveries Control O…" at bounding box center [784, 372] width 1568 height 744
click at [1010, 732] on div "Created (Sent To Provider) Uber [DATE] 6:14 AM TWT Not Assigned Driver Uber [DA…" at bounding box center [824, 534] width 504 height 400
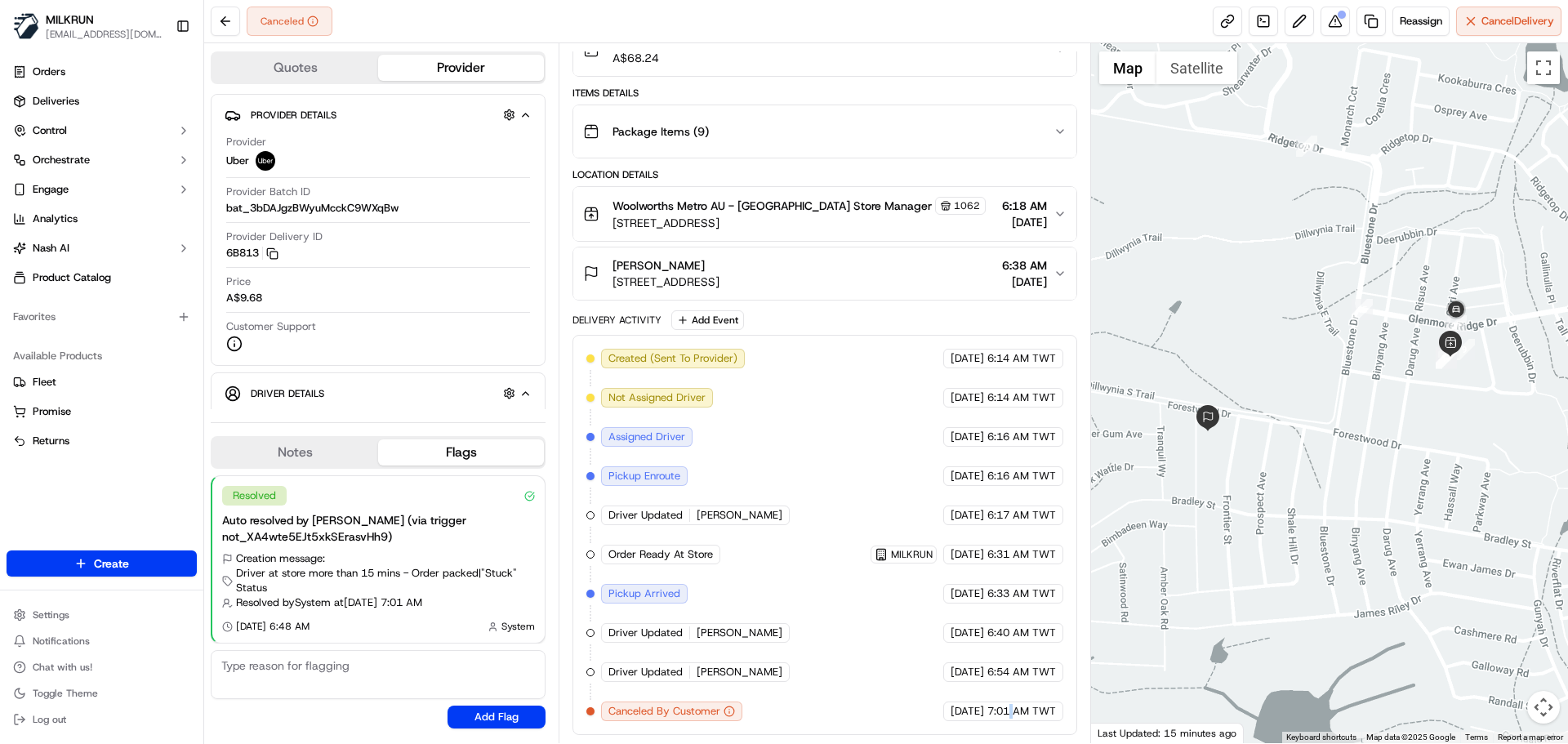
click at [1010, 732] on div "Created (Sent To Provider) Uber [DATE] 6:14 AM TWT Not Assigned Driver Uber [DA…" at bounding box center [824, 534] width 504 height 400
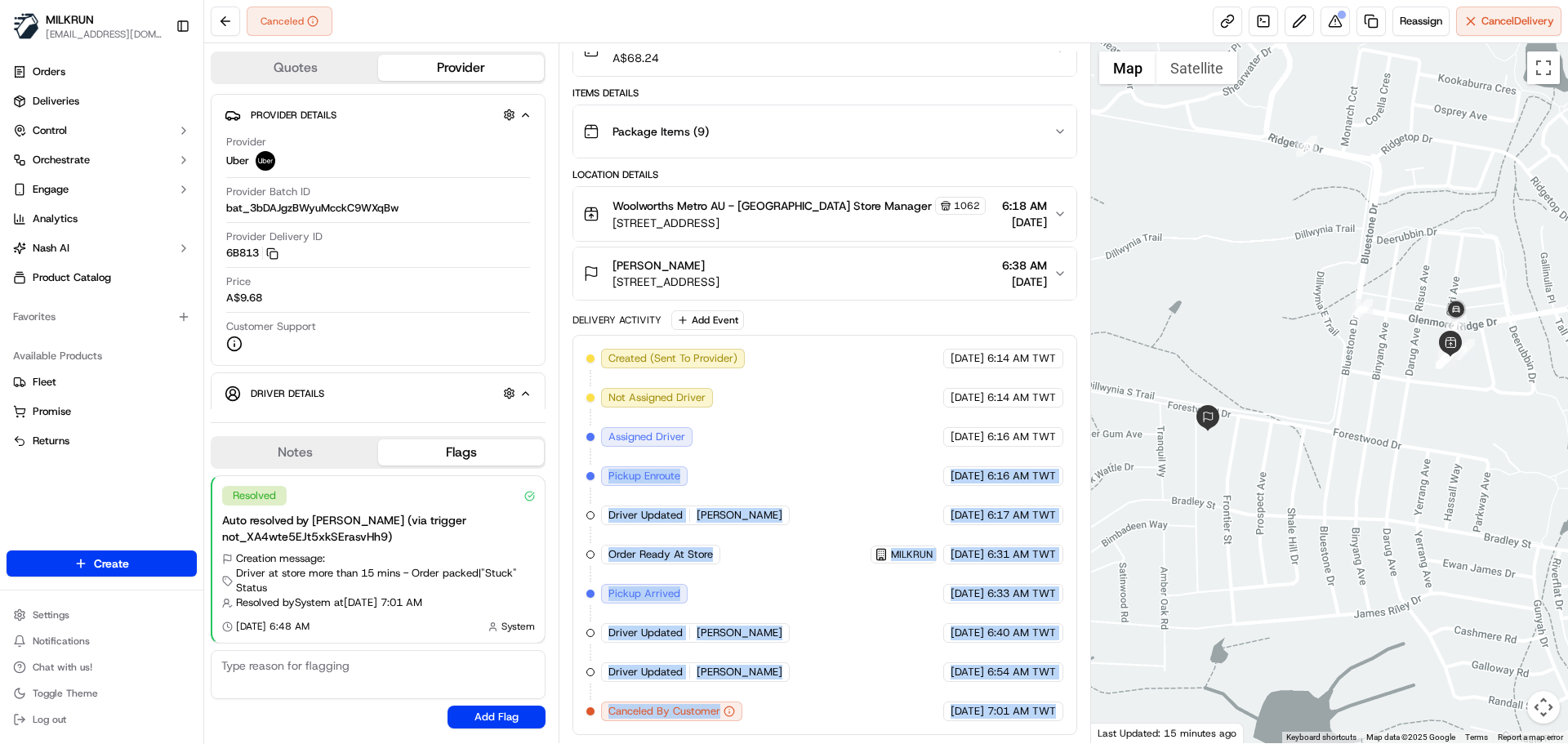
drag, startPoint x: 1010, startPoint y: 732, endPoint x: 616, endPoint y: 408, distance: 510.1
click at [616, 408] on div "Created (Sent To Provider) Uber [DATE] 6:14 AM TWT Not Assigned Driver Uber [DA…" at bounding box center [824, 534] width 504 height 400
click at [691, 443] on div "Assigned Driver" at bounding box center [647, 437] width 91 height 20
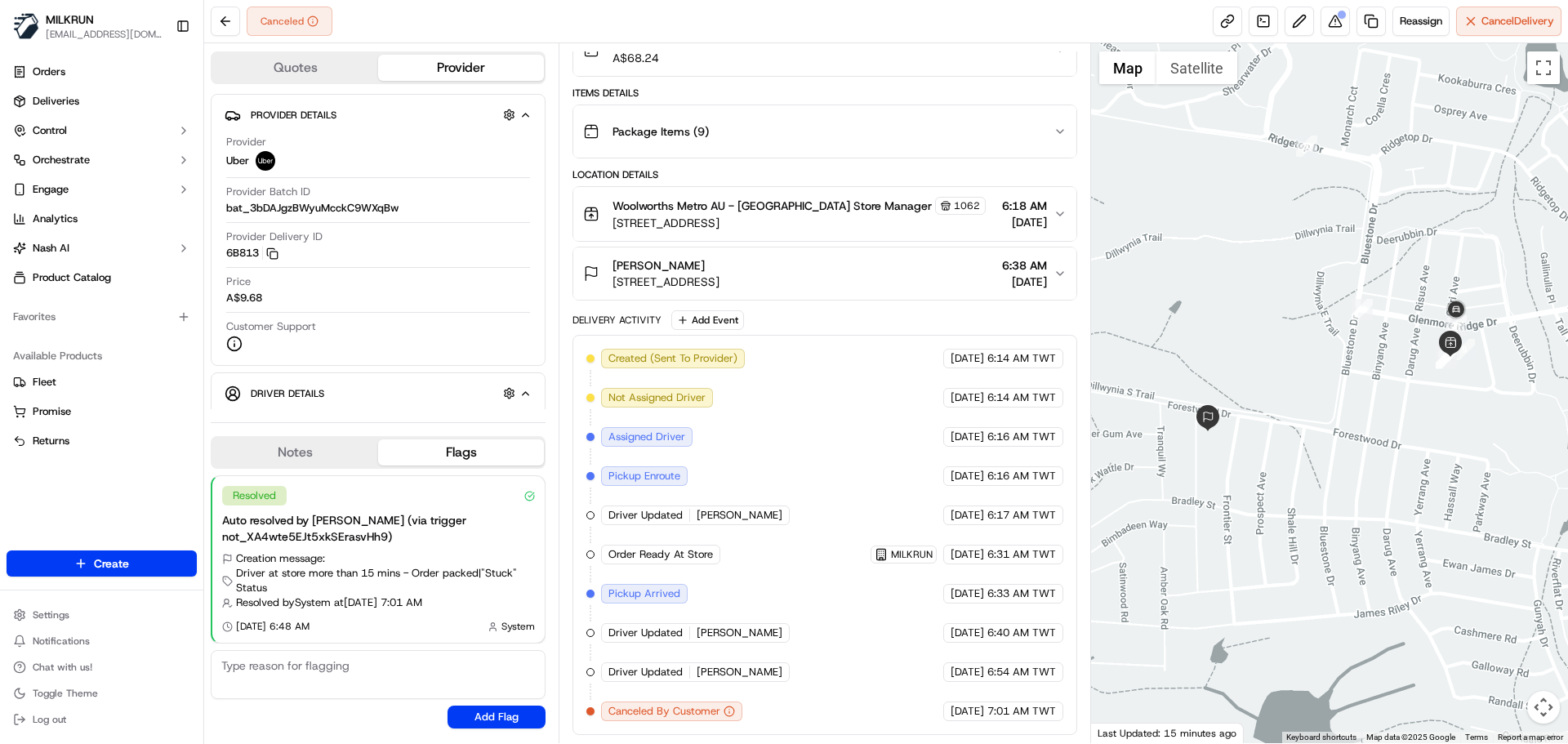
click at [691, 443] on div "Assigned Driver" at bounding box center [647, 437] width 91 height 20
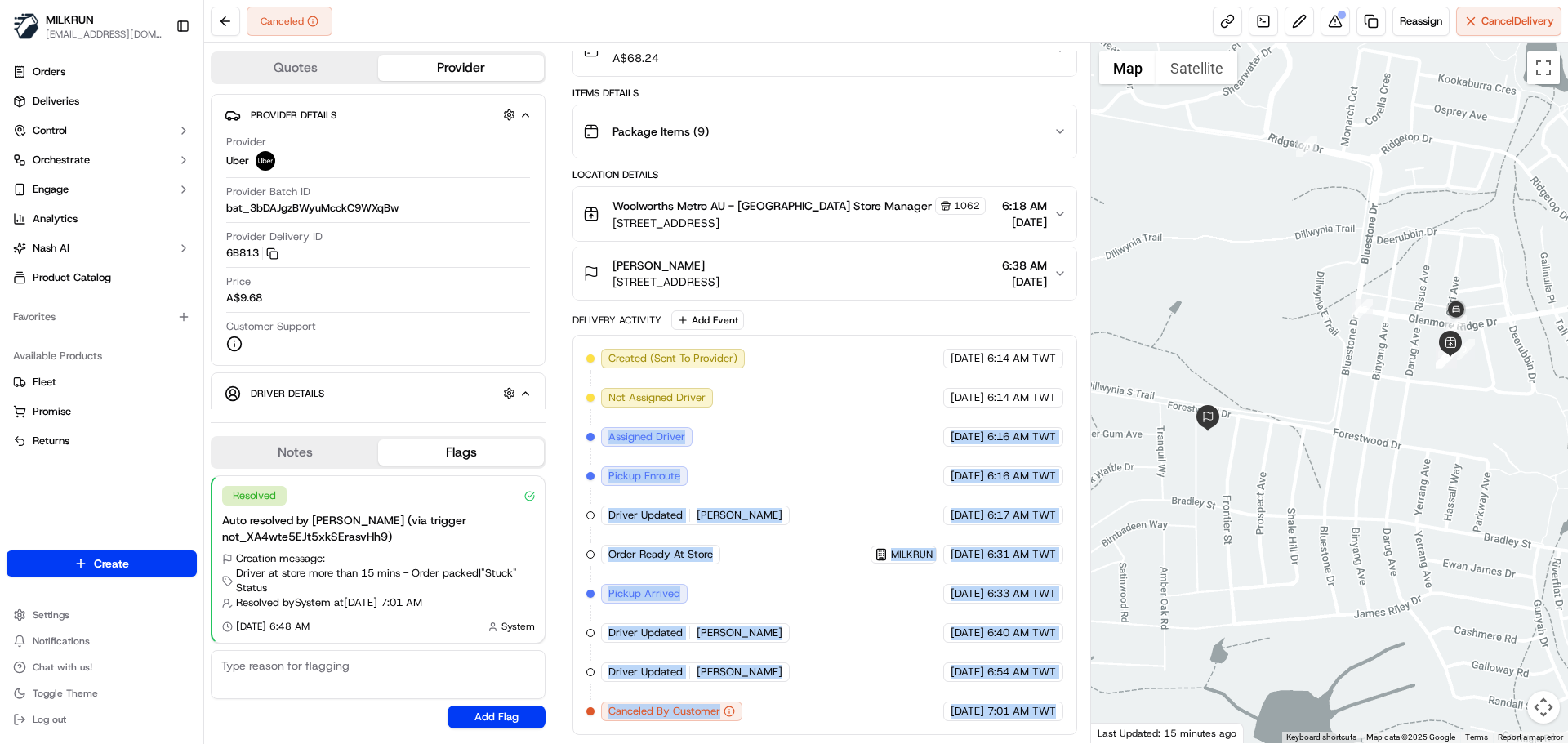
drag, startPoint x: 691, startPoint y: 443, endPoint x: 1037, endPoint y: 706, distance: 434.6
click at [1037, 706] on div "Created (Sent To Provider) Uber [DATE] 6:14 AM TWT Not Assigned Driver Uber [DA…" at bounding box center [824, 535] width 476 height 372
click at [1038, 706] on span "7:01 AM TWT" at bounding box center [1021, 712] width 69 height 14
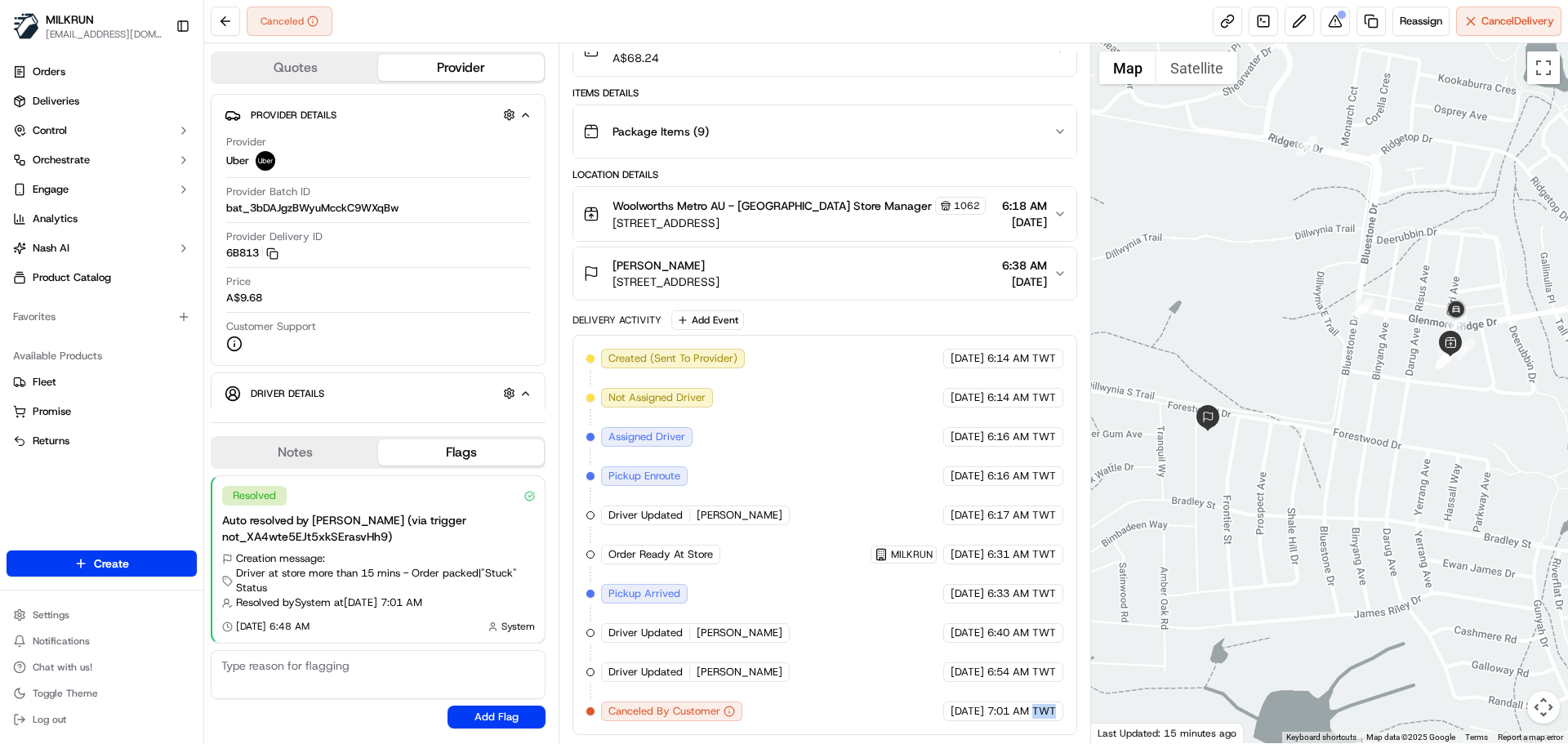
click at [1038, 706] on span "7:01 AM TWT" at bounding box center [1021, 712] width 69 height 14
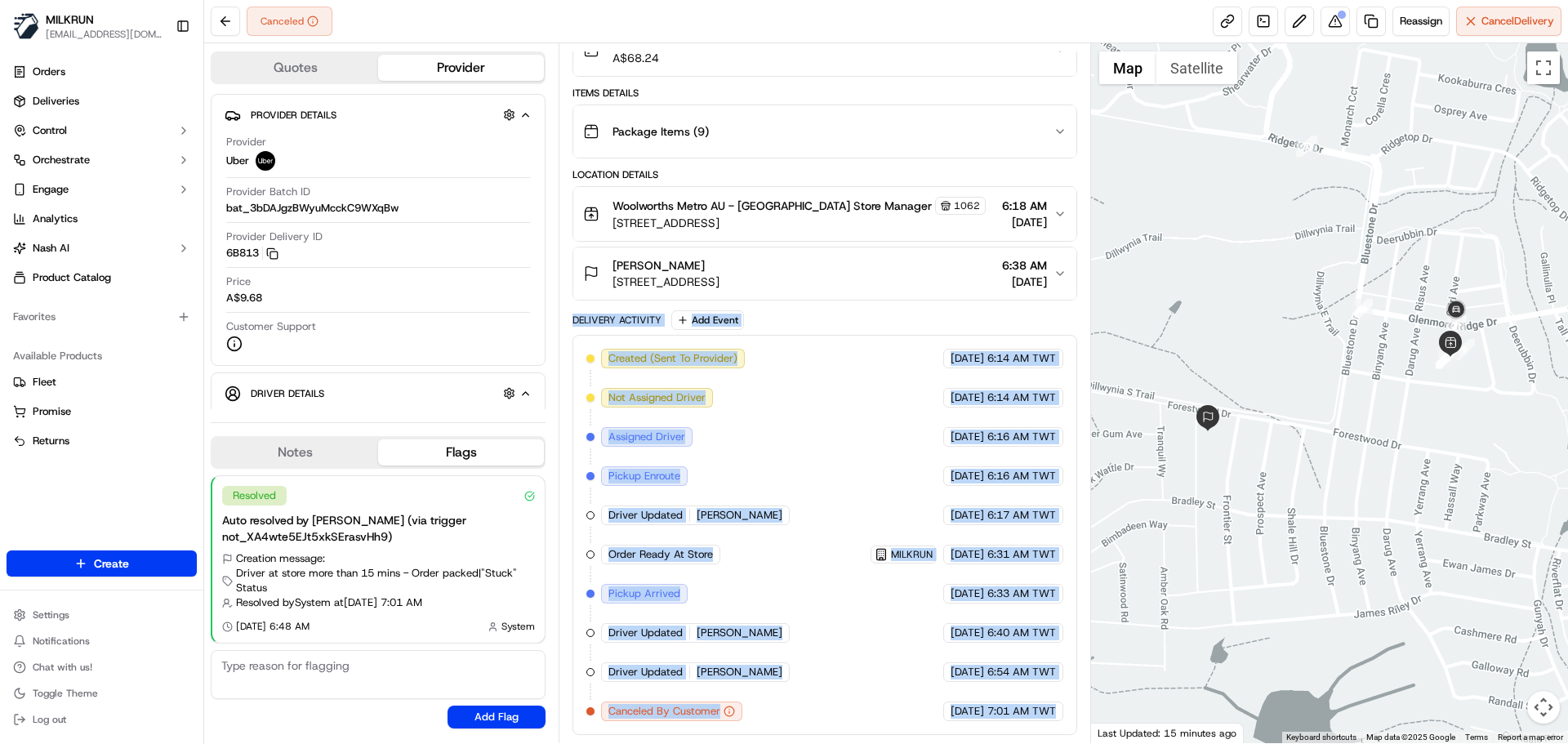
drag, startPoint x: 1038, startPoint y: 706, endPoint x: 597, endPoint y: 313, distance: 590.7
click at [597, 313] on div "Delivery Activity Add Event Created (Sent To Provider) Uber [DATE] 6:14 AM TWT …" at bounding box center [824, 523] width 504 height 425
click at [597, 313] on div "Delivery Activity" at bounding box center [617, 320] width 89 height 13
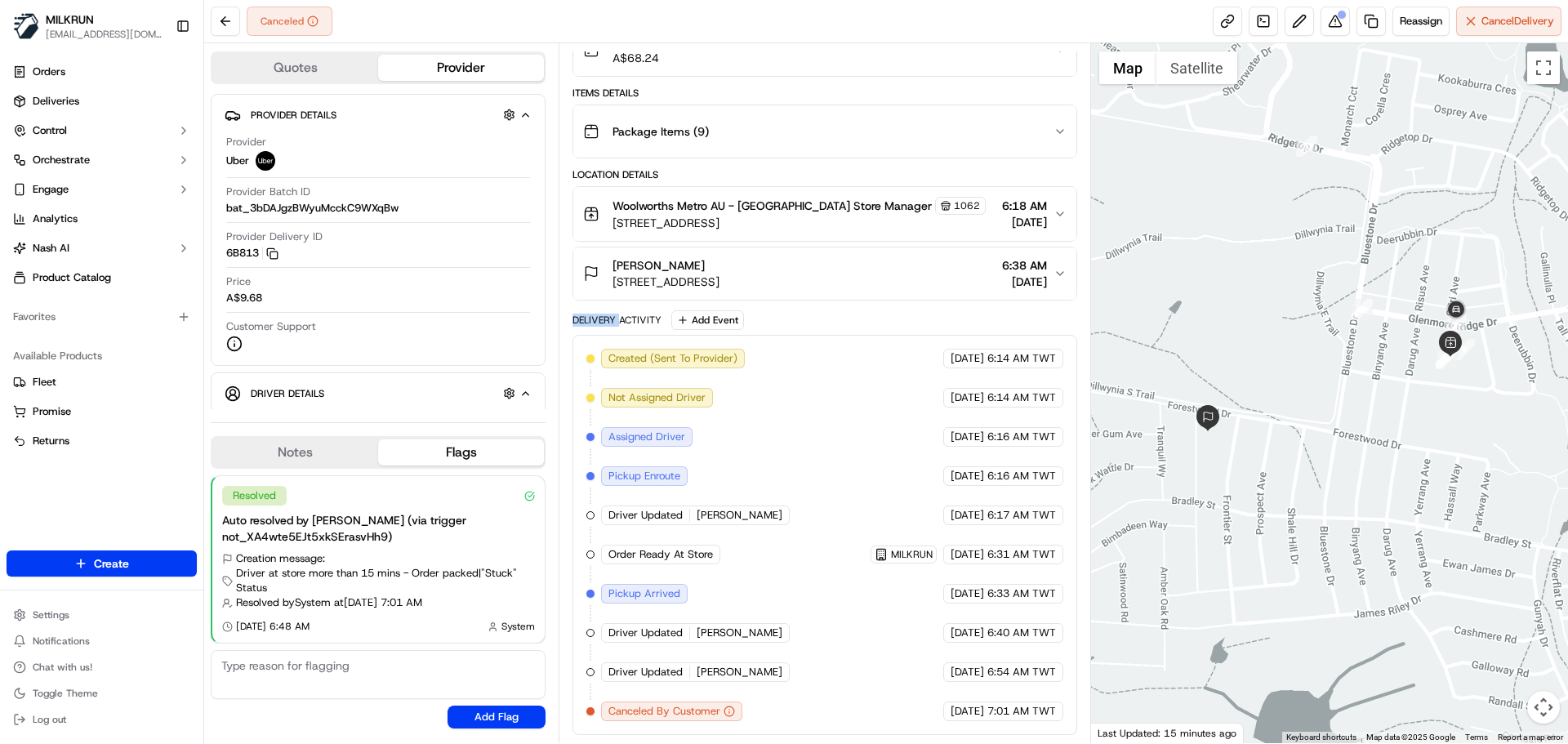
click at [597, 313] on div "Delivery Activity" at bounding box center [617, 320] width 89 height 13
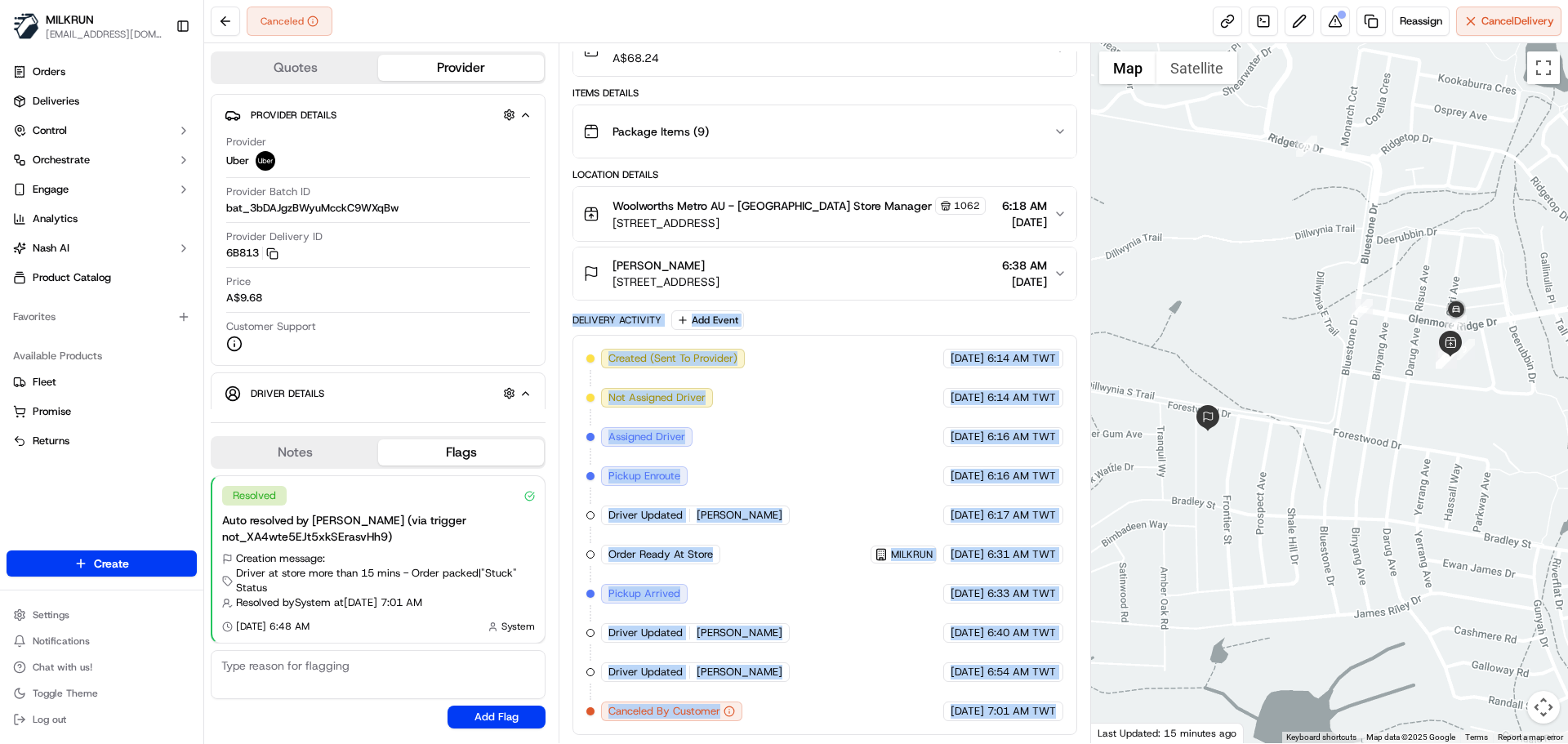
drag, startPoint x: 597, startPoint y: 313, endPoint x: 1000, endPoint y: 697, distance: 556.7
click at [1000, 697] on div "Delivery Activity Add Event Created (Sent To Provider) Uber [DATE] 6:14 AM TWT …" at bounding box center [824, 523] width 504 height 425
click at [1014, 709] on span "7:01 AM TWT" at bounding box center [1021, 712] width 69 height 14
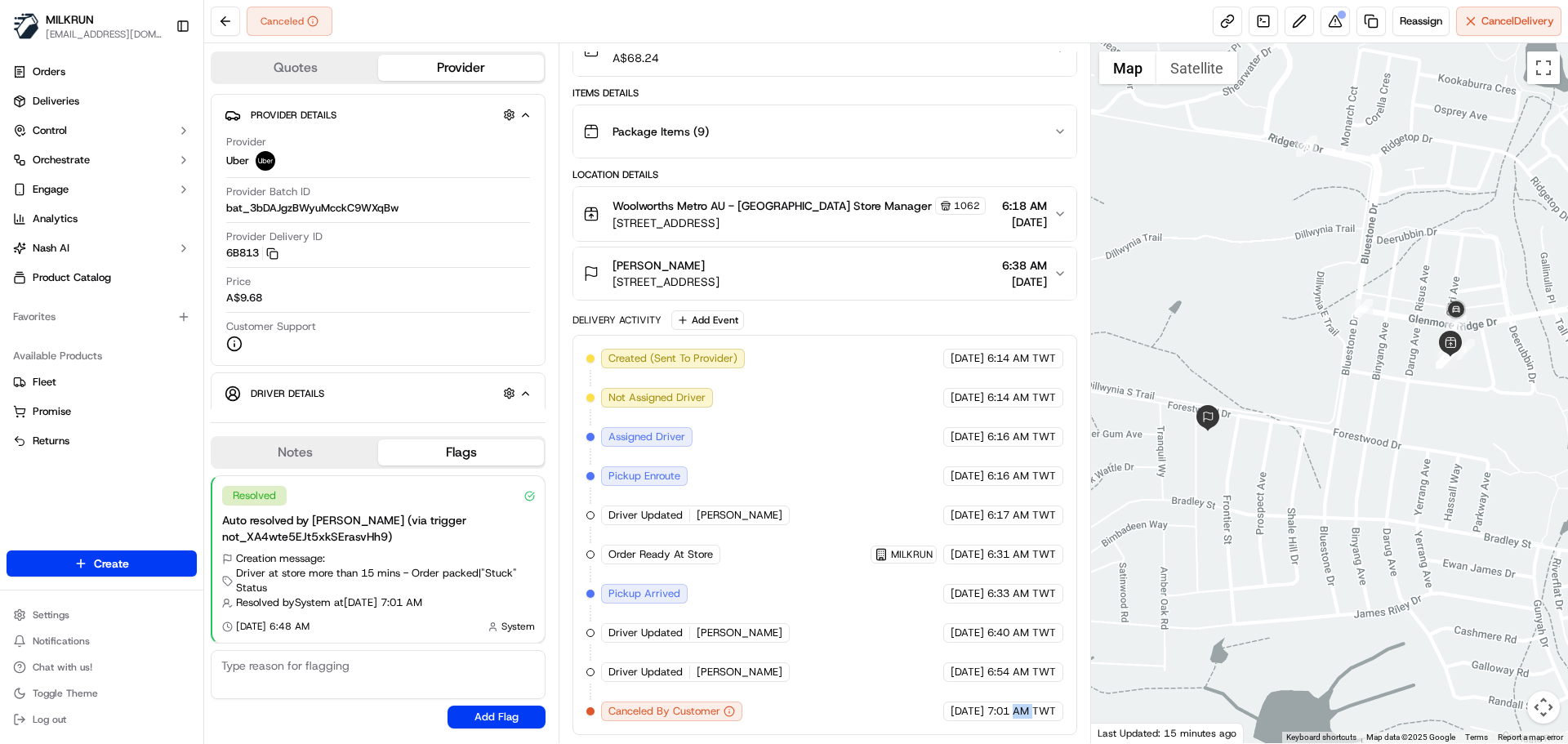
click at [1014, 709] on span "7:01 AM TWT" at bounding box center [1021, 712] width 69 height 14
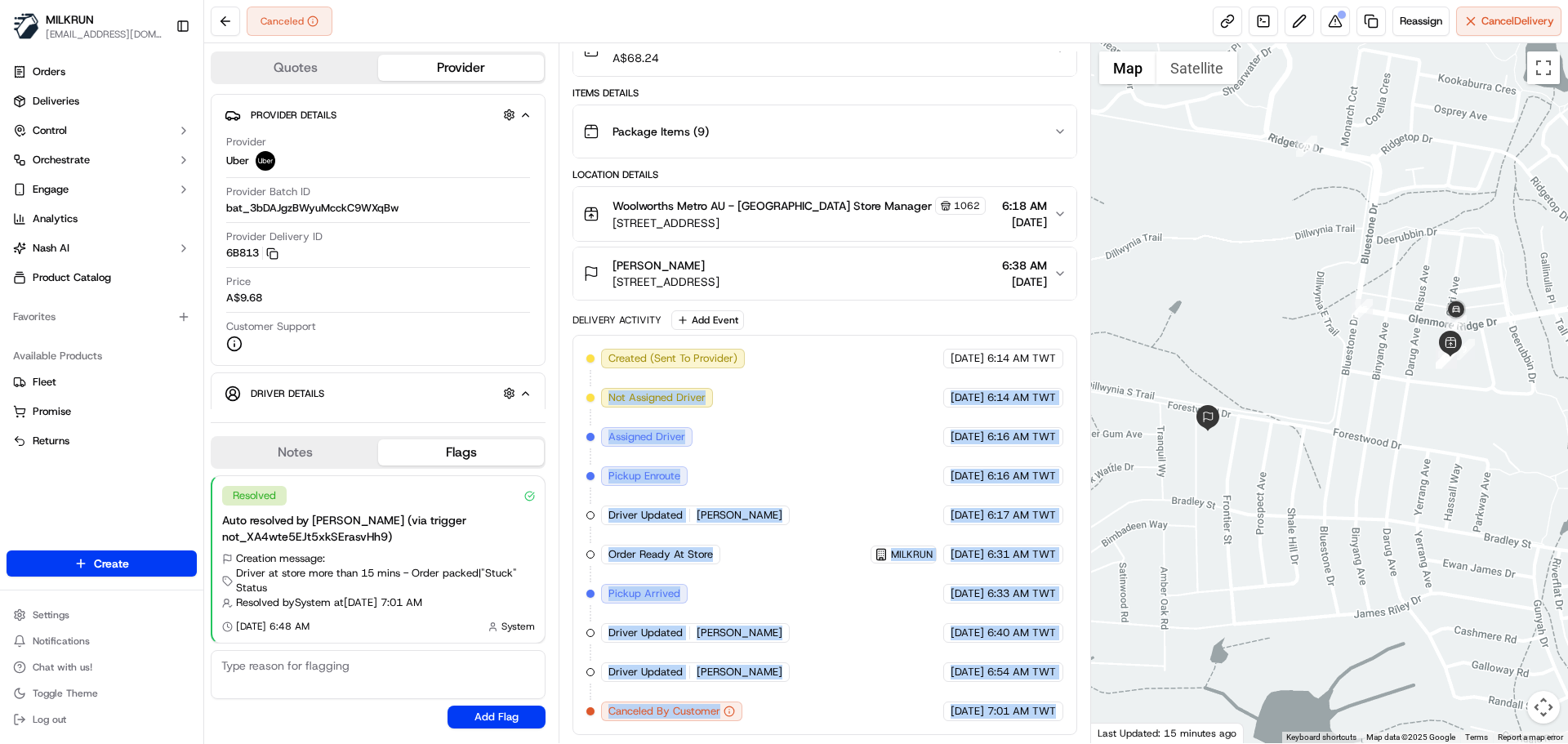
drag, startPoint x: 1014, startPoint y: 709, endPoint x: 614, endPoint y: 313, distance: 562.9
click at [582, 298] on div "Package Details N/A A$68.24 Items Details Package Items ( 9 ) Location Details …" at bounding box center [824, 370] width 504 height 731
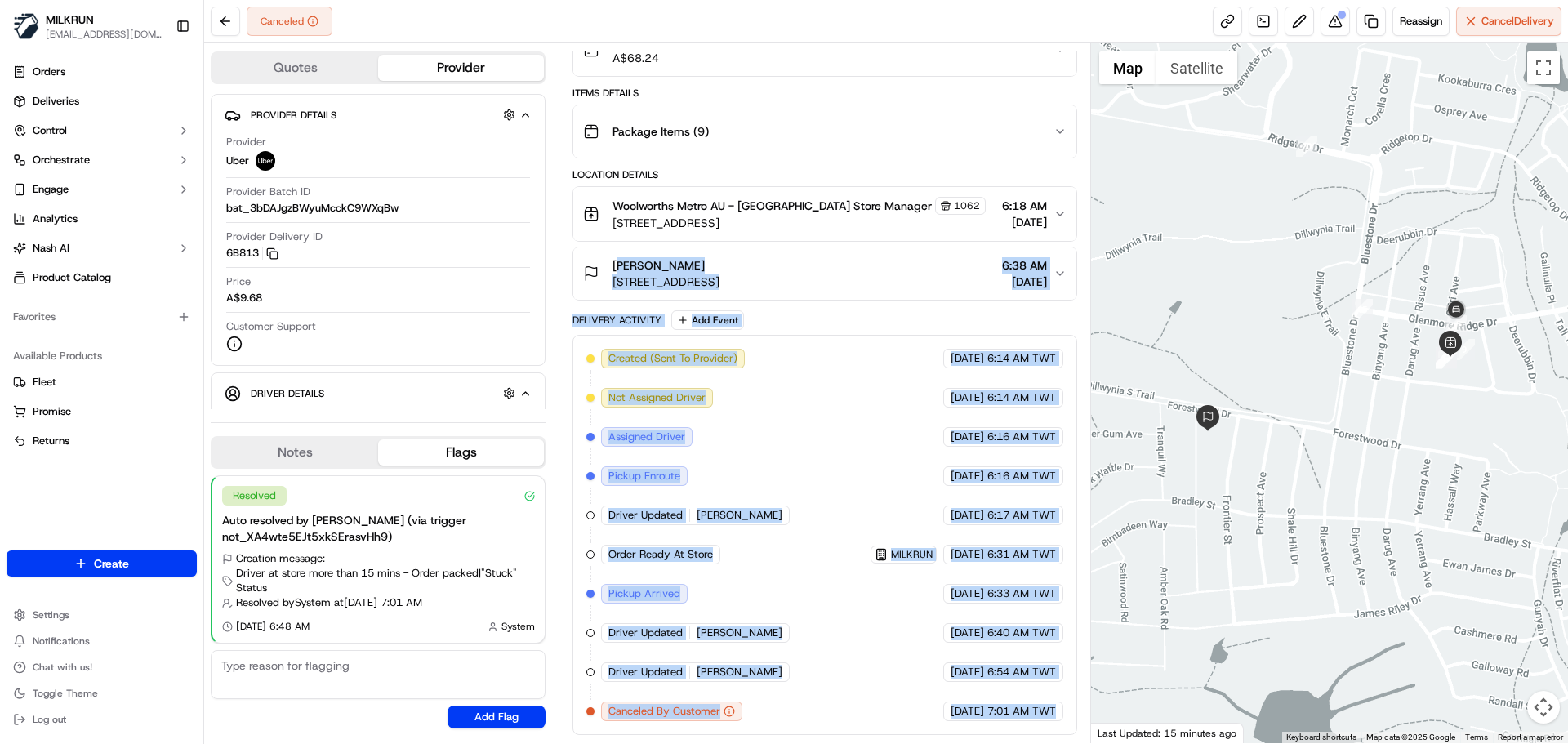
click at [741, 433] on div "Created (Sent To Provider) Uber [DATE] 6:14 AM TWT Not Assigned Driver Uber [DA…" at bounding box center [824, 535] width 476 height 372
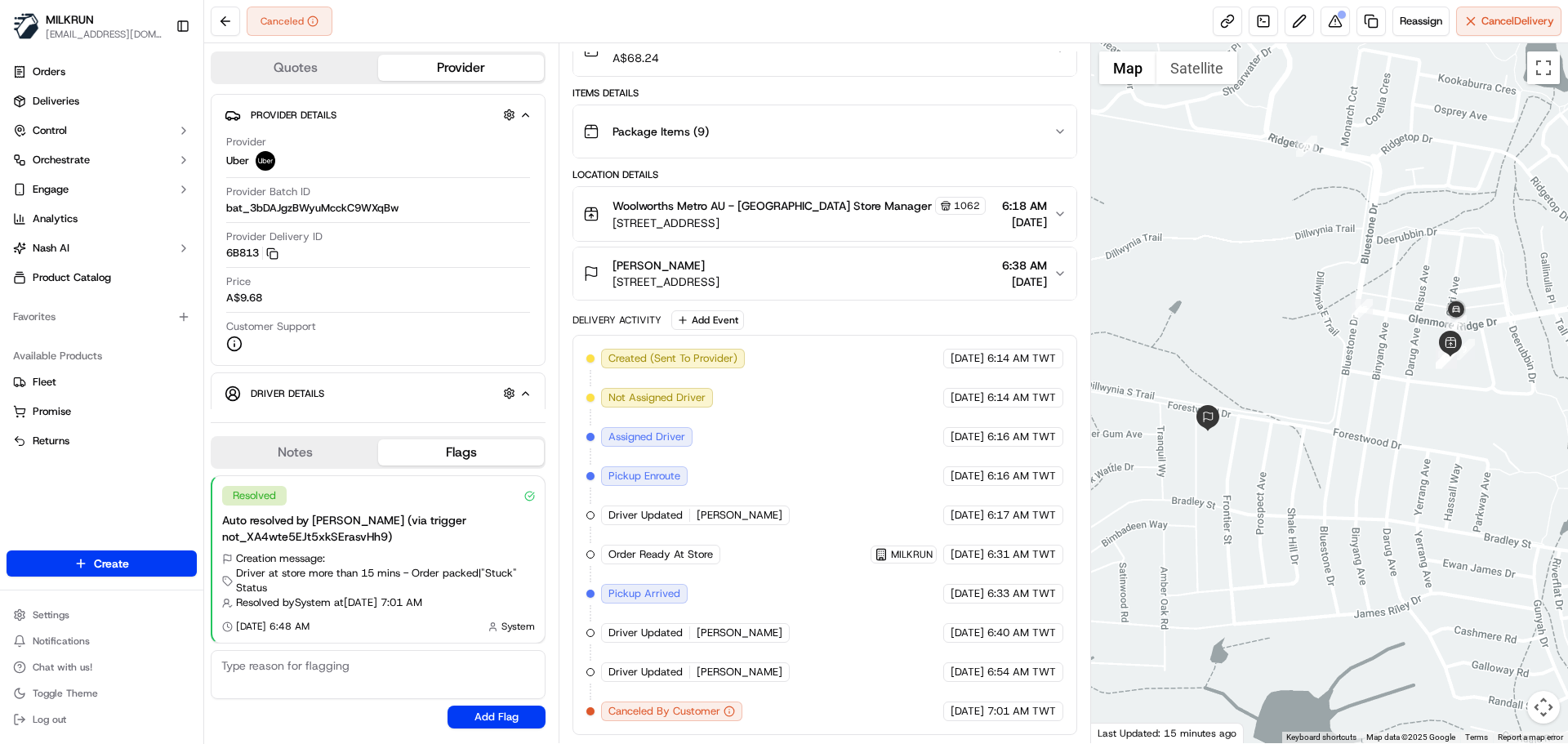
drag, startPoint x: 741, startPoint y: 433, endPoint x: 680, endPoint y: 365, distance: 91.4
click at [712, 398] on div "Created (Sent To Provider) Uber [DATE] 6:14 AM TWT Not Assigned Driver Uber [DA…" at bounding box center [824, 535] width 476 height 372
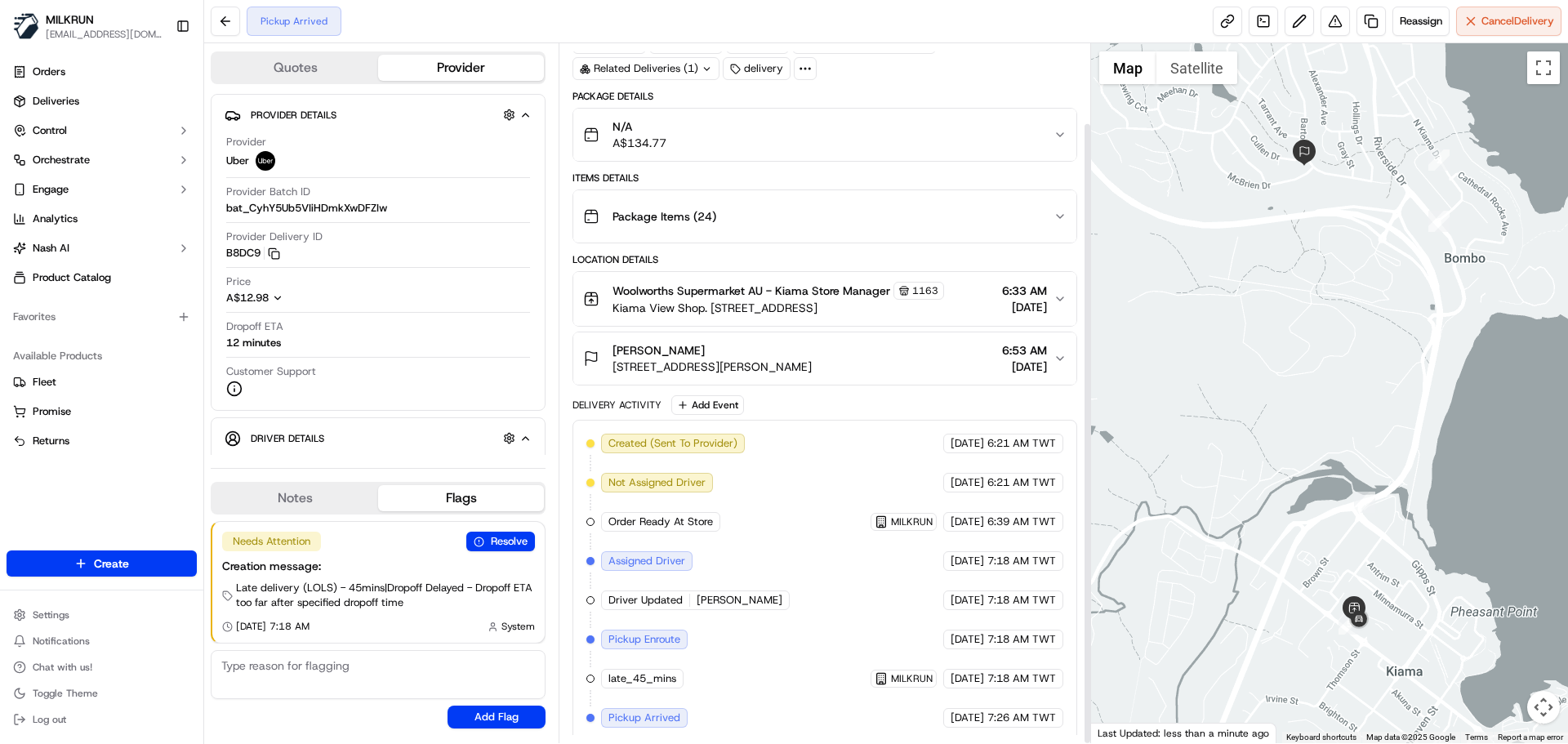
scroll to position [89, 0]
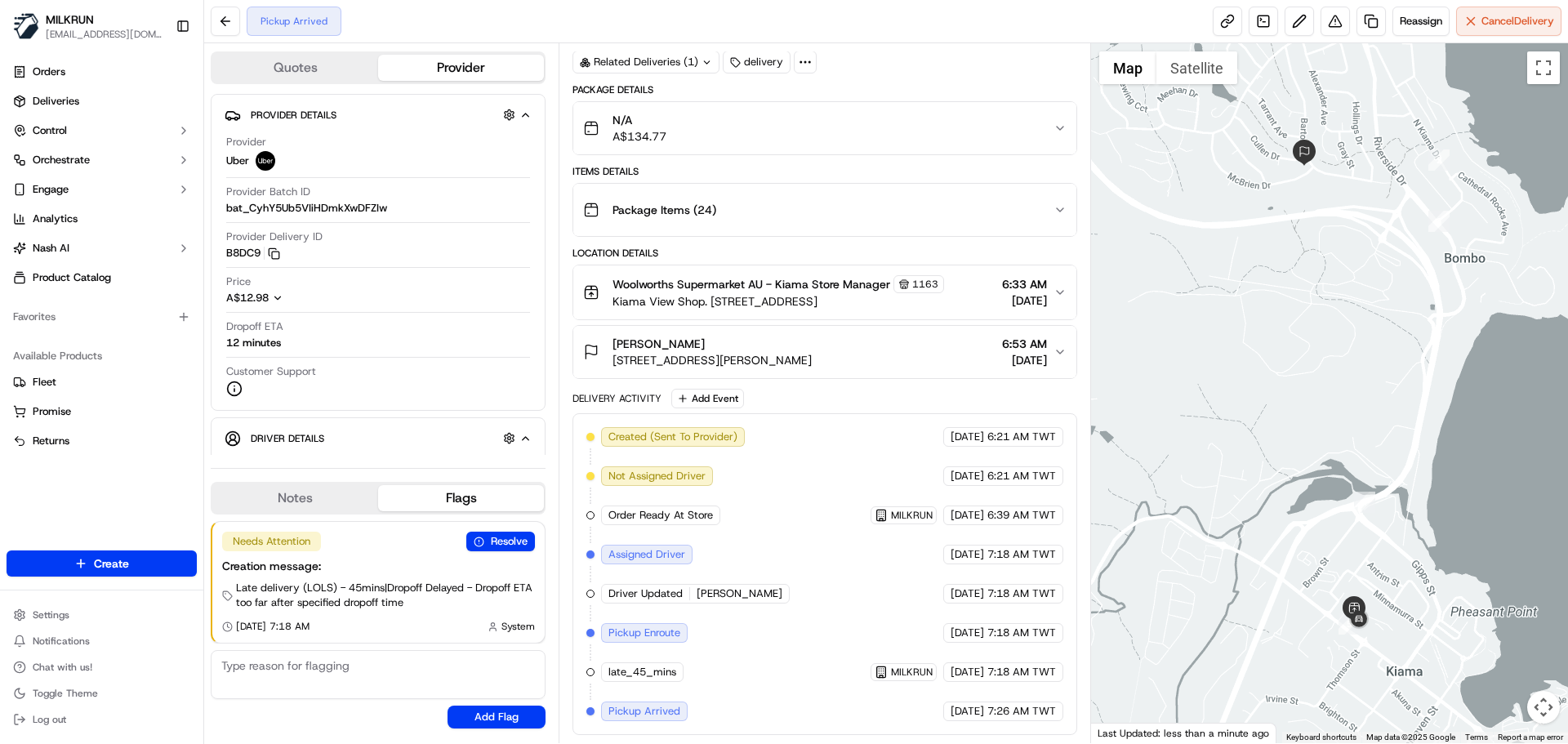
click at [807, 712] on div "Created (Sent To Provider) Uber 17/09/2025 6:21 AM TWT Not Assigned Driver Uber…" at bounding box center [824, 574] width 476 height 295
drag, startPoint x: 807, startPoint y: 712, endPoint x: 1031, endPoint y: 710, distance: 224.0
click at [1031, 710] on div "Created (Sent To Provider) Uber 17/09/2025 6:21 AM TWT Not Assigned Driver Uber…" at bounding box center [824, 574] width 476 height 295
click at [961, 724] on div "Created (Sent To Provider) Uber 17/09/2025 6:21 AM TWT Not Assigned Driver Uber…" at bounding box center [824, 575] width 504 height 322
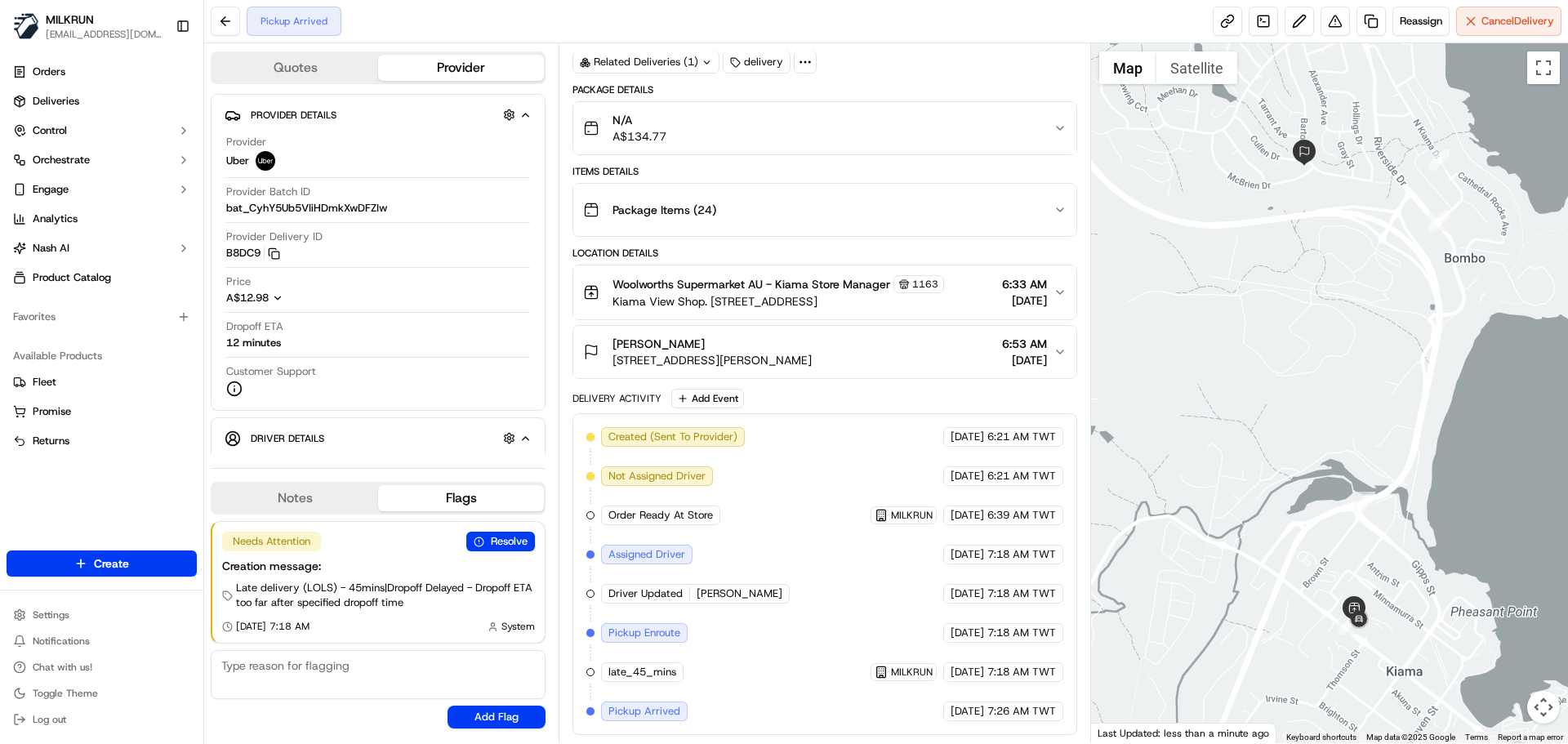
click at [961, 724] on div "Created (Sent To Provider) Uber 17/09/2025 6:21 AM TWT Not Assigned Driver Uber…" at bounding box center [824, 575] width 504 height 322
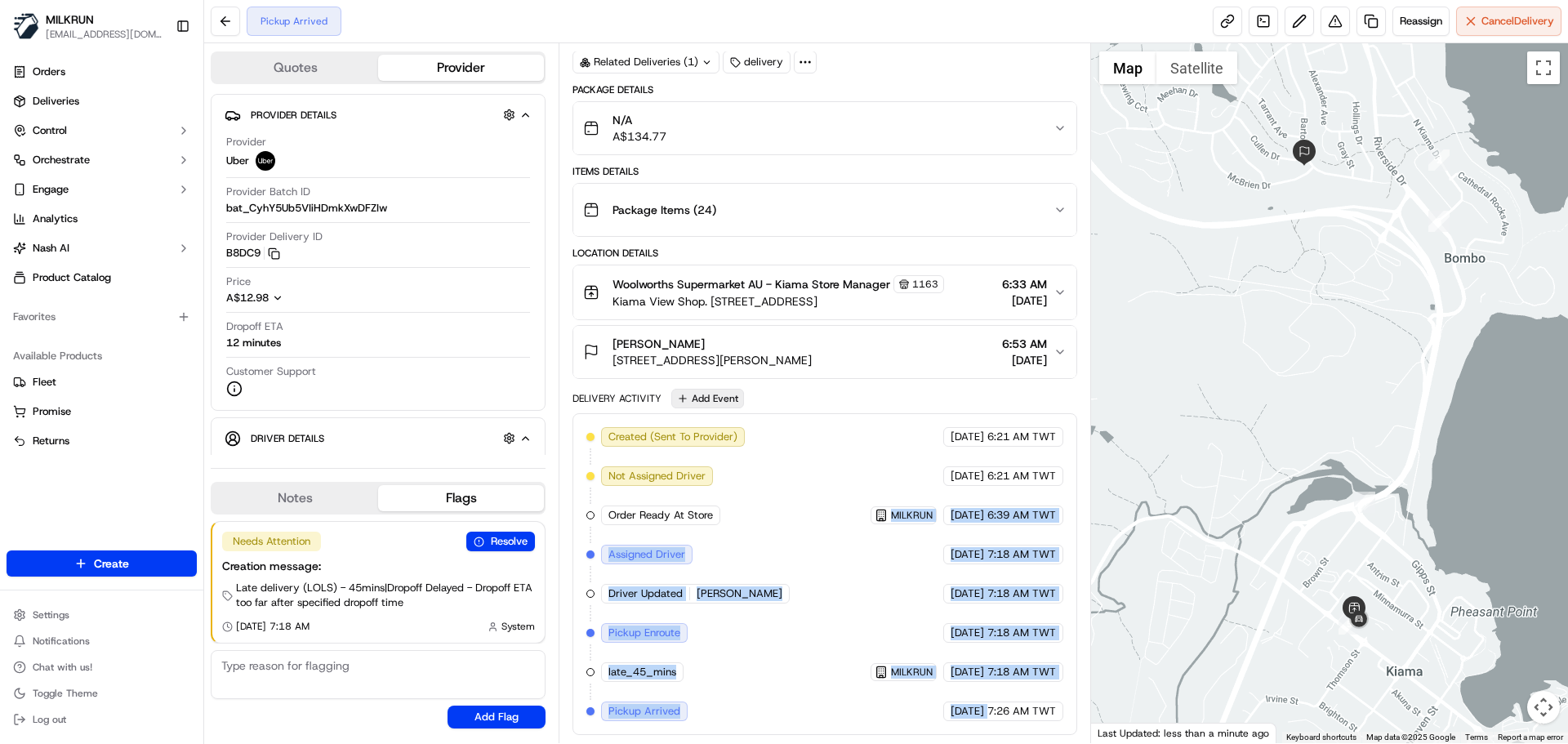
drag, startPoint x: 961, startPoint y: 724, endPoint x: 709, endPoint y: 391, distance: 417.6
click at [709, 391] on div "Delivery Activity Add Event Created (Sent To Provider) Uber 17/09/2025 6:21 AM …" at bounding box center [824, 561] width 504 height 346
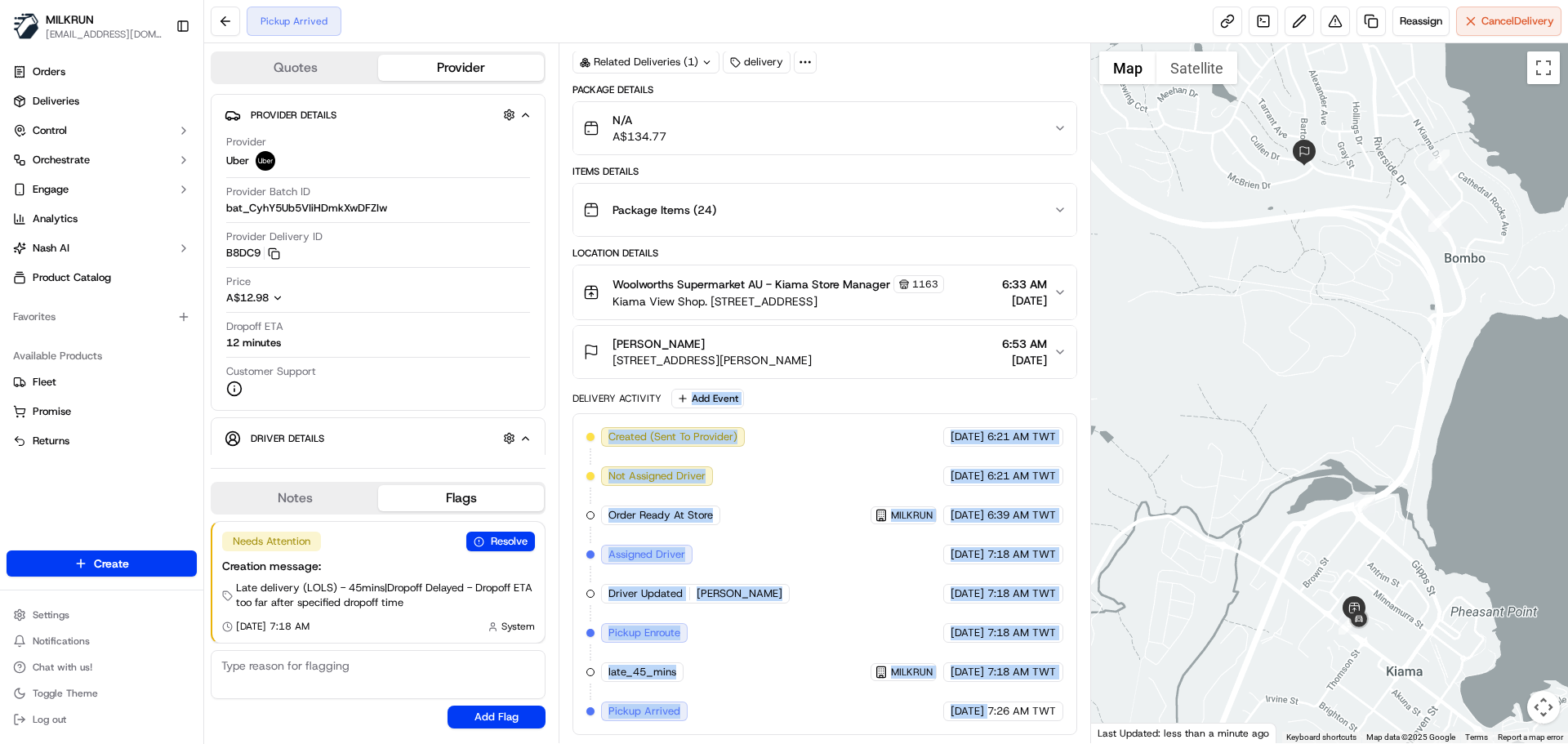
click at [820, 663] on div "Created (Sent To Provider) Uber 17/09/2025 6:21 AM TWT Not Assigned Driver Uber…" at bounding box center [824, 574] width 476 height 295
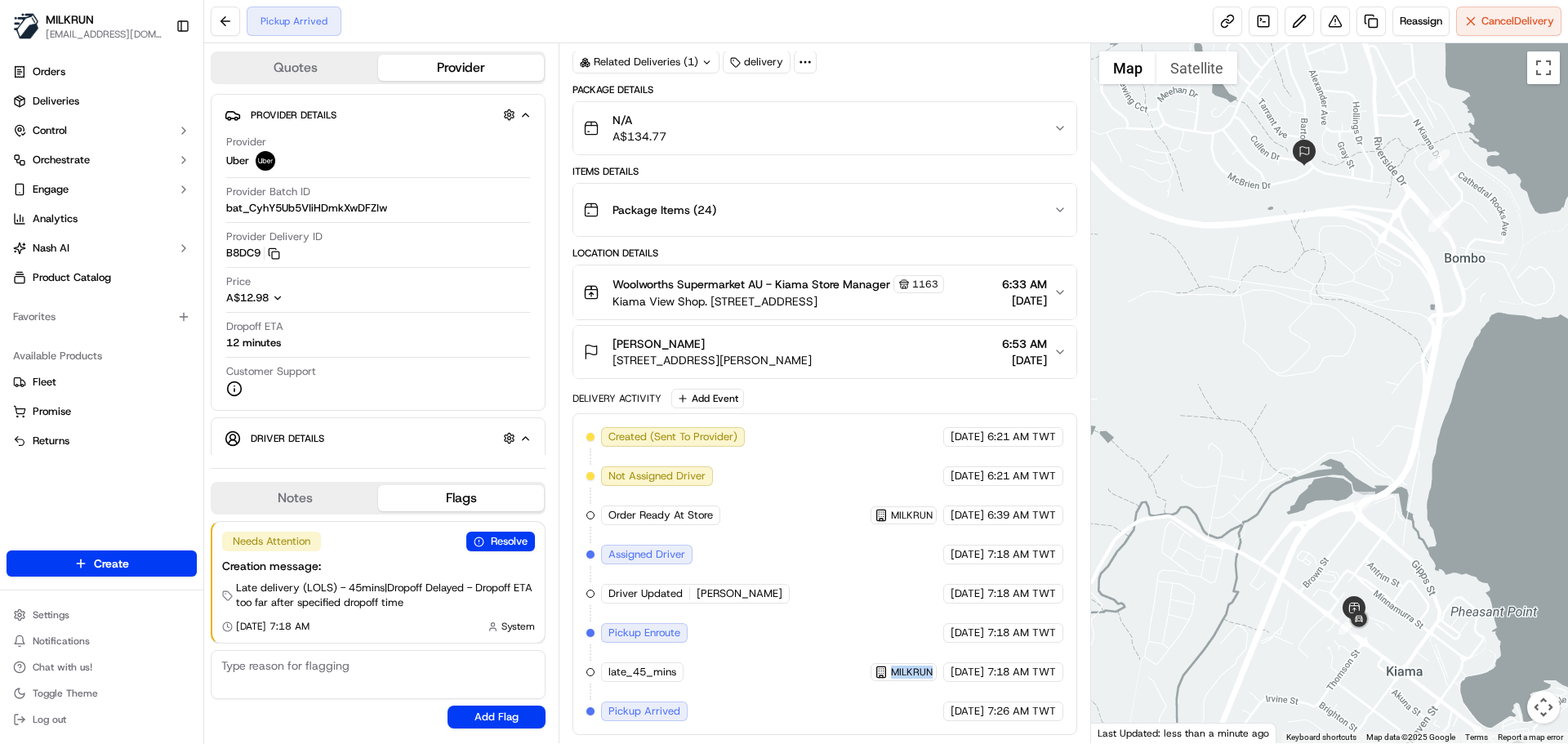
click at [820, 663] on div "Created (Sent To Provider) Uber 17/09/2025 6:21 AM TWT Not Assigned Driver Uber…" at bounding box center [824, 574] width 476 height 295
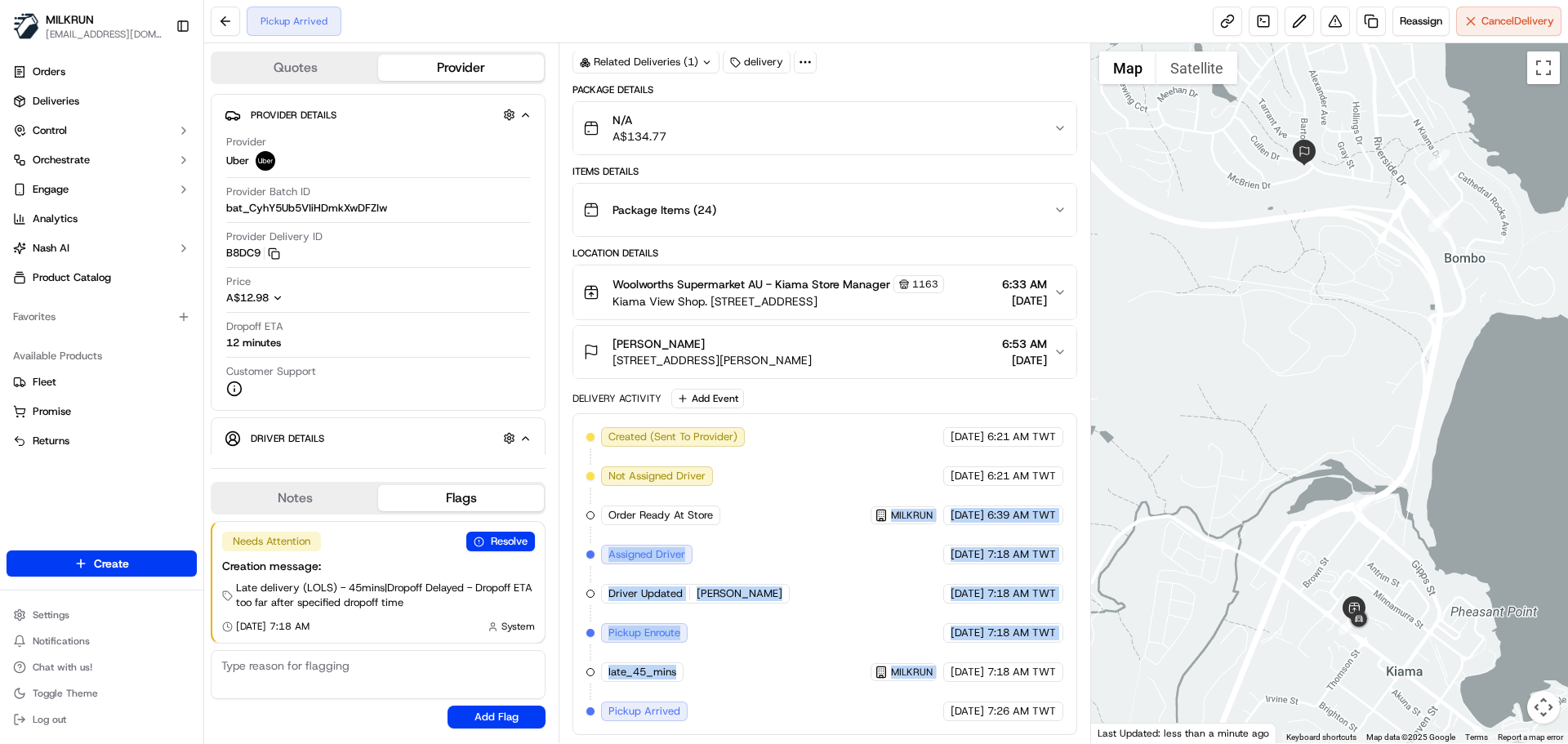
drag, startPoint x: 820, startPoint y: 663, endPoint x: 810, endPoint y: 454, distance: 209.2
click at [810, 467] on div "Created (Sent To Provider) Uber 17/09/2025 6:21 AM TWT Not Assigned Driver Uber…" at bounding box center [824, 574] width 476 height 295
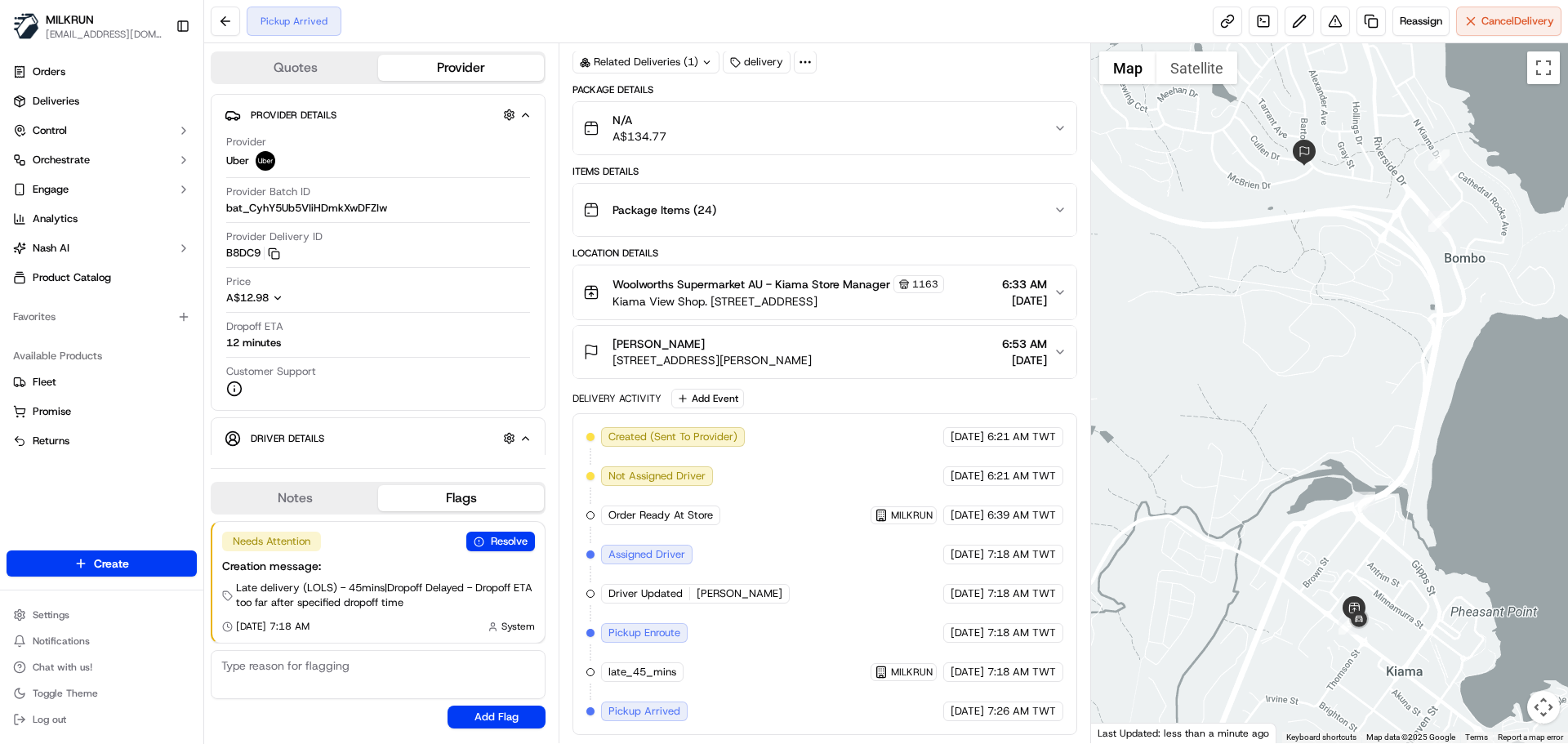
click at [1052, 725] on div "Created (Sent To Provider) Uber 17/09/2025 6:21 AM TWT Not Assigned Driver Uber…" at bounding box center [824, 575] width 504 height 322
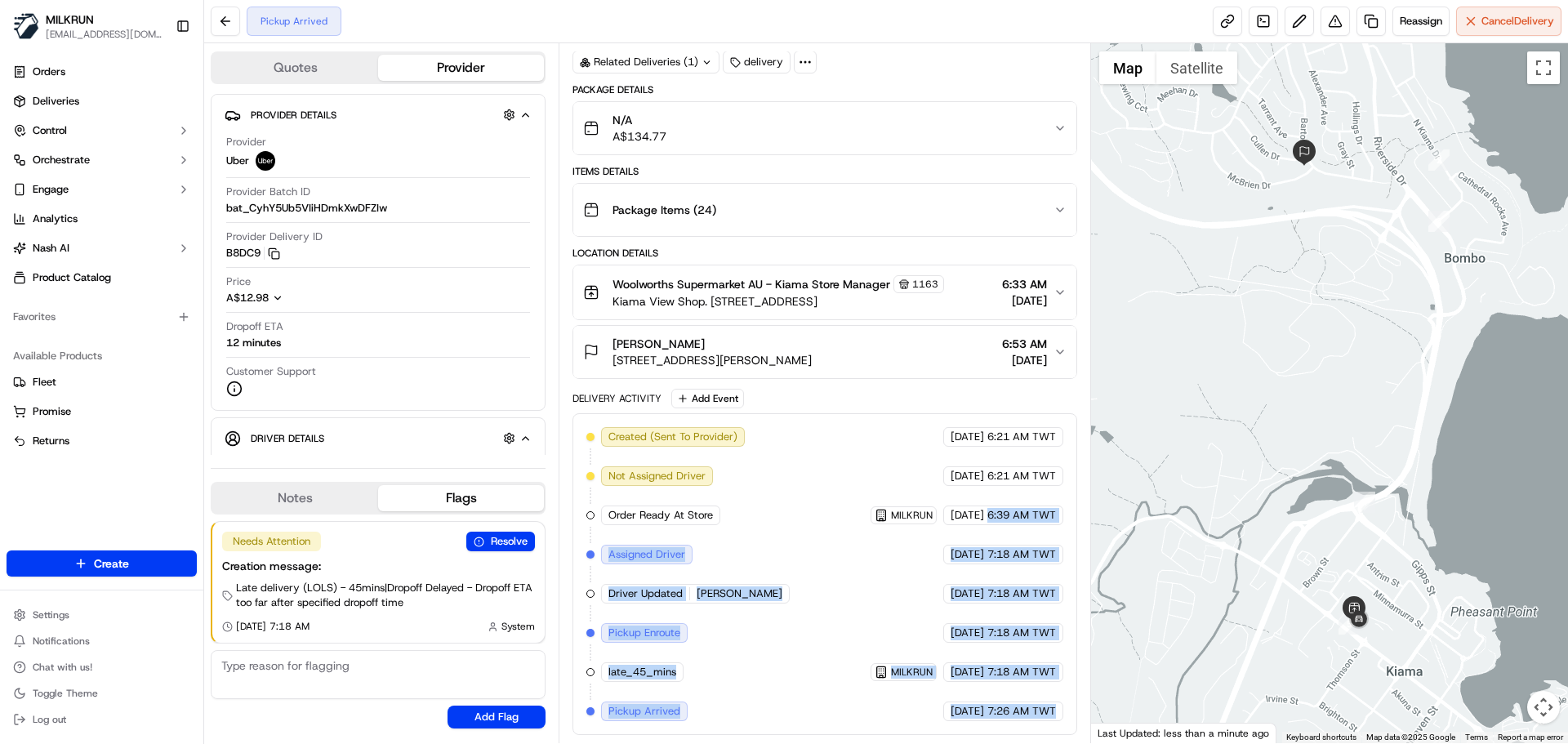
drag, startPoint x: 1052, startPoint y: 725, endPoint x: 1038, endPoint y: 471, distance: 254.4
click at [1038, 473] on div "Created (Sent To Provider) Uber 17/09/2025 6:21 AM TWT Not Assigned Driver Uber…" at bounding box center [824, 575] width 504 height 322
click at [1052, 660] on div "Created (Sent To Provider) Uber 17/09/2025 6:21 AM TWT Not Assigned Driver Uber…" at bounding box center [824, 574] width 476 height 295
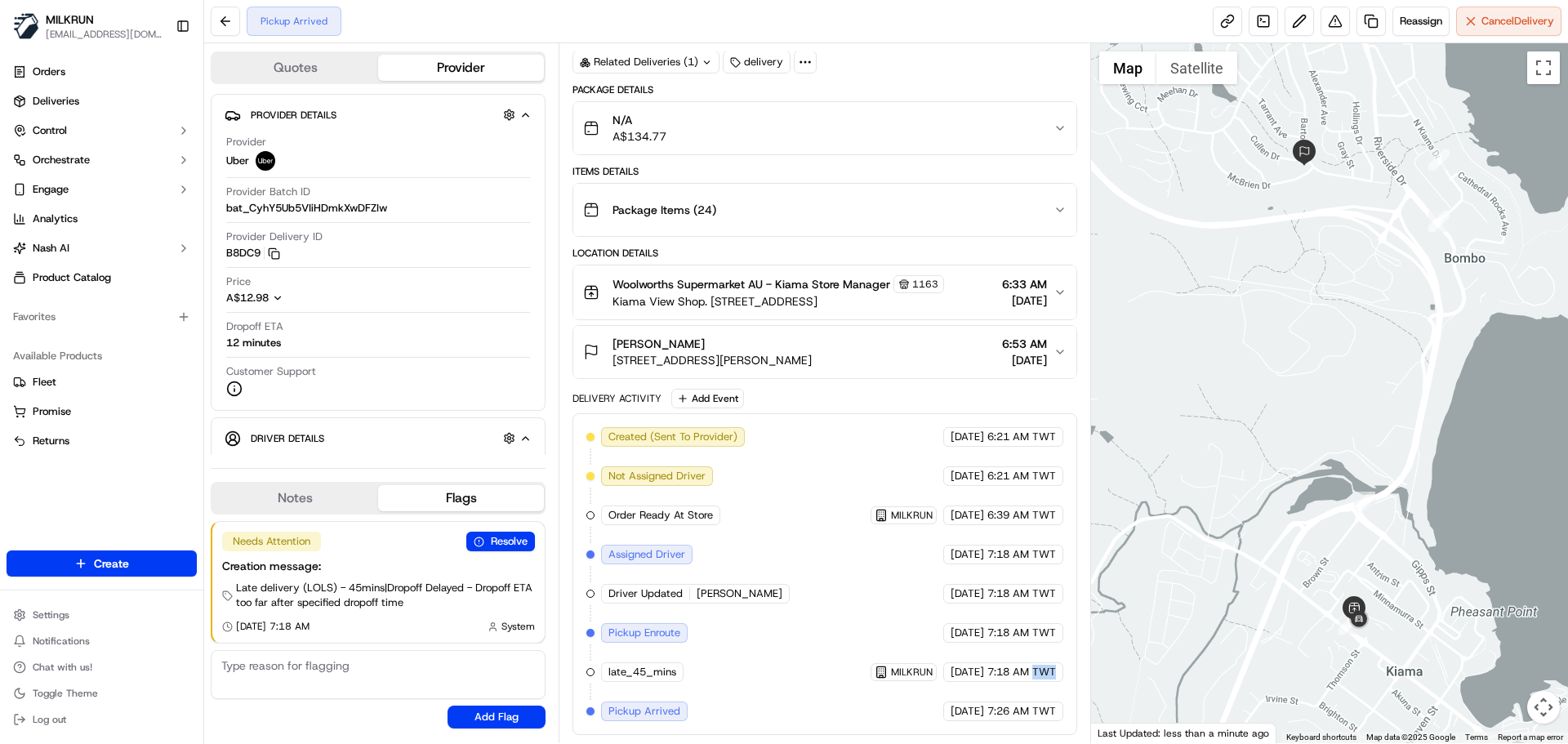
click at [1052, 660] on div "Created (Sent To Provider) Uber 17/09/2025 6:21 AM TWT Not Assigned Driver Uber…" at bounding box center [824, 574] width 476 height 295
drag, startPoint x: 1052, startPoint y: 660, endPoint x: 1061, endPoint y: 707, distance: 47.9
click at [1061, 707] on div "Created (Sent To Provider) Uber 17/09/2025 6:21 AM TWT Not Assigned Driver Uber…" at bounding box center [824, 574] width 476 height 295
click at [1061, 707] on div "17/09/2025 7:26 AM TWT" at bounding box center [1003, 712] width 120 height 20
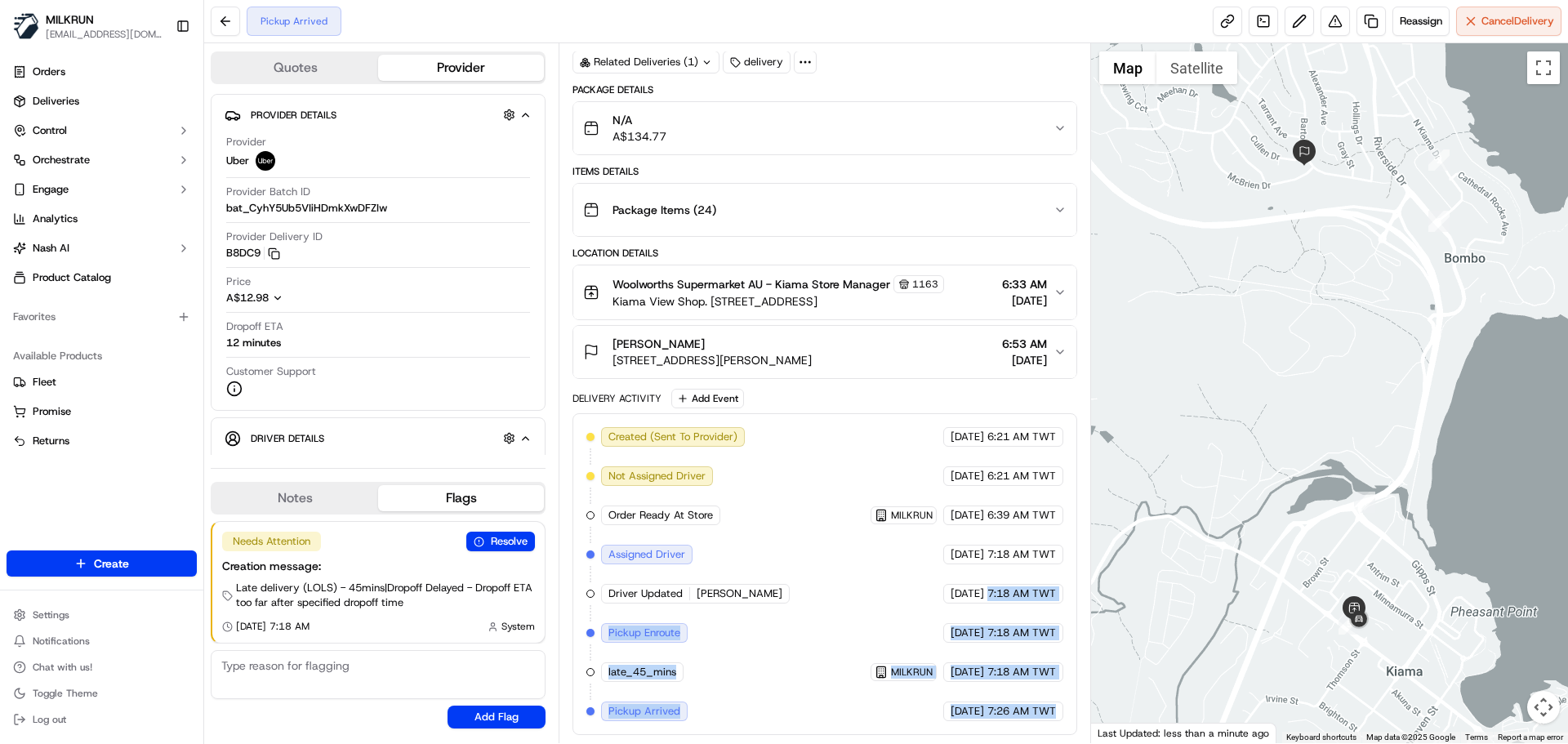
drag, startPoint x: 1061, startPoint y: 707, endPoint x: 917, endPoint y: 509, distance: 244.8
click at [928, 526] on div "Created (Sent To Provider) Uber 17/09/2025 6:21 AM TWT Not Assigned Driver Uber…" at bounding box center [824, 574] width 476 height 295
click at [987, 707] on span "7:26 AM TWT" at bounding box center [1021, 712] width 69 height 14
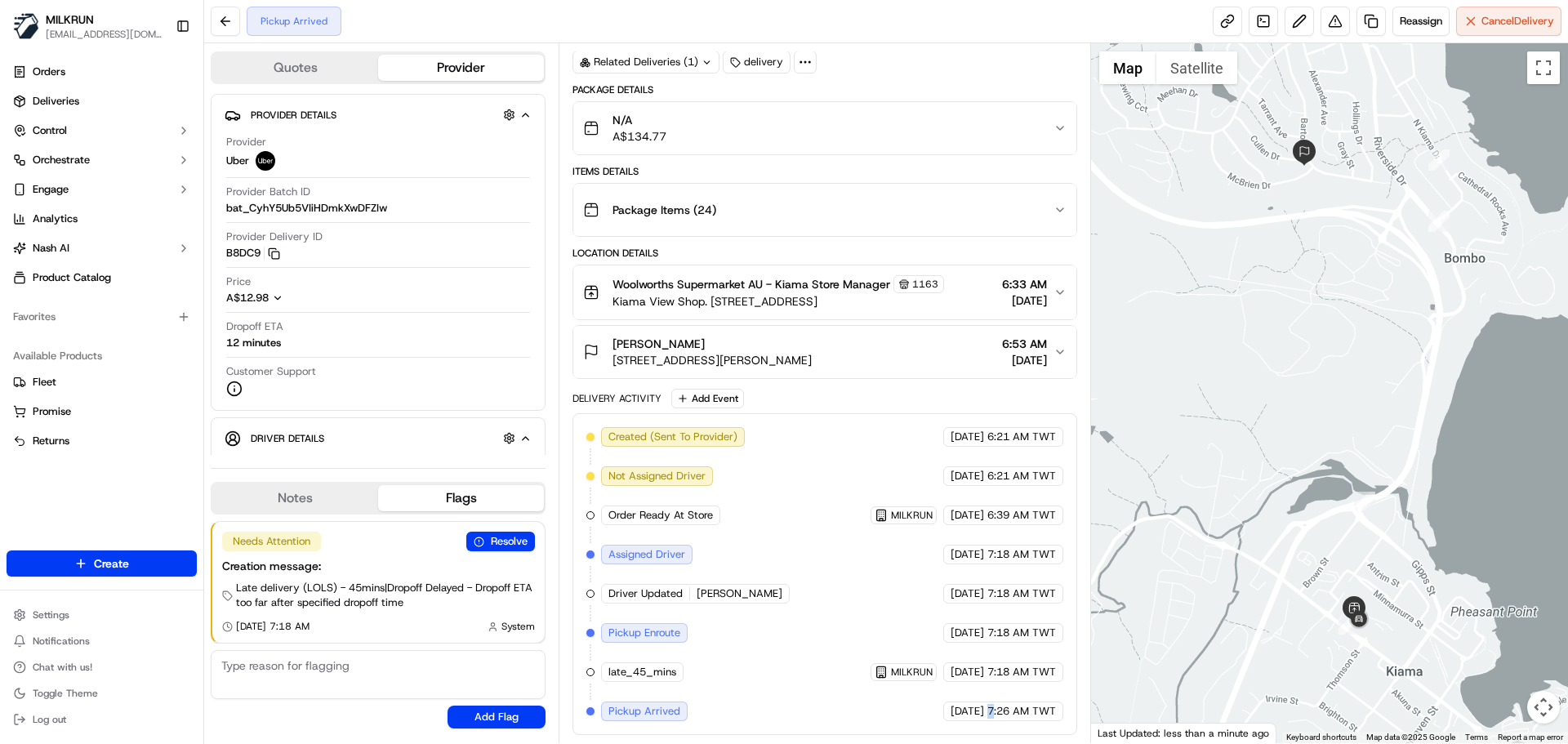
click at [987, 707] on span "7:26 AM TWT" at bounding box center [1021, 712] width 69 height 14
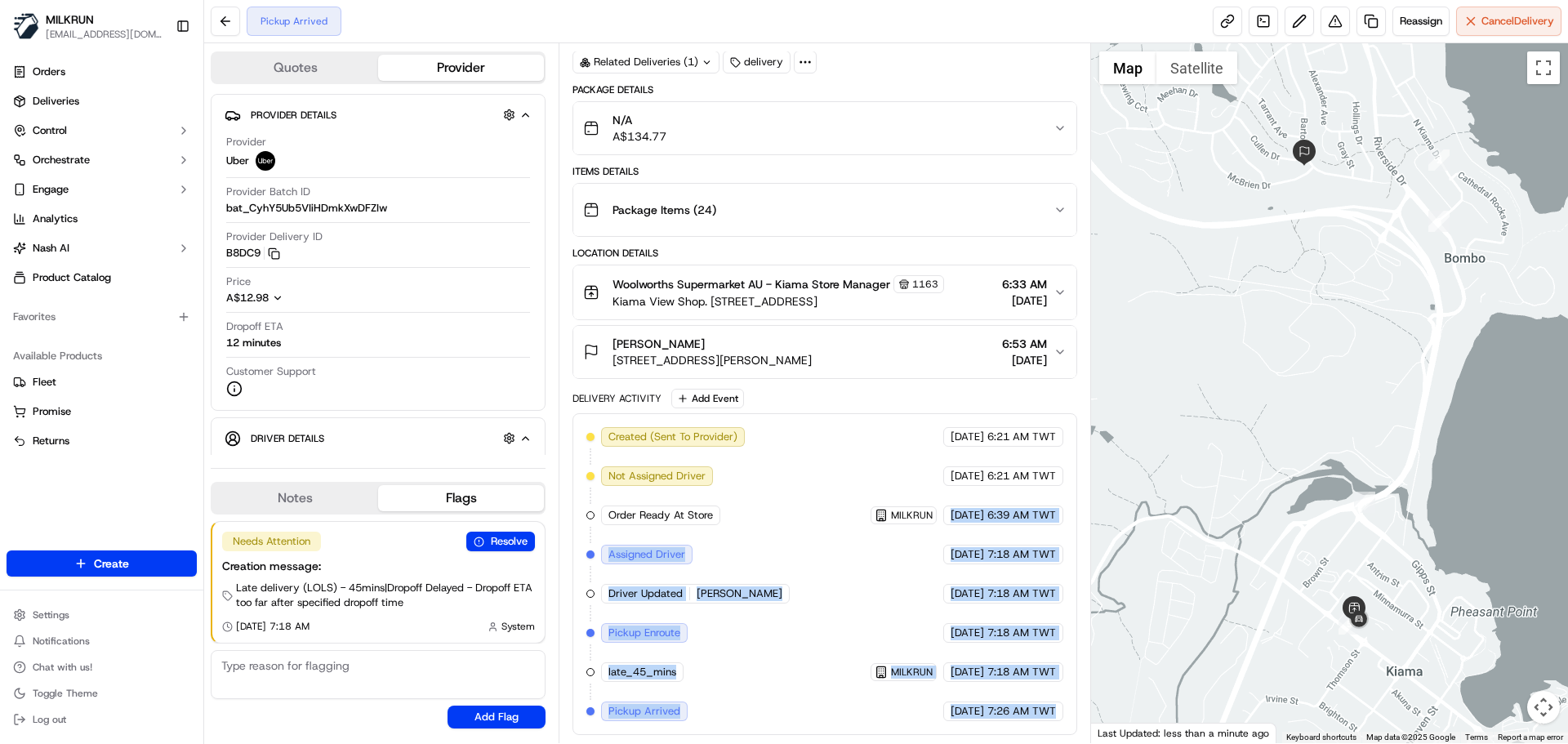
drag, startPoint x: 986, startPoint y: 707, endPoint x: 917, endPoint y: 469, distance: 247.8
click at [920, 487] on div "Created (Sent To Provider) Uber 17/09/2025 6:21 AM TWT Not Assigned Driver Uber…" at bounding box center [824, 574] width 476 height 295
click at [962, 643] on div "Created (Sent To Provider) Uber 17/09/2025 6:21 AM TWT Not Assigned Driver Uber…" at bounding box center [824, 574] width 476 height 295
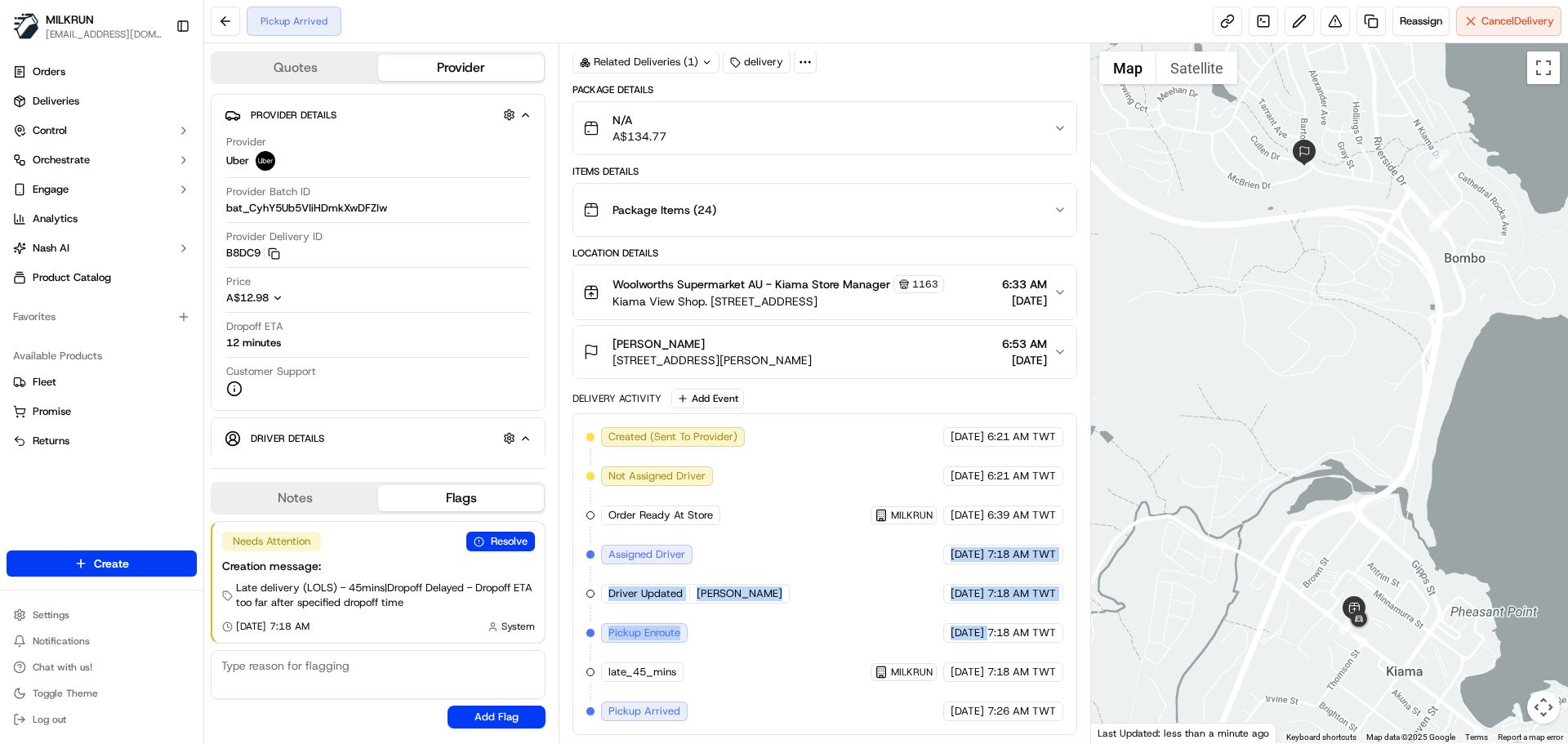
drag, startPoint x: 962, startPoint y: 643, endPoint x: 952, endPoint y: 503, distance: 140.4
click at [952, 512] on div "Created (Sent To Provider) Uber 17/09/2025 6:21 AM TWT Not Assigned Driver Uber…" at bounding box center [824, 574] width 476 height 295
click at [979, 622] on div "Created (Sent To Provider) Uber 17/09/2025 6:21 AM TWT Not Assigned Driver Uber…" at bounding box center [824, 574] width 476 height 295
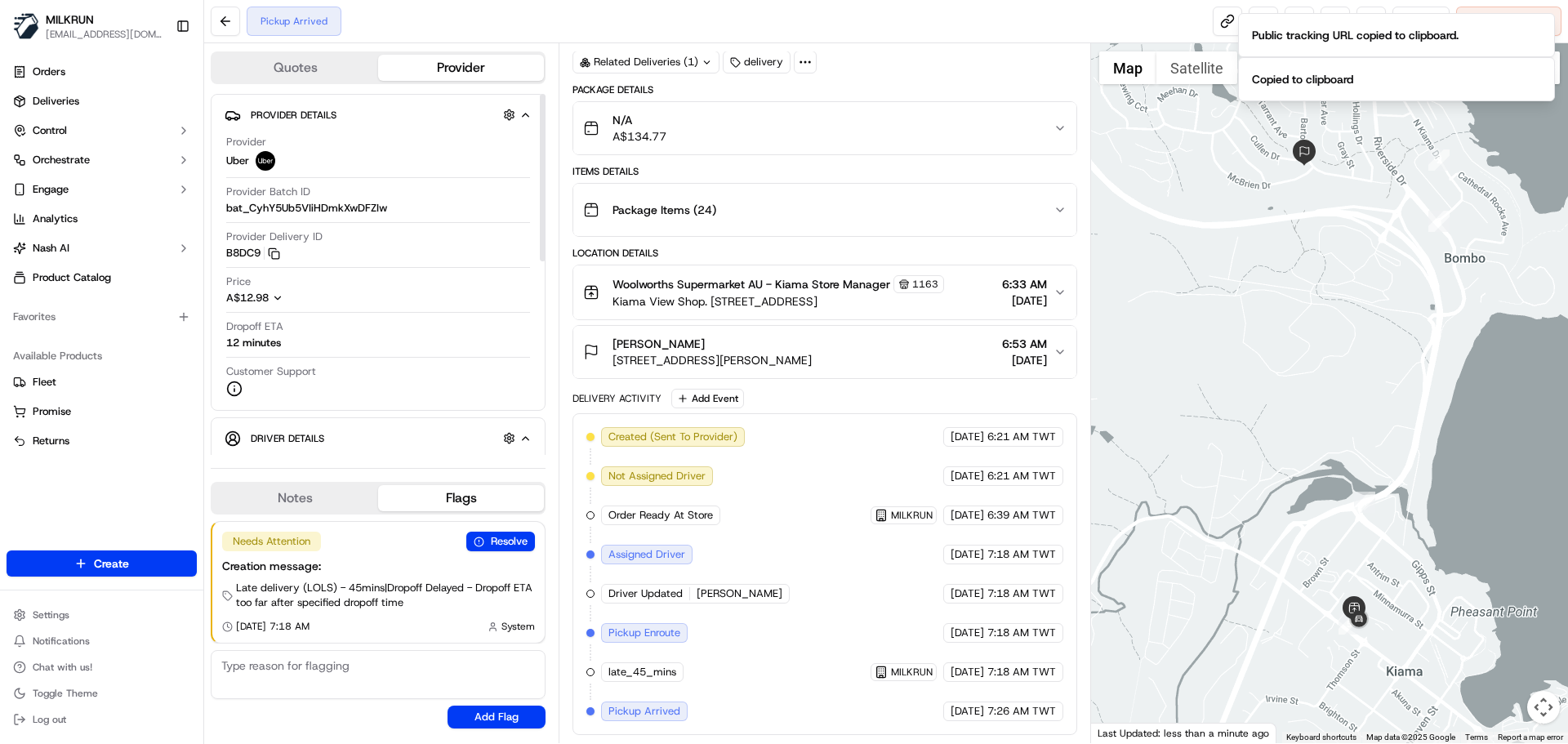
click at [305, 354] on div "Dropoff ETA 12 minutes" at bounding box center [379, 338] width 304 height 38
drag, startPoint x: 305, startPoint y: 354, endPoint x: 303, endPoint y: 254, distance: 100.0
click at [299, 257] on div "Provider Uber Provider Batch ID bat_CyhY5Ub5VIiHDmkXwDFZIw Provider Delivery ID…" at bounding box center [378, 266] width 307 height 276
click at [987, 696] on div "Created (Sent To Provider) Uber 17/09/2025 6:21 AM TWT Not Assigned Driver Uber…" at bounding box center [824, 574] width 476 height 295
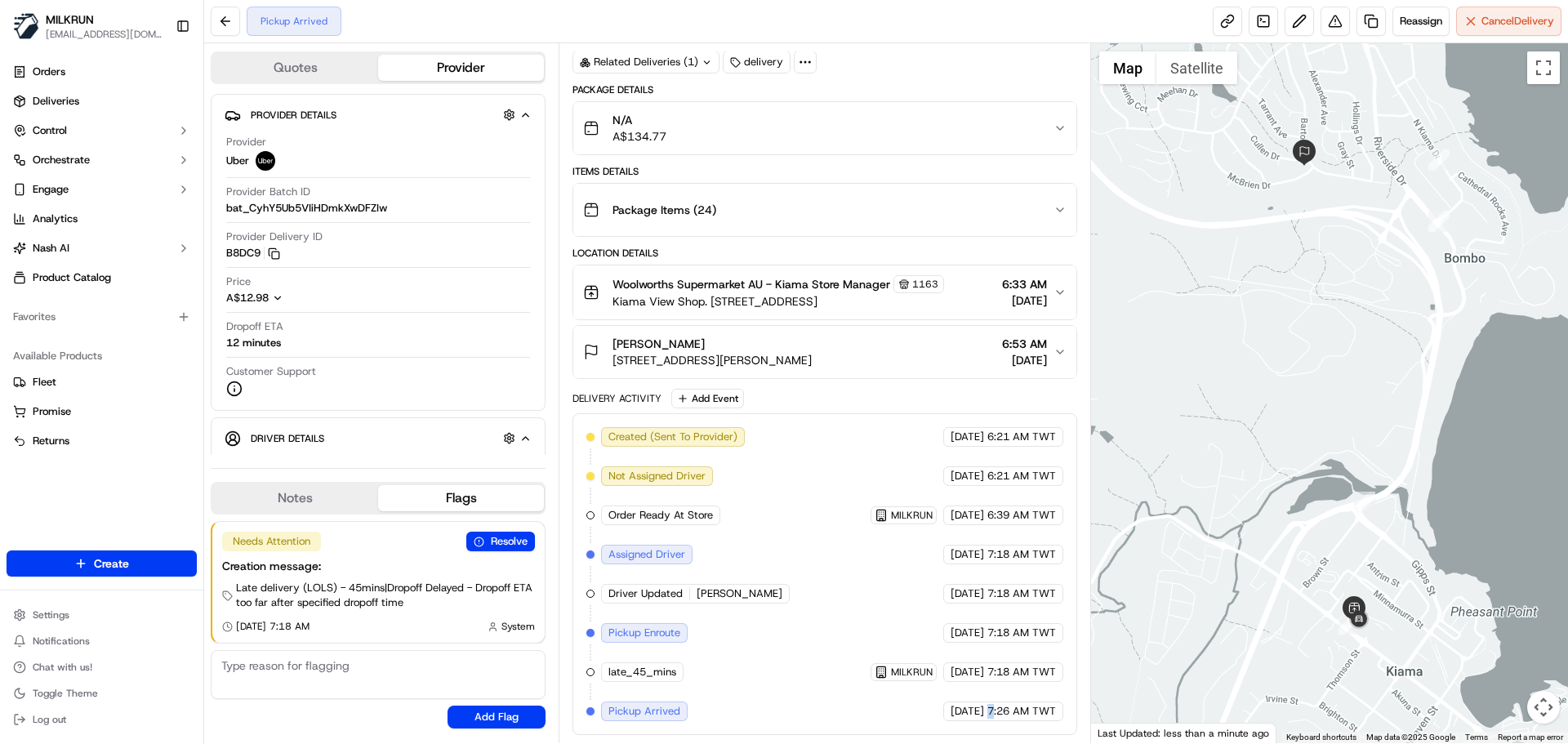
click at [987, 696] on div "Created (Sent To Provider) Uber 17/09/2025 6:21 AM TWT Not Assigned Driver Uber…" at bounding box center [824, 574] width 476 height 295
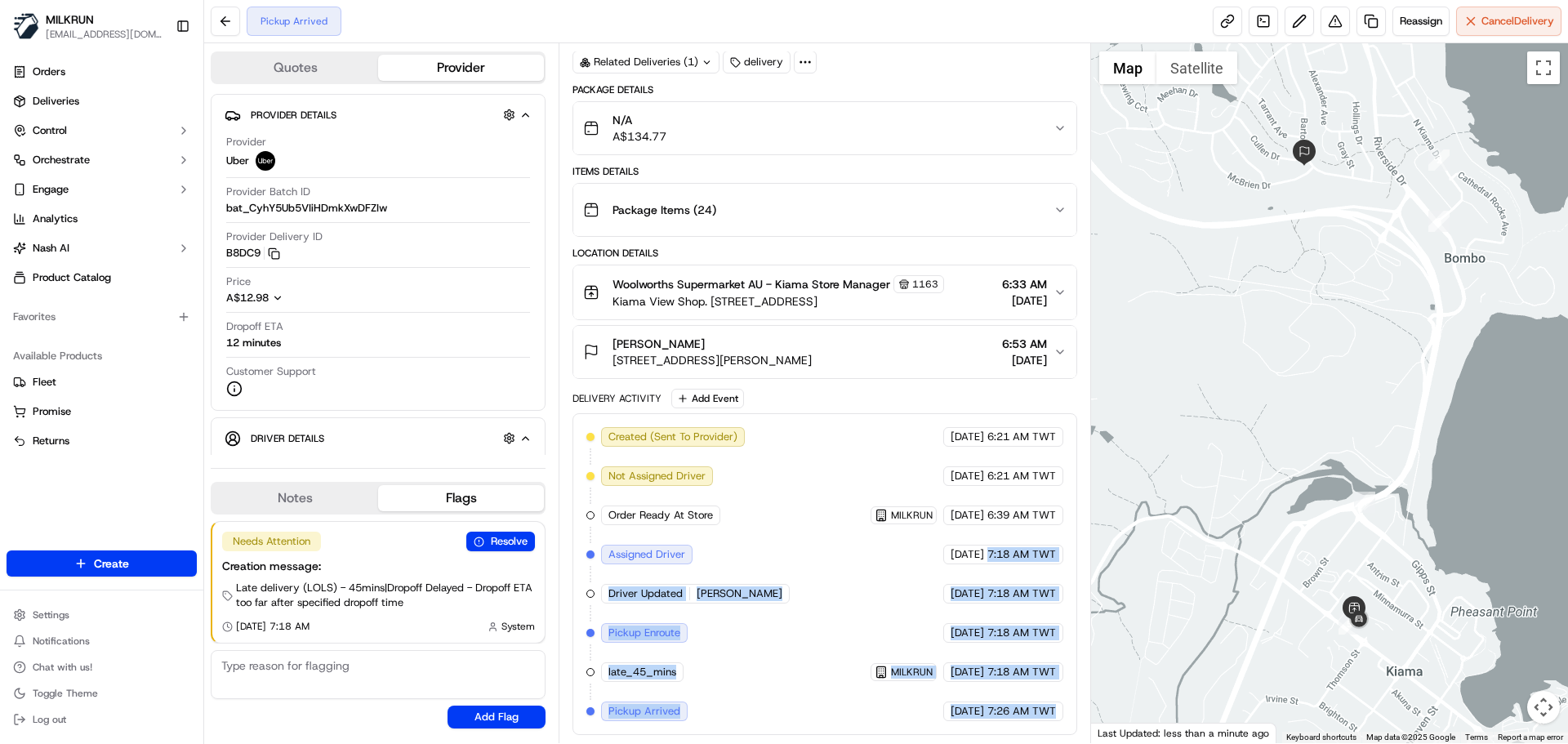
drag, startPoint x: 987, startPoint y: 696, endPoint x: 984, endPoint y: 459, distance: 237.0
click at [985, 477] on div "Created (Sent To Provider) Uber 17/09/2025 6:21 AM TWT Not Assigned Driver Uber…" at bounding box center [824, 574] width 476 height 295
click at [996, 612] on div "Created (Sent To Provider) Uber 17/09/2025 6:21 AM TWT Not Assigned Driver Uber…" at bounding box center [824, 574] width 476 height 295
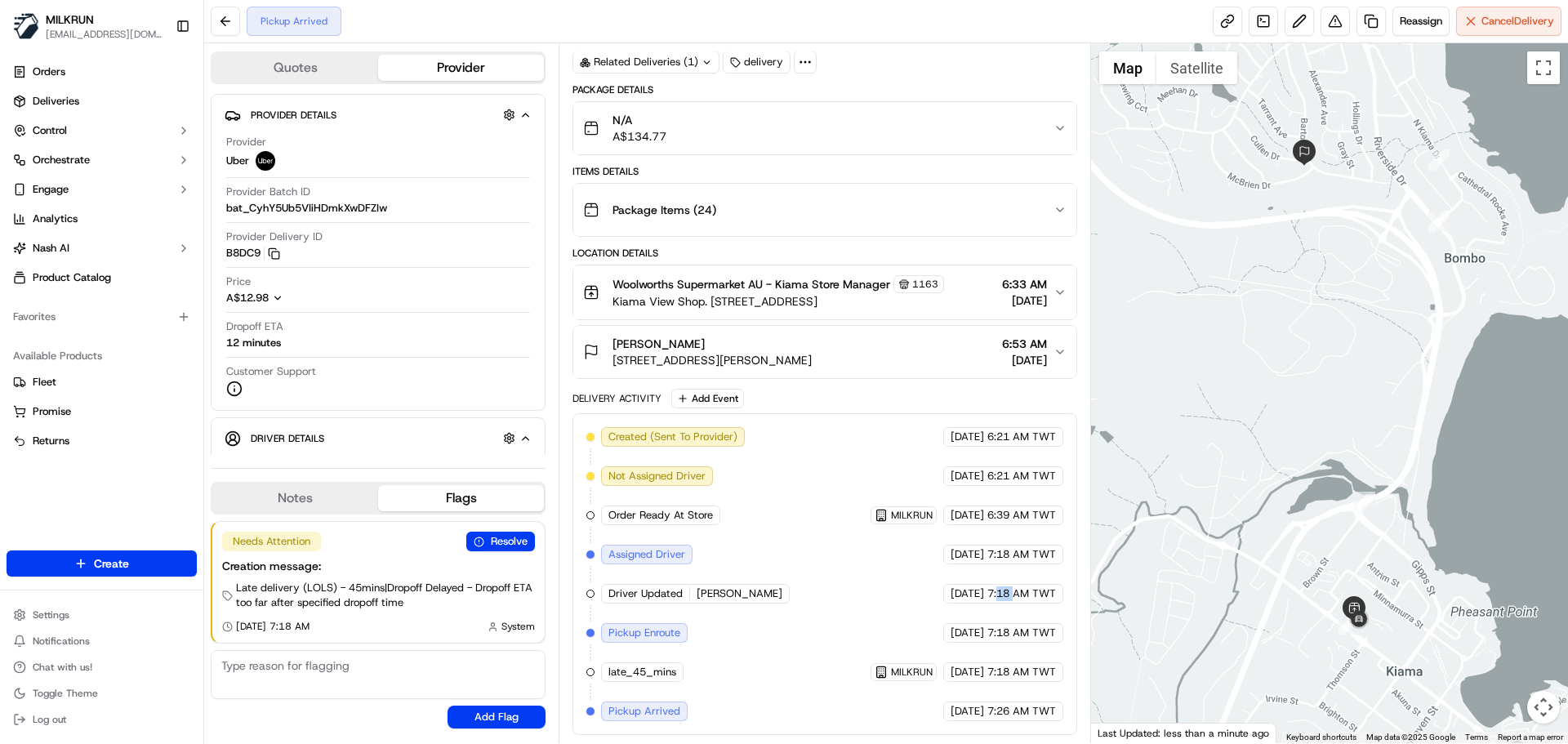
click at [996, 612] on div "Created (Sent To Provider) Uber 17/09/2025 6:21 AM TWT Not Assigned Driver Uber…" at bounding box center [824, 574] width 476 height 295
click at [1013, 616] on div "Created (Sent To Provider) Uber 17/09/2025 6:21 AM TWT Not Assigned Driver Uber…" at bounding box center [824, 574] width 476 height 295
drag, startPoint x: 1013, startPoint y: 616, endPoint x: 1045, endPoint y: 699, distance: 89.0
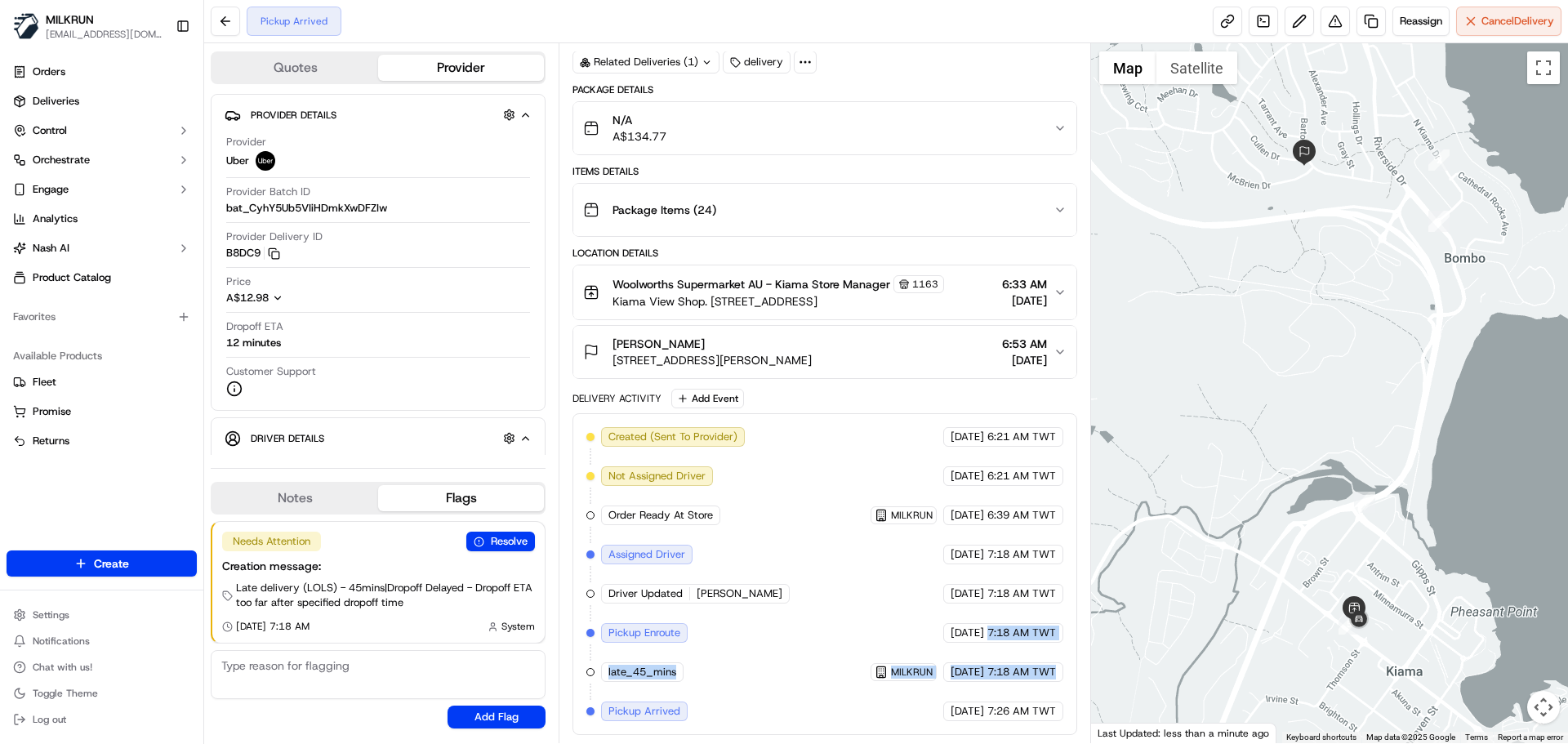
click at [1044, 699] on div "Created (Sent To Provider) Uber 17/09/2025 6:21 AM TWT Not Assigned Driver Uber…" at bounding box center [824, 574] width 476 height 295
click at [1048, 699] on div "Created (Sent To Provider) Uber 17/09/2025 6:21 AM TWT Not Assigned Driver Uber…" at bounding box center [824, 574] width 476 height 295
drag, startPoint x: 1047, startPoint y: 698, endPoint x: 990, endPoint y: 475, distance: 230.2
click at [994, 481] on div "Created (Sent To Provider) Uber 17/09/2025 6:21 AM TWT Not Assigned Driver Uber…" at bounding box center [824, 574] width 476 height 295
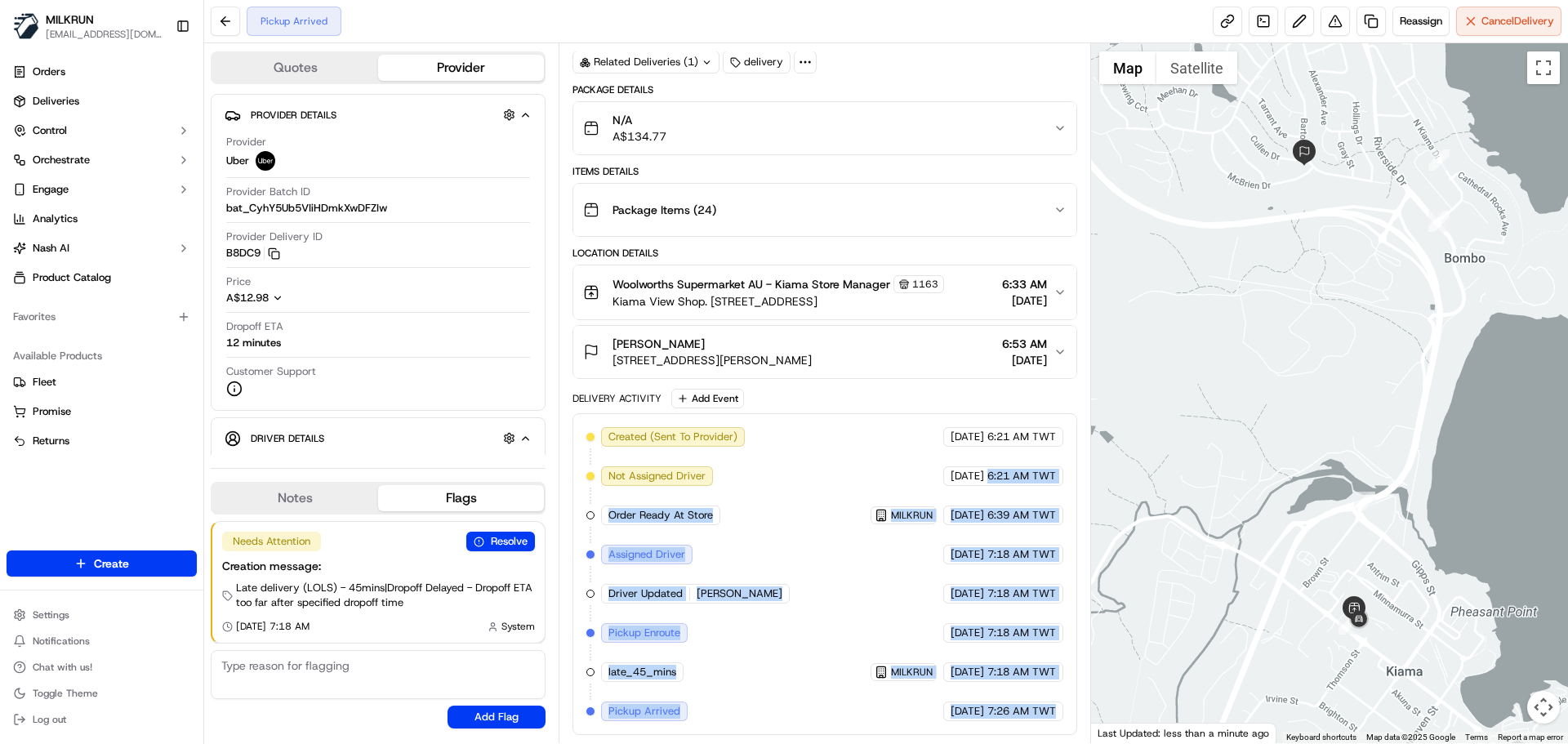
click at [1001, 611] on div "Created (Sent To Provider) Uber 17/09/2025 6:21 AM TWT Not Assigned Driver Uber…" at bounding box center [824, 574] width 476 height 295
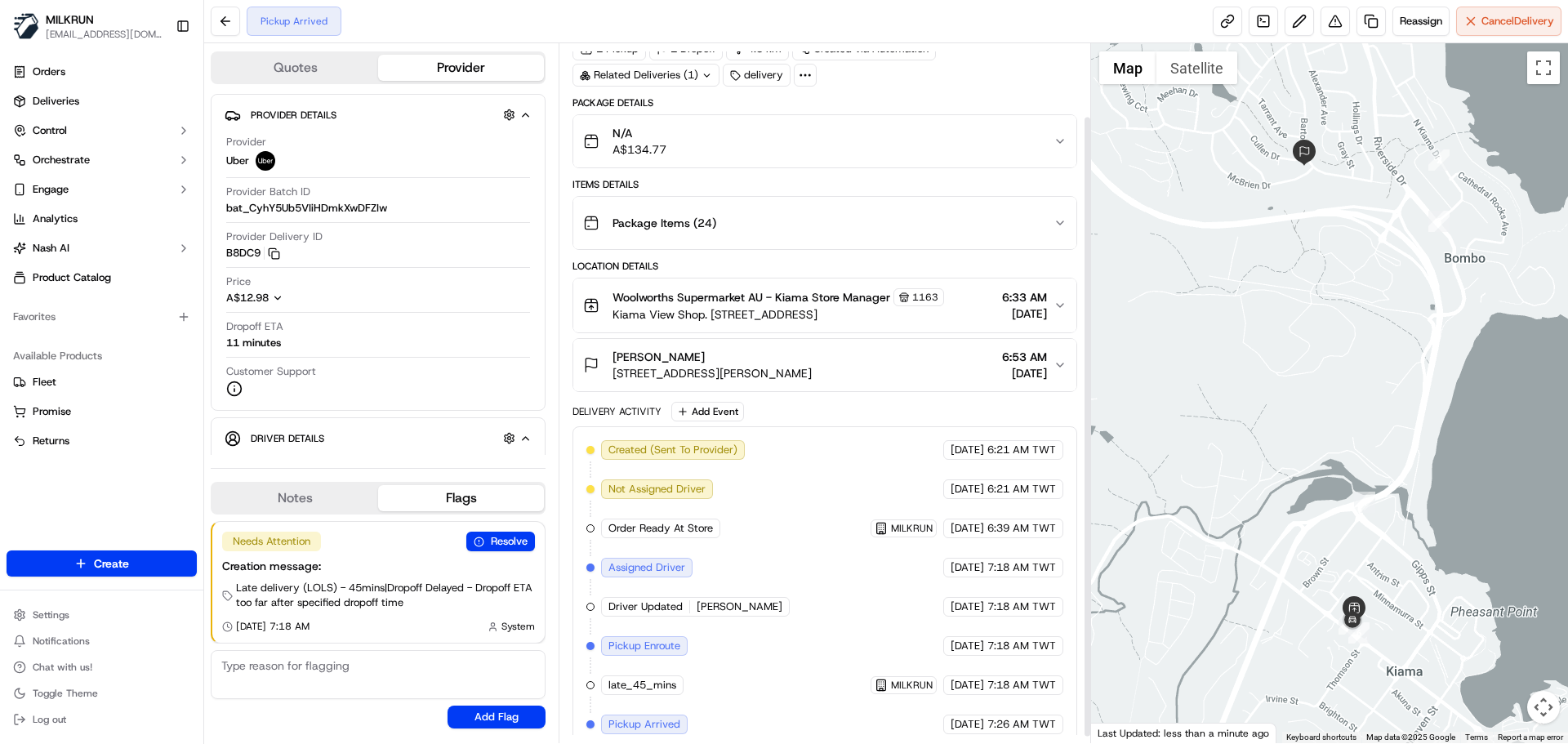
scroll to position [81, 0]
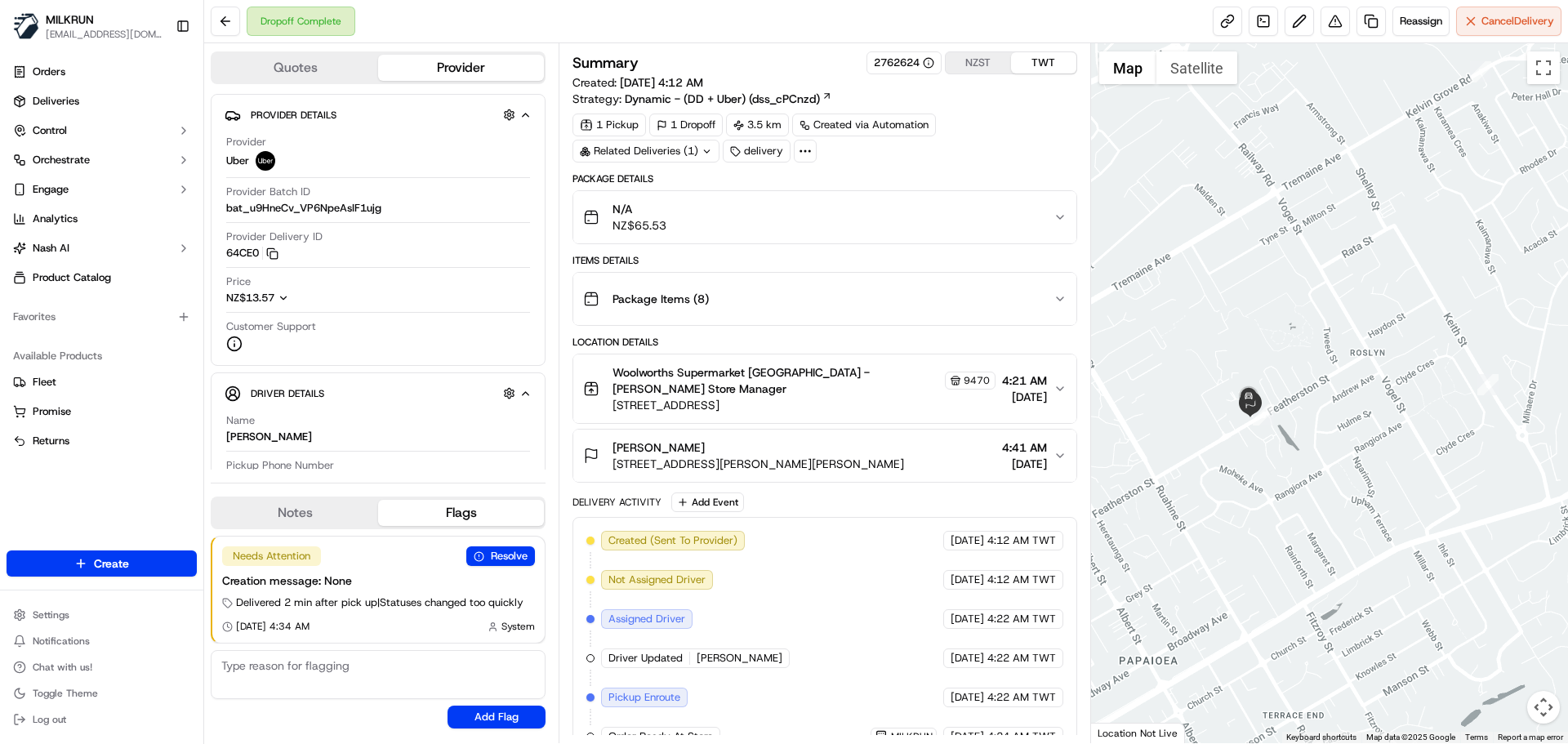
drag, startPoint x: 1210, startPoint y: 424, endPoint x: 1289, endPoint y: 387, distance: 87.2
click at [1293, 389] on div at bounding box center [1330, 393] width 478 height 700
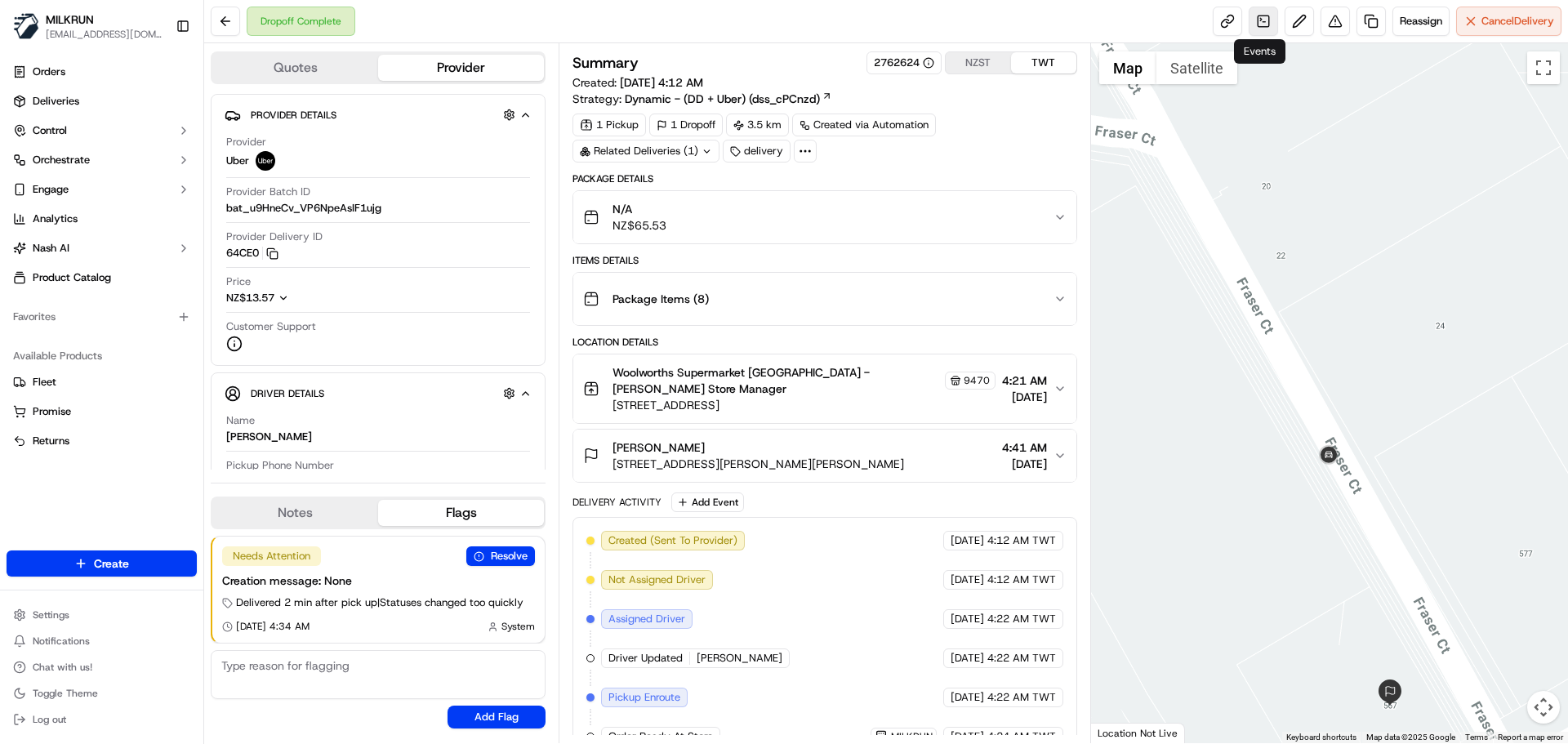
drag, startPoint x: 1302, startPoint y: 584, endPoint x: 1262, endPoint y: 27, distance: 558.4
click at [1262, 27] on div "Dropoff Complete Reassign Cancel Delivery Quotes Provider Provider Details Hidd…" at bounding box center [886, 372] width 1364 height 744
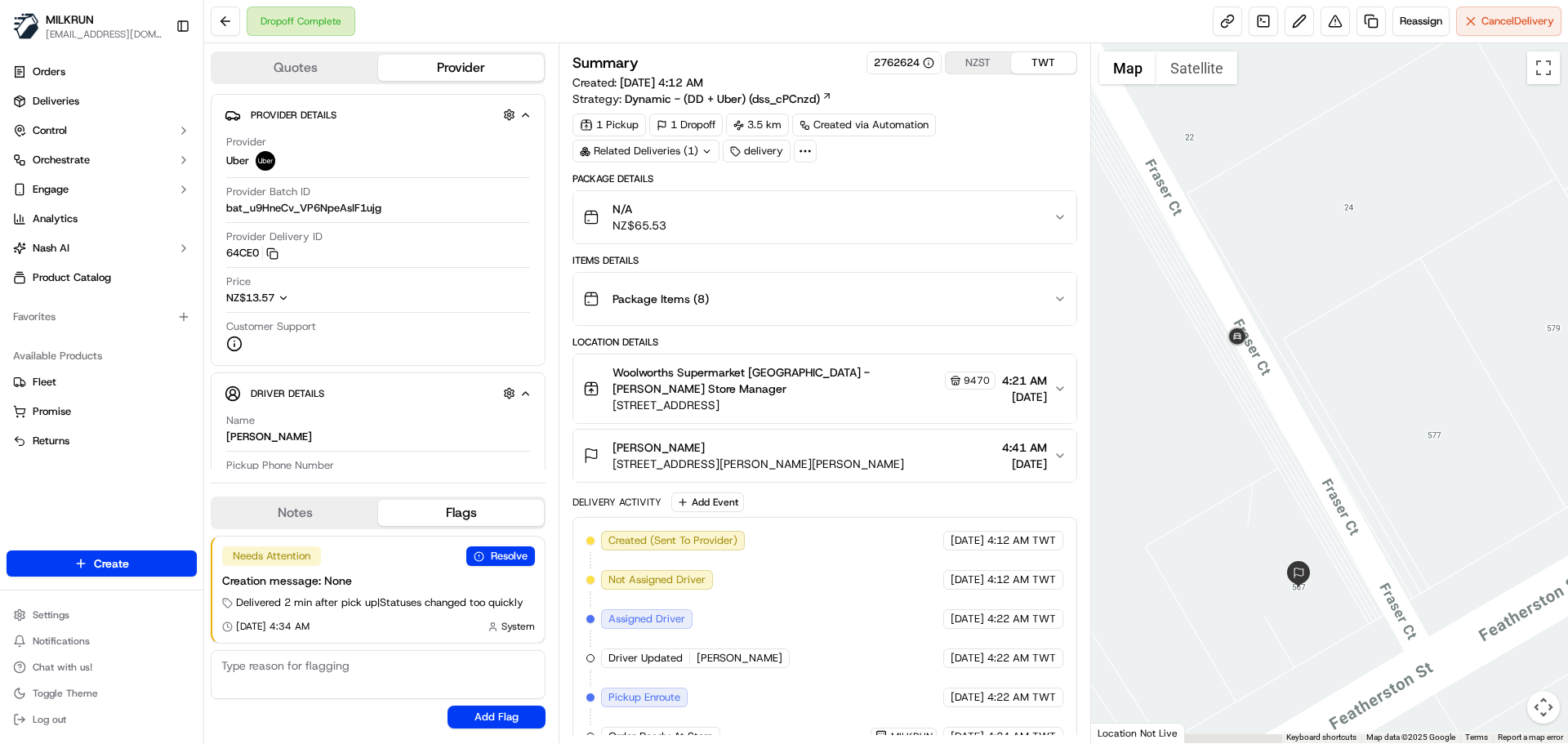
drag, startPoint x: 1270, startPoint y: 181, endPoint x: 1229, endPoint y: 125, distance: 69.4
click at [1229, 125] on div at bounding box center [1330, 393] width 478 height 700
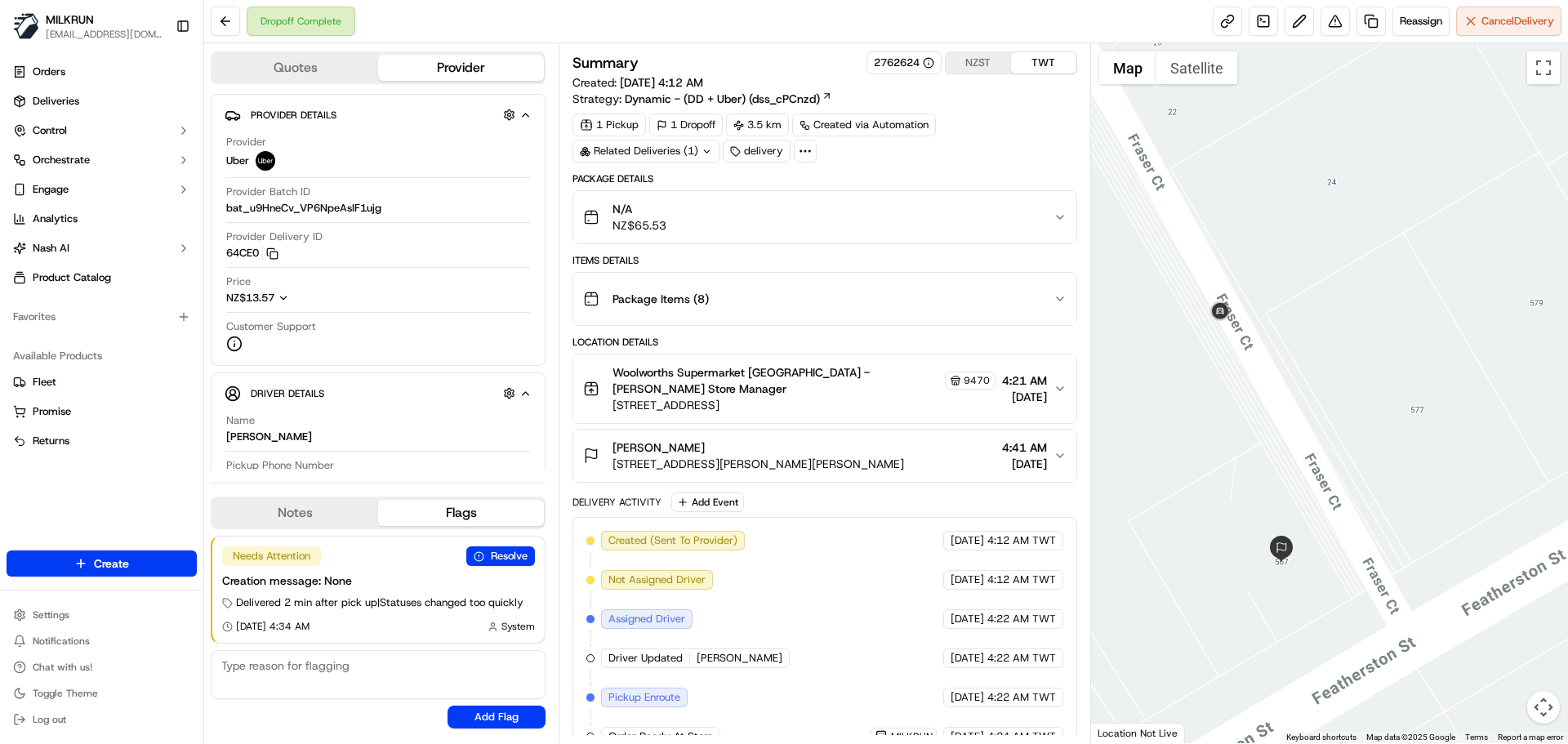
click at [884, 583] on div "Created (Sent To Provider) Uber 17/09/2025 4:12 AM TWT Not Assigned Driver Uber…" at bounding box center [824, 737] width 476 height 412
drag, startPoint x: 884, startPoint y: 583, endPoint x: 908, endPoint y: 597, distance: 27.8
click at [881, 490] on div "Package Details N/A NZ$65.53 Items Details Package Items ( 8 ) Location Details…" at bounding box center [824, 565] width 504 height 784
click at [920, 648] on div "Created (Sent To Provider) Uber 17/09/2025 4:12 AM TWT Not Assigned Driver Uber…" at bounding box center [824, 737] width 476 height 412
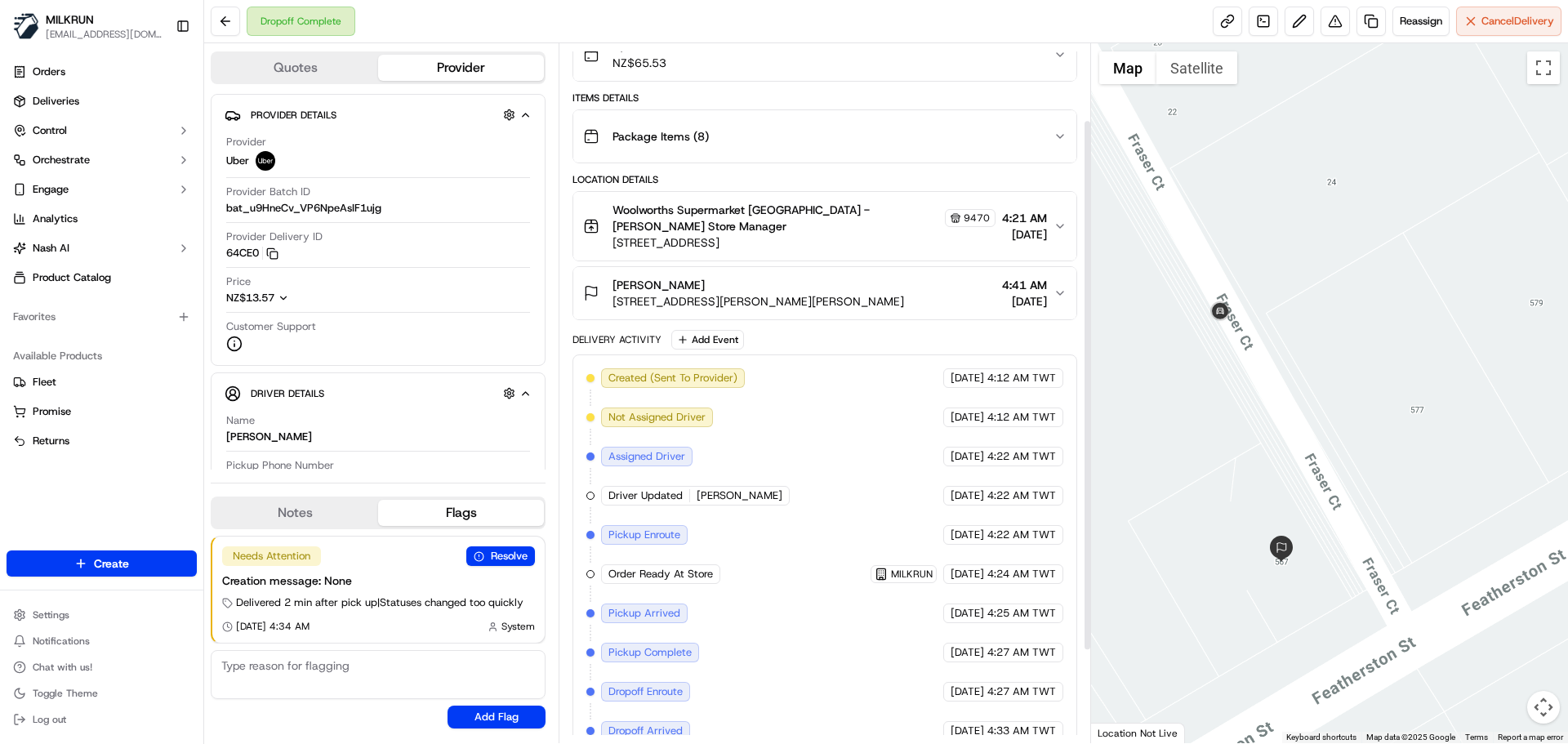
scroll to position [164, 0]
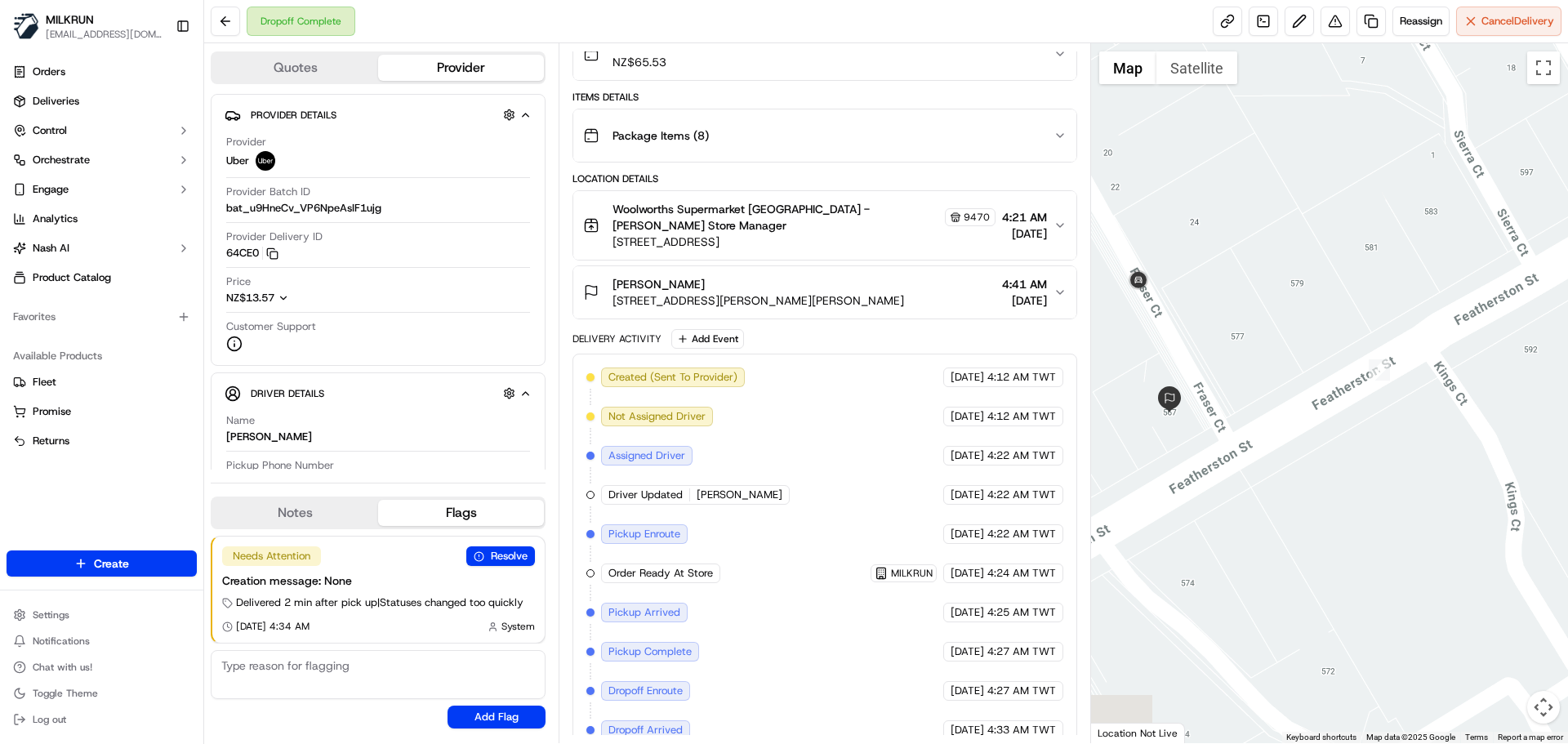
drag, startPoint x: 1233, startPoint y: 484, endPoint x: 1347, endPoint y: 472, distance: 114.6
click at [1347, 472] on div at bounding box center [1330, 393] width 478 height 700
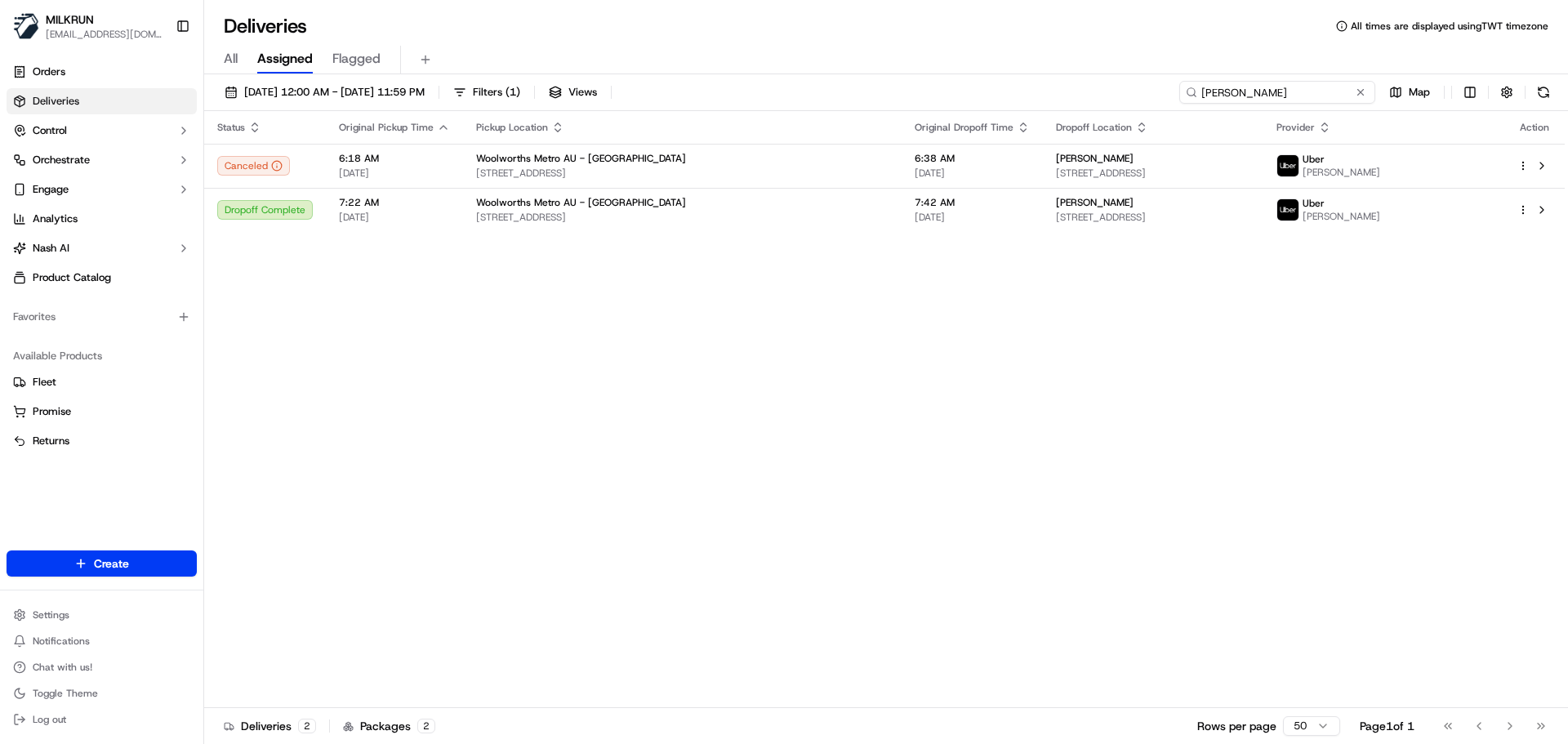
click at [1267, 98] on input "[PERSON_NAME]" at bounding box center [1277, 92] width 196 height 23
click at [1267, 98] on input "Reecha Gogna" at bounding box center [1277, 92] width 196 height 23
paste input "[PERSON_NAME]"
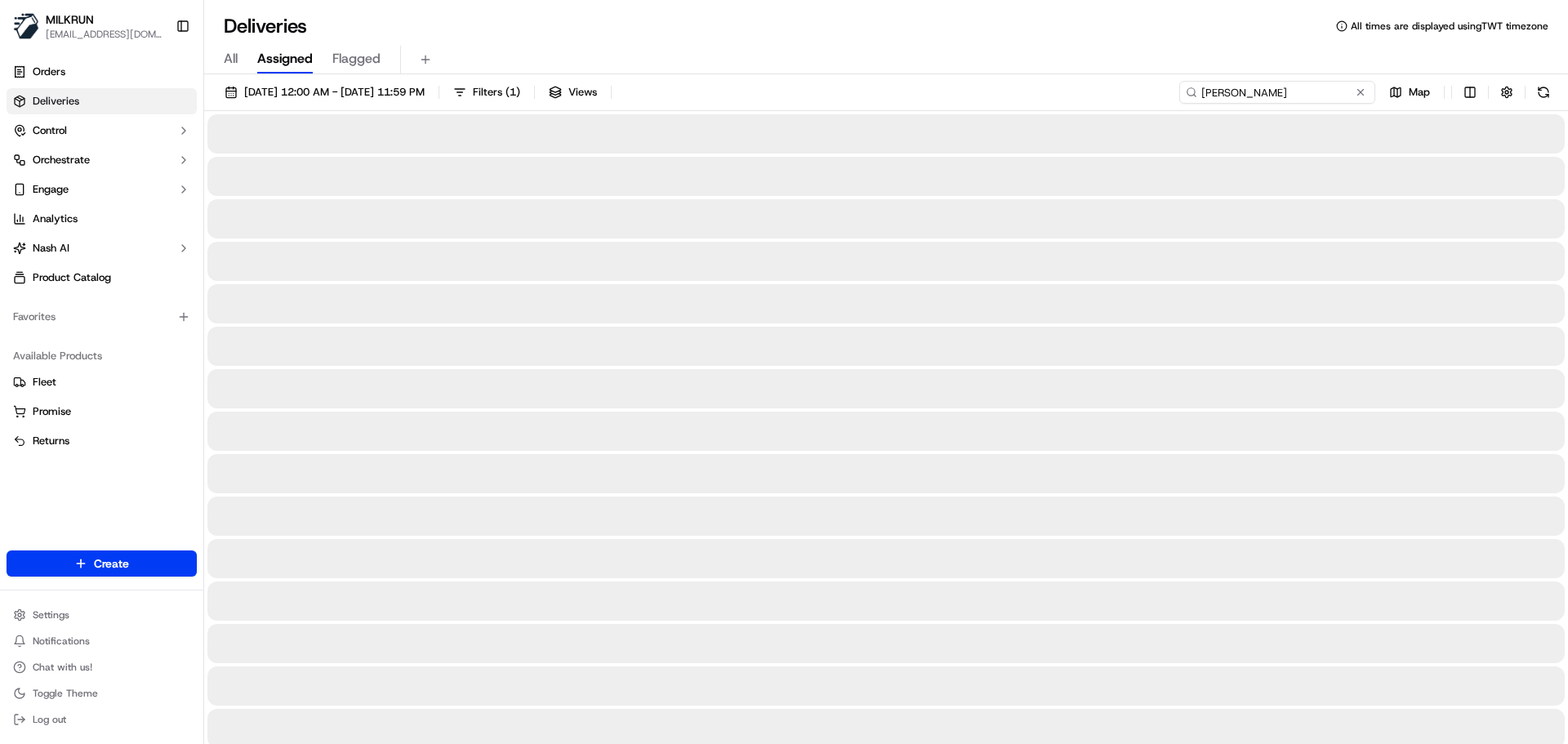
click at [1202, 89] on input "[PERSON_NAME]" at bounding box center [1277, 92] width 196 height 23
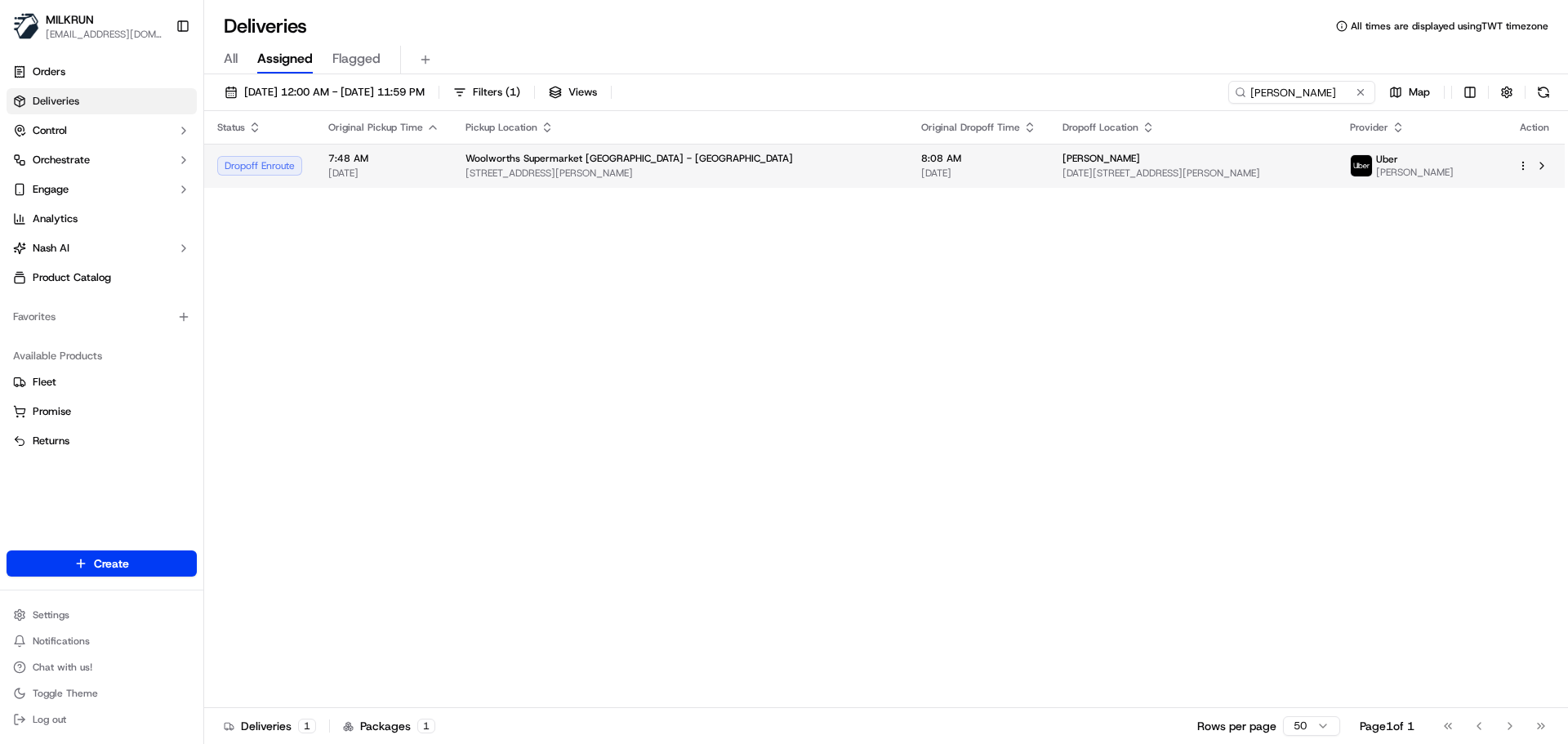
click at [578, 162] on span "Woolworths Supermarket NZ - Claudelands" at bounding box center [629, 158] width 328 height 13
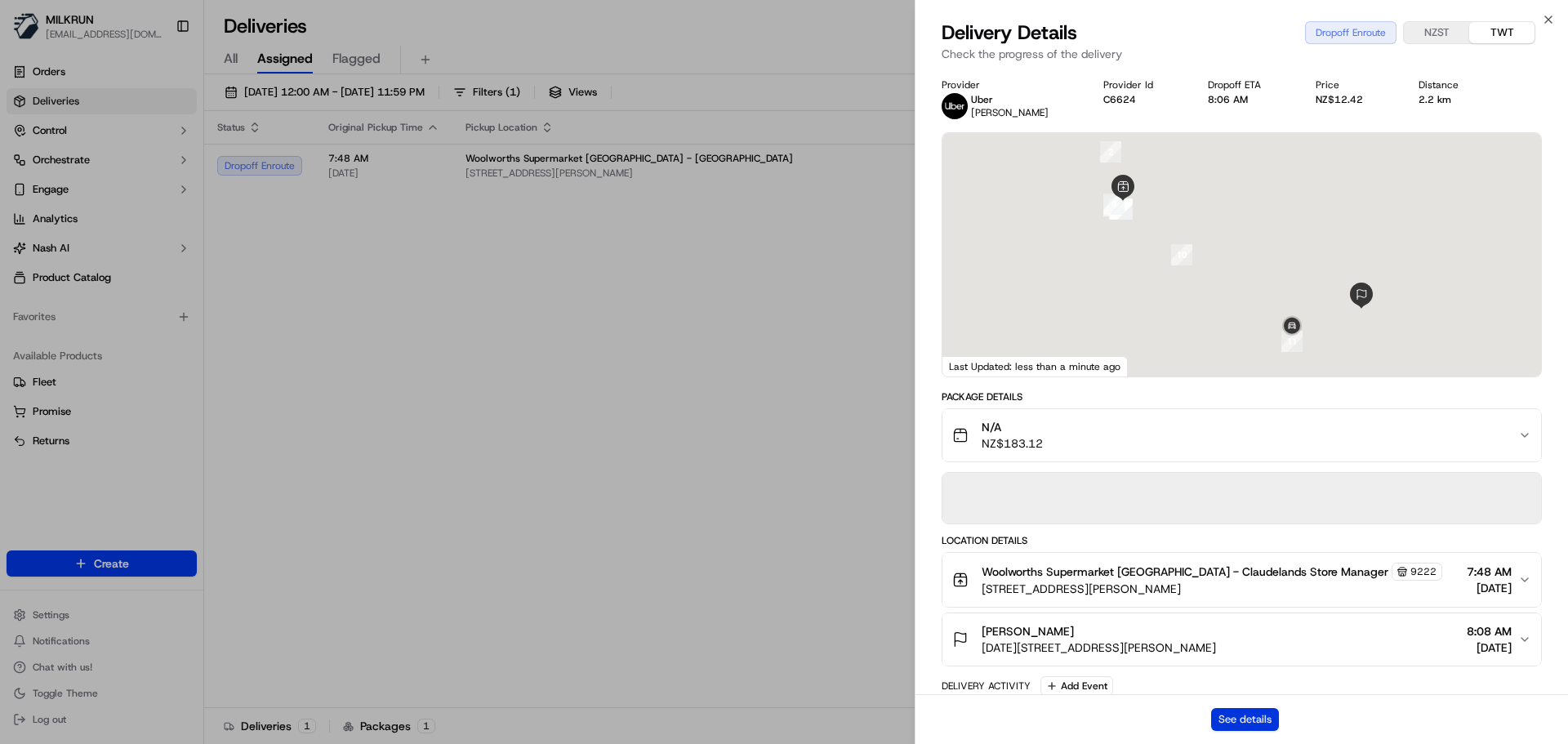
click at [1260, 718] on button "See details" at bounding box center [1245, 720] width 68 height 23
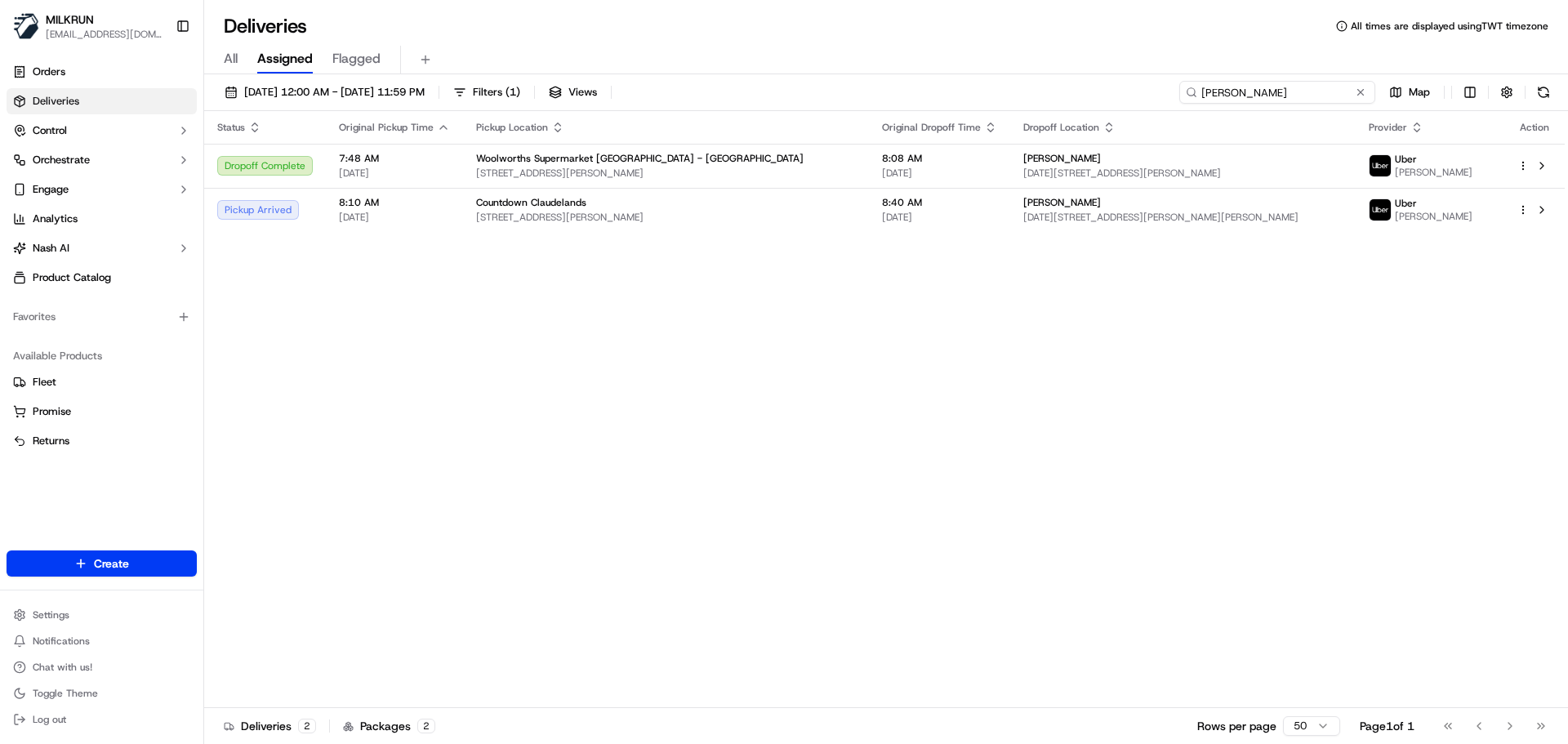
click at [1279, 89] on input "Max Robinson" at bounding box center [1277, 92] width 196 height 23
paste input "Andrew Kearney"
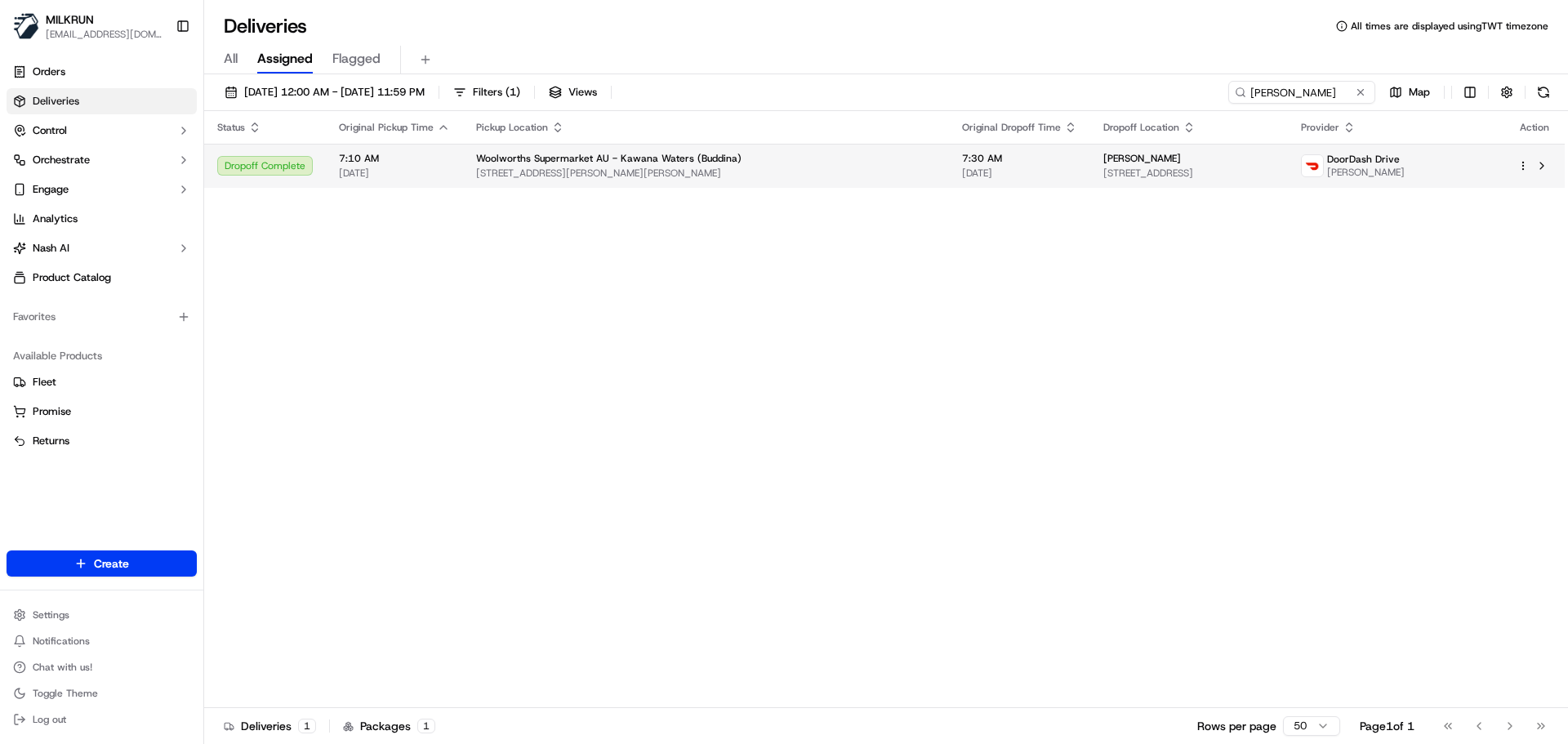
click at [678, 169] on span "119 Point Cartwright Dr, Buddina, QLD 4575, AU" at bounding box center [706, 173] width 460 height 13
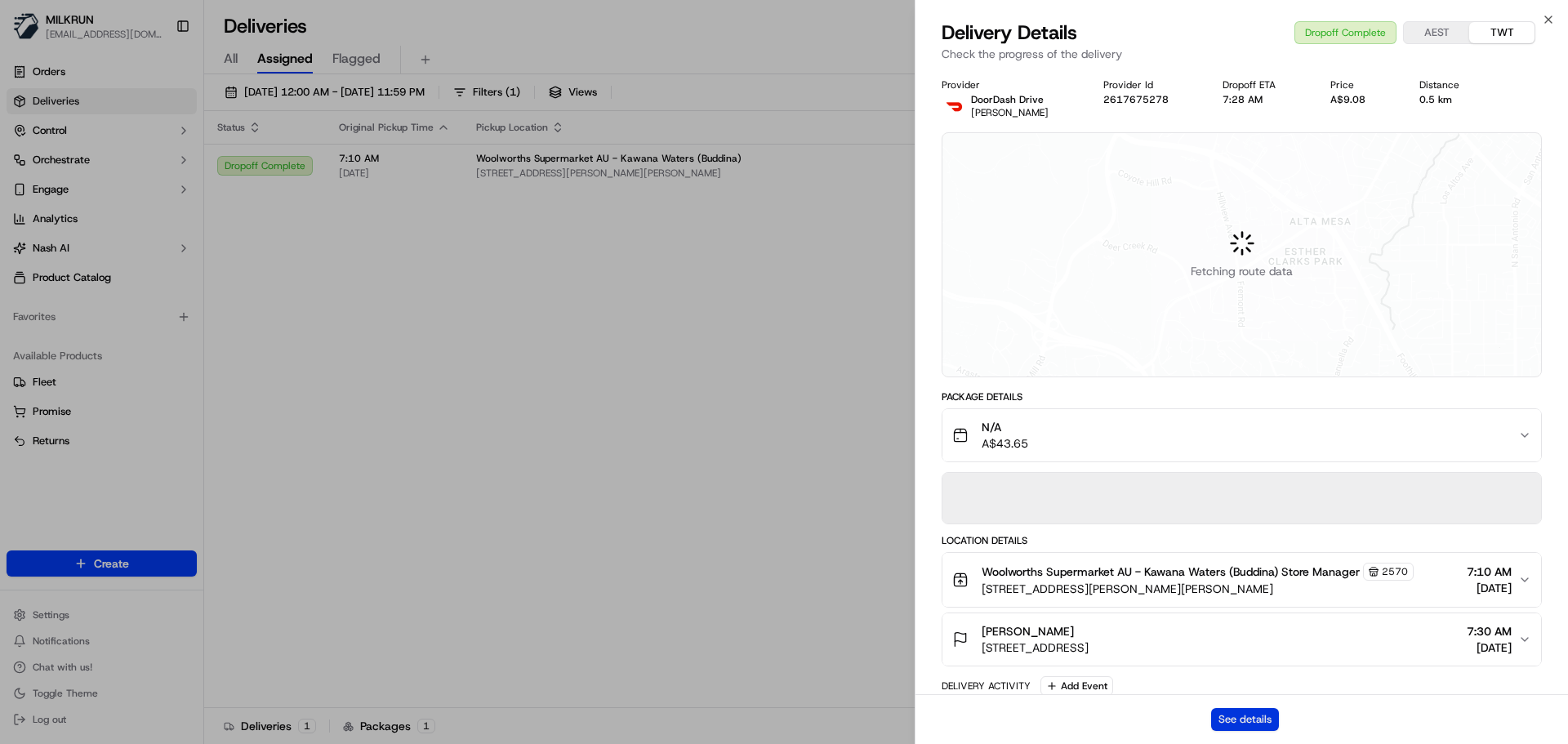
click at [1265, 724] on button "See details" at bounding box center [1245, 720] width 68 height 23
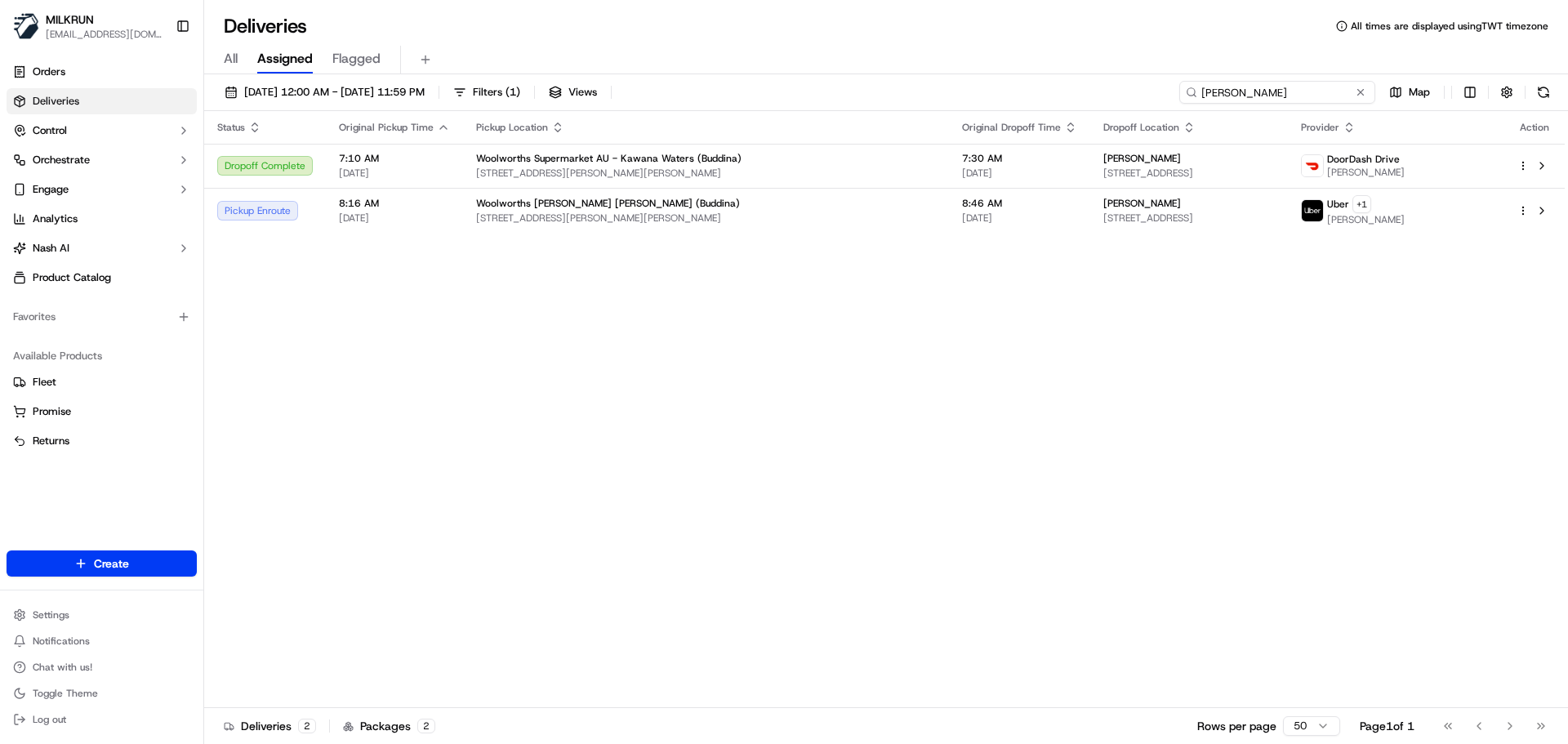
click at [1277, 93] on input "Andrew Kearney" at bounding box center [1277, 92] width 196 height 23
drag, startPoint x: 1277, startPoint y: 93, endPoint x: 1272, endPoint y: 85, distance: 9.4
click at [1274, 87] on input "Andrew Kearney" at bounding box center [1277, 92] width 196 height 23
paste input "Ellie-May seymour"
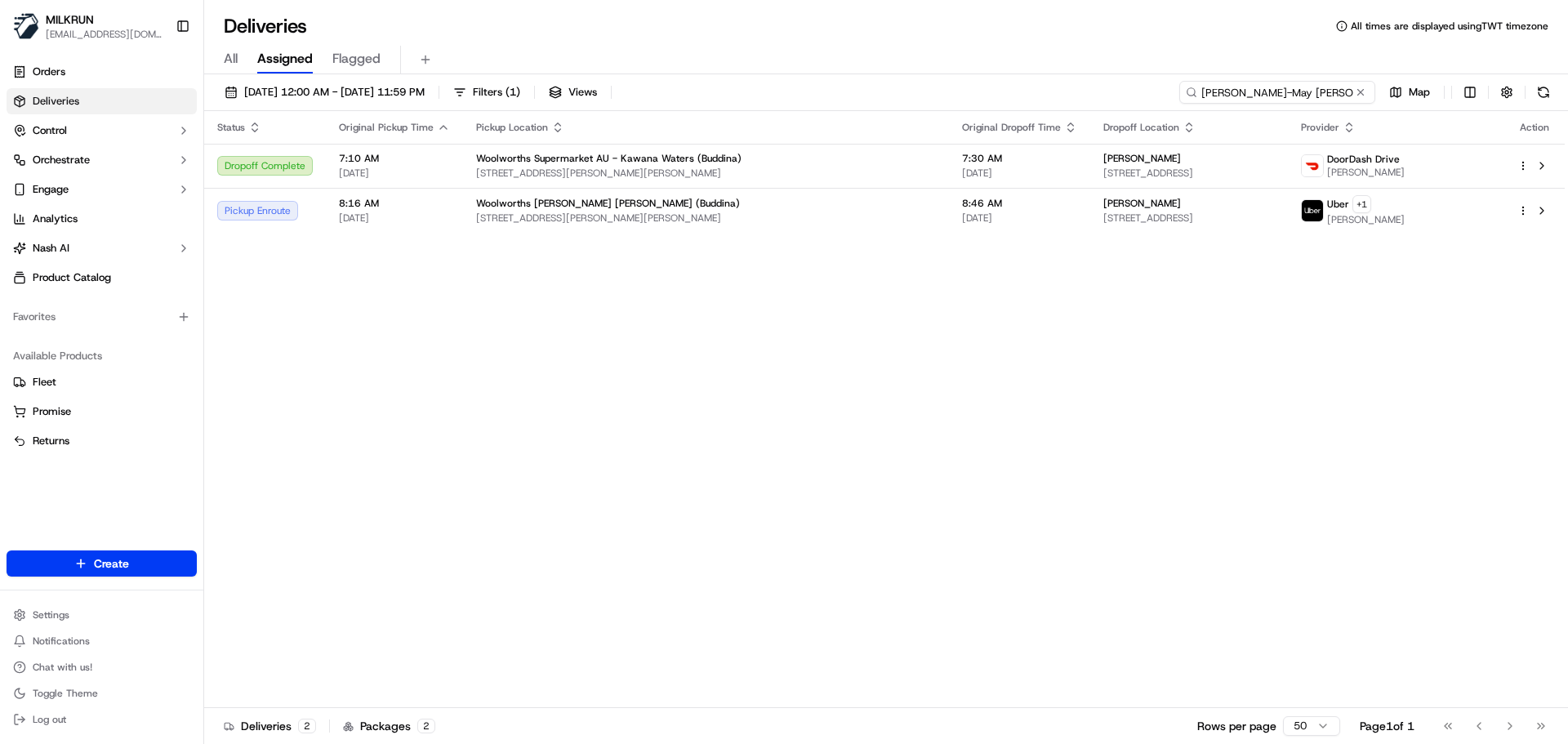
type input "Ellie-May seymour"
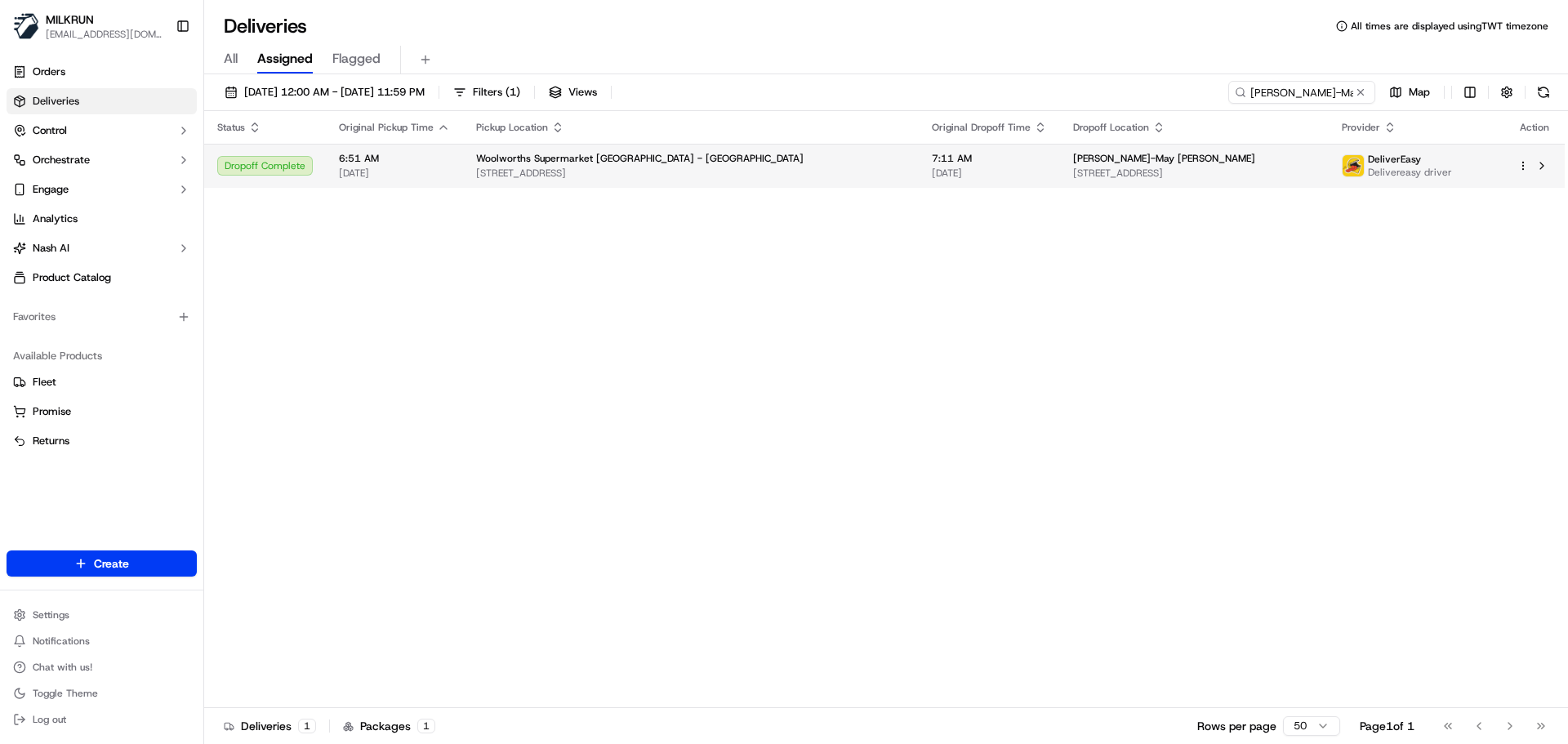
click at [514, 175] on span "326 Great South Rd, Auckland, Auckland 1051, NZ" at bounding box center [691, 173] width 430 height 13
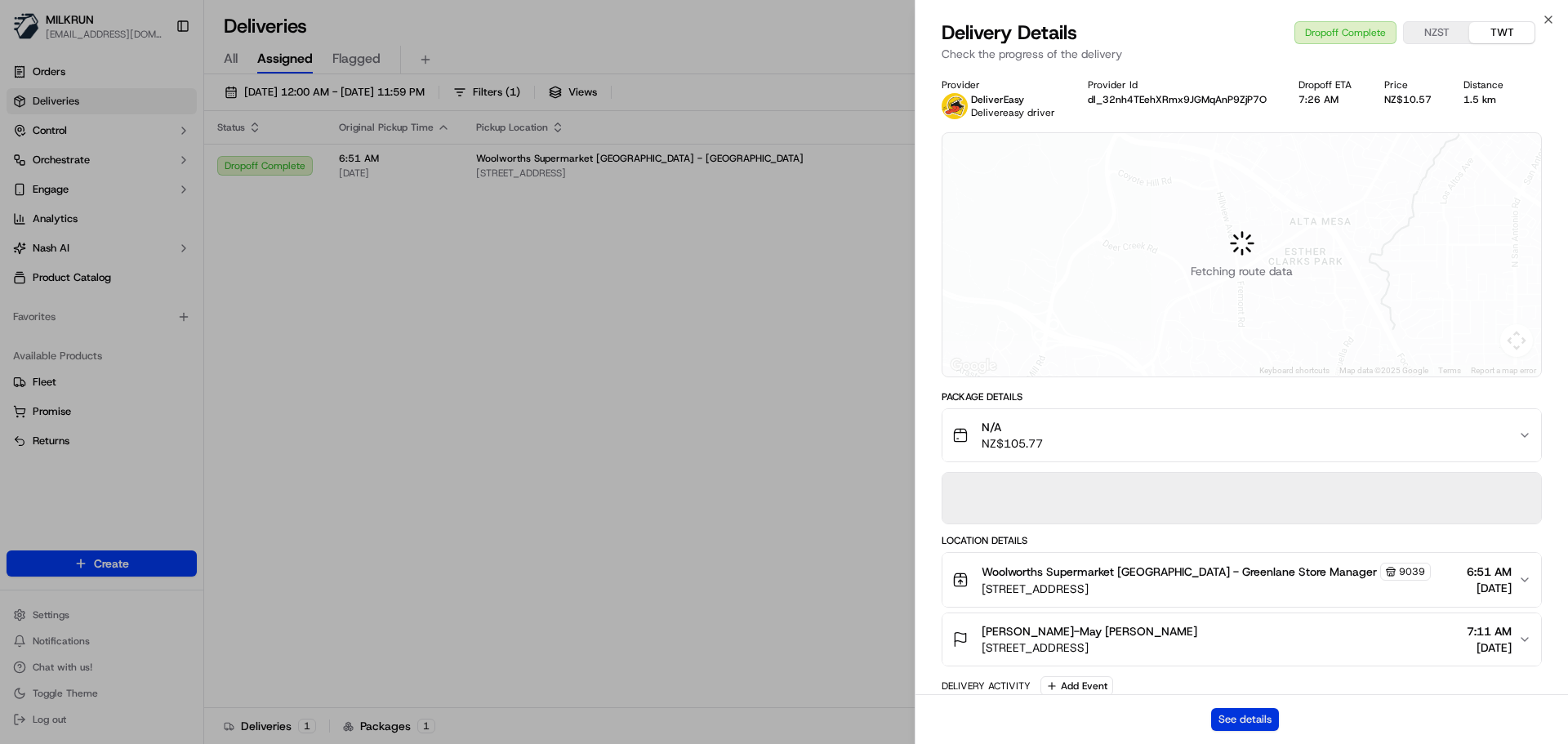
click at [1268, 713] on button "See details" at bounding box center [1245, 720] width 68 height 23
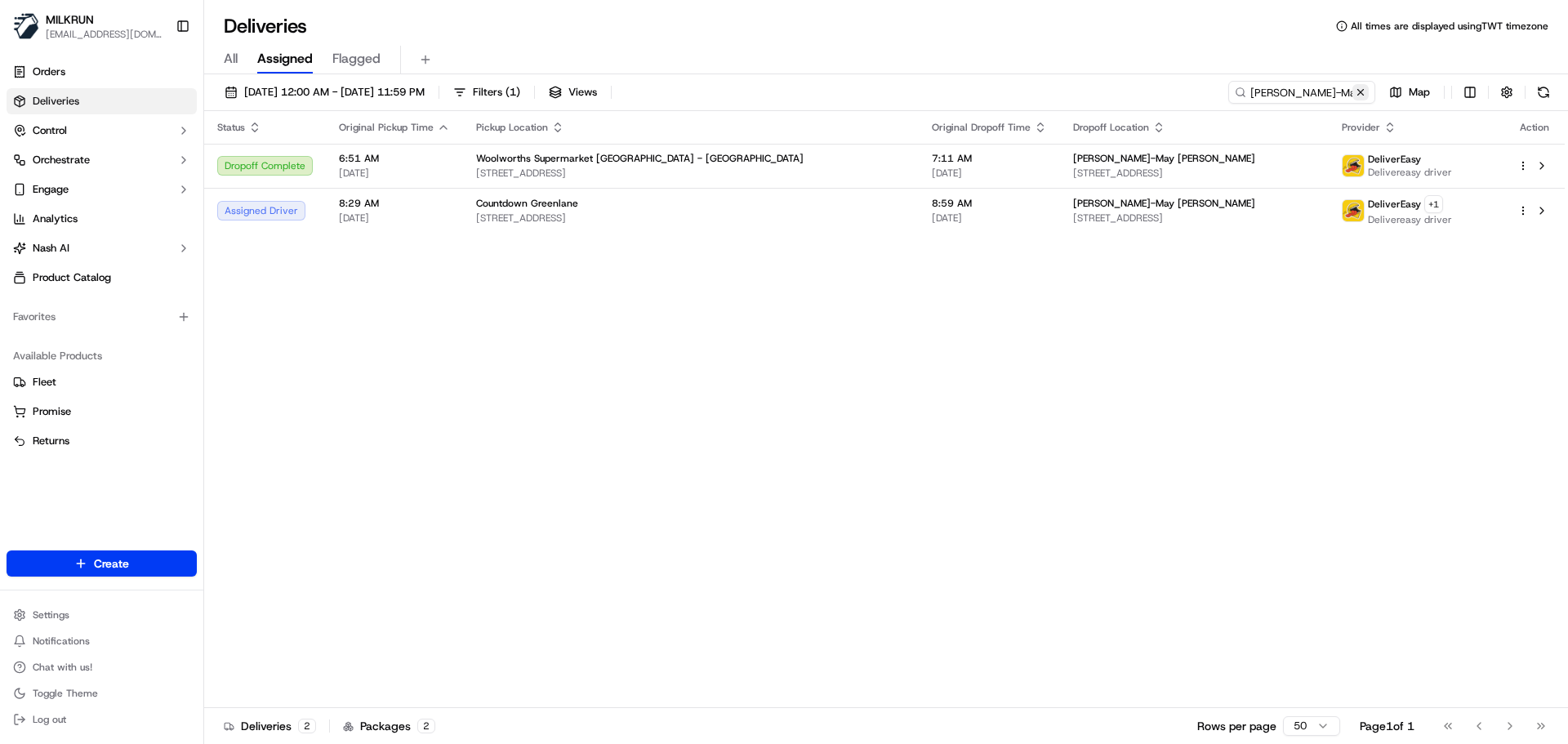
click at [1355, 91] on button at bounding box center [1360, 92] width 16 height 16
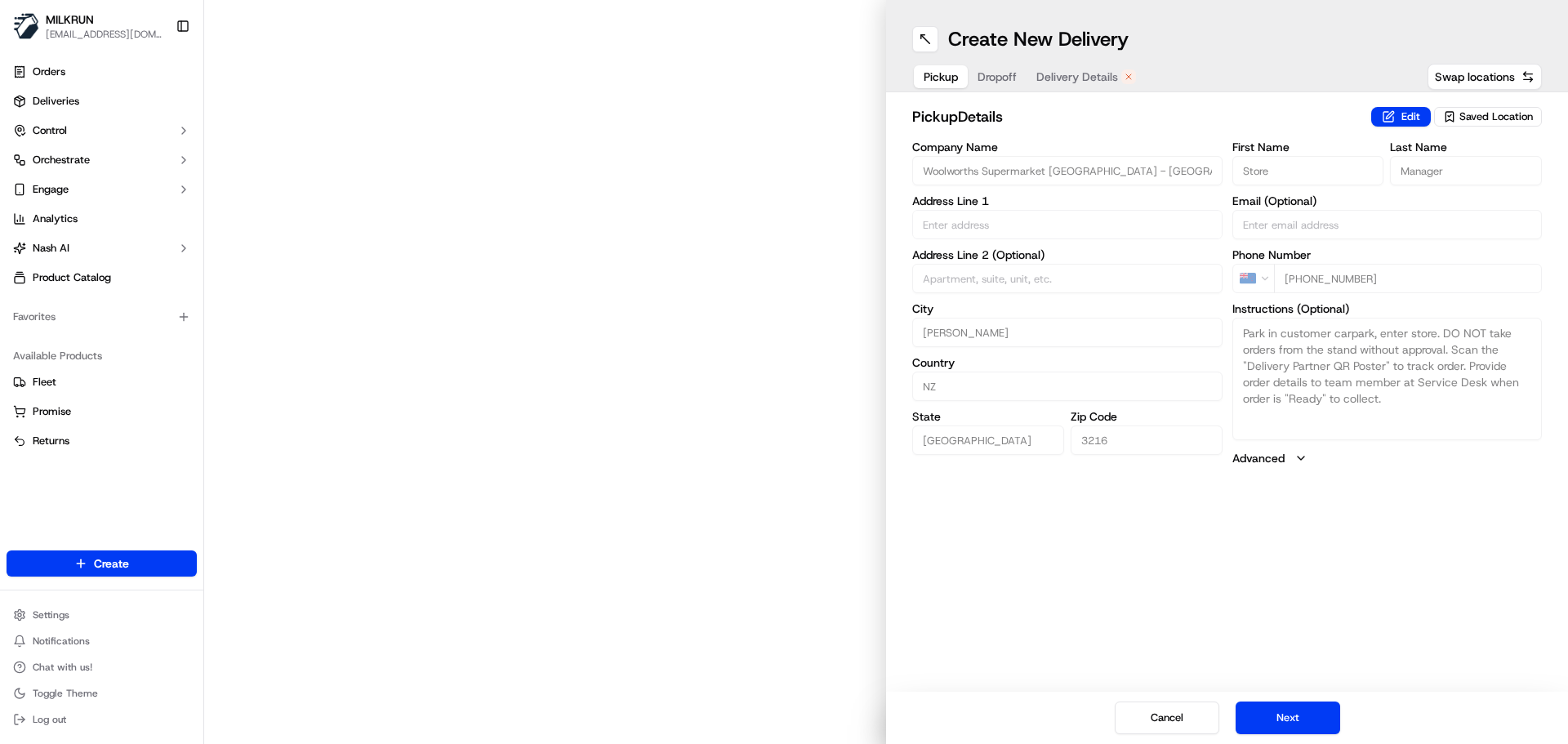
type input "160 Peachgrove Rd"
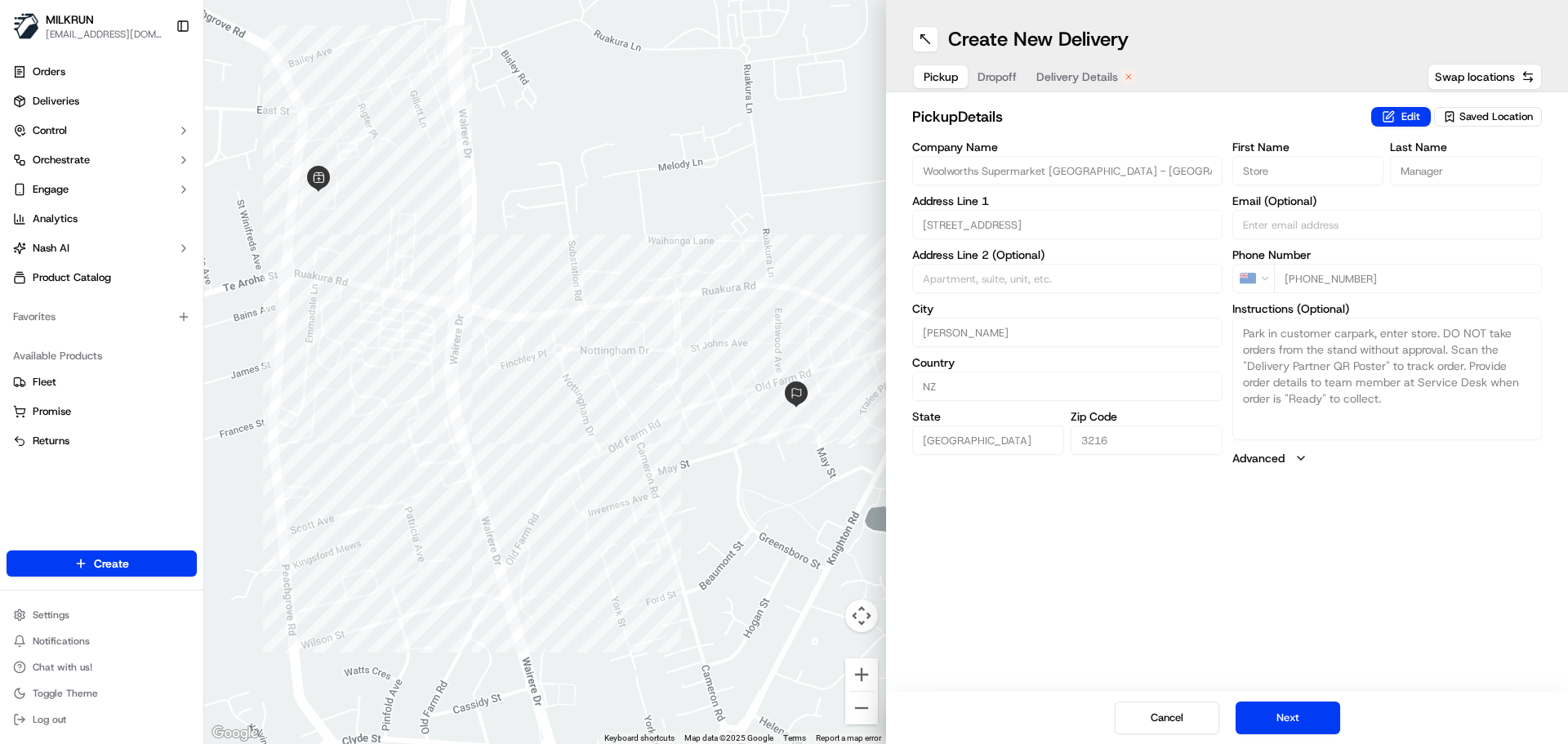
click at [1119, 73] on button "Delivery Details" at bounding box center [1086, 77] width 119 height 23
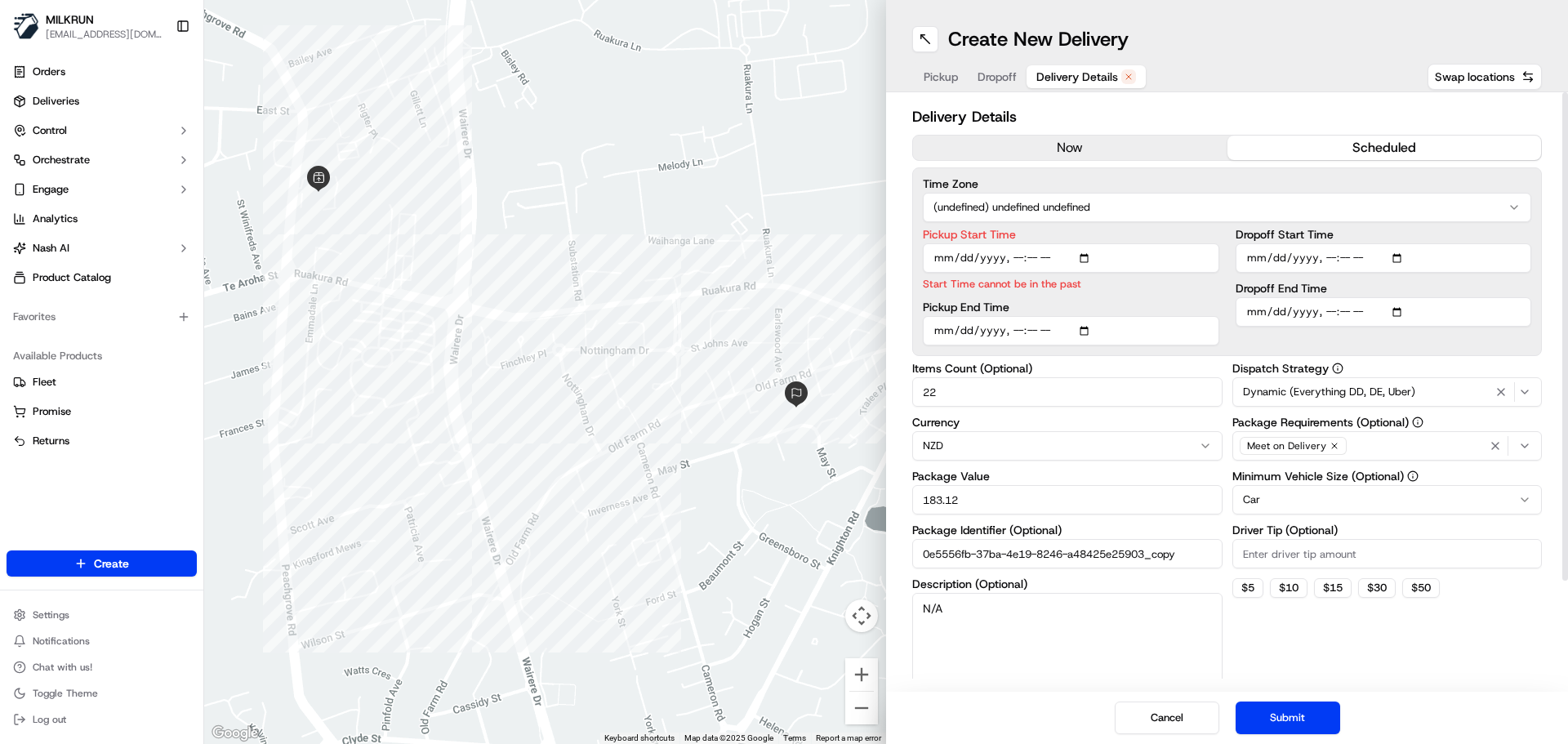
click at [1062, 146] on button "now" at bounding box center [1069, 147] width 314 height 24
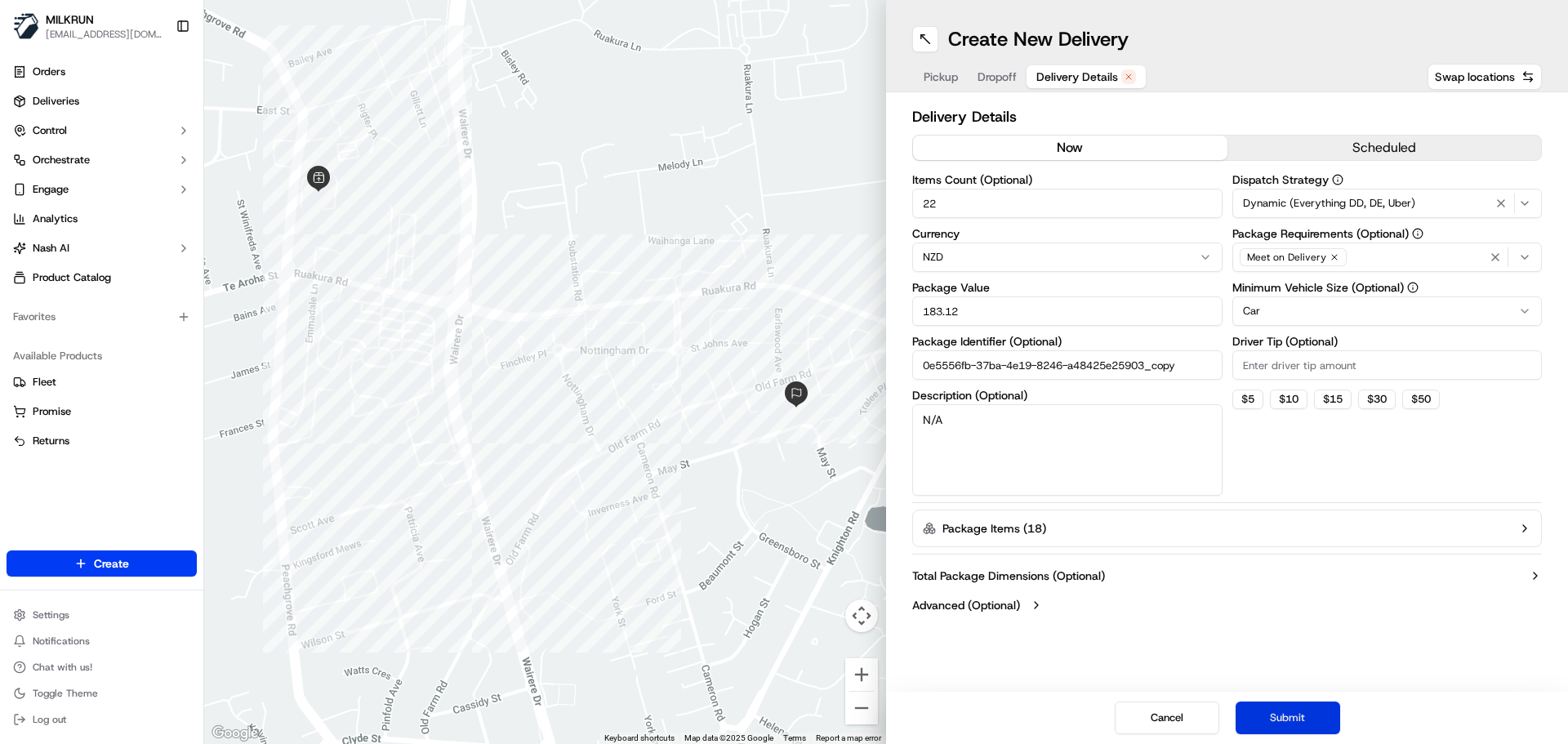
click at [1301, 723] on button "Submit" at bounding box center [1288, 718] width 105 height 33
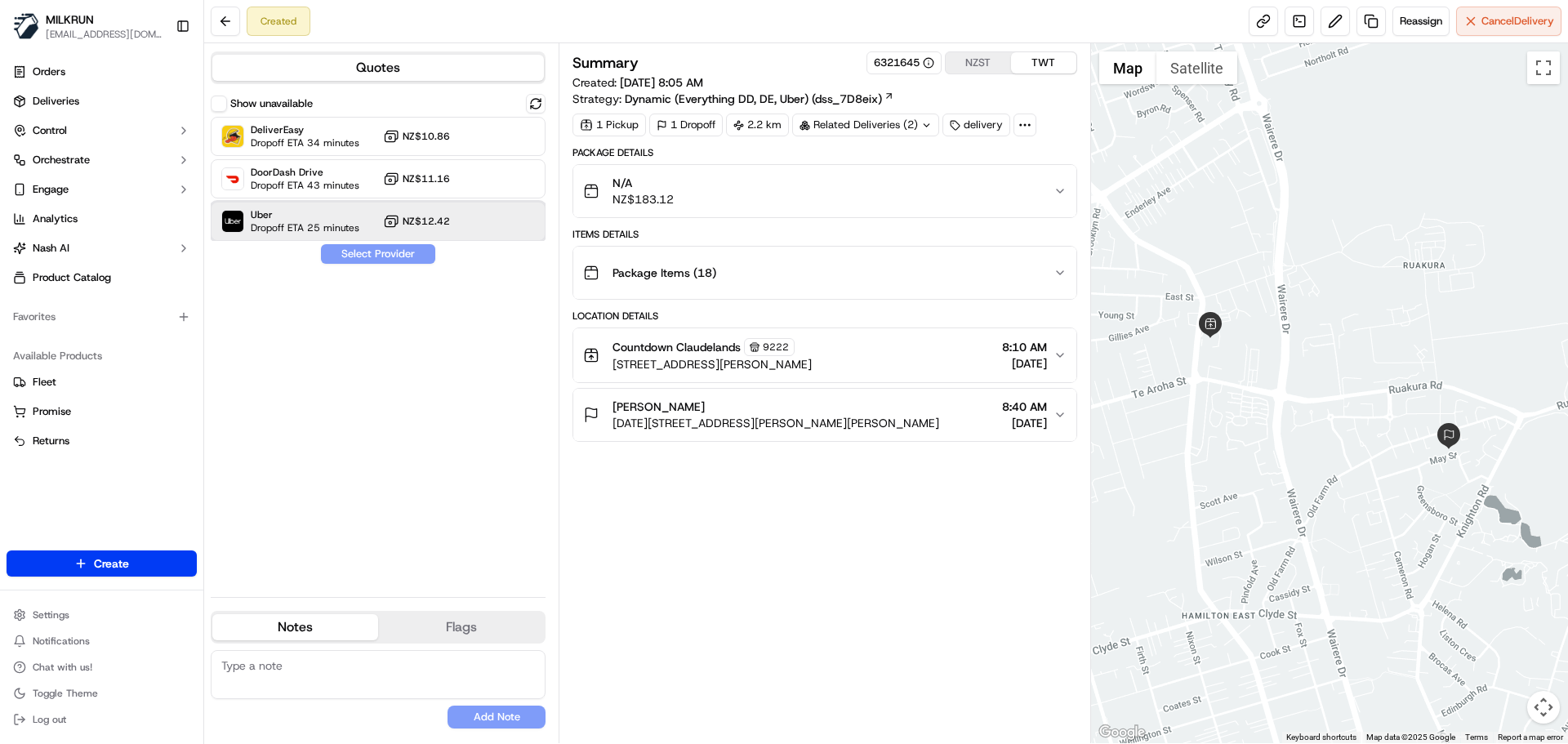
click at [344, 221] on span "Dropoff ETA 25 minutes" at bounding box center [304, 227] width 108 height 13
click at [364, 260] on button "Assign Provider" at bounding box center [379, 254] width 116 height 20
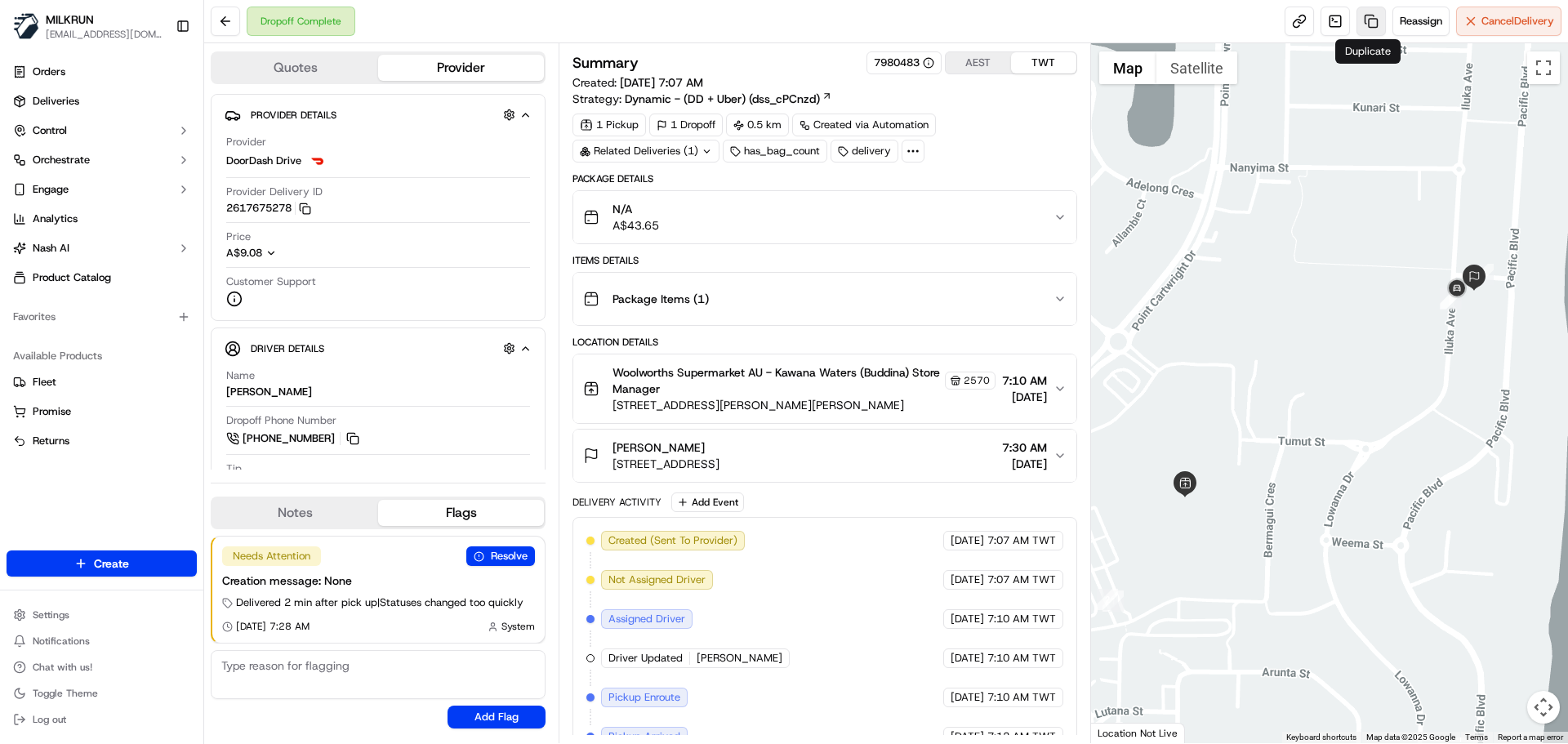
click at [1370, 20] on link at bounding box center [1371, 21] width 30 height 30
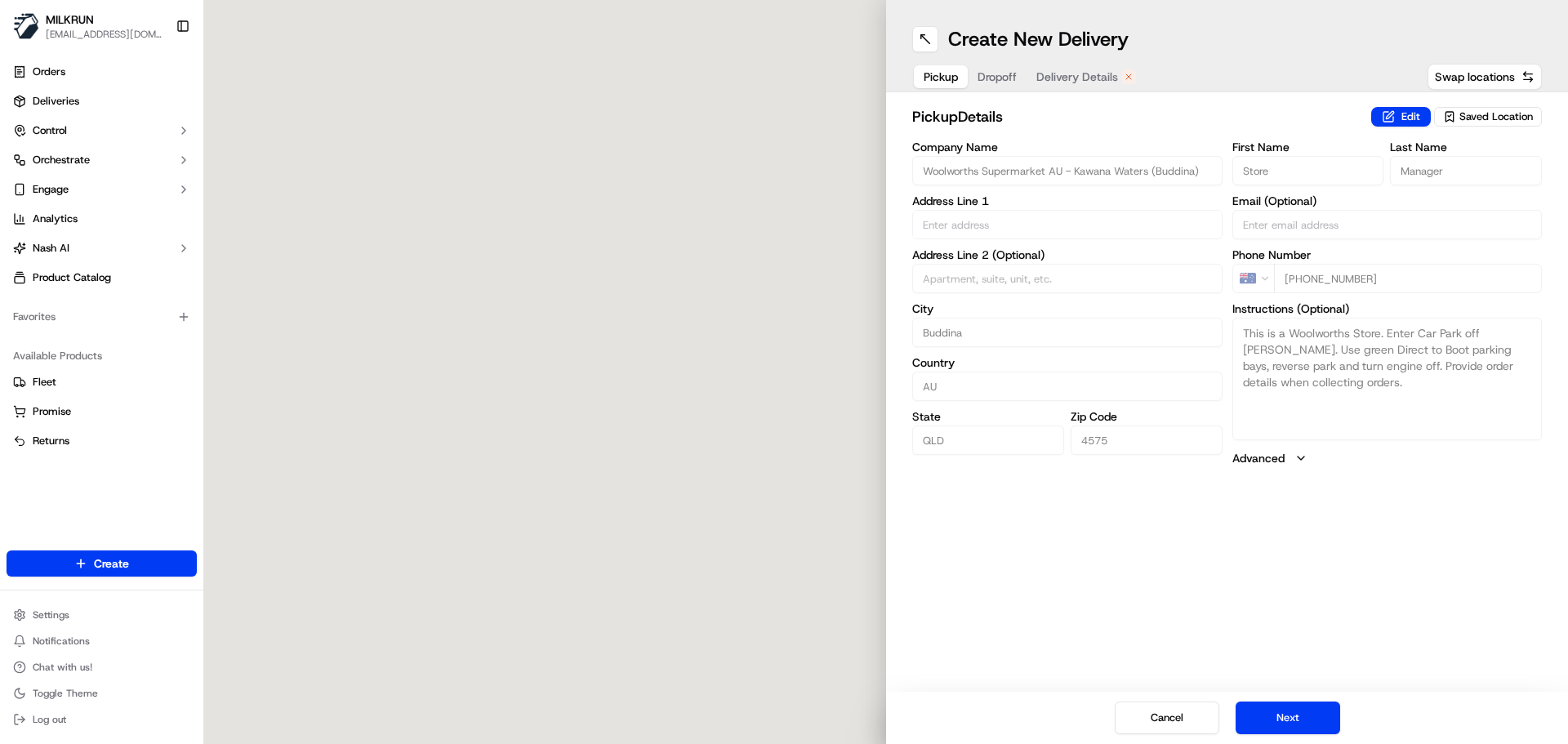
type input "Woolworths Supermarket AU - Kawana Waters (Buddina)"
type input "Buddina"
type input "AU"
type input "QLD"
type input "4575"
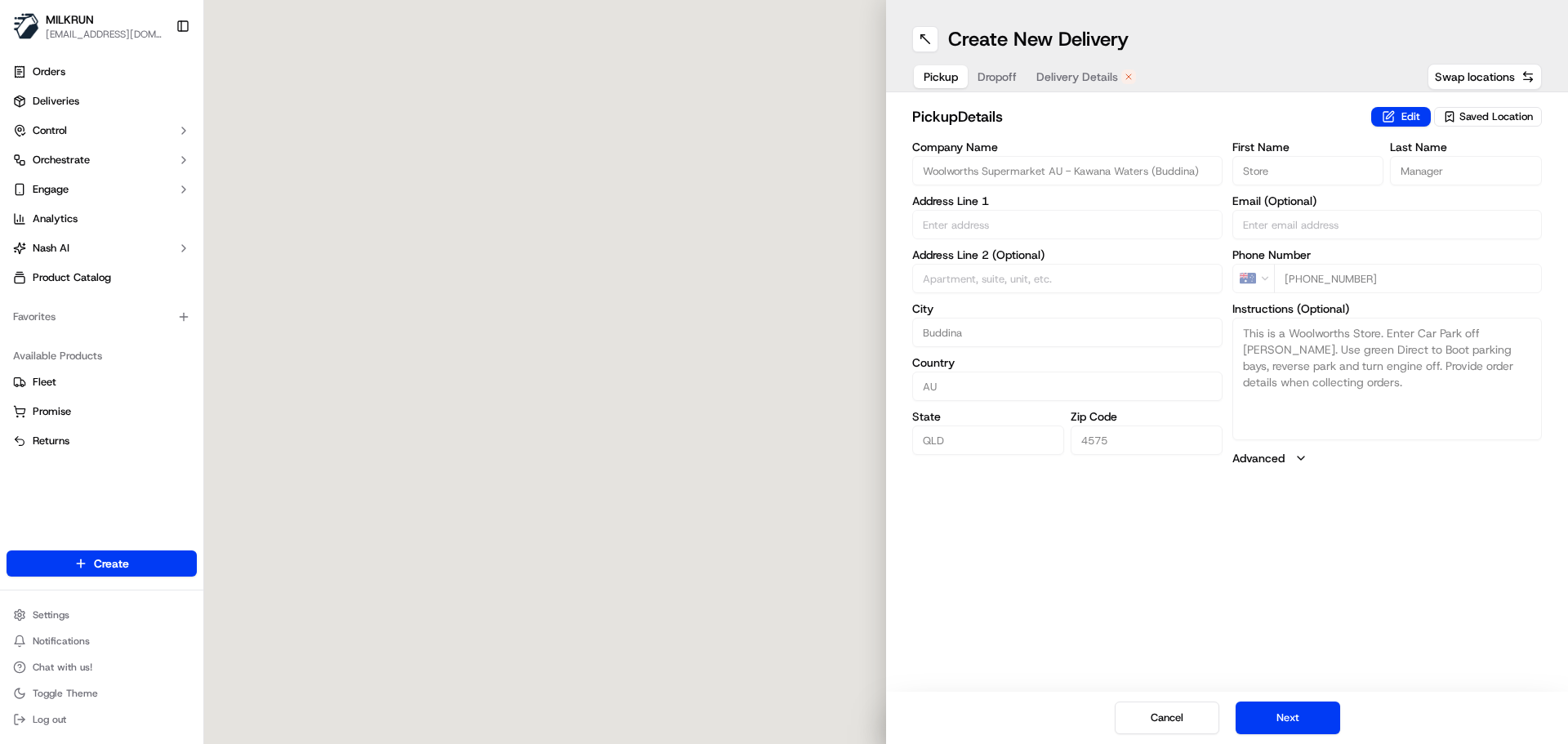
type input "Store"
type input "Manager"
type input "[PHONE_NUMBER]"
type textarea "This is a Woolworths Store. Enter Car Park off [PERSON_NAME]. Use green Direct …"
type input "[STREET_ADDRESS][PERSON_NAME]"
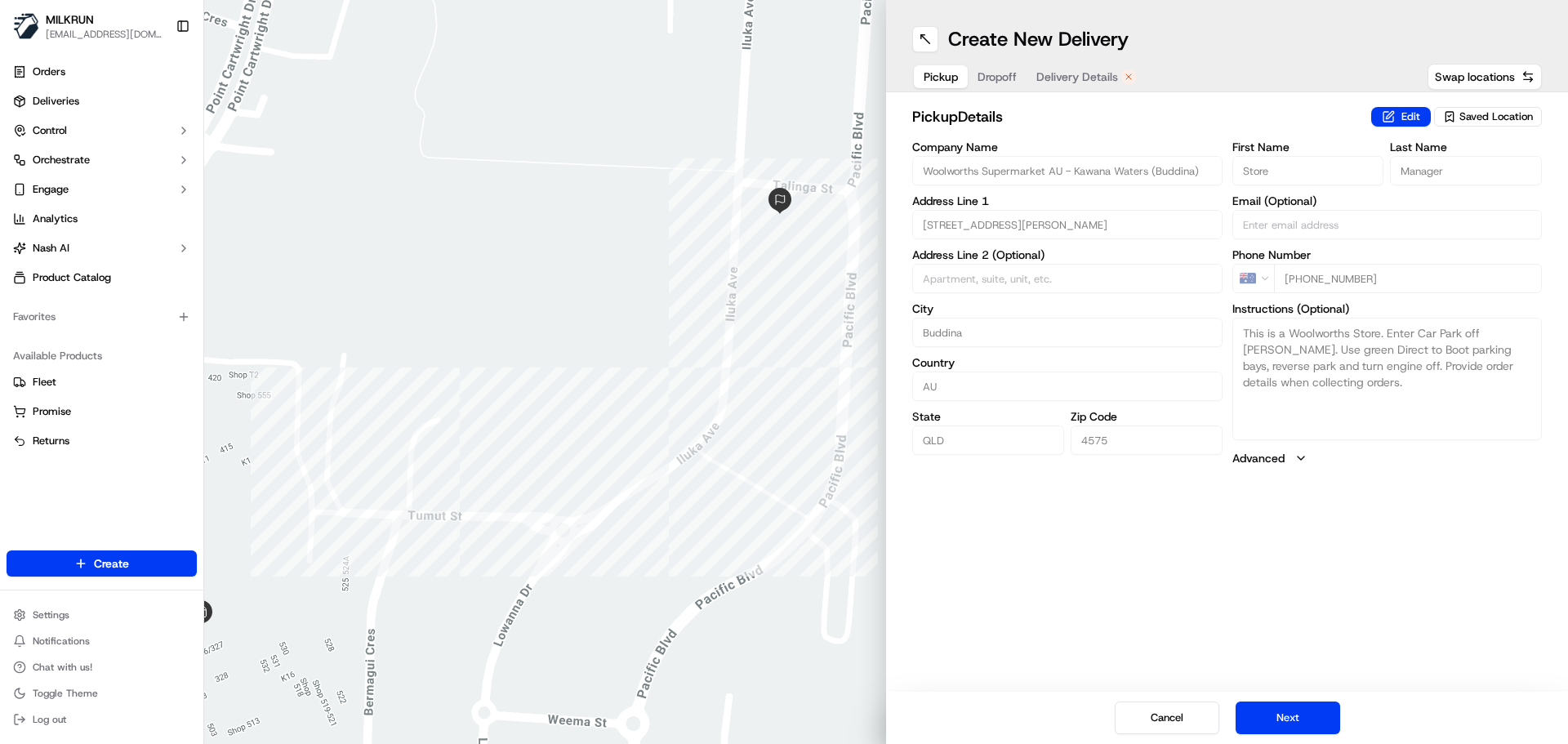
click at [999, 82] on span "Dropoff" at bounding box center [997, 77] width 39 height 16
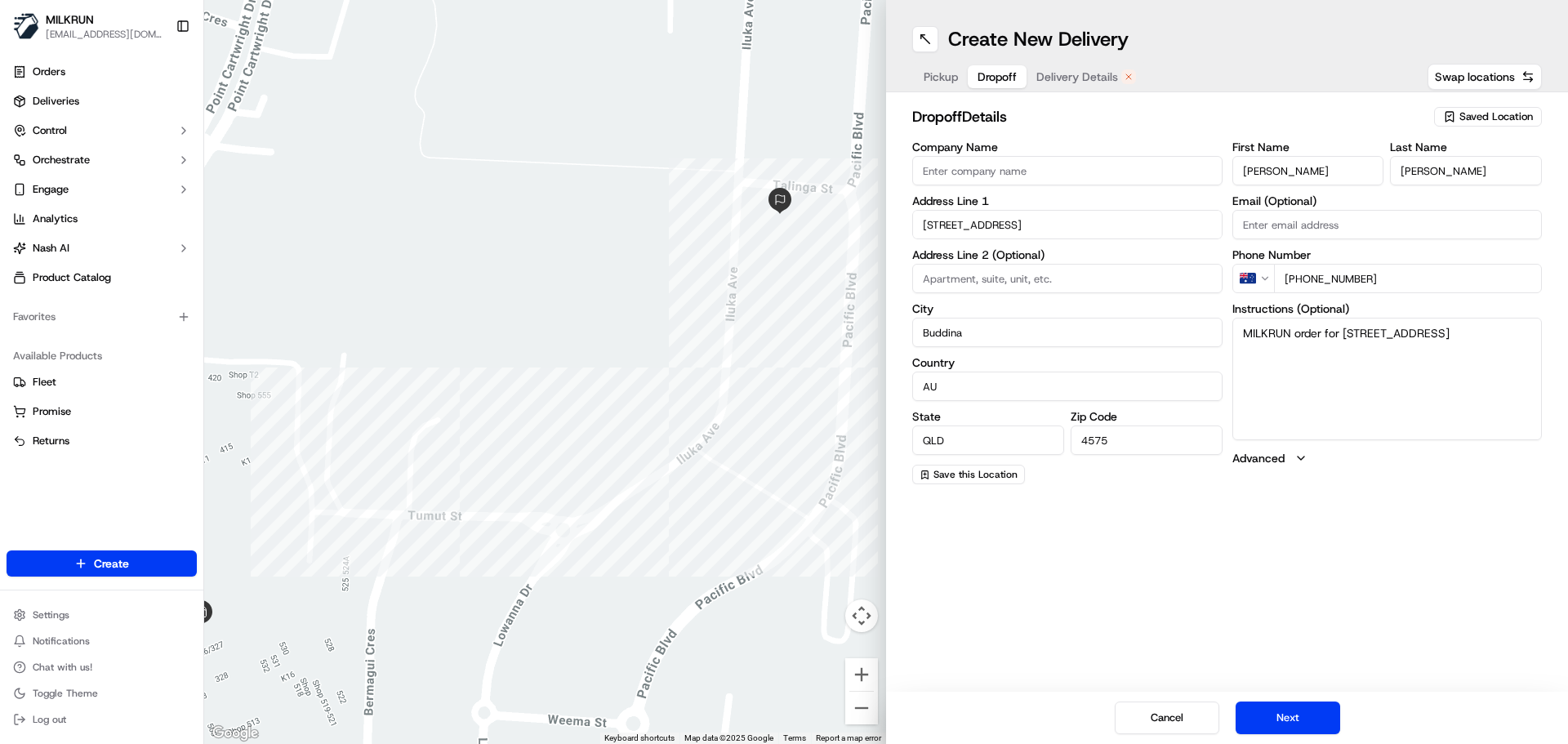
click at [1070, 73] on span "Delivery Details" at bounding box center [1077, 77] width 81 height 16
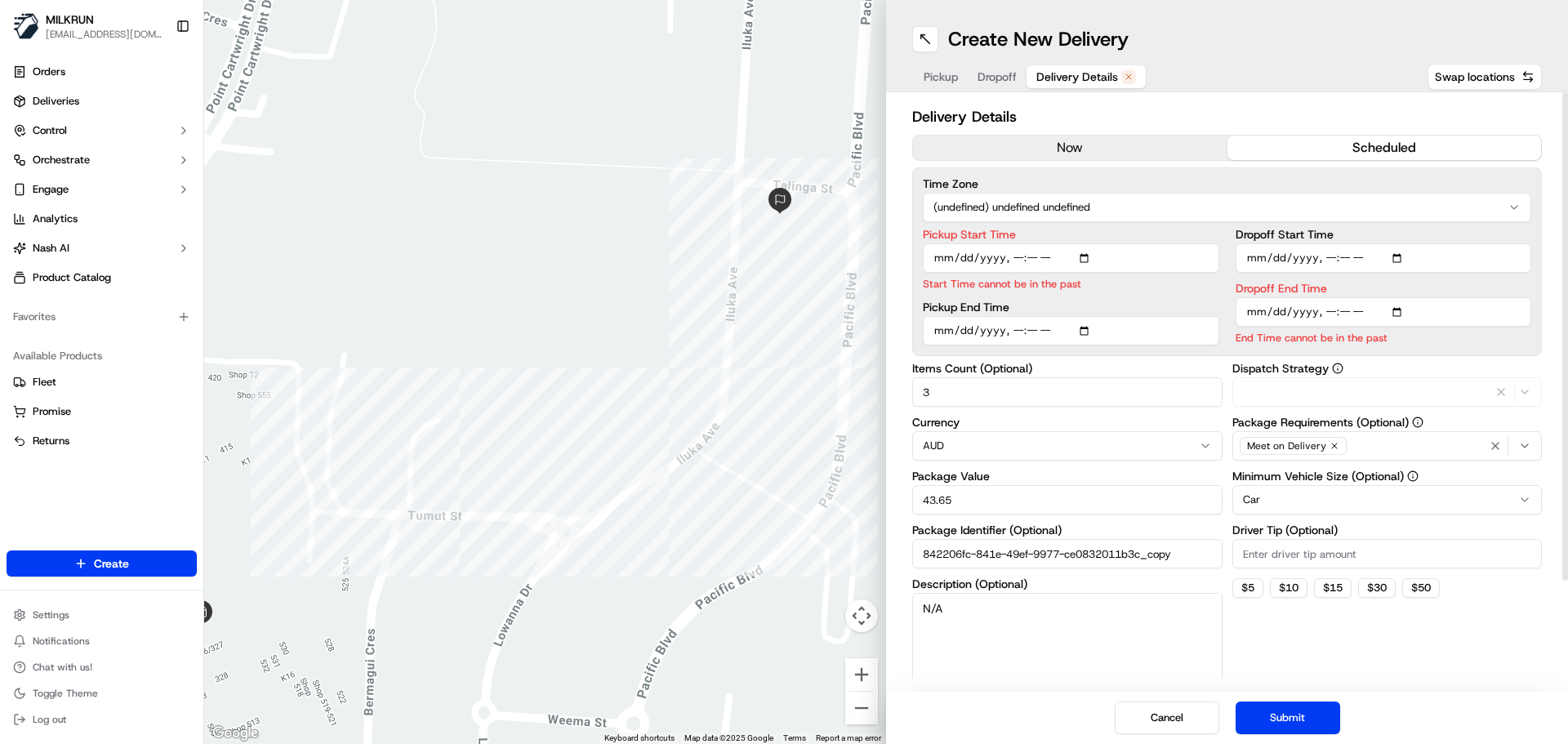
click at [1003, 150] on button "now" at bounding box center [1069, 147] width 314 height 24
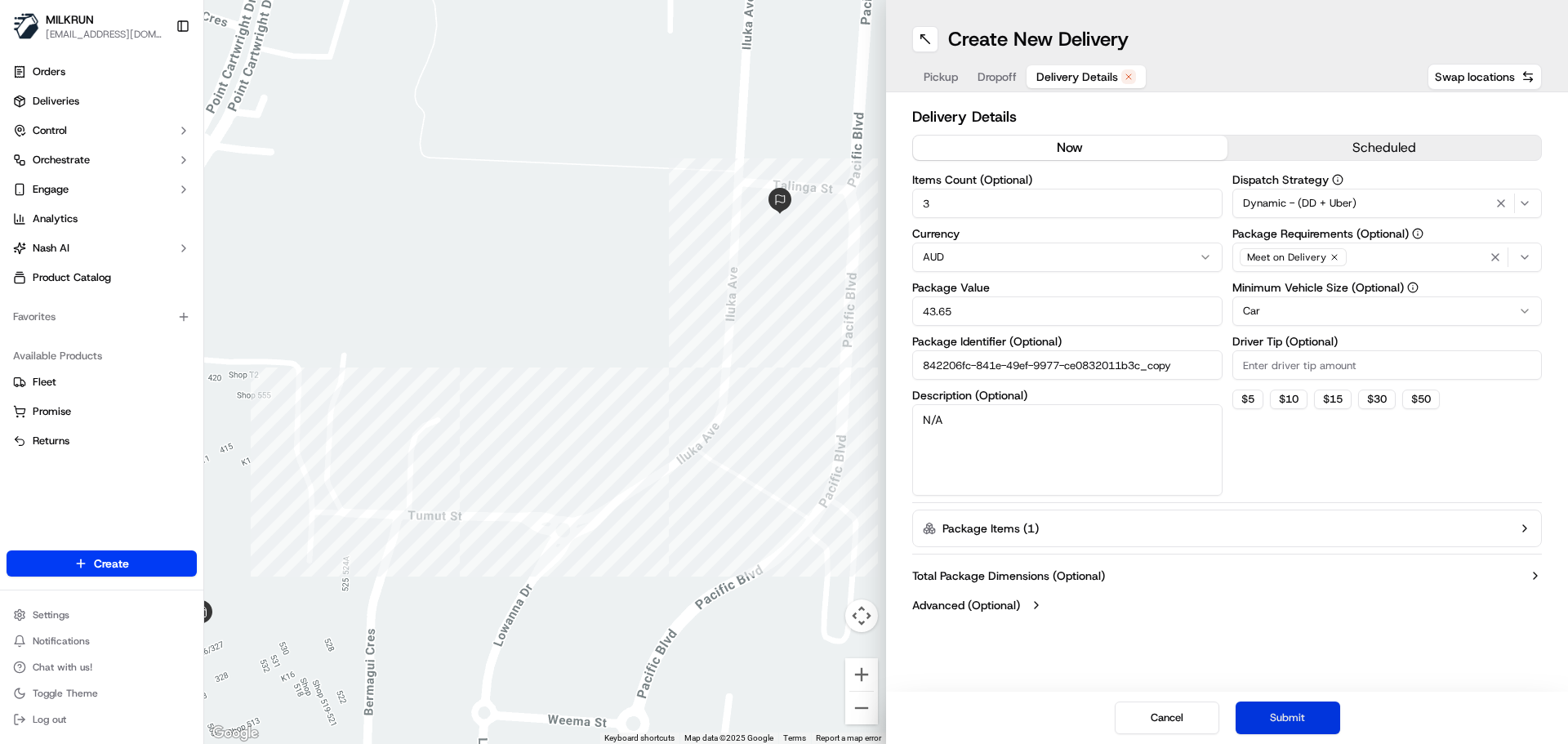
click at [1320, 709] on button "Submit" at bounding box center [1288, 718] width 105 height 33
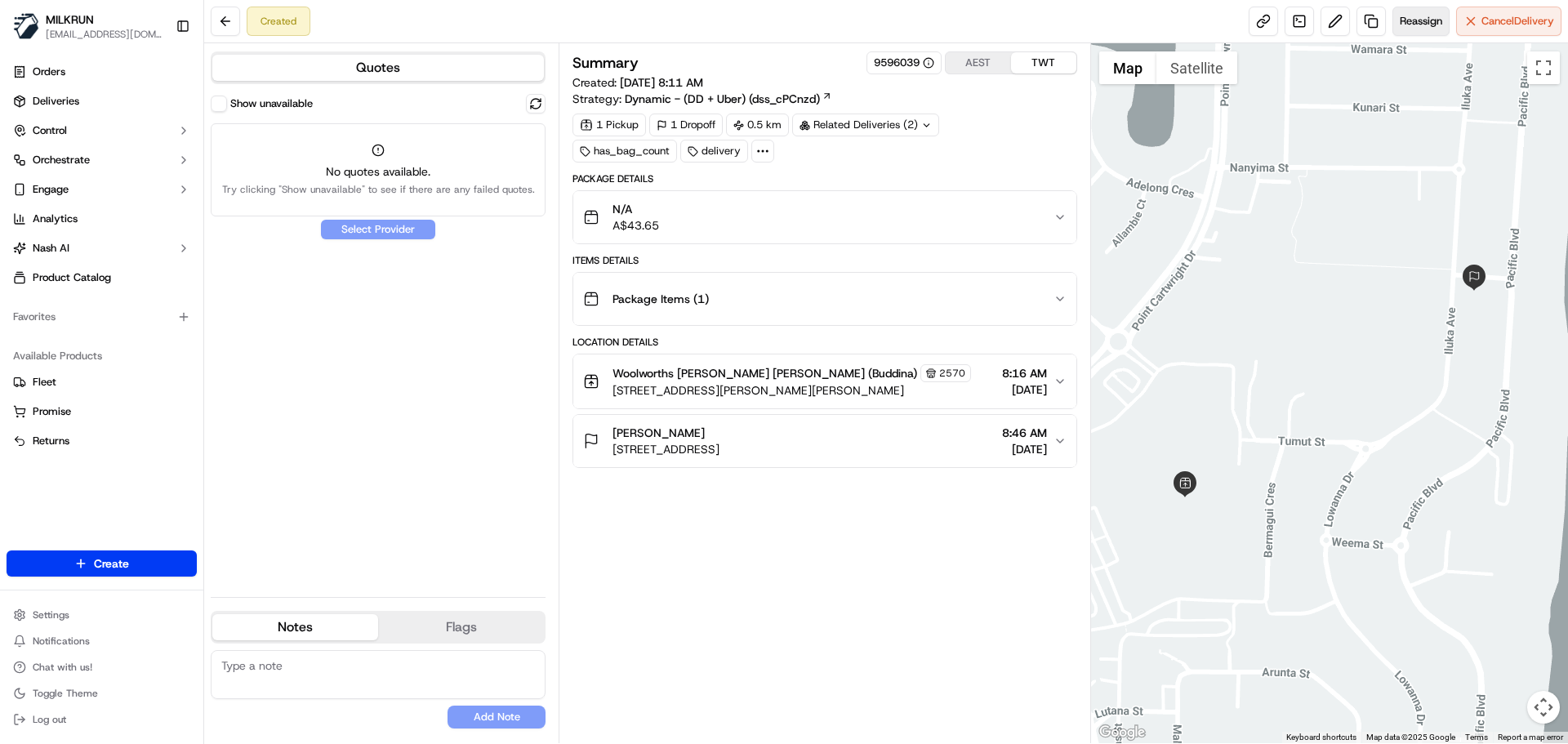
click at [1421, 22] on span "Reassign" at bounding box center [1420, 21] width 42 height 14
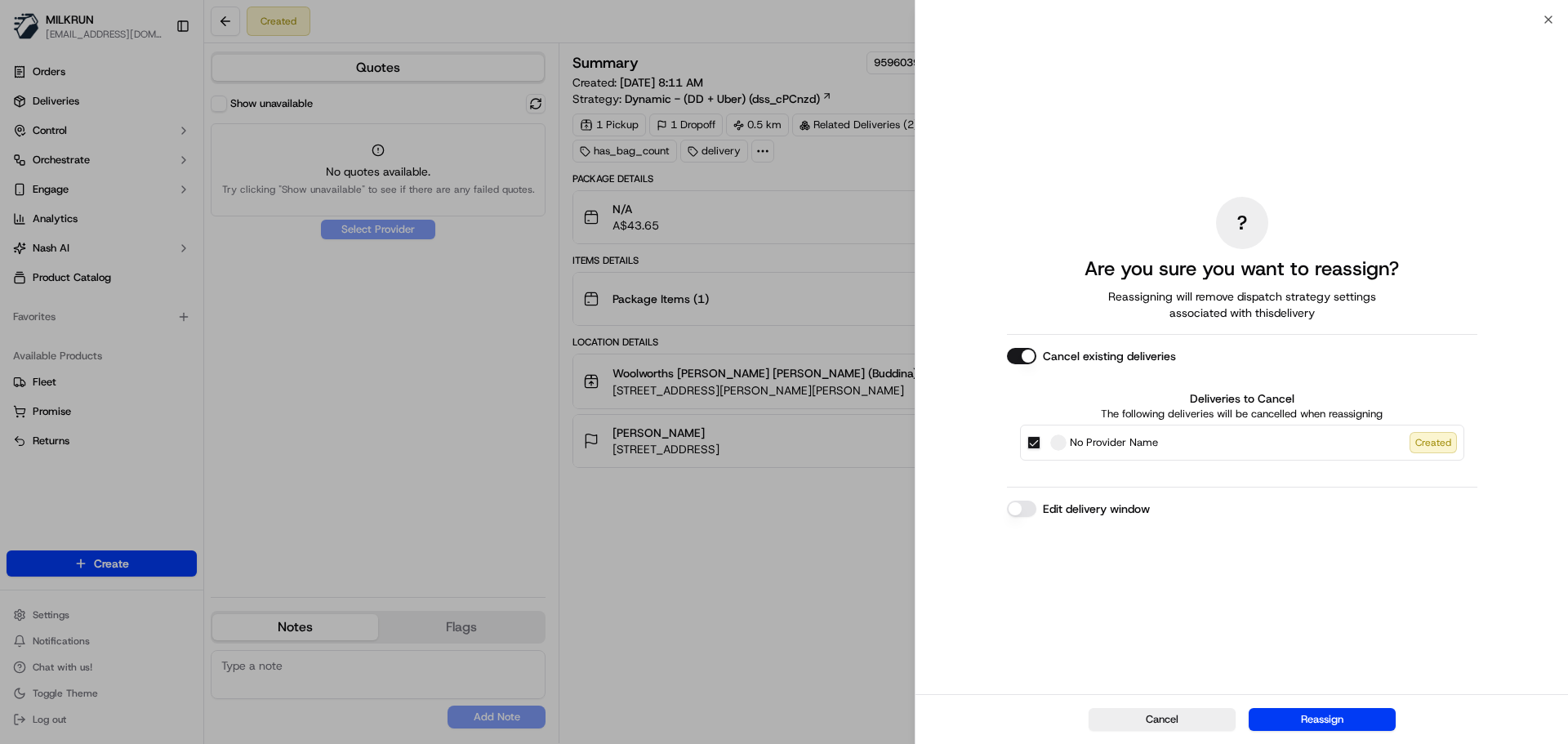
click at [1319, 706] on div "Cancel Reassign" at bounding box center [1241, 720] width 652 height 50
click at [1327, 723] on button "Reassign" at bounding box center [1322, 720] width 147 height 23
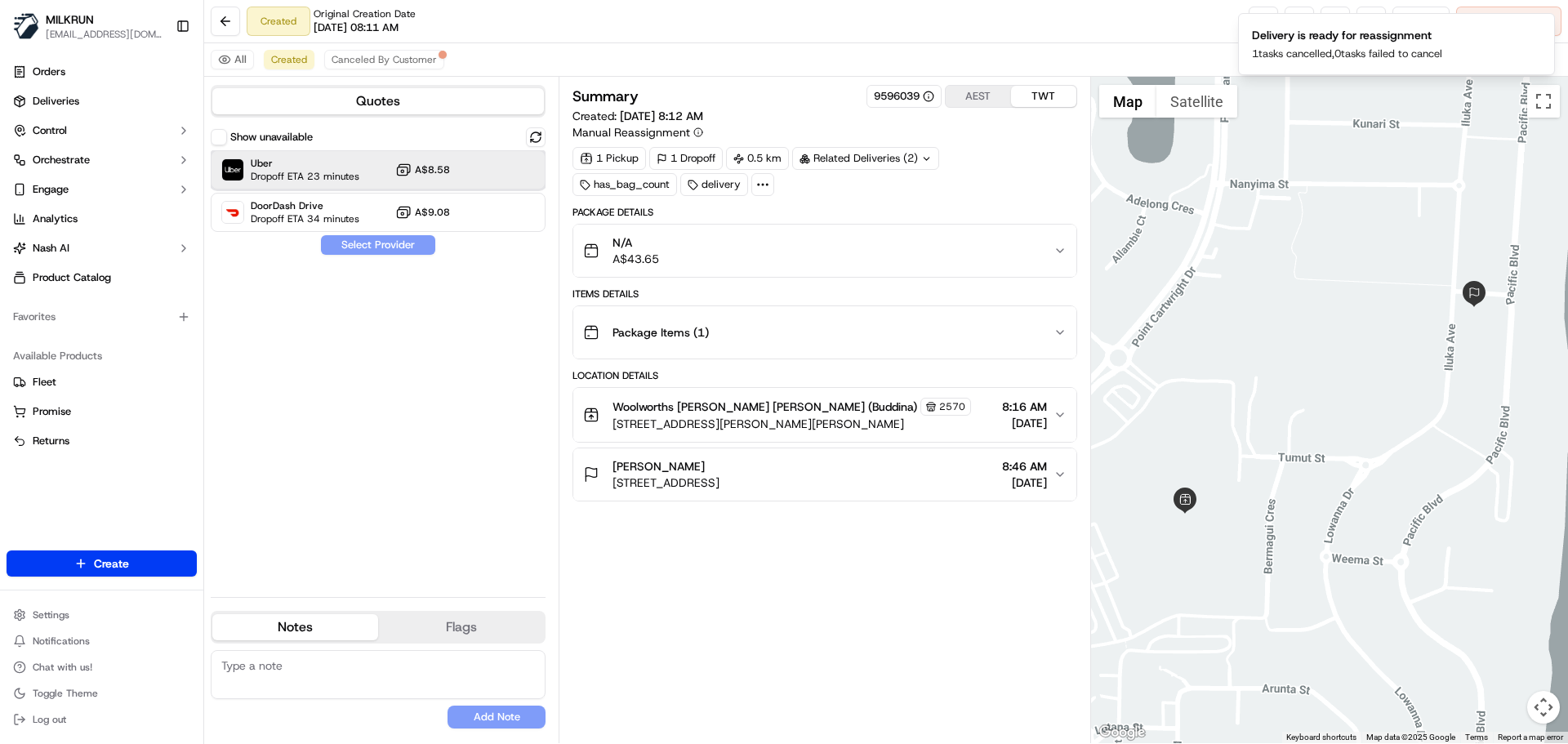
click at [337, 167] on span "Uber" at bounding box center [304, 163] width 108 height 13
click at [383, 243] on button "Assign Provider" at bounding box center [379, 245] width 116 height 20
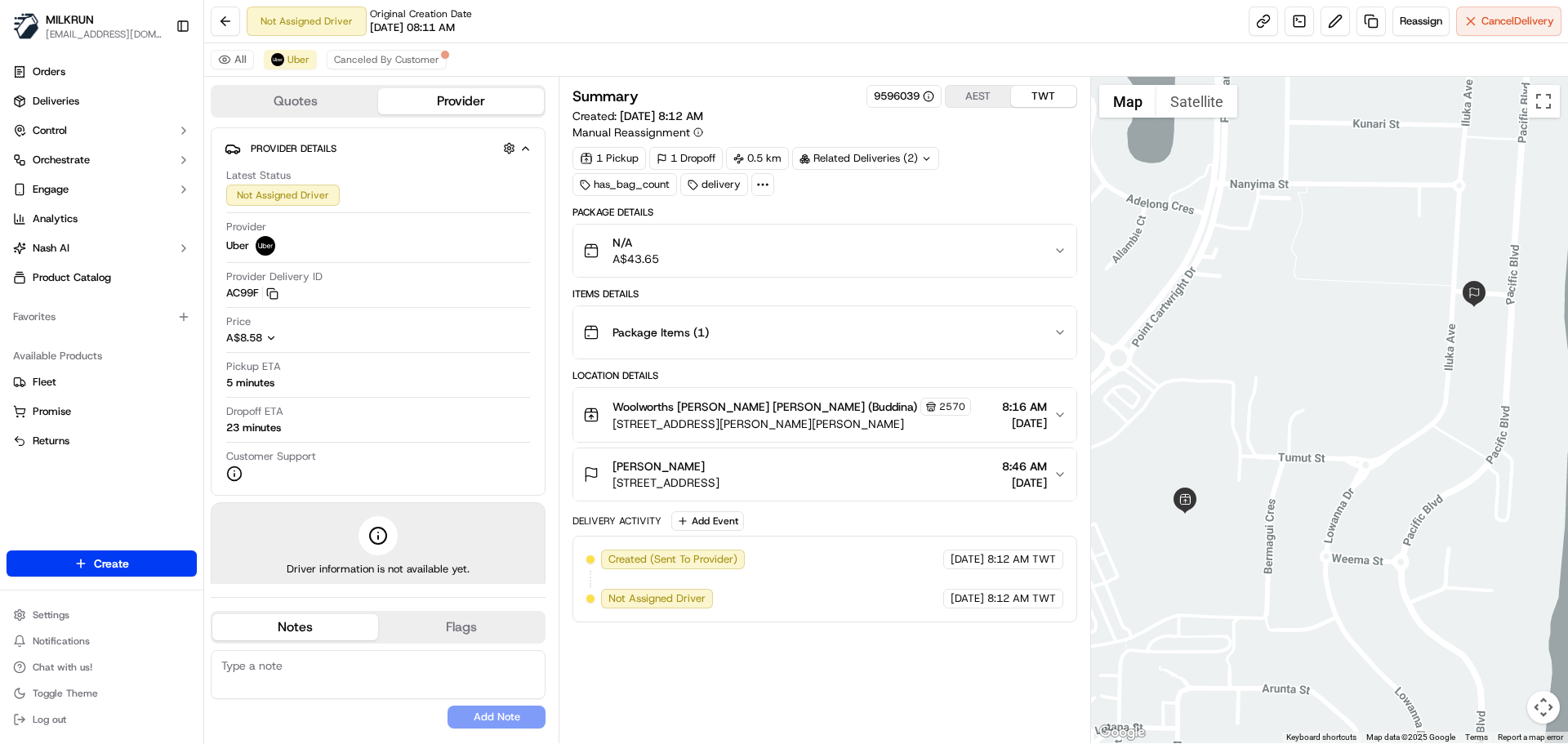
drag, startPoint x: 1243, startPoint y: 20, endPoint x: 1120, endPoint y: 15, distance: 123.1
click at [1120, 15] on div "Not Assigned Driver Original Creation Date [DATE] 08:11 AM Reassign Cancel Deli…" at bounding box center [886, 21] width 1364 height 43
click at [765, 640] on div "Summary 9596039 AEST TWT Created: [DATE] 8:12 AM Manual Reassignment 1 Pickup 1…" at bounding box center [824, 410] width 504 height 650
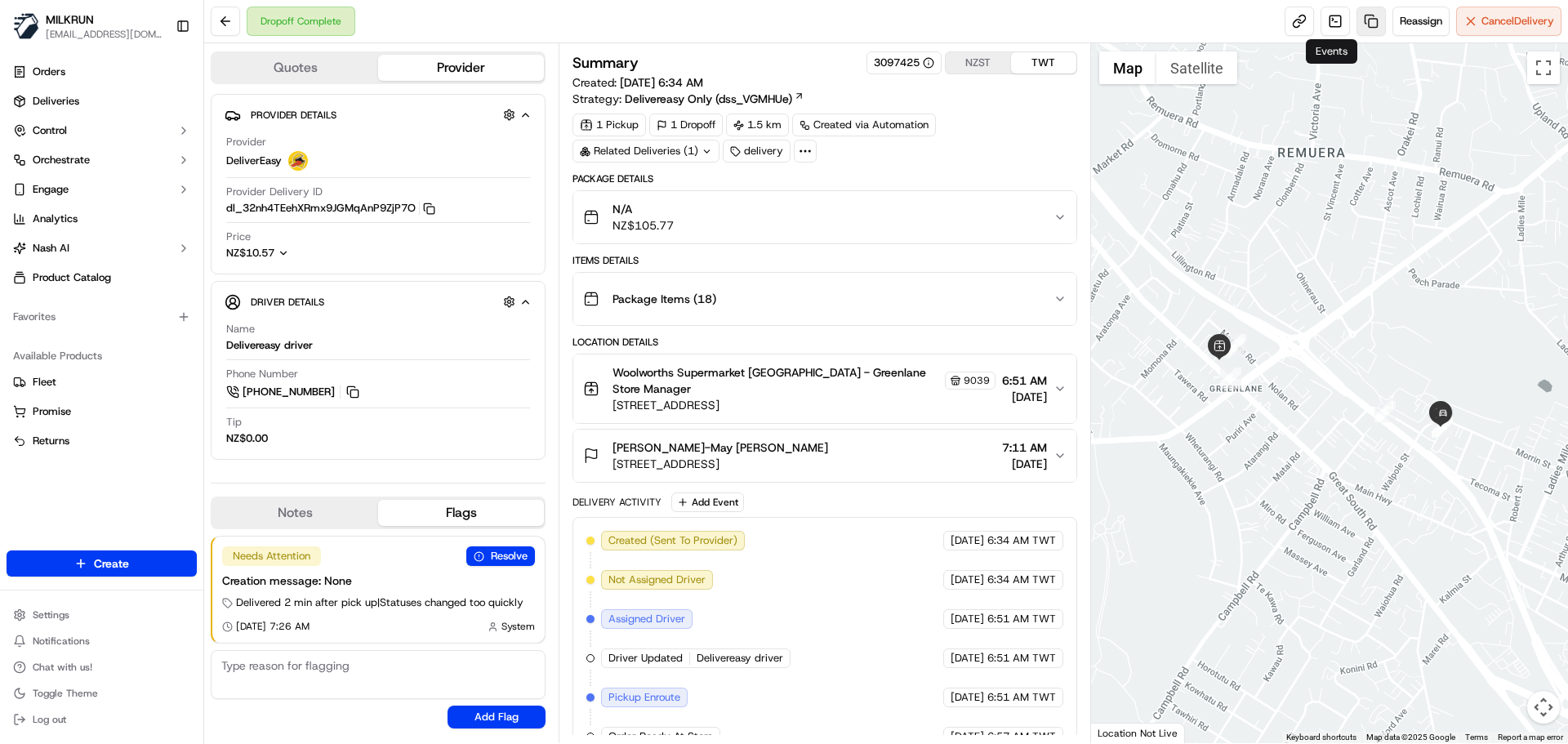
click at [1373, 28] on link at bounding box center [1371, 21] width 30 height 30
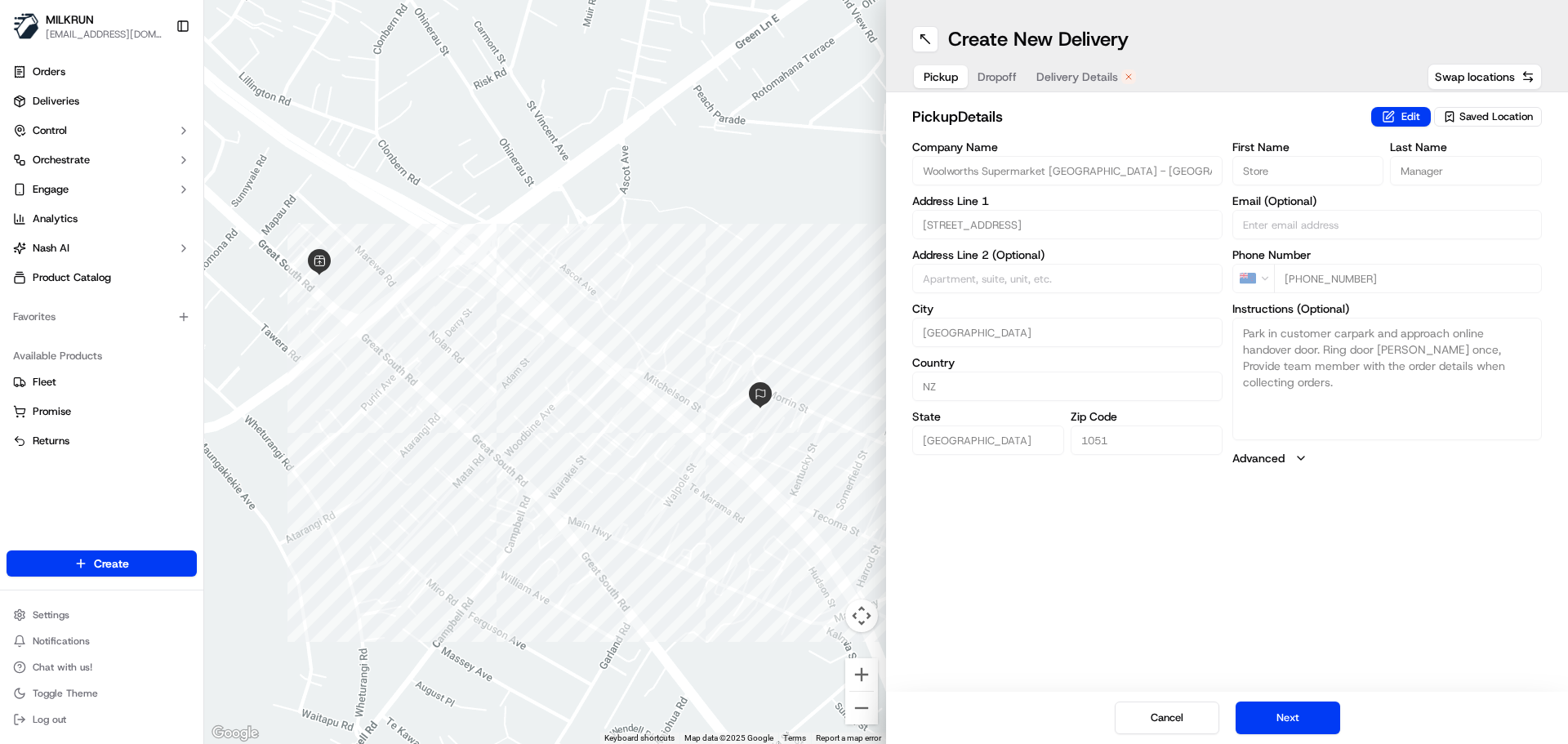
click at [1121, 78] on div "button" at bounding box center [1129, 77] width 14 height 14
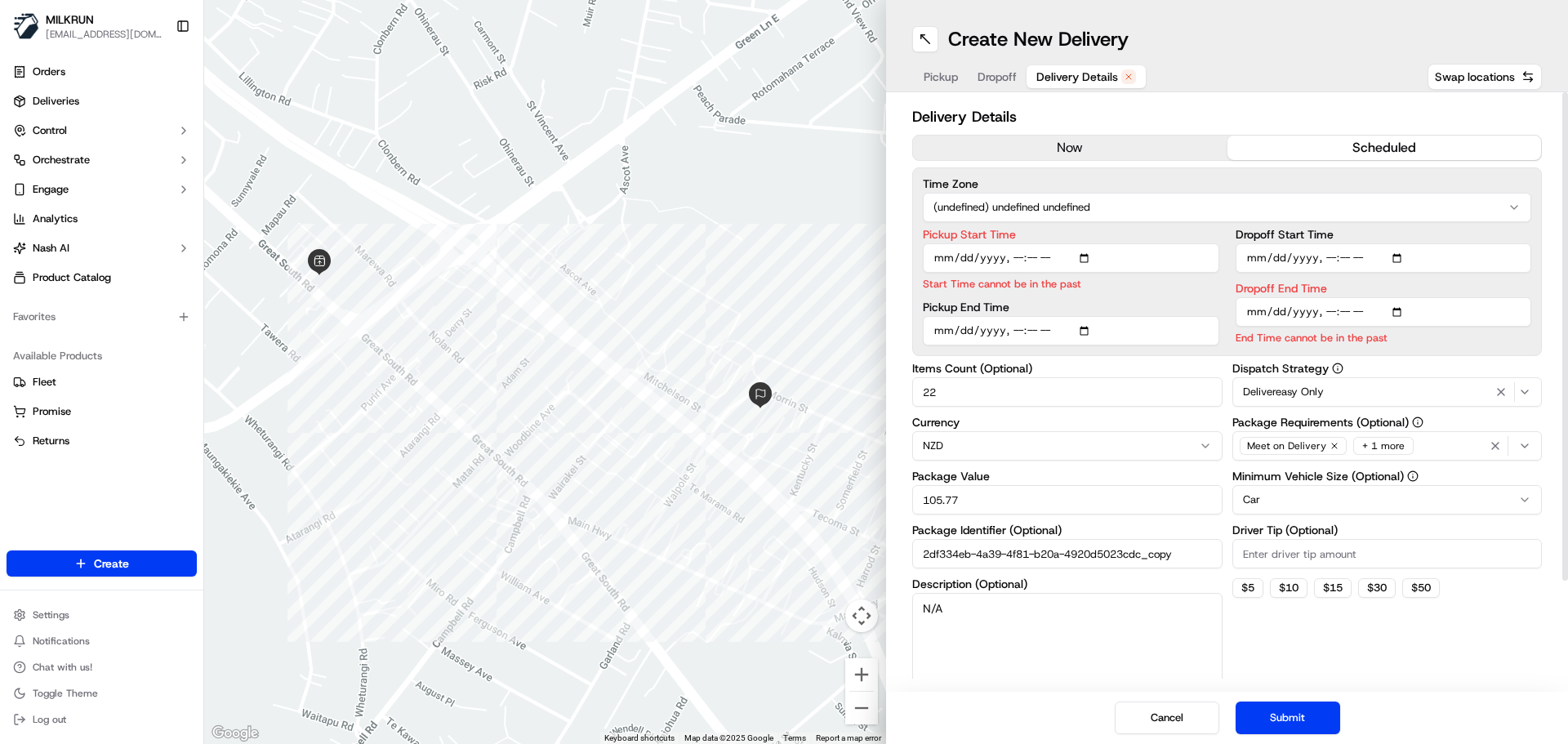
click at [1095, 156] on button "now" at bounding box center [1069, 147] width 314 height 24
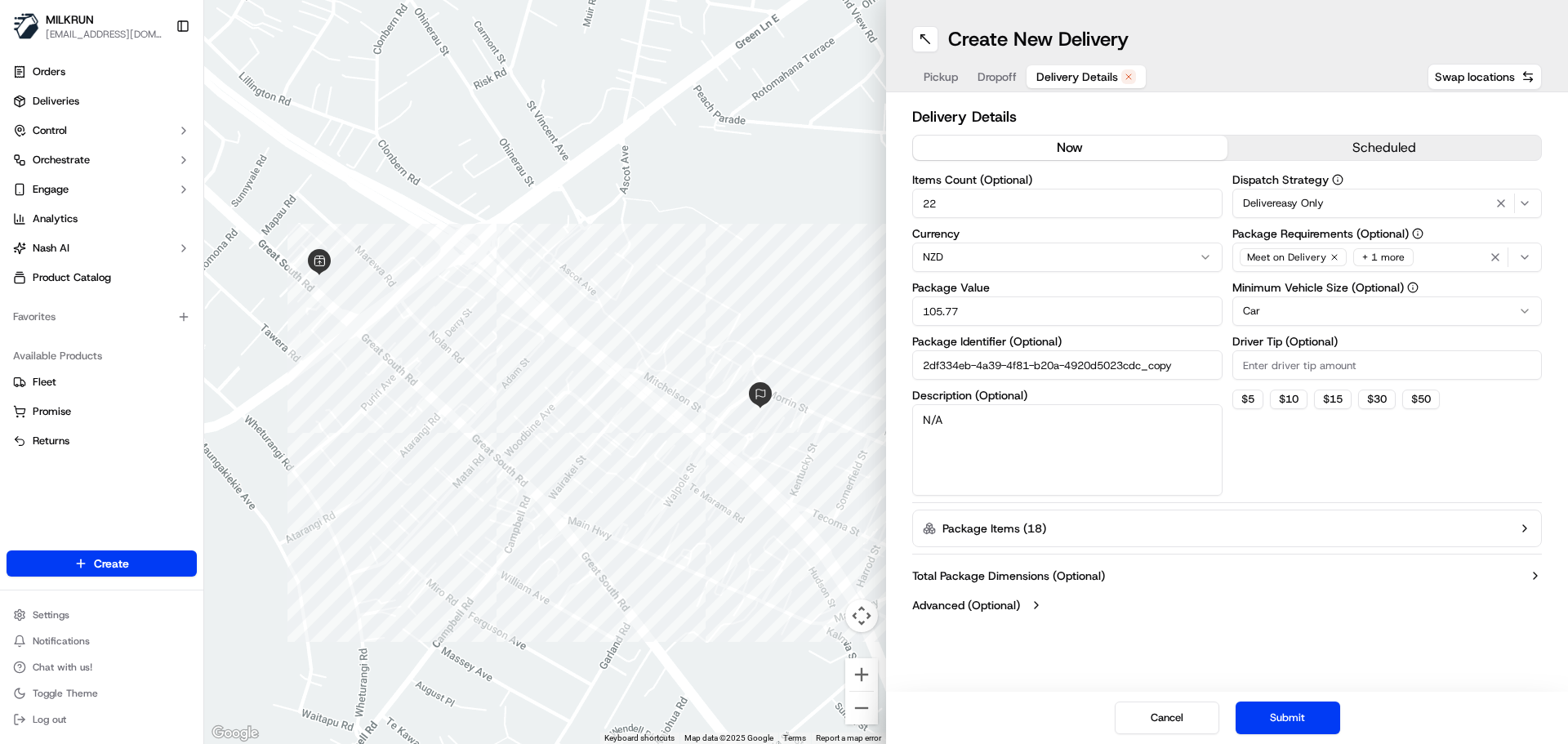
click at [987, 196] on input "22" at bounding box center [1067, 203] width 311 height 30
type input "1"
click at [1456, 250] on div "Meet on Delivery + 1 more" at bounding box center [1388, 257] width 303 height 24
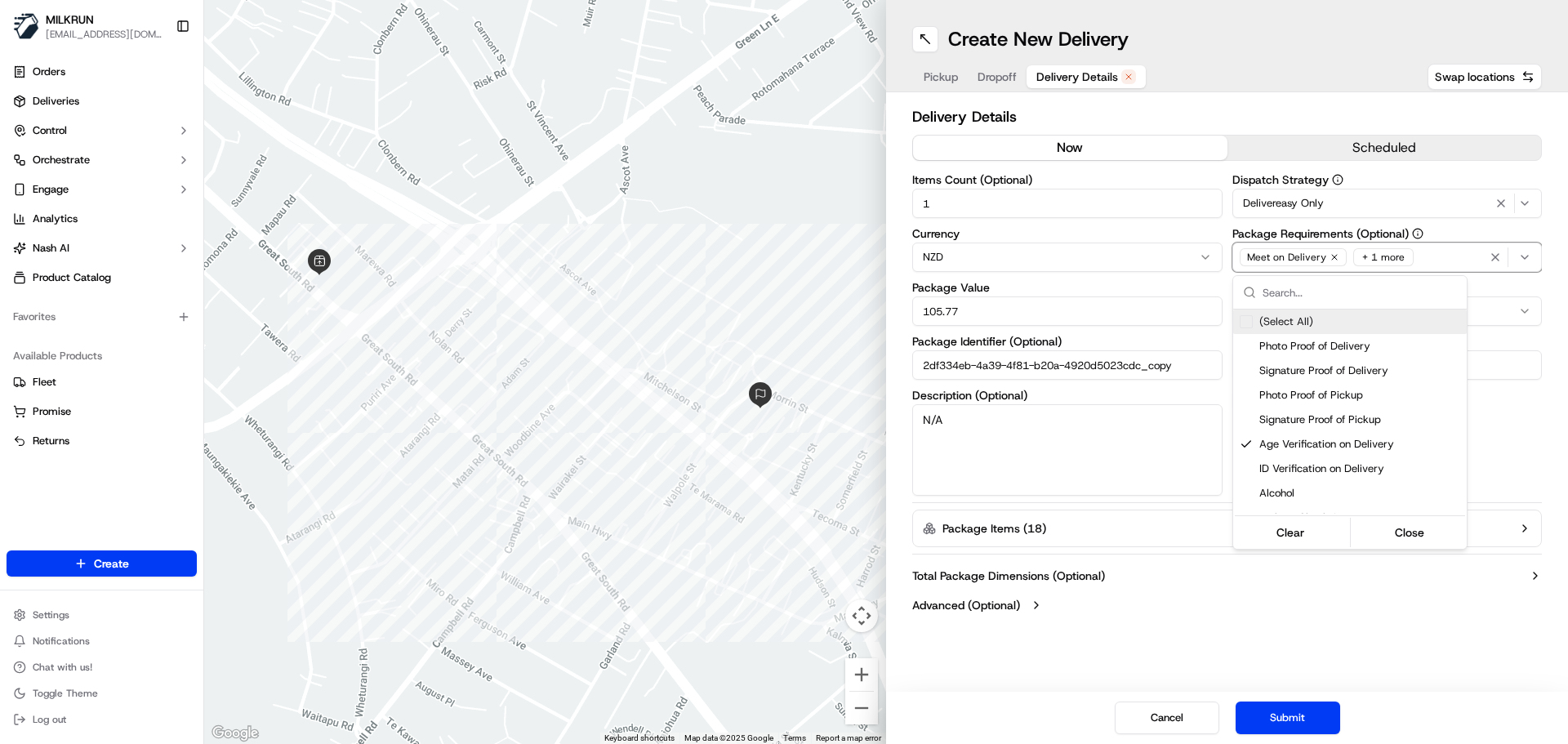
click at [1473, 685] on html "MILKRUN [EMAIL_ADDRESS][DOMAIN_NAME] Toggle Sidebar Orders Deliveries Control O…" at bounding box center [784, 372] width 1568 height 744
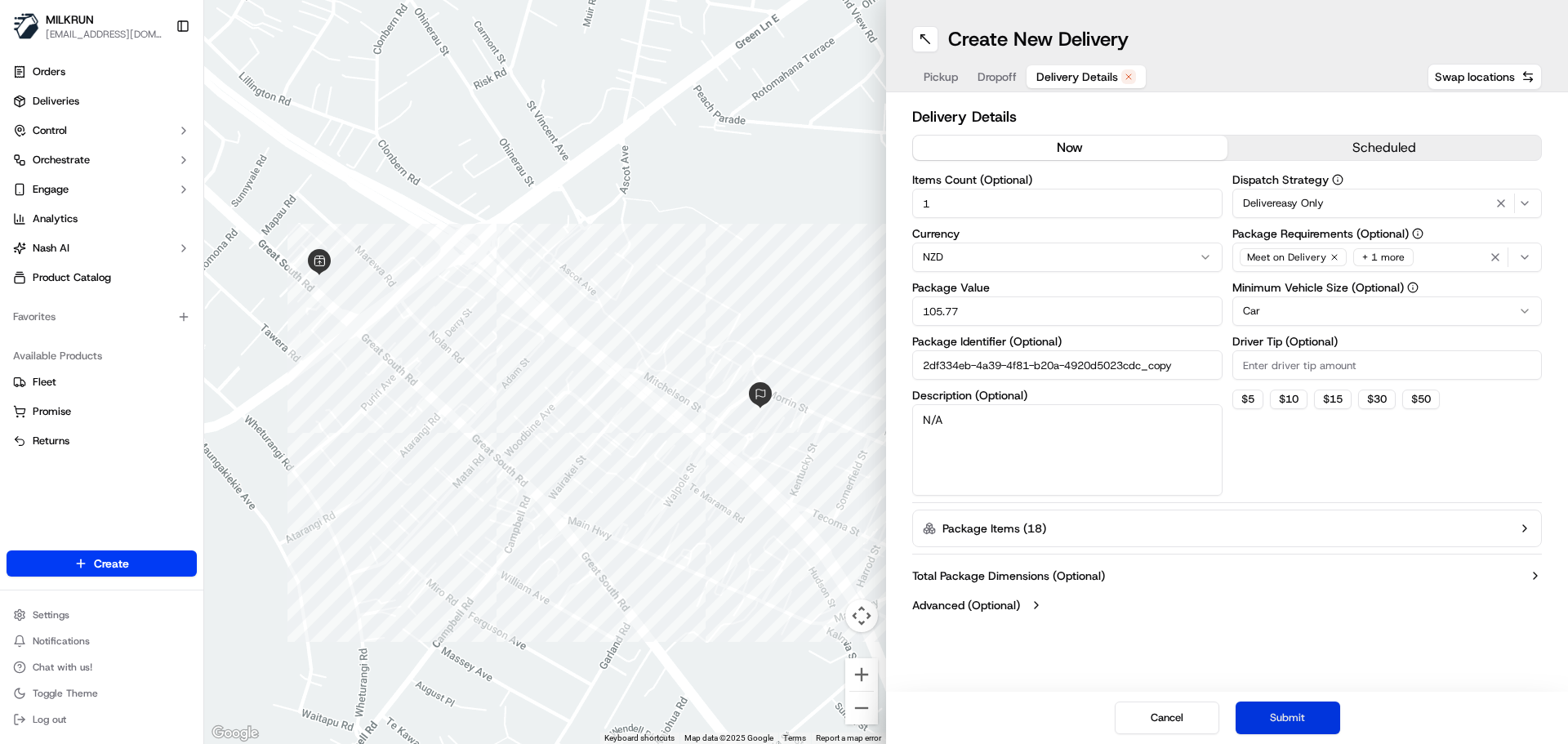
click at [1274, 720] on button "Submit" at bounding box center [1288, 718] width 105 height 33
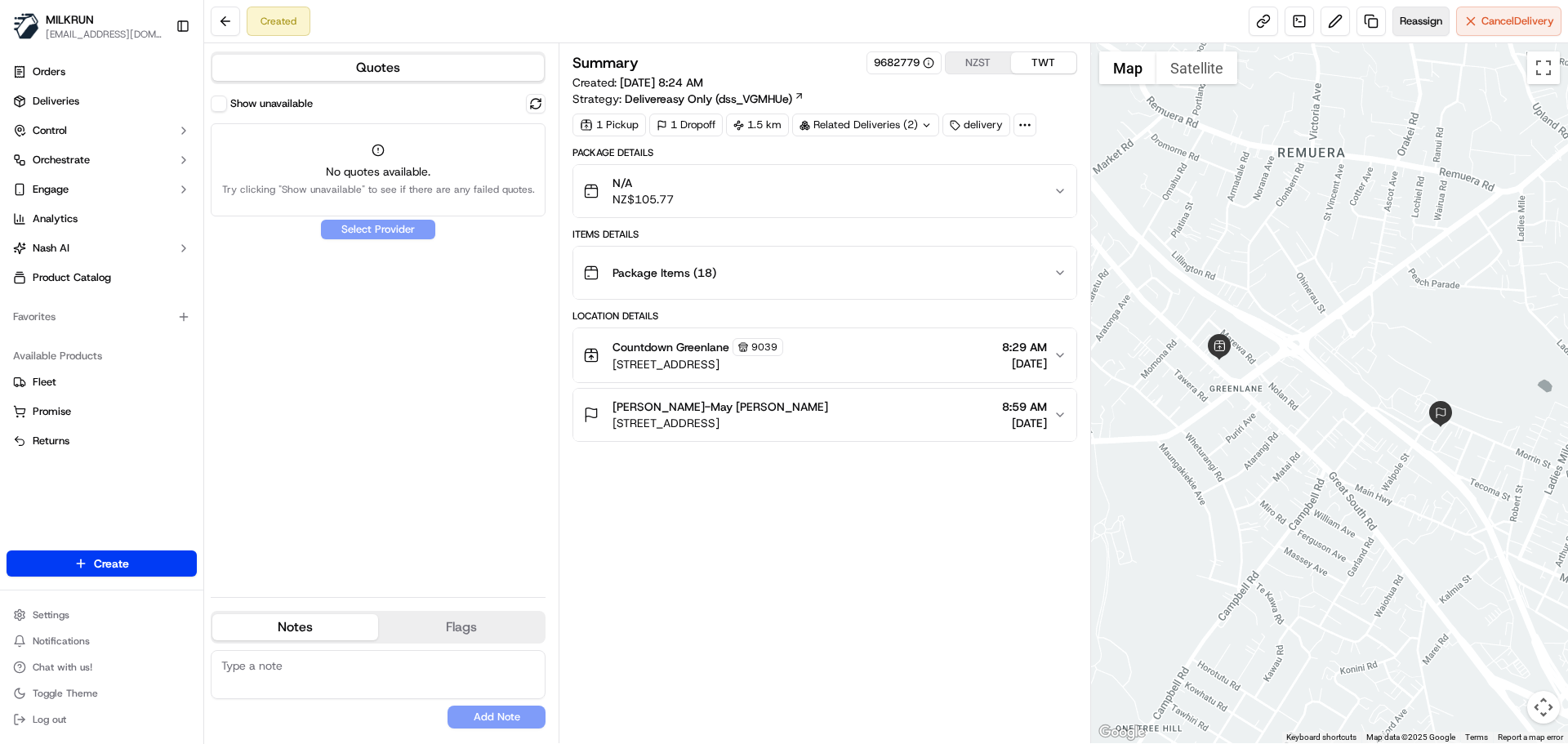
click at [1418, 27] on span "Reassign" at bounding box center [1420, 21] width 42 height 14
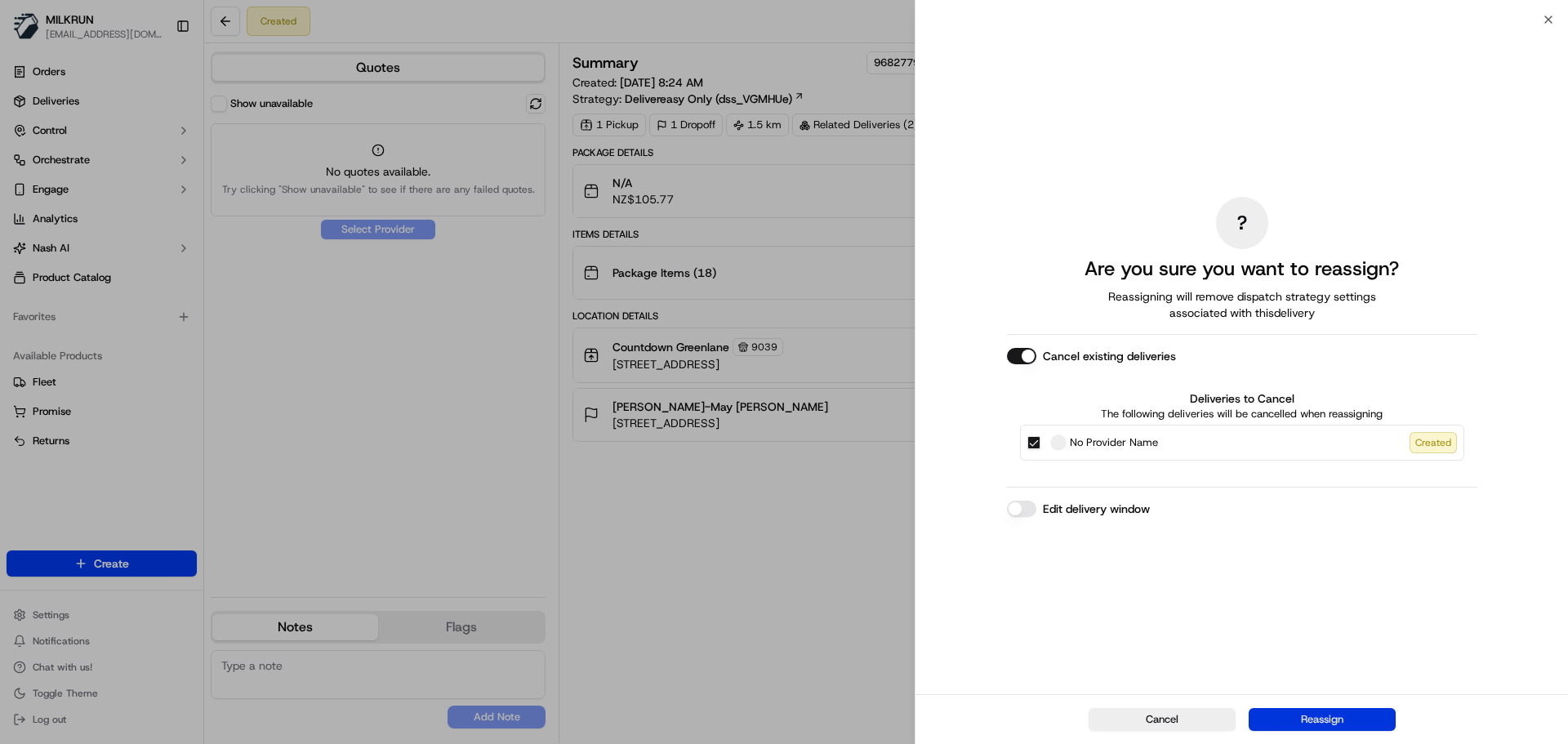
click at [1341, 718] on button "Reassign" at bounding box center [1322, 720] width 147 height 23
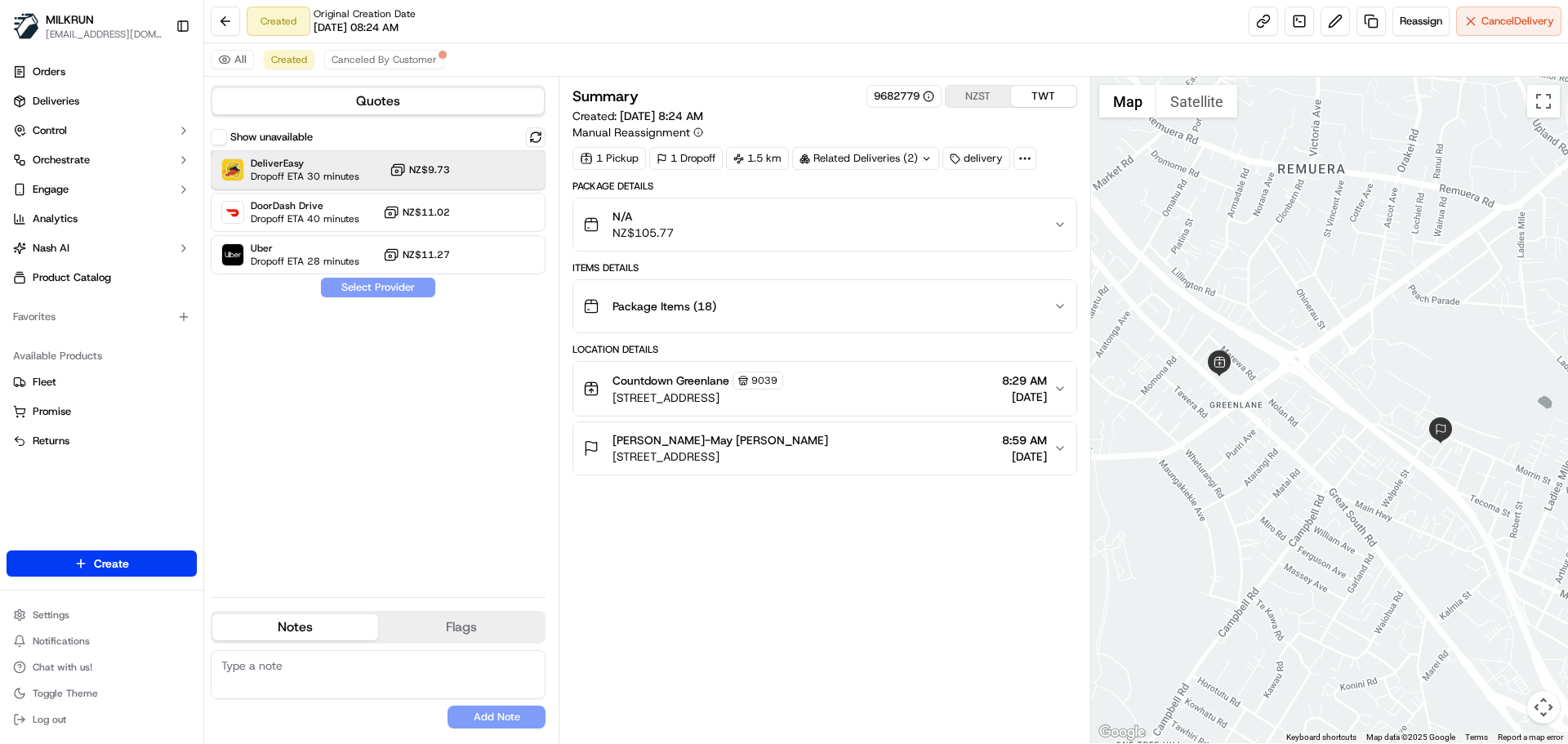
click at [351, 164] on span "DeliverEasy" at bounding box center [304, 163] width 108 height 13
click at [383, 296] on button "Assign Provider" at bounding box center [379, 287] width 116 height 20
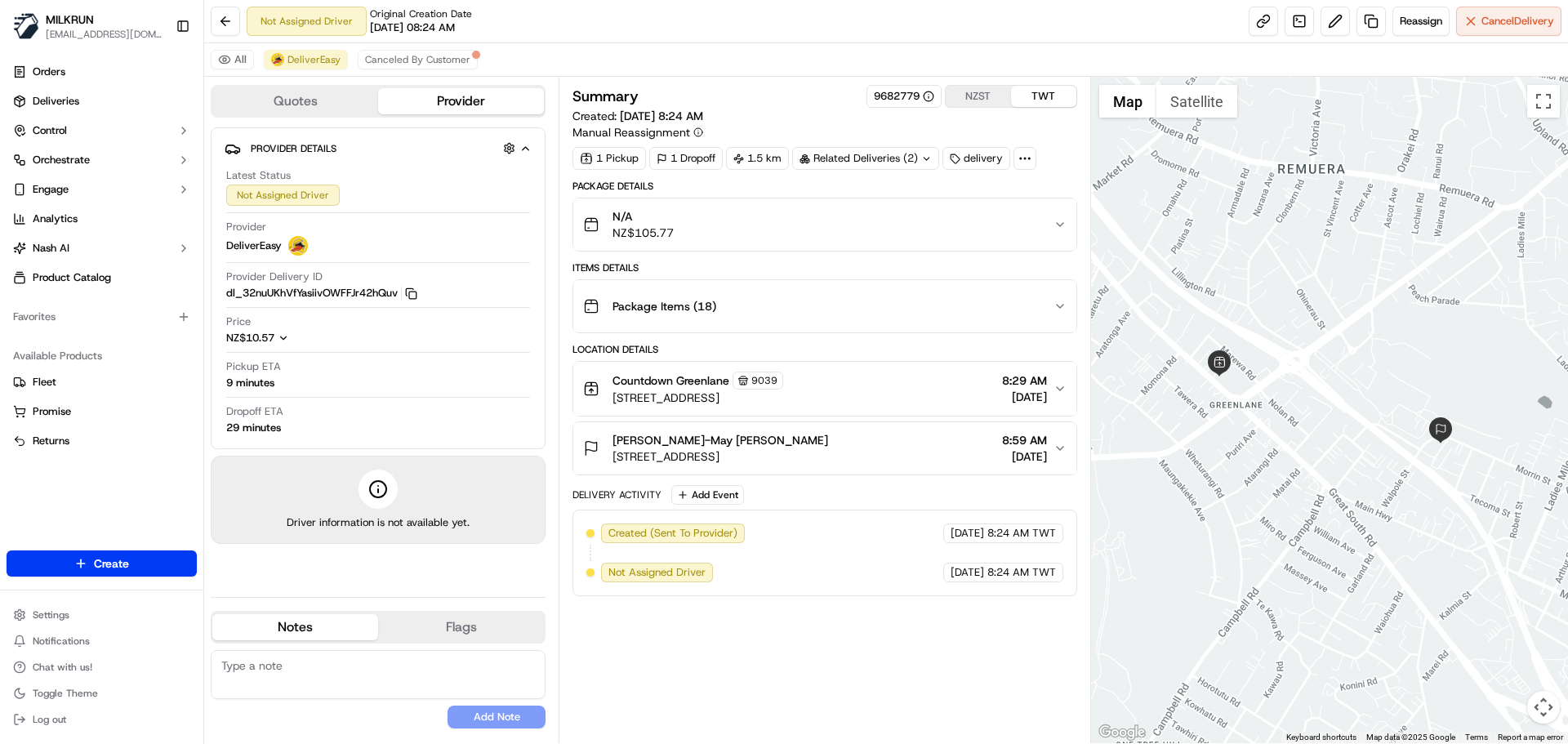
click at [889, 628] on div "Summary 9682779 NZST TWT Created: [DATE] 8:24 AM Manual Reassignment 1 Pickup 1…" at bounding box center [824, 410] width 504 height 650
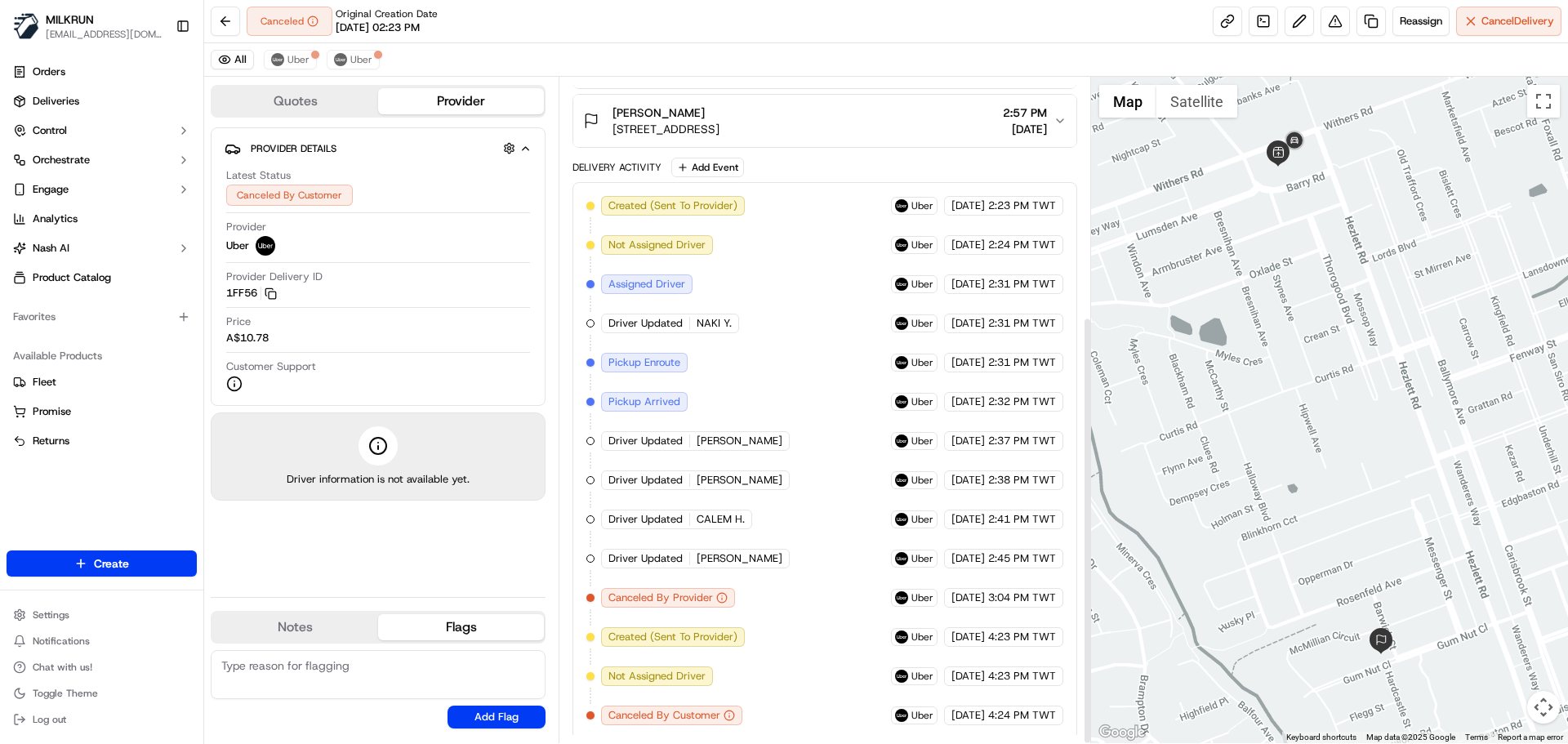
scroll to position [372, 0]
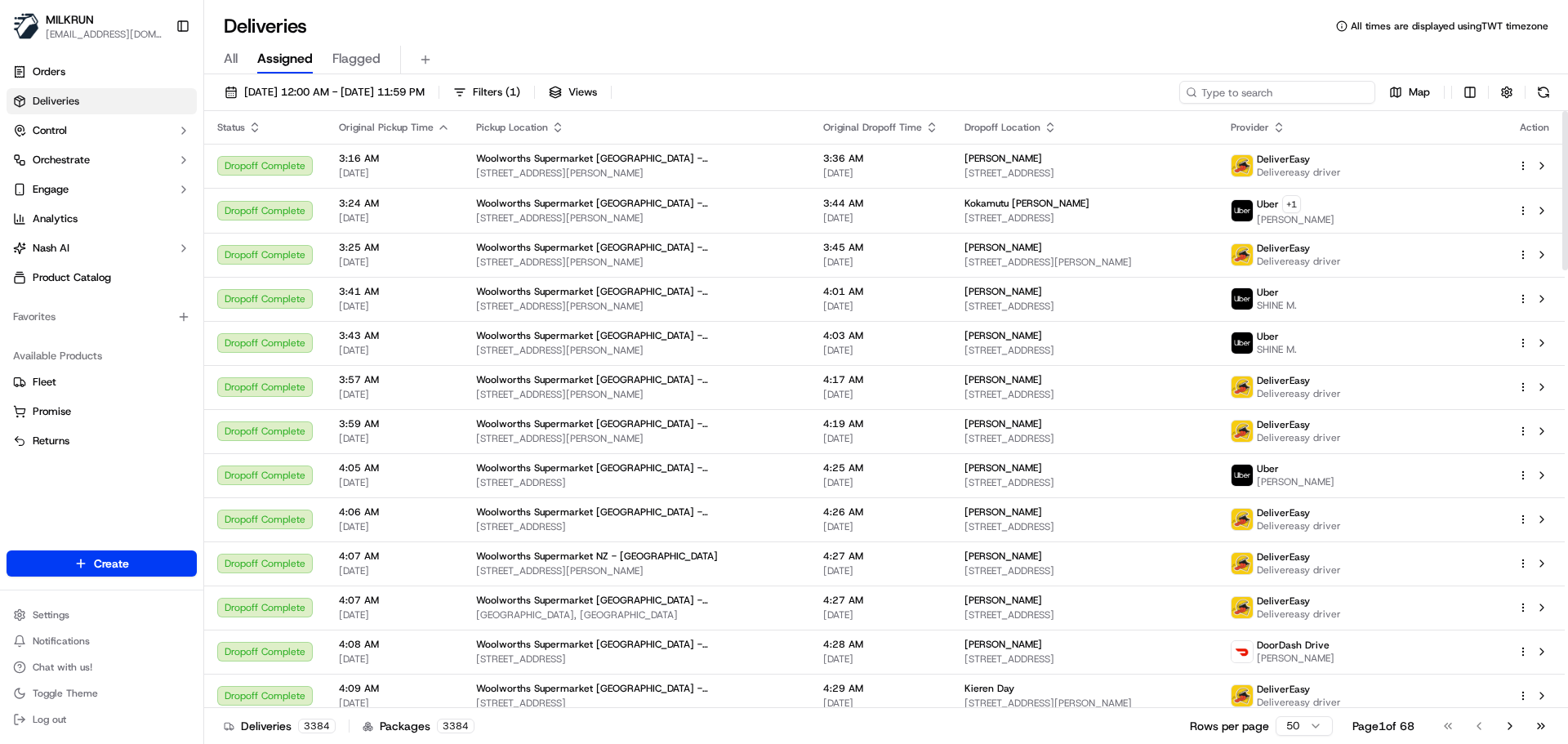
click at [1283, 93] on input at bounding box center [1277, 92] width 196 height 23
paste input "[PERSON_NAME]"
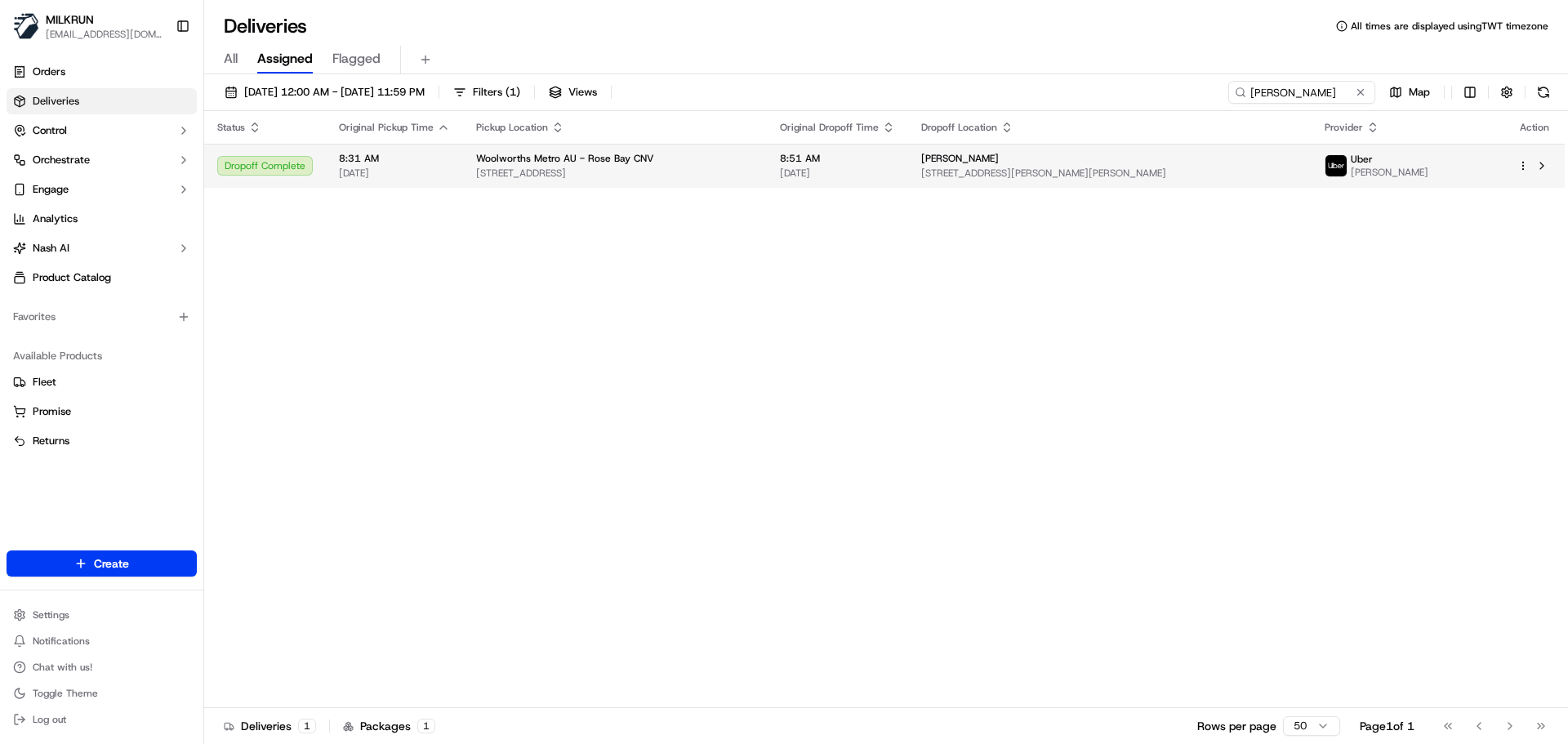
click at [856, 170] on td "8:51 AM [DATE]" at bounding box center [838, 166] width 141 height 44
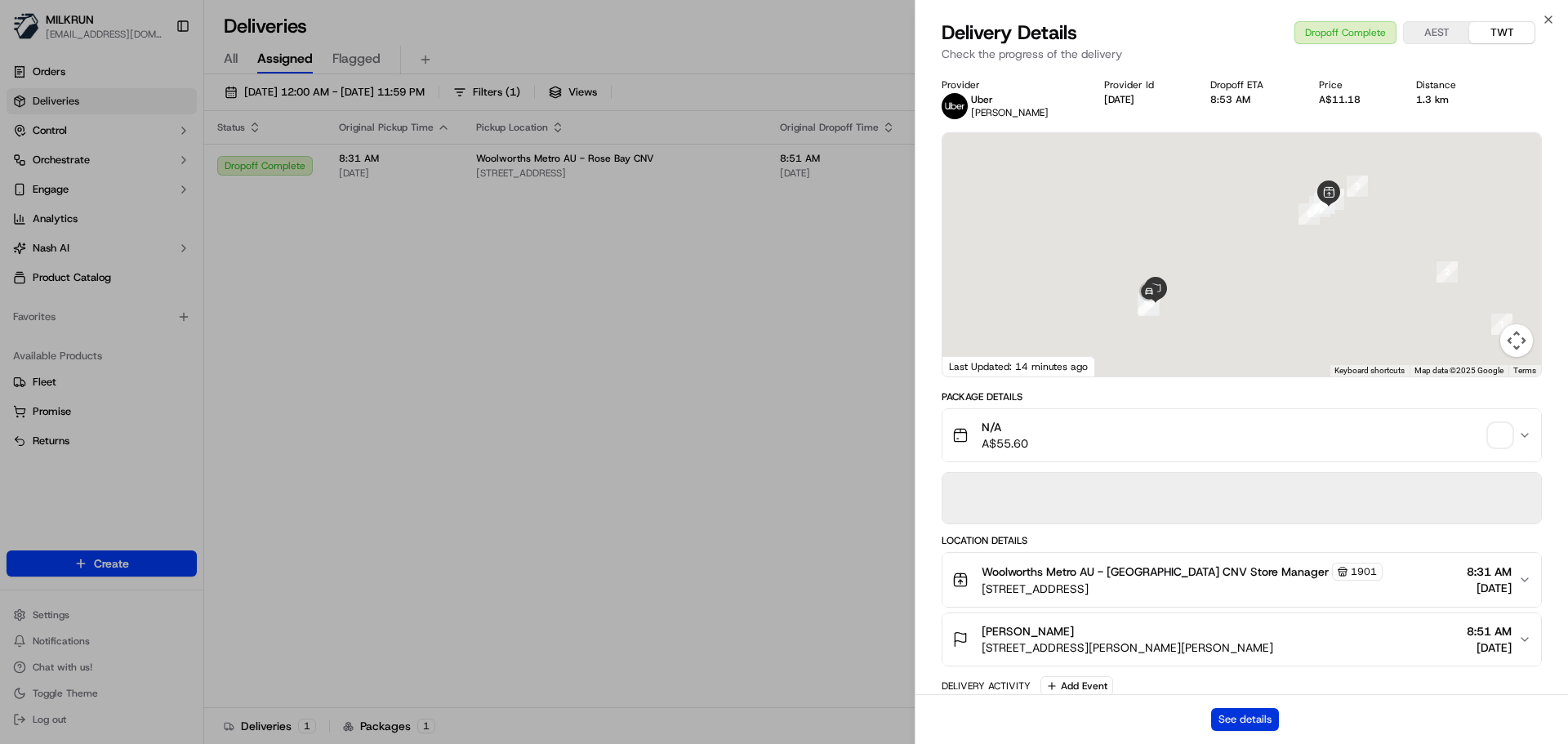
click at [1241, 723] on button "See details" at bounding box center [1245, 720] width 68 height 23
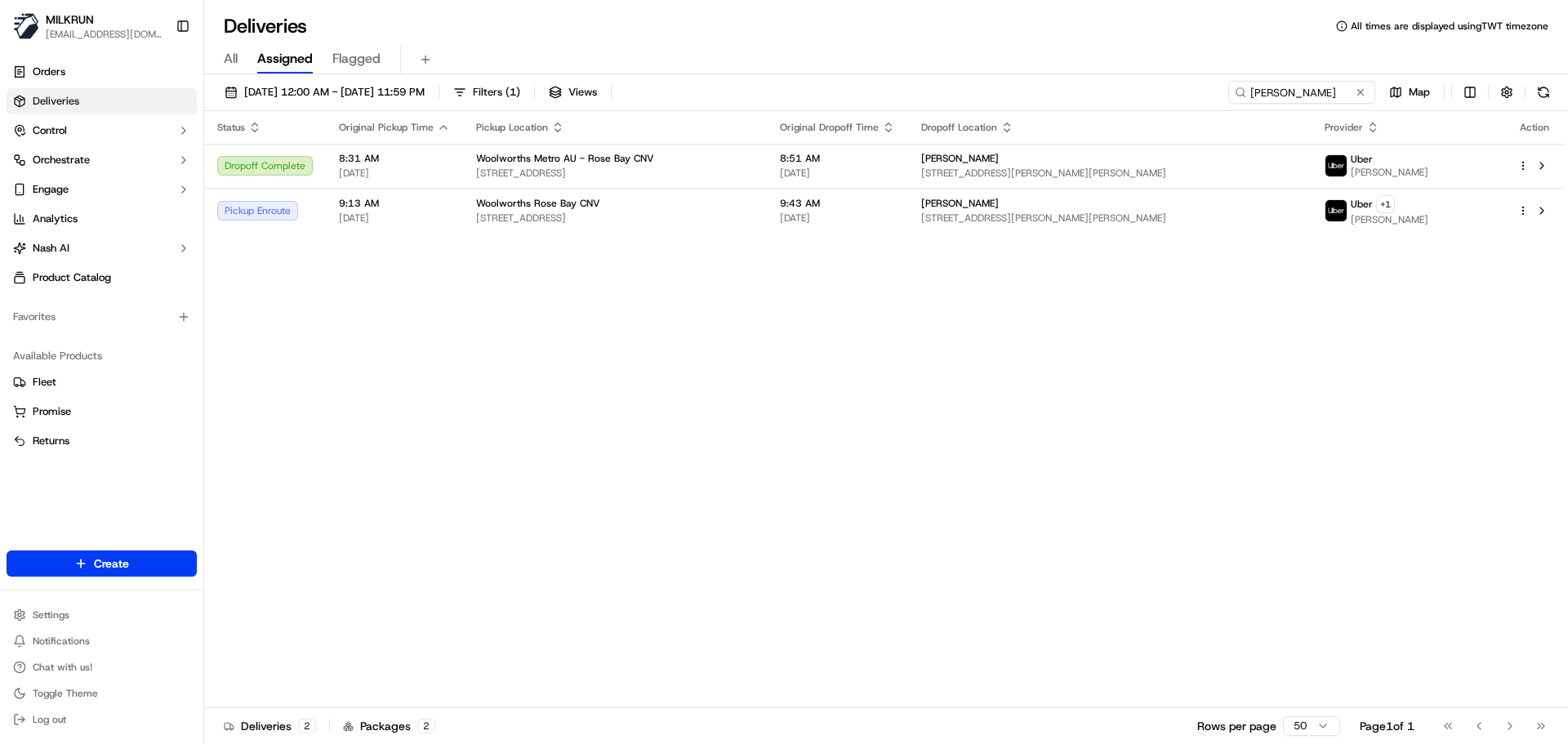
drag, startPoint x: 421, startPoint y: 378, endPoint x: 474, endPoint y: 334, distance: 68.9
click at [1295, 81] on input "[PERSON_NAME]" at bounding box center [1277, 92] width 196 height 23
drag, startPoint x: 1295, startPoint y: 81, endPoint x: 1290, endPoint y: 98, distance: 17.7
click at [1295, 81] on input "Mila Montealegre" at bounding box center [1277, 92] width 196 height 23
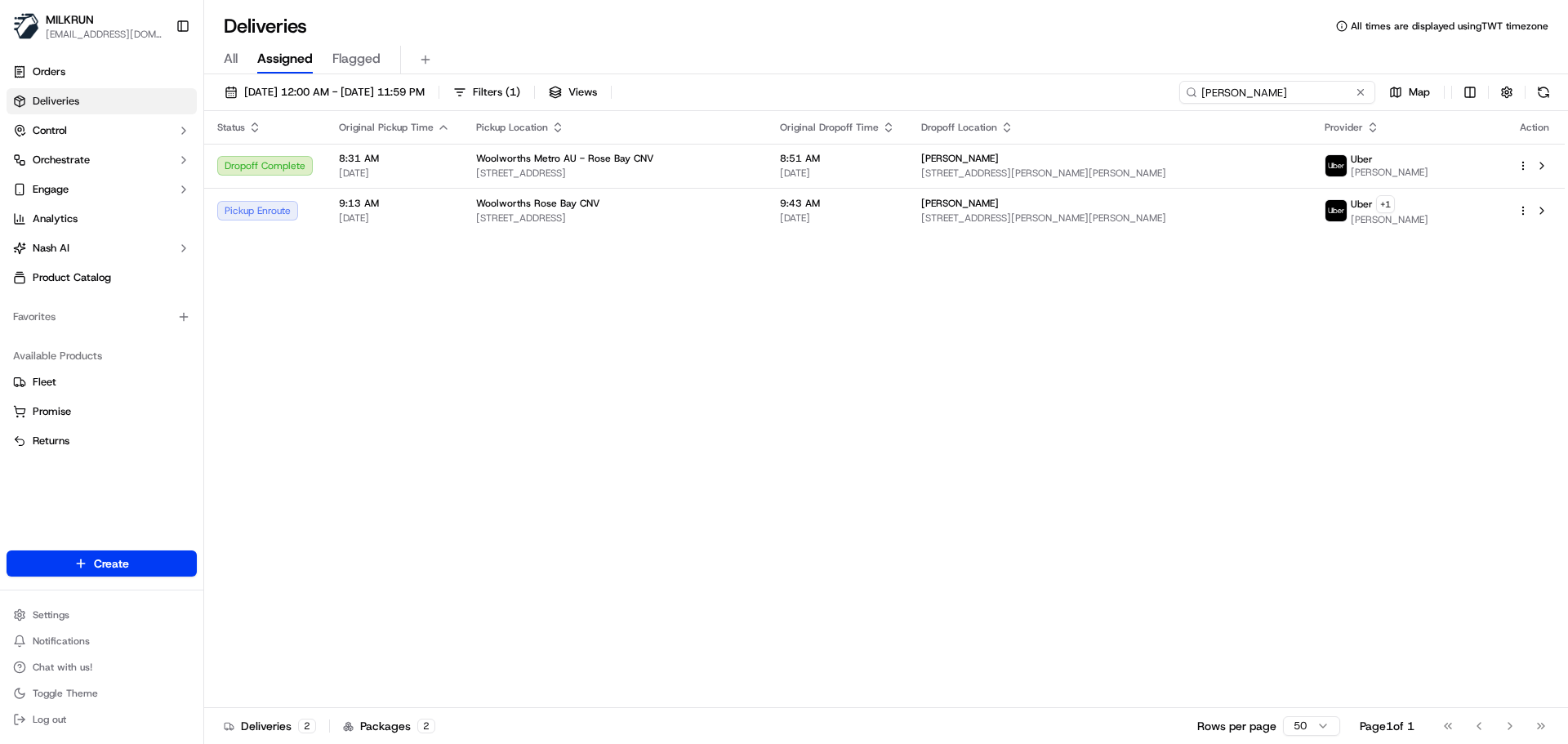
paste input "Cherie Stratmo"
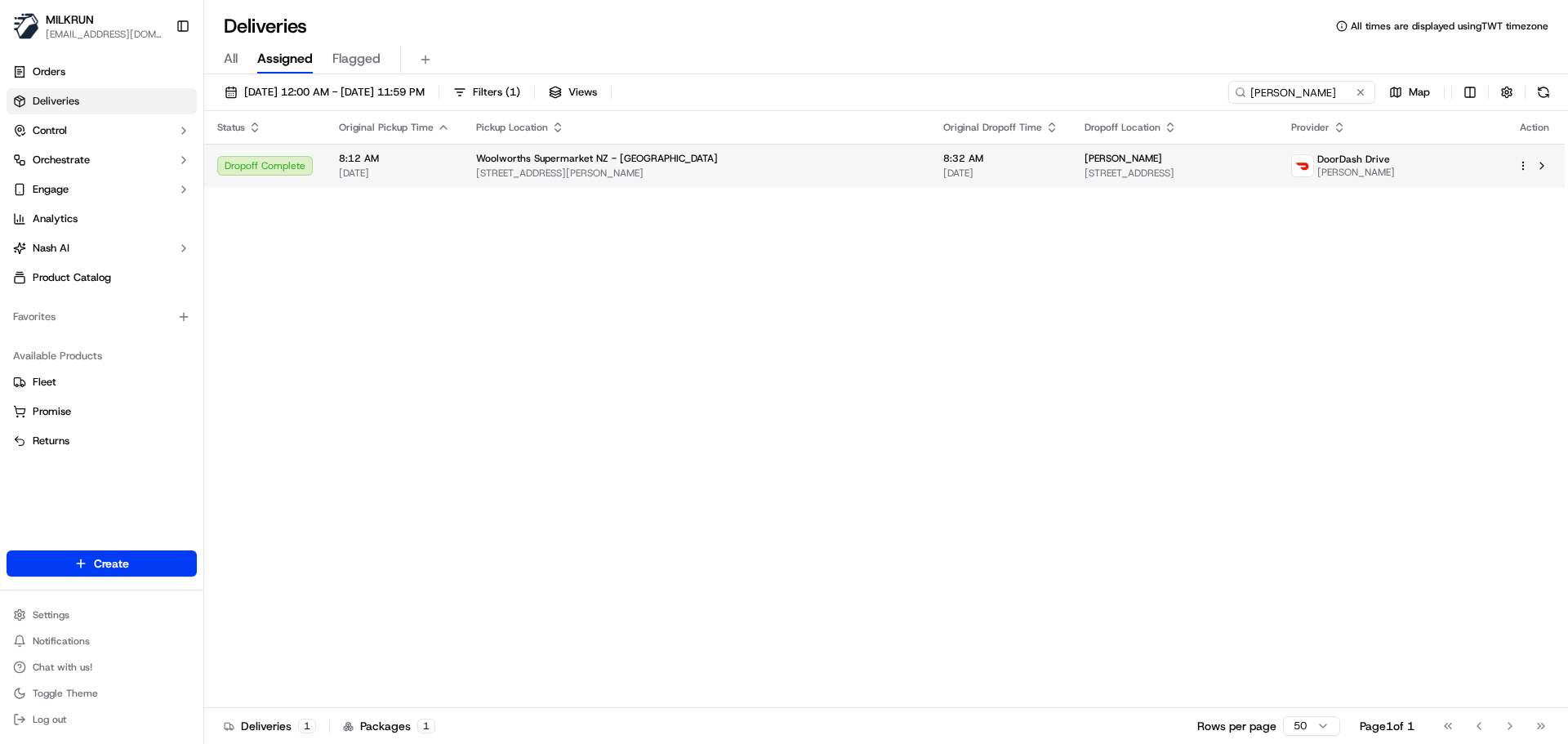
click at [511, 146] on td "Woolworths Supermarket NZ - Maidstone 10 Russell St, Upper Hutt, Wellington 501…" at bounding box center [696, 166] width 467 height 44
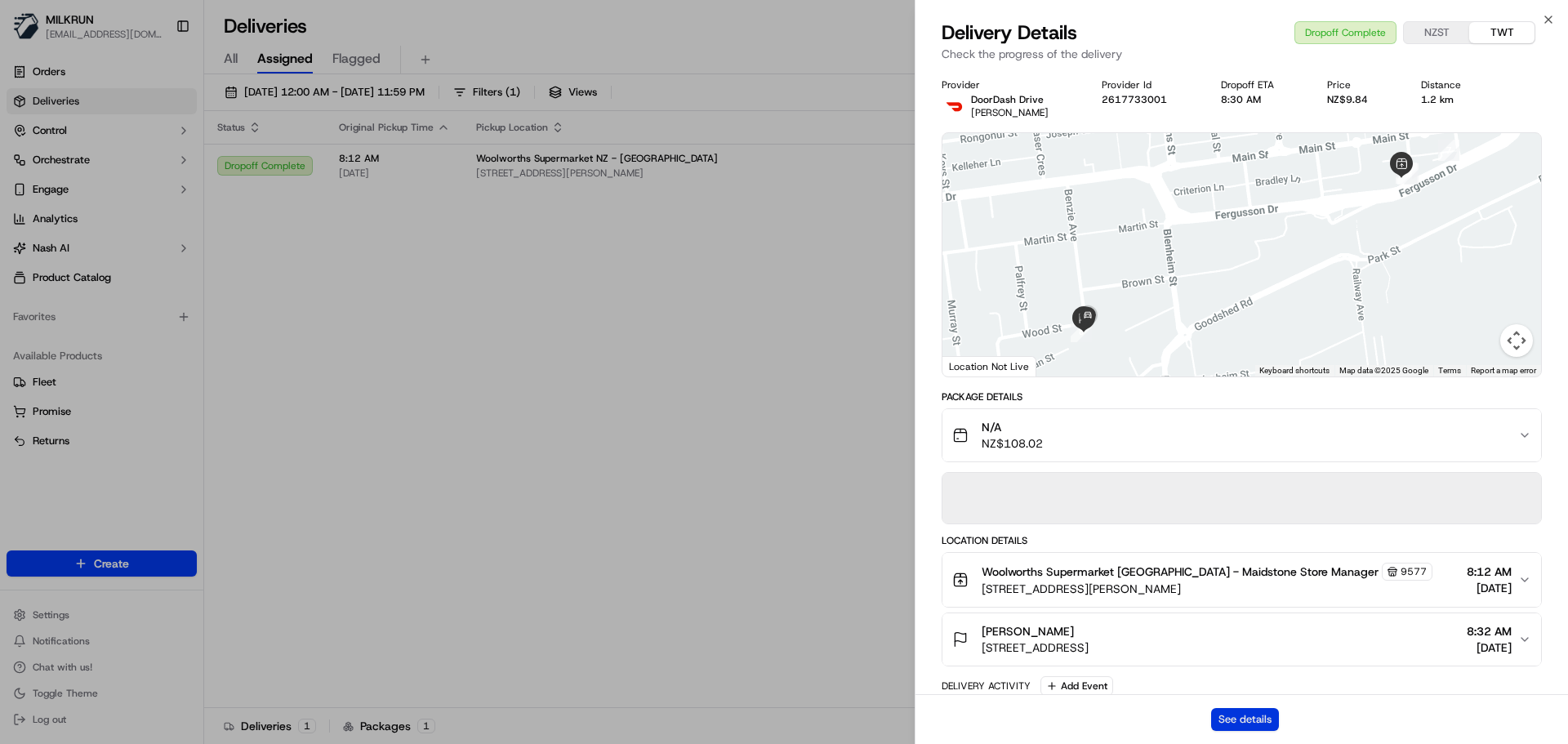
click at [1250, 724] on button "See details" at bounding box center [1245, 720] width 68 height 23
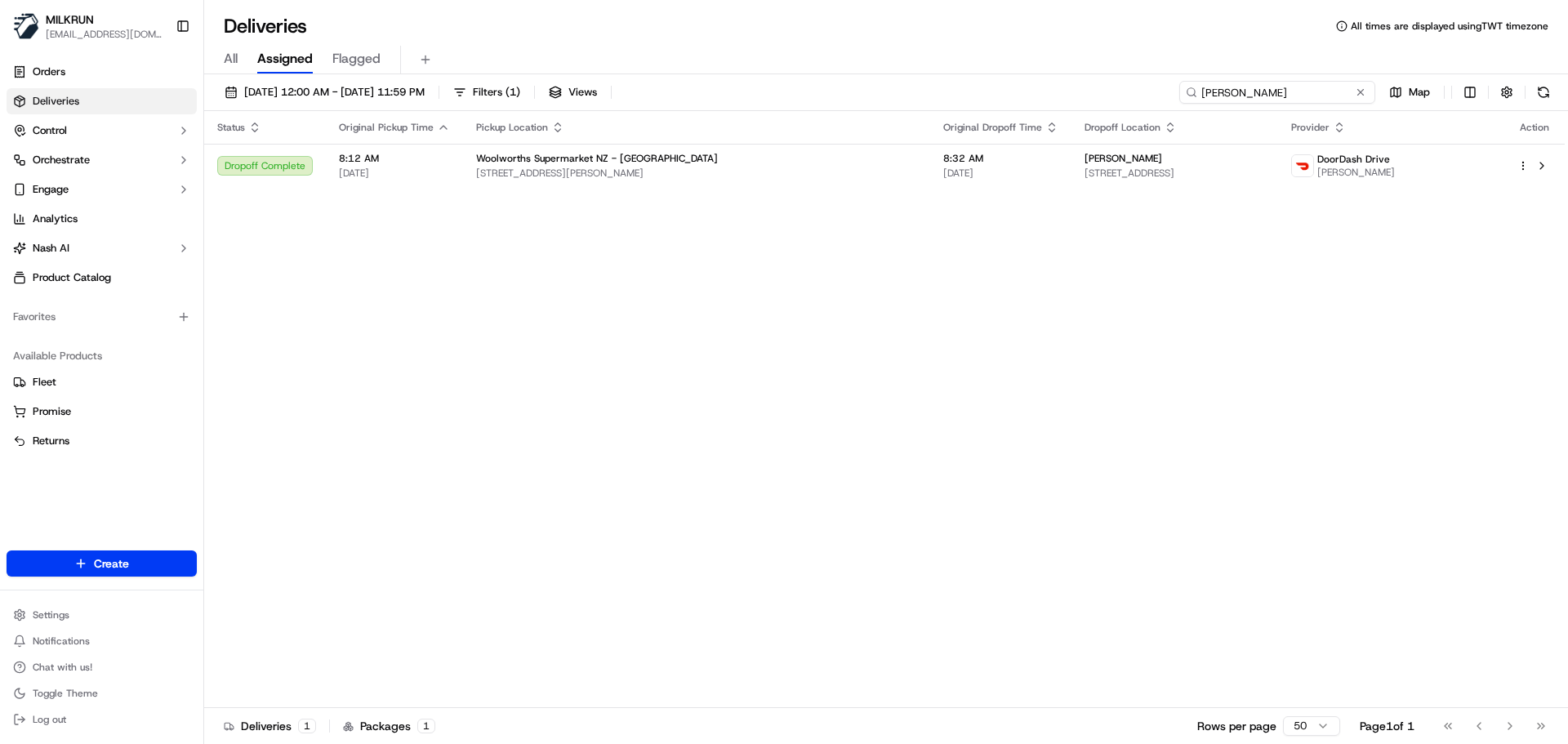
click at [1248, 92] on input "Cherie Stratmore" at bounding box center [1277, 92] width 196 height 23
paste input "verica Zuvic"
type input "verica Zuvic"
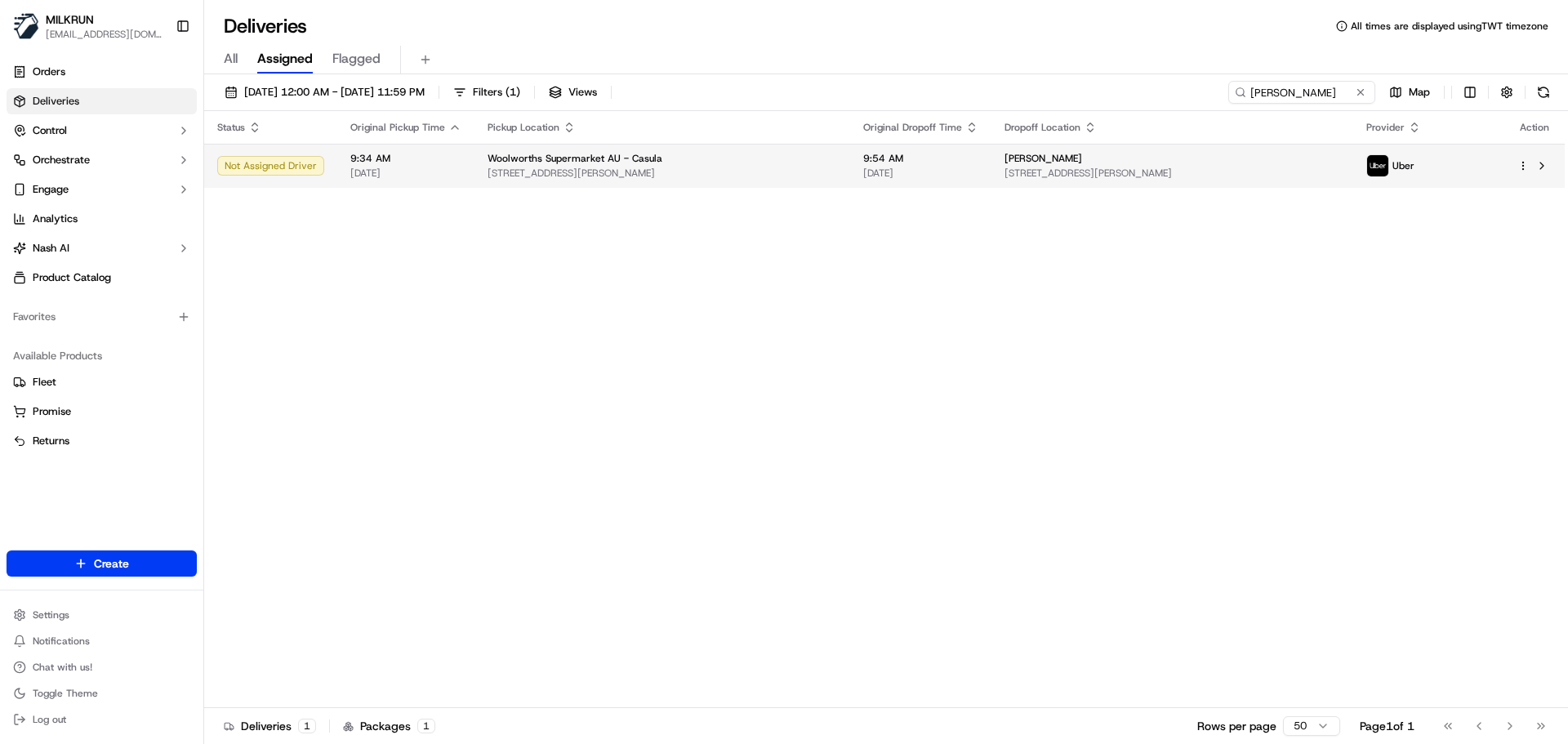
click at [726, 179] on span "607 Hume Hwy, Casula, NSW 2170, AU" at bounding box center [662, 173] width 350 height 13
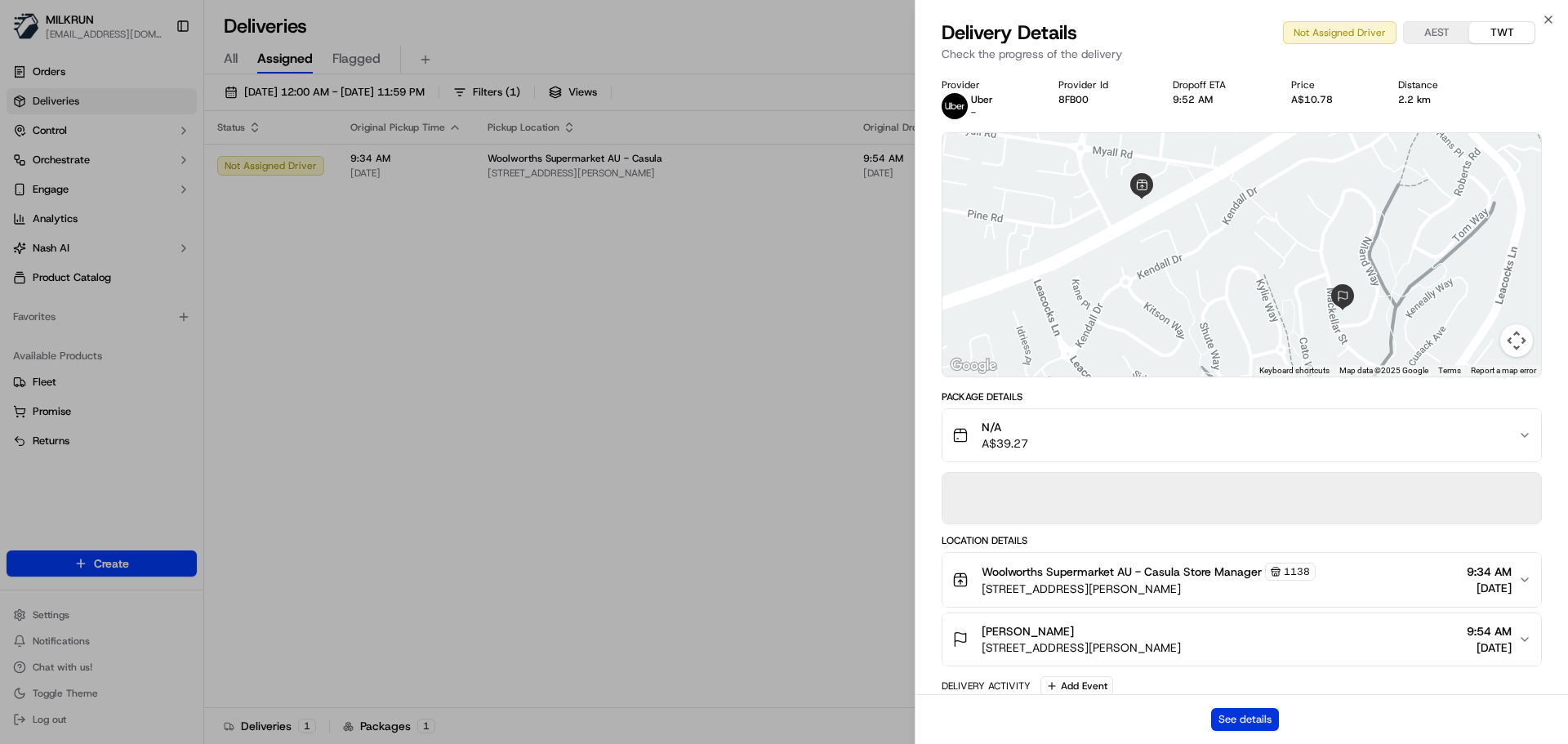
click at [1255, 725] on button "See details" at bounding box center [1245, 720] width 68 height 23
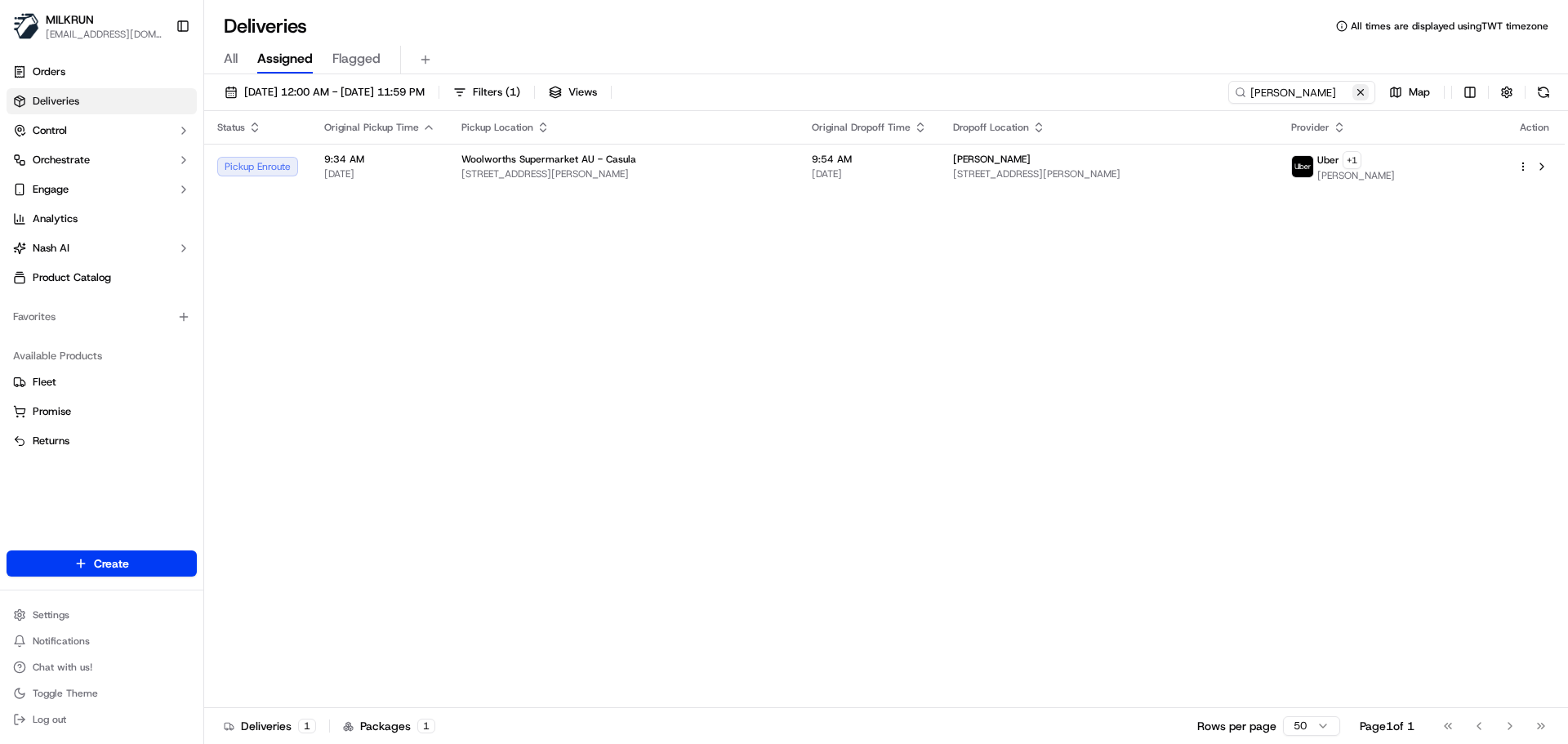
click at [1364, 91] on button at bounding box center [1360, 92] width 16 height 16
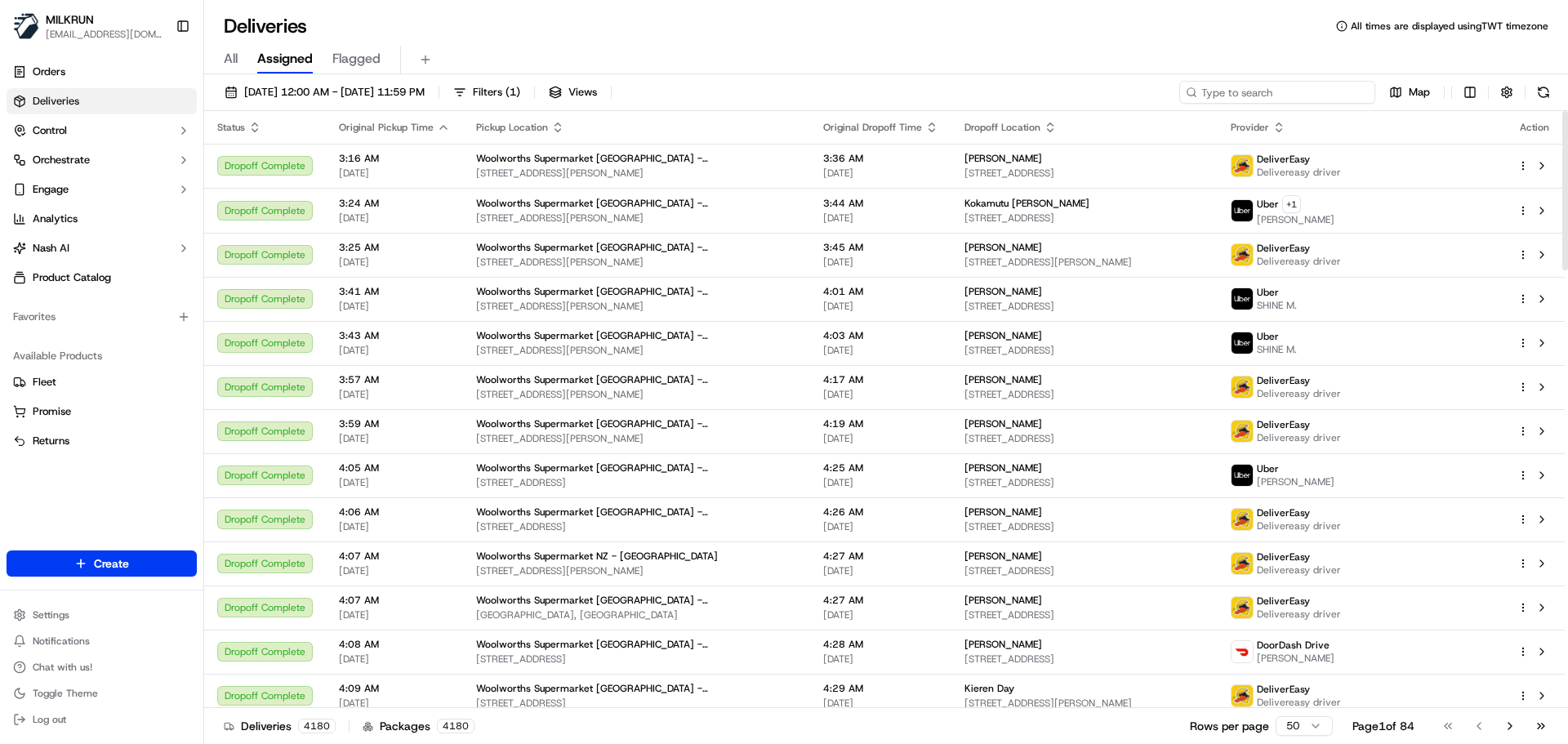
click at [1290, 89] on input at bounding box center [1277, 92] width 196 height 23
paste input "Linda Kennedy"
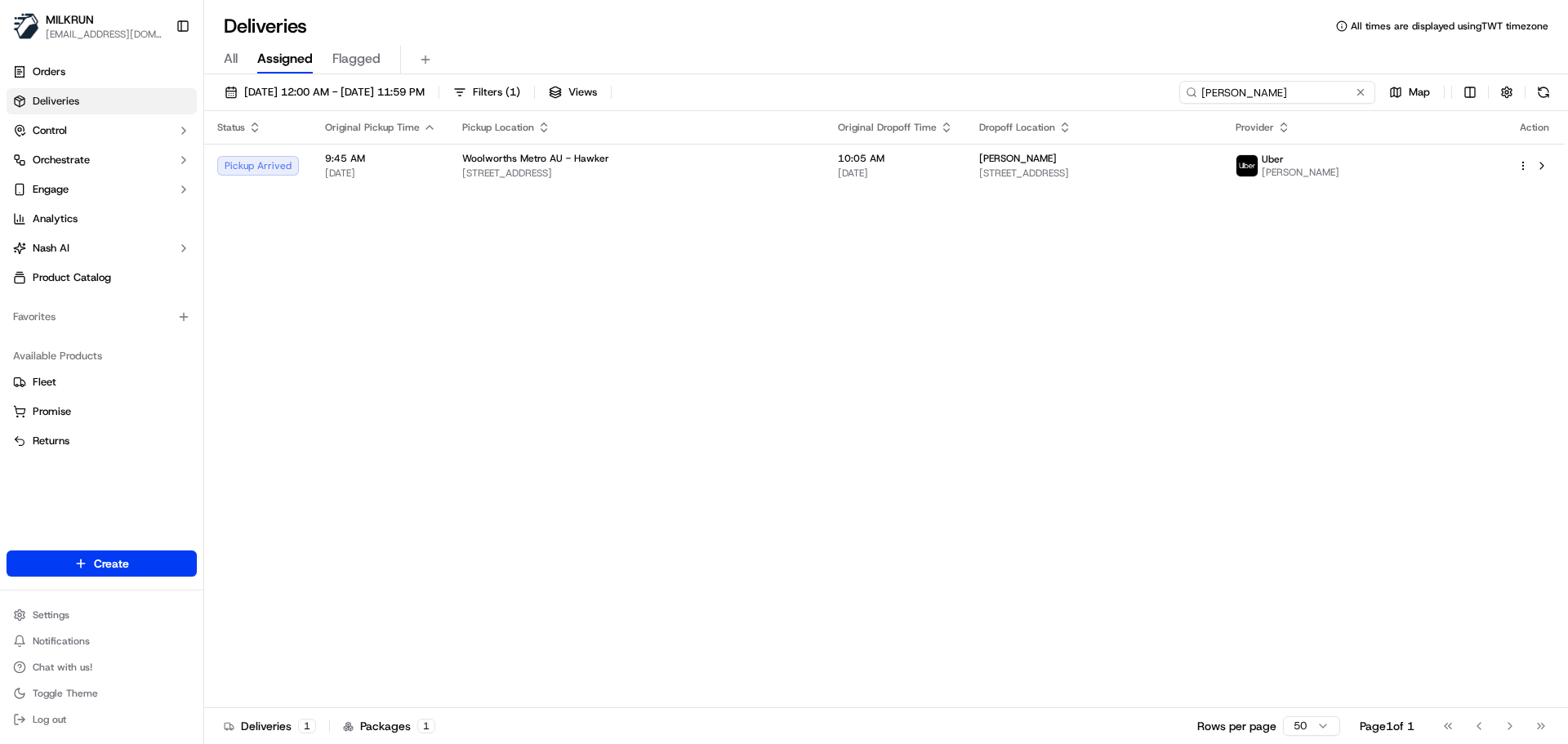
click at [1280, 102] on input "Linda Kennedy" at bounding box center [1277, 92] width 196 height 23
paste input "David Munson"
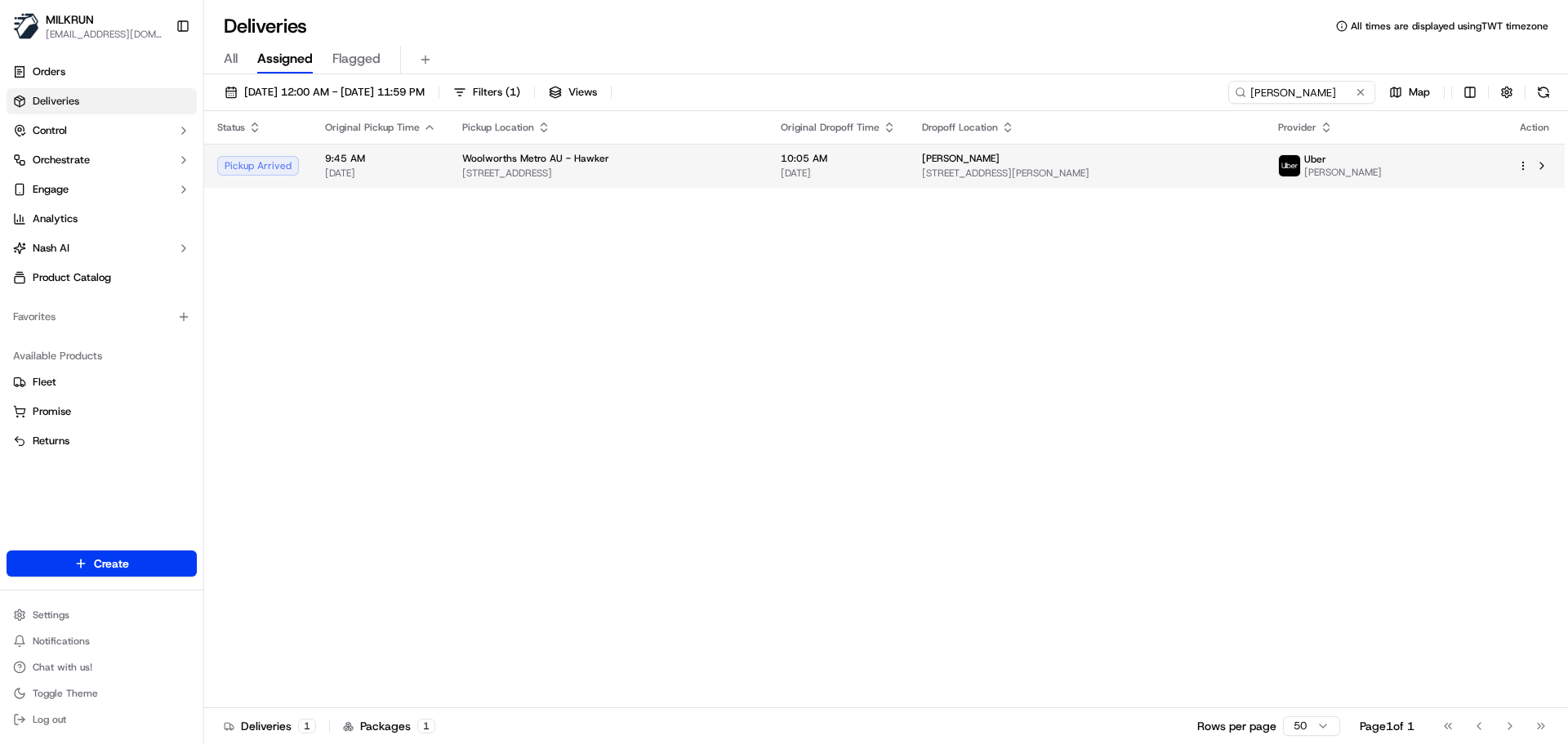
click at [618, 164] on div "Woolworths Metro AU - Hawker" at bounding box center [609, 158] width 293 height 13
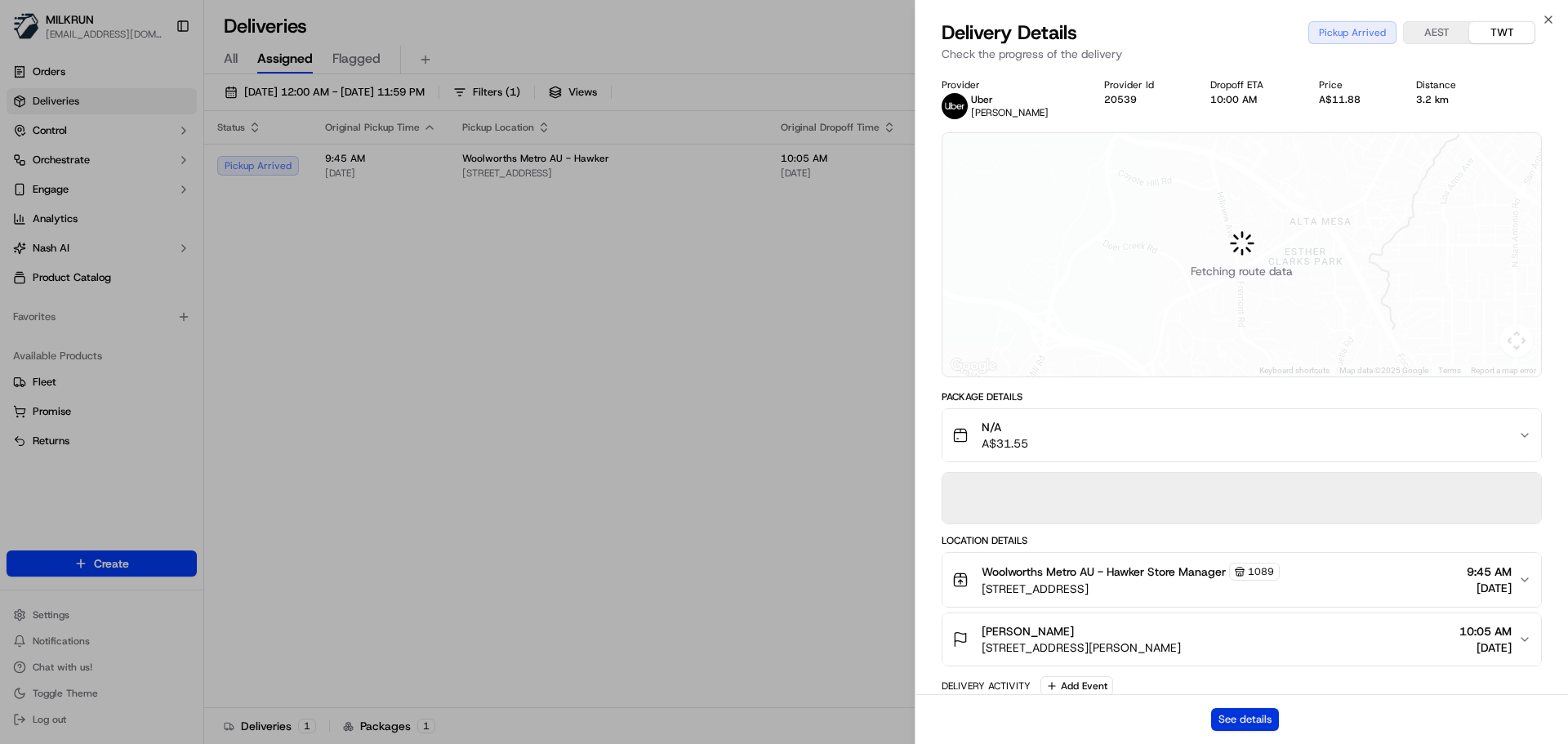
click at [1221, 712] on button "See details" at bounding box center [1245, 720] width 68 height 23
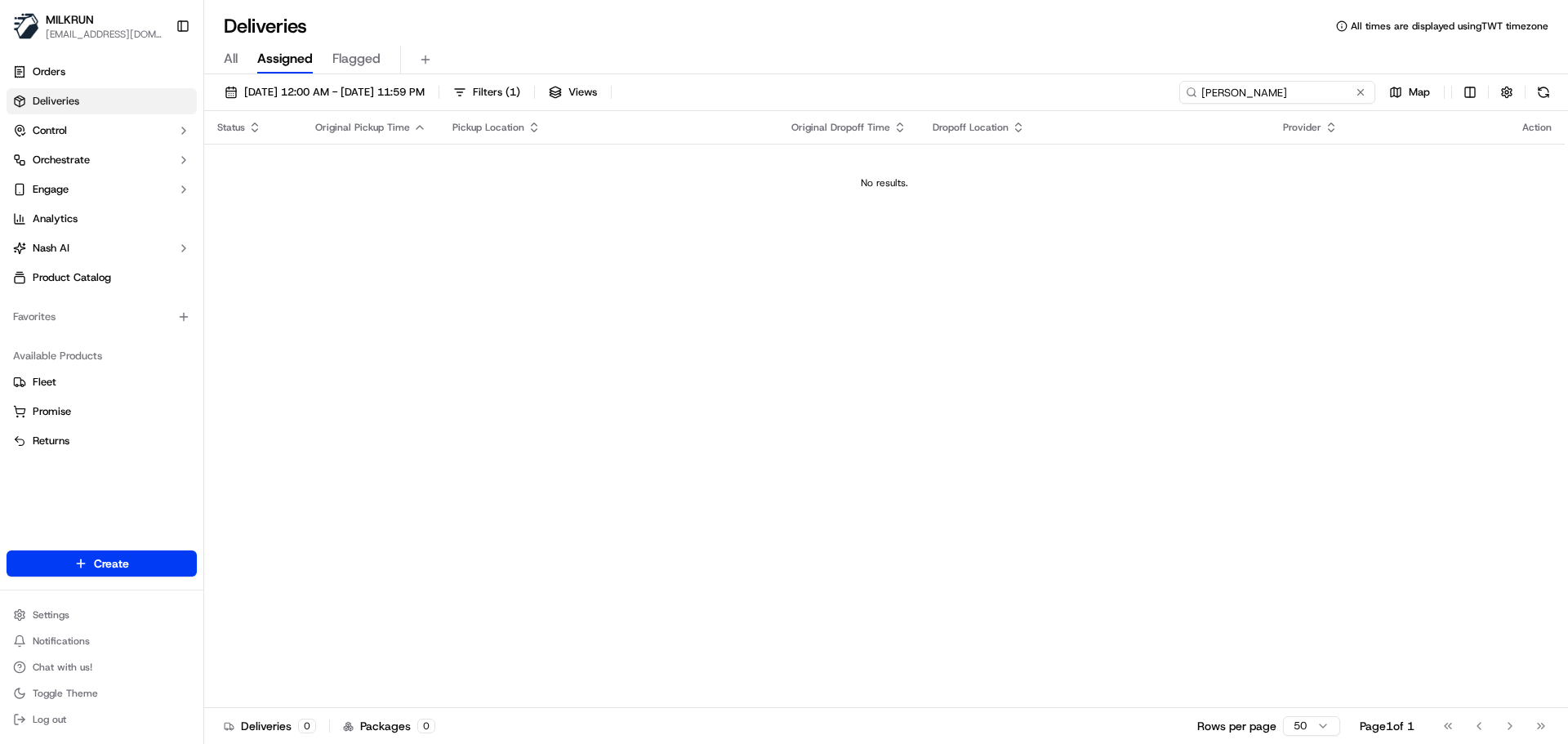
click at [1287, 97] on input "David Munson" at bounding box center [1277, 92] width 196 height 23
paste input "[PERSON_NAME]"
type input "[PERSON_NAME]"
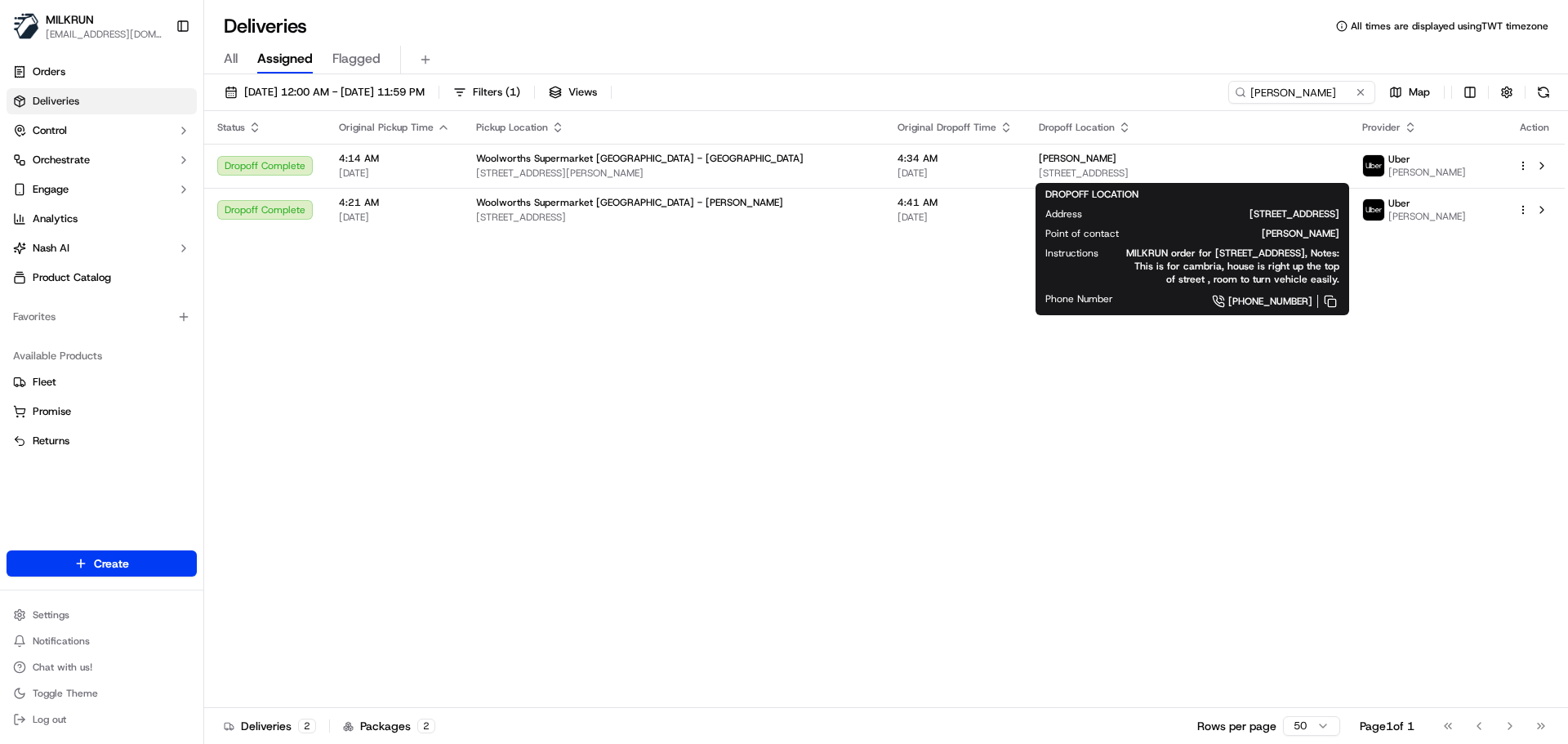
click at [902, 395] on div "Status Original Pickup Time Pickup Location Original Dropoff Time Dropoff Locat…" at bounding box center [884, 409] width 1360 height 597
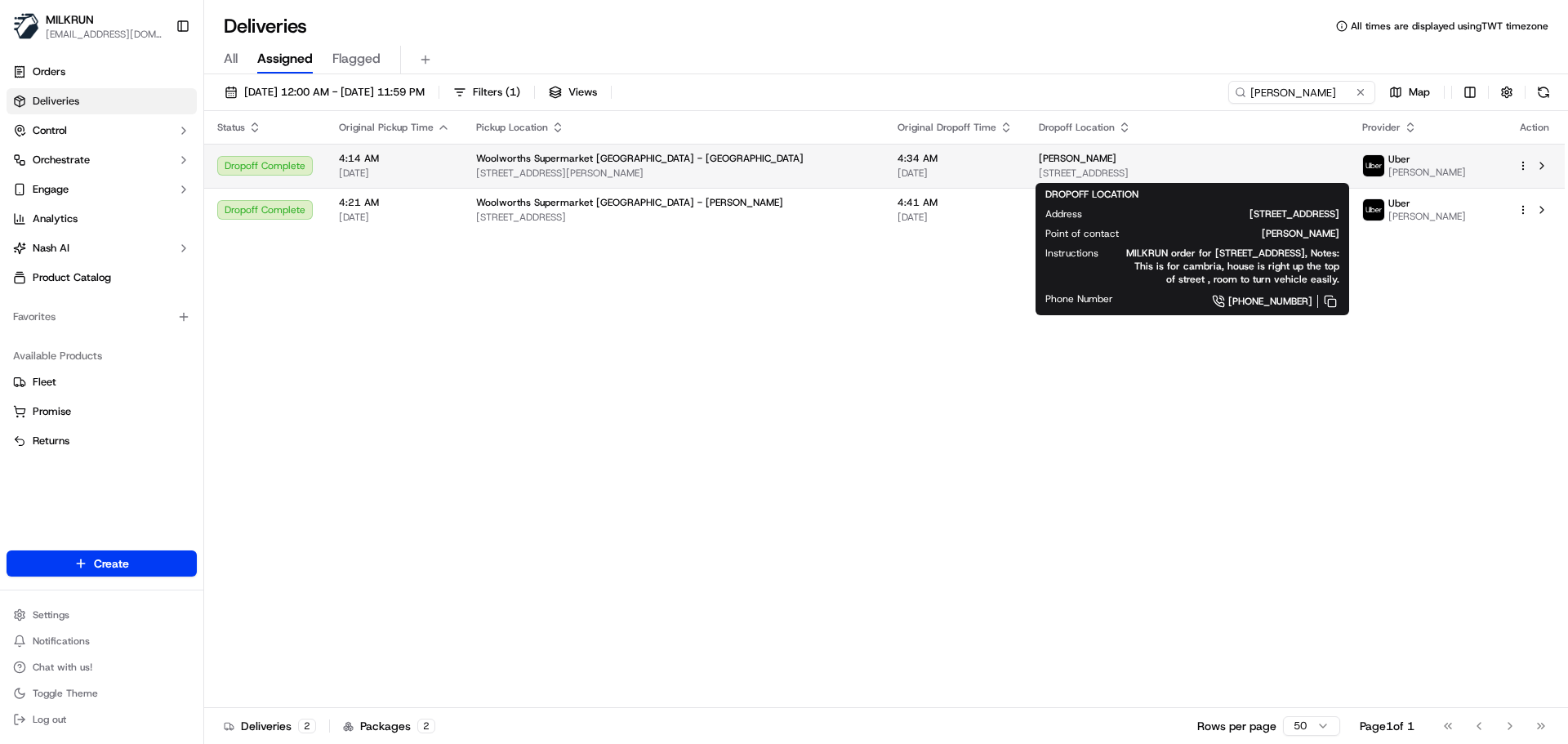
click at [1132, 178] on span "[STREET_ADDRESS]" at bounding box center [1188, 173] width 297 height 13
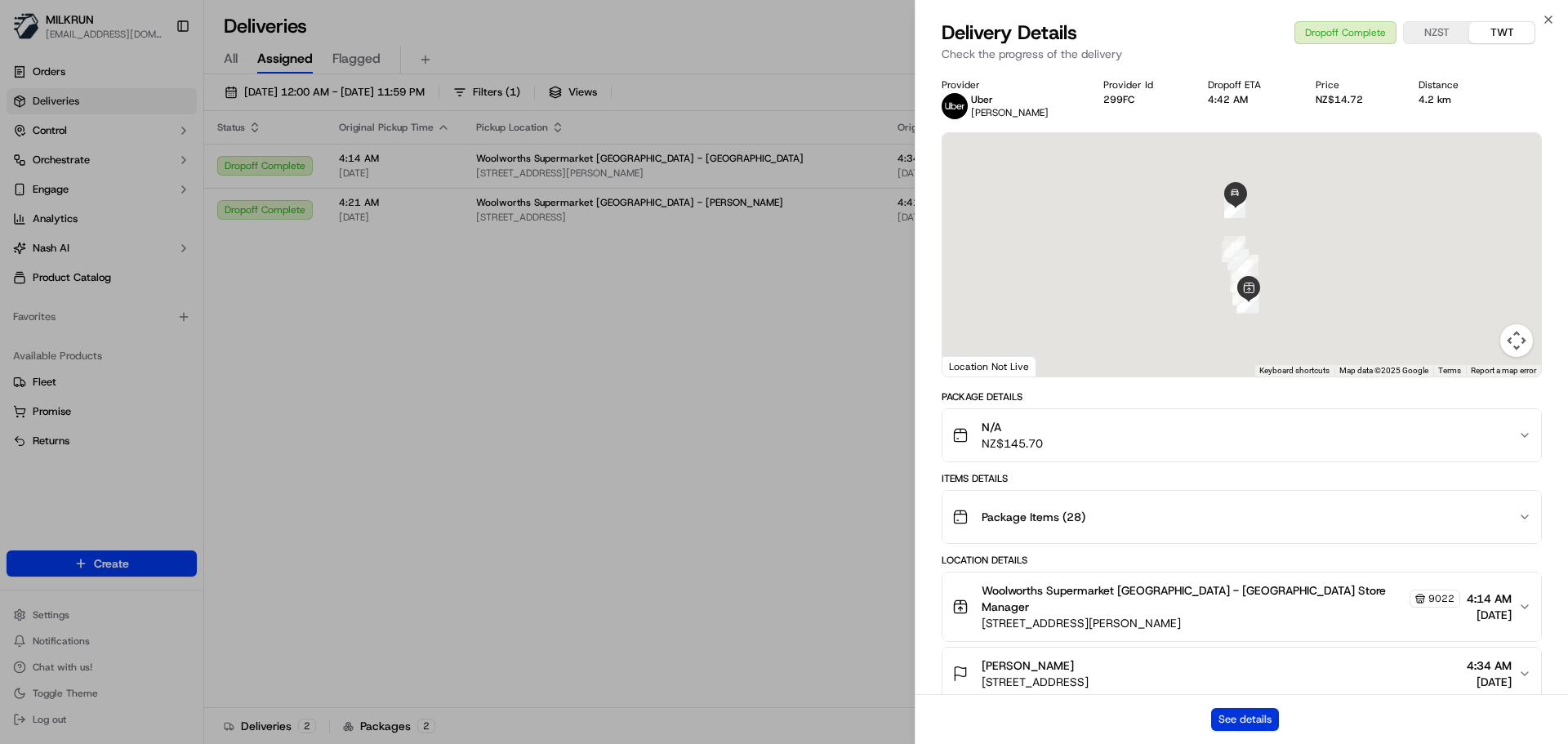
click at [1244, 719] on button "See details" at bounding box center [1245, 720] width 68 height 23
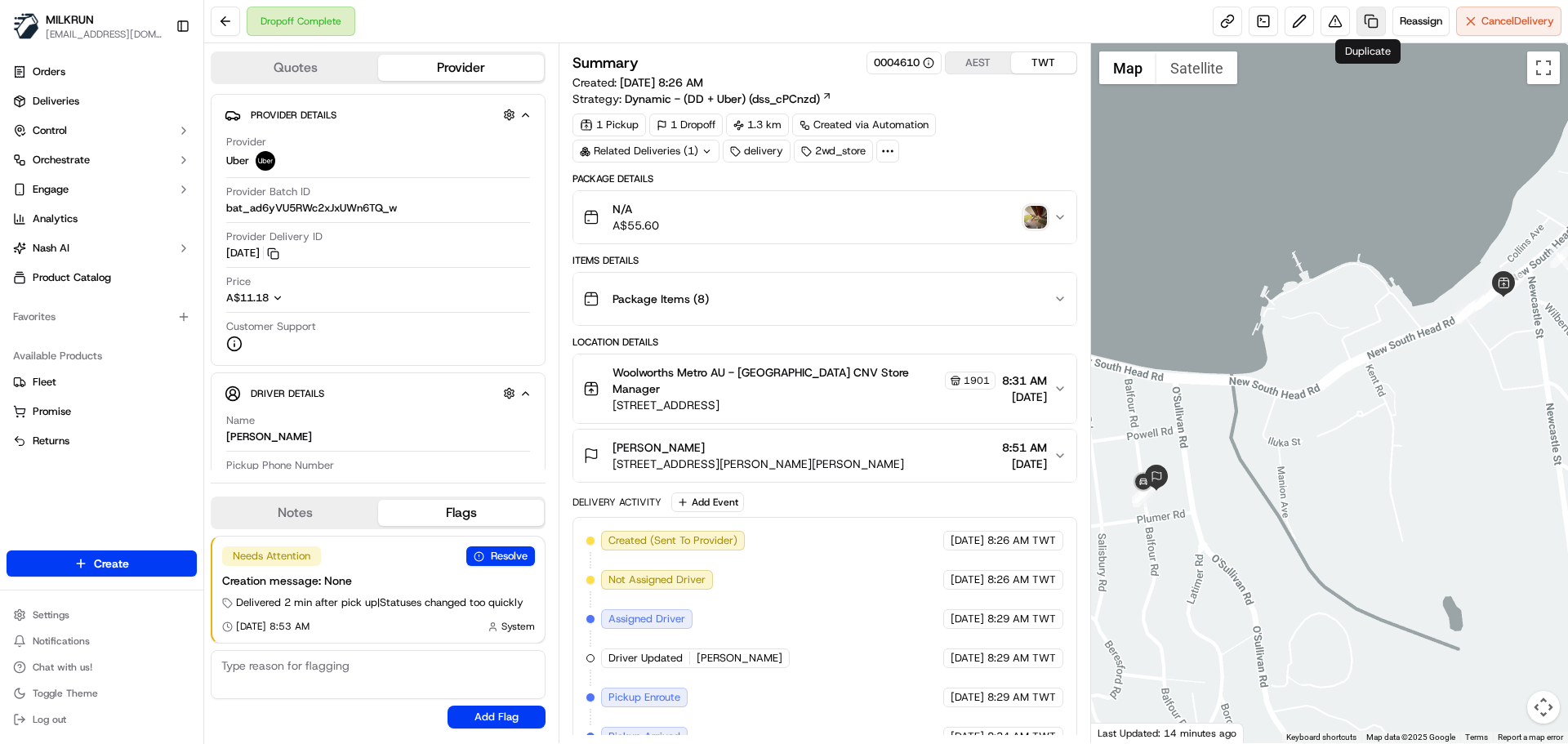
click at [1363, 28] on link at bounding box center [1371, 21] width 30 height 30
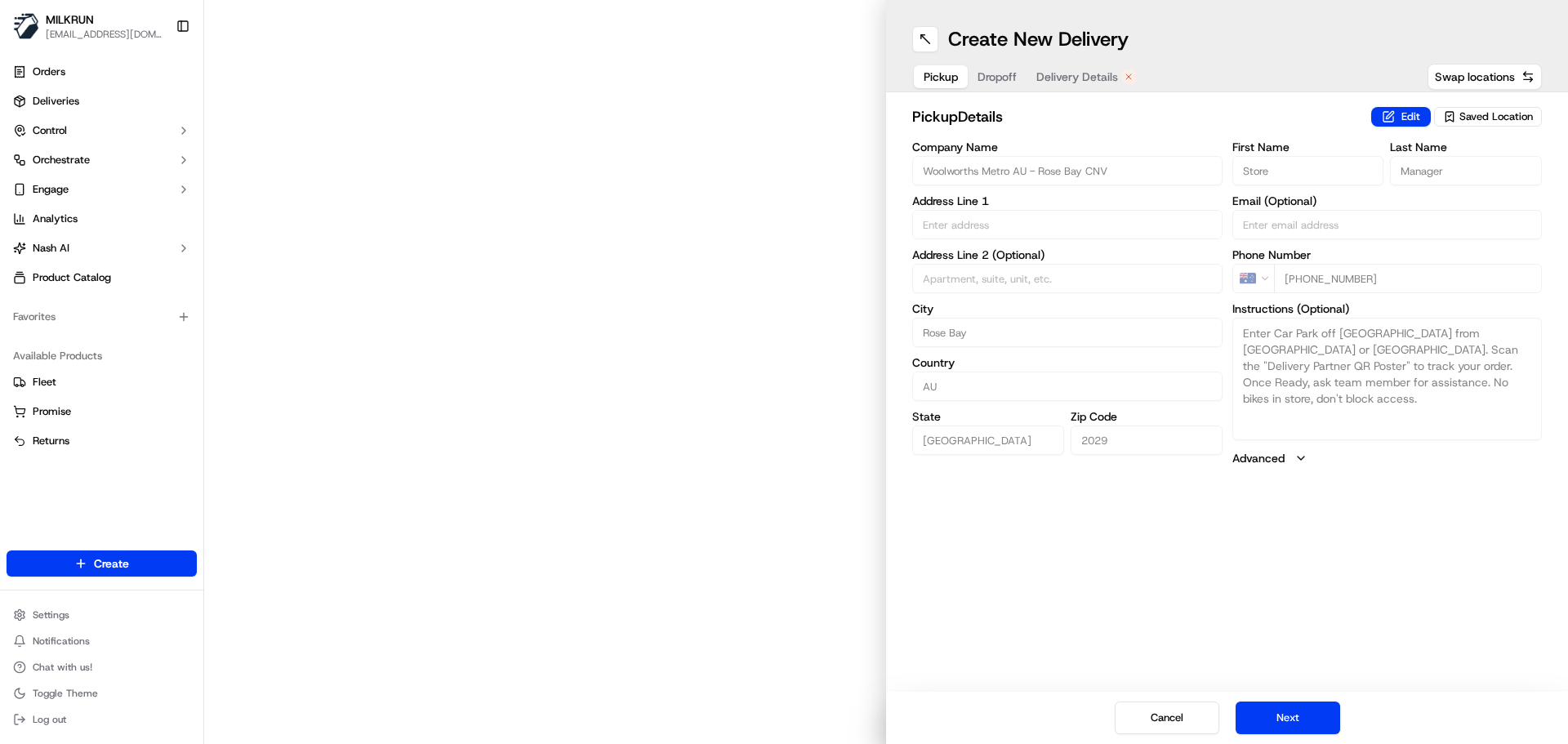
type input "757 New South Head Rd"
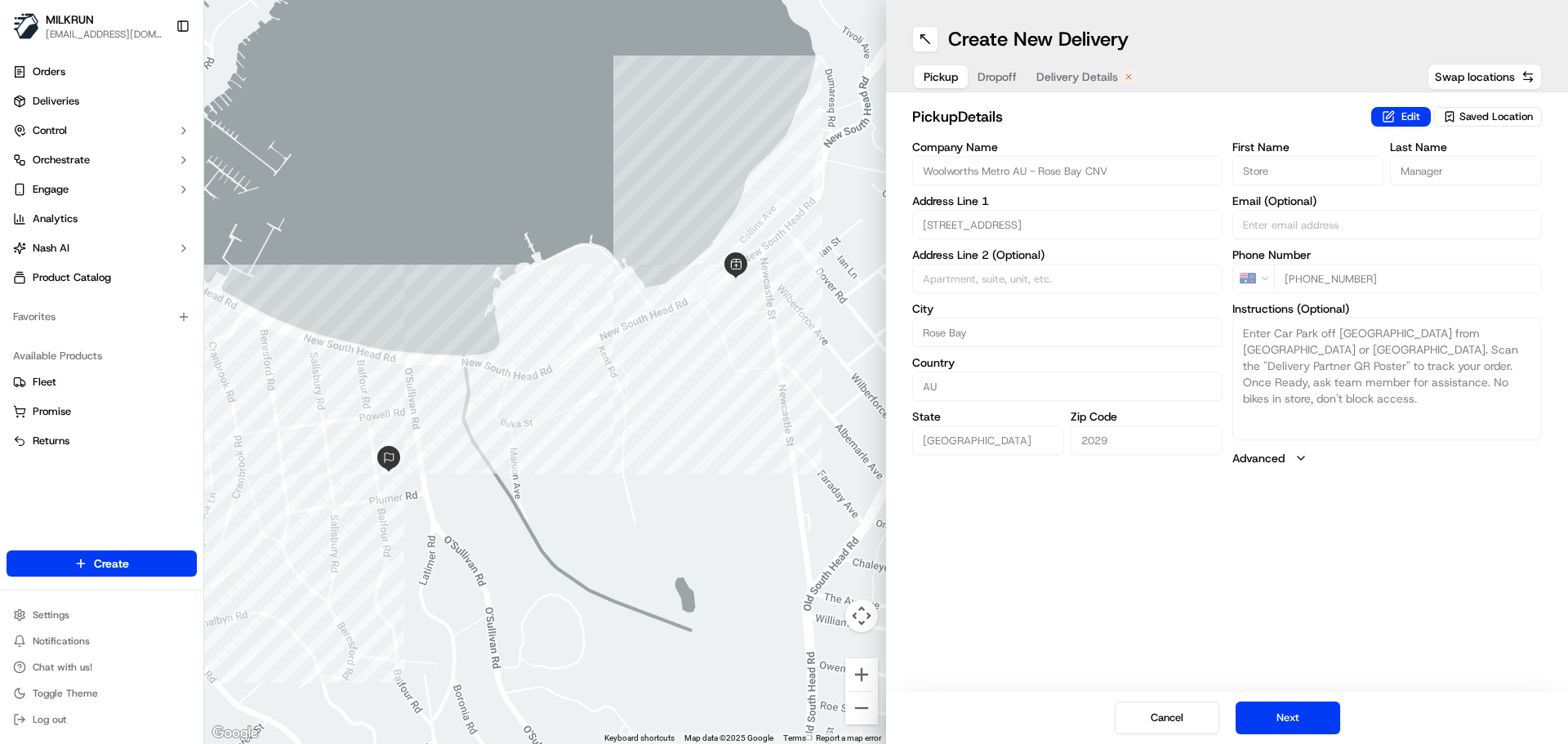
click at [987, 64] on div "Pickup Dropoff Delivery Details" at bounding box center [1029, 76] width 235 height 30
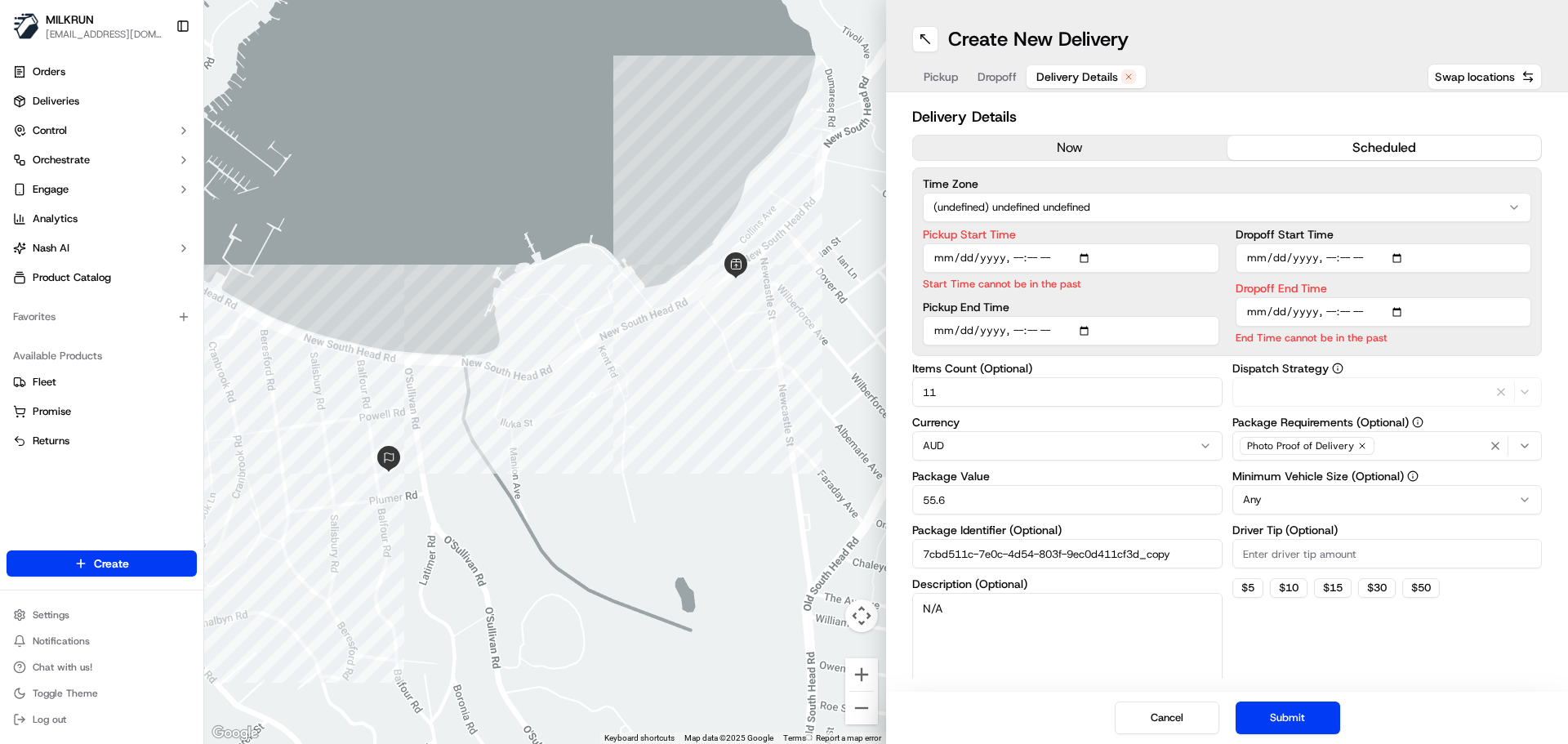
click at [1069, 73] on span "Delivery Details" at bounding box center [1077, 77] width 81 height 16
click at [997, 66] on button "Dropoff" at bounding box center [997, 77] width 59 height 23
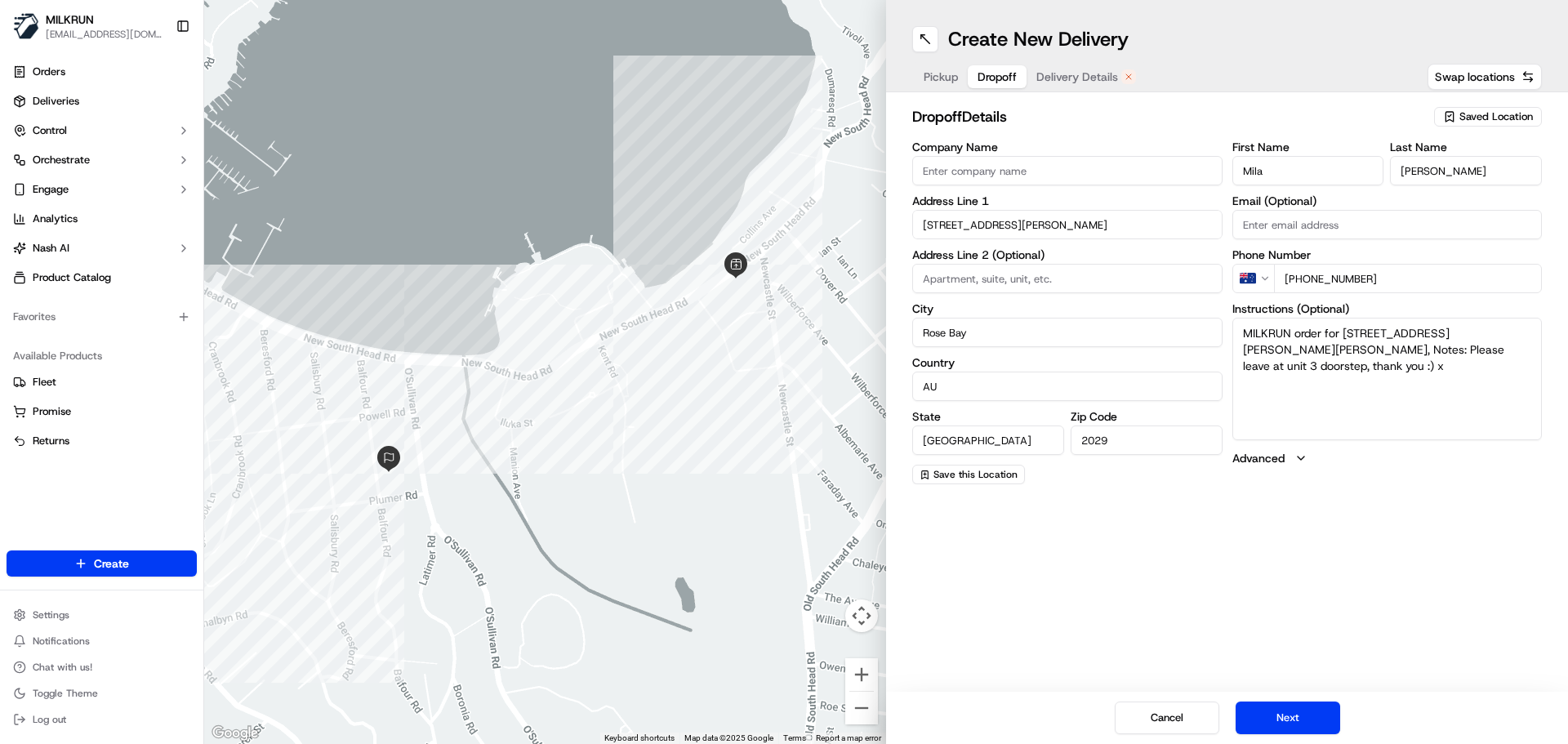
click at [1076, 81] on span "Delivery Details" at bounding box center [1077, 77] width 81 height 16
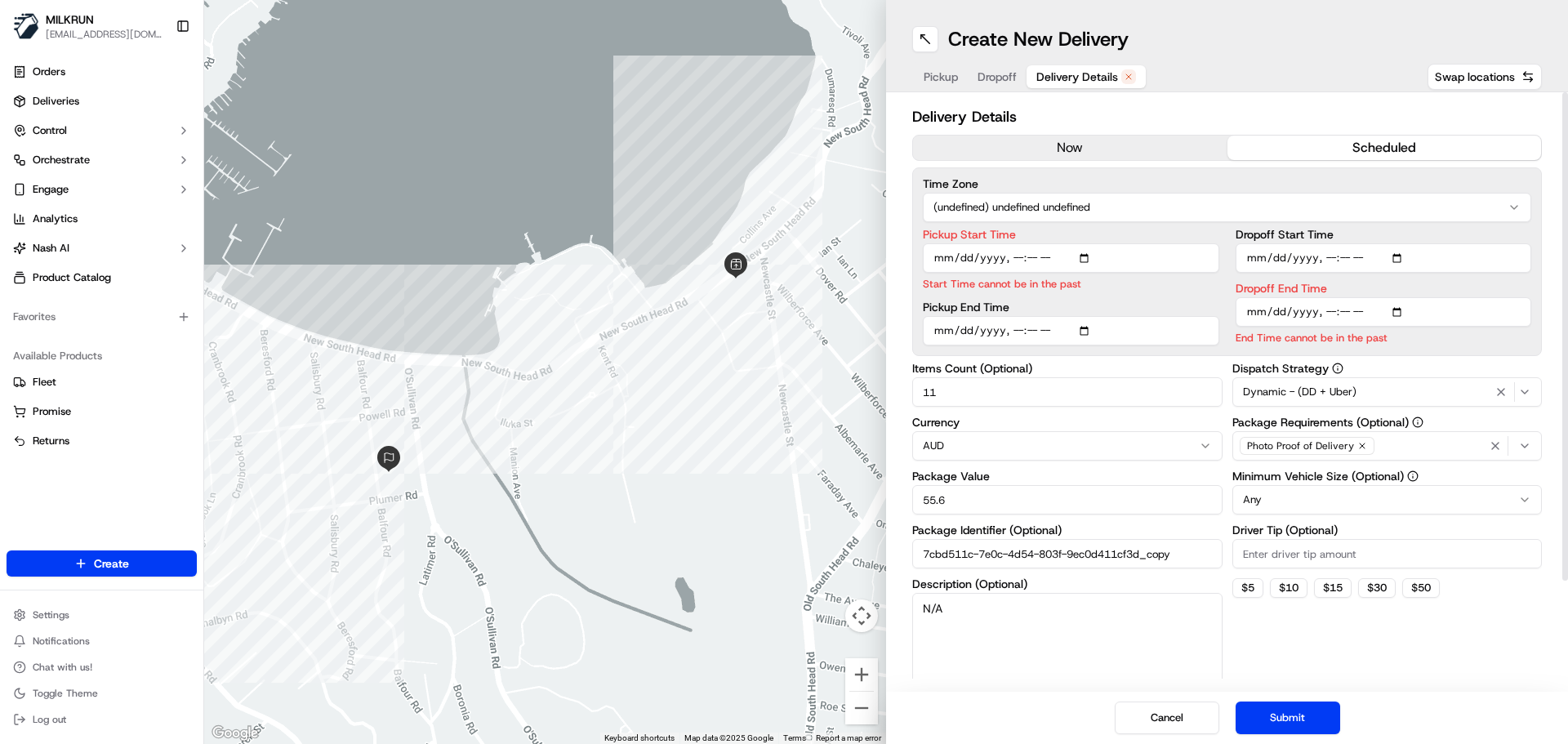
click at [1070, 154] on button "now" at bounding box center [1069, 147] width 314 height 24
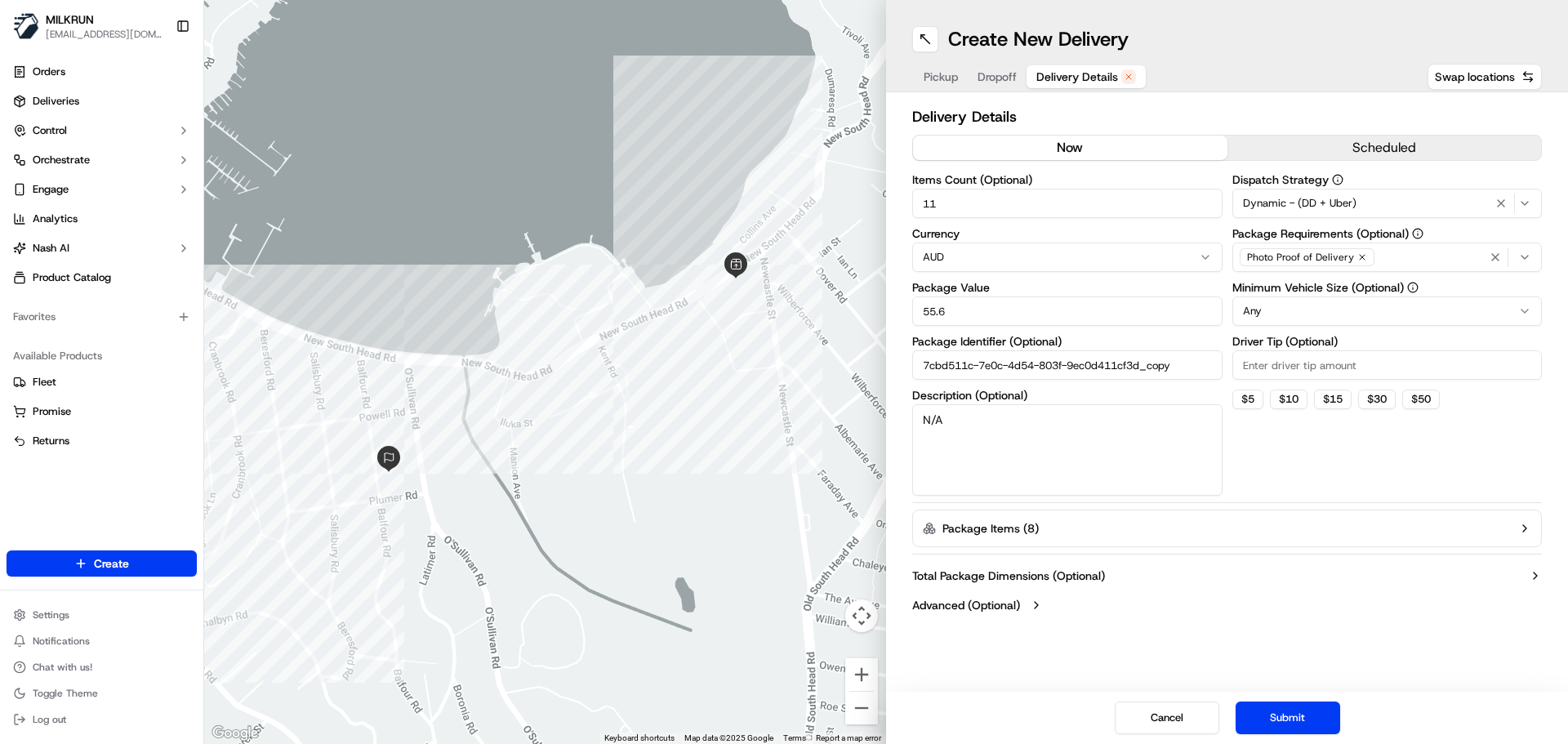
click at [1045, 204] on input "11" at bounding box center [1067, 203] width 311 height 30
type input "1"
click at [1274, 716] on button "Submit" at bounding box center [1288, 718] width 105 height 33
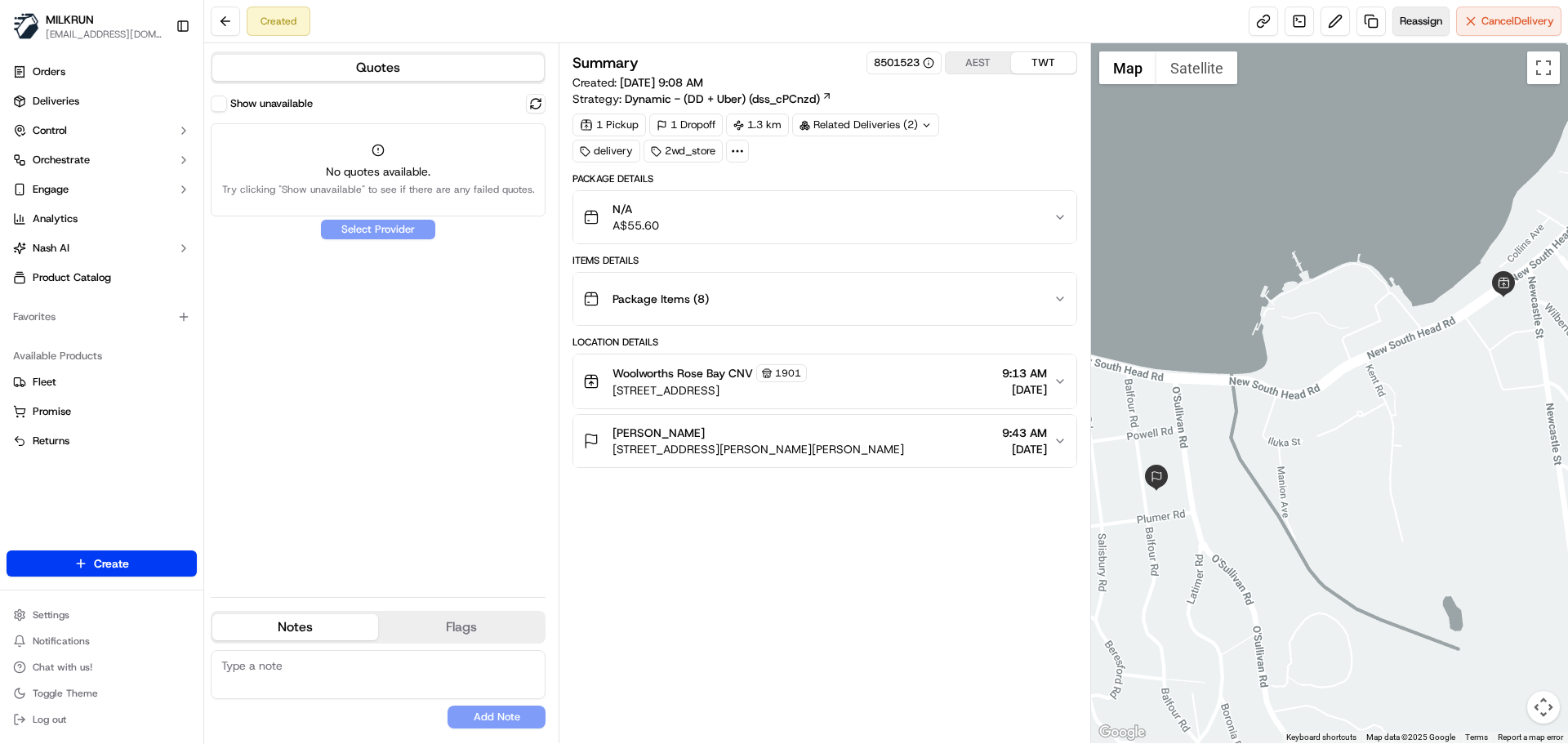
click at [1428, 27] on span "Reassign" at bounding box center [1420, 21] width 42 height 14
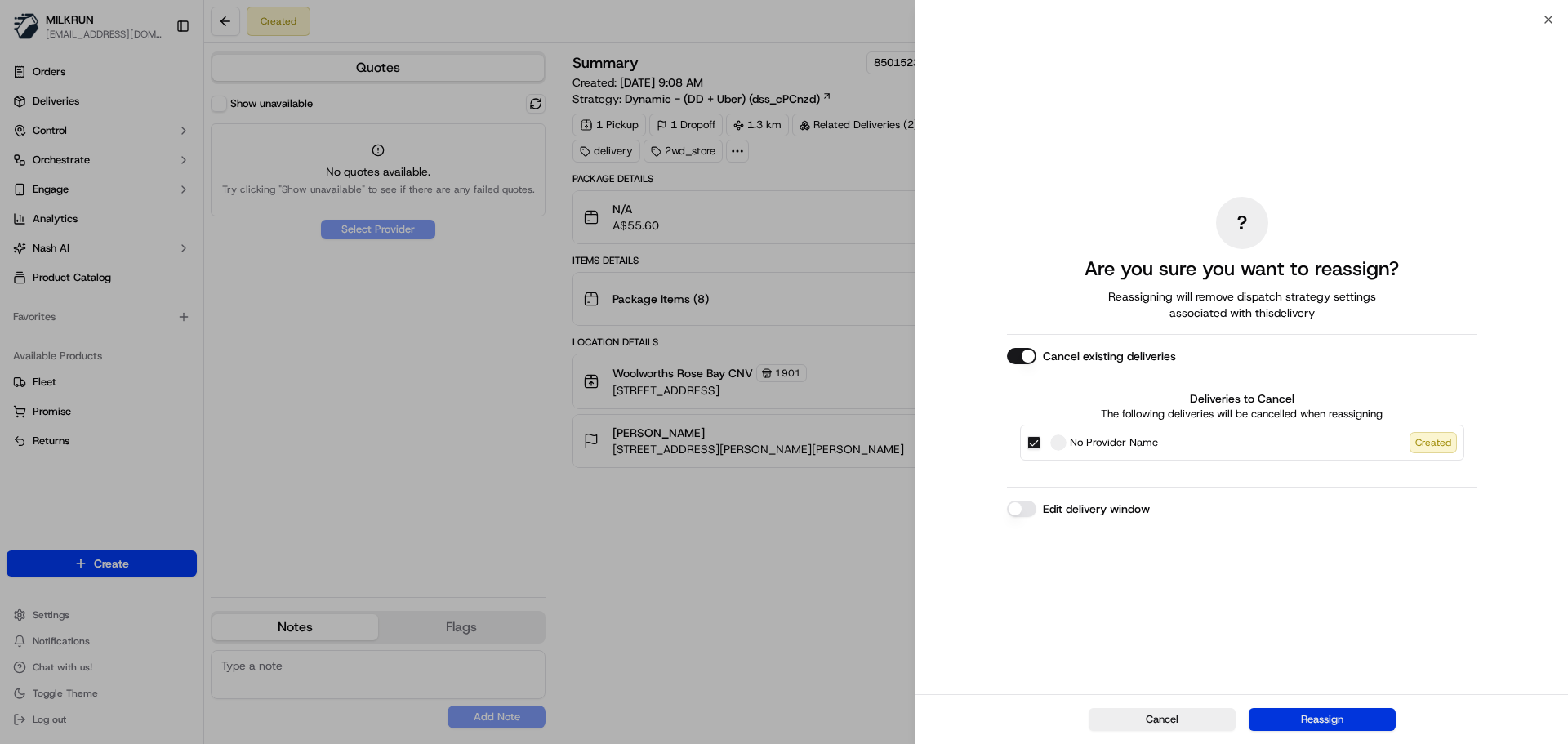
click at [1333, 714] on button "Reassign" at bounding box center [1322, 720] width 147 height 23
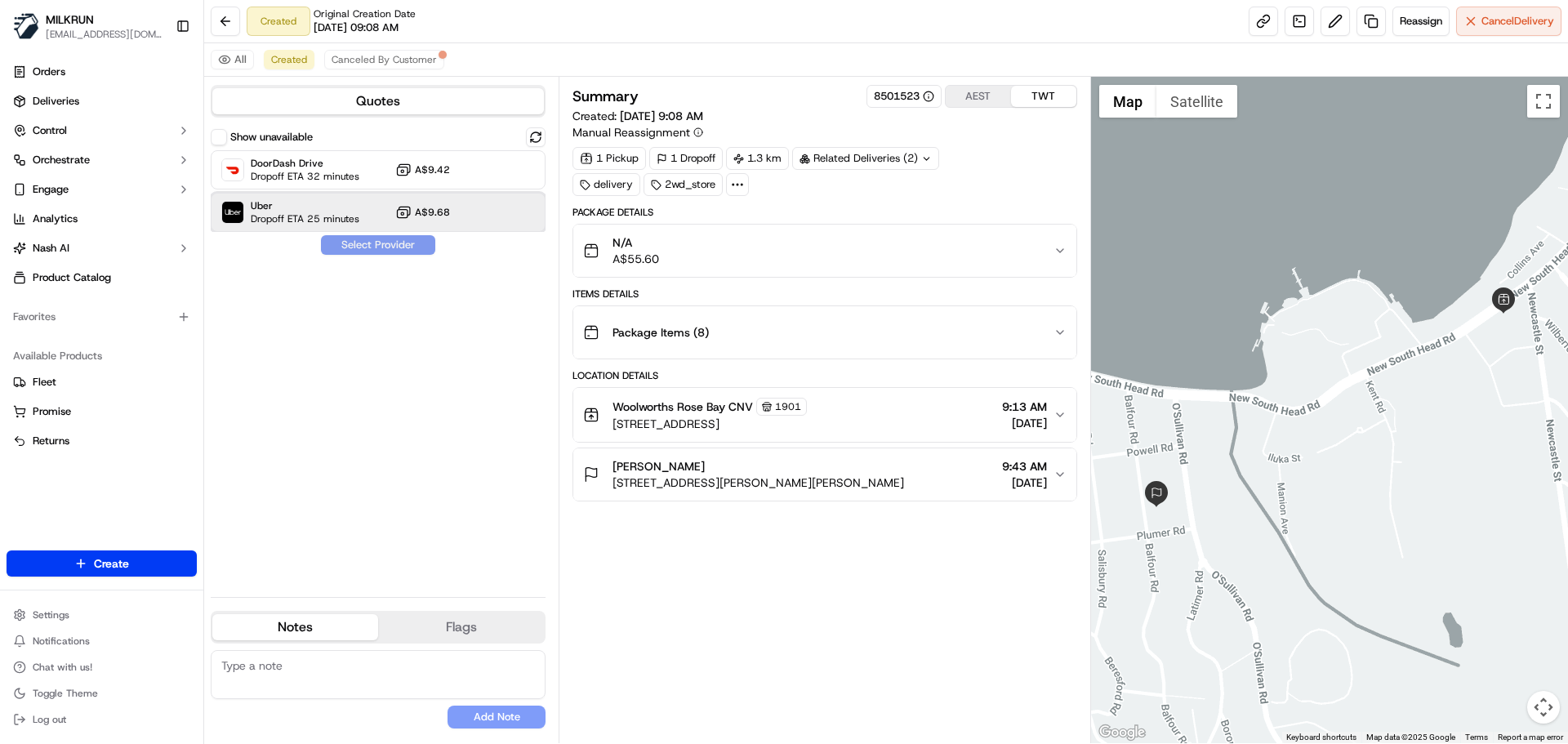
drag, startPoint x: 292, startPoint y: 210, endPoint x: 352, endPoint y: 252, distance: 73.2
click at [292, 210] on span "Uber" at bounding box center [304, 206] width 108 height 13
click at [362, 251] on button "Assign Provider" at bounding box center [379, 245] width 116 height 20
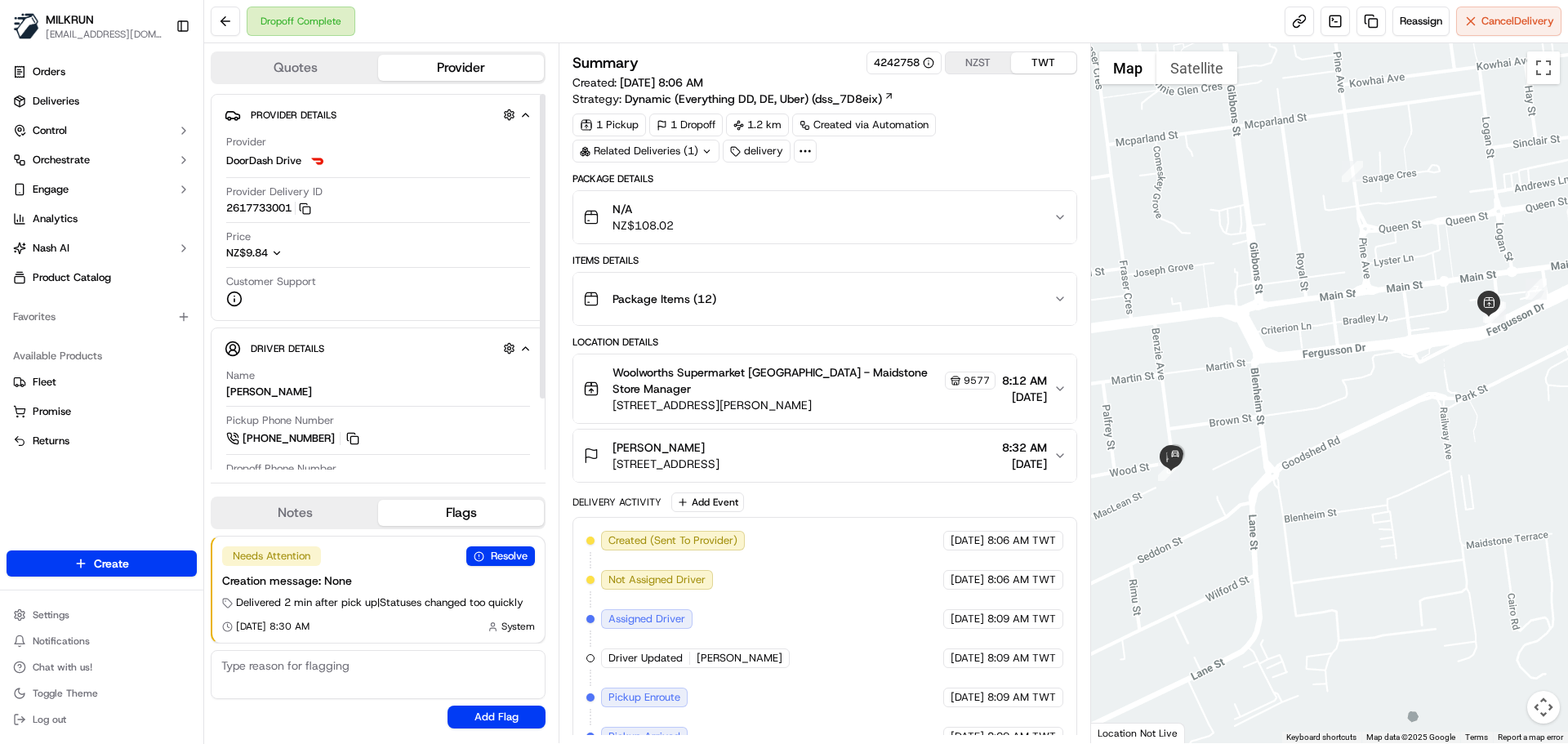
click at [829, 587] on div "Created (Sent To Provider) DoorDash Drive [DATE] 8:06 AM TWT Not Assigned Drive…" at bounding box center [824, 737] width 476 height 412
drag, startPoint x: 829, startPoint y: 587, endPoint x: 1104, endPoint y: 748, distance: 318.7
click at [1104, 744] on html "MILKRUN [EMAIL_ADDRESS][DOMAIN_NAME] Toggle Sidebar Orders Deliveries Control O…" at bounding box center [784, 372] width 1568 height 744
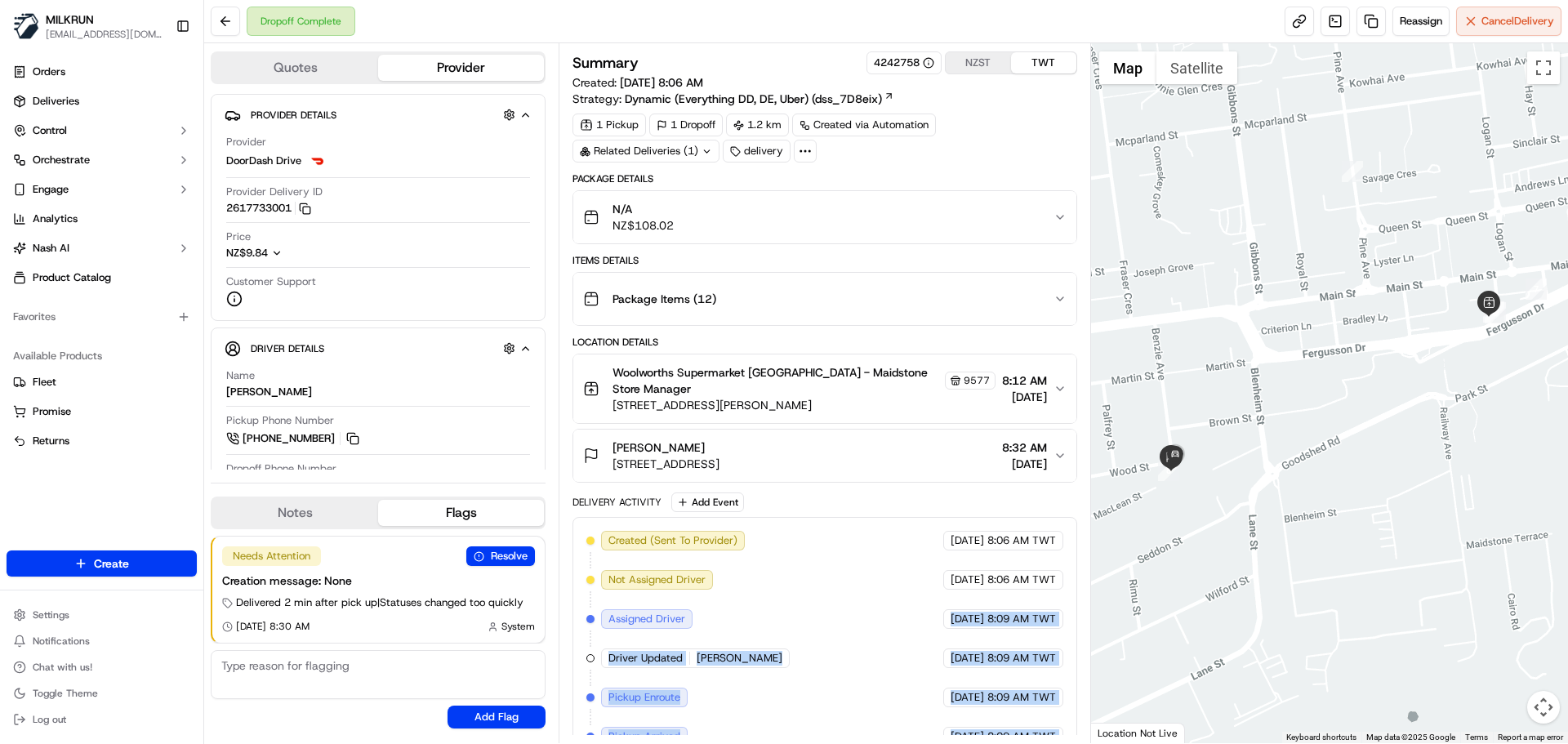
scroll to position [161, 0]
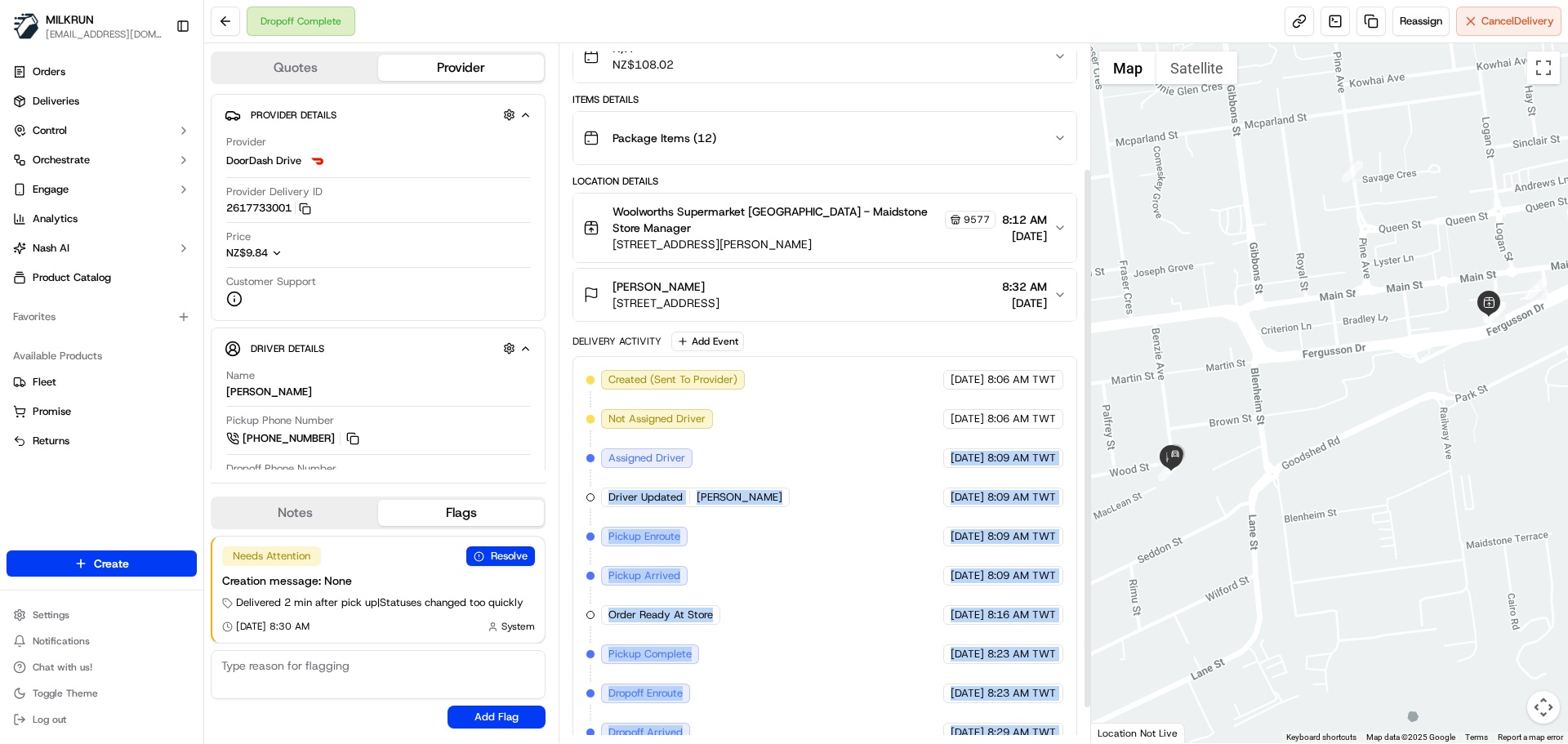
click at [1008, 725] on span "8:29 AM TWT" at bounding box center [1021, 732] width 69 height 14
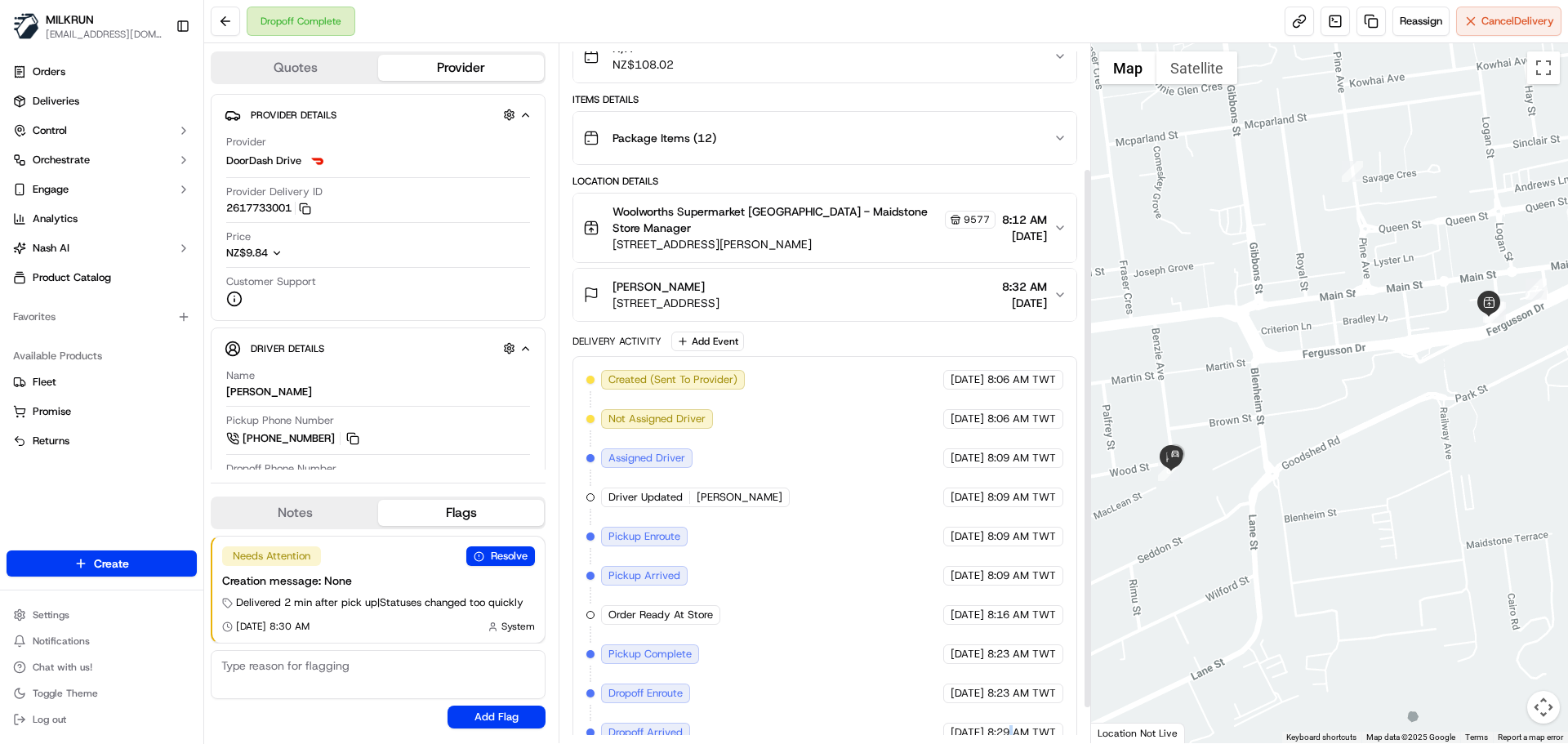
click at [1008, 725] on span "8:29 AM TWT" at bounding box center [1021, 732] width 69 height 14
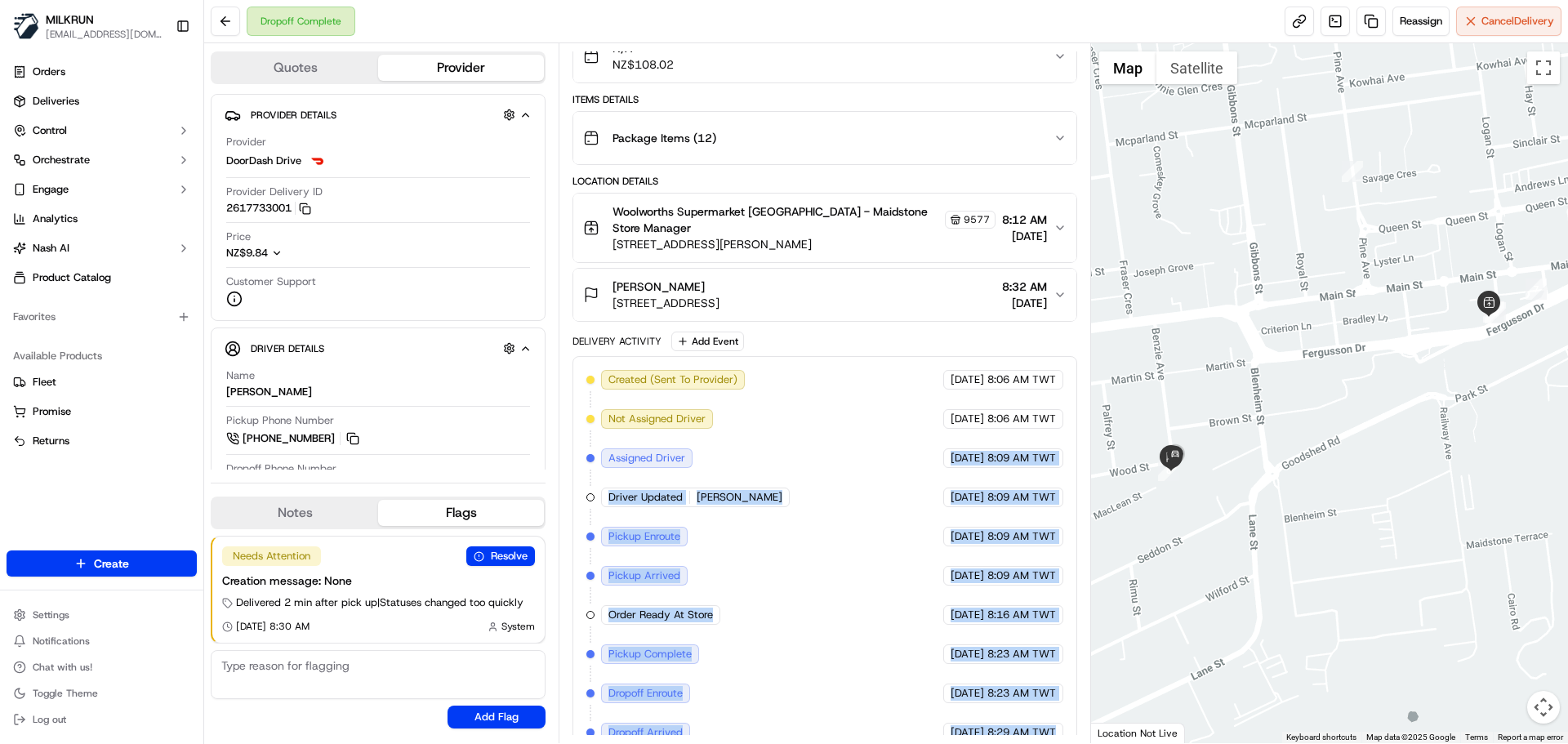
drag, startPoint x: 1008, startPoint y: 714, endPoint x: 850, endPoint y: 435, distance: 320.6
click at [850, 426] on div "Created (Sent To Provider) DoorDash Drive [DATE] 8:06 AM TWT Not Assigned Drive…" at bounding box center [824, 576] width 476 height 412
click at [873, 629] on div "Created (Sent To Provider) DoorDash Drive [DATE] 8:06 AM TWT Not Assigned Drive…" at bounding box center [824, 576] width 476 height 412
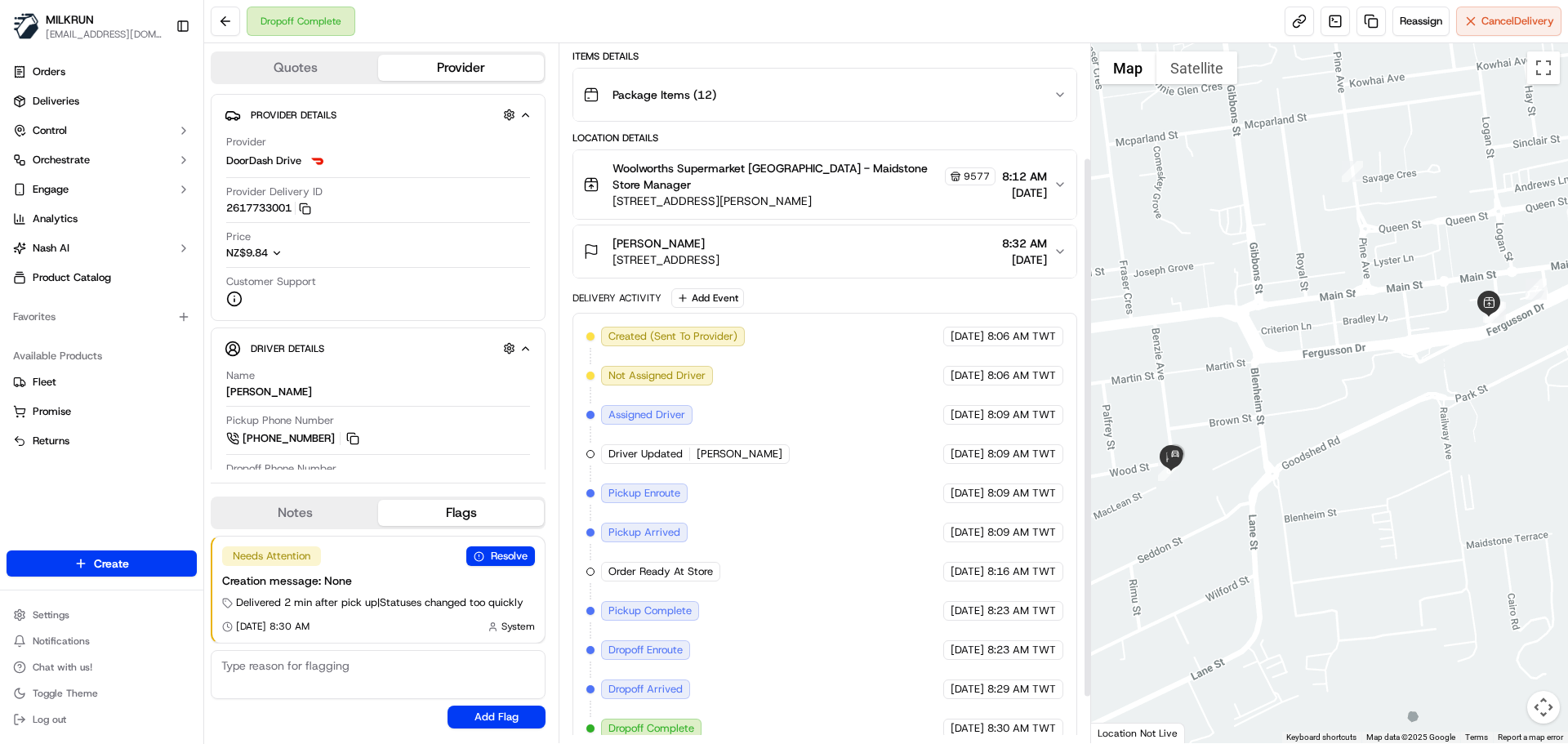
scroll to position [207, 0]
click at [1010, 722] on div "Created (Sent To Provider) DoorDash Drive [DATE] 8:06 AM TWT Not Assigned Drive…" at bounding box center [824, 530] width 504 height 440
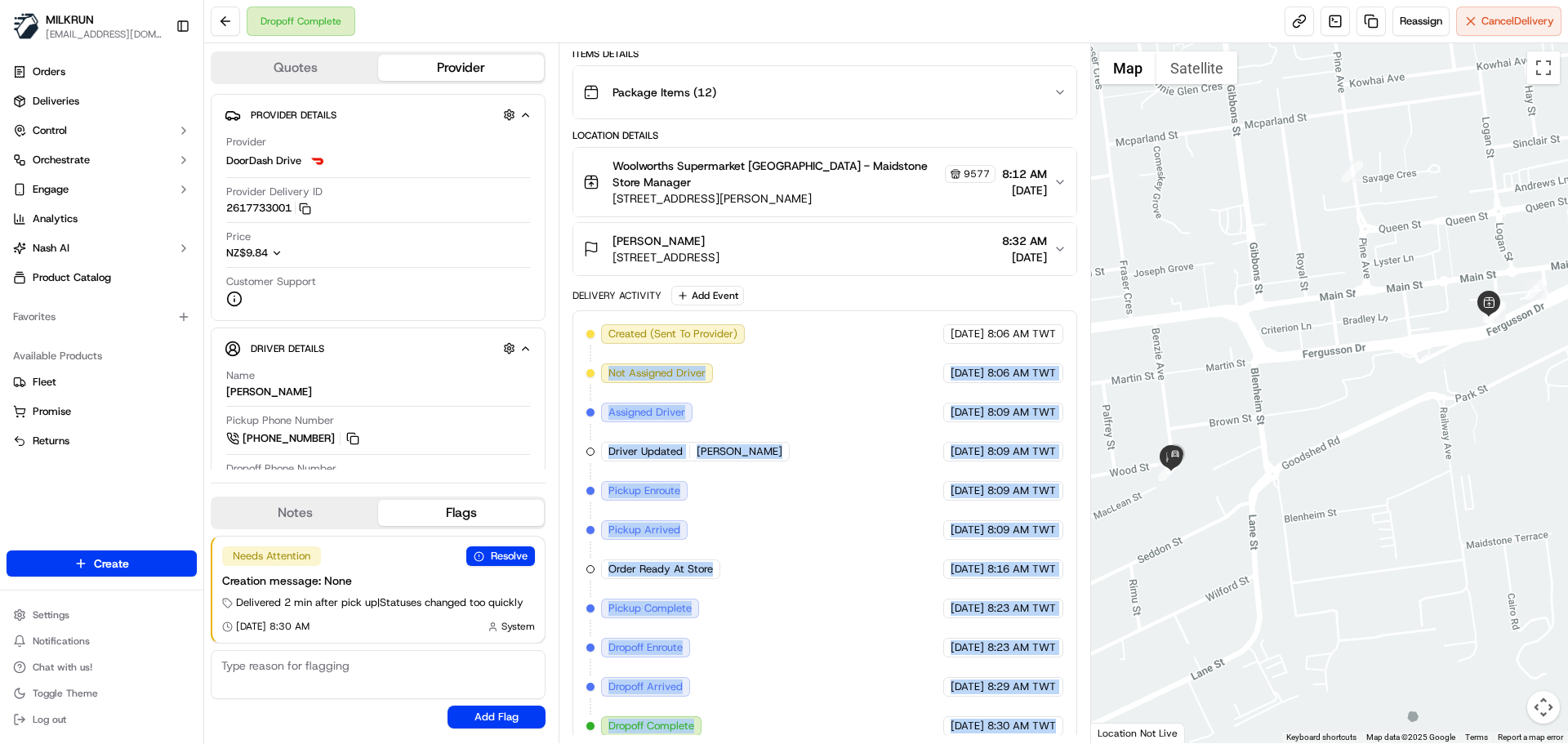
drag, startPoint x: 1010, startPoint y: 722, endPoint x: 706, endPoint y: 335, distance: 492.1
click at [702, 324] on div "Created (Sent To Provider) DoorDash Drive [DATE] 8:06 AM TWT Not Assigned Drive…" at bounding box center [824, 530] width 504 height 440
click at [813, 618] on div "Created (Sent To Provider) DoorDash Drive [DATE] 8:06 AM TWT Not Assigned Drive…" at bounding box center [824, 530] width 476 height 412
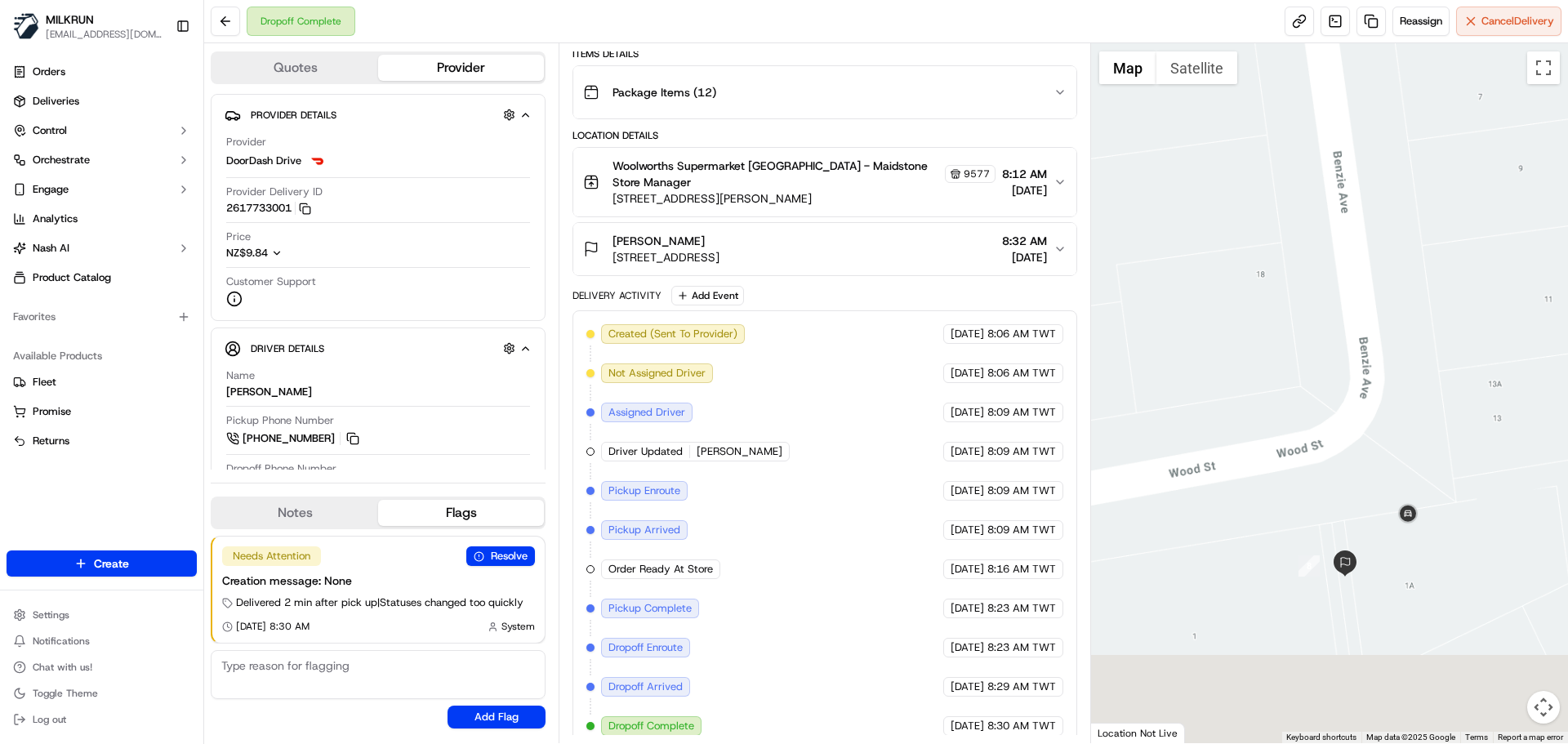
drag, startPoint x: 1217, startPoint y: 541, endPoint x: 1203, endPoint y: 294, distance: 247.4
click at [1203, 294] on div at bounding box center [1330, 393] width 478 height 700
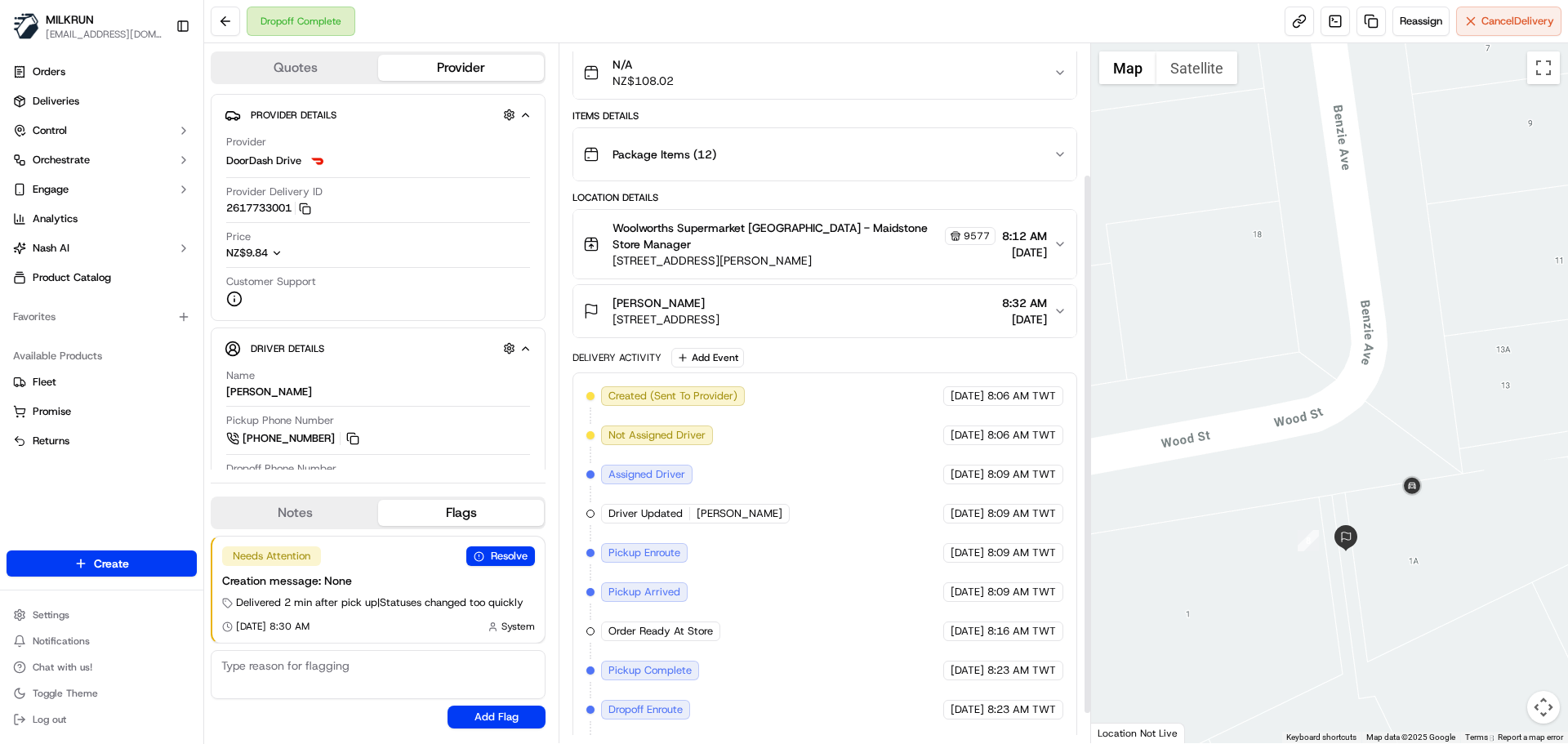
scroll to position [125, 0]
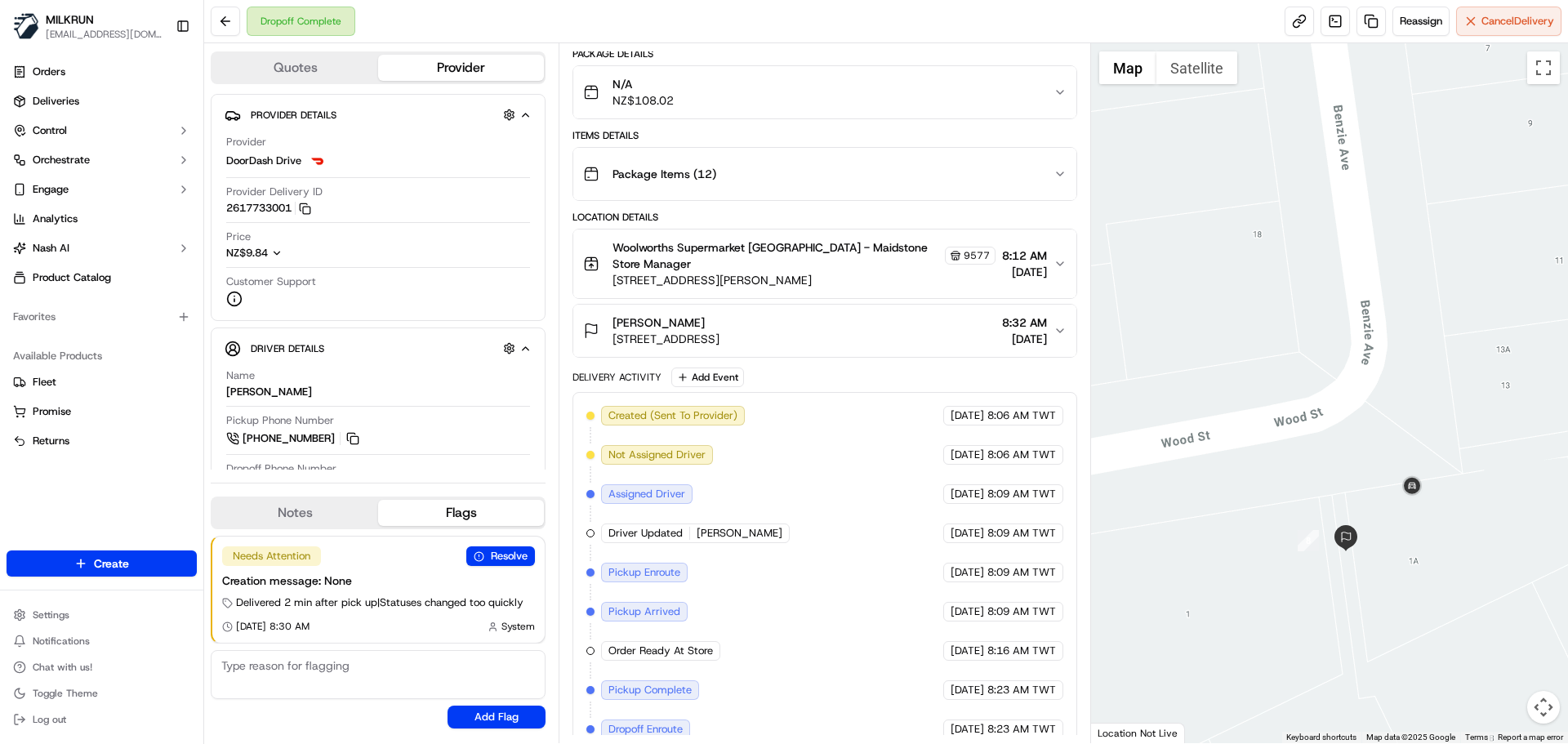
click at [780, 491] on div "Created (Sent To Provider) DoorDash Drive [DATE] 8:06 AM TWT Not Assigned Drive…" at bounding box center [824, 612] width 476 height 412
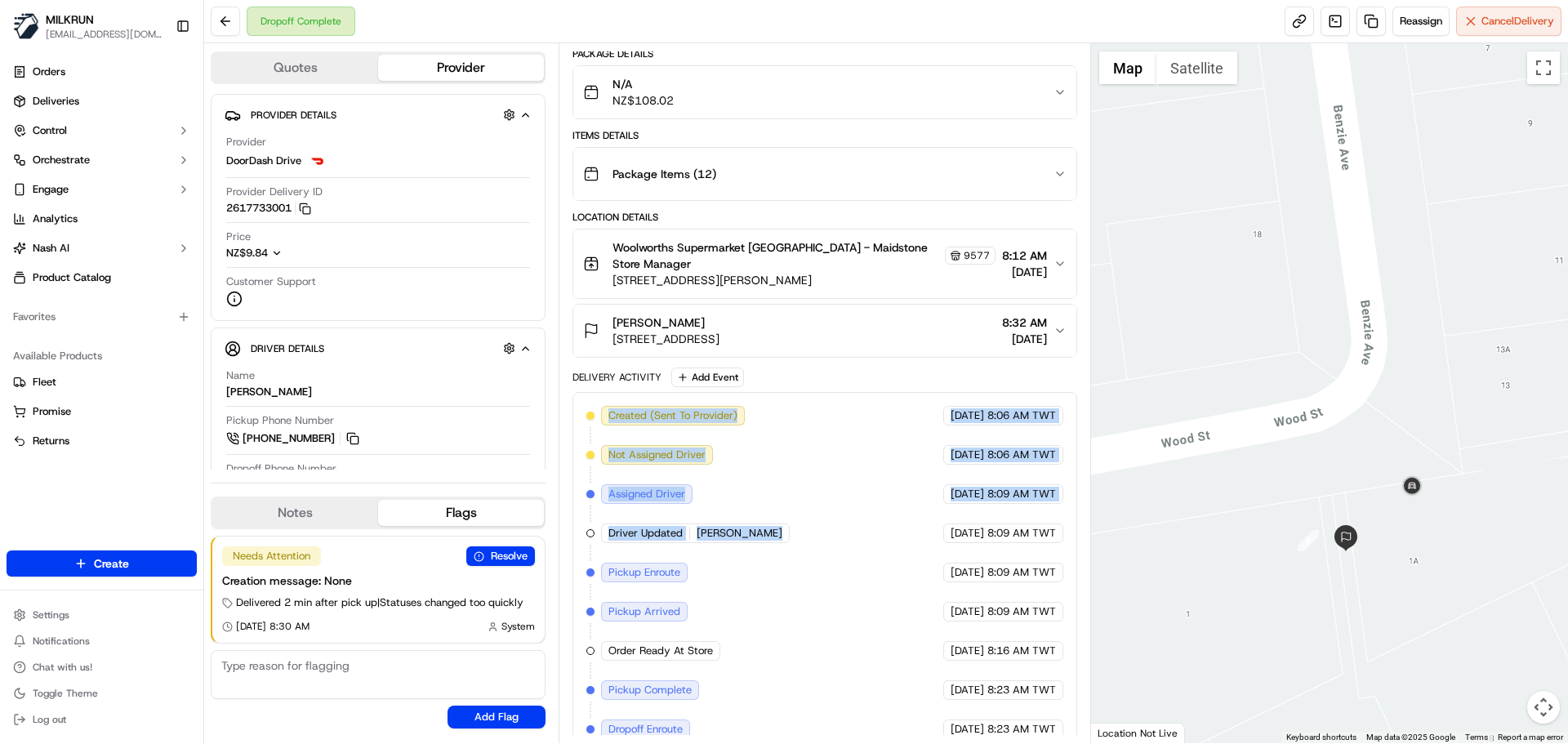
drag, startPoint x: 780, startPoint y: 491, endPoint x: 789, endPoint y: 456, distance: 36.1
click at [763, 377] on div "Delivery Activity Add Event Created (Sent To Provider) DoorDash Drive [DATE] 8:…" at bounding box center [824, 600] width 504 height 464
click at [806, 526] on div "Created (Sent To Provider) DoorDash Drive [DATE] 8:06 AM TWT Not Assigned Drive…" at bounding box center [824, 612] width 476 height 412
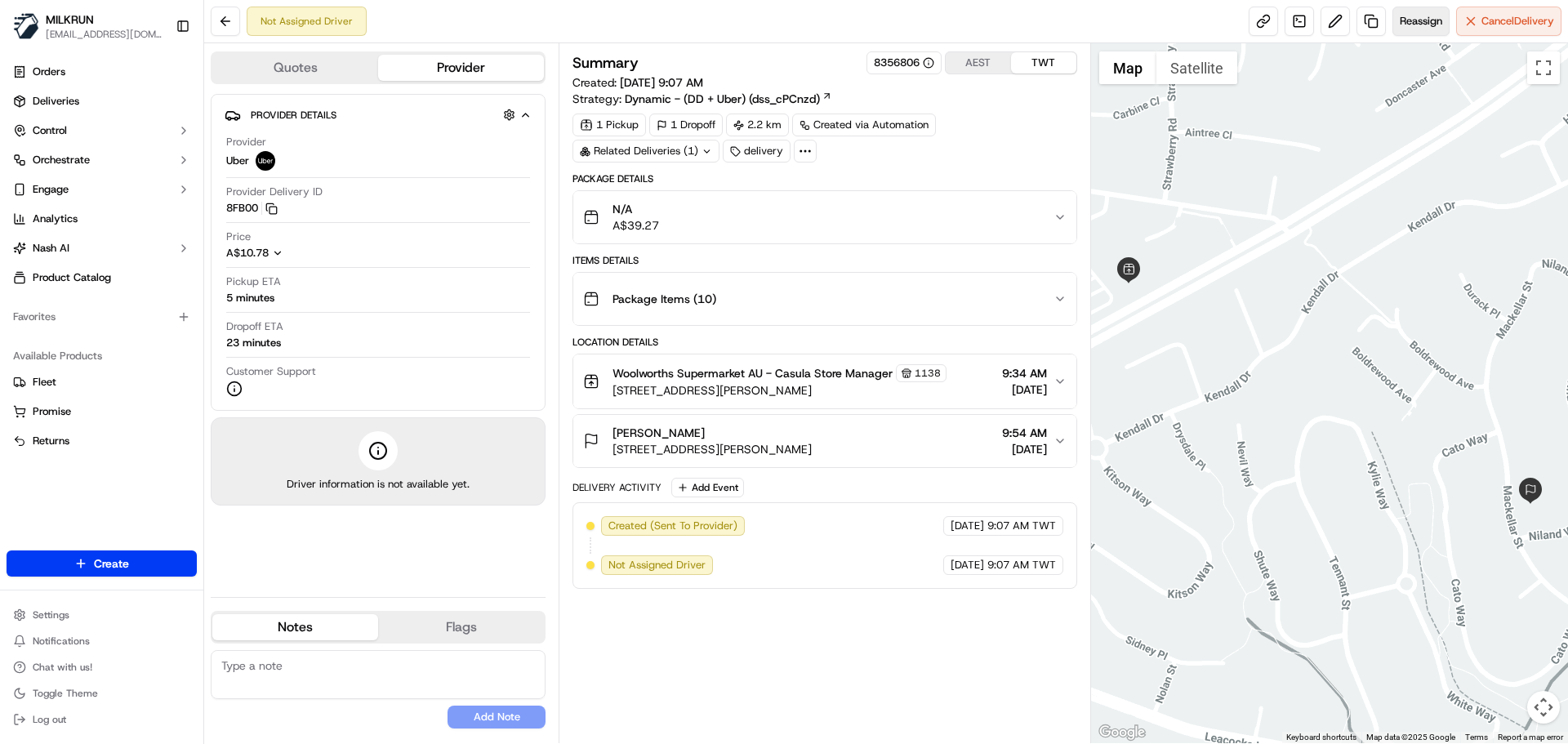
click at [1411, 22] on span "Reassign" at bounding box center [1420, 21] width 42 height 14
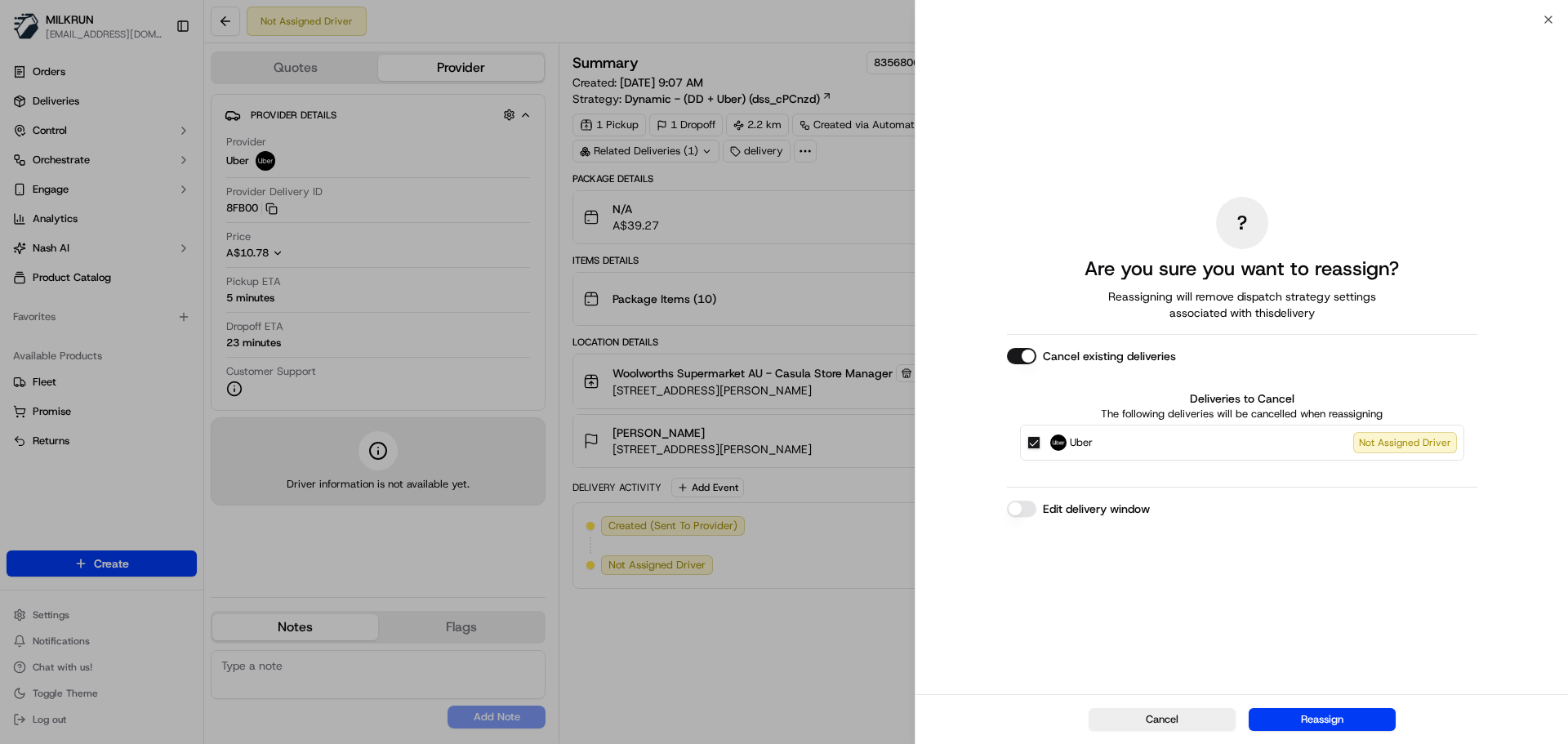
click at [1033, 509] on button "Edit delivery window" at bounding box center [1021, 509] width 30 height 16
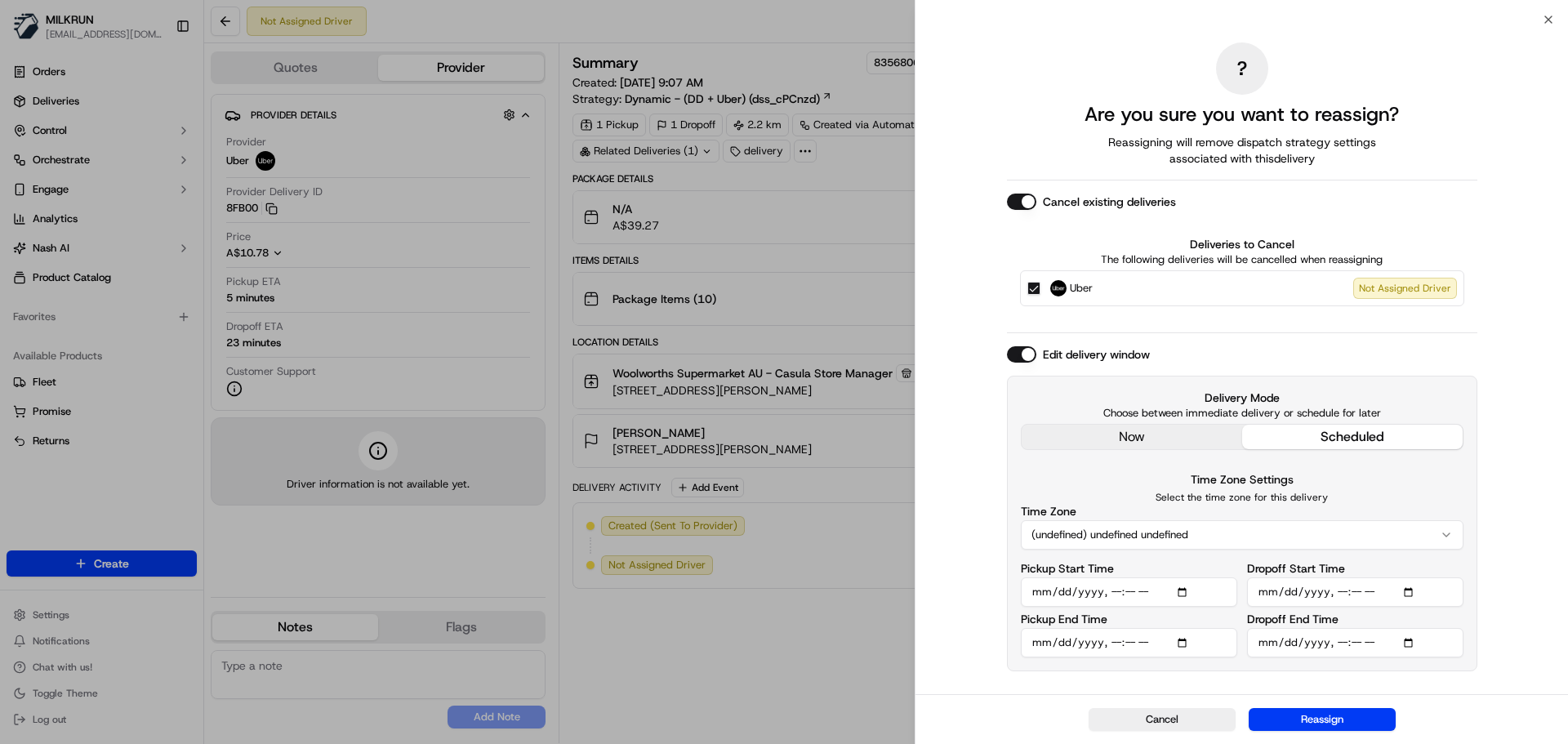
click at [1145, 538] on button "(undefined) undefined undefined" at bounding box center [1242, 534] width 443 height 30
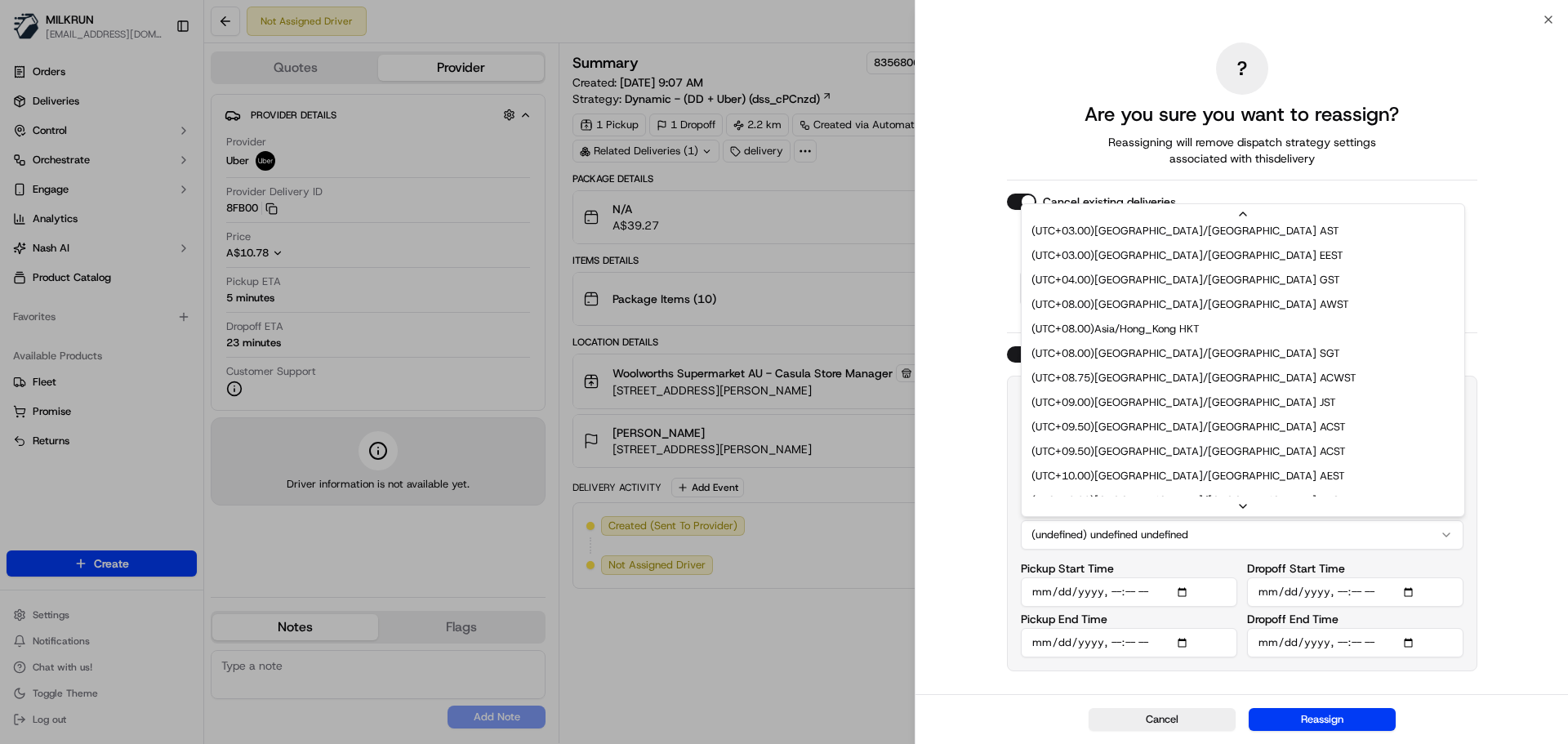
scroll to position [695, 0]
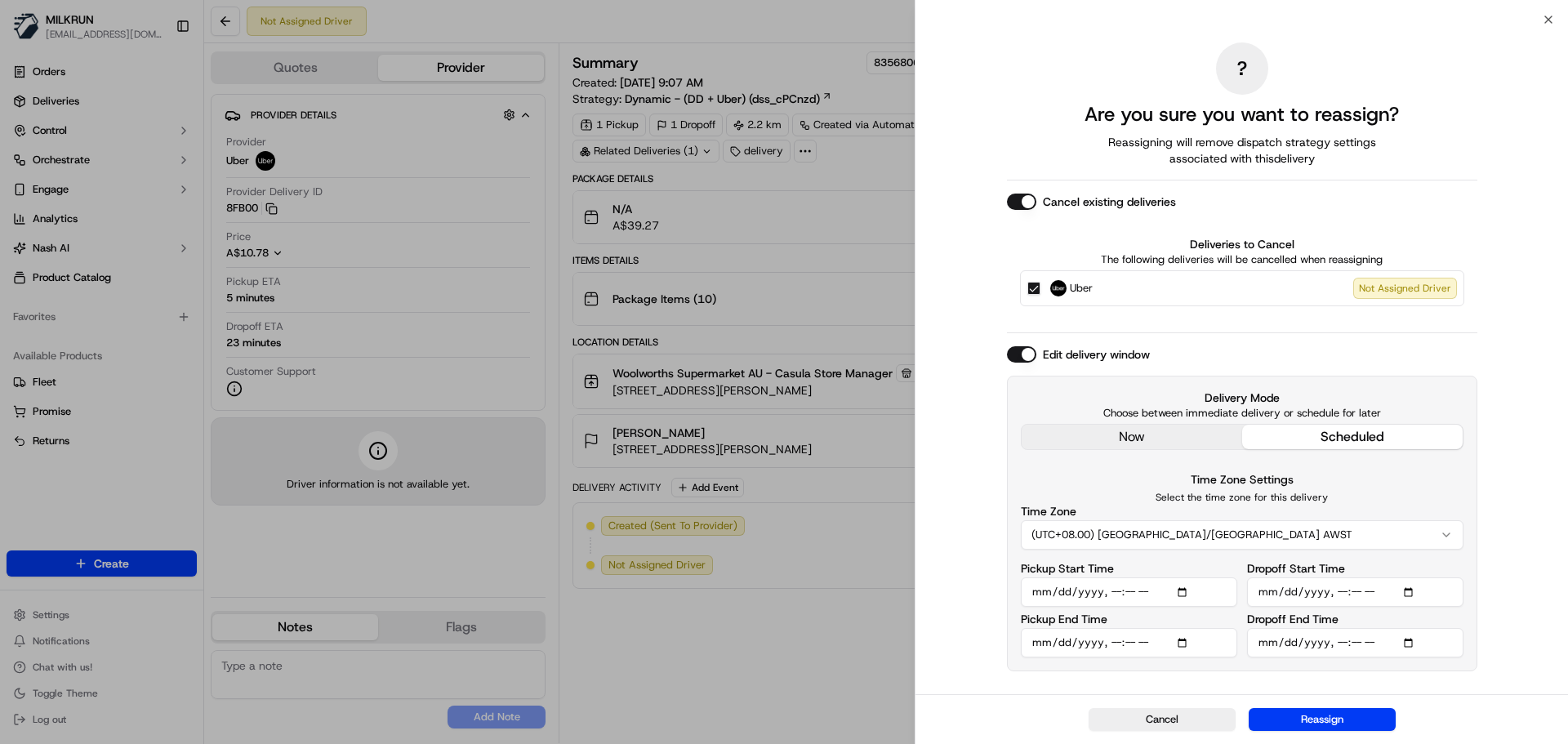
click at [1188, 595] on input "Pickup Start Time" at bounding box center [1129, 592] width 217 height 30
type input "[DATE]T09:55"
click at [1513, 528] on div "? Are you sure you want to reassign? Reassigning will remove dispatch strategy …" at bounding box center [1241, 357] width 652 height 675
click at [1414, 588] on input "Dropoff Start Time" at bounding box center [1356, 592] width 217 height 30
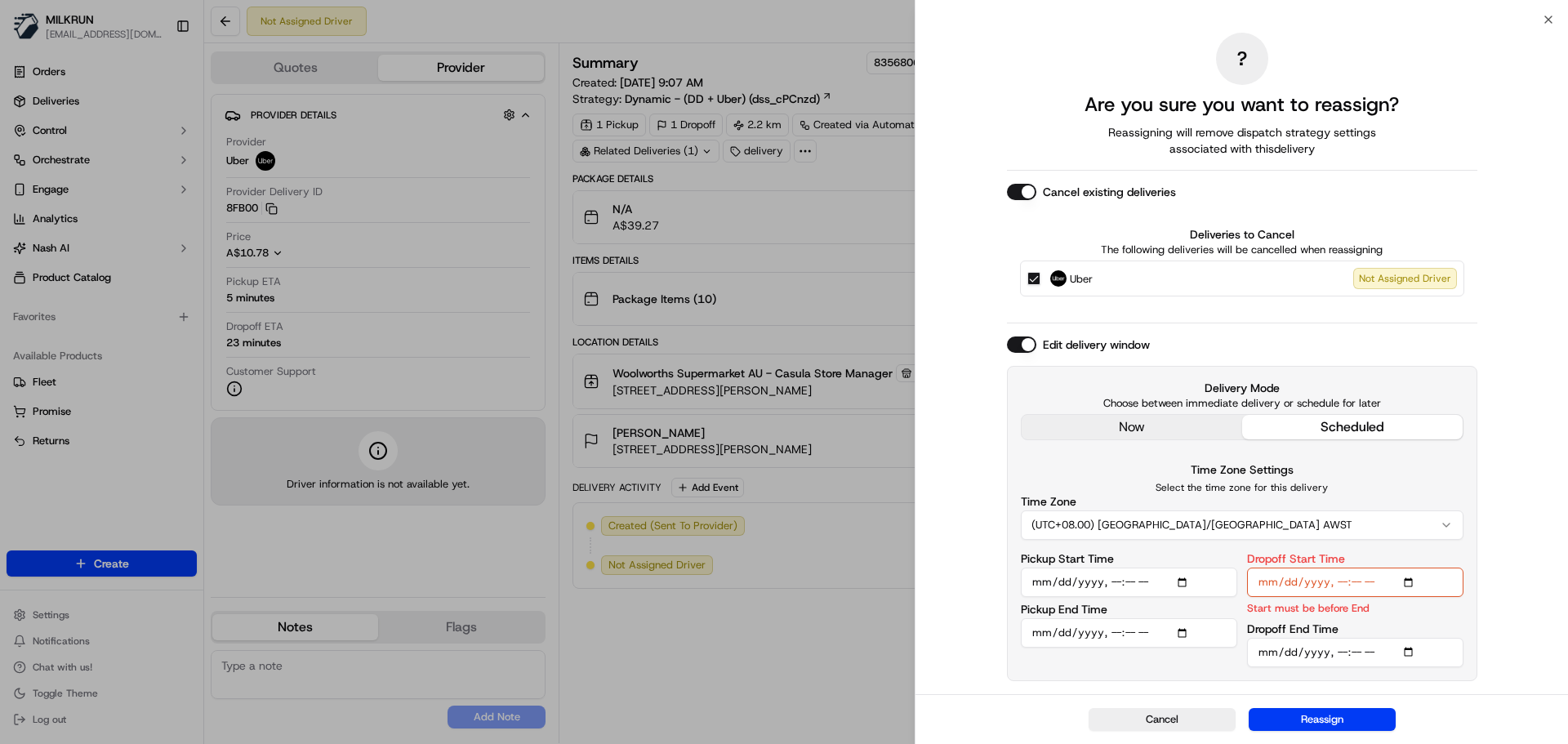
type input "[DATE]T10:30"
click at [1536, 314] on div "? Are you sure you want to reassign? Reassigning will remove dispatch strategy …" at bounding box center [1241, 357] width 652 height 675
click at [1188, 633] on input "Pickup End Time" at bounding box center [1129, 633] width 217 height 30
type input "[DATE]T10:00"
click at [1501, 465] on div "? Are you sure you want to reassign? Reassigning will remove dispatch strategy …" at bounding box center [1241, 357] width 652 height 675
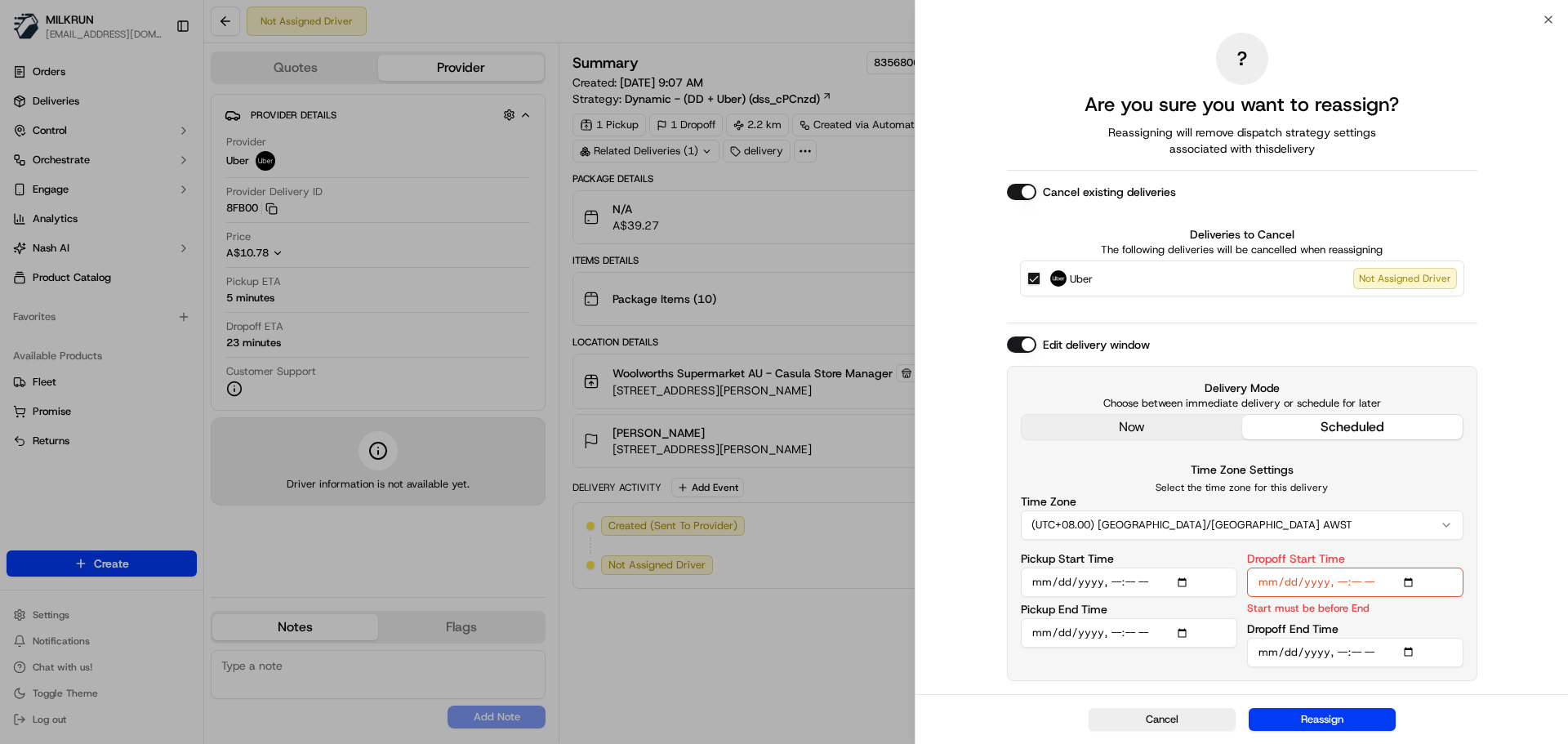
click at [1410, 654] on input "Dropoff End Time" at bounding box center [1356, 653] width 217 height 30
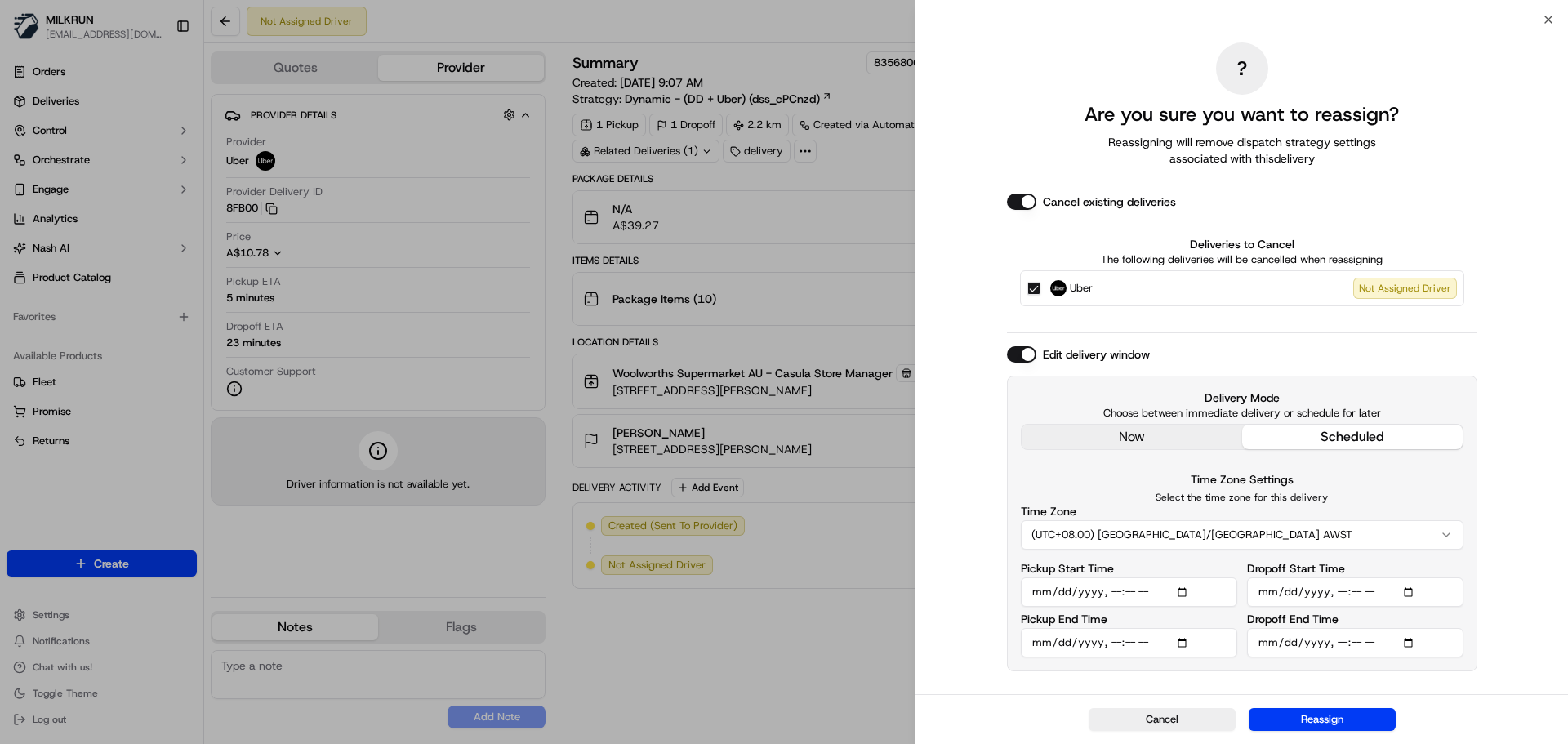
type input "[DATE]T10:35"
drag, startPoint x: 1536, startPoint y: 358, endPoint x: 1532, endPoint y: 379, distance: 21.4
click at [1536, 358] on div "? Are you sure you want to reassign? Reassigning will remove dispatch strategy …" at bounding box center [1241, 357] width 652 height 675
click at [1359, 720] on button "Reassign" at bounding box center [1322, 720] width 147 height 23
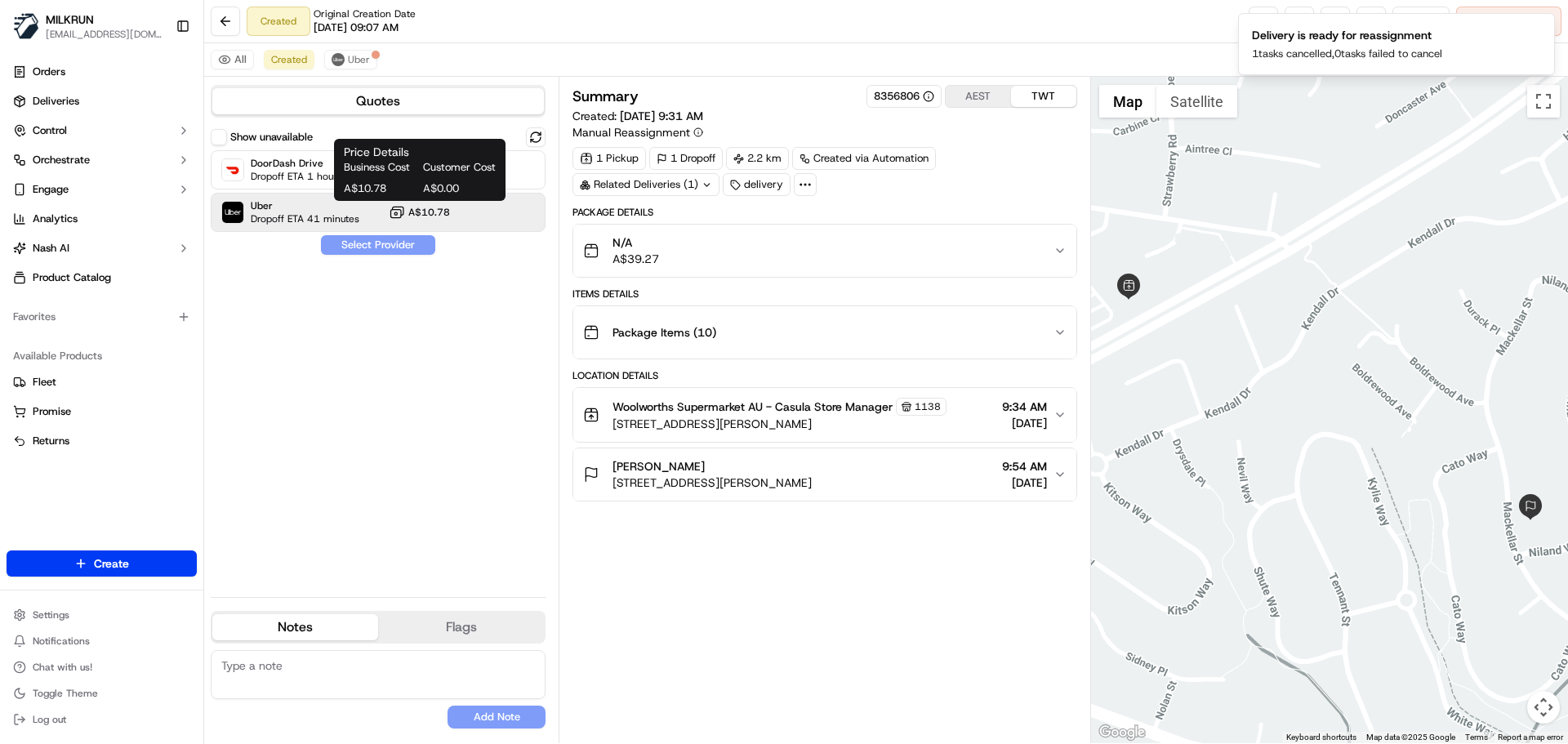
click at [389, 214] on icon at bounding box center [396, 212] width 16 height 16
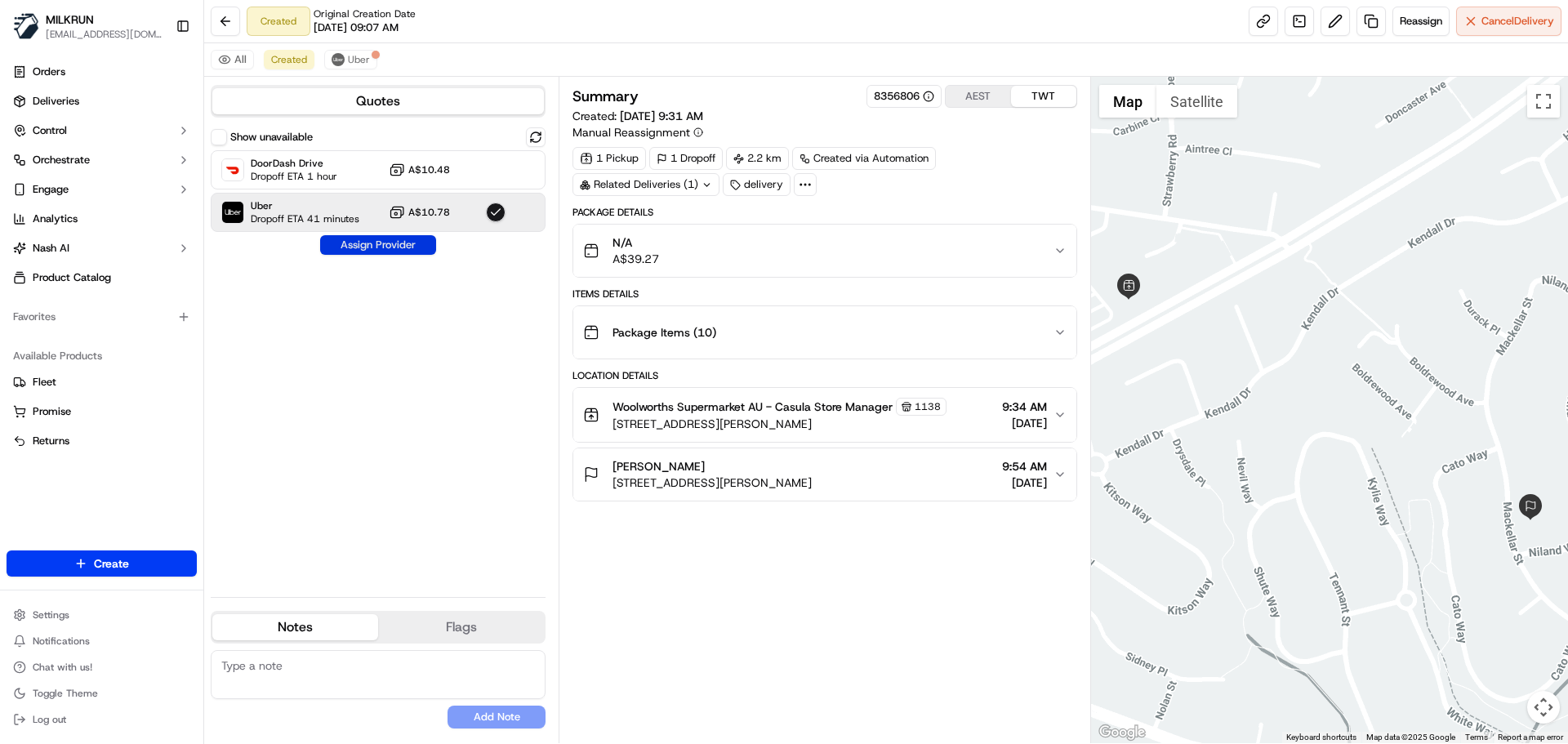
click at [405, 252] on button "Assign Provider" at bounding box center [379, 245] width 116 height 20
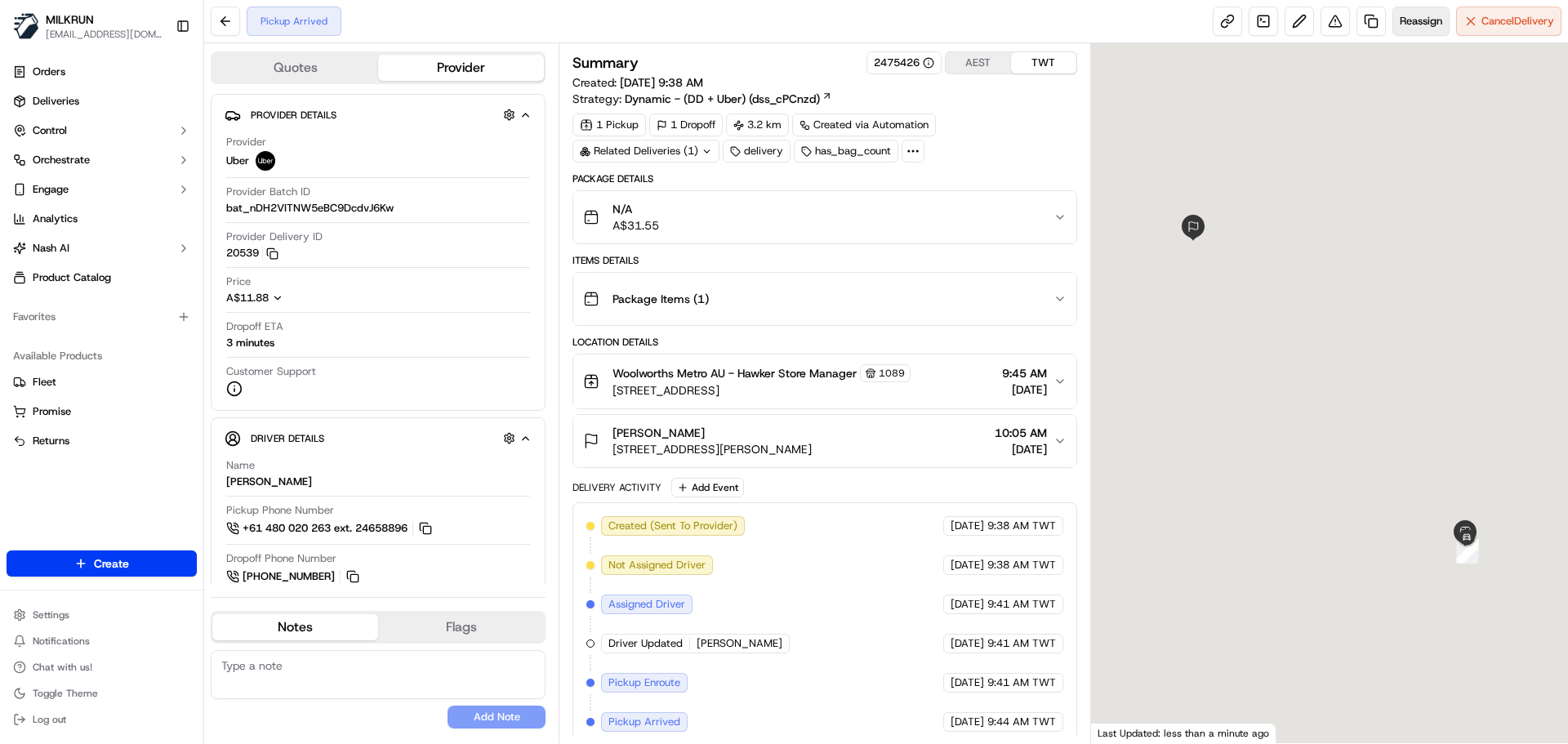
click at [1427, 17] on span "Reassign" at bounding box center [1420, 21] width 42 height 14
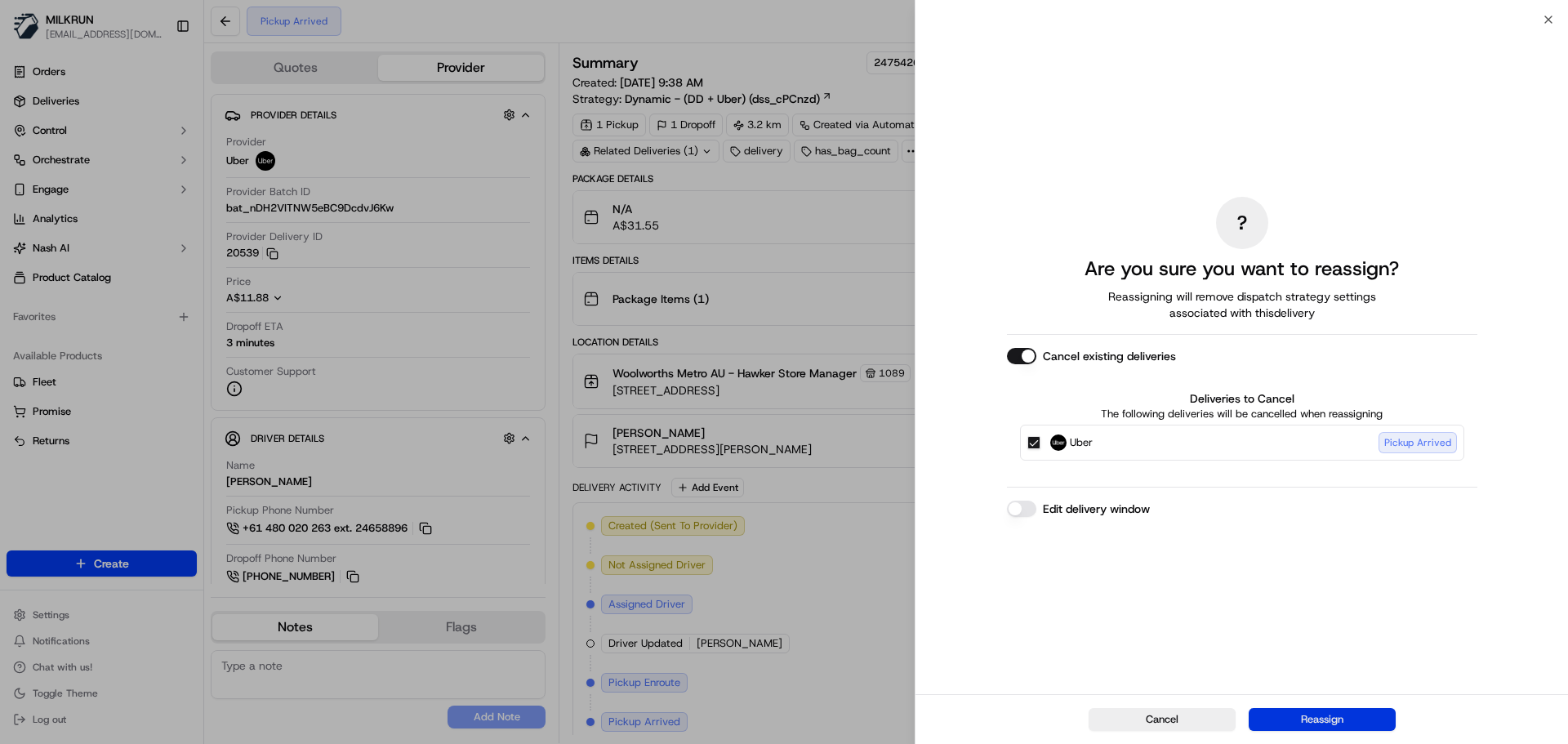
click at [1360, 724] on button "Reassign" at bounding box center [1322, 720] width 147 height 23
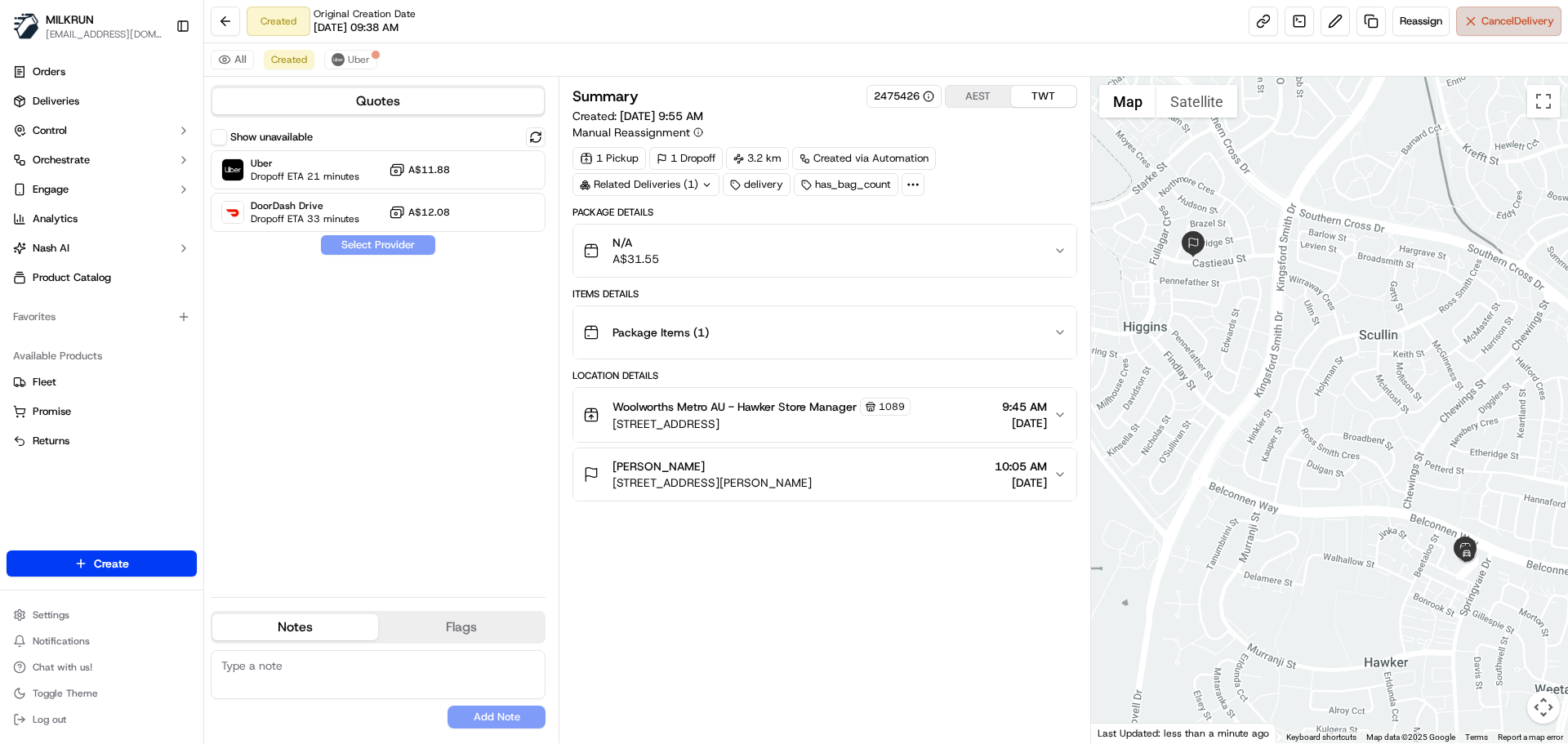
click at [1476, 33] on button "Cancel Delivery" at bounding box center [1509, 21] width 106 height 30
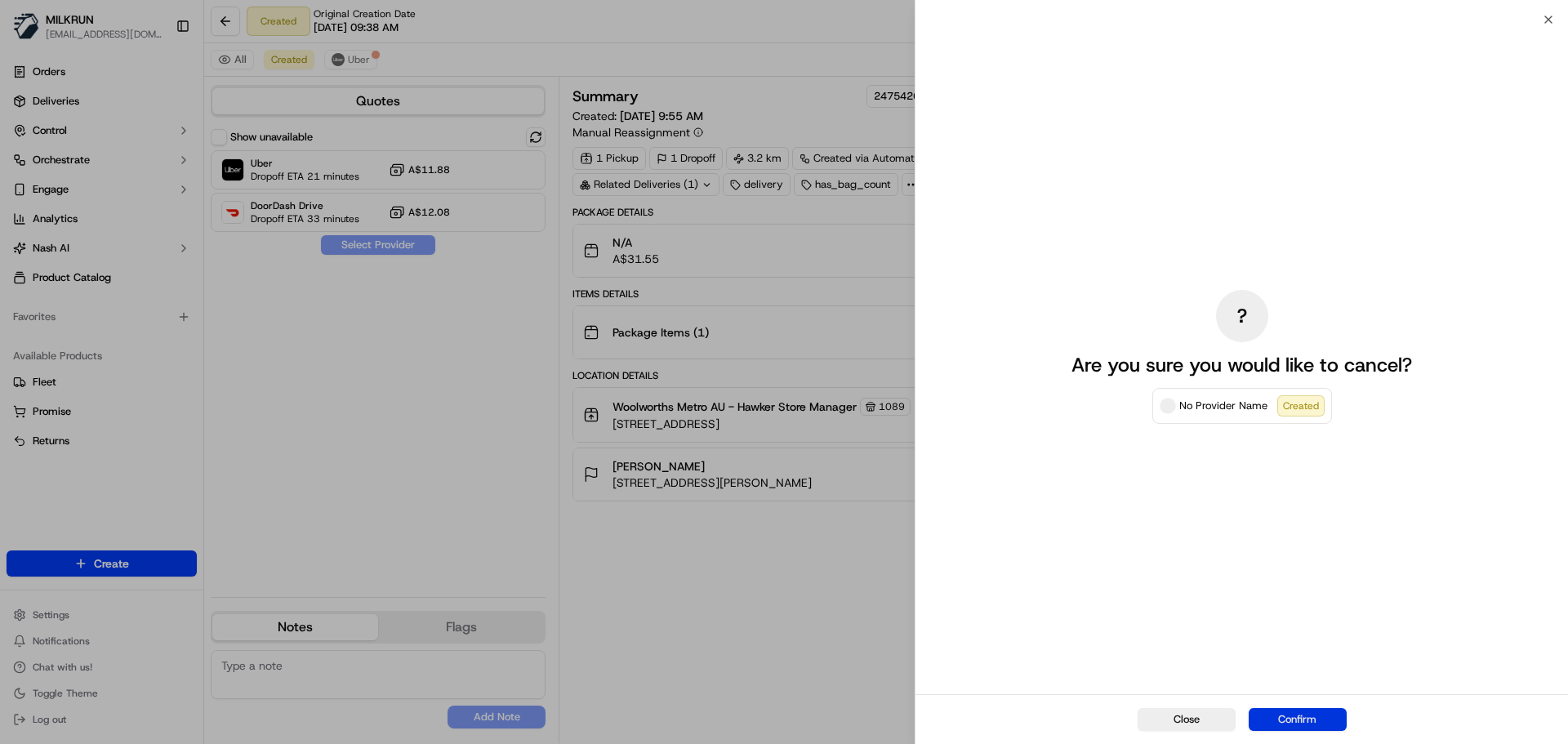
click at [1282, 724] on button "Confirm" at bounding box center [1298, 720] width 98 height 23
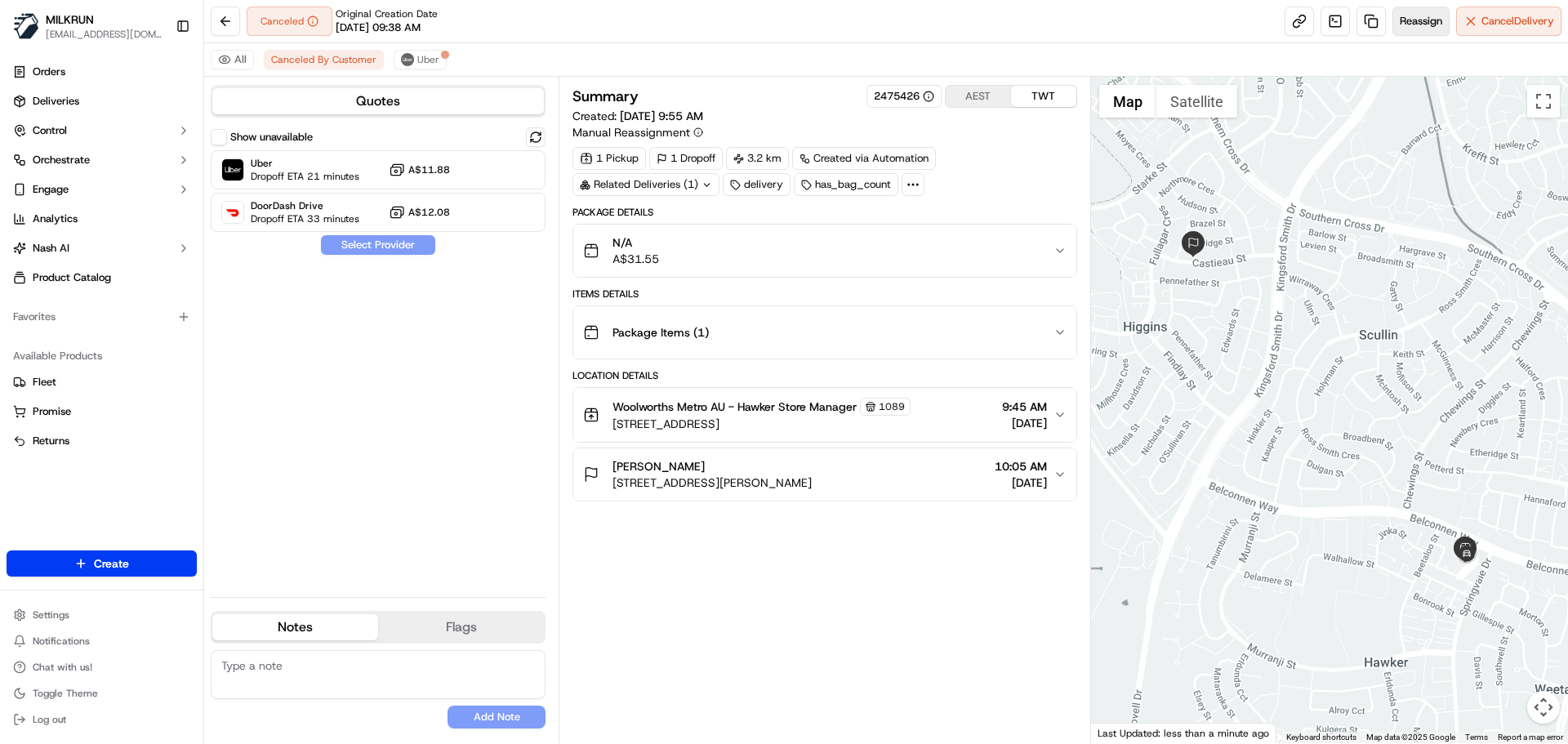
click at [1419, 29] on button "Reassign" at bounding box center [1421, 21] width 57 height 30
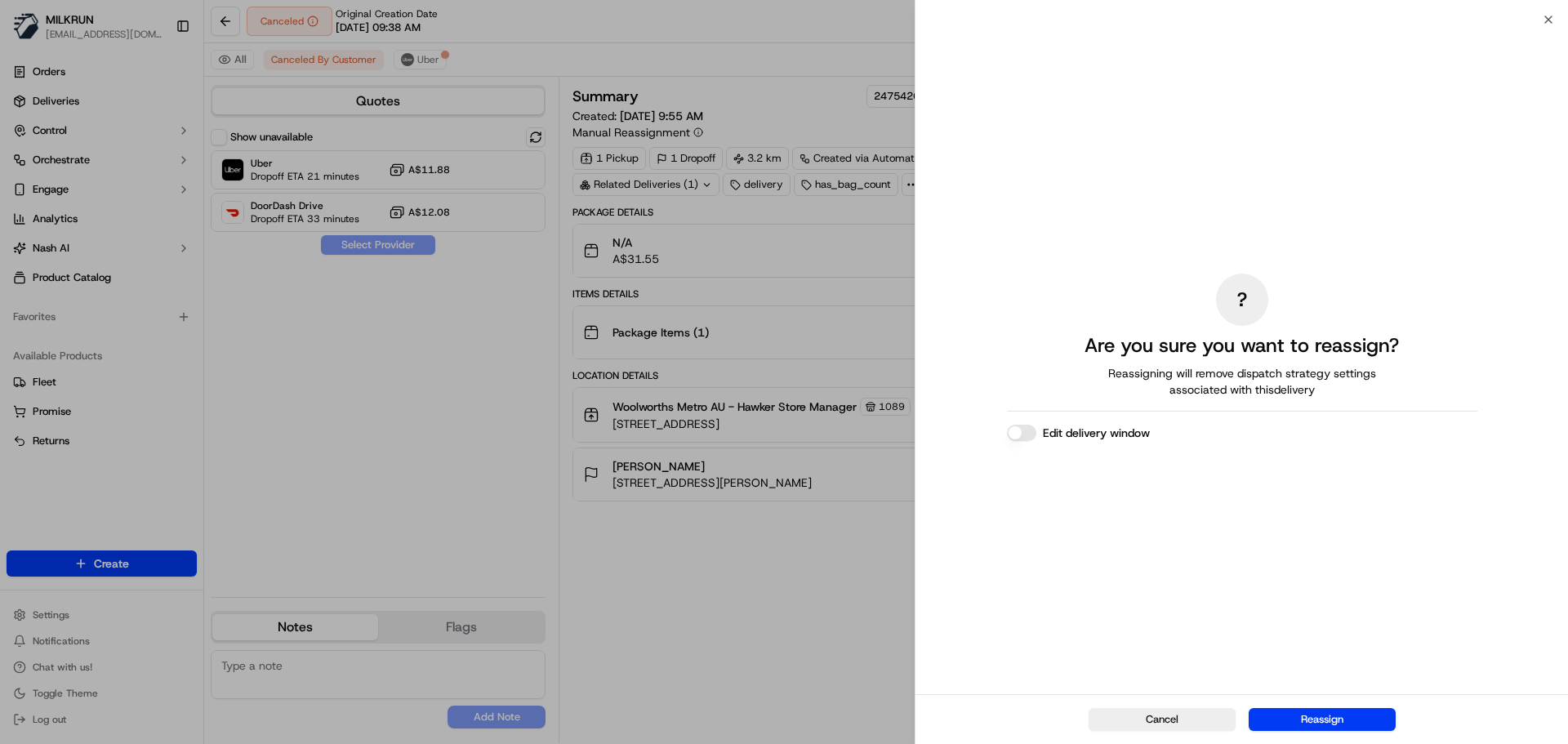
click at [1022, 432] on button "Edit delivery window" at bounding box center [1021, 433] width 30 height 16
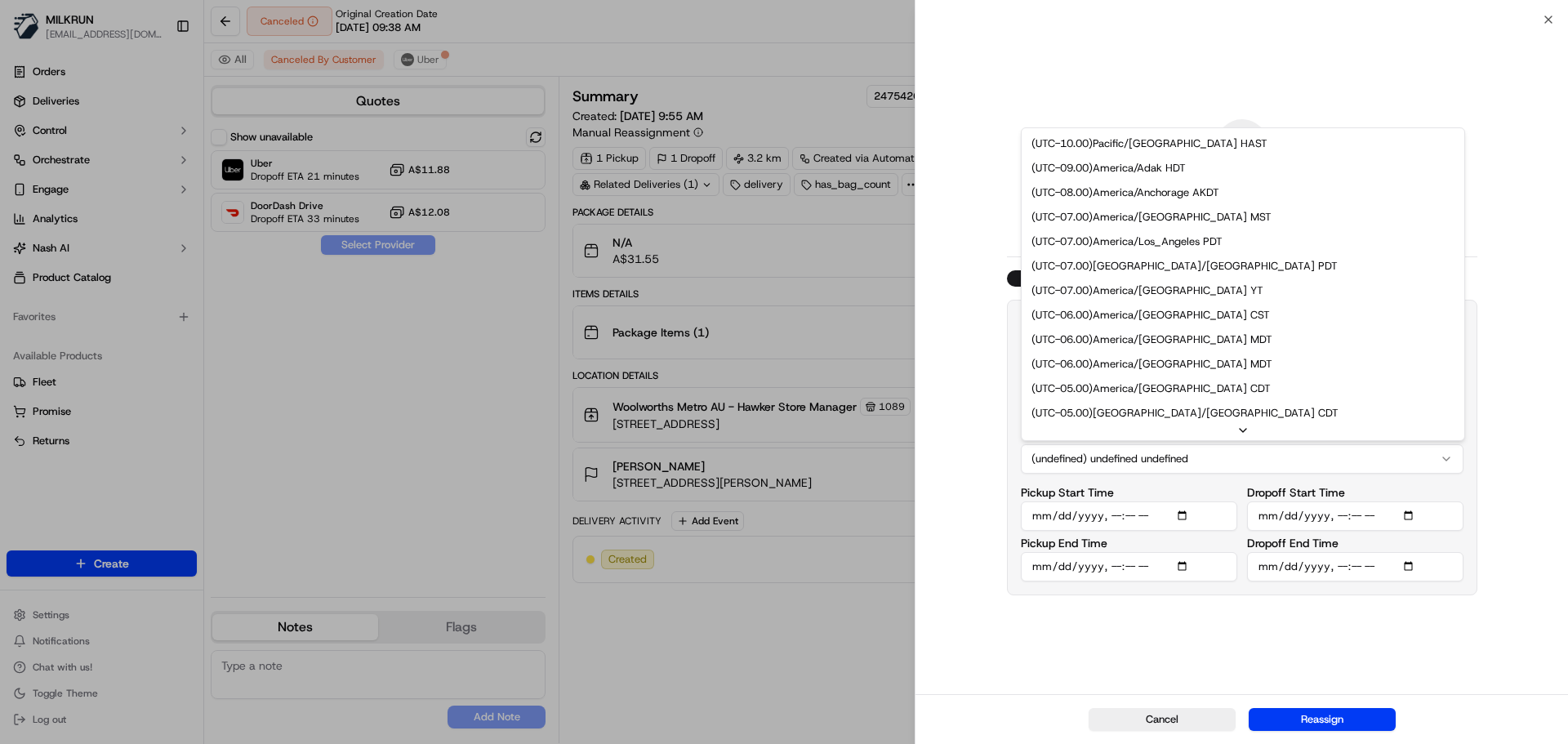
click at [1239, 454] on button "(undefined) undefined undefined" at bounding box center [1242, 458] width 443 height 30
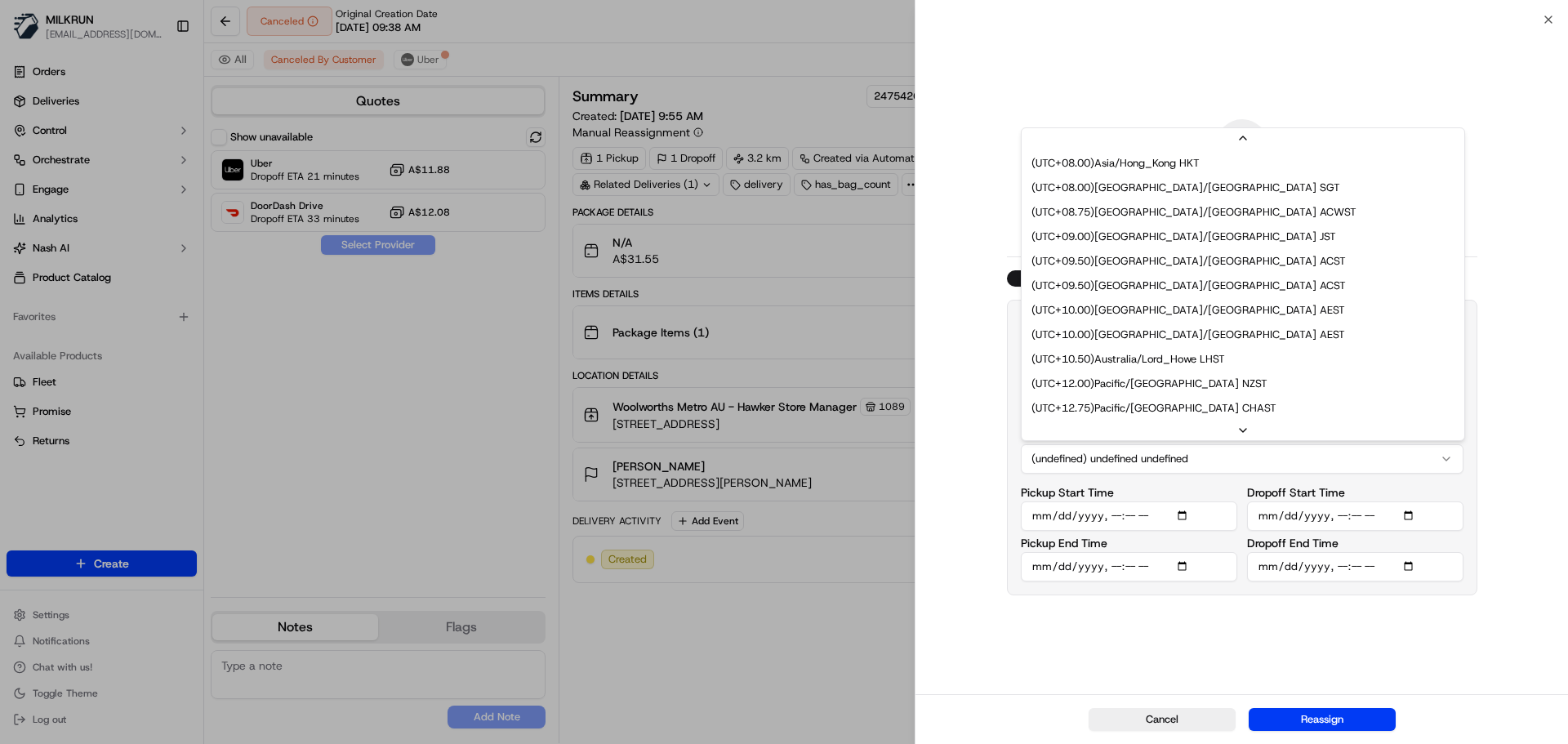
scroll to position [695, 0]
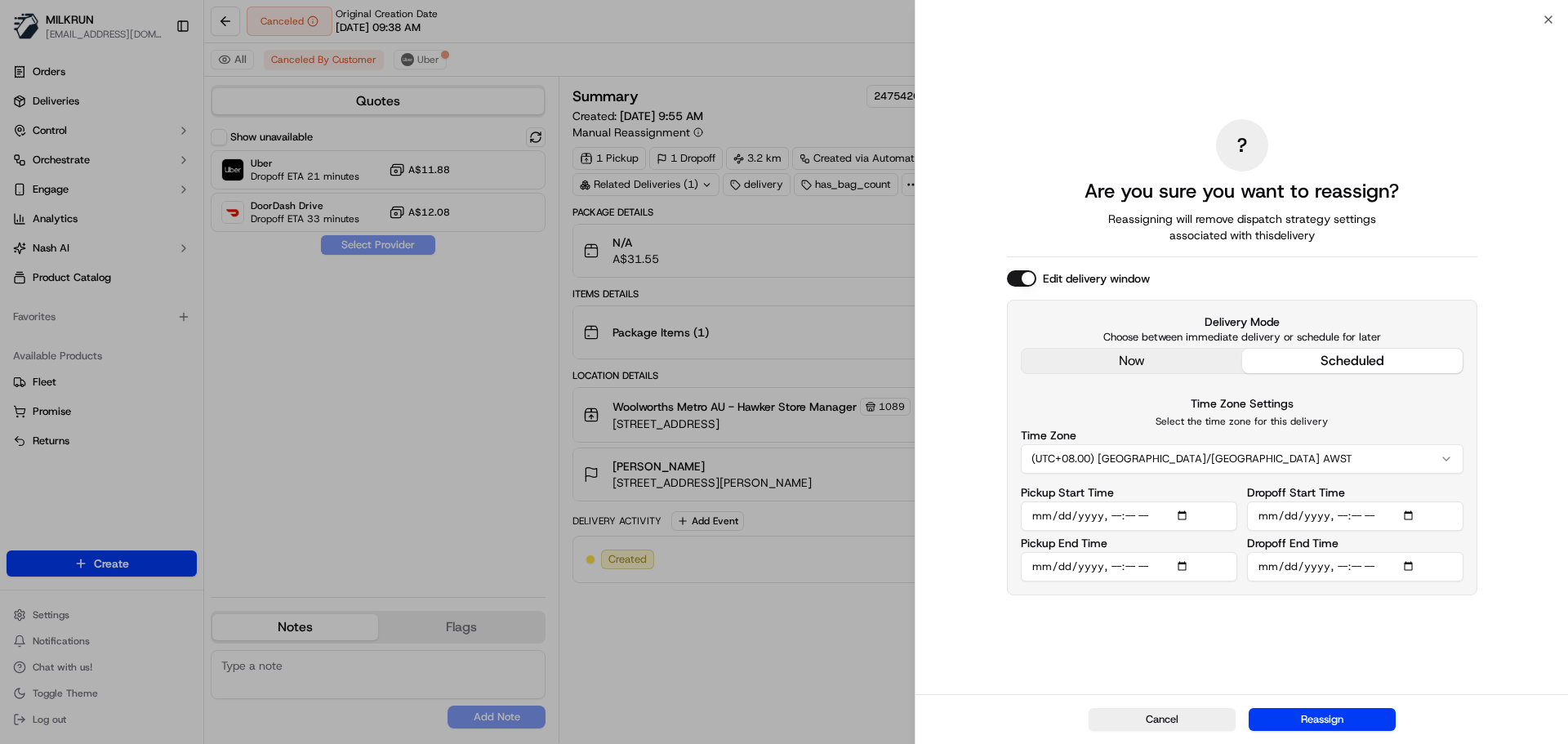
click at [1187, 518] on input "Pickup Start Time" at bounding box center [1129, 516] width 217 height 30
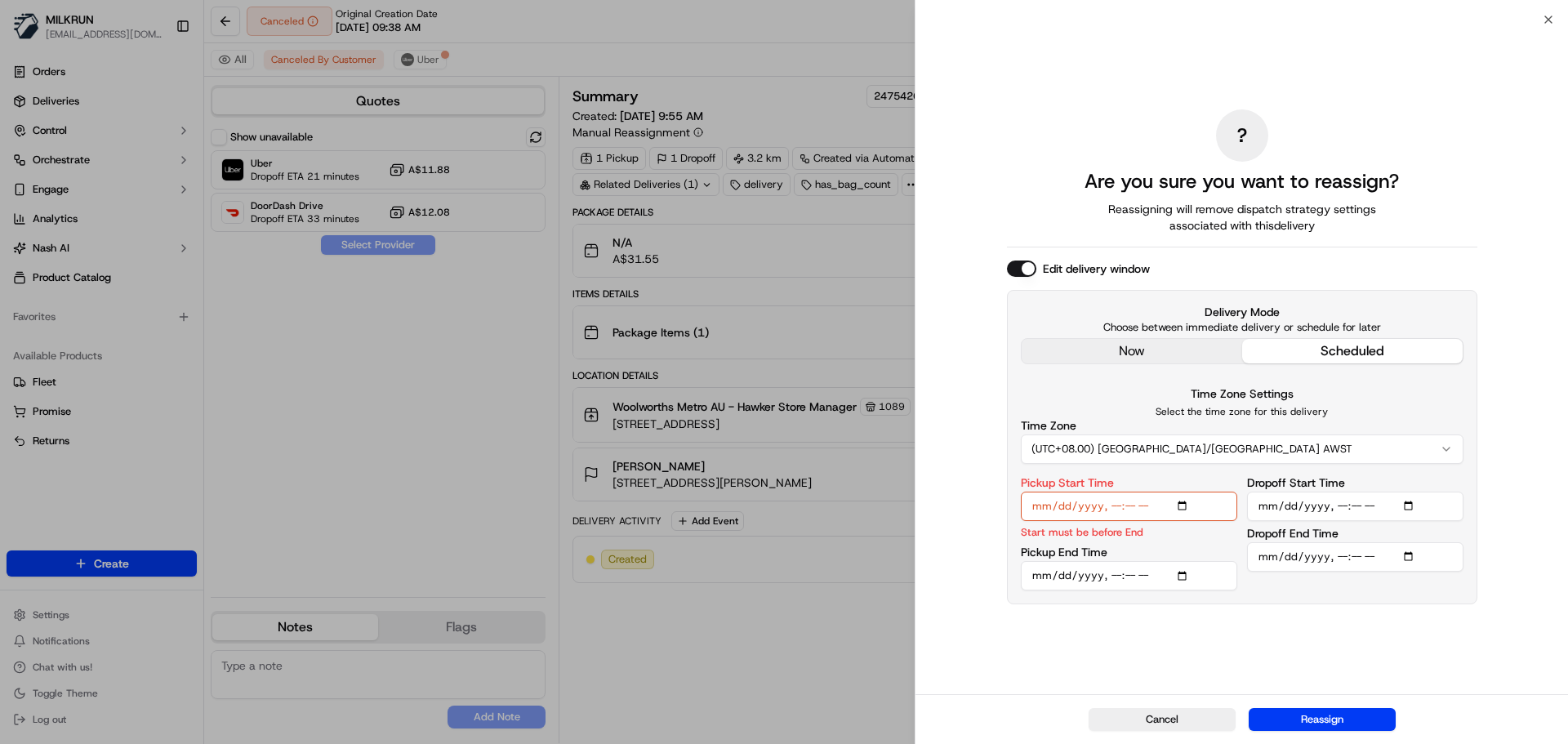
type input "2025-09-17T10:45"
click at [1508, 509] on div "? Are you sure you want to reassign? Reassigning will remove dispatch strategy …" at bounding box center [1241, 357] width 652 height 675
click at [1409, 512] on input "Dropoff Start Time" at bounding box center [1356, 506] width 217 height 30
type input "2025-09-17T11:30"
click at [1183, 579] on input "Pickup End Time" at bounding box center [1129, 576] width 217 height 30
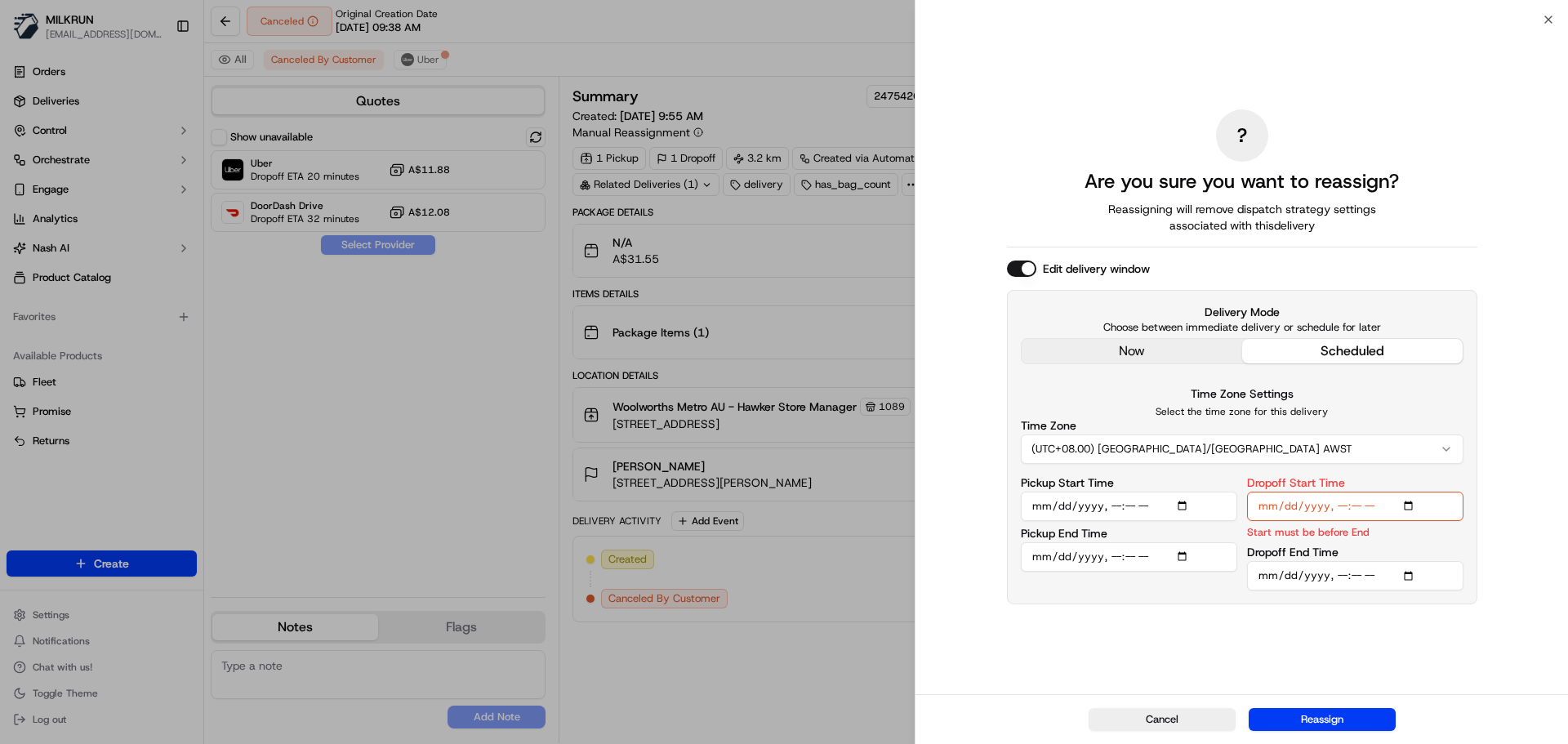
type input "2025-09-17T10:50"
click at [1530, 442] on div "? Are you sure you want to reassign? Reassigning will remove dispatch strategy …" at bounding box center [1241, 357] width 652 height 675
click at [1419, 583] on input "Dropoff End Time" at bounding box center [1356, 576] width 217 height 30
click at [1414, 580] on input "Dropoff End Time" at bounding box center [1356, 576] width 217 height 30
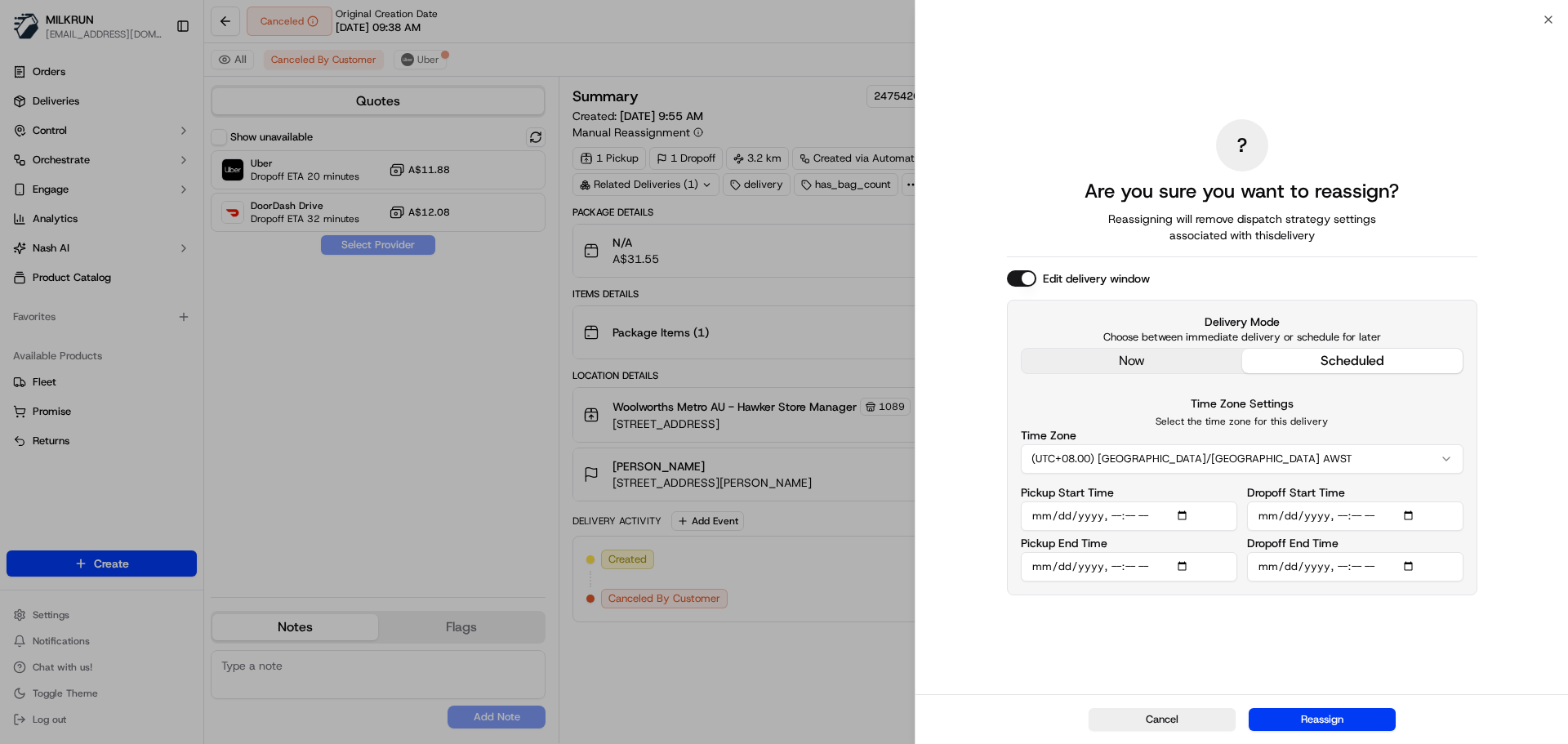
type input "2025-09-17T11:35"
click at [1547, 303] on div "? Are you sure you want to reassign? Reassigning will remove dispatch strategy …" at bounding box center [1241, 357] width 652 height 675
click at [1334, 725] on button "Reassign" at bounding box center [1322, 720] width 147 height 23
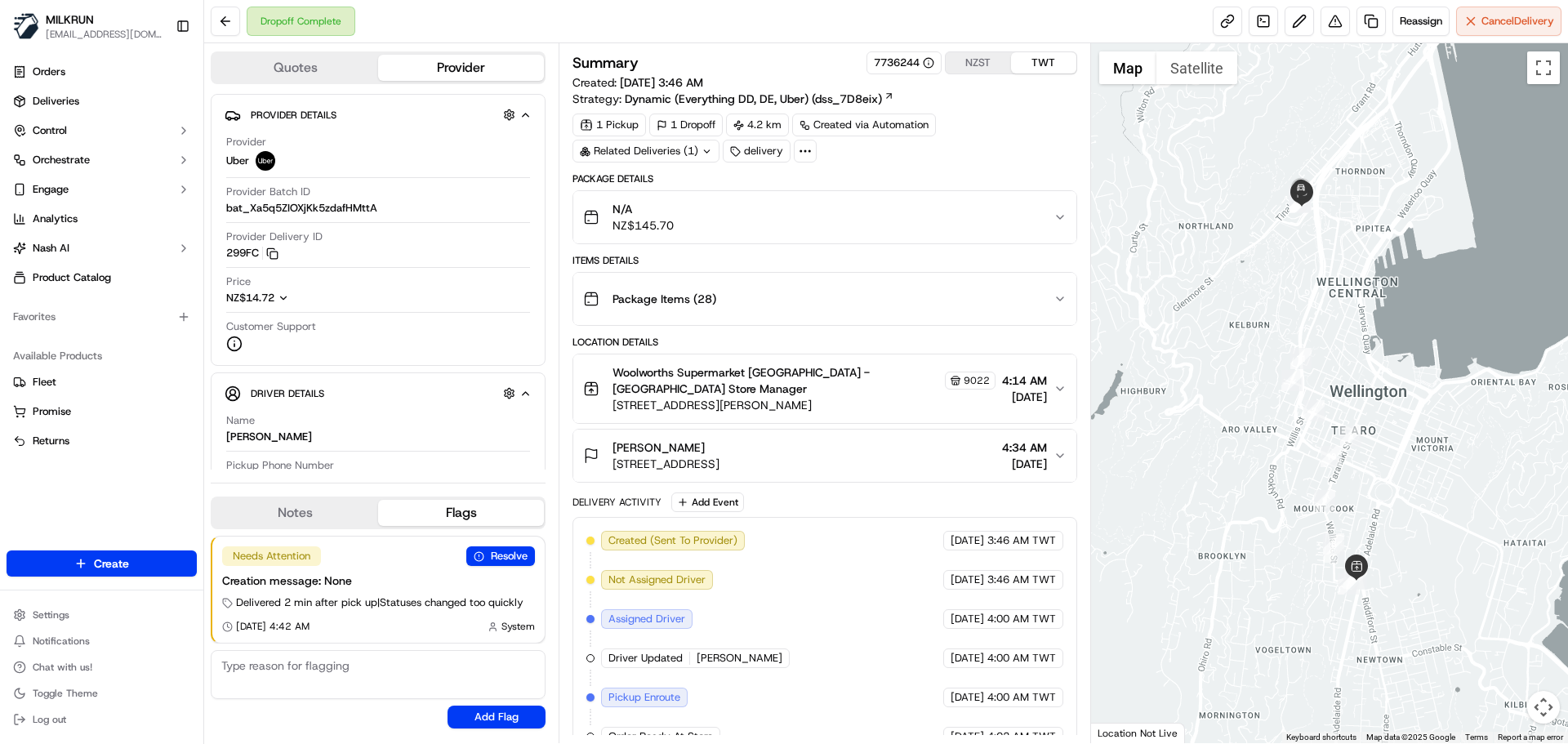
click at [764, 579] on div "Created (Sent To Provider) Uber [DATE] 3:46 AM TWT Not Assigned Driver Uber [DA…" at bounding box center [824, 737] width 476 height 412
click at [786, 551] on div "Created (Sent To Provider) Uber [DATE] 3:46 AM TWT Not Assigned Driver Uber [DA…" at bounding box center [824, 737] width 476 height 412
click at [857, 621] on div "Created (Sent To Provider) Uber [DATE] 3:46 AM TWT Not Assigned Driver Uber [DA…" at bounding box center [824, 737] width 476 height 412
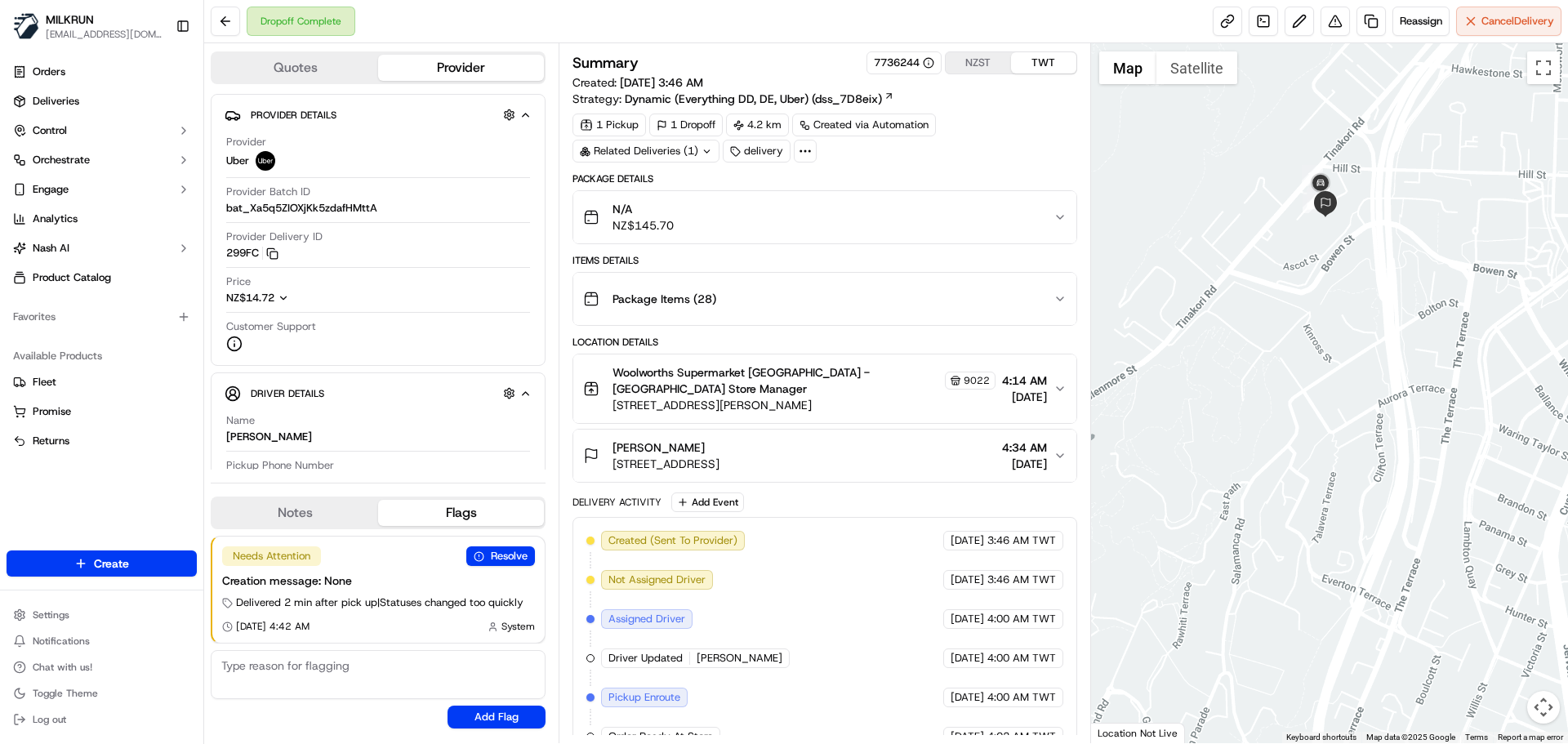
drag, startPoint x: 1351, startPoint y: 223, endPoint x: 1311, endPoint y: 226, distance: 40.1
click at [1311, 226] on div at bounding box center [1330, 393] width 478 height 700
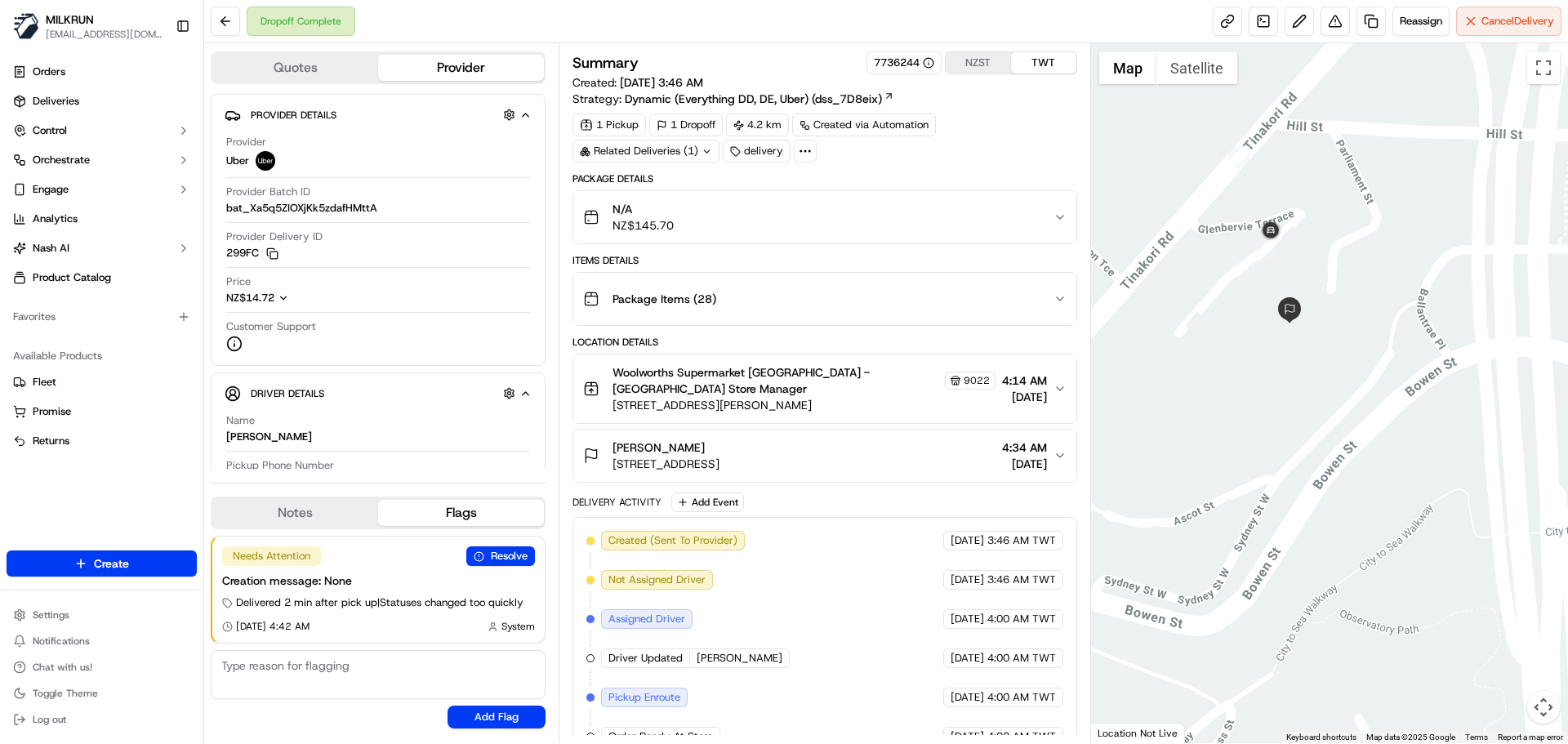
click at [805, 430] on button "[PERSON_NAME] [STREET_ADDRESS] 4:34 AM [DATE]" at bounding box center [824, 456] width 502 height 52
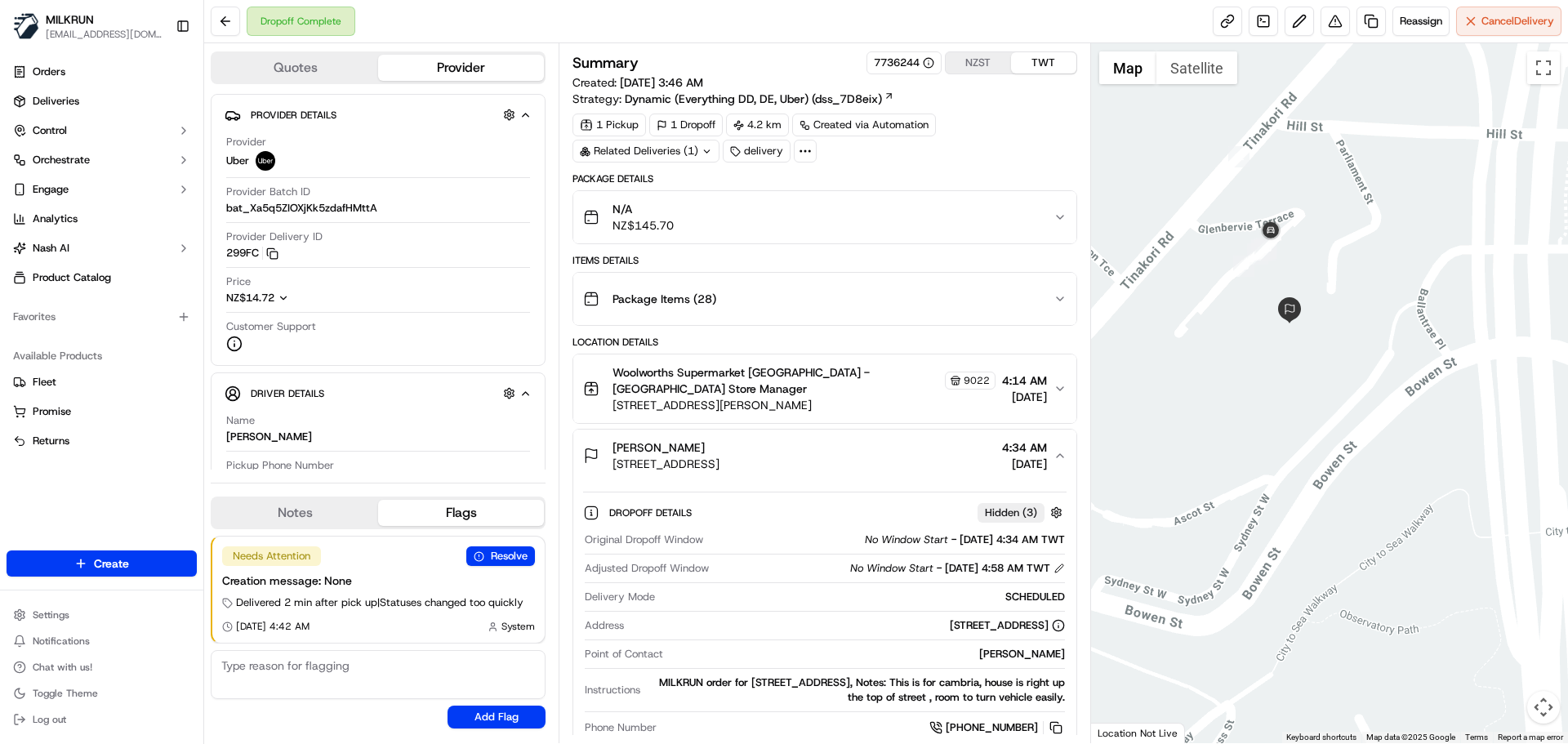
click at [911, 676] on div "MILKRUN order for [STREET_ADDRESS], Notes: This is for cambria, house is right …" at bounding box center [856, 690] width 417 height 30
click at [856, 678] on div "MILKRUN order for [STREET_ADDRESS], Notes: This is for cambria, house is right …" at bounding box center [856, 690] width 417 height 30
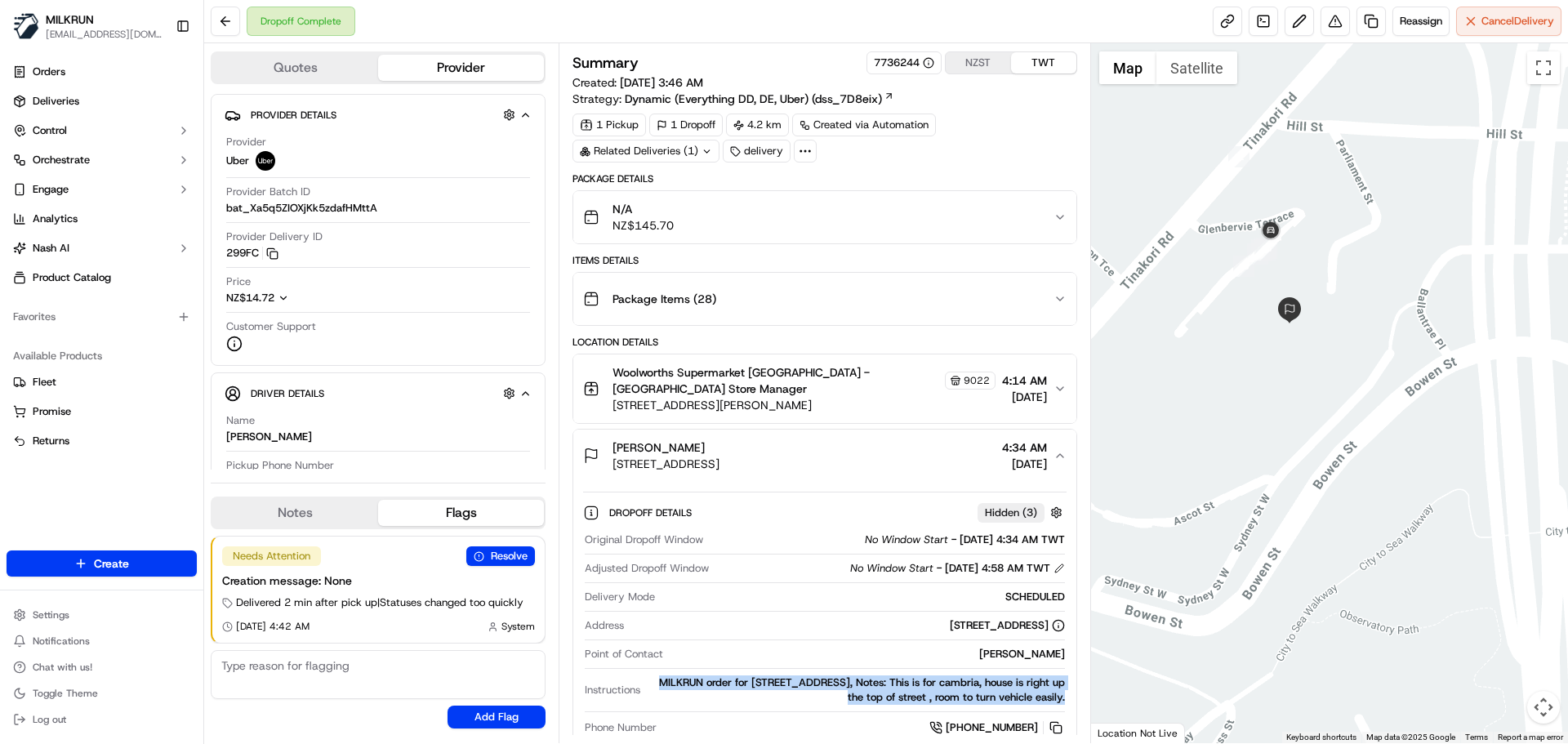
click at [856, 678] on div "MILKRUN order for [STREET_ADDRESS], Notes: This is for cambria, house is right …" at bounding box center [856, 690] width 417 height 30
click at [930, 689] on div "MILKRUN order for [STREET_ADDRESS], Notes: This is for cambria, house is right …" at bounding box center [856, 690] width 417 height 30
click at [852, 683] on div "MILKRUN order for [STREET_ADDRESS], Notes: This is for cambria, house is right …" at bounding box center [856, 690] width 417 height 30
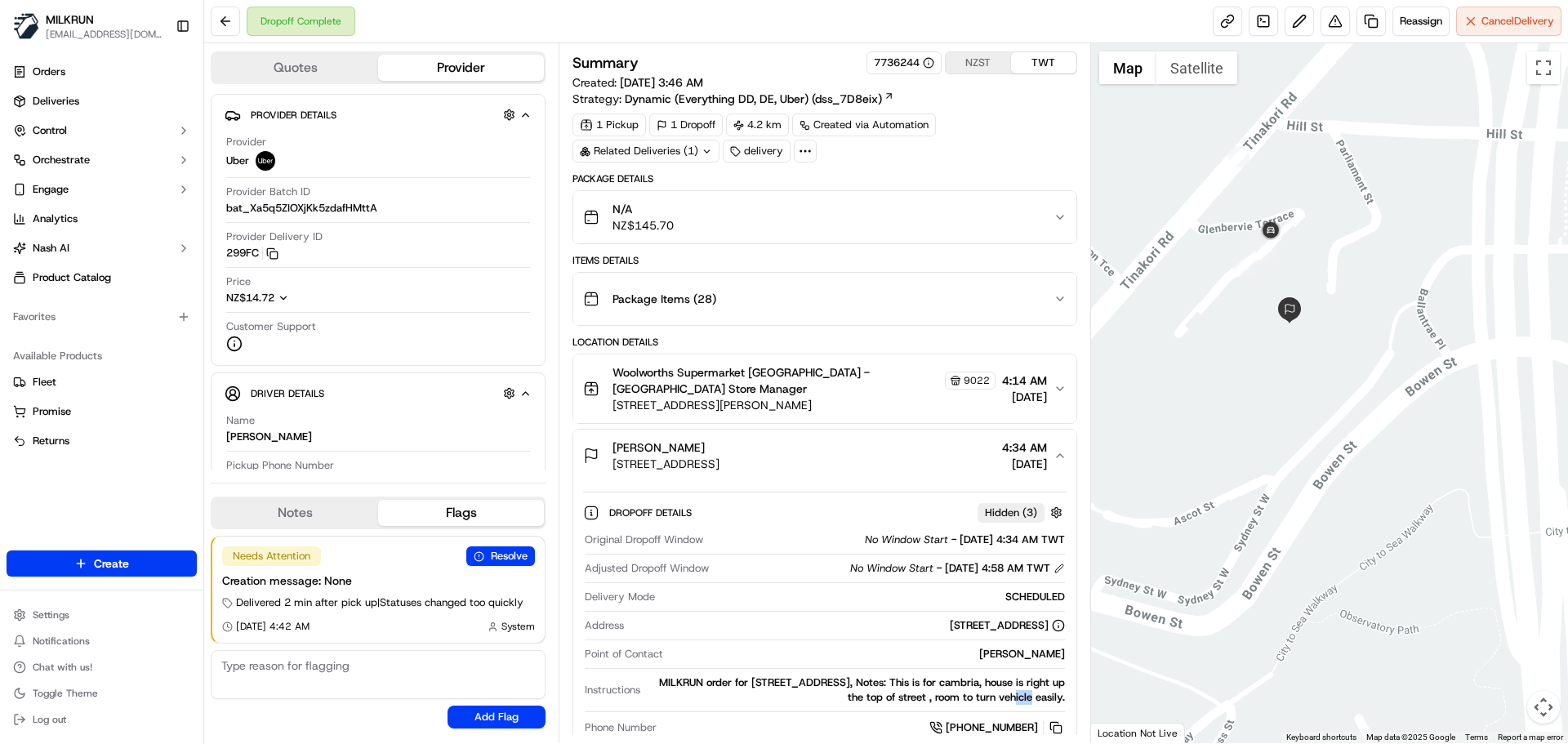
click at [852, 683] on div "MILKRUN order for [STREET_ADDRESS], Notes: This is for cambria, house is right …" at bounding box center [856, 690] width 417 height 30
click at [795, 683] on div "MILKRUN order for [STREET_ADDRESS], Notes: This is for cambria, house is right …" at bounding box center [856, 690] width 417 height 30
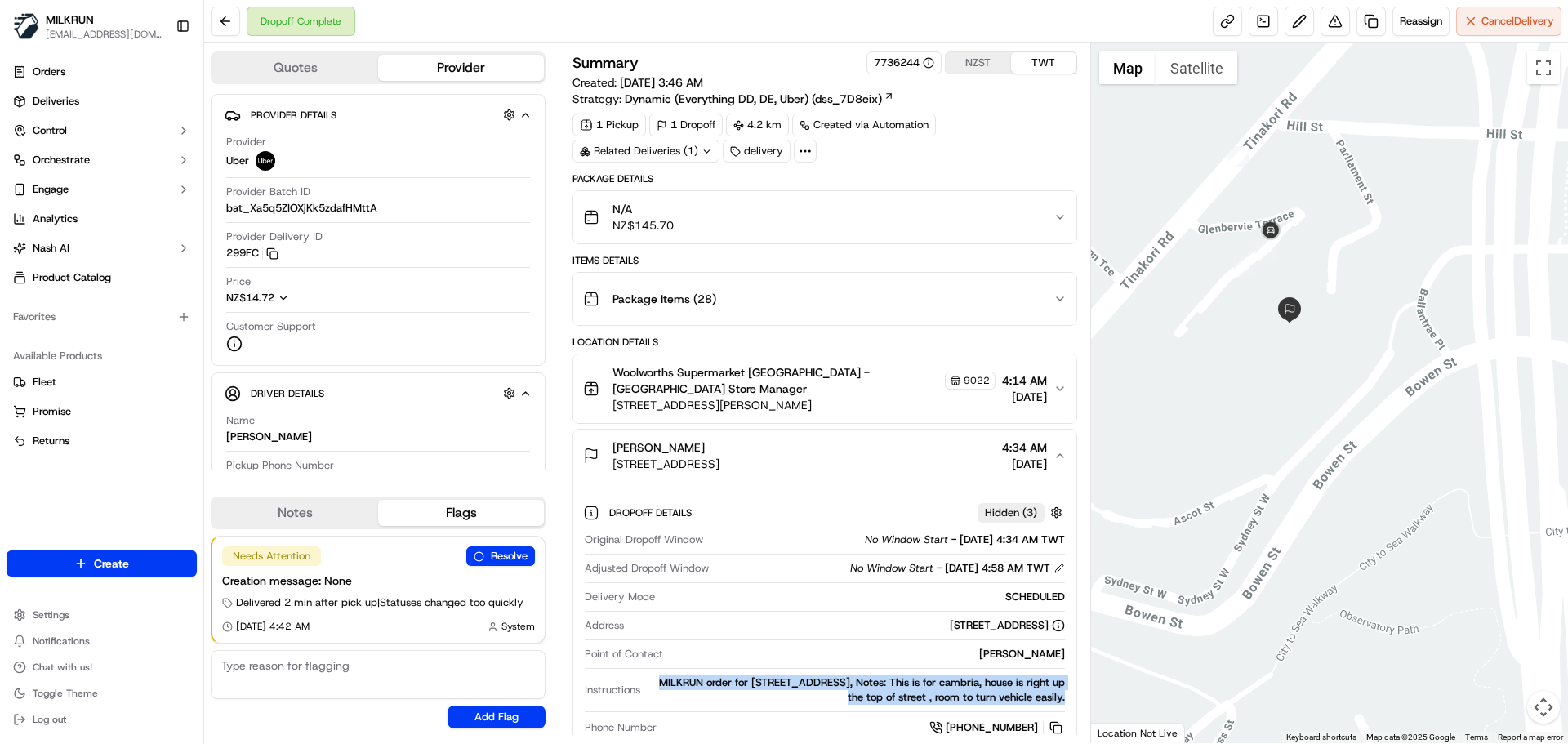
click at [739, 684] on div "MILKRUN order for [STREET_ADDRESS], Notes: This is for cambria, house is right …" at bounding box center [856, 690] width 417 height 30
click at [766, 681] on div "MILKRUN order for [STREET_ADDRESS], Notes: This is for cambria, house is right …" at bounding box center [856, 690] width 417 height 30
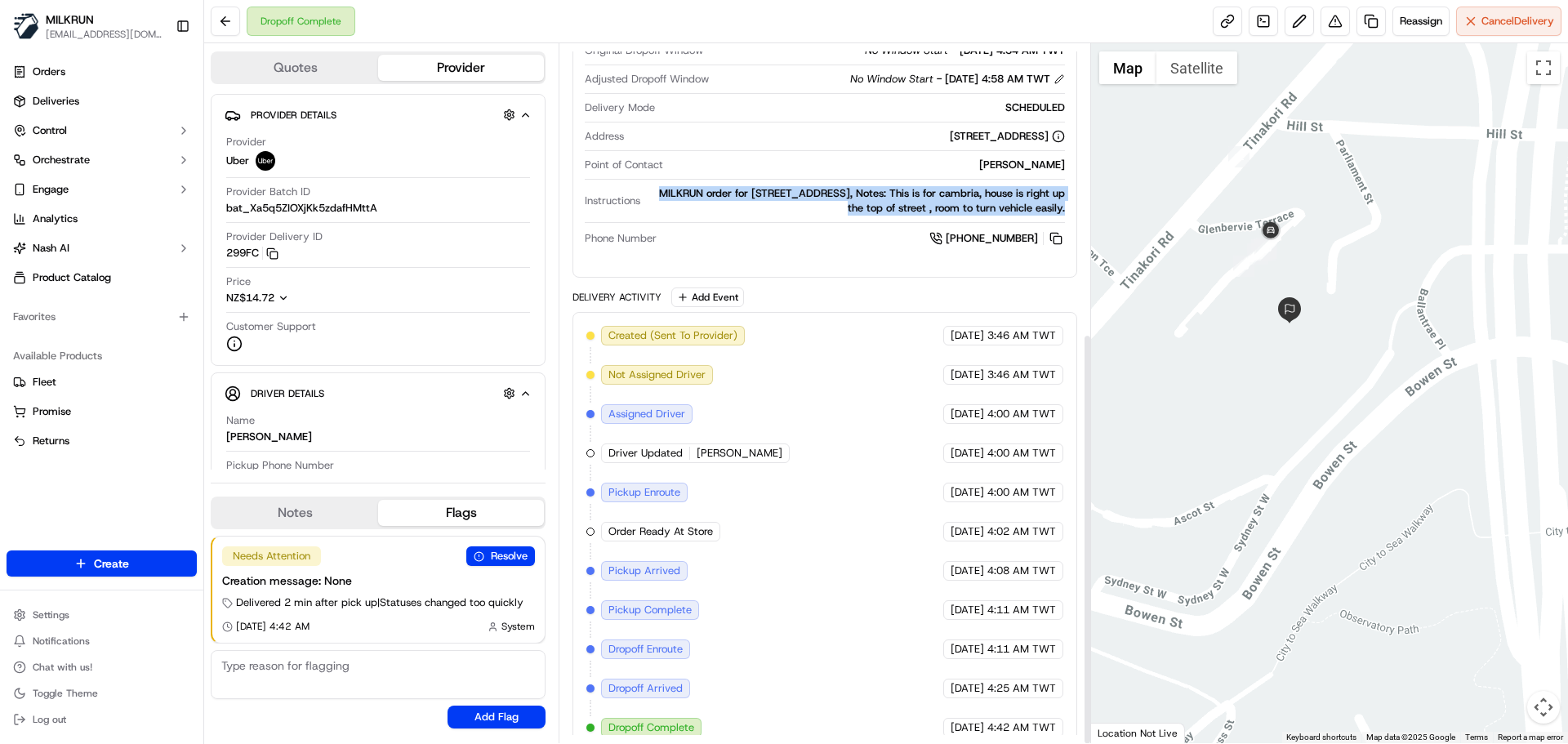
scroll to position [491, 0]
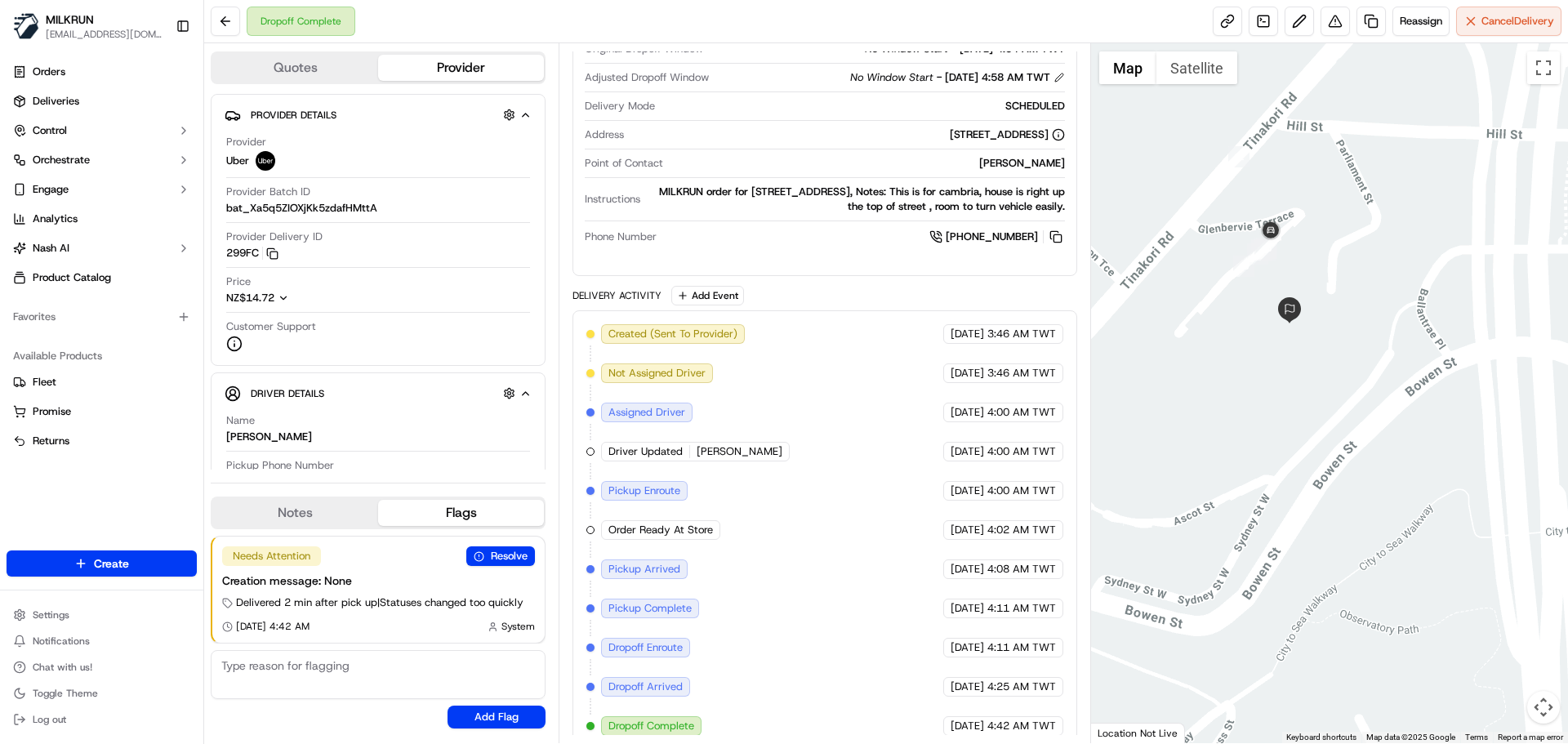
click at [954, 535] on div "Created (Sent To Provider) Uber [DATE] 3:46 AM TWT Not Assigned Driver Uber [DA…" at bounding box center [824, 530] width 476 height 412
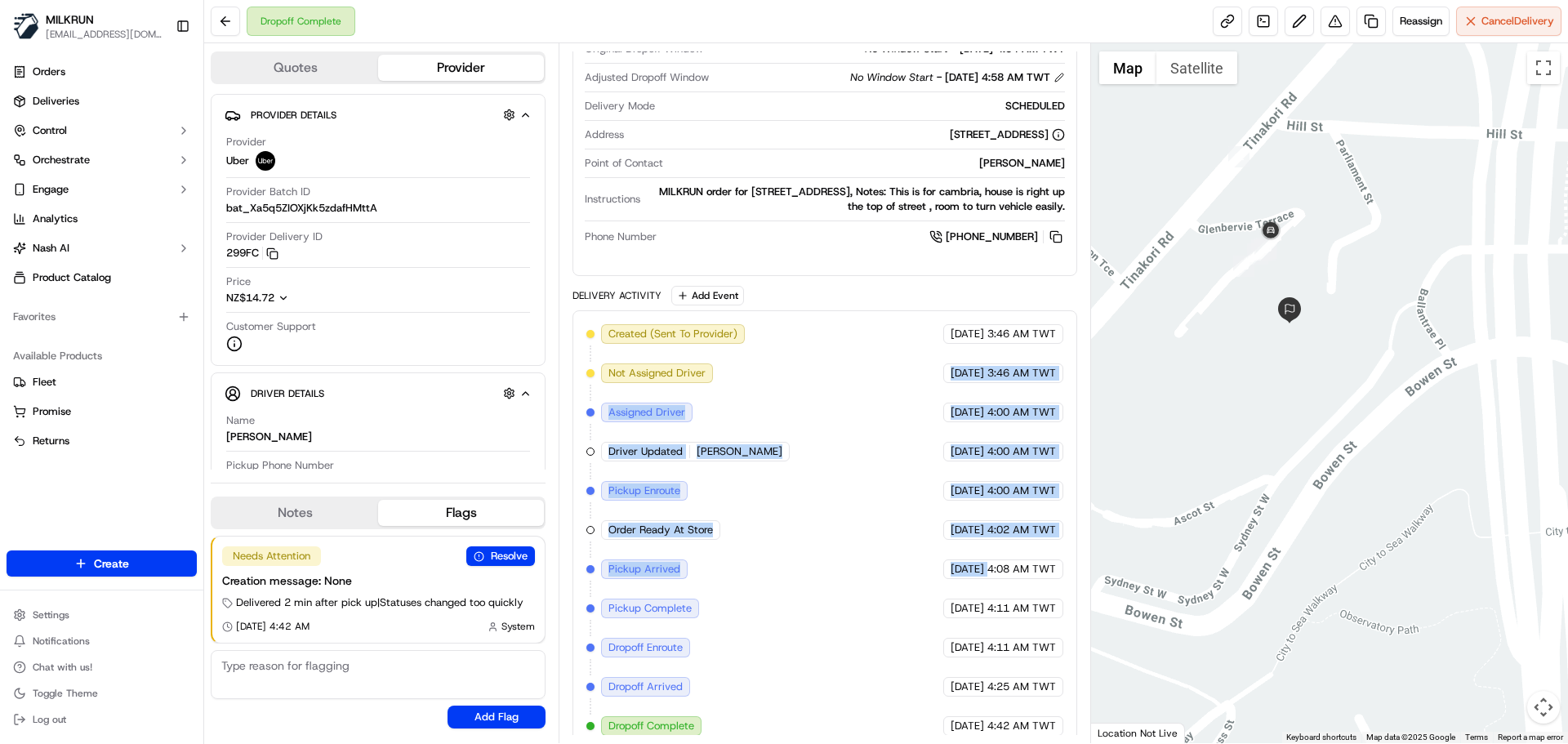
drag, startPoint x: 954, startPoint y: 535, endPoint x: 956, endPoint y: 291, distance: 244.0
click at [956, 291] on div "Delivery Activity Add Event Created (Sent To Provider) Uber [DATE] 3:46 AM TWT …" at bounding box center [824, 517] width 504 height 464
click at [986, 528] on div "Created (Sent To Provider) Uber [DATE] 3:46 AM TWT Not Assigned Driver Uber [DA…" at bounding box center [824, 530] width 476 height 412
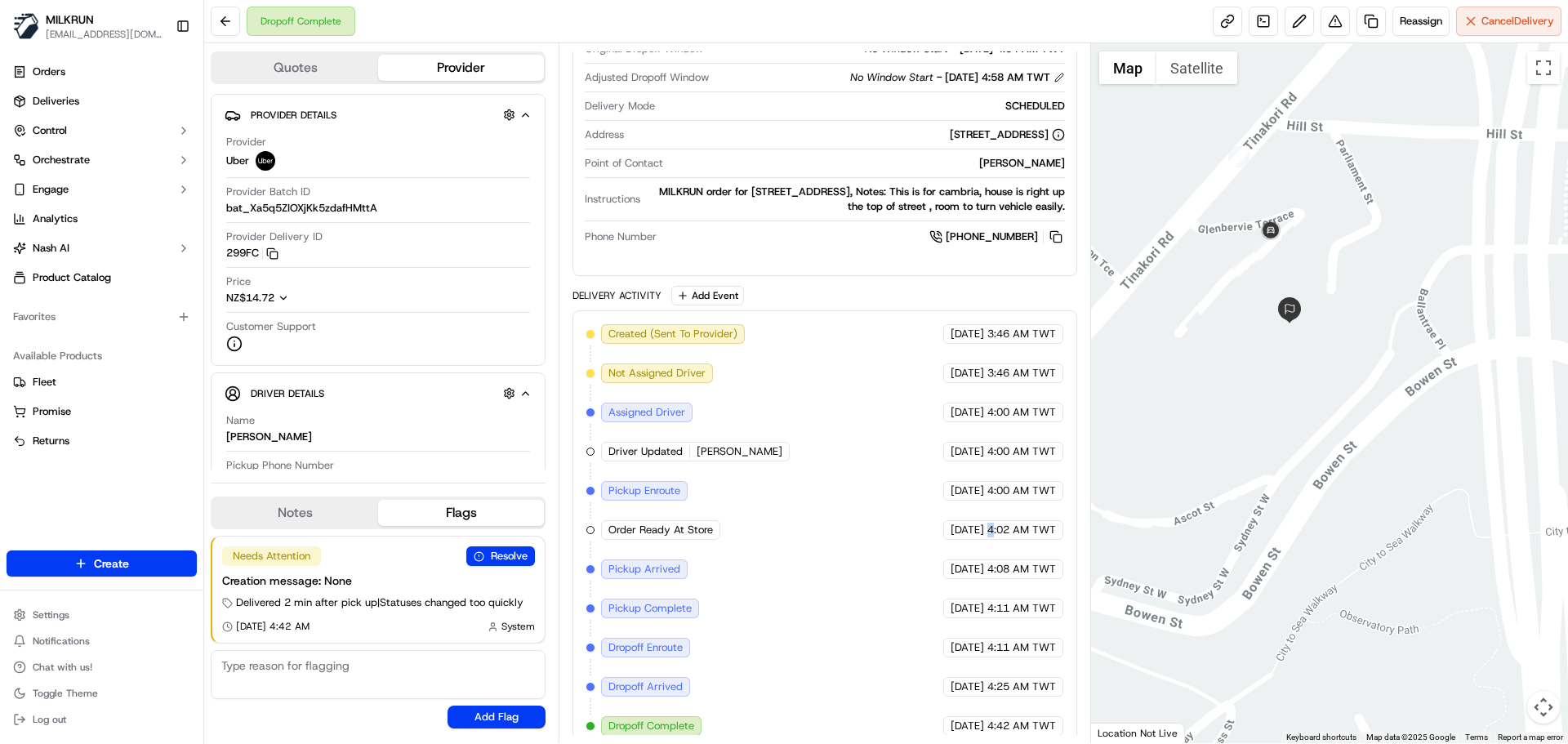
click at [986, 528] on div "Created (Sent To Provider) Uber [DATE] 3:46 AM TWT Not Assigned Driver Uber [DA…" at bounding box center [824, 530] width 476 height 412
drag, startPoint x: 986, startPoint y: 528, endPoint x: 975, endPoint y: 387, distance: 141.4
click at [975, 387] on div "Created (Sent To Provider) Uber [DATE] 3:46 AM TWT Not Assigned Driver Uber [DA…" at bounding box center [824, 530] width 476 height 412
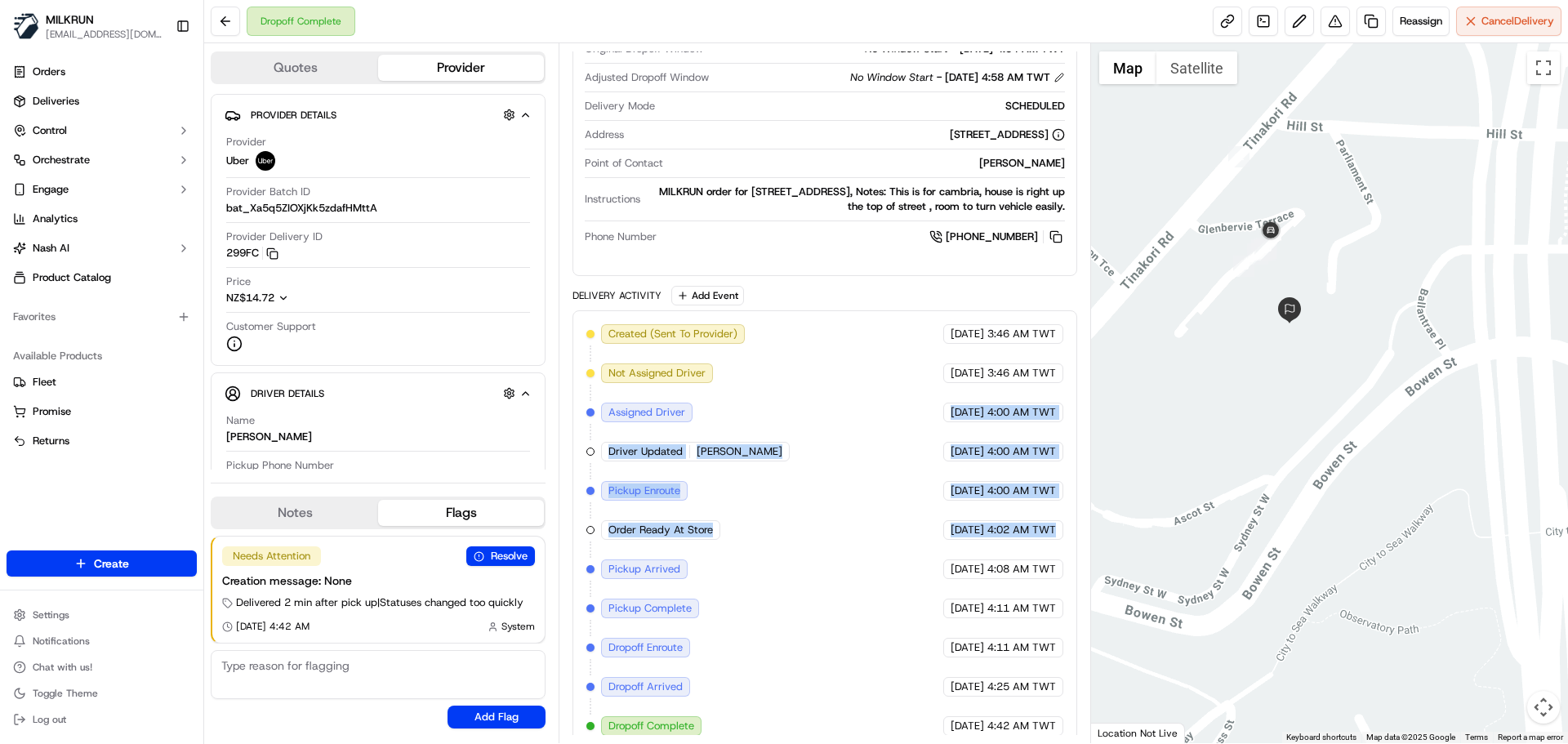
click at [965, 520] on div "[DATE] 4:02 AM TWT" at bounding box center [1003, 530] width 120 height 20
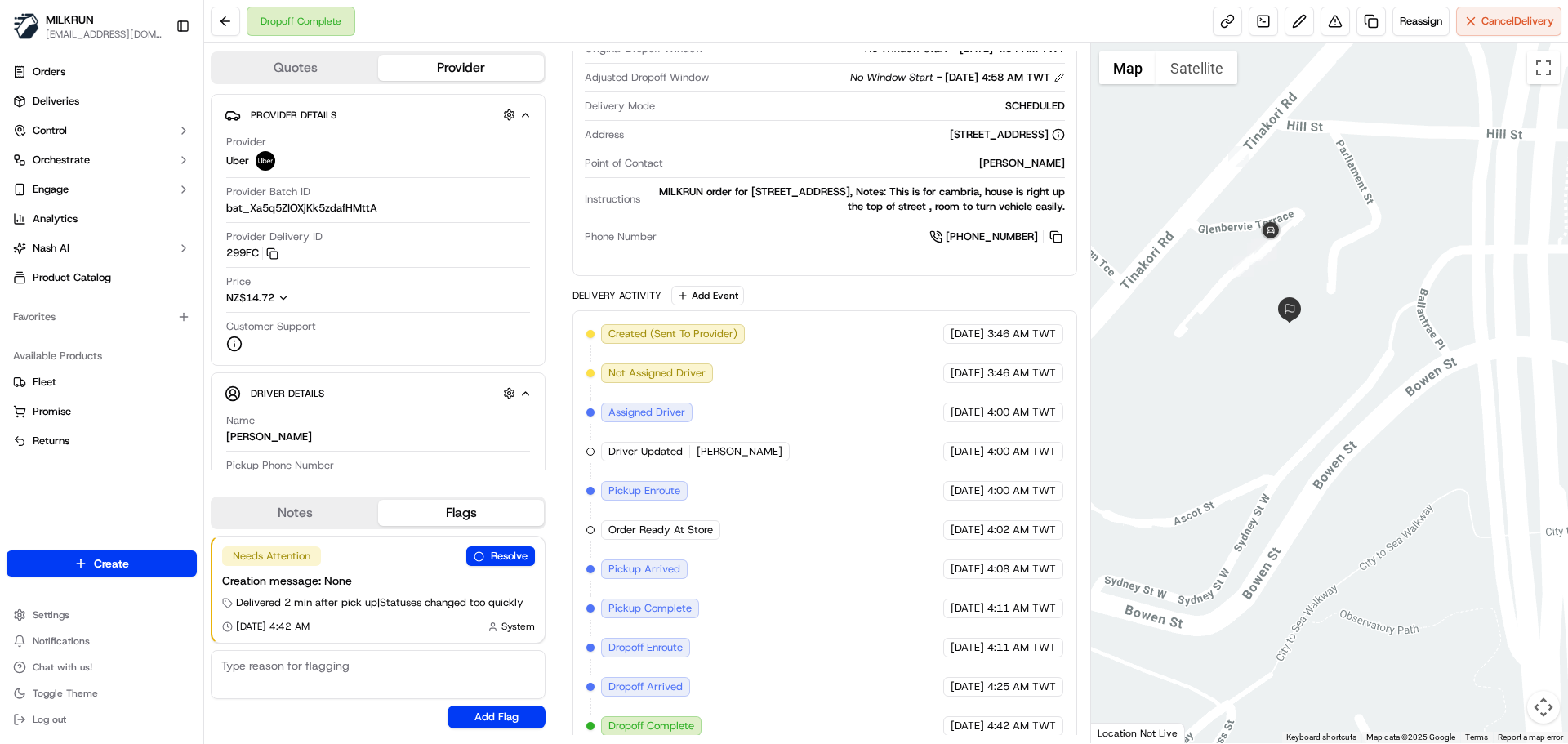
click at [1056, 716] on div "[DATE] 4:42 AM TWT" at bounding box center [1003, 726] width 120 height 20
drag, startPoint x: 1056, startPoint y: 706, endPoint x: 1032, endPoint y: 631, distance: 78.7
click at [1033, 631] on div "Created (Sent To Provider) Uber [DATE] 3:46 AM TWT Not Assigned Driver Uber [DA…" at bounding box center [824, 530] width 476 height 412
click at [1035, 648] on div "Created (Sent To Provider) Uber [DATE] 3:46 AM TWT Not Assigned Driver Uber [DA…" at bounding box center [824, 530] width 476 height 412
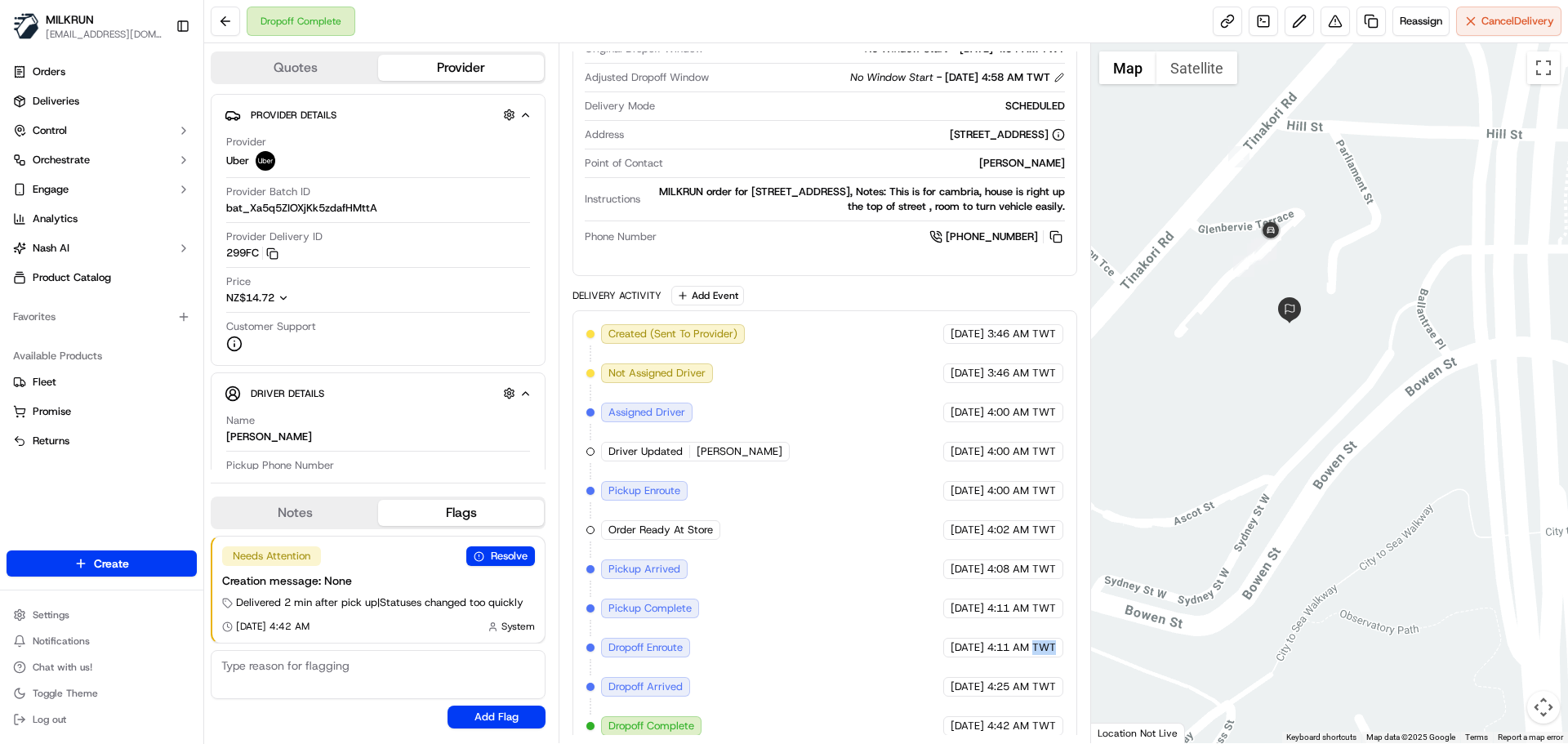
click at [1035, 648] on div "Created (Sent To Provider) Uber [DATE] 3:46 AM TWT Not Assigned Driver Uber [DA…" at bounding box center [824, 530] width 476 height 412
drag, startPoint x: 1035, startPoint y: 648, endPoint x: 1043, endPoint y: 697, distance: 49.6
click at [1043, 697] on div "Created (Sent To Provider) Uber [DATE] 3:46 AM TWT Not Assigned Driver Uber [DA…" at bounding box center [824, 530] width 476 height 412
click at [1044, 719] on span "4:42 AM TWT" at bounding box center [1021, 726] width 69 height 14
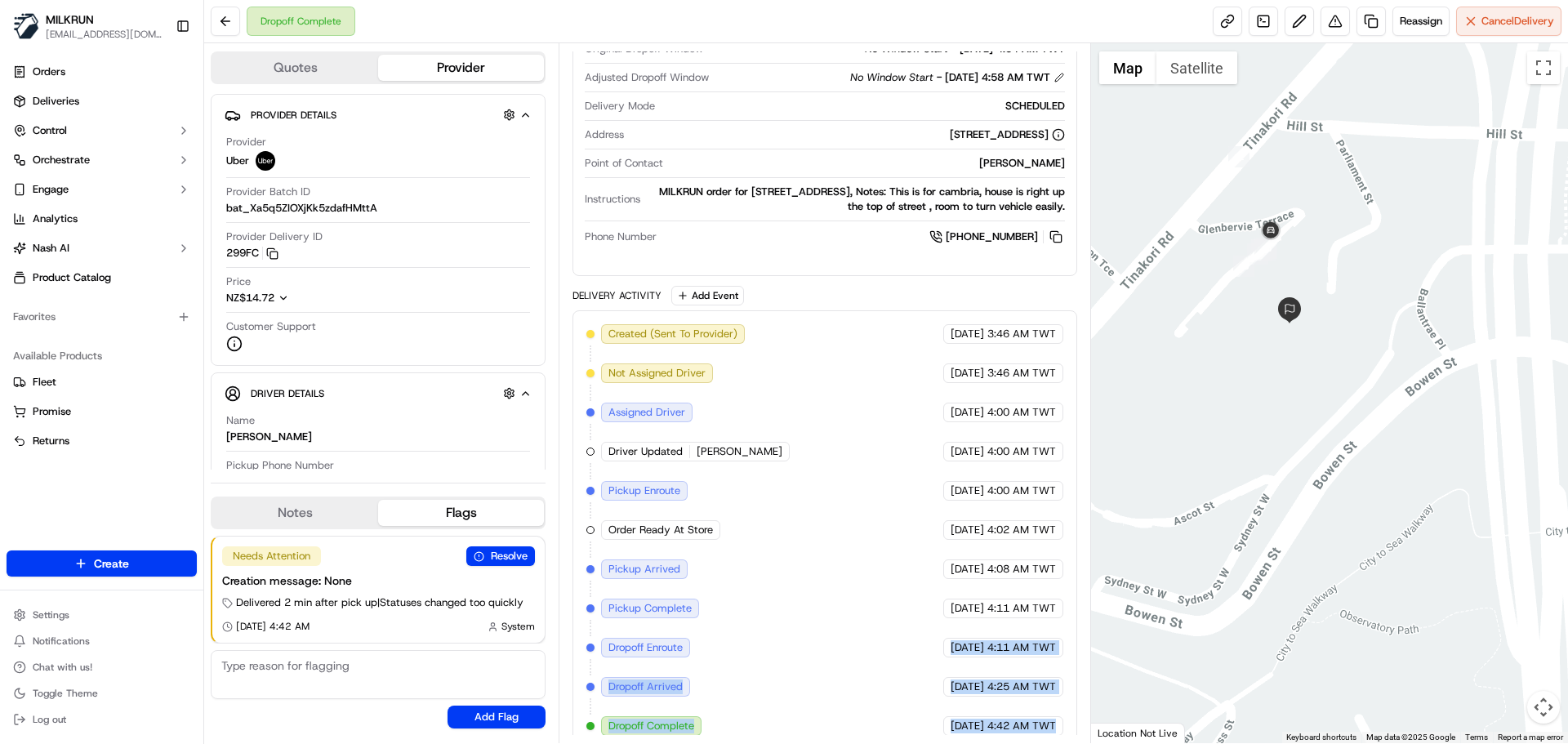
drag, startPoint x: 1044, startPoint y: 706, endPoint x: 902, endPoint y: 641, distance: 156.2
click at [959, 633] on div "Created (Sent To Provider) Uber [DATE] 3:46 AM TWT Not Assigned Driver Uber [DA…" at bounding box center [824, 530] width 476 height 412
click at [883, 682] on div "Created (Sent To Provider) Uber [DATE] 3:46 AM TWT Not Assigned Driver Uber [DA…" at bounding box center [824, 530] width 476 height 412
drag, startPoint x: 883, startPoint y: 682, endPoint x: 886, endPoint y: 669, distance: 13.3
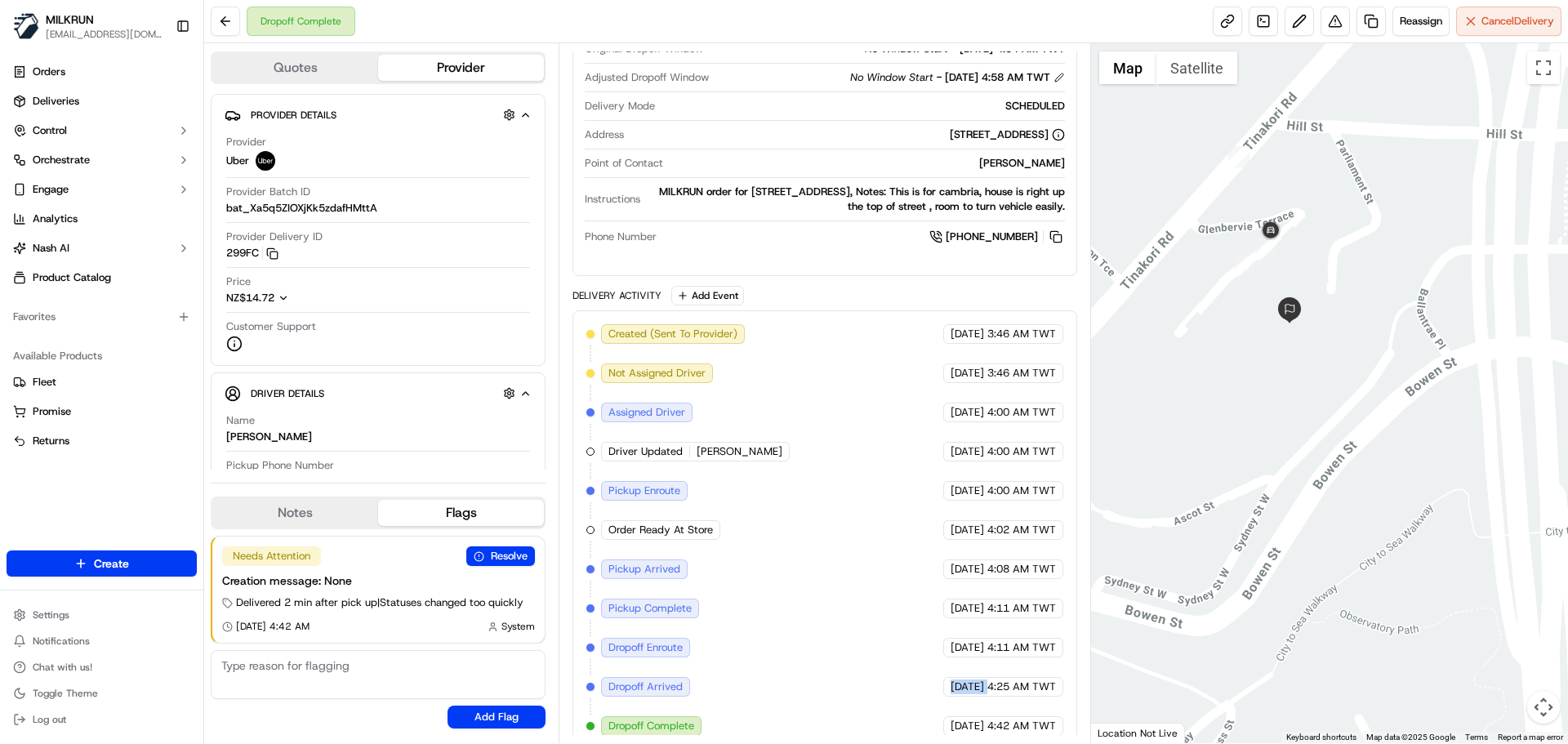
click at [880, 660] on div "Created (Sent To Provider) Uber [DATE] 3:46 AM TWT Not Assigned Driver Uber [DA…" at bounding box center [824, 530] width 476 height 412
click at [886, 669] on div "Created (Sent To Provider) Uber [DATE] 3:46 AM TWT Not Assigned Driver Uber [DA…" at bounding box center [824, 530] width 476 height 412
drag, startPoint x: 886, startPoint y: 669, endPoint x: 1060, endPoint y: 754, distance: 193.7
click at [1060, 744] on html "MILKRUN [EMAIL_ADDRESS][DOMAIN_NAME] Toggle Sidebar Orders Deliveries Control O…" at bounding box center [784, 372] width 1568 height 744
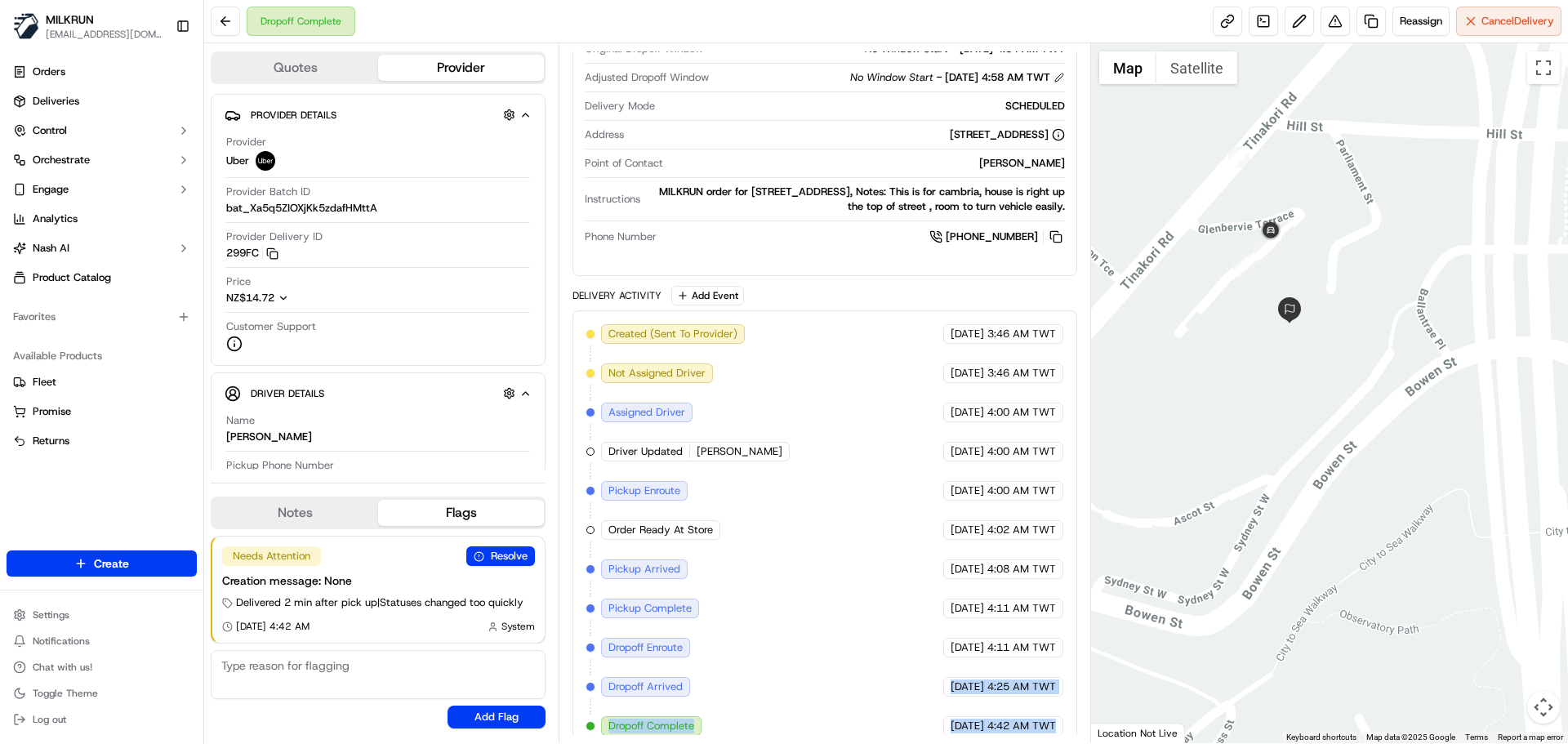
click at [1039, 733] on div "Created (Sent To Provider) Uber [DATE] 3:46 AM TWT Not Assigned Driver Uber [DA…" at bounding box center [824, 530] width 504 height 440
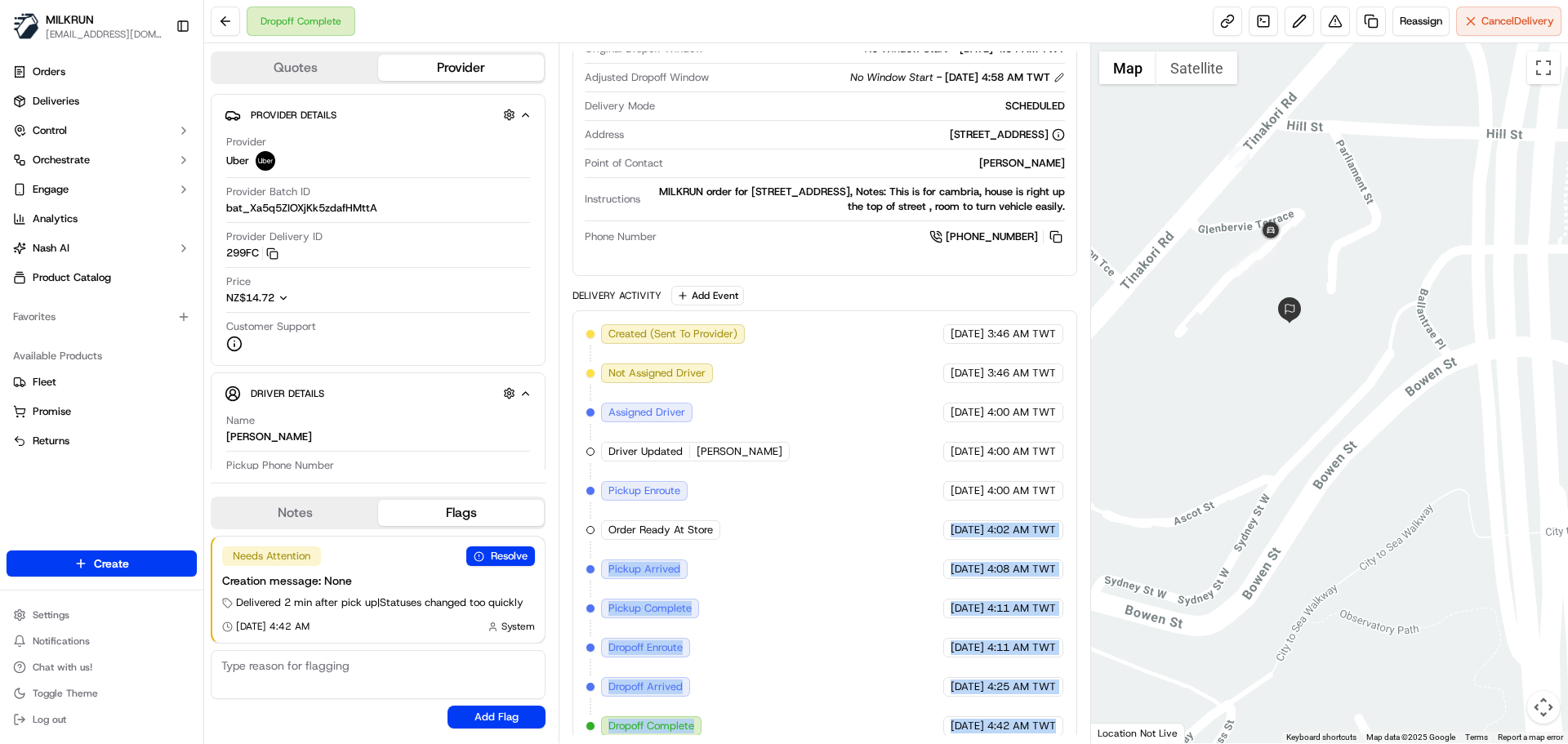
drag, startPoint x: 1039, startPoint y: 733, endPoint x: 799, endPoint y: 474, distance: 353.1
click at [801, 475] on div "Created (Sent To Provider) Uber [DATE] 3:46 AM TWT Not Assigned Driver Uber [DA…" at bounding box center [824, 530] width 504 height 440
click at [829, 569] on div "Created (Sent To Provider) Uber [DATE] 3:46 AM TWT Not Assigned Driver Uber [DA…" at bounding box center [824, 530] width 476 height 412
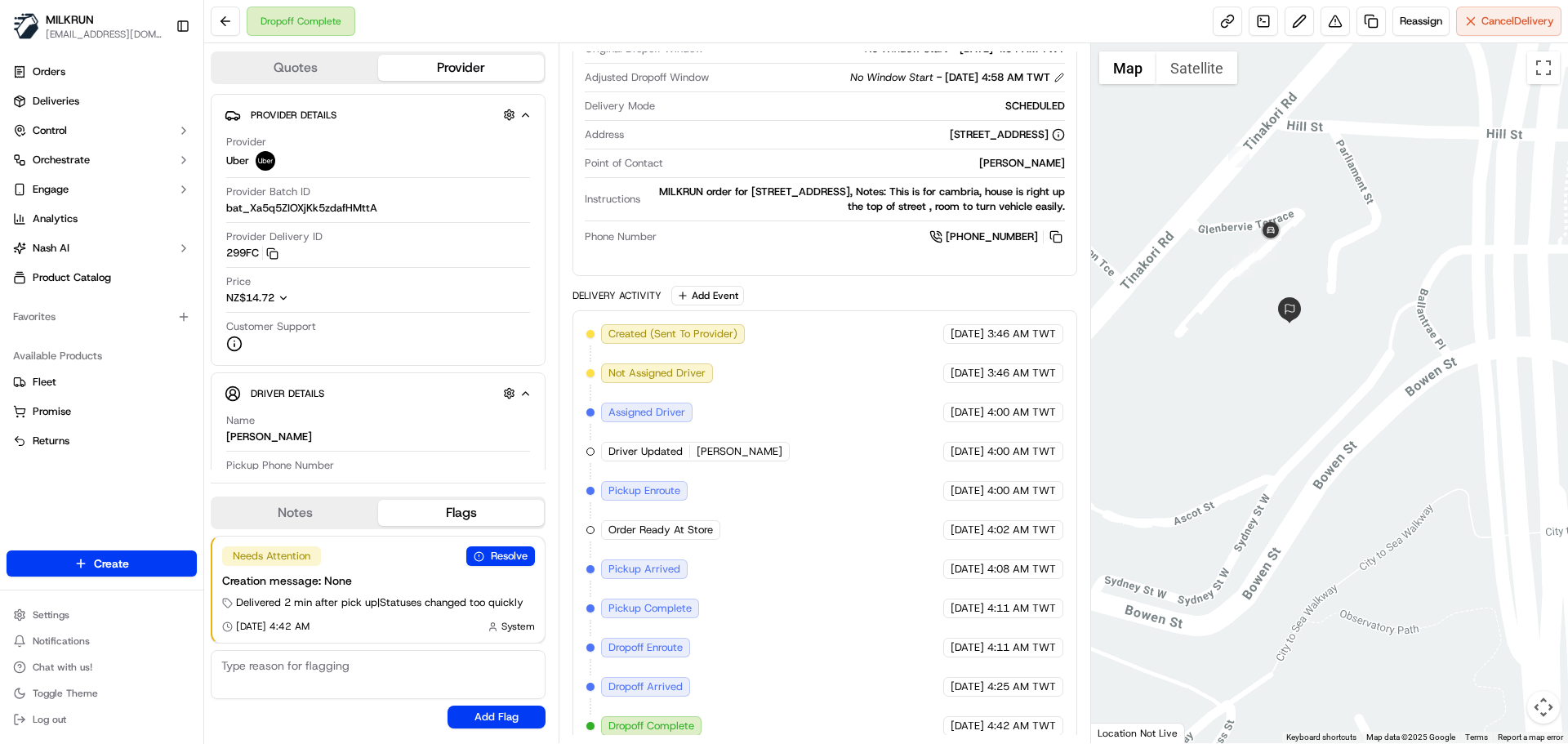
click at [659, 498] on div "Created (Sent To Provider) Uber [DATE] 3:46 AM TWT Not Assigned Driver Uber [DA…" at bounding box center [824, 530] width 476 height 412
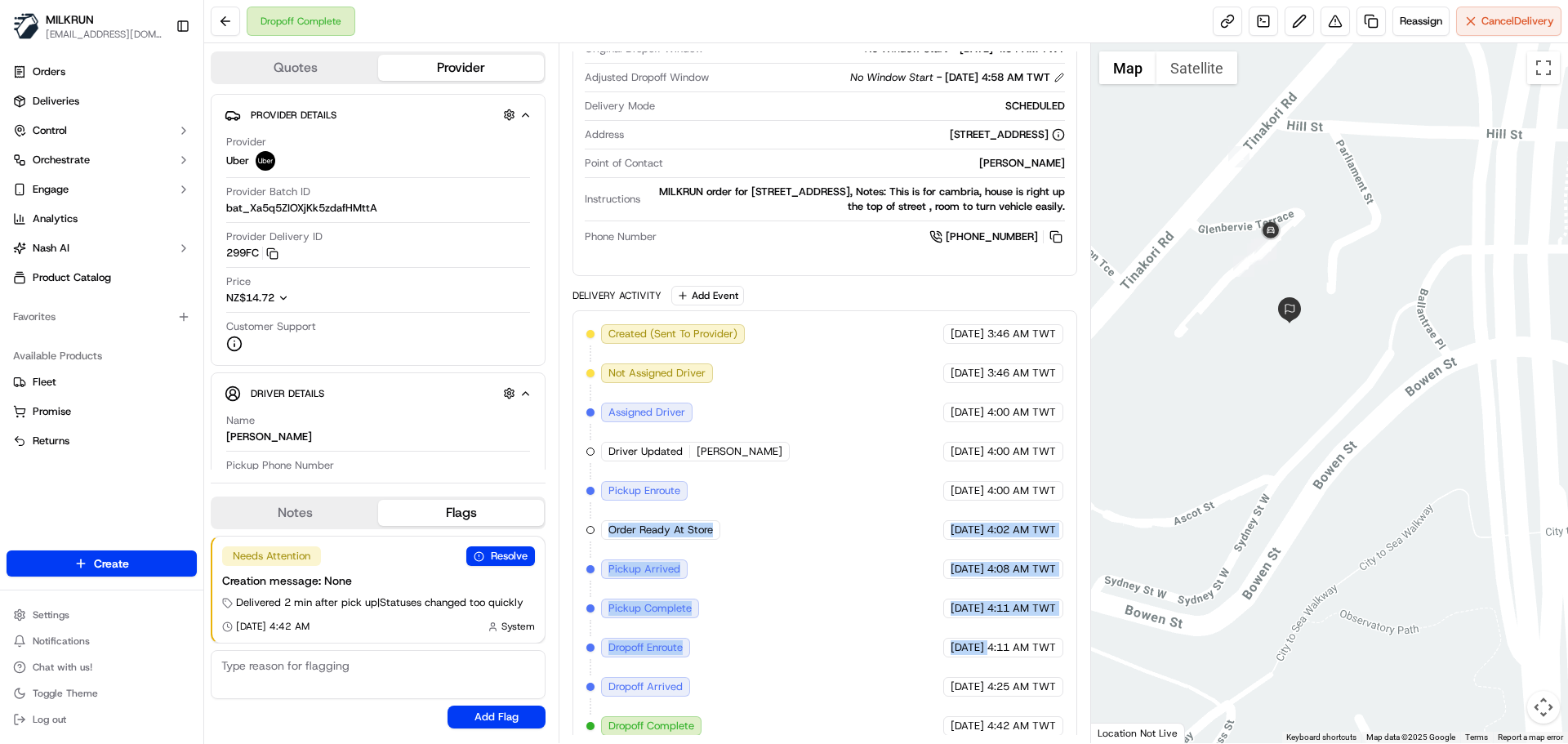
drag, startPoint x: 659, startPoint y: 498, endPoint x: 927, endPoint y: 663, distance: 314.7
click at [909, 651] on div "Created (Sent To Provider) Uber [DATE] 3:46 AM TWT Not Assigned Driver Uber [DA…" at bounding box center [824, 530] width 476 height 412
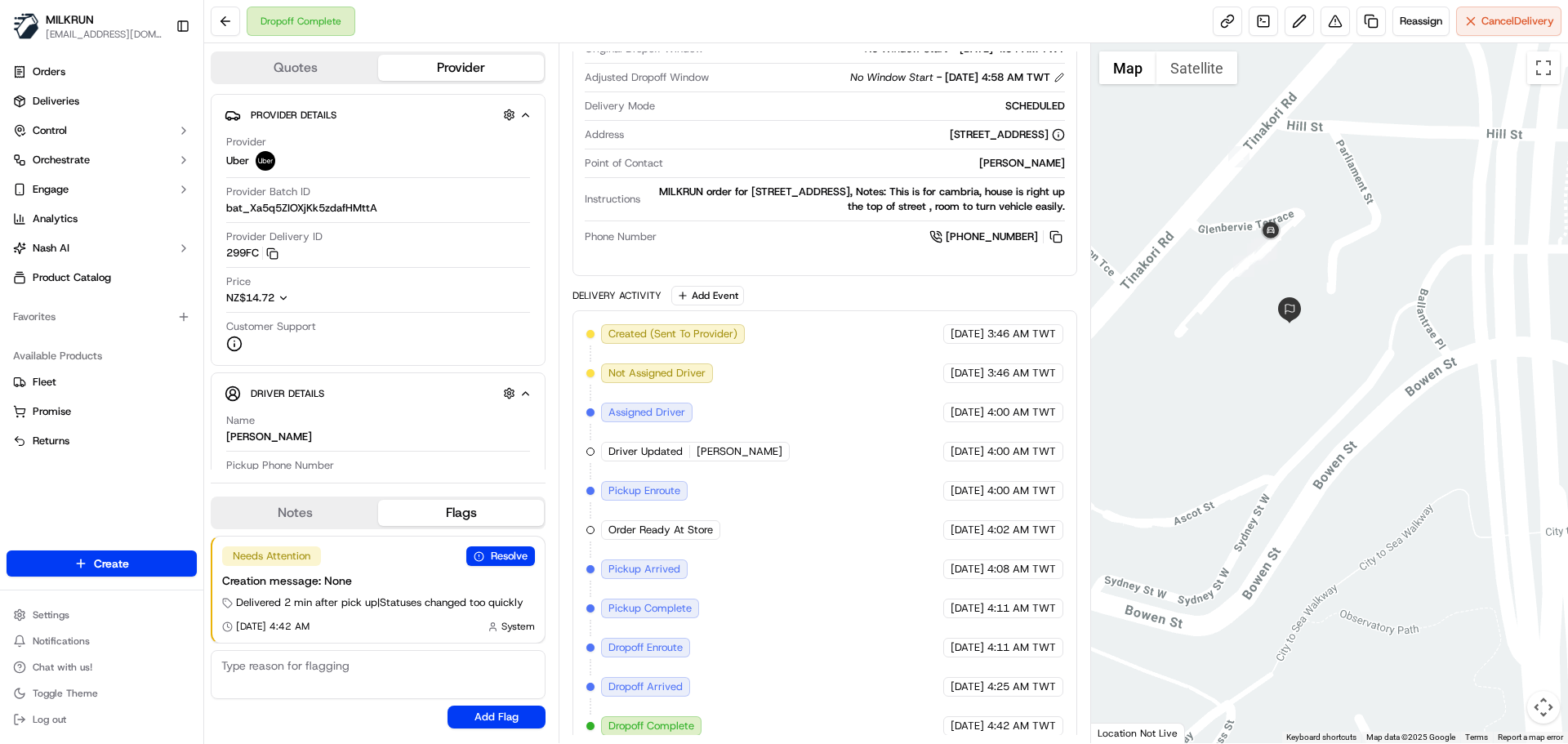
click at [1027, 719] on span "4:42 AM TWT" at bounding box center [1021, 726] width 69 height 14
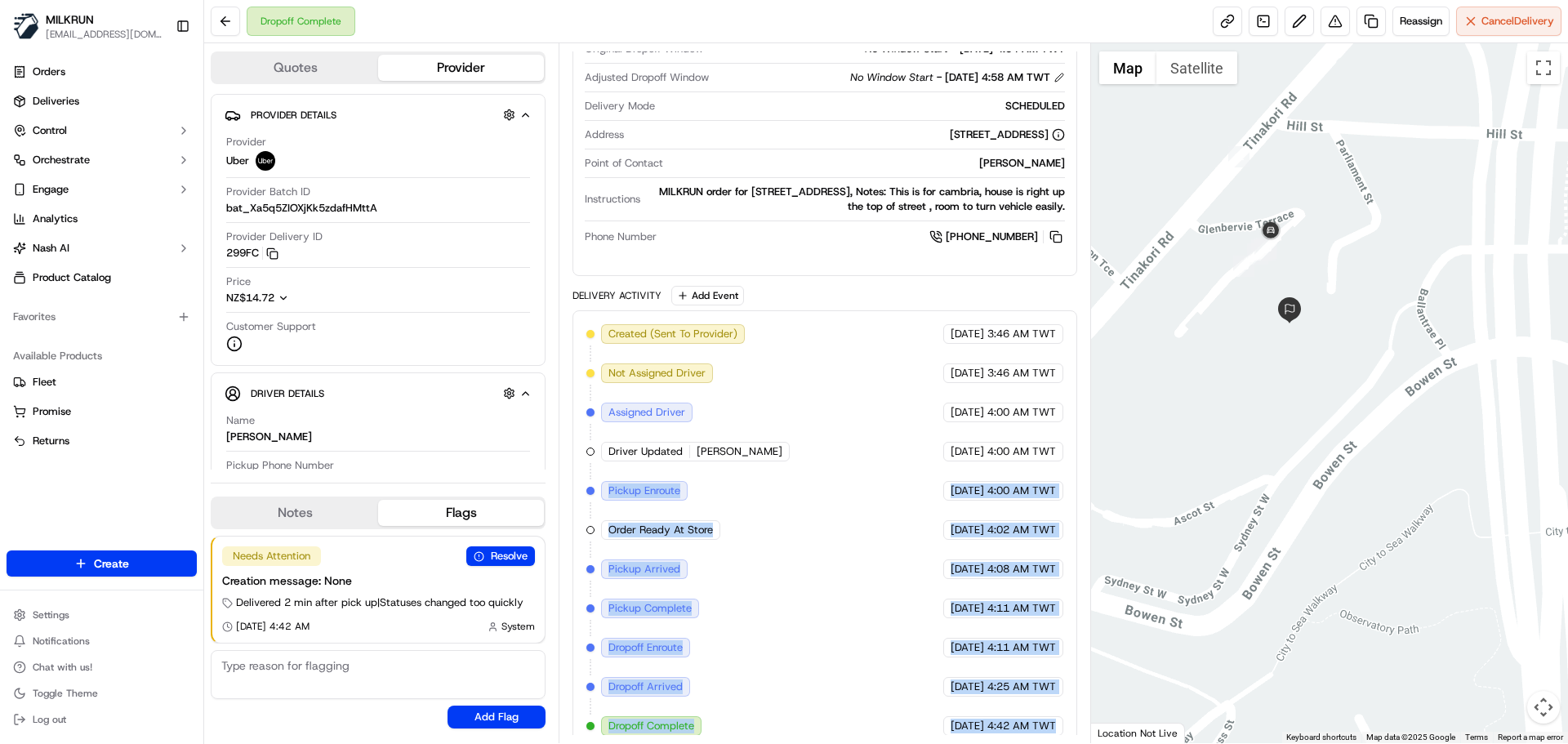
drag, startPoint x: 1027, startPoint y: 710, endPoint x: 654, endPoint y: 450, distance: 454.7
click at [654, 450] on div "Created (Sent To Provider) Uber [DATE] 3:46 AM TWT Not Assigned Driver Uber [DA…" at bounding box center [824, 530] width 476 height 412
click at [752, 525] on div "Created (Sent To Provider) Uber [DATE] 3:46 AM TWT Not Assigned Driver Uber [DA…" at bounding box center [824, 530] width 476 height 412
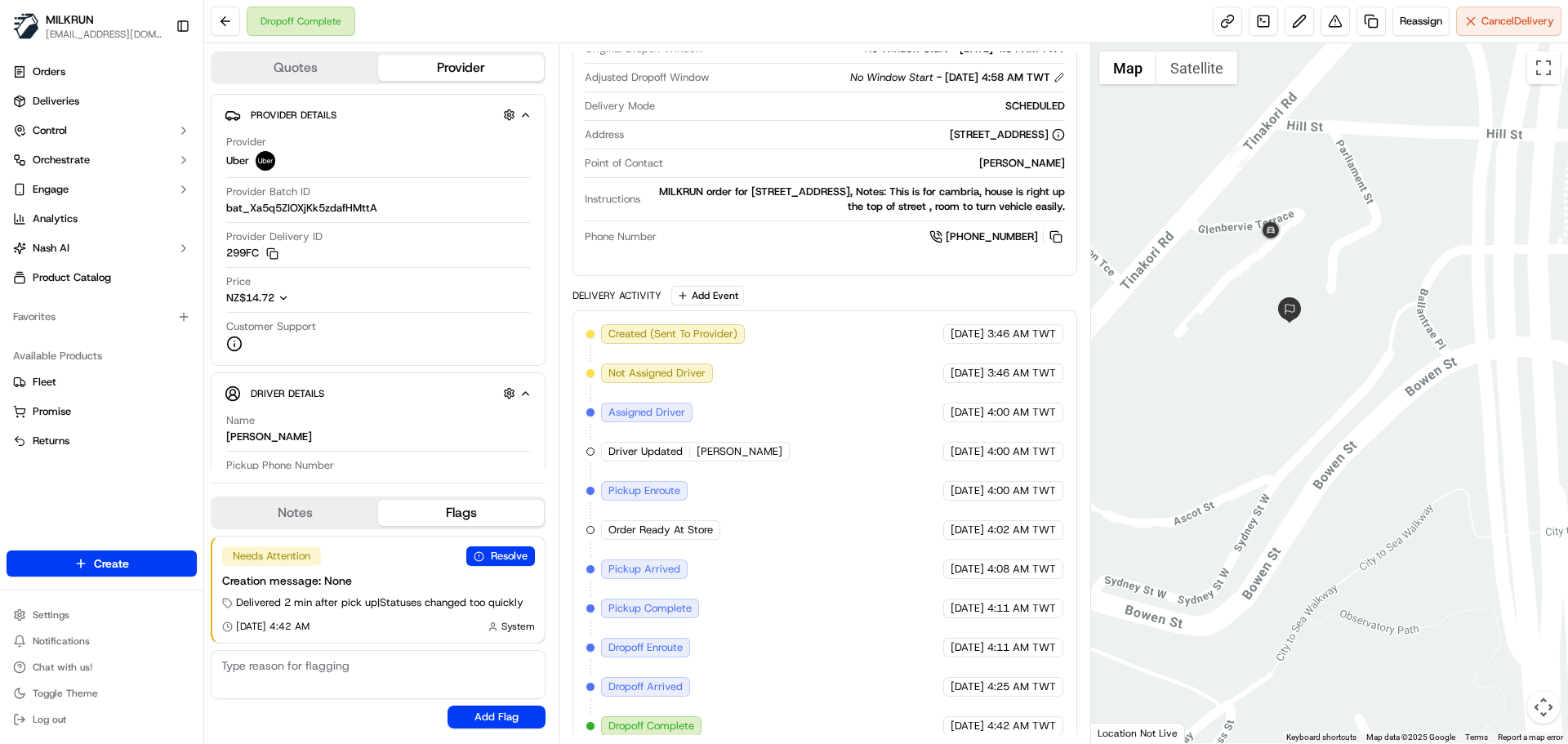
click at [752, 525] on div "Created (Sent To Provider) Uber [DATE] 3:46 AM TWT Not Assigned Driver Uber [DA…" at bounding box center [824, 530] width 476 height 412
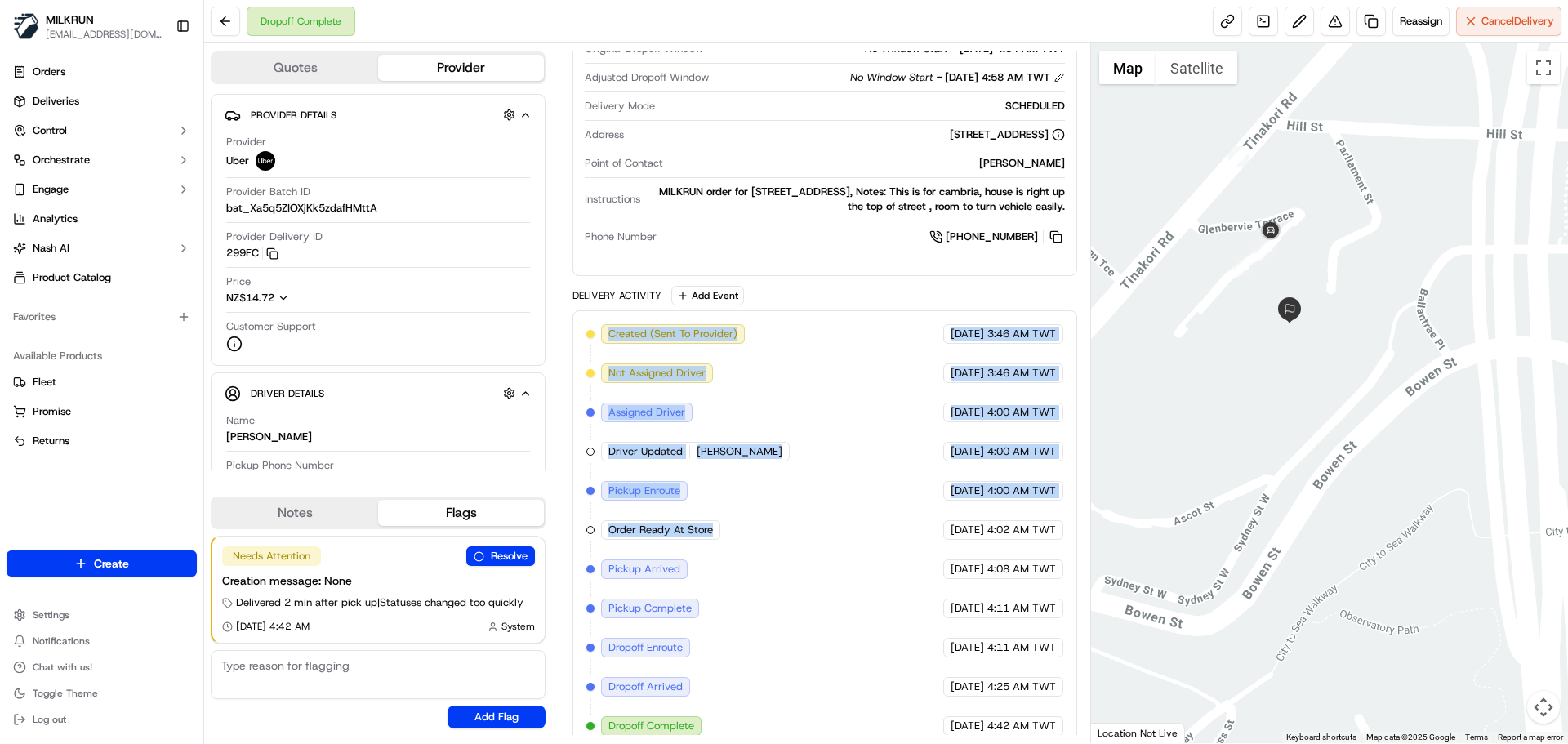
drag, startPoint x: 752, startPoint y: 525, endPoint x: 612, endPoint y: 286, distance: 277.0
click at [612, 286] on div "Delivery Activity Add Event Created (Sent To Provider) Uber [DATE] 3:46 AM TWT …" at bounding box center [824, 517] width 504 height 464
click at [603, 294] on div "Delivery Activity Add Event Created (Sent To Provider) Uber [DATE] 3:46 AM TWT …" at bounding box center [824, 517] width 504 height 464
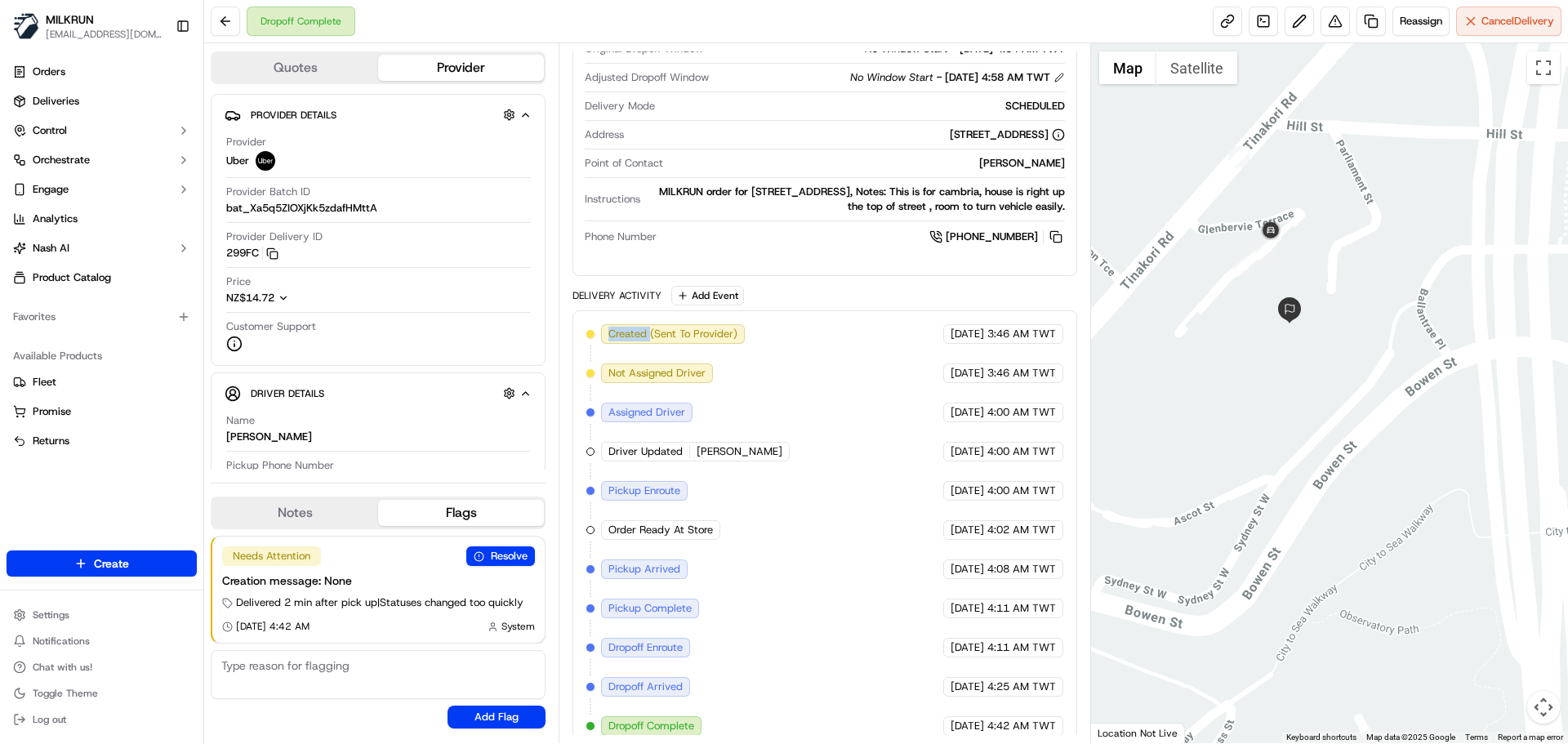
click at [603, 294] on div "Delivery Activity Add Event Created (Sent To Provider) Uber [DATE] 3:46 AM TWT …" at bounding box center [824, 517] width 504 height 464
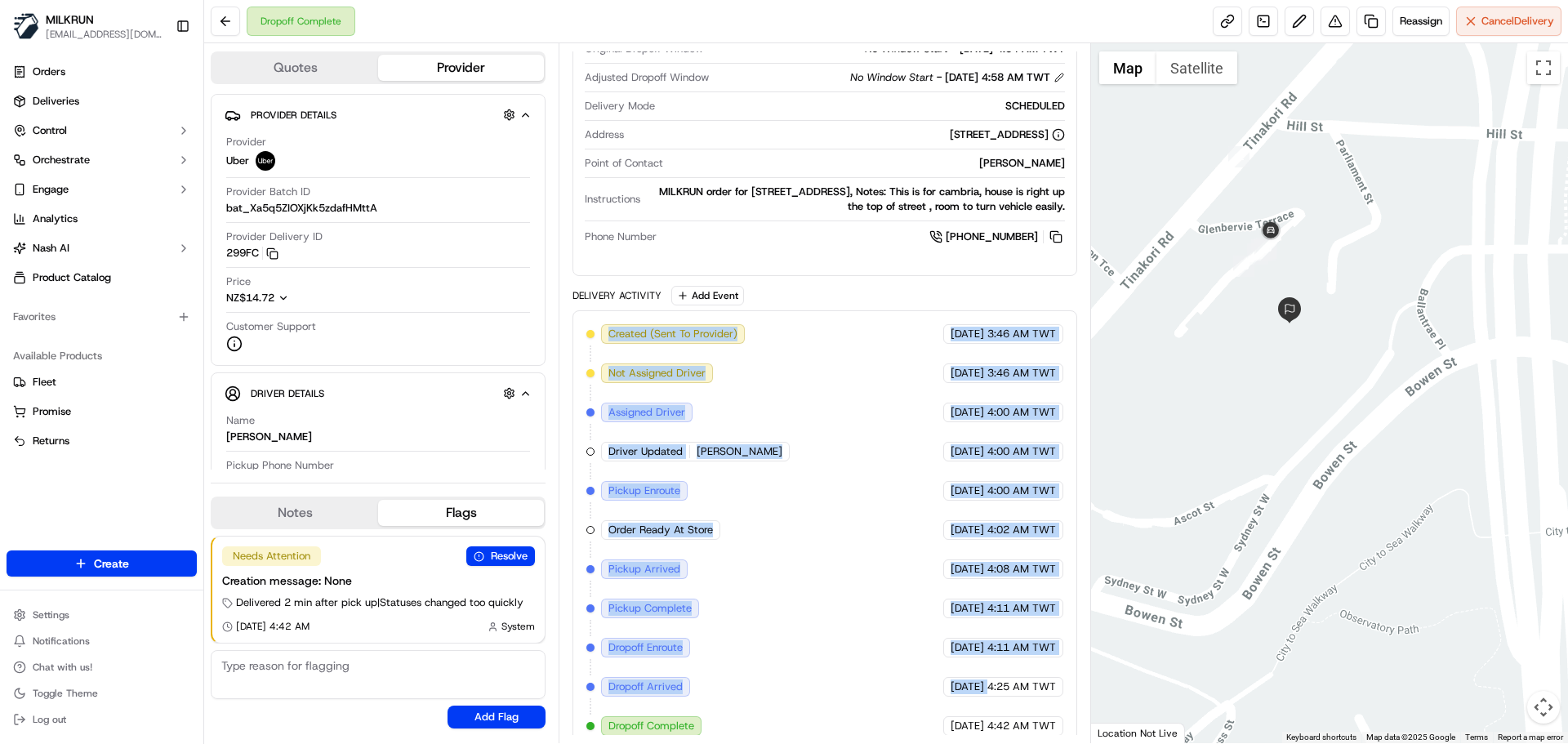
drag, startPoint x: 603, startPoint y: 294, endPoint x: 1010, endPoint y: 697, distance: 572.8
click at [973, 694] on div "Delivery Activity Add Event Created (Sent To Provider) Uber [DATE] 3:46 AM TWT …" at bounding box center [824, 517] width 504 height 464
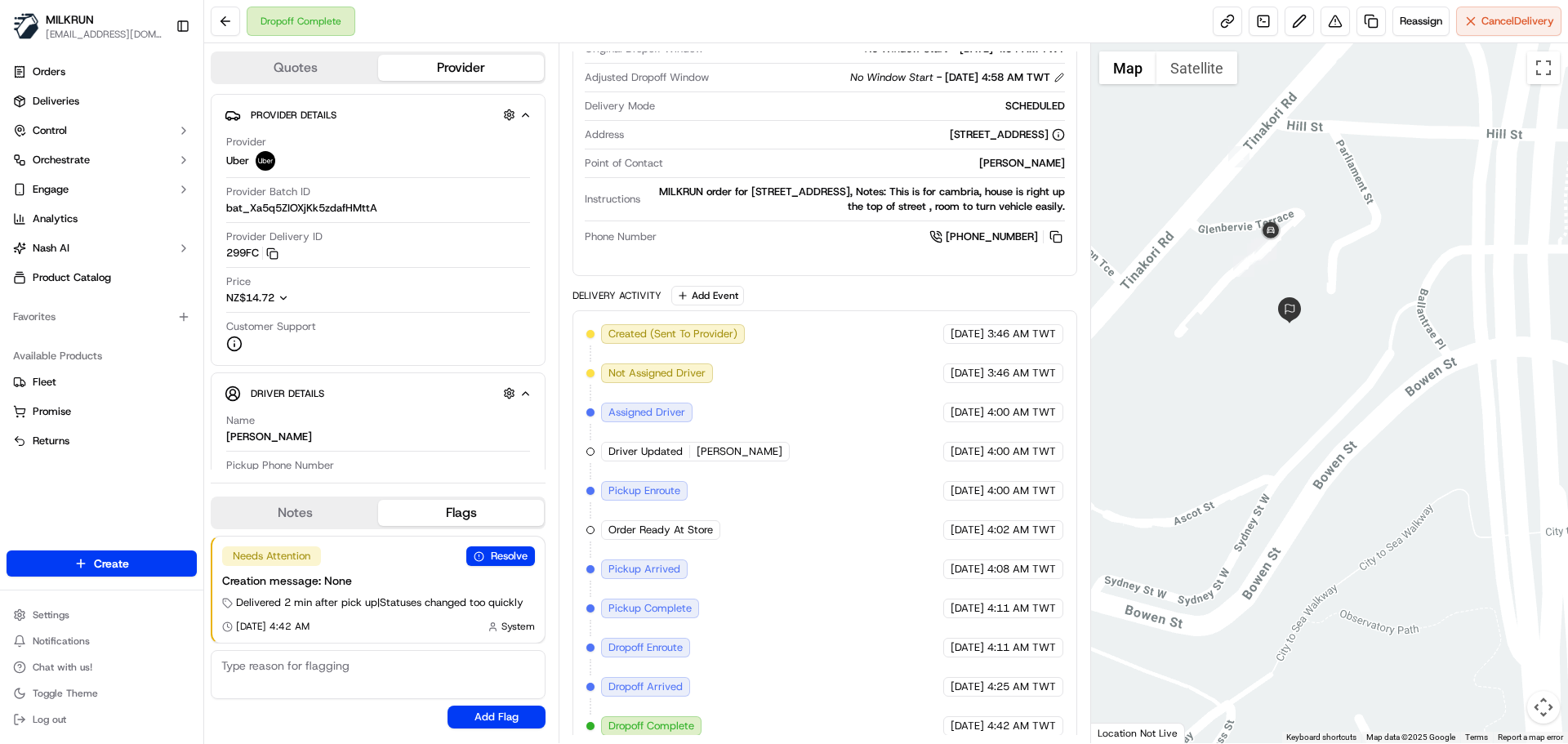
click at [1060, 696] on div "Created (Sent To Provider) Uber [DATE] 3:46 AM TWT Not Assigned Driver Uber [DA…" at bounding box center [824, 530] width 476 height 412
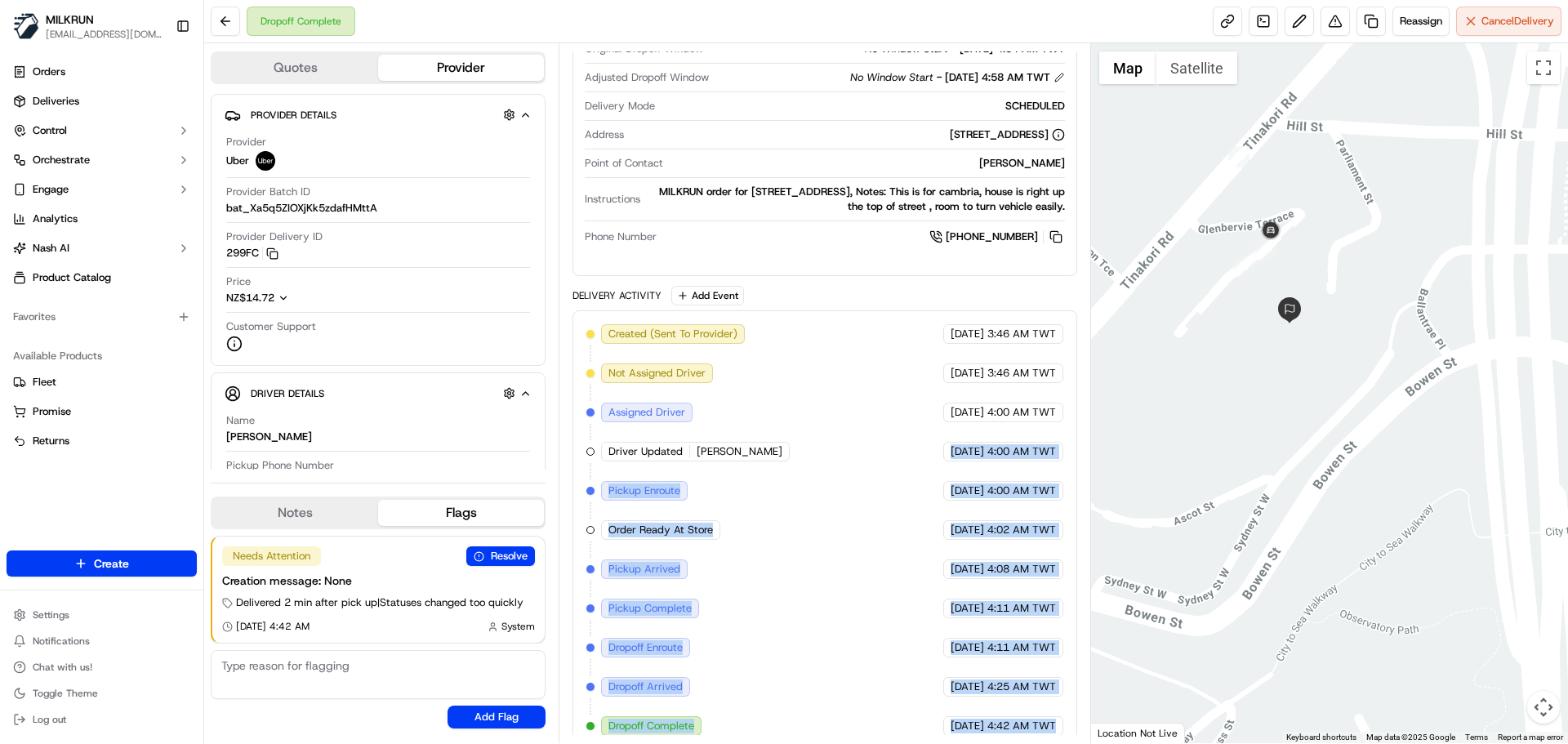
drag, startPoint x: 1060, startPoint y: 696, endPoint x: 750, endPoint y: 373, distance: 447.7
click at [753, 381] on div "Created (Sent To Provider) Uber [DATE] 3:46 AM TWT Not Assigned Driver Uber [DA…" at bounding box center [824, 530] width 476 height 412
click at [900, 632] on div "Created (Sent To Provider) Uber [DATE] 3:46 AM TWT Not Assigned Driver Uber [DA…" at bounding box center [824, 530] width 476 height 412
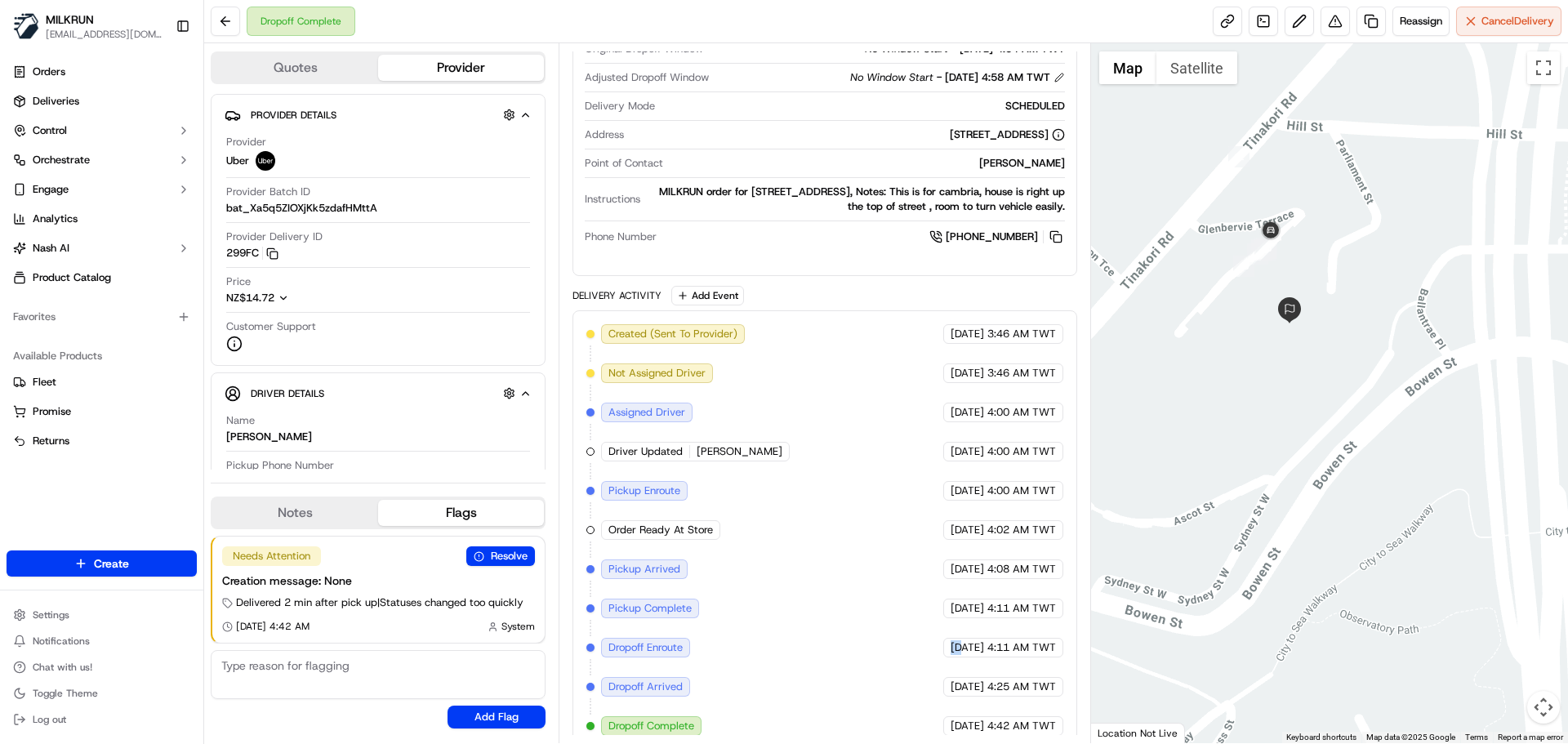
click at [900, 632] on div "Created (Sent To Provider) Uber [DATE] 3:46 AM TWT Not Assigned Driver Uber [DA…" at bounding box center [824, 530] width 476 height 412
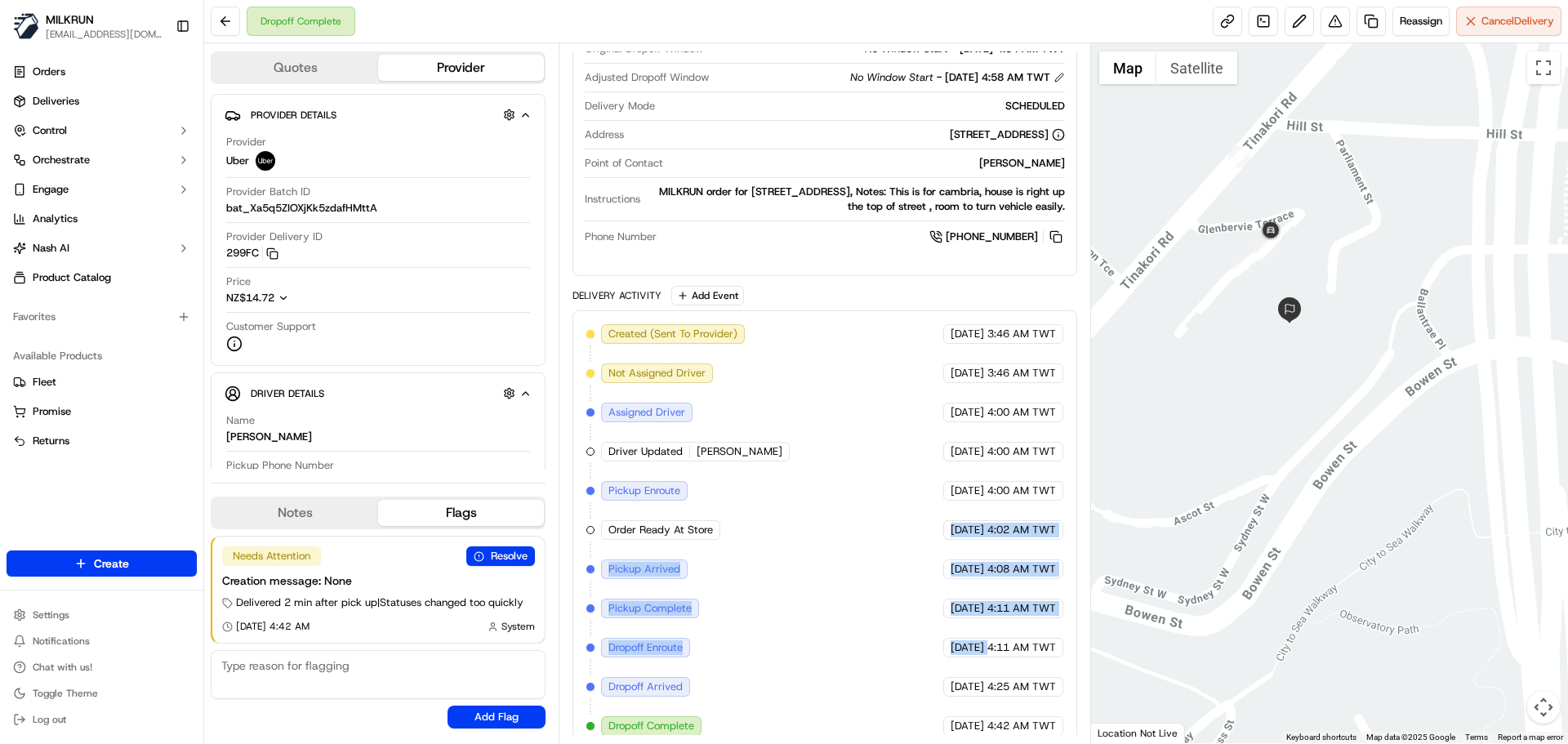
drag, startPoint x: 900, startPoint y: 632, endPoint x: 825, endPoint y: 393, distance: 250.5
click at [816, 389] on div "Created (Sent To Provider) Uber [DATE] 3:46 AM TWT Not Assigned Driver Uber [DA…" at bounding box center [824, 530] width 476 height 412
click at [908, 589] on div "Created (Sent To Provider) Uber [DATE] 3:46 AM TWT Not Assigned Driver Uber [DA…" at bounding box center [824, 530] width 476 height 412
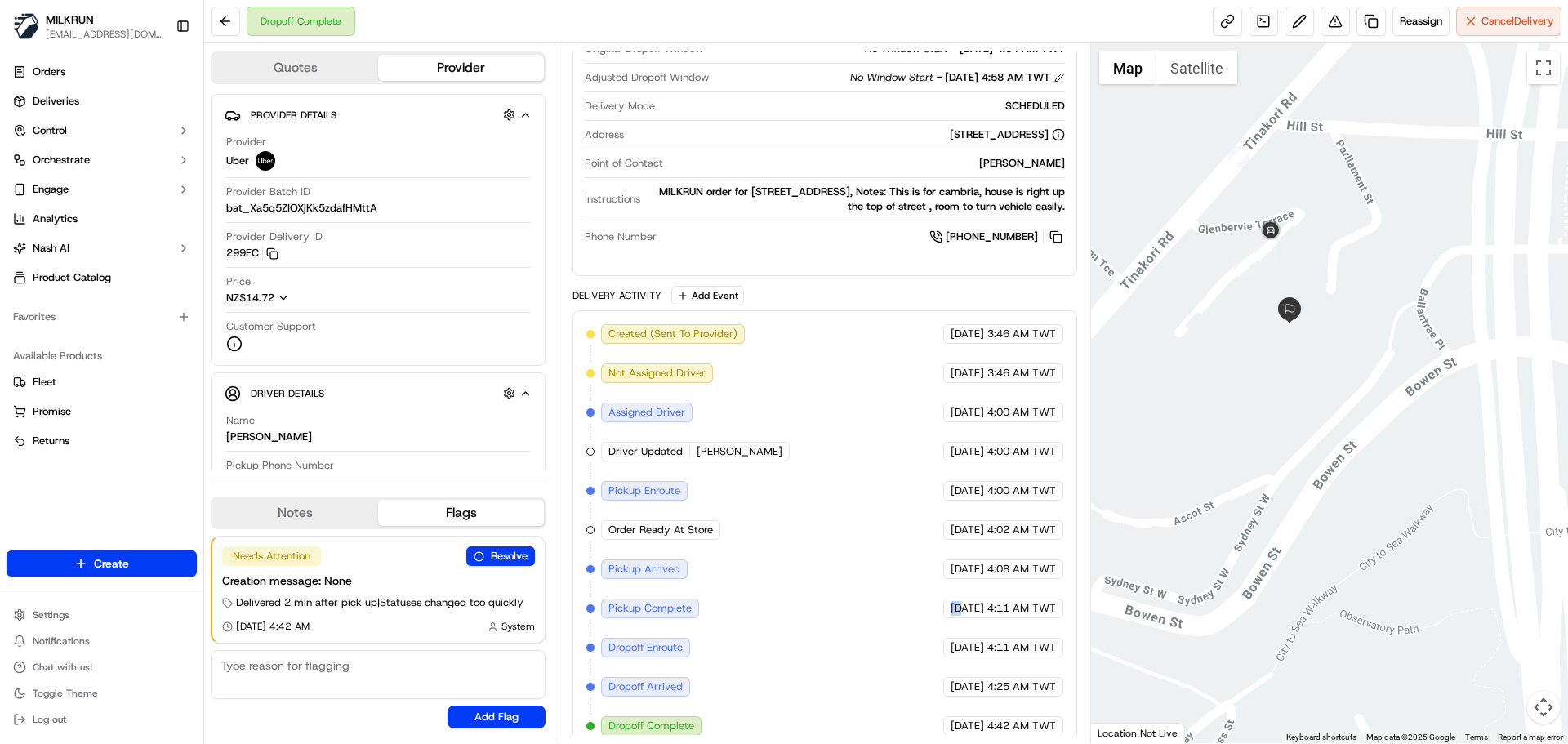
click at [908, 589] on div "Created (Sent To Provider) Uber [DATE] 3:46 AM TWT Not Assigned Driver Uber [DA…" at bounding box center [824, 530] width 476 height 412
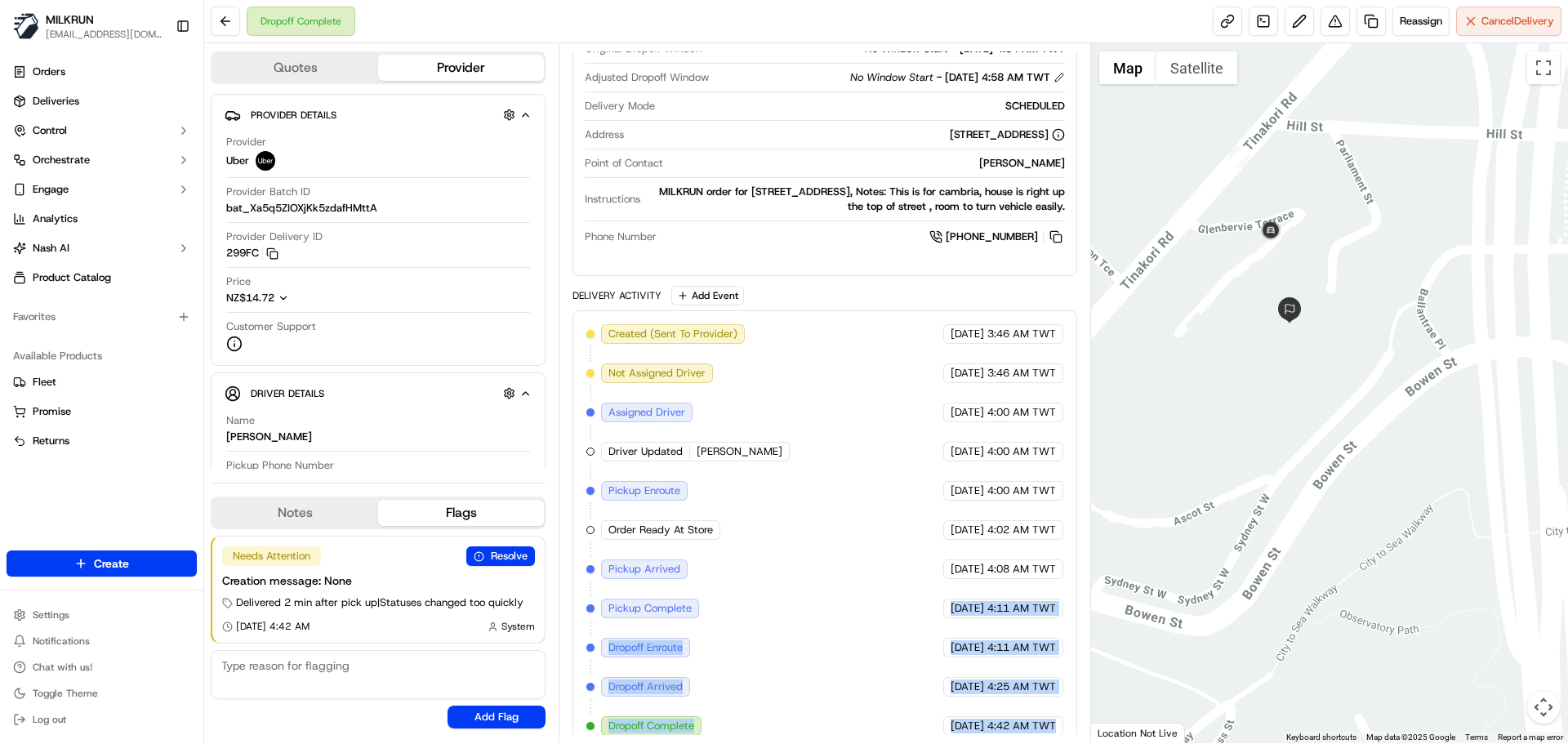
drag, startPoint x: 908, startPoint y: 589, endPoint x: 1035, endPoint y: 728, distance: 188.3
click at [1035, 728] on div "Created (Sent To Provider) Uber [DATE] 3:46 AM TWT Not Assigned Driver Uber [DA…" at bounding box center [824, 530] width 504 height 440
click at [1033, 725] on div "Created (Sent To Provider) Uber [DATE] 3:46 AM TWT Not Assigned Driver Uber [DA…" at bounding box center [824, 530] width 504 height 440
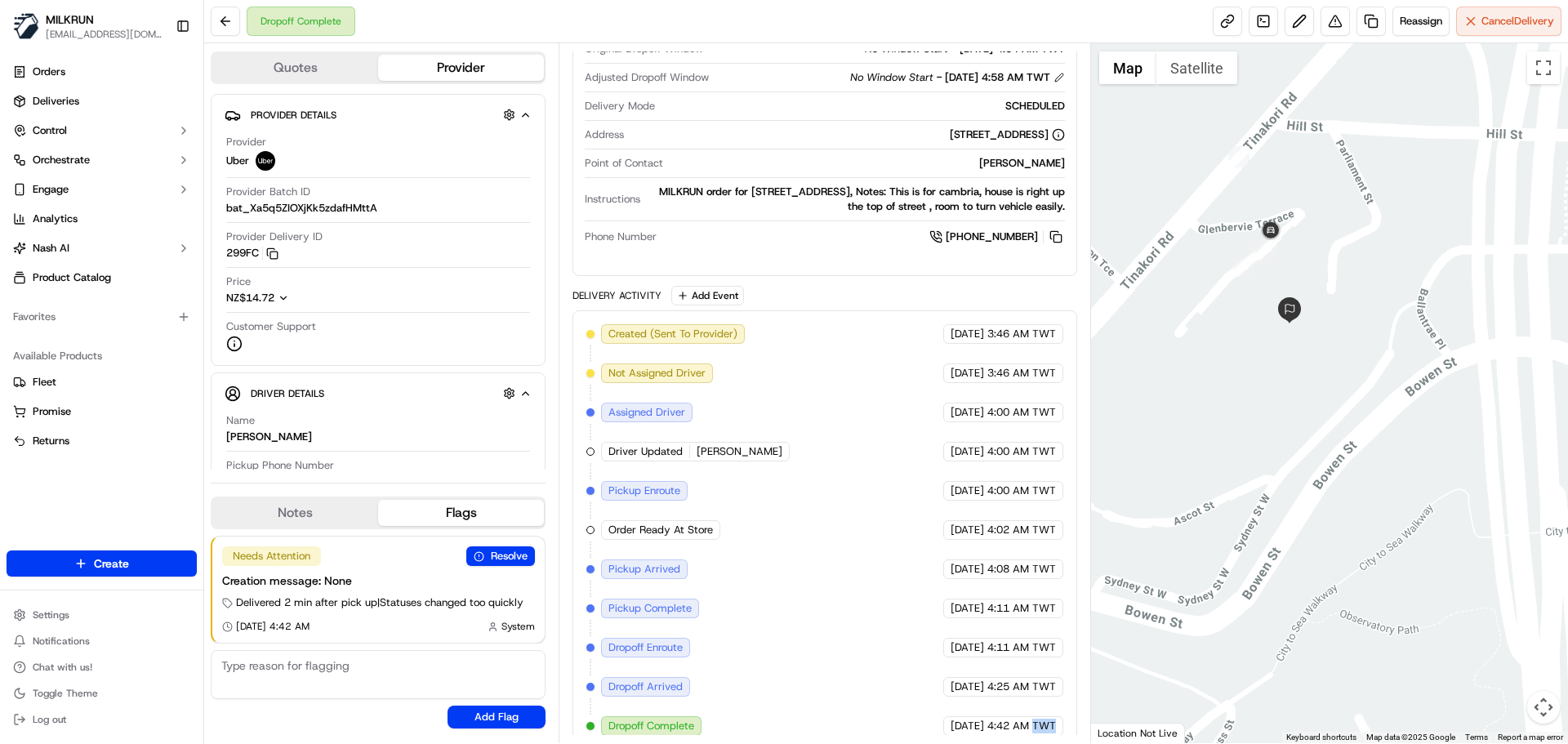
click at [1033, 725] on div "Created (Sent To Provider) Uber [DATE] 3:46 AM TWT Not Assigned Driver Uber [DA…" at bounding box center [824, 530] width 504 height 440
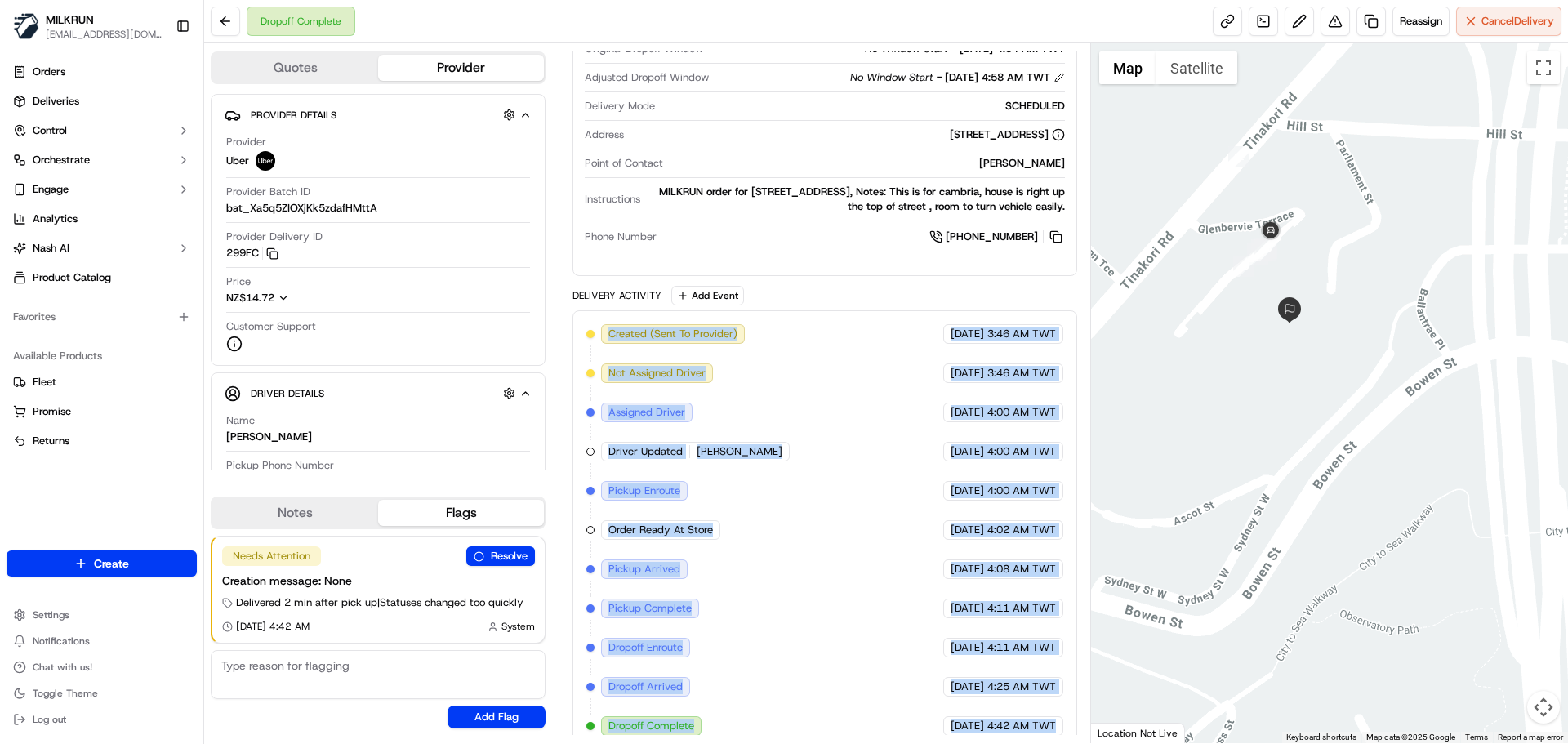
drag, startPoint x: 1033, startPoint y: 725, endPoint x: 604, endPoint y: 301, distance: 603.2
click at [604, 311] on div "Created (Sent To Provider) Uber [DATE] 3:46 AM TWT Not Assigned Driver Uber [DA…" at bounding box center [824, 530] width 504 height 440
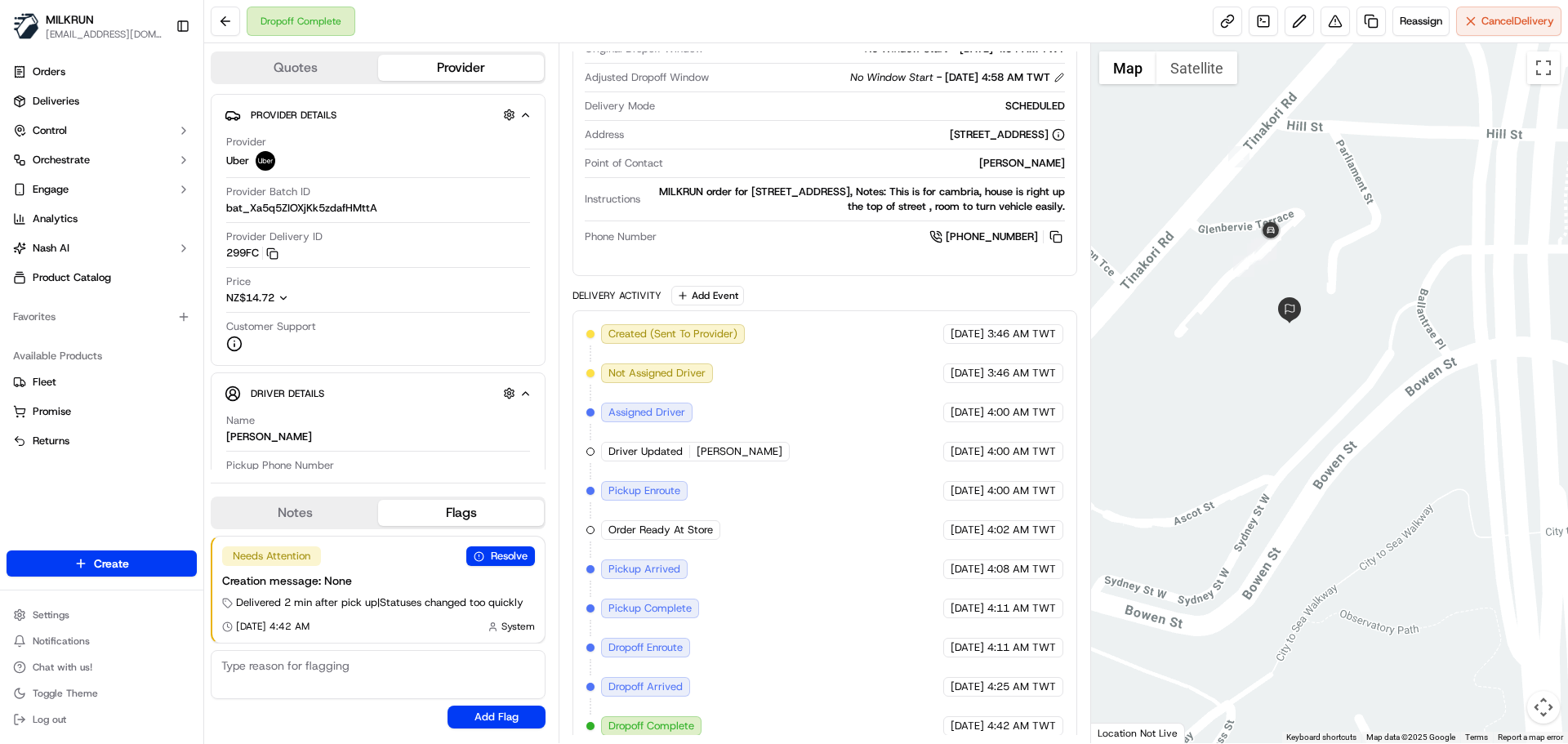
click at [602, 289] on div "Delivery Activity" at bounding box center [617, 295] width 89 height 13
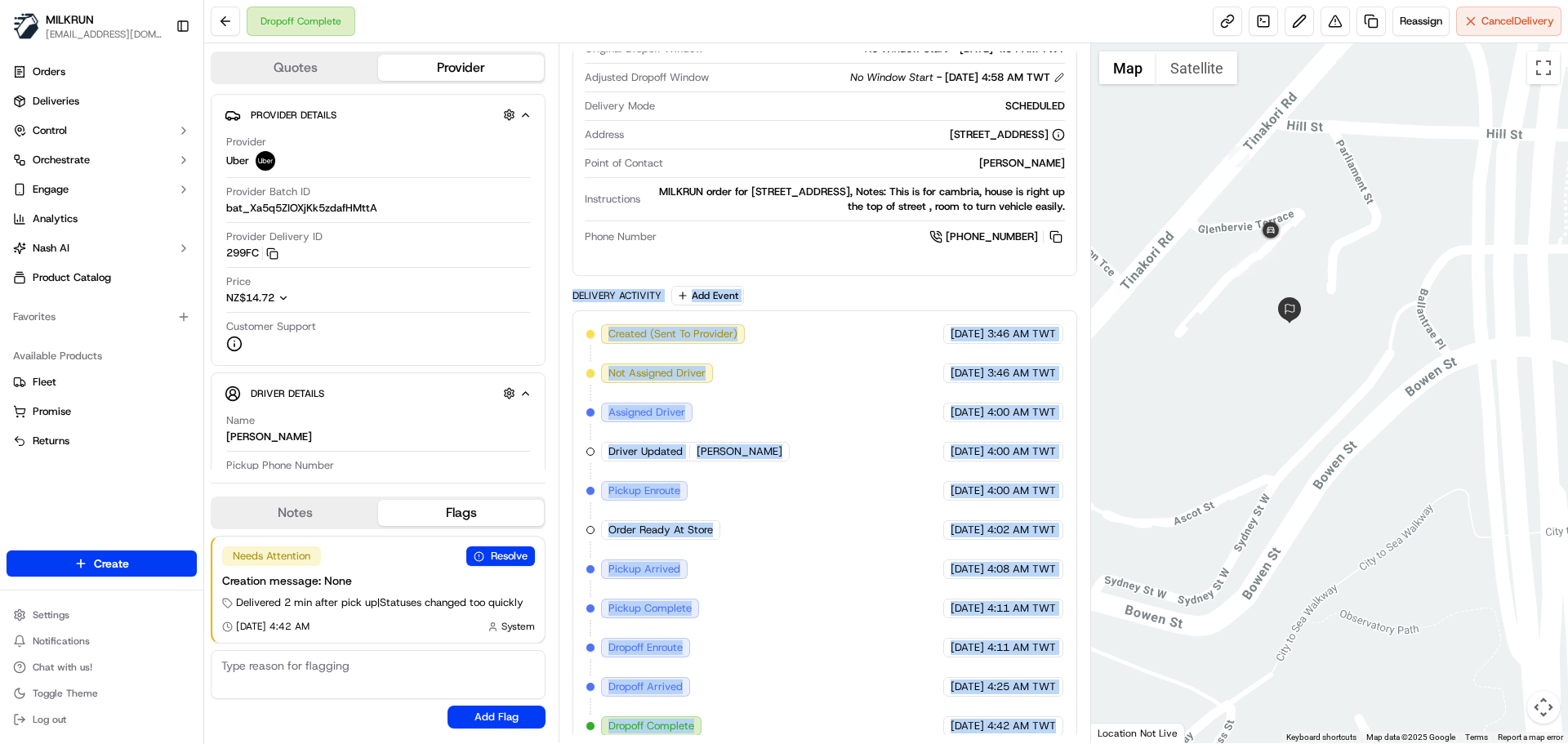
drag, startPoint x: 602, startPoint y: 286, endPoint x: 1044, endPoint y: 735, distance: 630.1
click at [1044, 735] on div "Summary 7736244 NZST TWT Created: [DATE] 3:46 AM Strategy: Dynamic (Everything …" at bounding box center [824, 393] width 532 height 700
click at [1052, 736] on div "Summary 7736244 NZST TWT Created: [DATE] 3:46 AM Strategy: Dynamic (Everything …" at bounding box center [824, 393] width 532 height 700
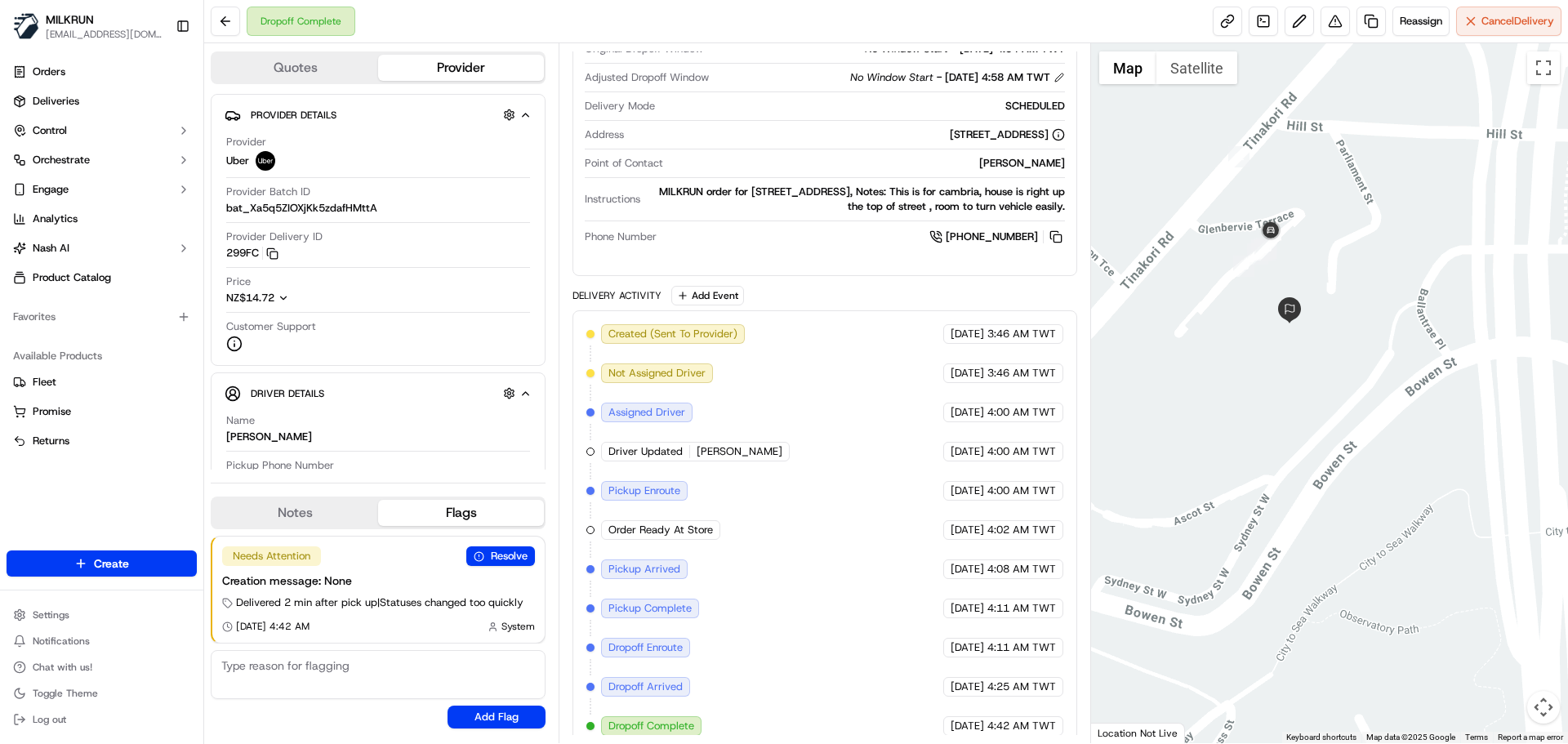
click at [1052, 736] on div "Summary 7736244 NZST TWT Created: [DATE] 3:46 AM Strategy: Dynamic (Everything …" at bounding box center [824, 393] width 532 height 700
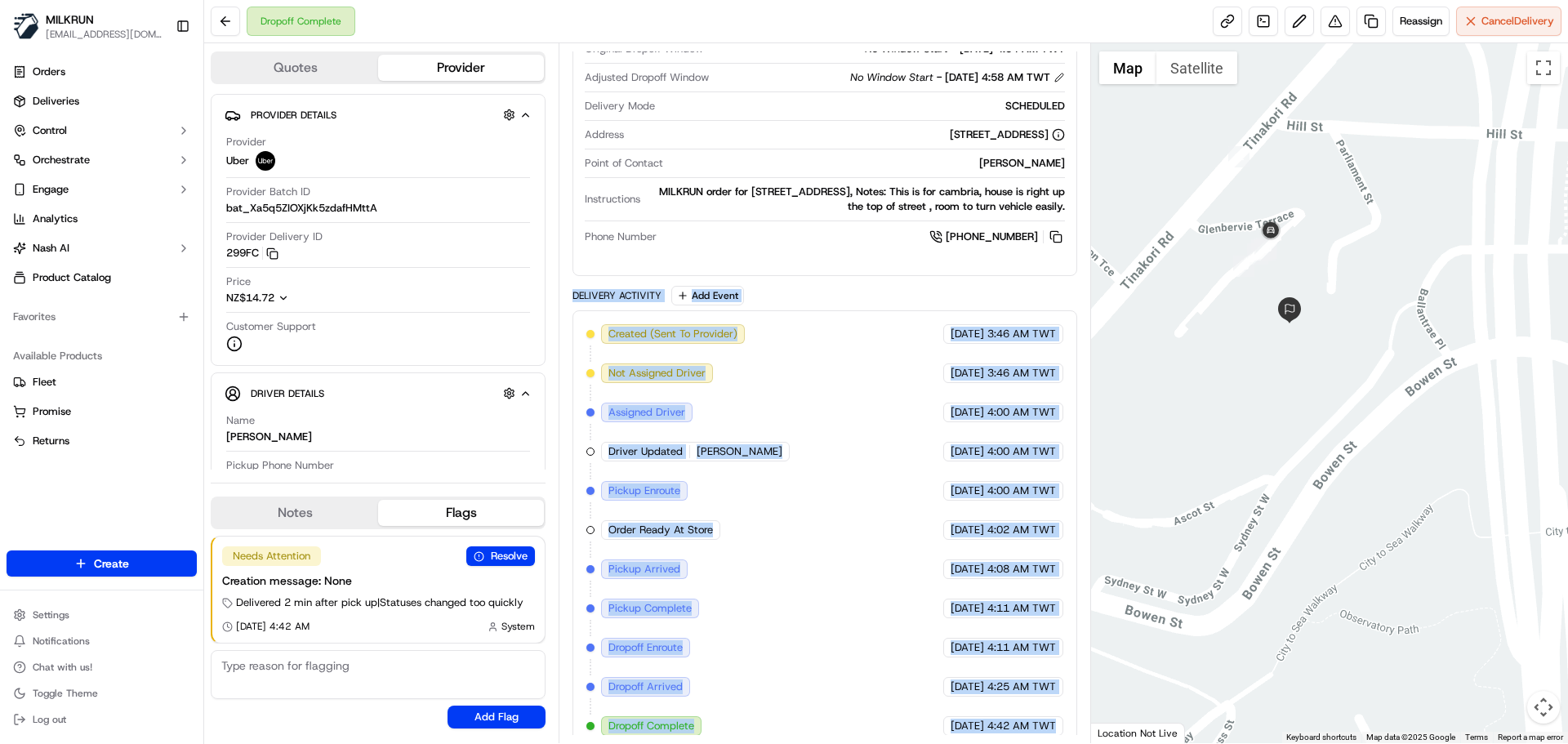
drag, startPoint x: 1052, startPoint y: 736, endPoint x: 593, endPoint y: 283, distance: 644.9
click at [593, 283] on div "Summary 7736244 NZST TWT Created: [DATE] 3:46 AM Strategy: Dynamic (Everything …" at bounding box center [824, 393] width 532 height 700
click at [593, 289] on div "Delivery Activity" at bounding box center [617, 295] width 89 height 13
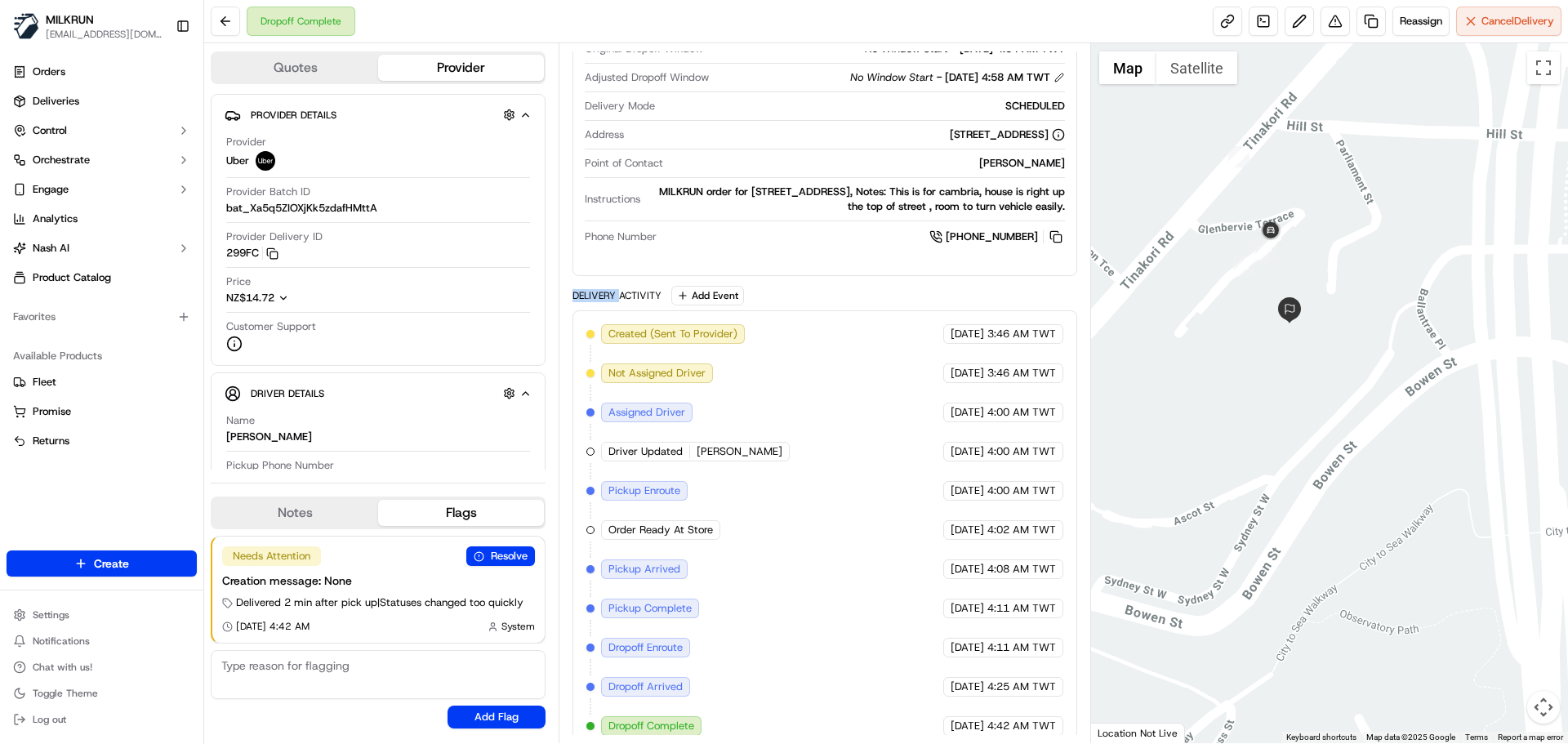
click at [593, 289] on div "Delivery Activity" at bounding box center [617, 295] width 89 height 13
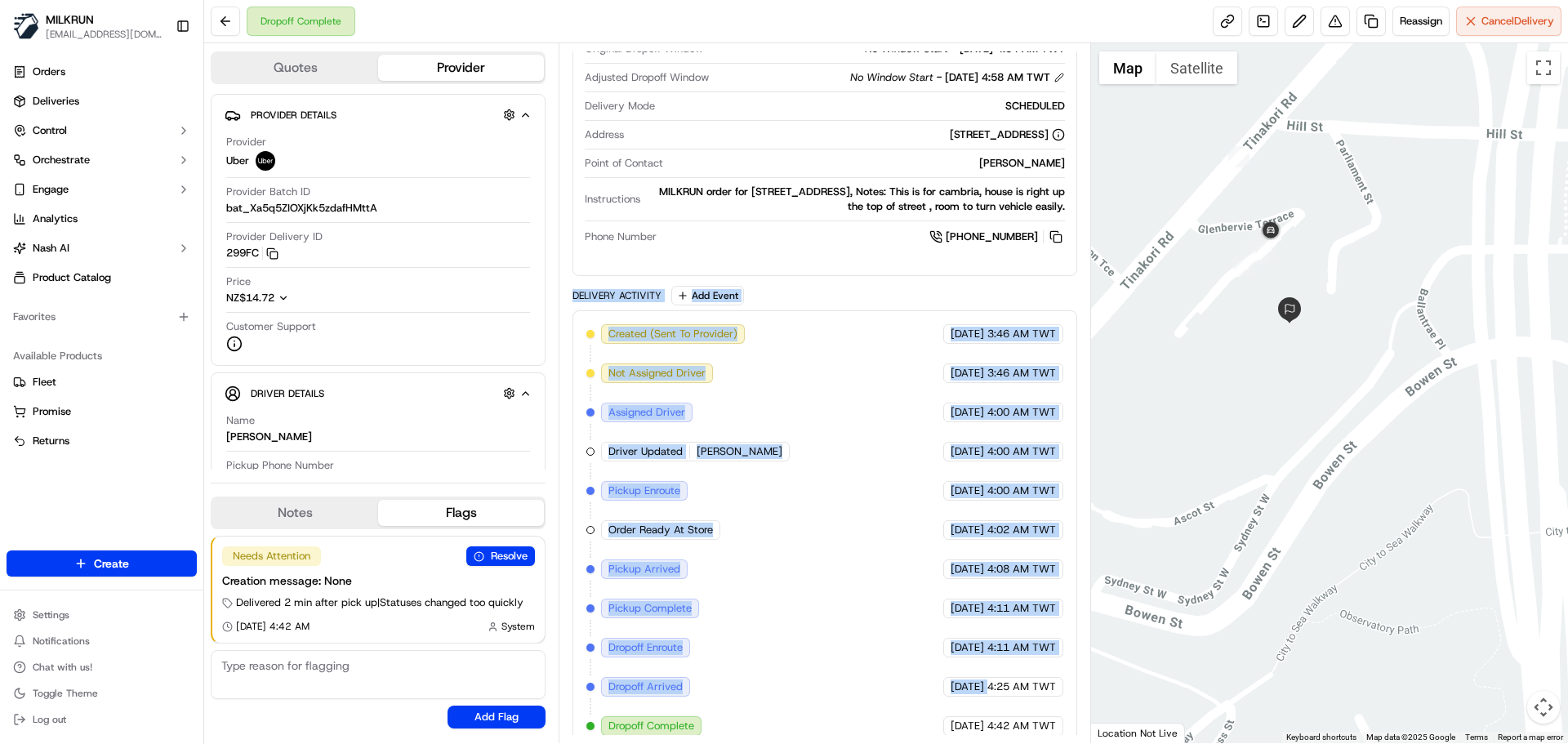
drag, startPoint x: 593, startPoint y: 283, endPoint x: 985, endPoint y: 701, distance: 573.1
click at [985, 701] on div "Delivery Activity Add Event Created (Sent To Provider) Uber [DATE] 3:46 AM TWT …" at bounding box center [824, 517] width 504 height 464
click at [1023, 719] on span "4:42 AM TWT" at bounding box center [1021, 726] width 69 height 14
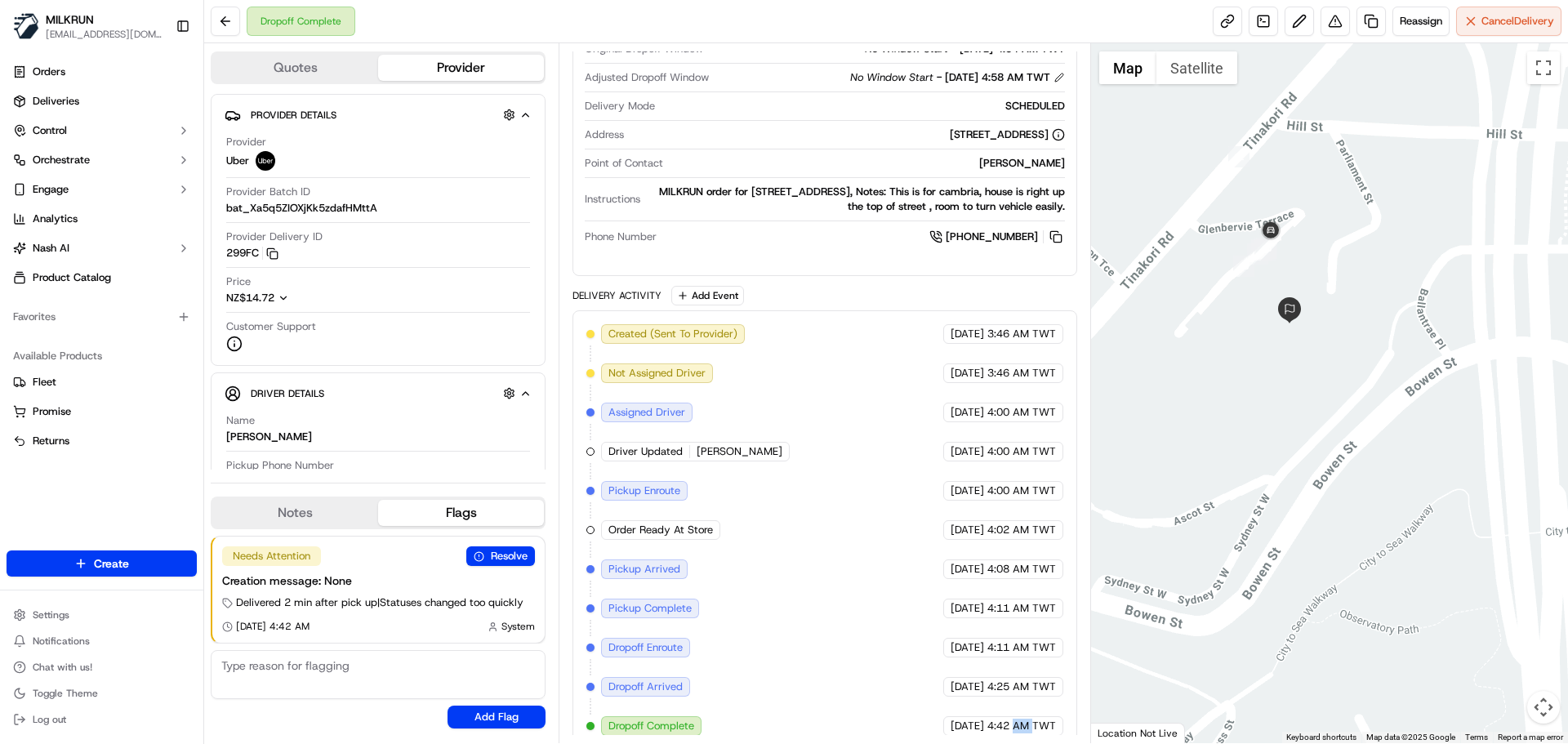
click at [1023, 719] on span "4:42 AM TWT" at bounding box center [1021, 726] width 69 height 14
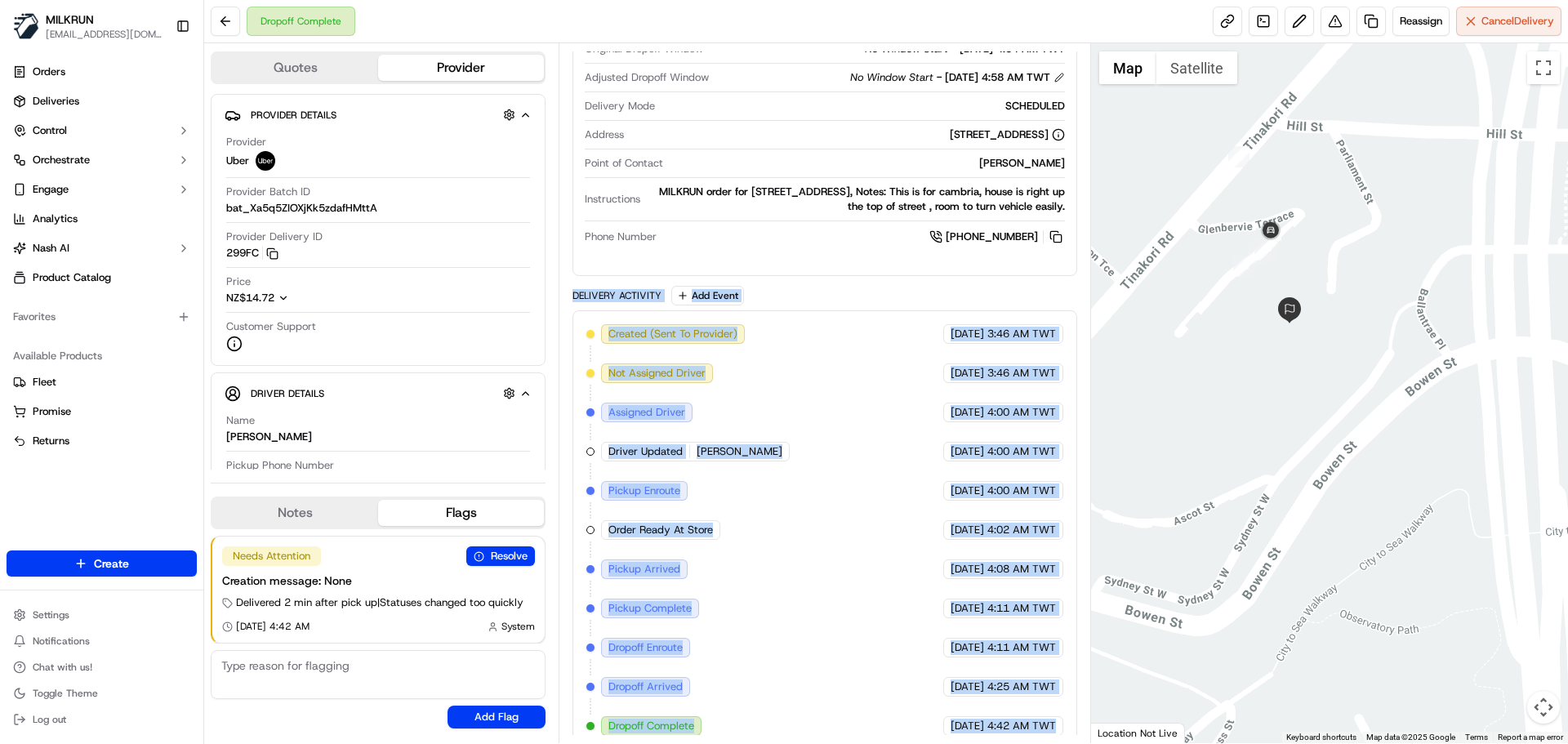
drag, startPoint x: 1023, startPoint y: 706, endPoint x: 602, endPoint y: 283, distance: 596.8
click at [602, 286] on div "Delivery Activity Add Event Created (Sent To Provider) Uber [DATE] 3:46 AM TWT …" at bounding box center [824, 517] width 504 height 464
click at [602, 289] on div "Delivery Activity" at bounding box center [617, 295] width 89 height 13
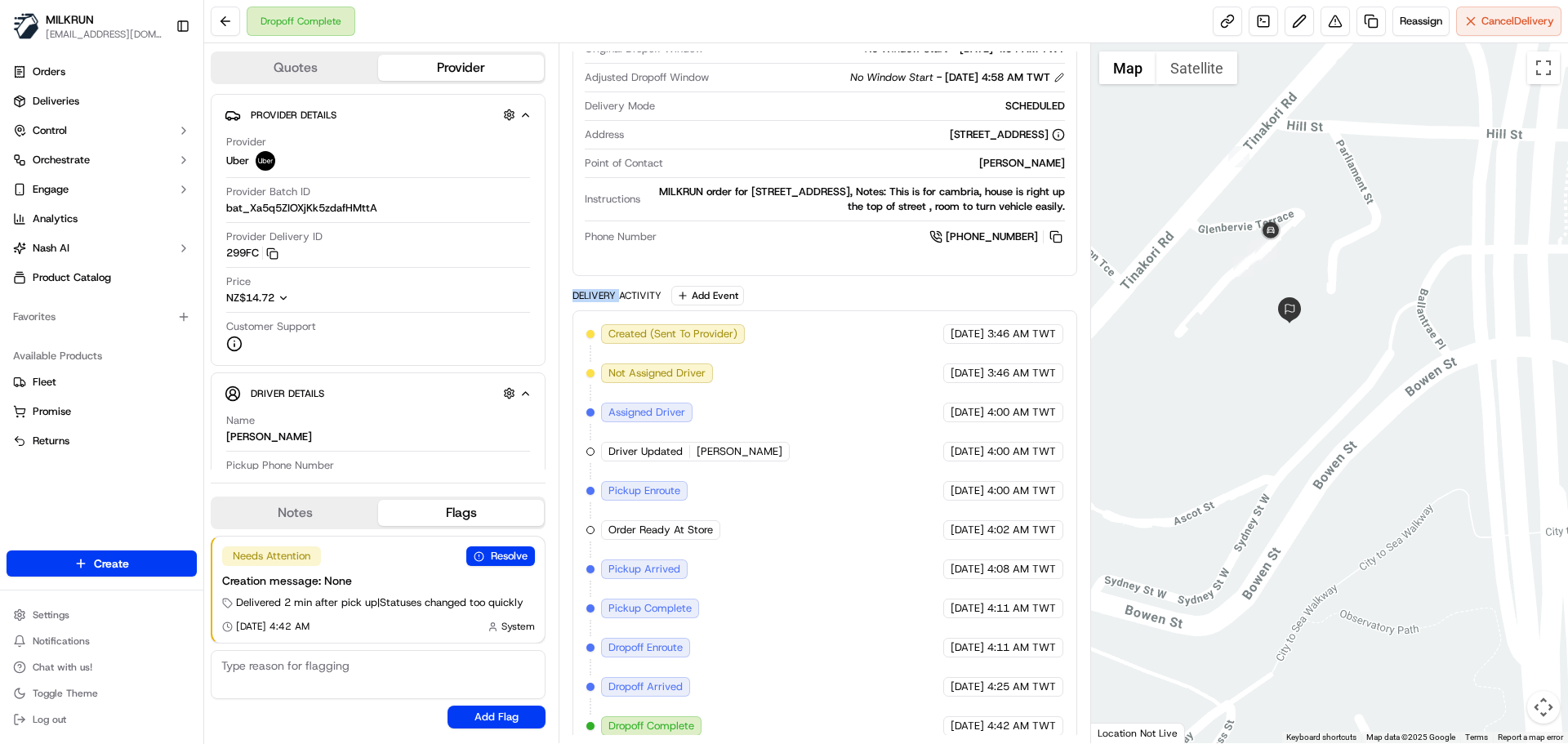
click at [602, 289] on div "Delivery Activity" at bounding box center [617, 295] width 89 height 13
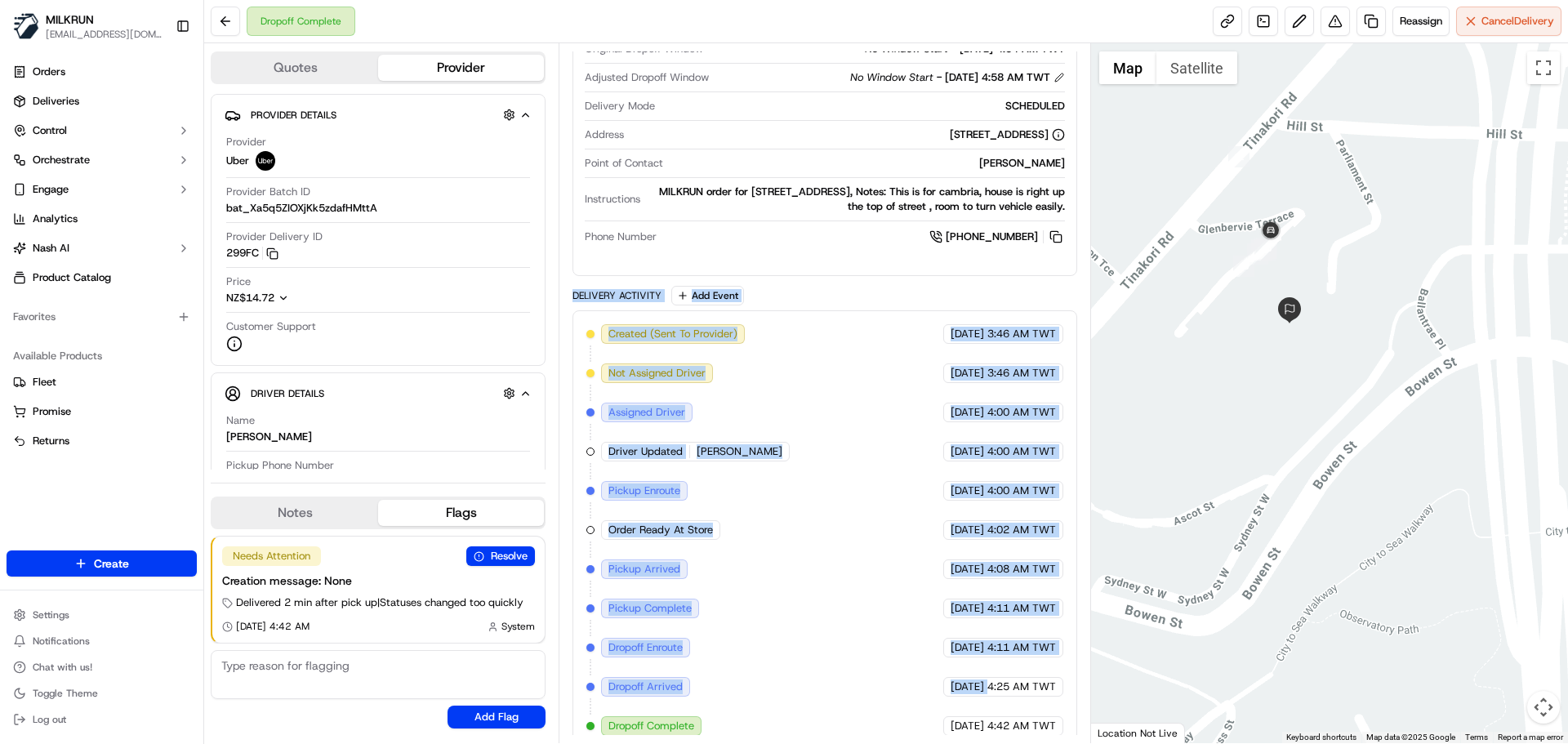
drag, startPoint x: 602, startPoint y: 283, endPoint x: 910, endPoint y: 710, distance: 526.5
click at [907, 708] on div "Delivery Activity Add Event Created (Sent To Provider) Uber [DATE] 3:46 AM TWT …" at bounding box center [824, 517] width 504 height 464
click at [868, 572] on div "Created (Sent To Provider) Uber [DATE] 3:46 AM TWT Not Assigned Driver Uber [DA…" at bounding box center [824, 530] width 476 height 412
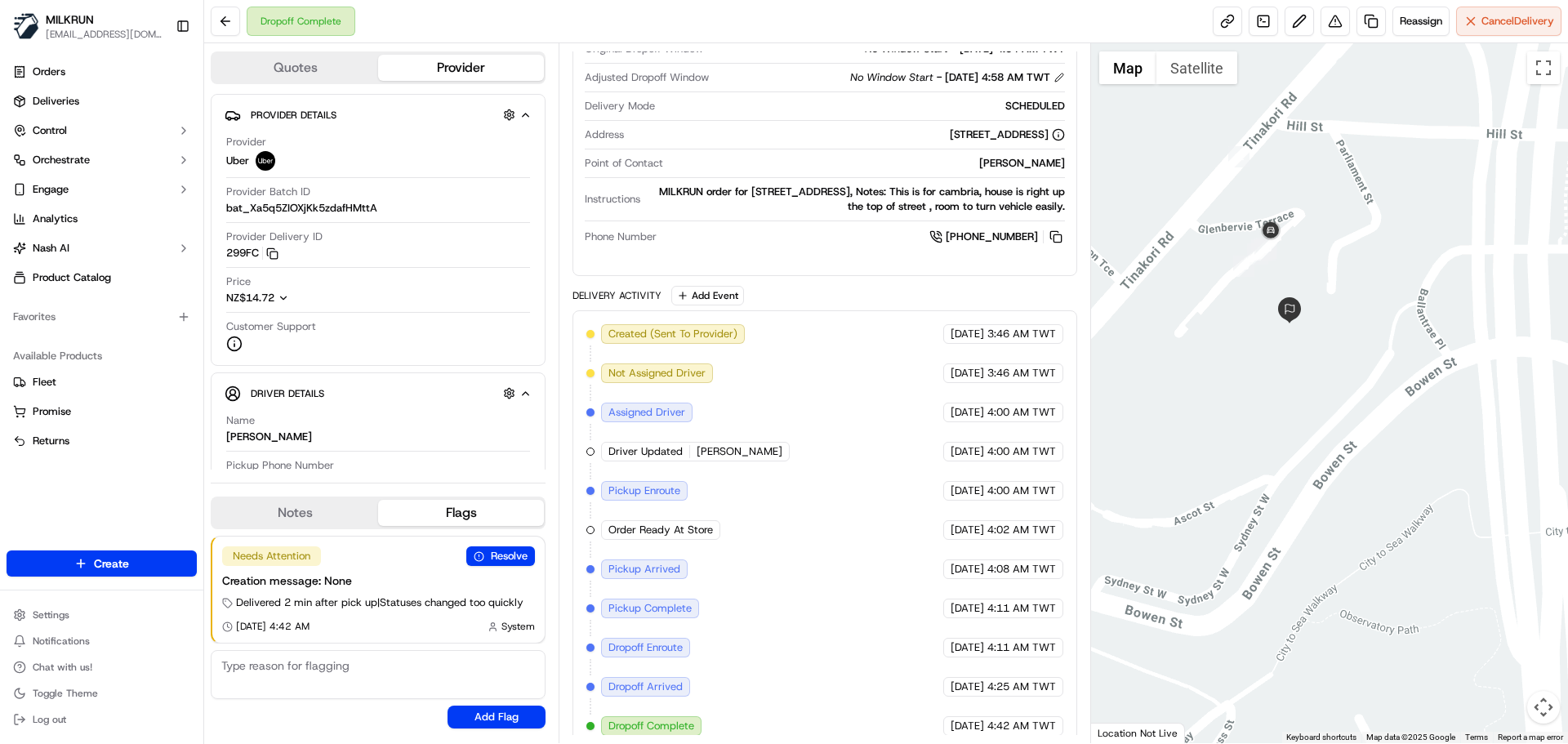
click at [883, 432] on div "Created (Sent To Provider) Uber [DATE] 3:46 AM TWT Not Assigned Driver Uber [DA…" at bounding box center [824, 530] width 476 height 412
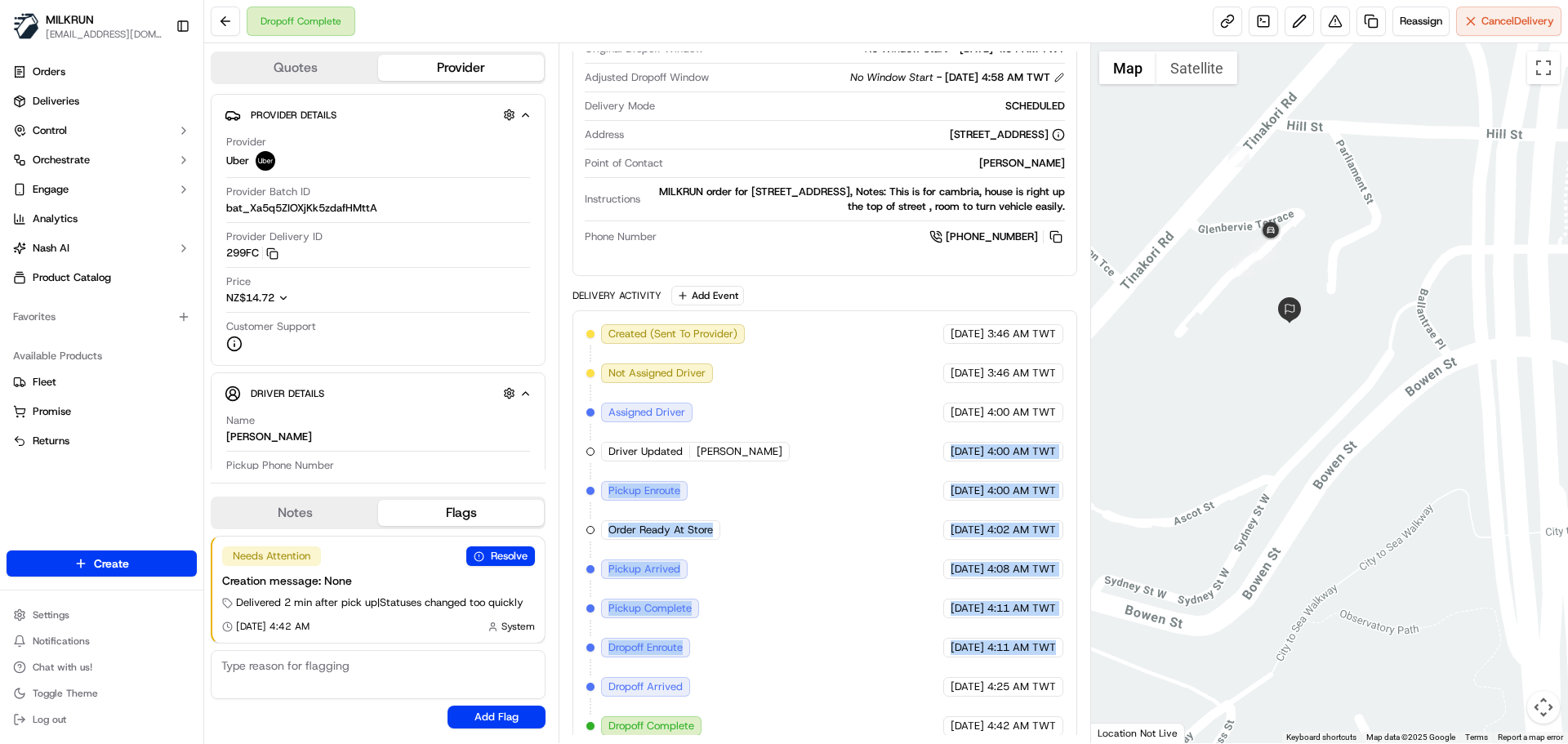
drag, startPoint x: 883, startPoint y: 432, endPoint x: 1013, endPoint y: 654, distance: 257.3
click at [996, 644] on div "Created (Sent To Provider) Uber [DATE] 3:46 AM TWT Not Assigned Driver Uber [DA…" at bounding box center [824, 530] width 476 height 412
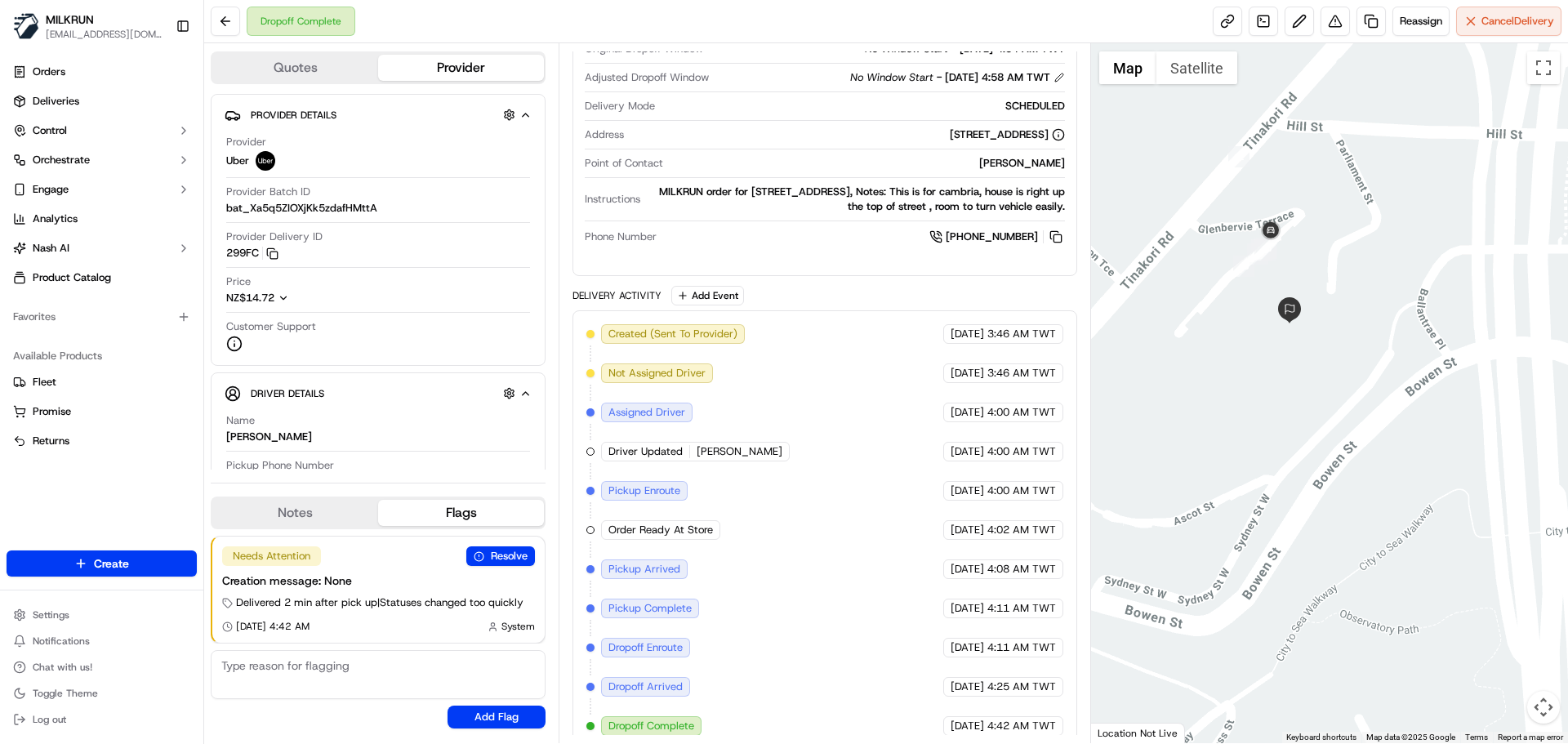
click at [1015, 654] on div "Created (Sent To Provider) Uber [DATE] 3:46 AM TWT Not Assigned Driver Uber [DA…" at bounding box center [824, 530] width 476 height 412
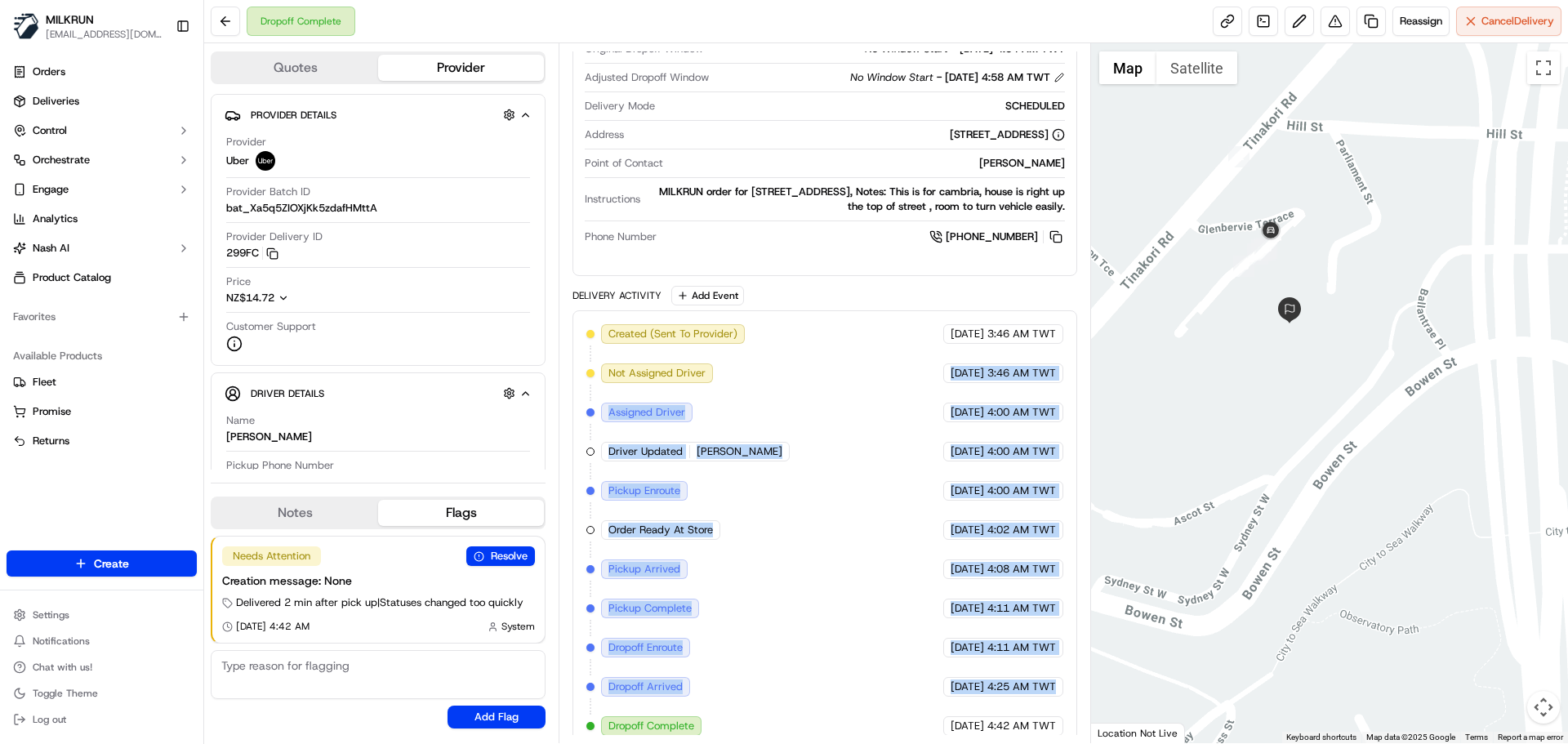
drag, startPoint x: 1015, startPoint y: 654, endPoint x: 928, endPoint y: 326, distance: 339.3
click at [928, 327] on div "Created (Sent To Provider) Uber [DATE] 3:46 AM TWT Not Assigned Driver Uber [DA…" at bounding box center [824, 530] width 476 height 412
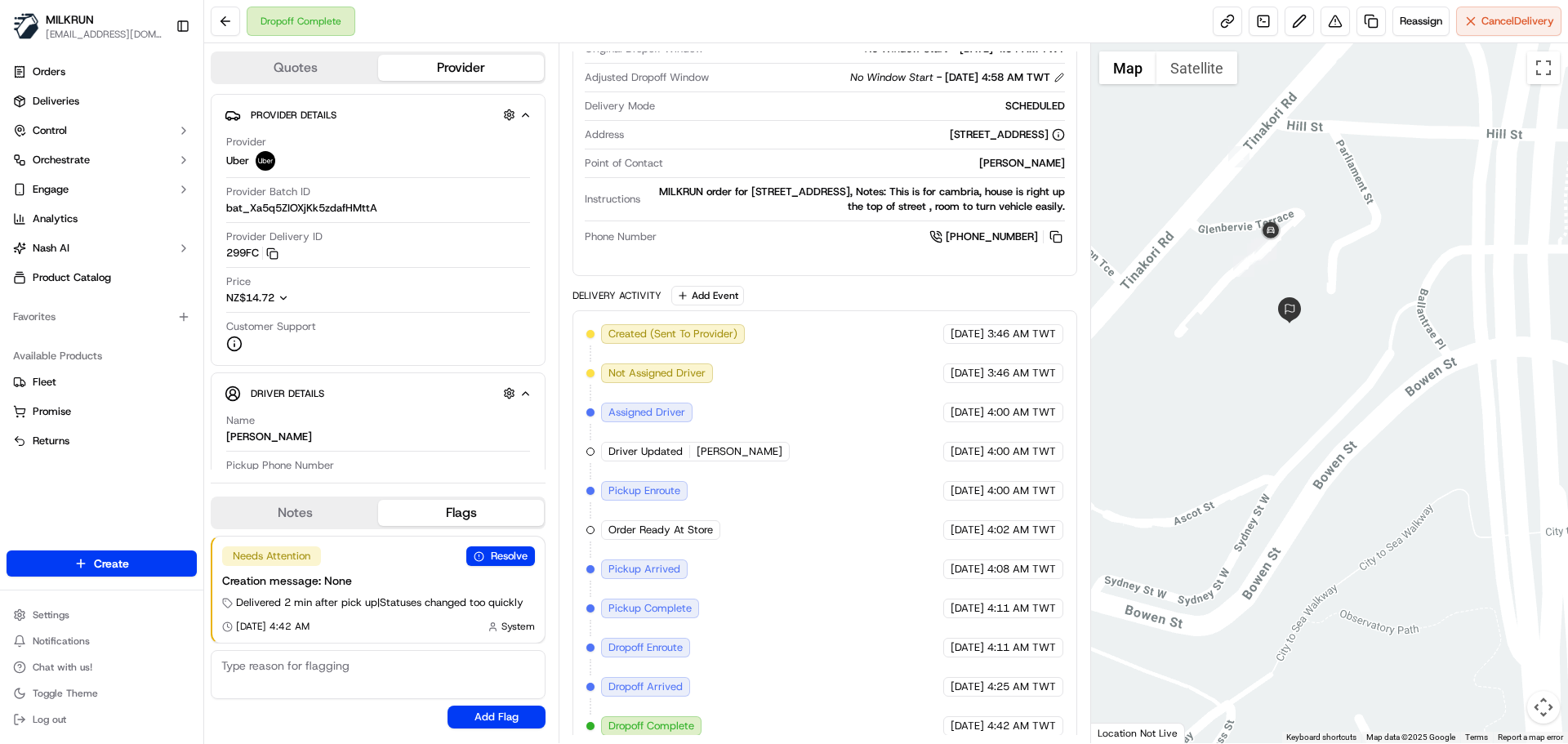
click at [1014, 697] on div "Created (Sent To Provider) Uber [DATE] 3:46 AM TWT Not Assigned Driver Uber [DA…" at bounding box center [824, 530] width 476 height 412
drag, startPoint x: 1014, startPoint y: 697, endPoint x: 1052, endPoint y: 721, distance: 44.9
click at [1052, 721] on div "Created (Sent To Provider) Uber [DATE] 3:46 AM TWT Not Assigned Driver Uber [DA…" at bounding box center [824, 530] width 476 height 412
click at [1052, 719] on div "[DATE] 4:42 AM TWT" at bounding box center [1003, 726] width 120 height 20
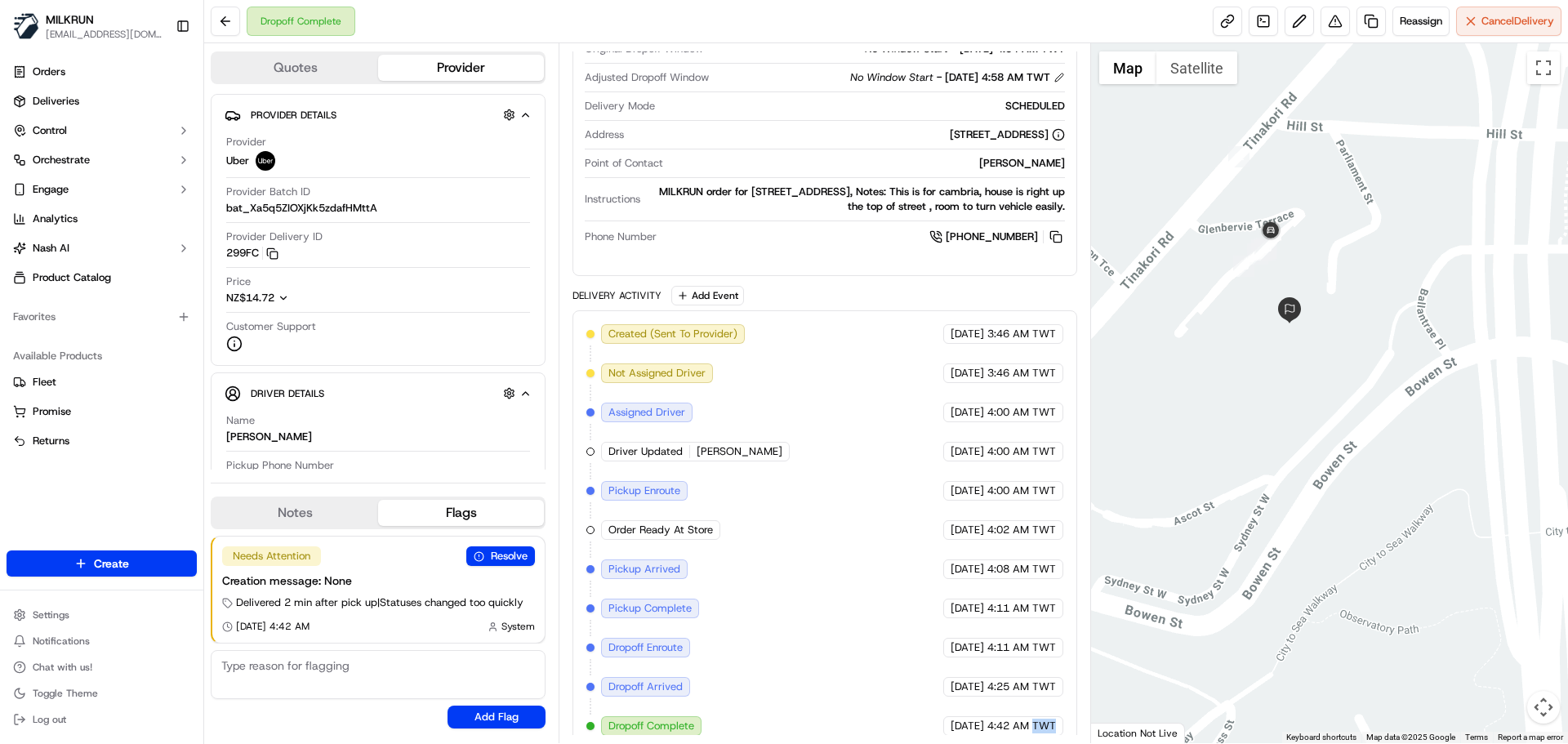
click at [1052, 719] on div "[DATE] 4:42 AM TWT" at bounding box center [1003, 726] width 120 height 20
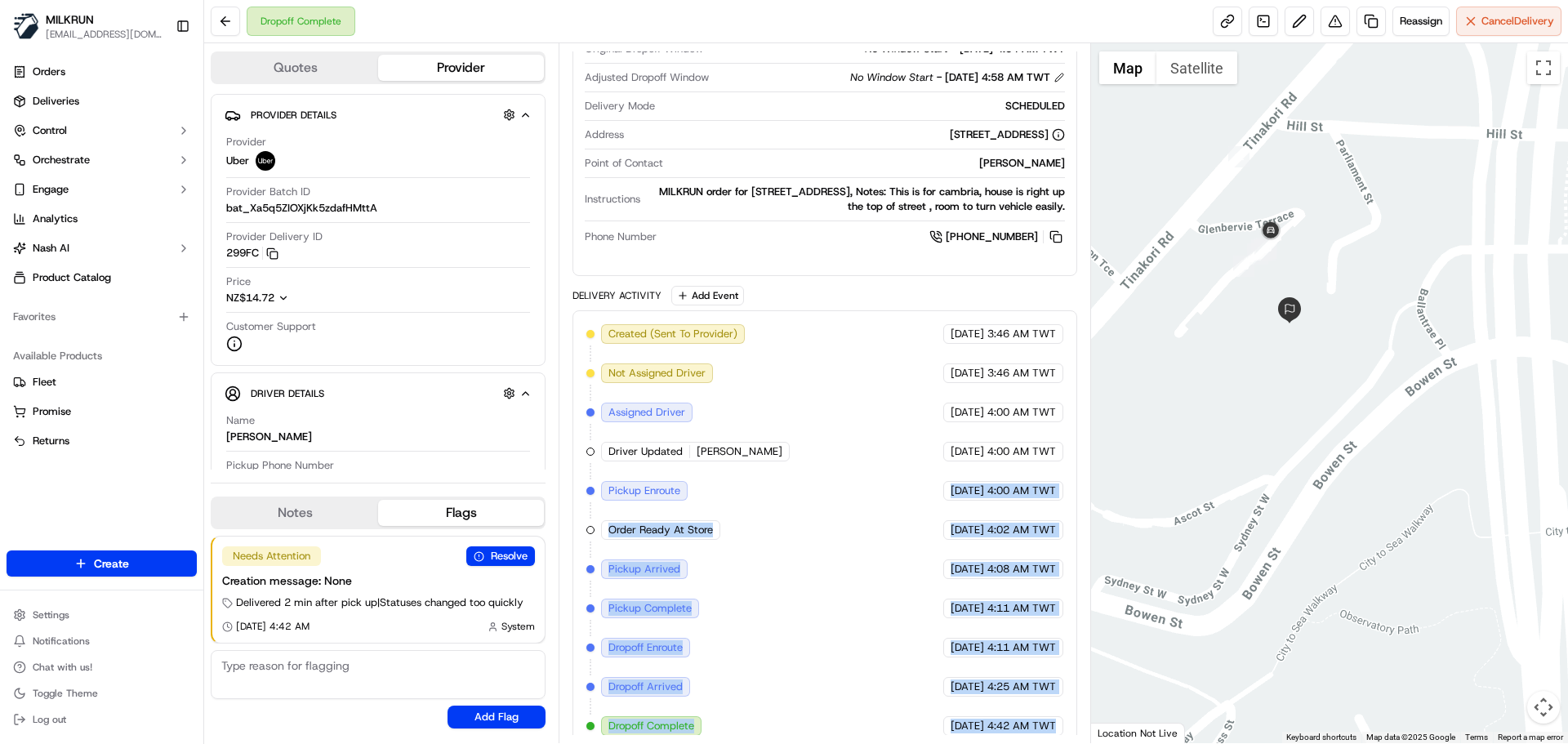
drag, startPoint x: 1052, startPoint y: 719, endPoint x: 823, endPoint y: 290, distance: 486.3
click at [823, 295] on div "Delivery Activity Add Event Created (Sent To Provider) Uber [DATE] 3:46 AM TWT …" at bounding box center [824, 517] width 504 height 464
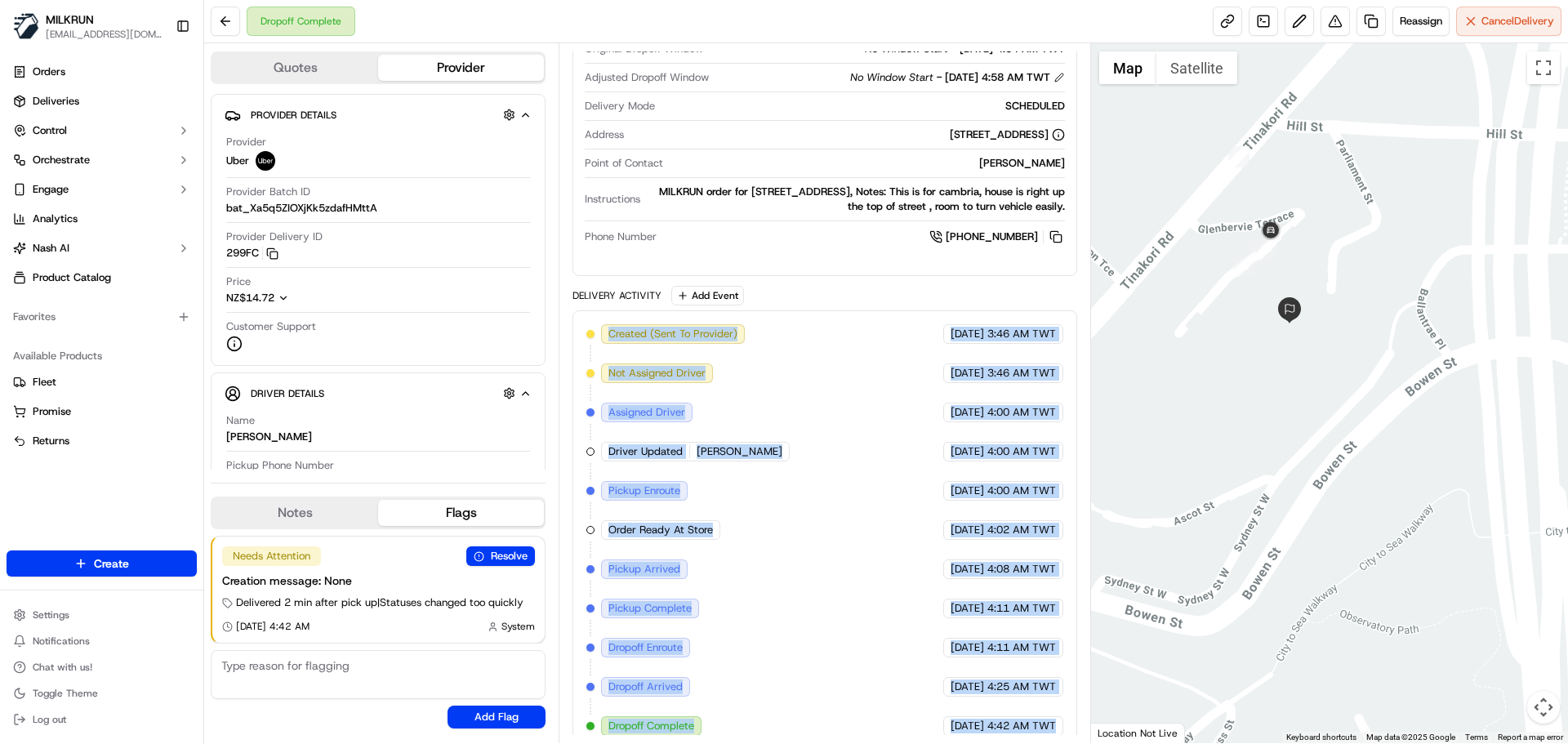
click at [885, 546] on div "Created (Sent To Provider) Uber [DATE] 3:46 AM TWT Not Assigned Driver Uber [DA…" at bounding box center [824, 530] width 476 height 412
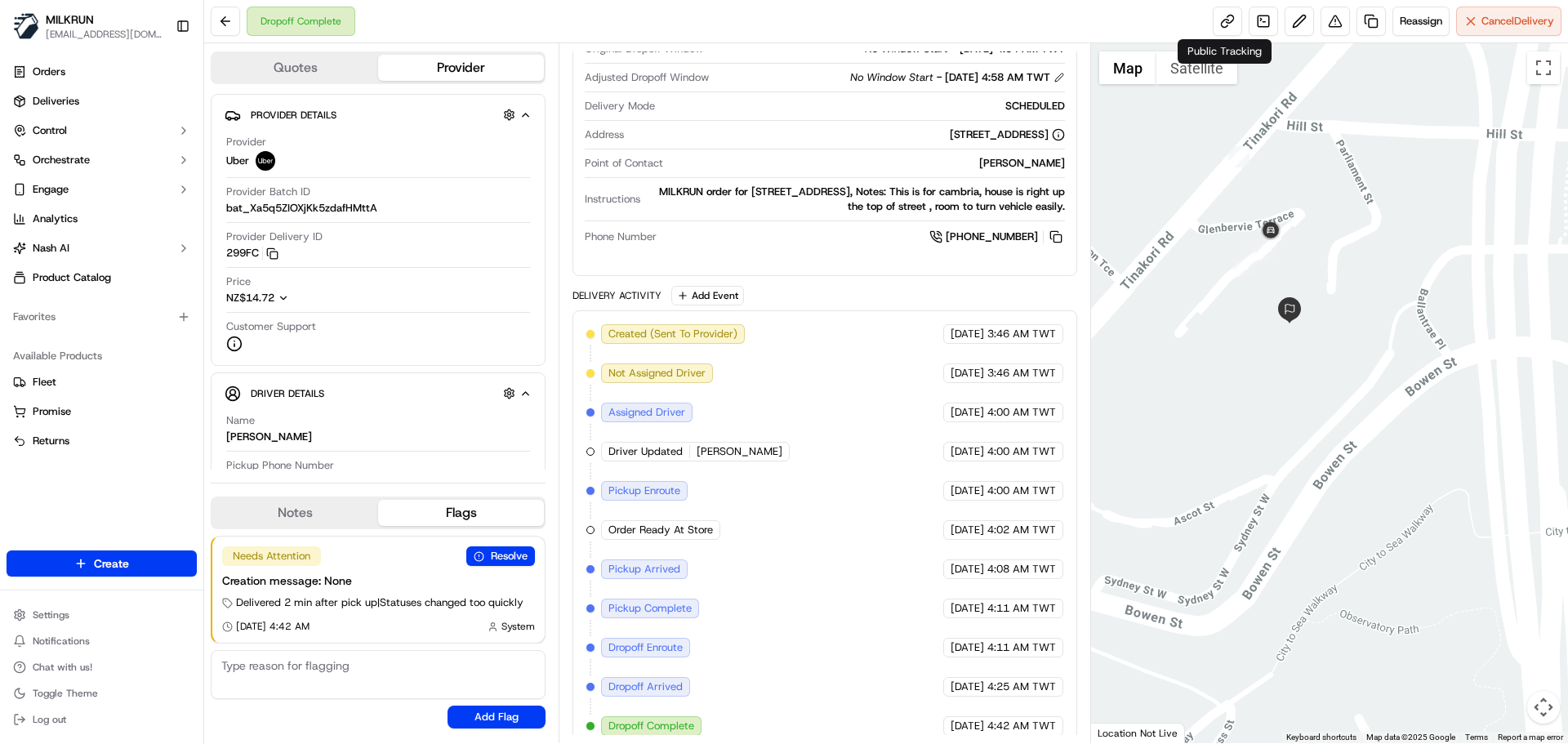
click at [754, 184] on div "MILKRUN order for [STREET_ADDRESS], Notes: This is for cambria, house is right …" at bounding box center [856, 199] width 417 height 30
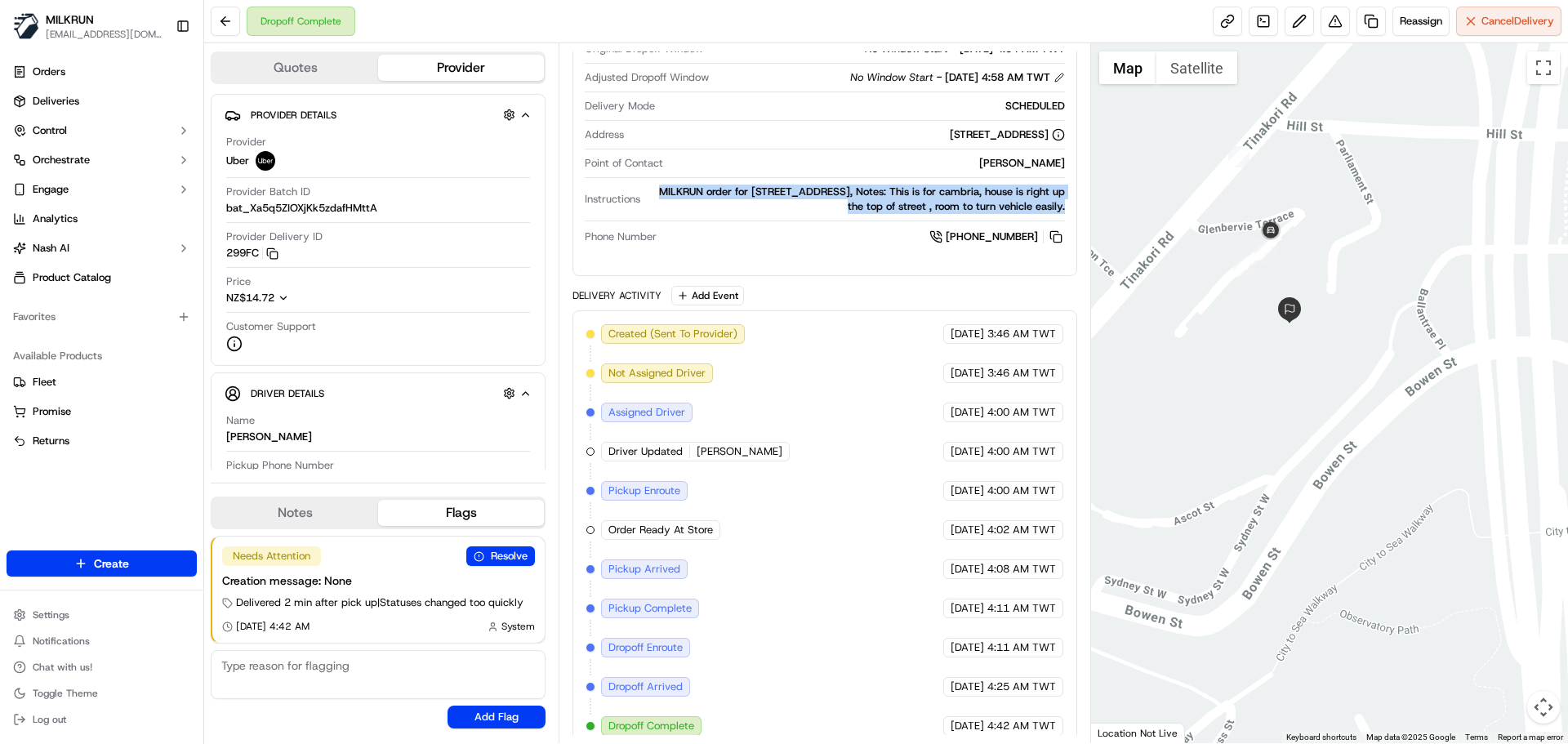
click at [754, 184] on div "MILKRUN order for [STREET_ADDRESS], Notes: This is for cambria, house is right …" at bounding box center [856, 199] width 417 height 30
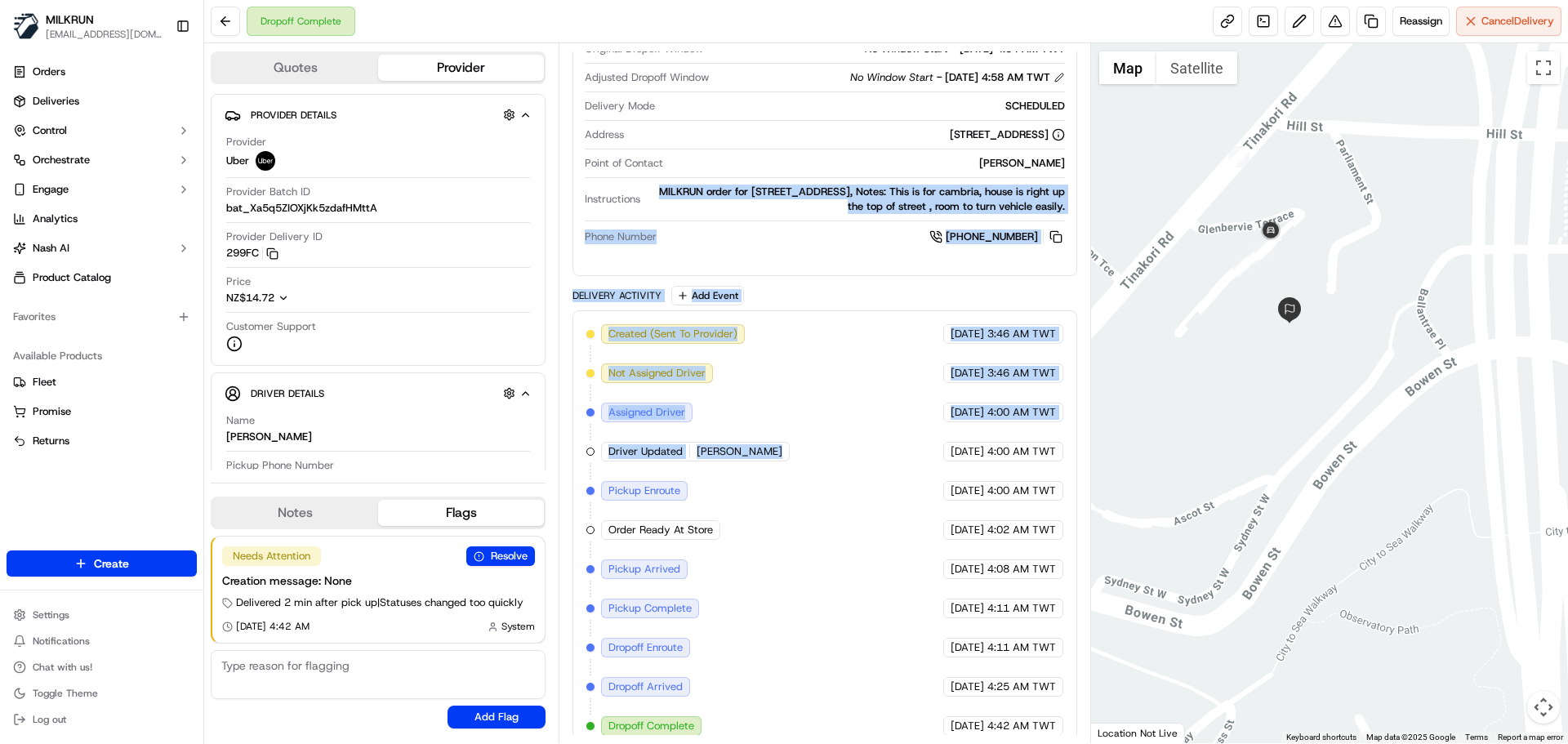
drag, startPoint x: 754, startPoint y: 184, endPoint x: 822, endPoint y: 530, distance: 352.6
click at [818, 511] on div "Package Details N/A NZ$145.70 Items Details Package Items ( 28 ) Location Detai…" at bounding box center [824, 216] width 504 height 1069
click at [822, 530] on div "Created (Sent To Provider) Uber [DATE] 3:46 AM TWT Not Assigned Driver Uber [DA…" at bounding box center [824, 530] width 476 height 412
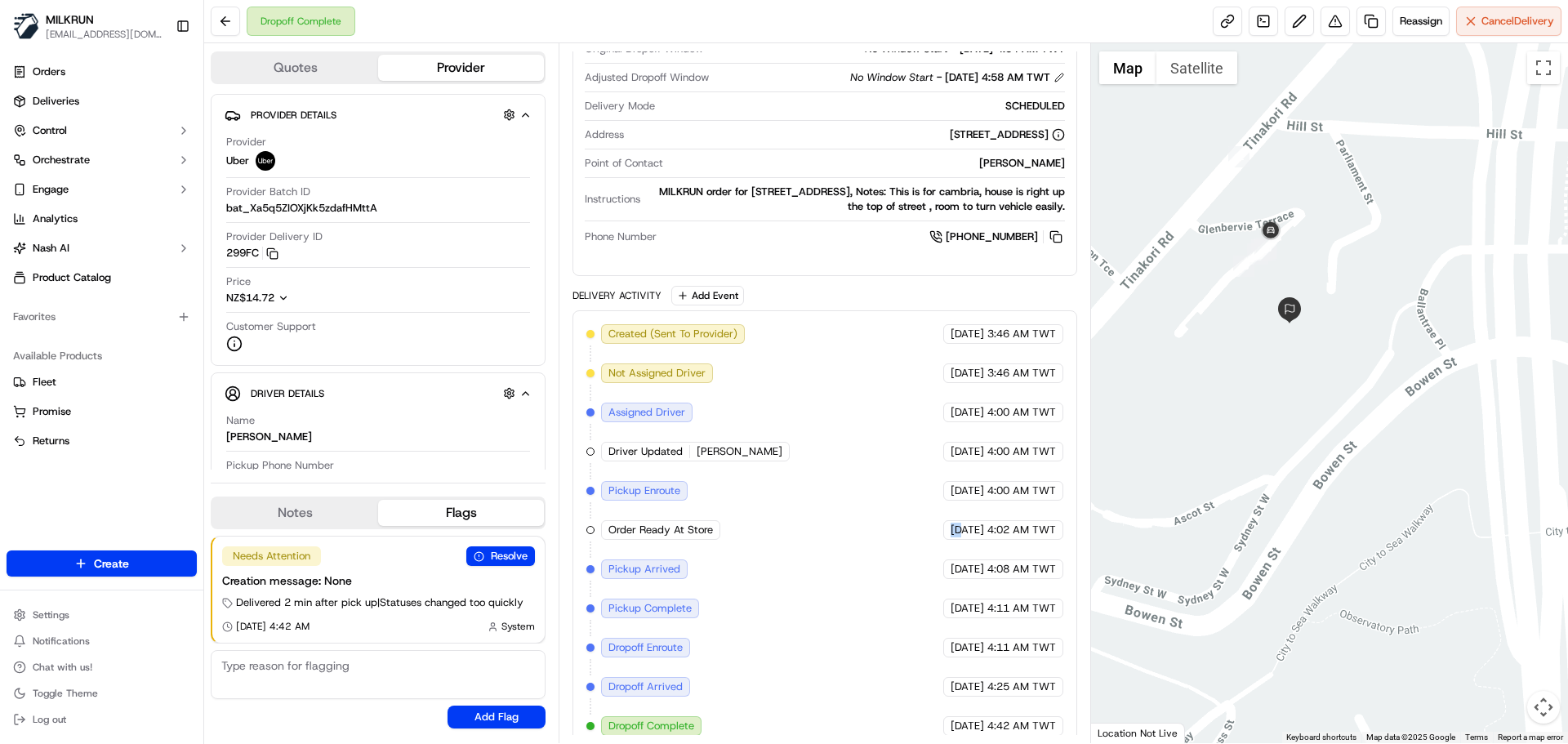
click at [822, 530] on div "Created (Sent To Provider) Uber [DATE] 3:46 AM TWT Not Assigned Driver Uber [DA…" at bounding box center [824, 530] width 476 height 412
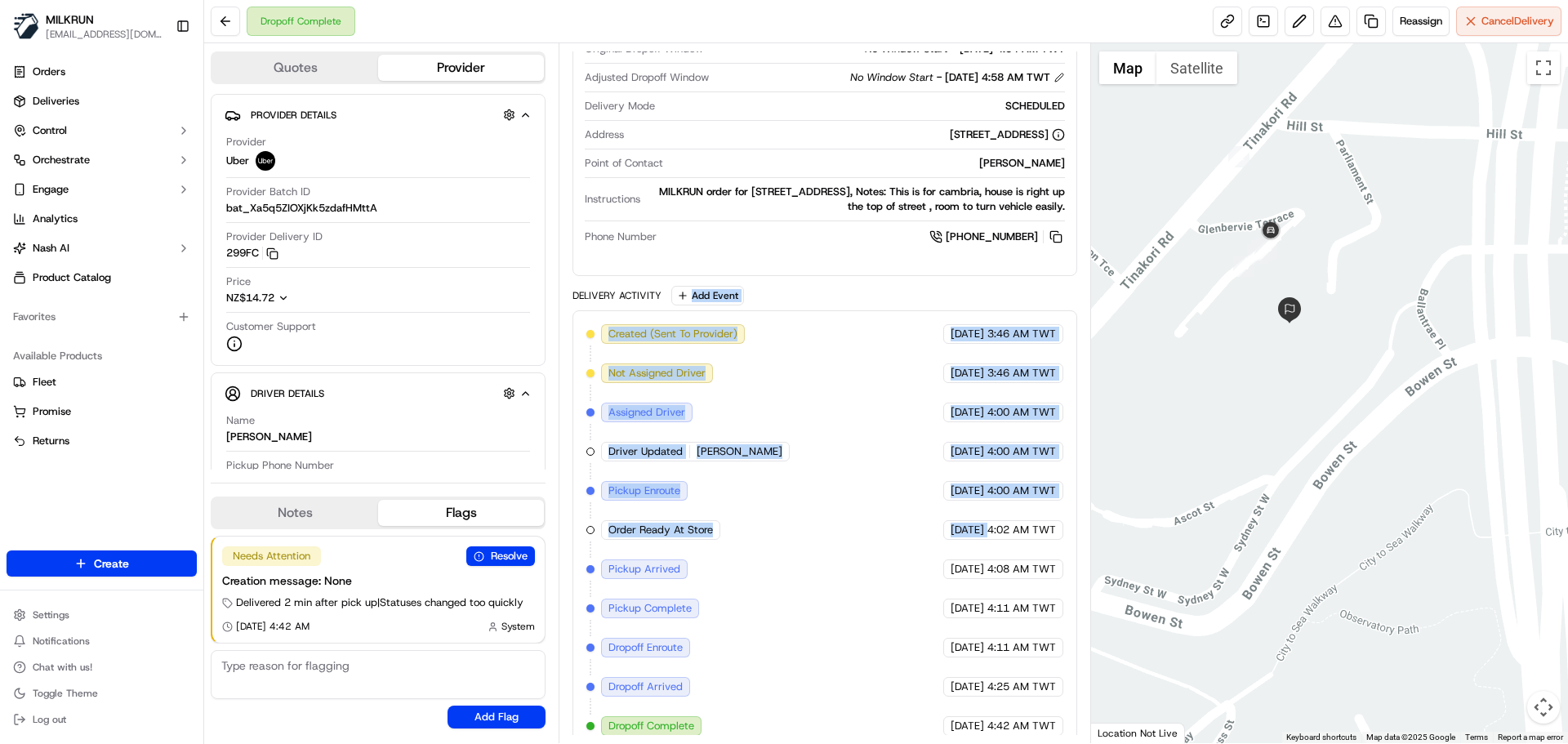
drag, startPoint x: 822, startPoint y: 530, endPoint x: 863, endPoint y: 486, distance: 60.1
click at [821, 158] on div "Package Details N/A NZ$145.70 Items Details Package Items ( 28 ) Location Detai…" at bounding box center [824, 216] width 504 height 1069
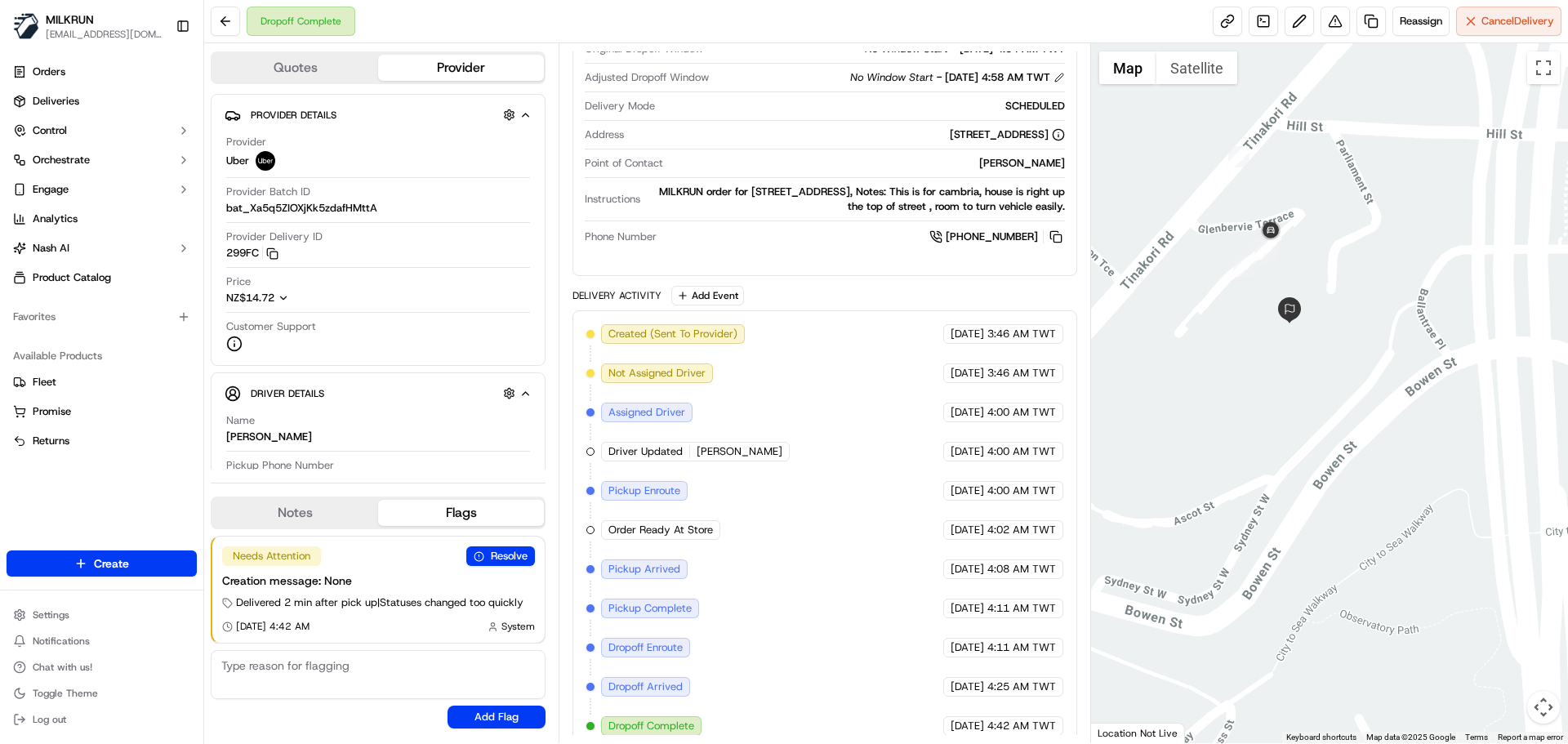
click at [866, 547] on div "Created (Sent To Provider) Uber [DATE] 3:46 AM TWT Not Assigned Driver Uber [DA…" at bounding box center [824, 530] width 476 height 412
click at [1344, 13] on button at bounding box center [1335, 21] width 30 height 30
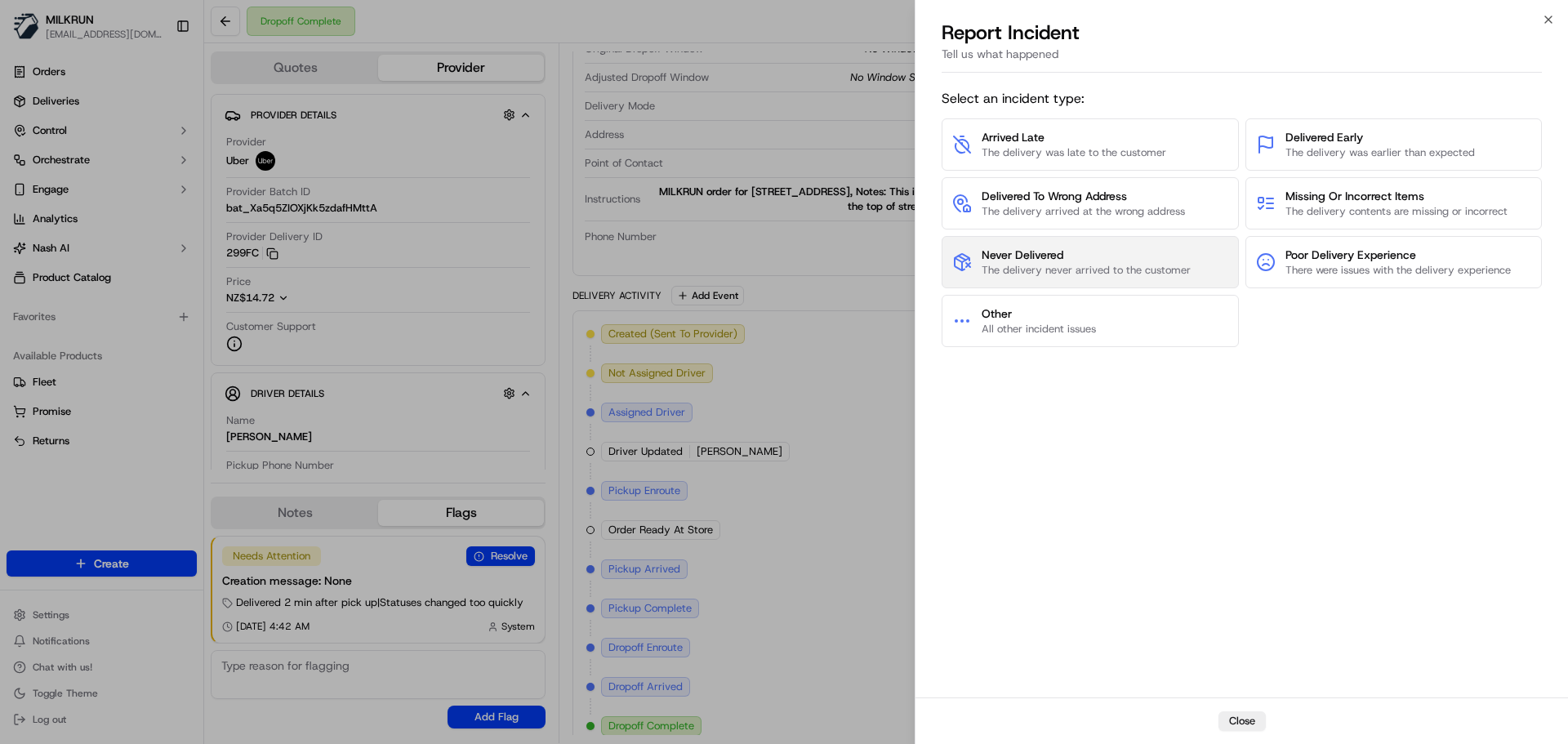
click at [1070, 262] on span "Never Delivered" at bounding box center [1087, 255] width 209 height 16
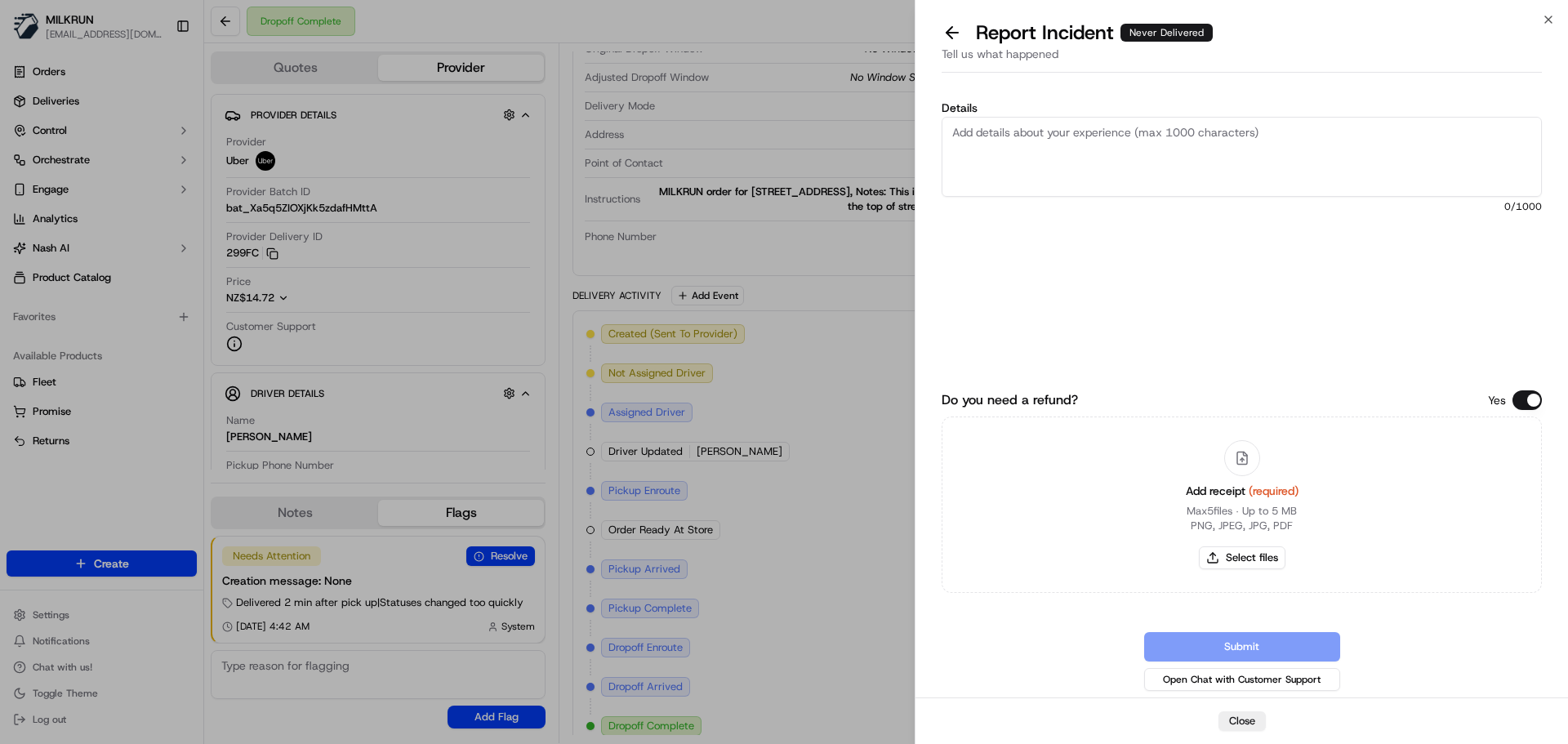
click at [1078, 157] on textarea "Details" at bounding box center [1241, 157] width 601 height 80
click at [1473, 140] on textarea "Order wasn't delivered to the address indicated on the order (has delivery inst…" at bounding box center [1241, 157] width 601 height 80
type textarea "Order wasn't delivered to the address indicated on the order (has delivery inst…"
click at [1200, 566] on button "Select files" at bounding box center [1242, 559] width 87 height 23
type input "C:\fakepath\SallyH - Invoice.pdf"
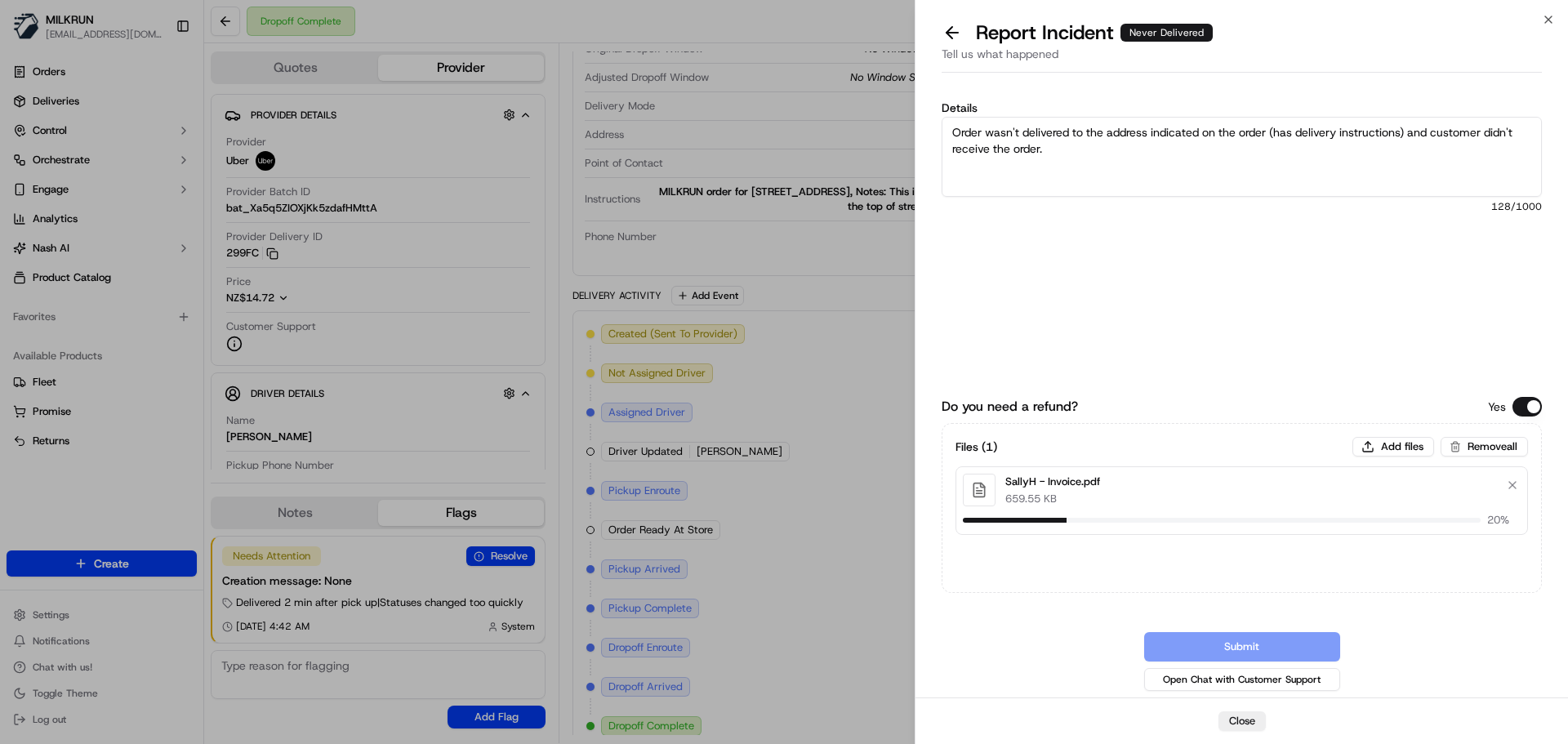
click at [1028, 405] on label "Do you need a refund?" at bounding box center [1010, 407] width 136 height 20
click at [1513, 405] on button "Do you need a refund?" at bounding box center [1527, 407] width 30 height 20
click at [1028, 405] on div "Do you need a refund? Yes Files ( 1 ) Add files Remove all SallyH - Invoice.pdf…" at bounding box center [1241, 525] width 601 height 339
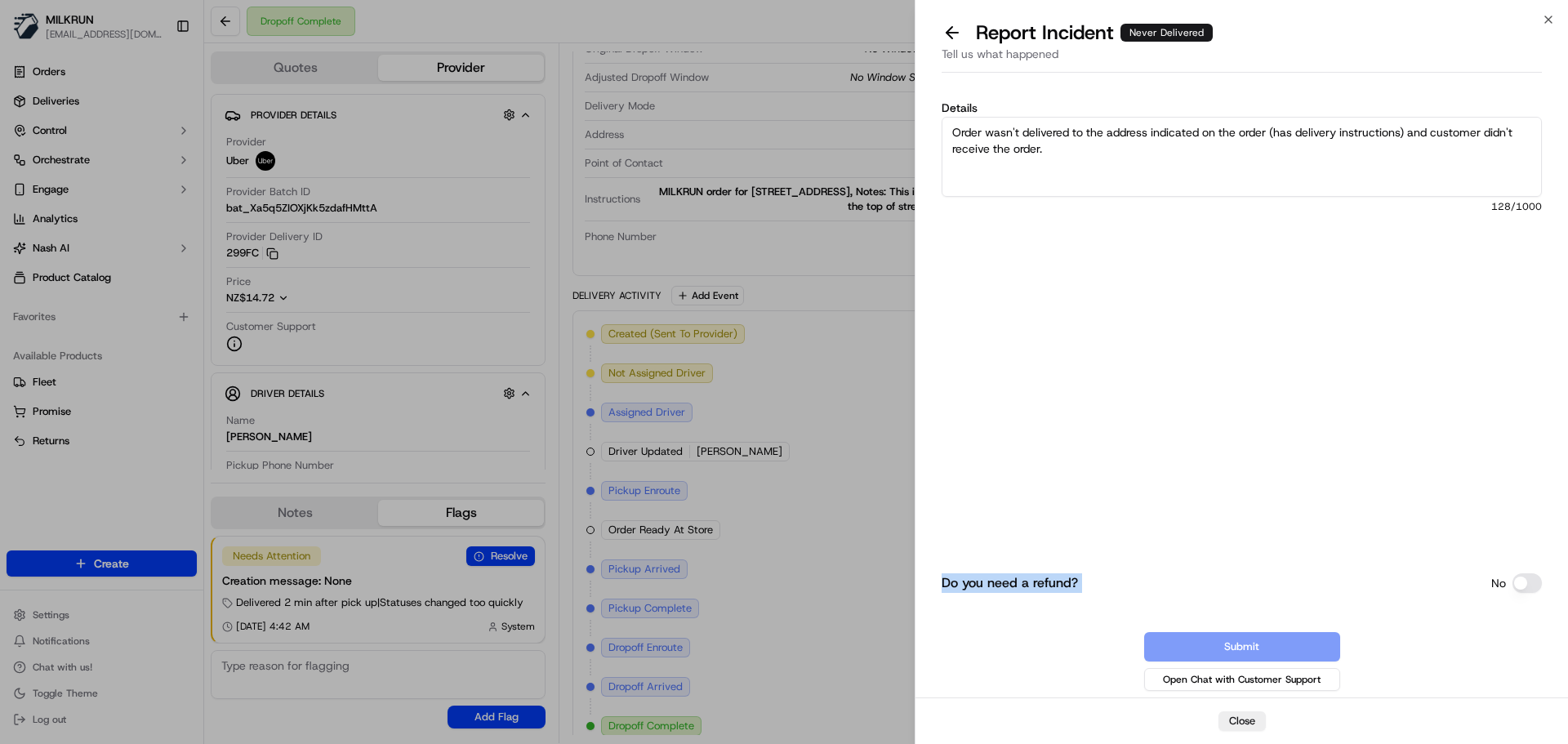
click at [1028, 405] on div "Do you need a refund? No Submit Open Chat with Customer Support" at bounding box center [1241, 525] width 601 height 339
click at [1523, 579] on button "Do you need a refund?" at bounding box center [1527, 584] width 30 height 20
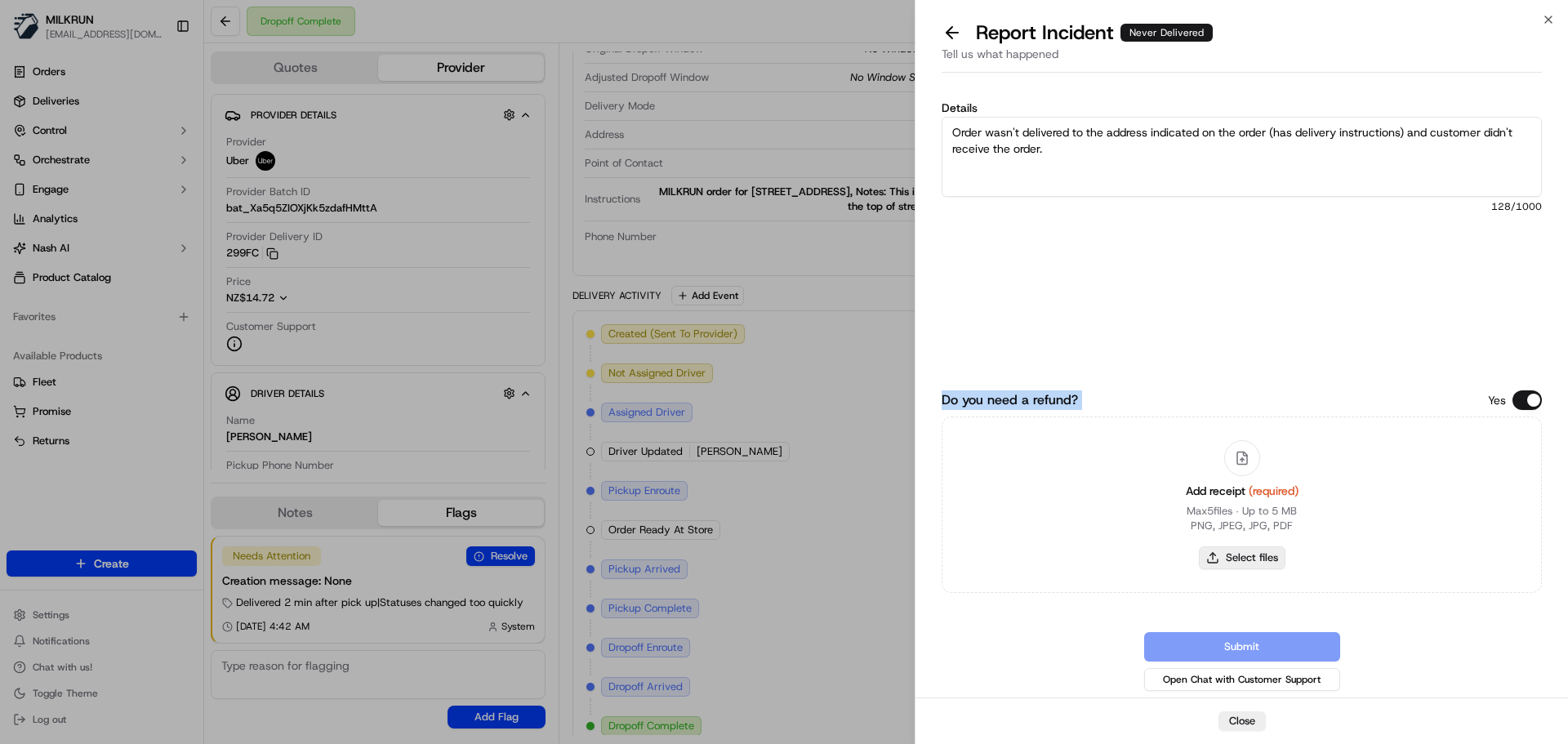
click at [1214, 563] on button "Select files" at bounding box center [1242, 559] width 87 height 23
type input "C:\fakepath\SallyH - Invoice.pdf"
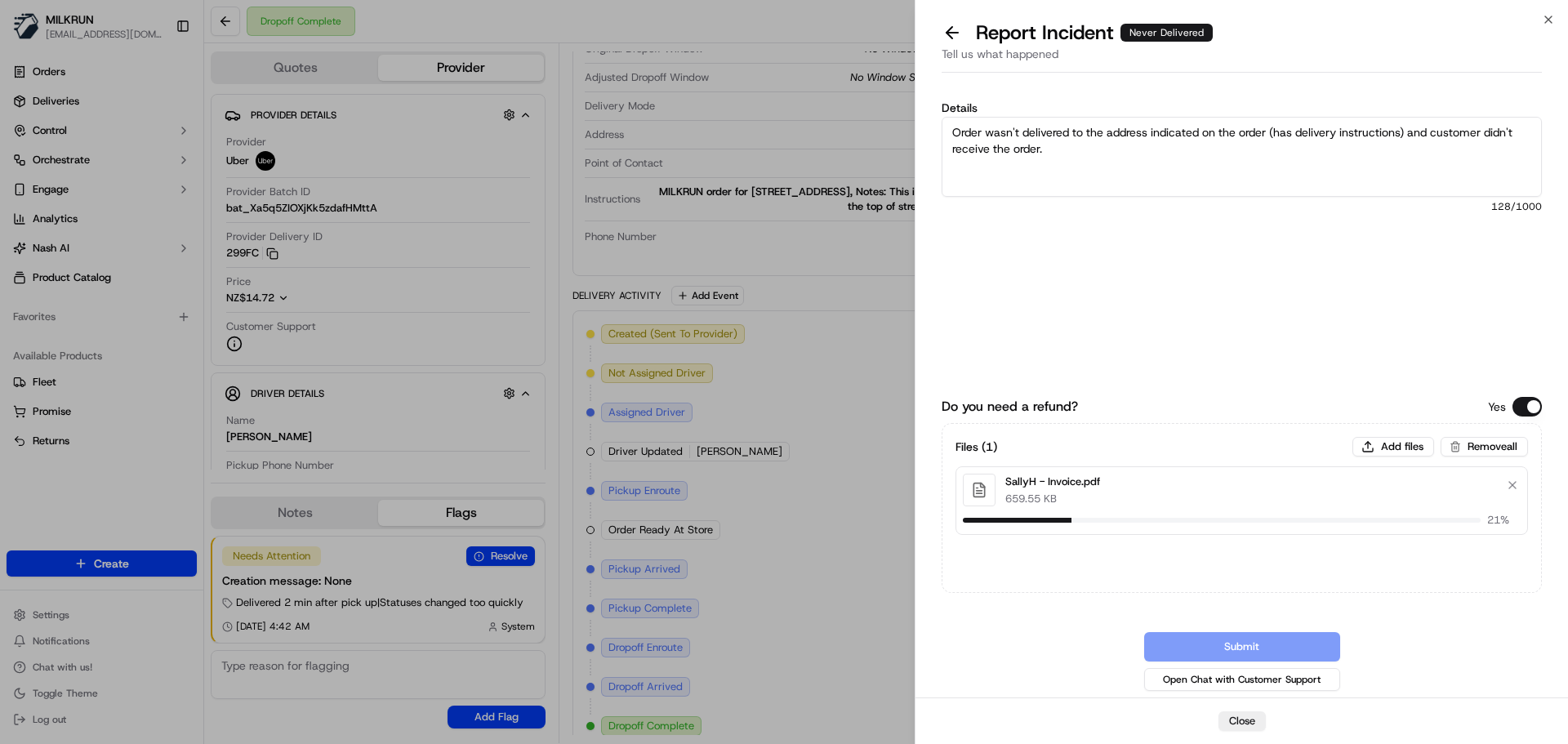
click at [1154, 235] on div "Details Order wasn't delivered to the address indicated on the order (has deliv…" at bounding box center [1241, 220] width 601 height 237
click at [1242, 641] on button "Submit" at bounding box center [1242, 646] width 196 height 30
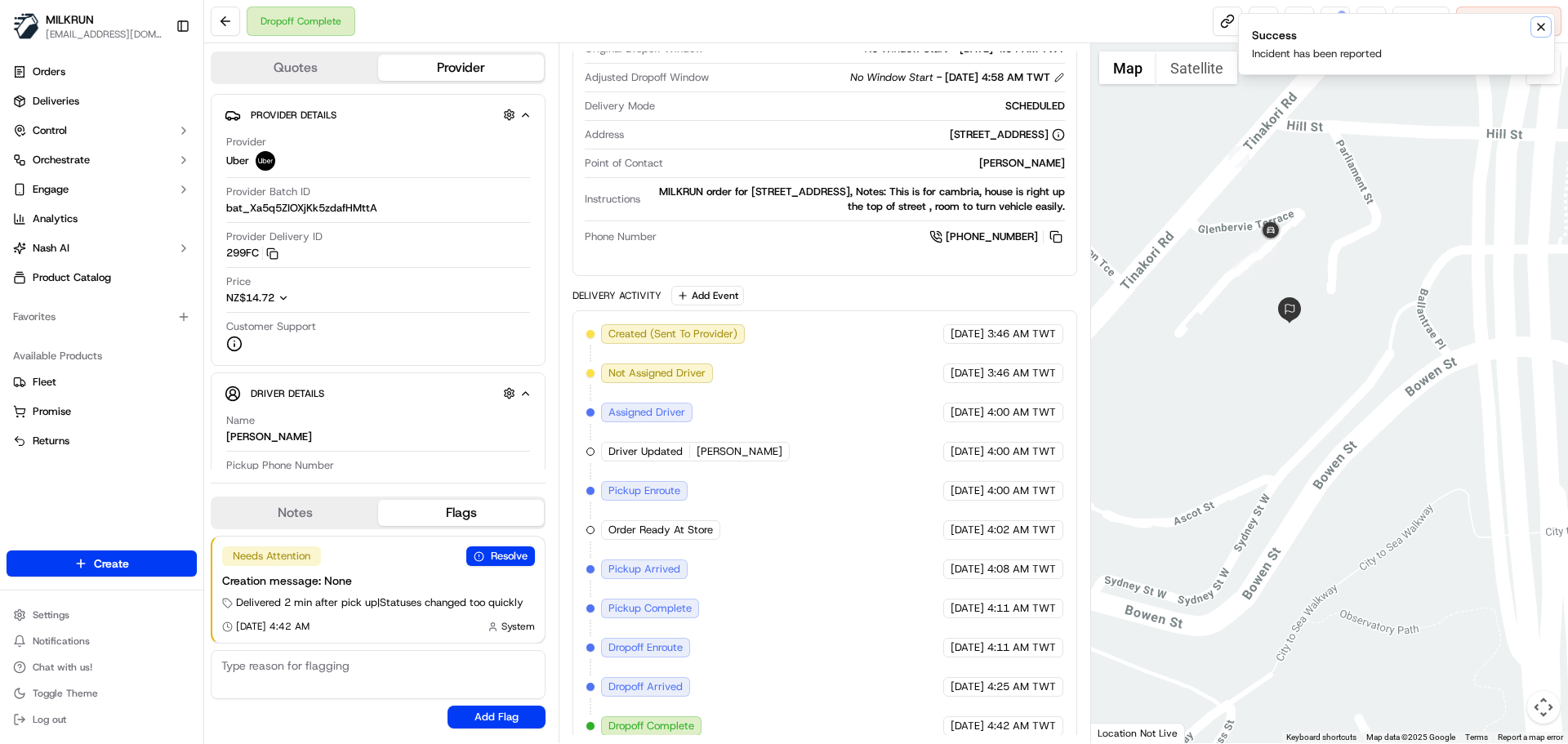
click at [1543, 29] on icon "Notifications (F8)" at bounding box center [1541, 26] width 6 height 6
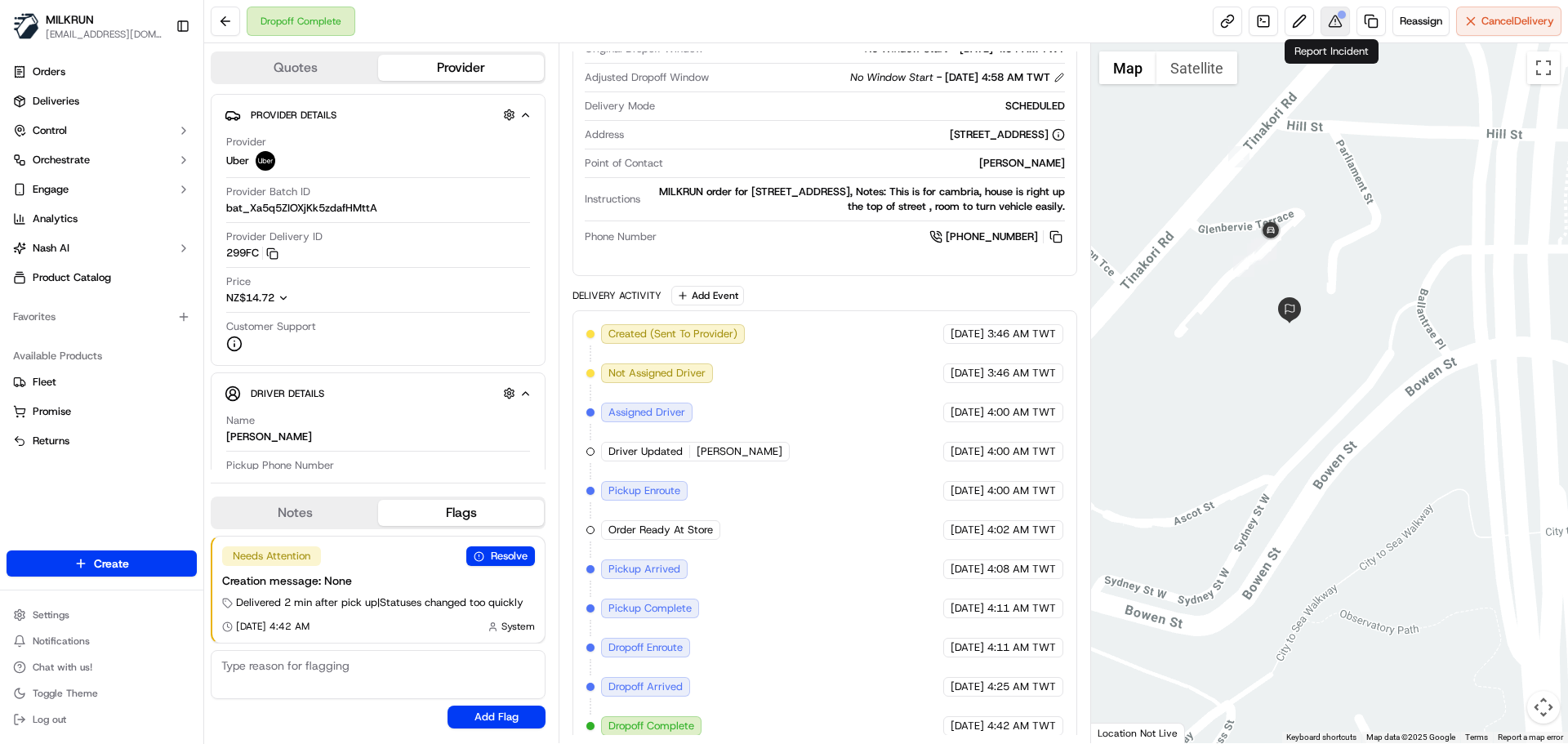
click at [1337, 23] on button at bounding box center [1335, 21] width 30 height 30
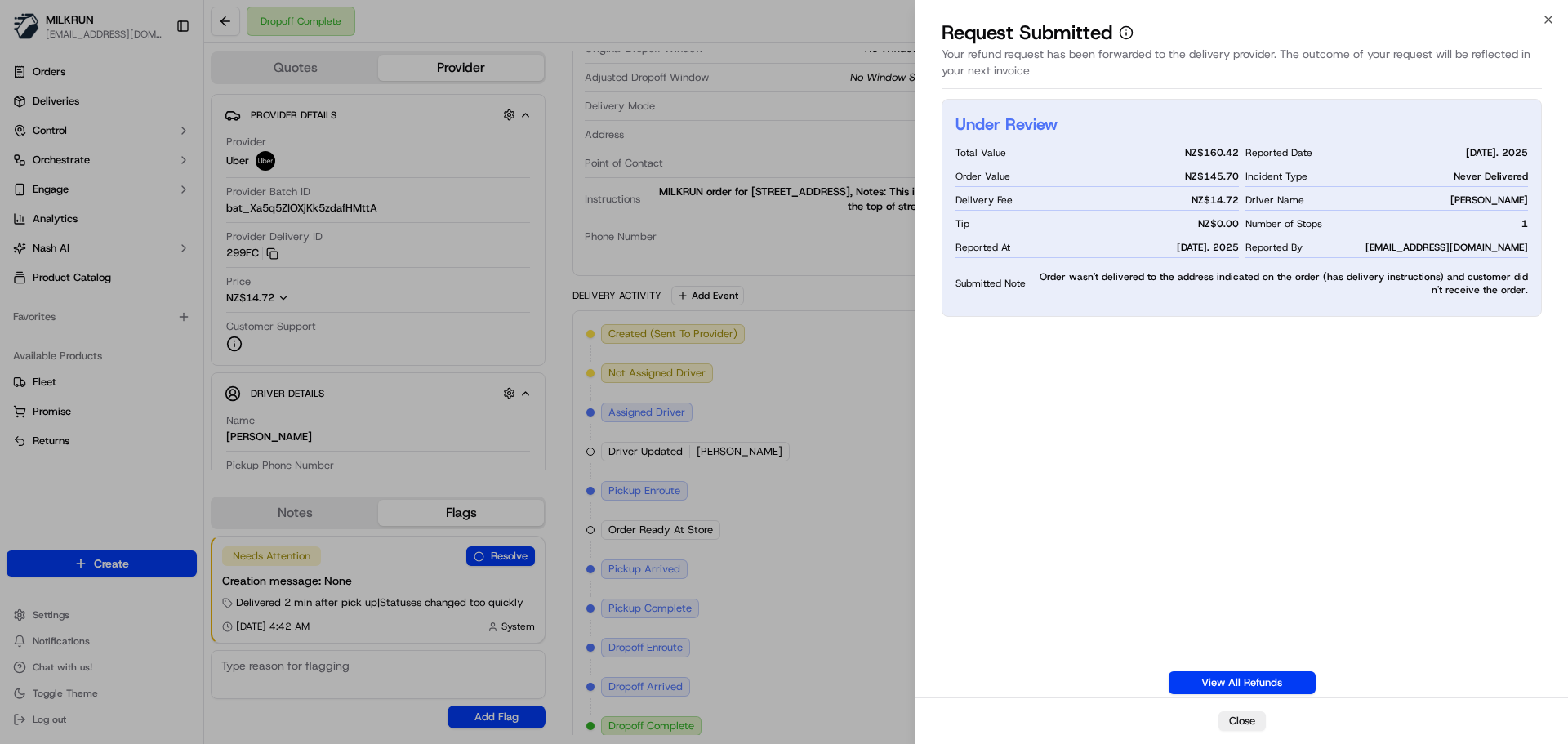
click at [1316, 515] on div "Under Review Total Value NZ$ 160.42 Order Value NZ$ 145.70 Delivery Fee NZ$ 14.…" at bounding box center [1241, 396] width 601 height 595
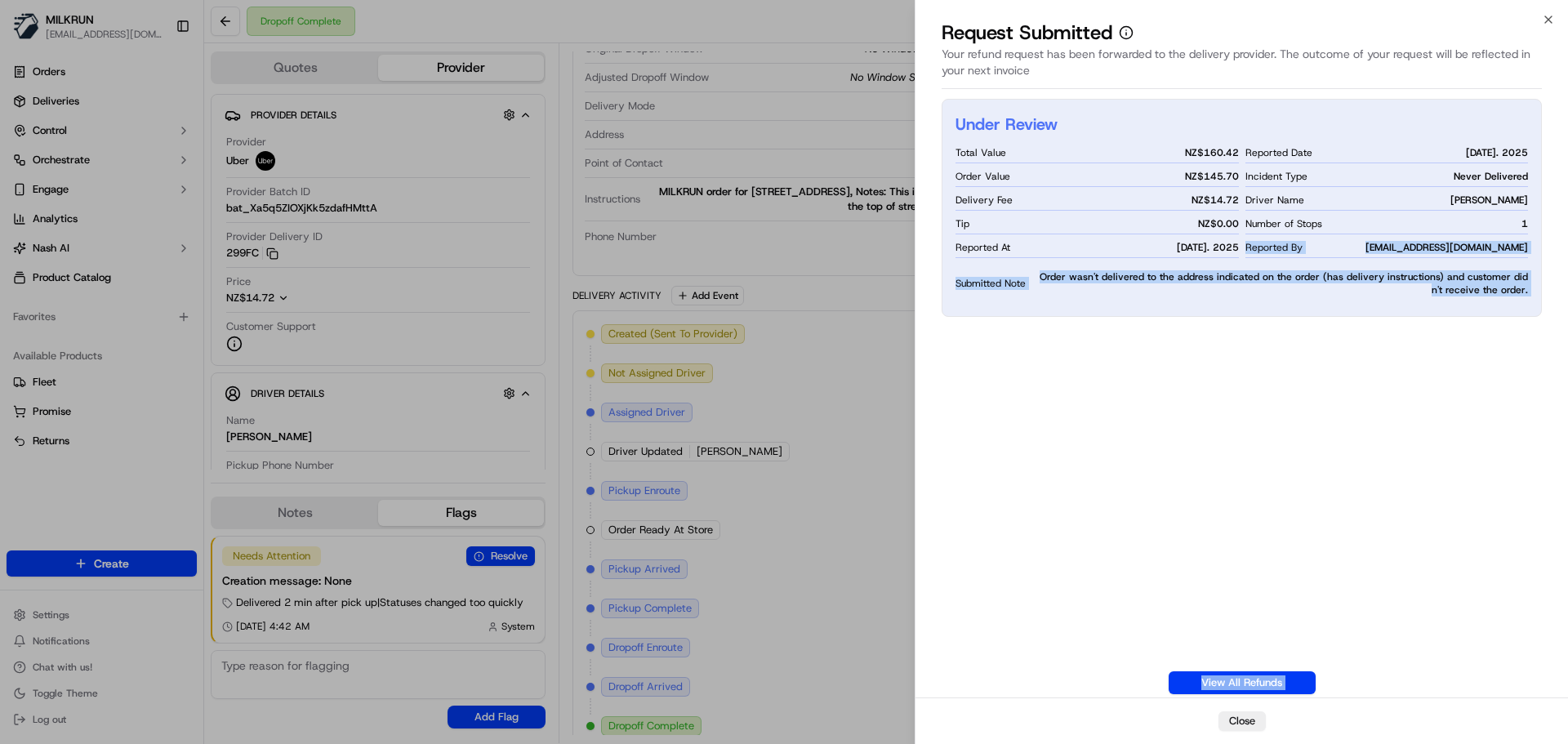
drag, startPoint x: 1316, startPoint y: 515, endPoint x: 1268, endPoint y: 135, distance: 383.0
click at [1262, 130] on div "Under Review Total Value NZ$ 160.42 Order Value NZ$ 145.70 Delivery Fee NZ$ 14.…" at bounding box center [1241, 396] width 601 height 595
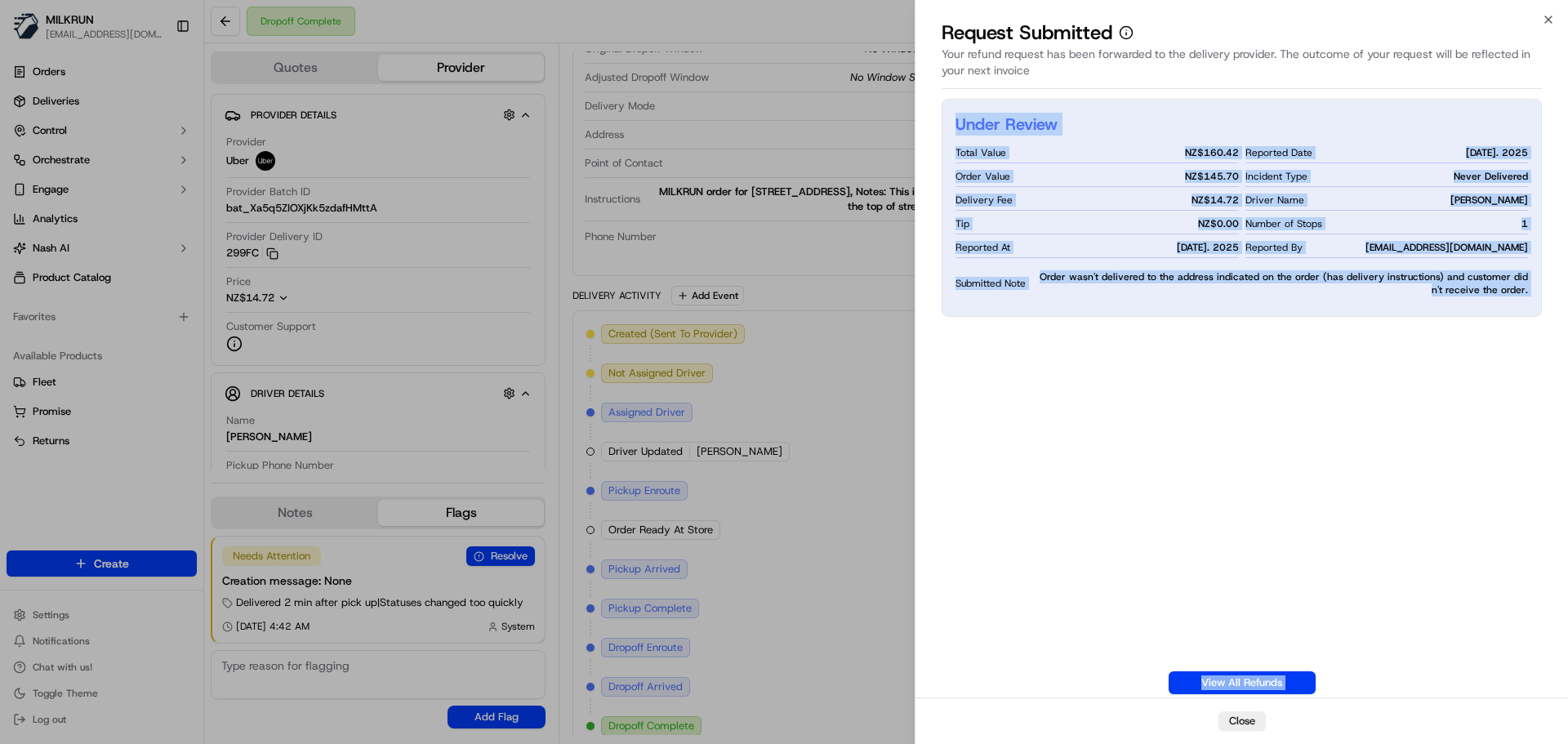
drag, startPoint x: 1291, startPoint y: 511, endPoint x: 1291, endPoint y: 527, distance: 16.0
click at [1291, 512] on div "Under Review Total Value NZ$ 160.42 Order Value NZ$ 145.70 Delivery Fee NZ$ 14.…" at bounding box center [1241, 396] width 601 height 595
click at [1291, 527] on div "Under Review Total Value NZ$ 160.42 Order Value NZ$ 145.70 Delivery Fee NZ$ 14.…" at bounding box center [1241, 396] width 601 height 595
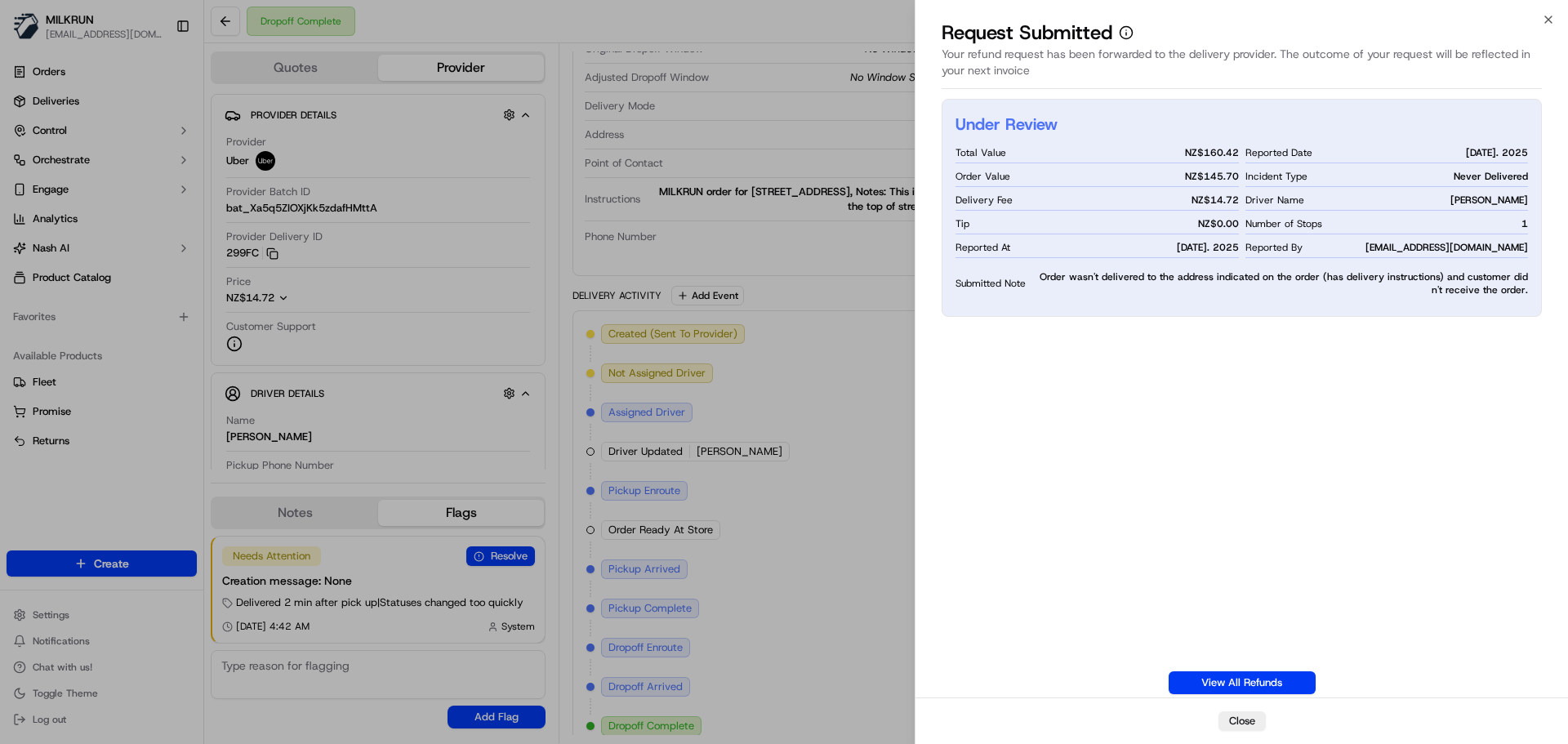
click at [1482, 398] on div "Under Review Total Value NZ$ 160.42 Order Value NZ$ 145.70 Delivery Fee NZ$ 14.…" at bounding box center [1241, 396] width 601 height 595
